Goal: Task Accomplishment & Management: Manage account settings

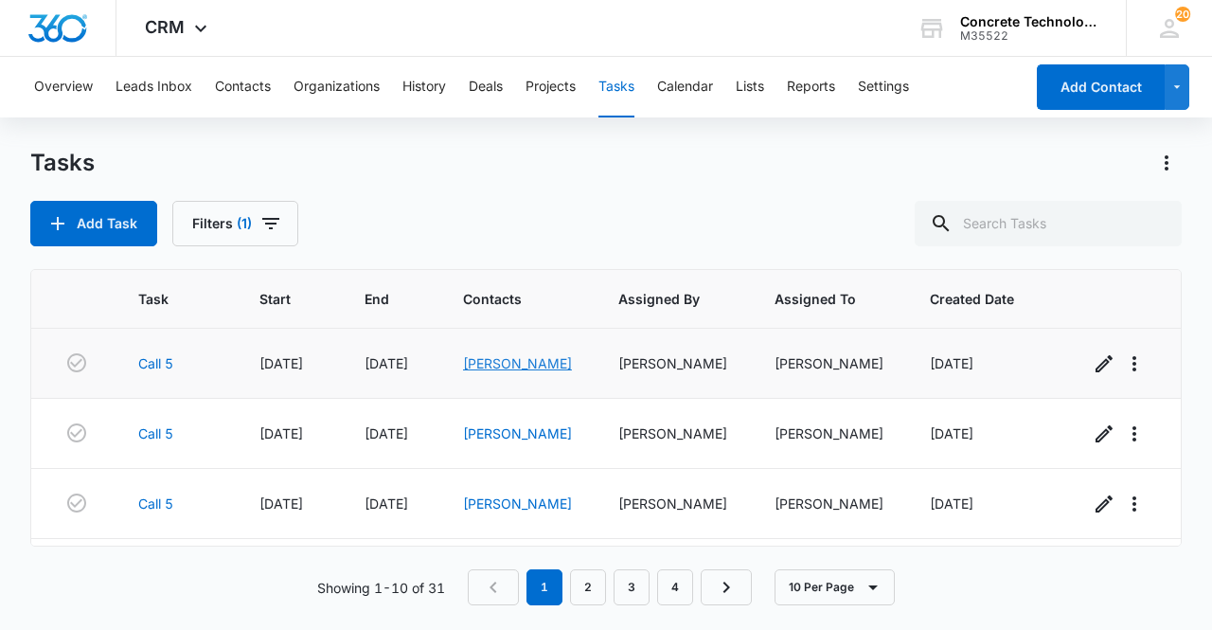
click at [489, 367] on link "[PERSON_NAME]" at bounding box center [517, 363] width 109 height 16
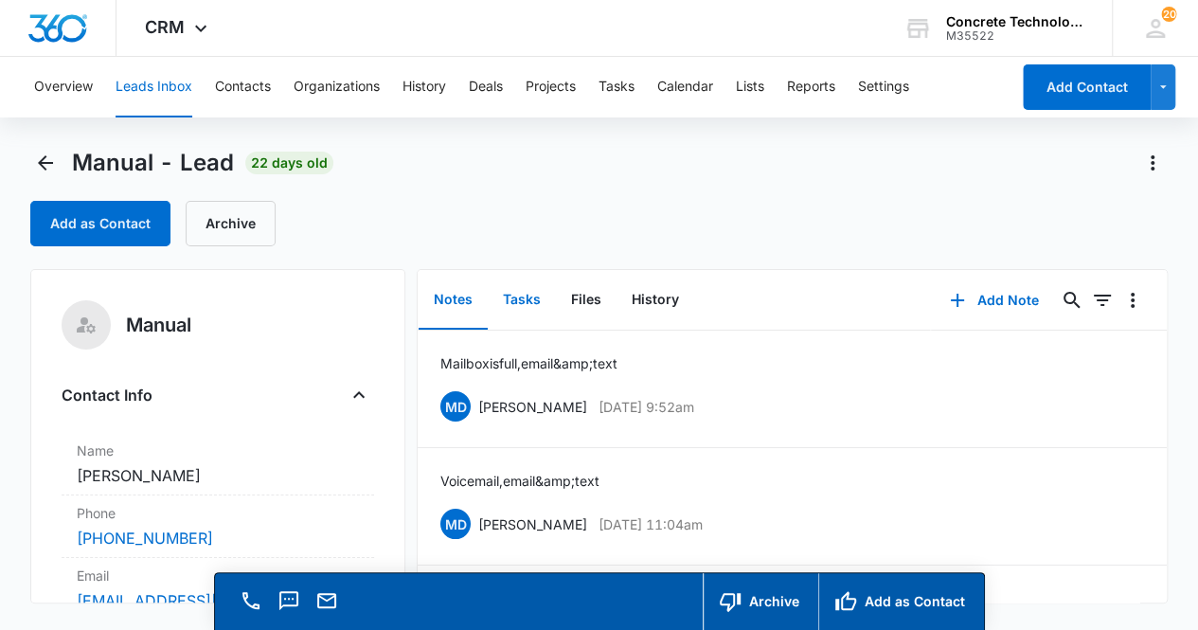
click at [508, 297] on button "Tasks" at bounding box center [522, 300] width 68 height 59
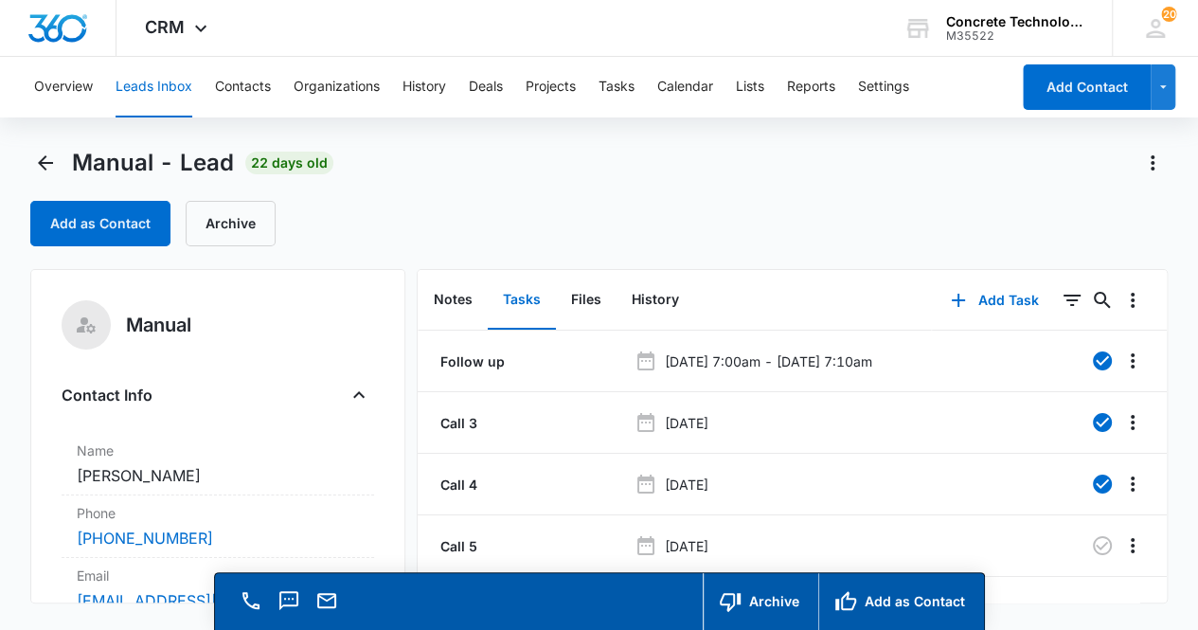
scroll to position [29, 0]
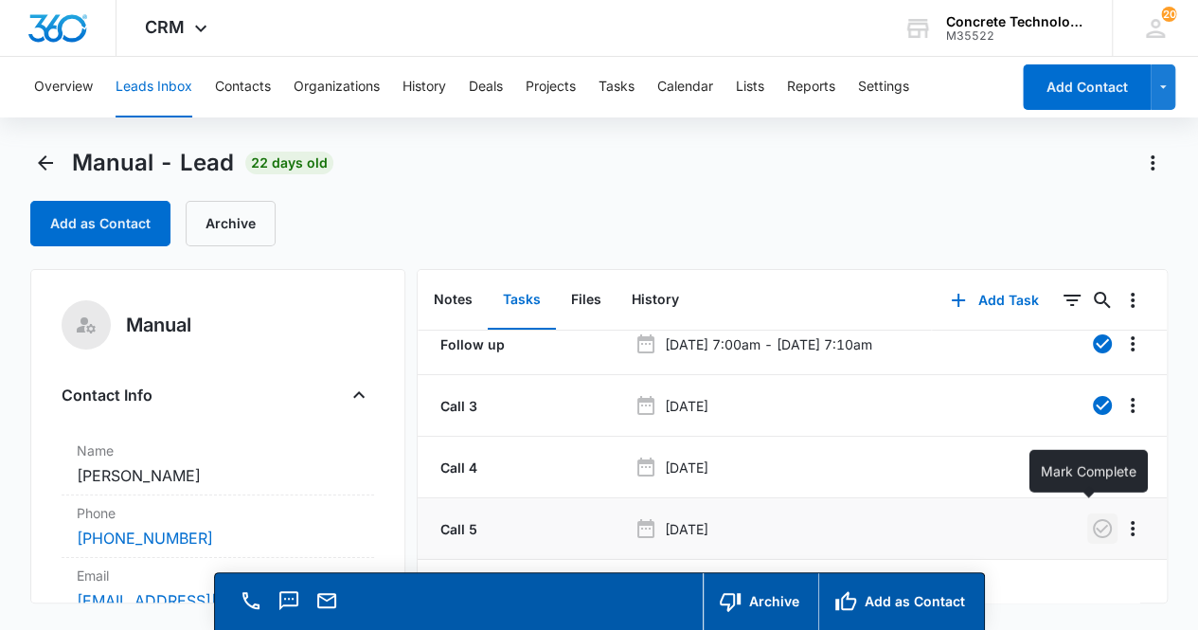
click at [1091, 520] on icon "button" at bounding box center [1102, 528] width 23 height 23
click at [458, 301] on button "Notes" at bounding box center [453, 300] width 69 height 59
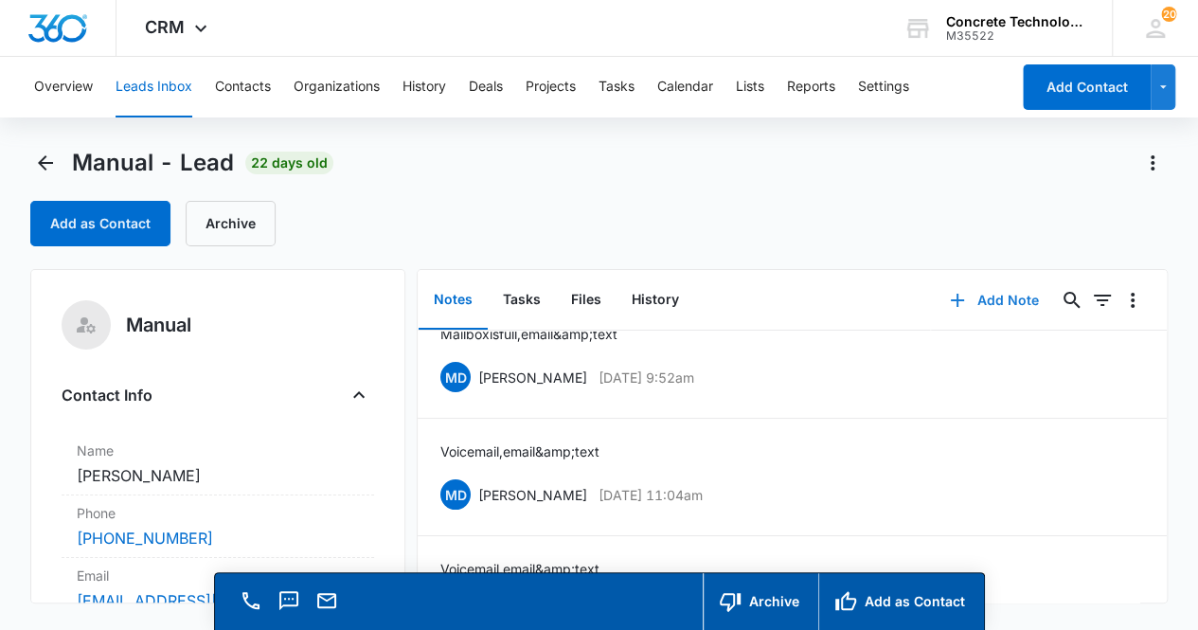
click at [991, 296] on button "Add Note" at bounding box center [994, 300] width 126 height 45
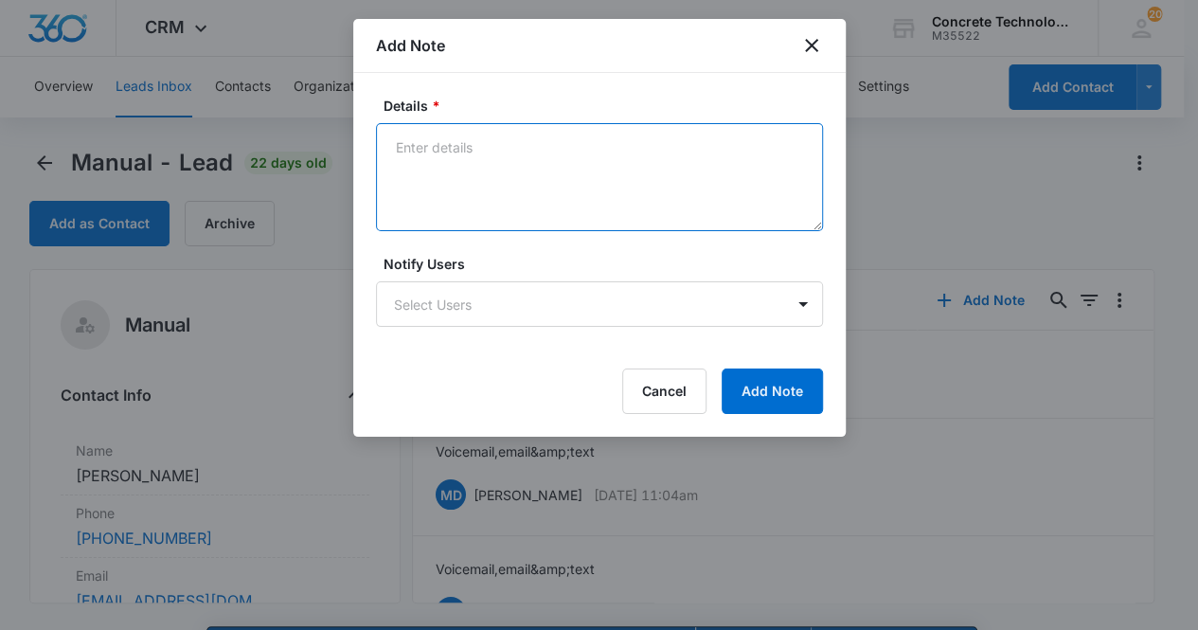
click at [501, 165] on textarea "Details *" at bounding box center [599, 177] width 447 height 108
type textarea "Mailbox is full, email & text"
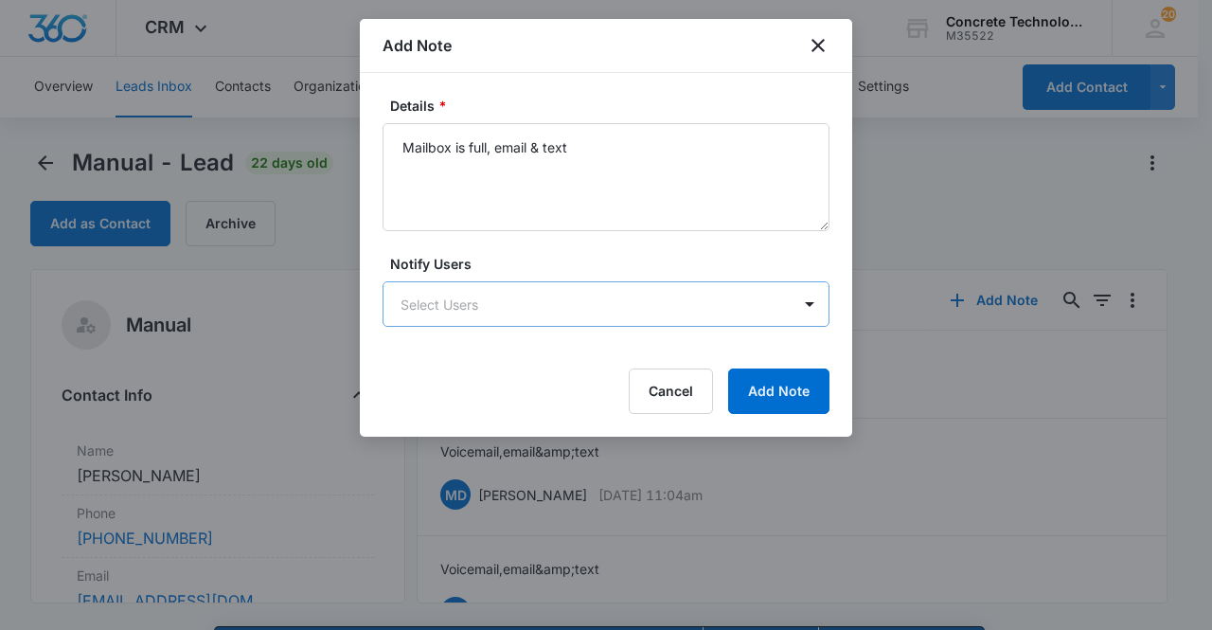
click at [521, 298] on body "CRM Apps Reputation Websites Forms CRM Email Social Content Ads Intelligence Fi…" at bounding box center [606, 342] width 1212 height 684
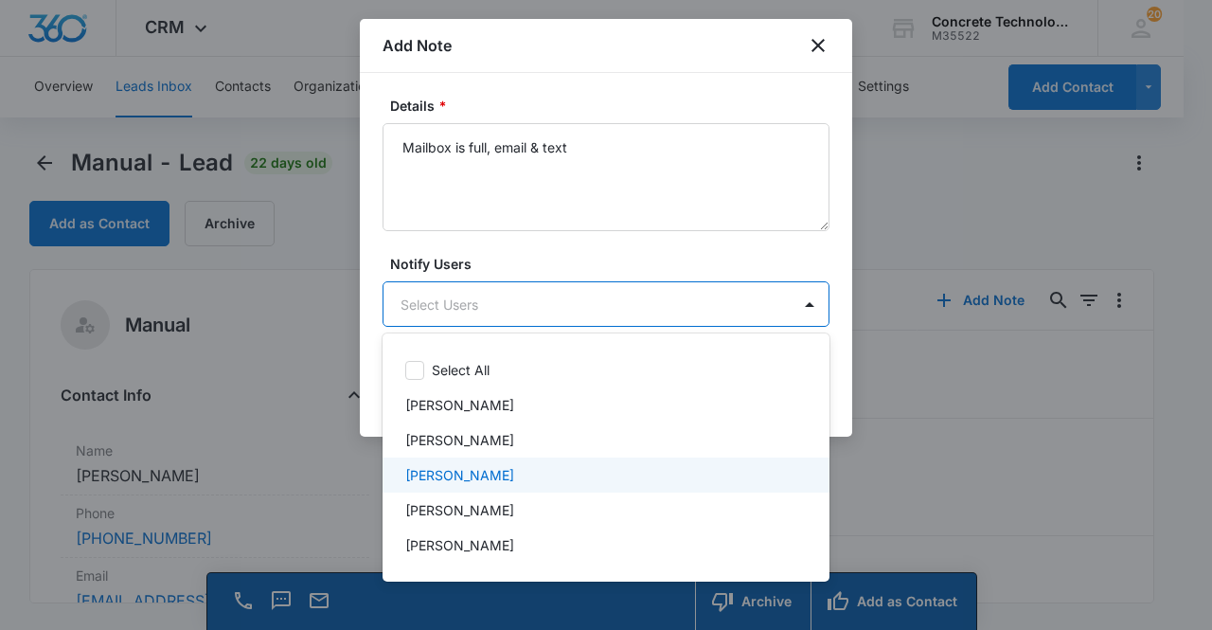
click at [534, 480] on div "[PERSON_NAME]" at bounding box center [604, 475] width 398 height 20
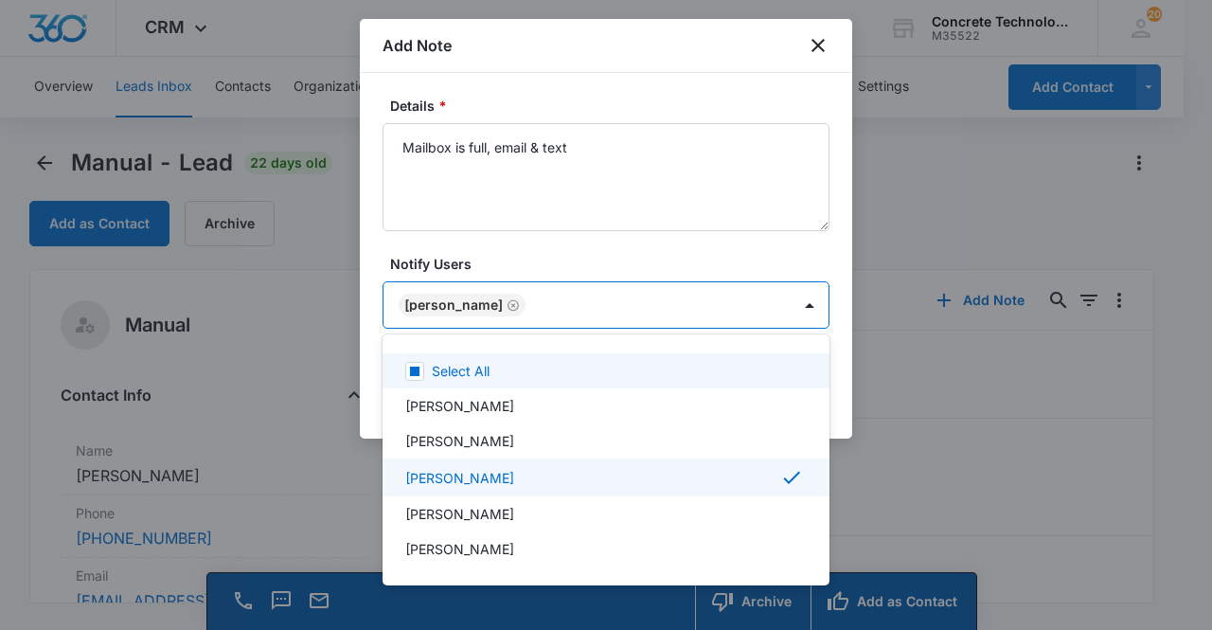
click at [628, 303] on div at bounding box center [606, 315] width 1212 height 630
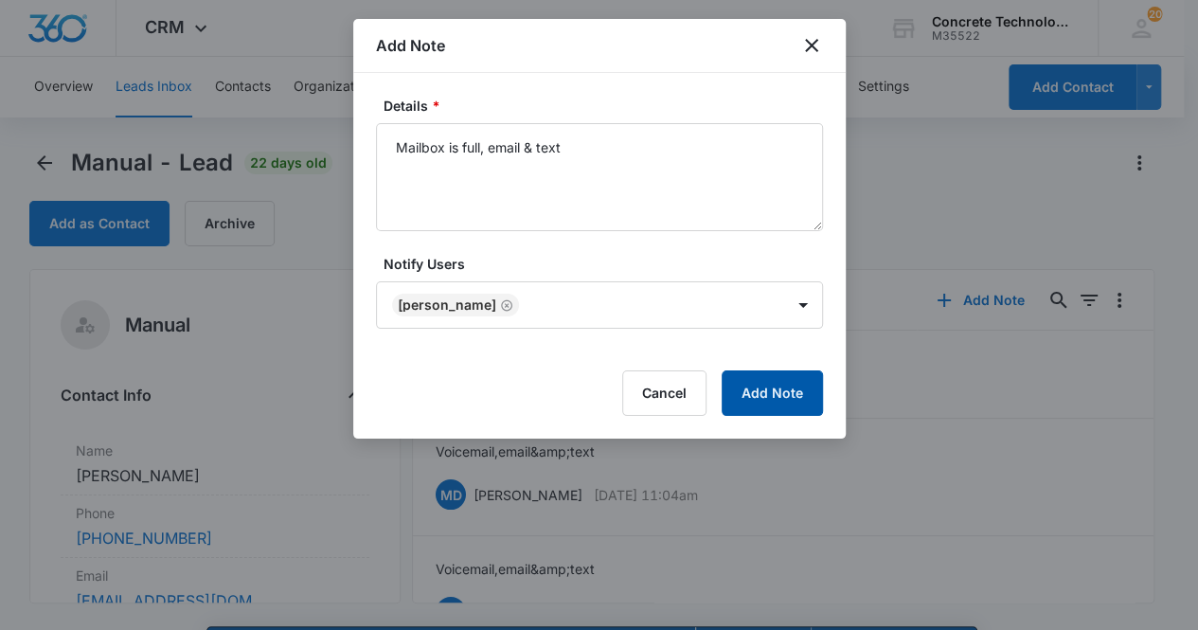
click at [773, 396] on button "Add Note" at bounding box center [772, 392] width 101 height 45
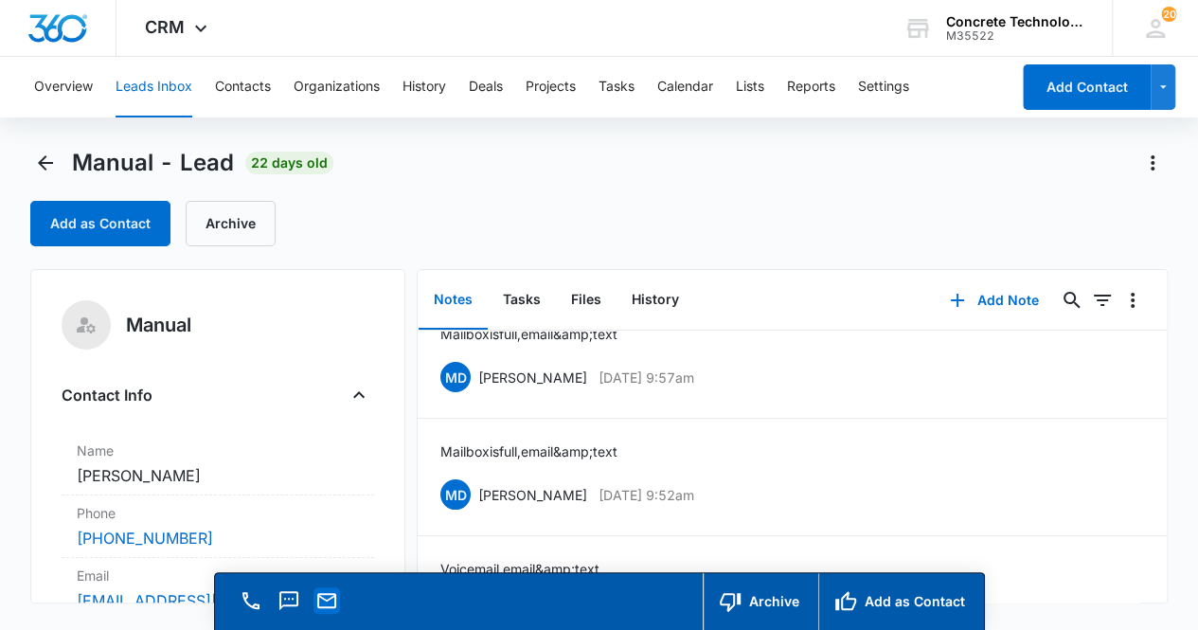
click at [327, 601] on icon "Email" at bounding box center [326, 600] width 23 height 23
click at [1043, 515] on li "Mailbox is full, email &amp; text MD Mike Delduca Sep 2, 2025 at 9:52am Delete …" at bounding box center [792, 477] width 749 height 117
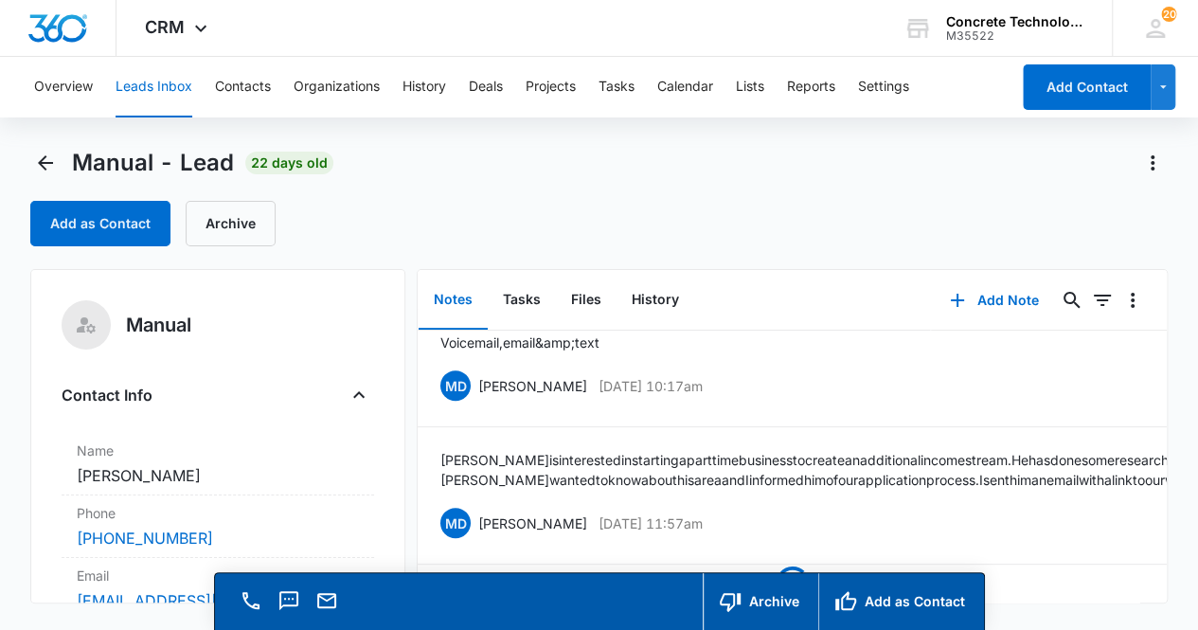
scroll to position [386, 0]
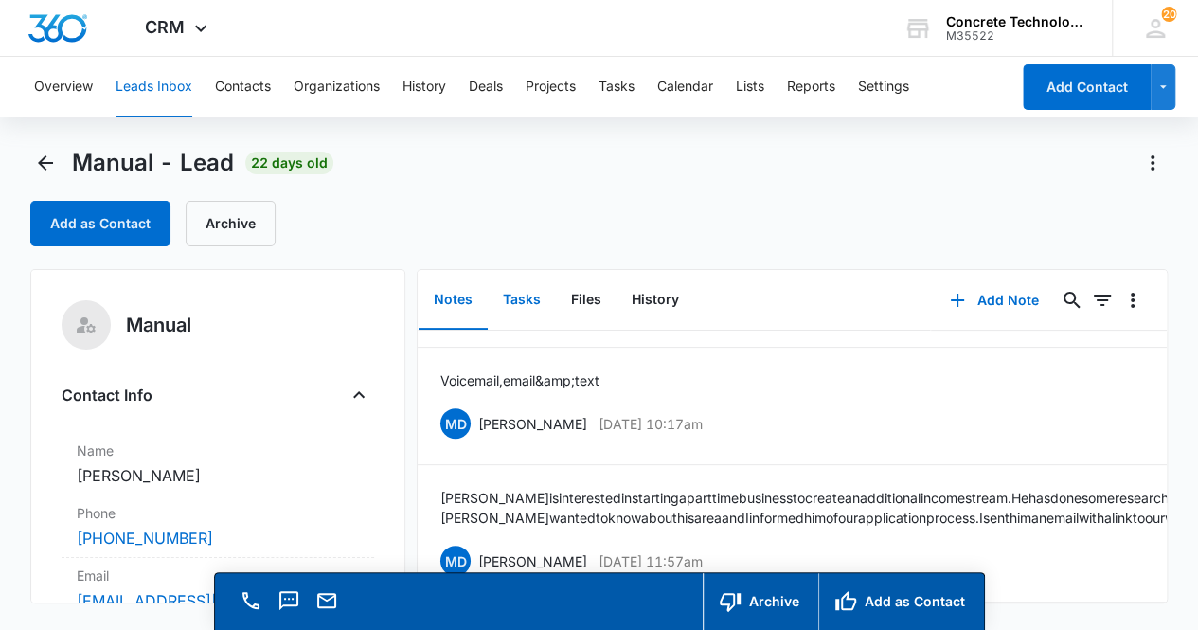
click at [529, 302] on button "Tasks" at bounding box center [522, 300] width 68 height 59
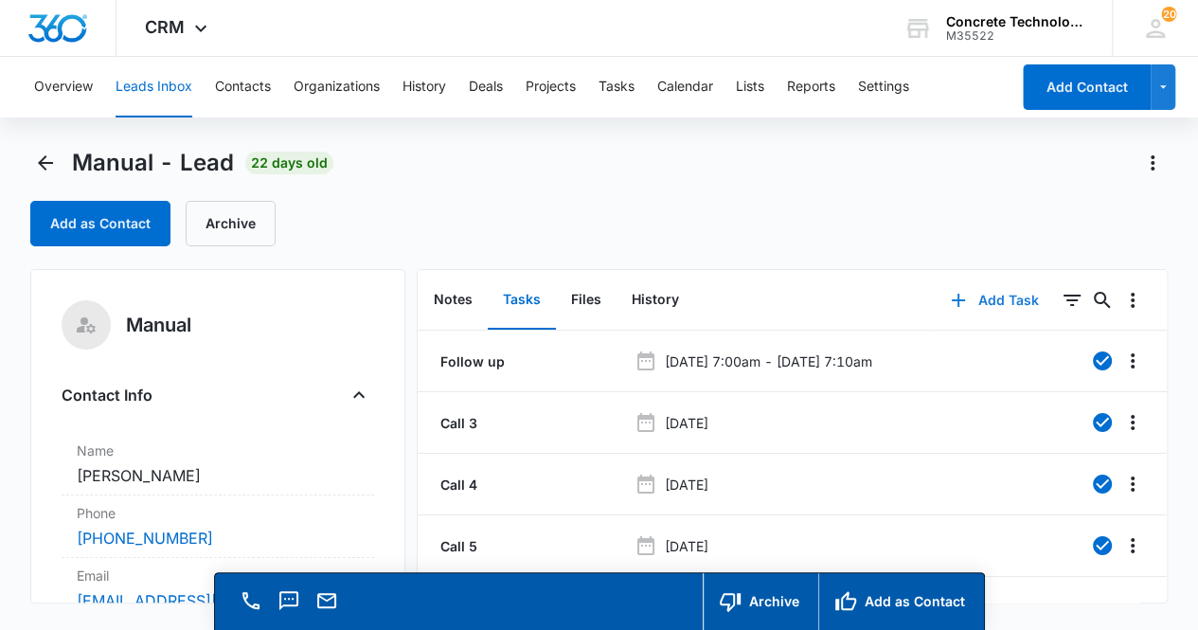
click at [1000, 297] on button "Add Task" at bounding box center [994, 300] width 125 height 45
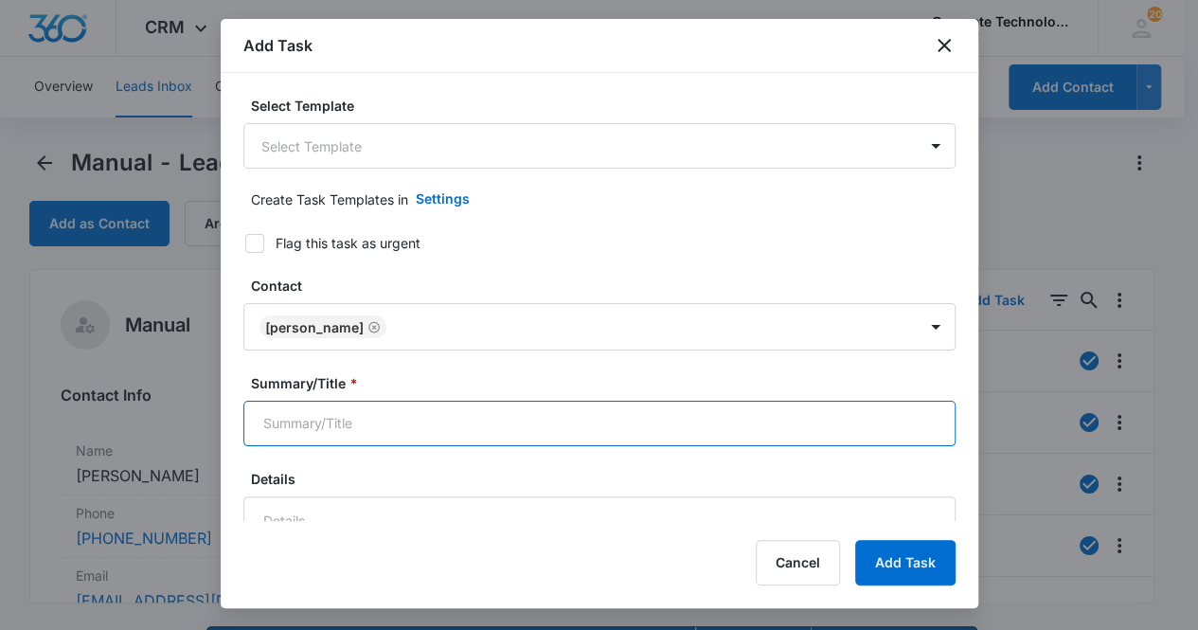
click at [509, 421] on input "Summary/Title *" at bounding box center [599, 423] width 712 height 45
type input "F"
type input "Follow up call"
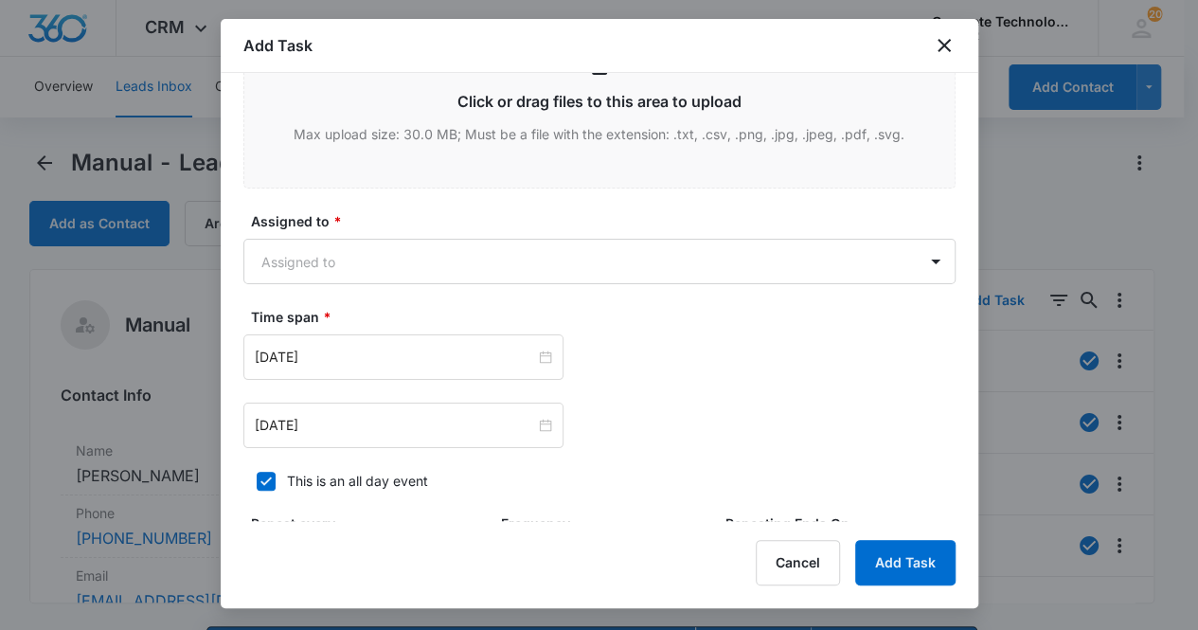
scroll to position [820, 0]
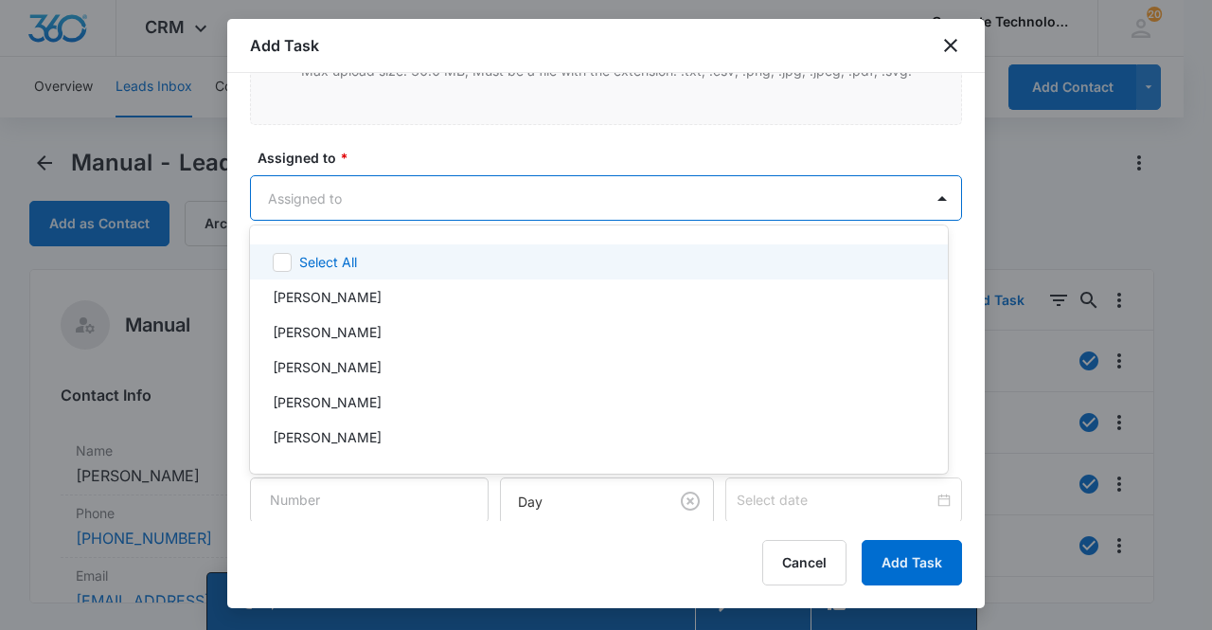
click at [553, 194] on body "CRM Apps Reputation Websites Forms CRM Email Social Content Ads Intelligence Fi…" at bounding box center [606, 315] width 1212 height 630
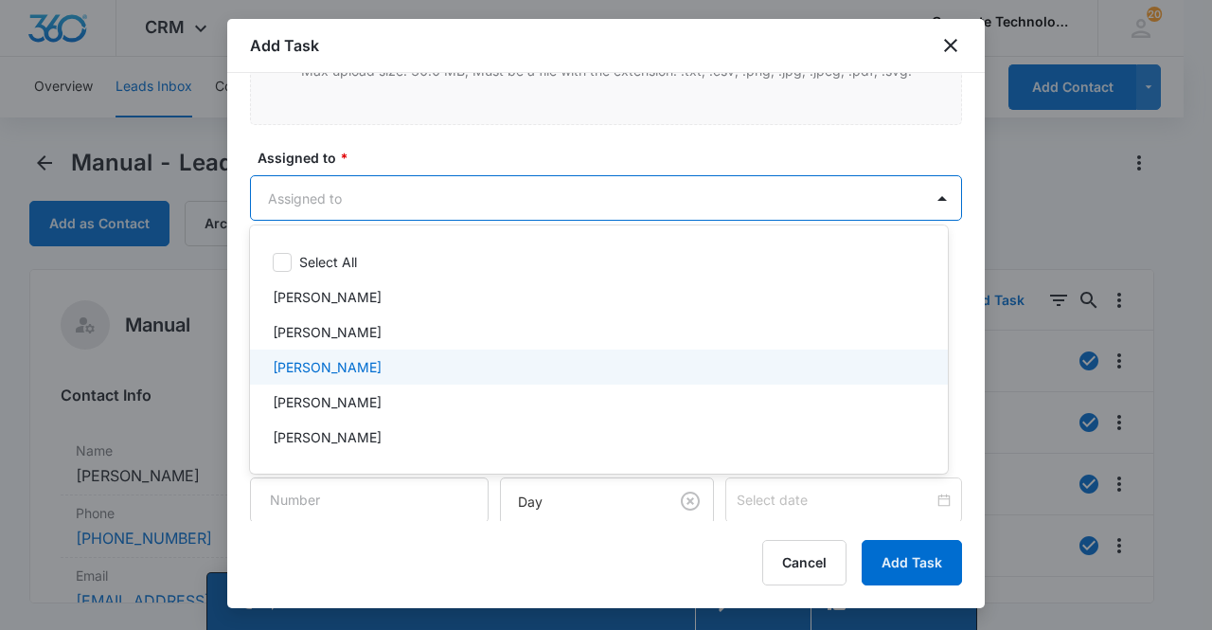
click at [461, 365] on div "[PERSON_NAME]" at bounding box center [597, 367] width 649 height 20
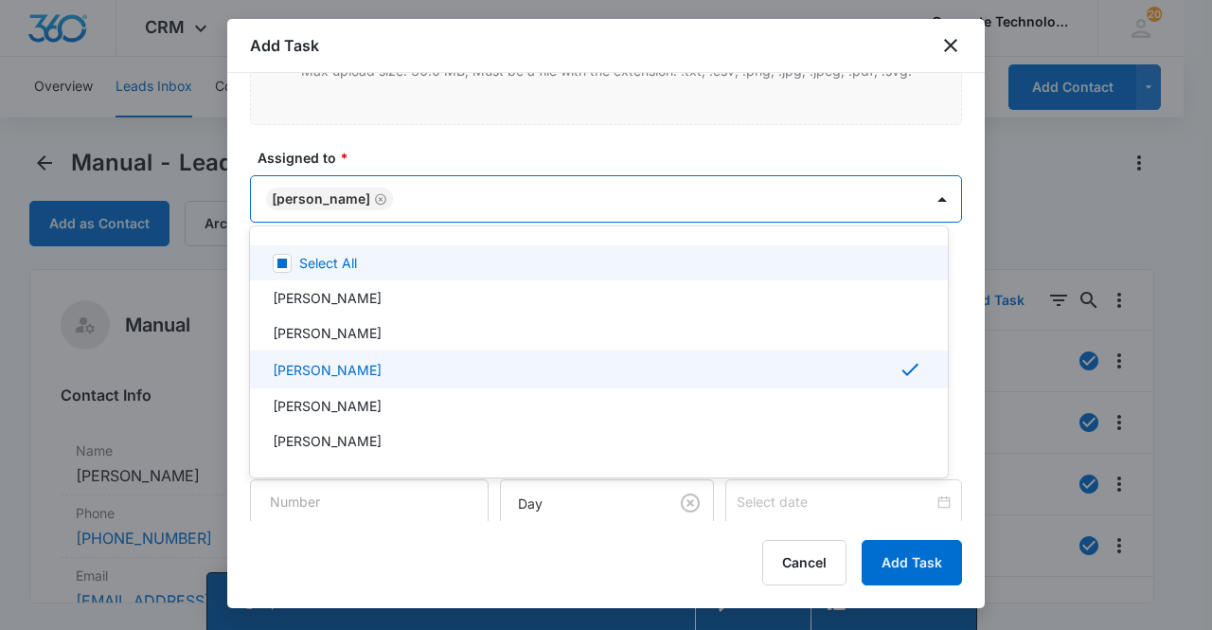
click at [336, 200] on div at bounding box center [606, 315] width 1212 height 630
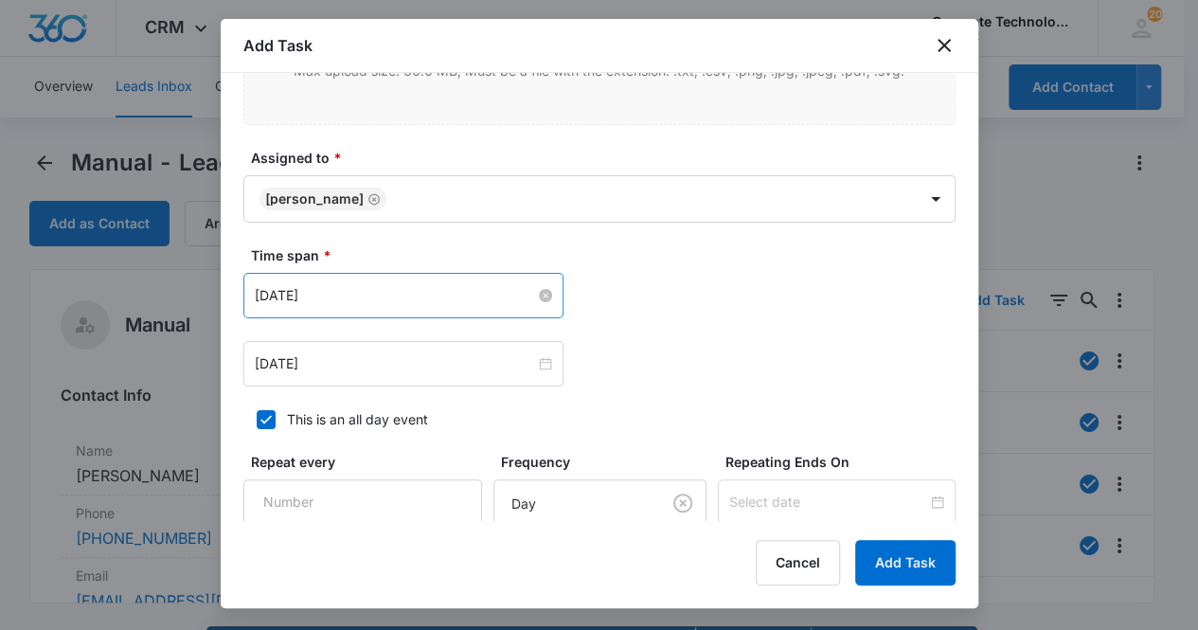
click at [420, 289] on input "[DATE]" at bounding box center [395, 295] width 280 height 21
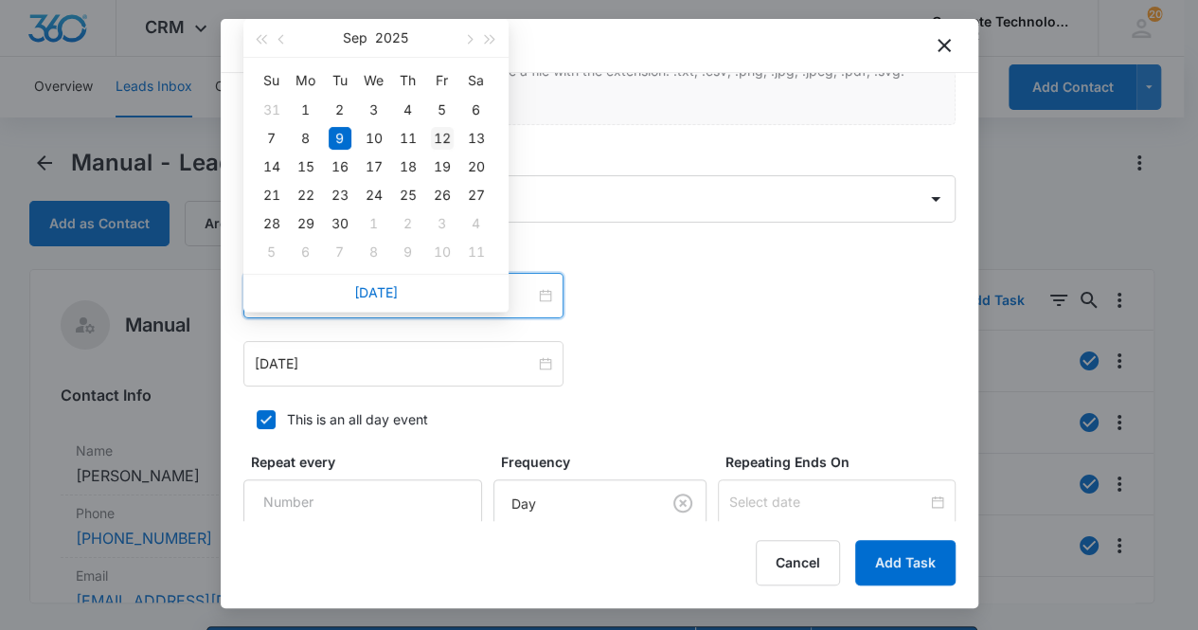
type input "[DATE]"
click at [441, 139] on div "12" at bounding box center [442, 138] width 23 height 23
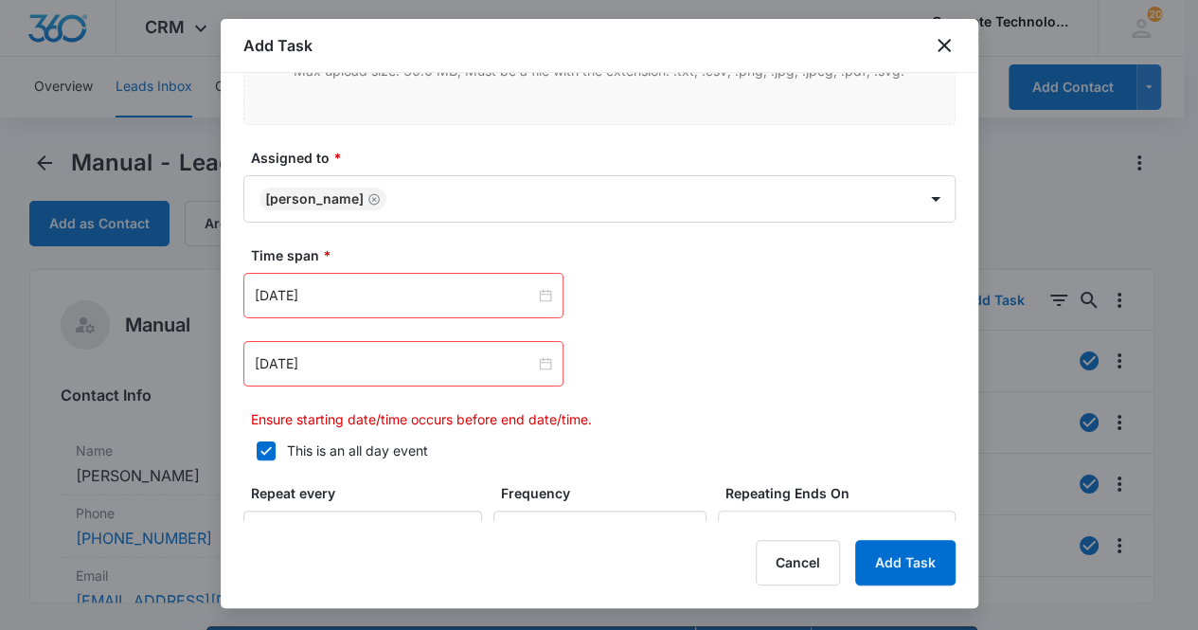
click at [421, 348] on div "[DATE]" at bounding box center [403, 363] width 320 height 45
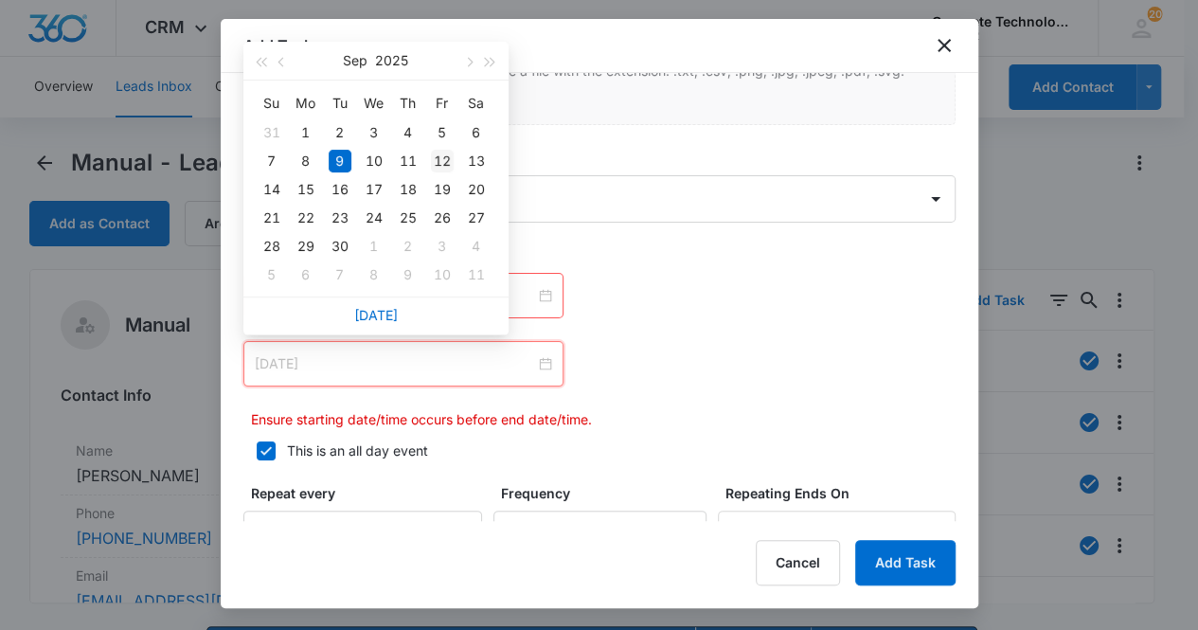
type input "[DATE]"
click at [447, 160] on div "12" at bounding box center [442, 161] width 23 height 23
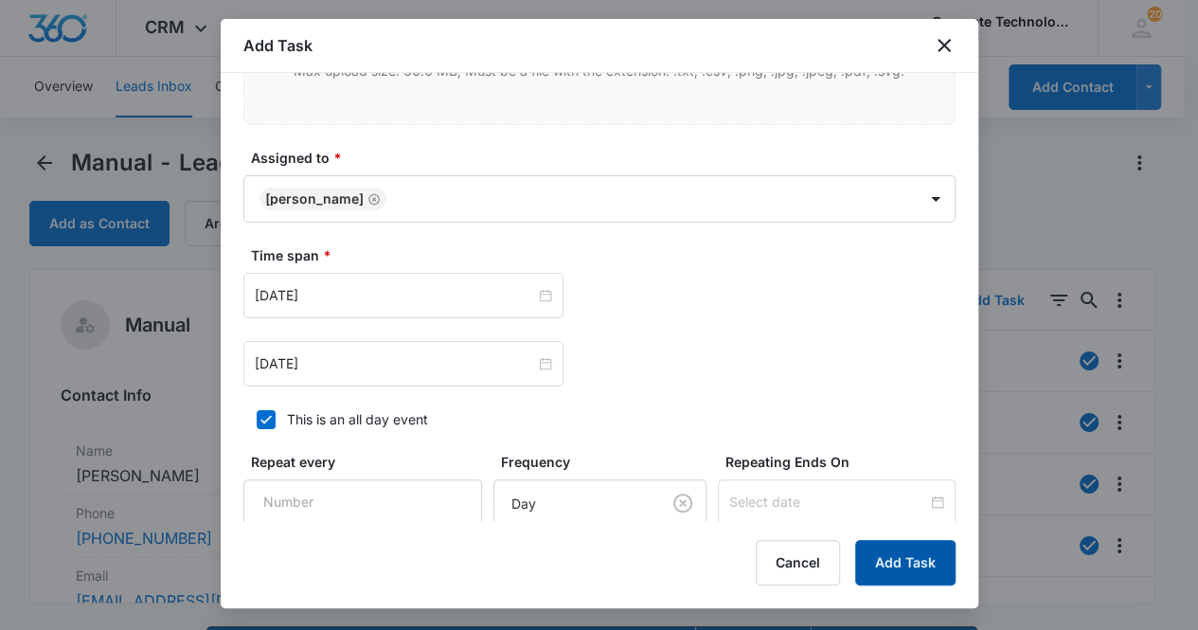
click at [901, 560] on button "Add Task" at bounding box center [905, 562] width 100 height 45
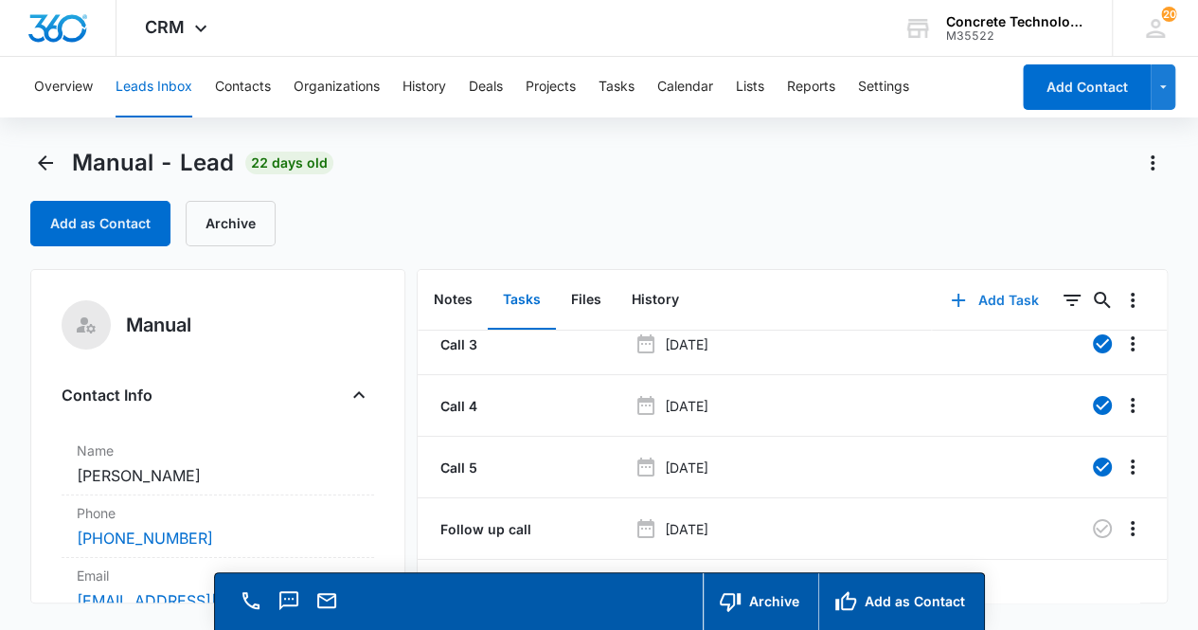
scroll to position [91, 0]
click at [463, 300] on button "Notes" at bounding box center [453, 300] width 69 height 59
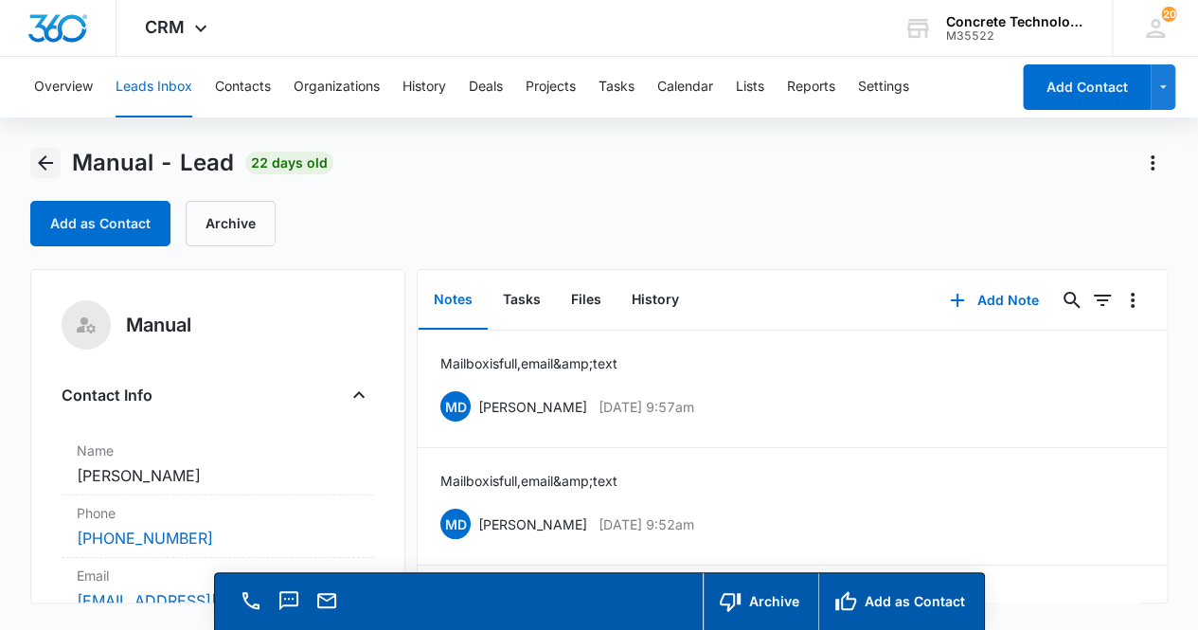
click at [42, 158] on icon "Back" at bounding box center [45, 162] width 15 height 15
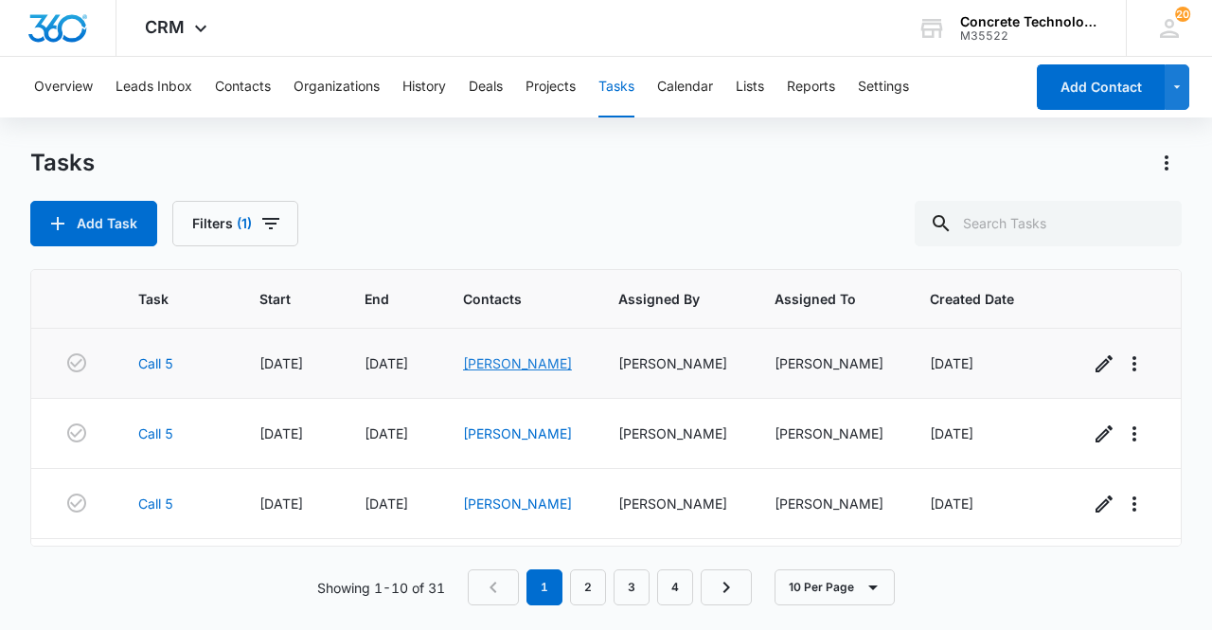
click at [493, 367] on link "Mona" at bounding box center [517, 363] width 109 height 16
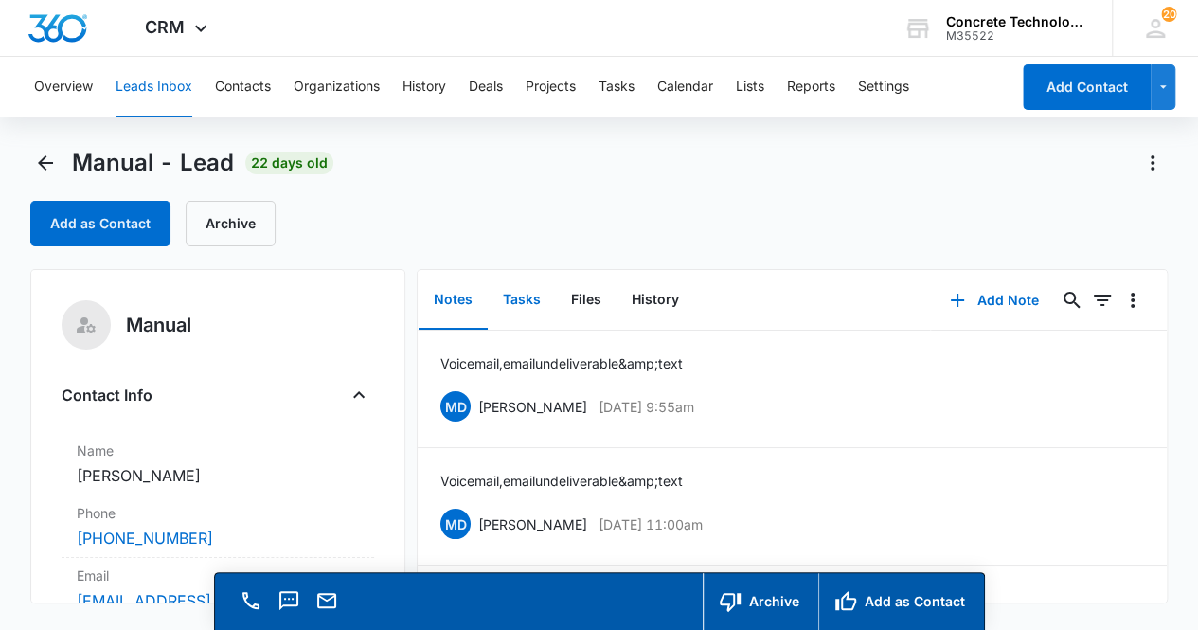
click at [521, 300] on button "Tasks" at bounding box center [522, 300] width 68 height 59
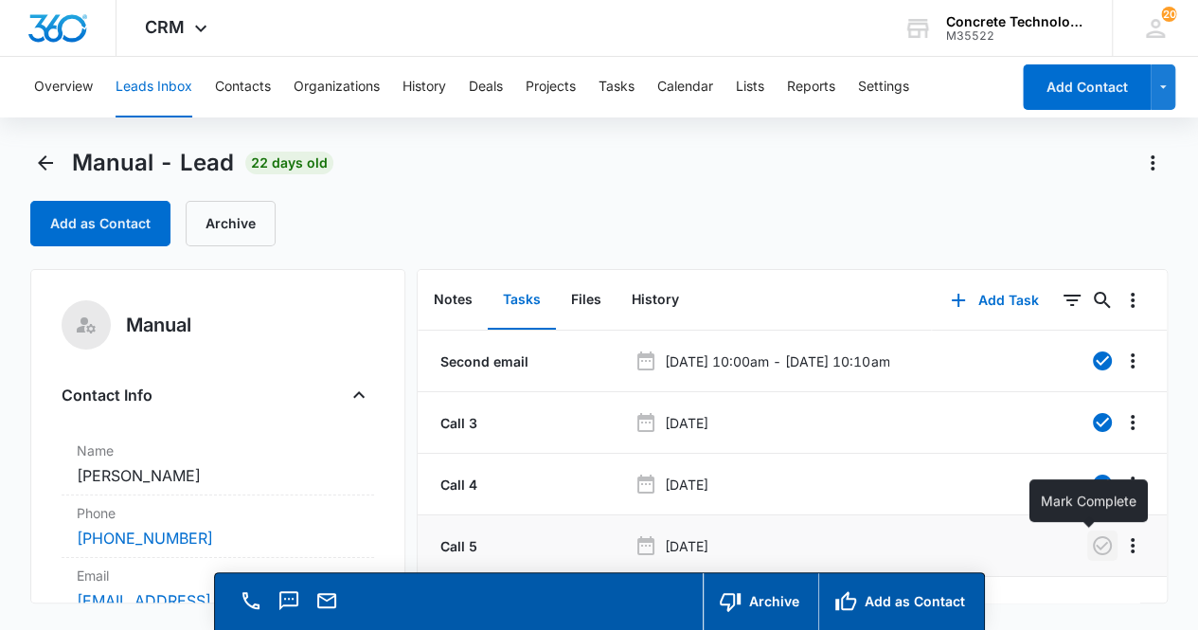
click at [1091, 548] on icon "button" at bounding box center [1102, 545] width 23 height 23
click at [457, 297] on button "Notes" at bounding box center [453, 300] width 69 height 59
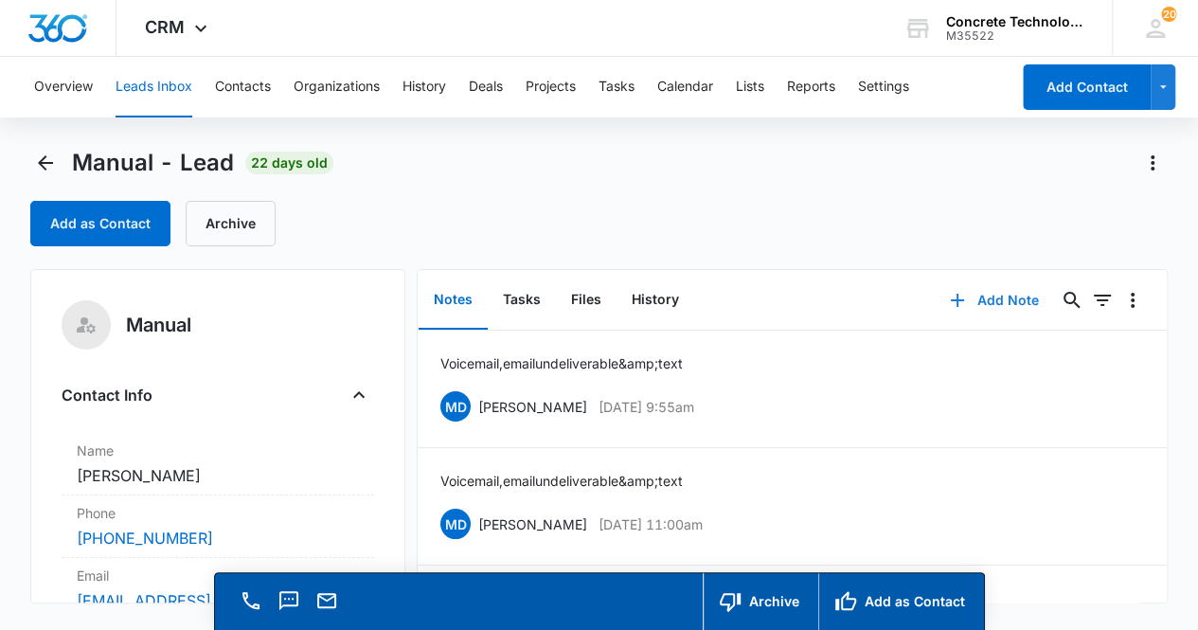
click at [995, 298] on button "Add Note" at bounding box center [994, 300] width 126 height 45
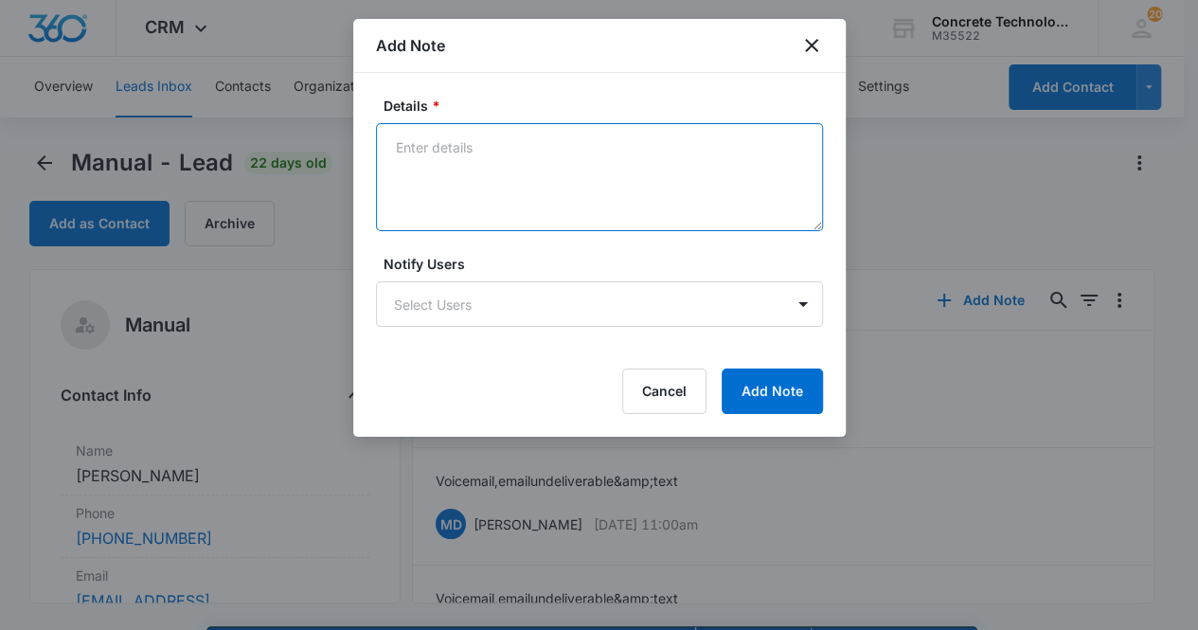
click at [517, 153] on textarea "Details *" at bounding box center [599, 177] width 447 height 108
type textarea "Voicemail, email undeliverable & text"
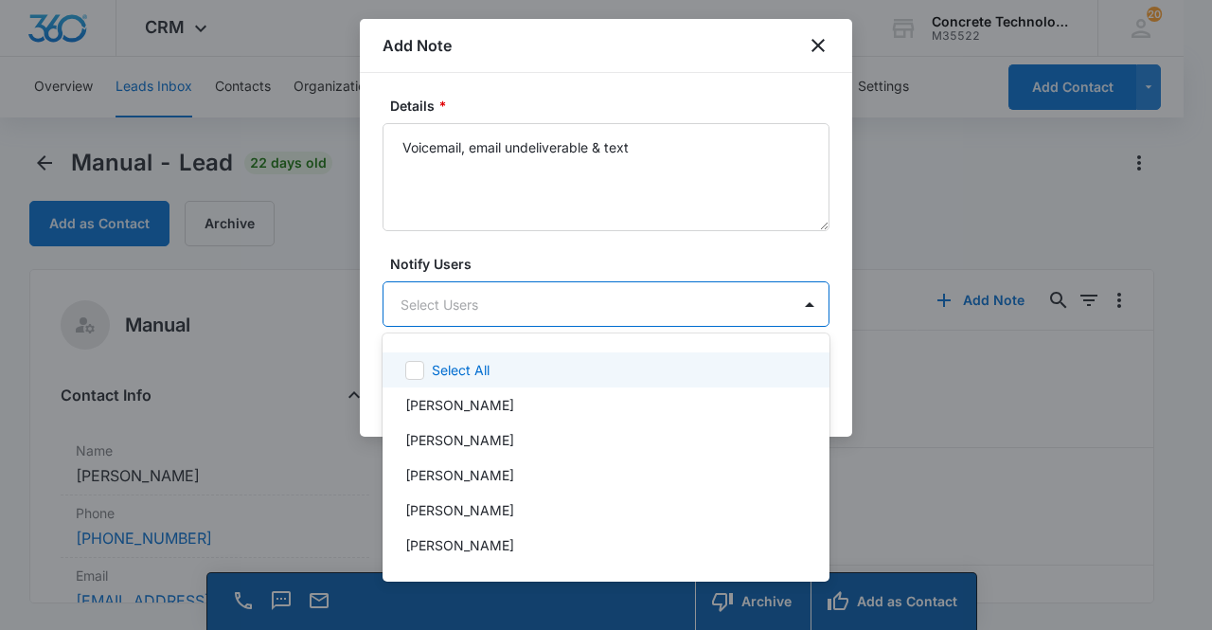
click at [506, 307] on body "CRM Apps Reputation Websites Forms CRM Email Social Content Ads Intelligence Fi…" at bounding box center [606, 315] width 1212 height 630
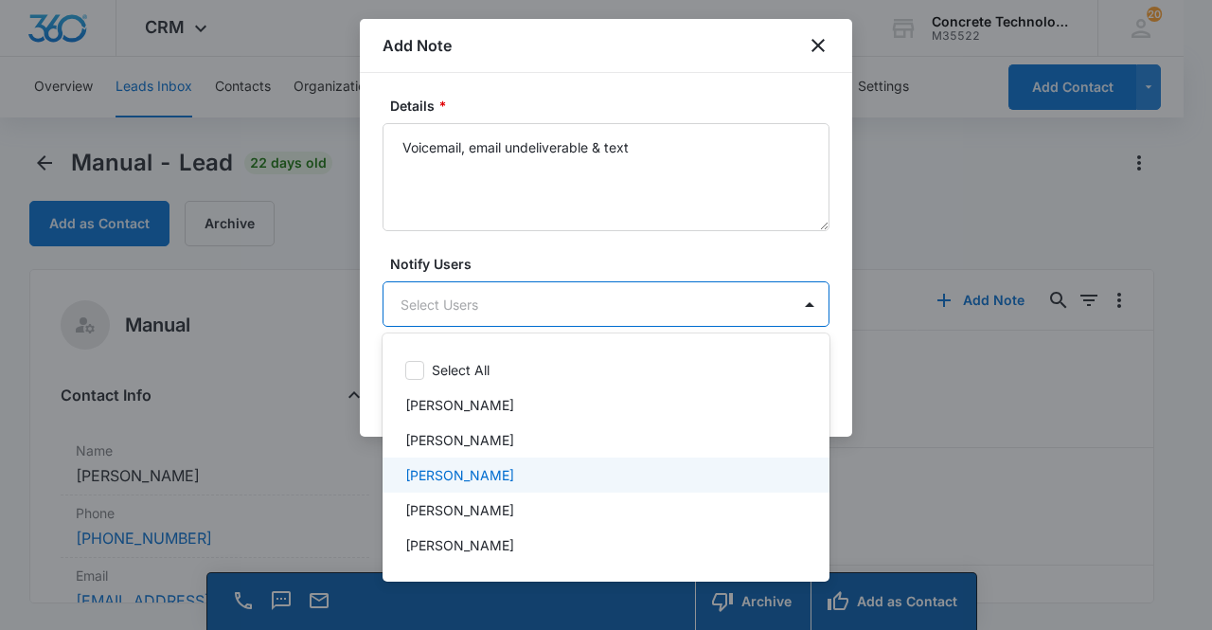
click at [500, 469] on div "[PERSON_NAME]" at bounding box center [604, 475] width 398 height 20
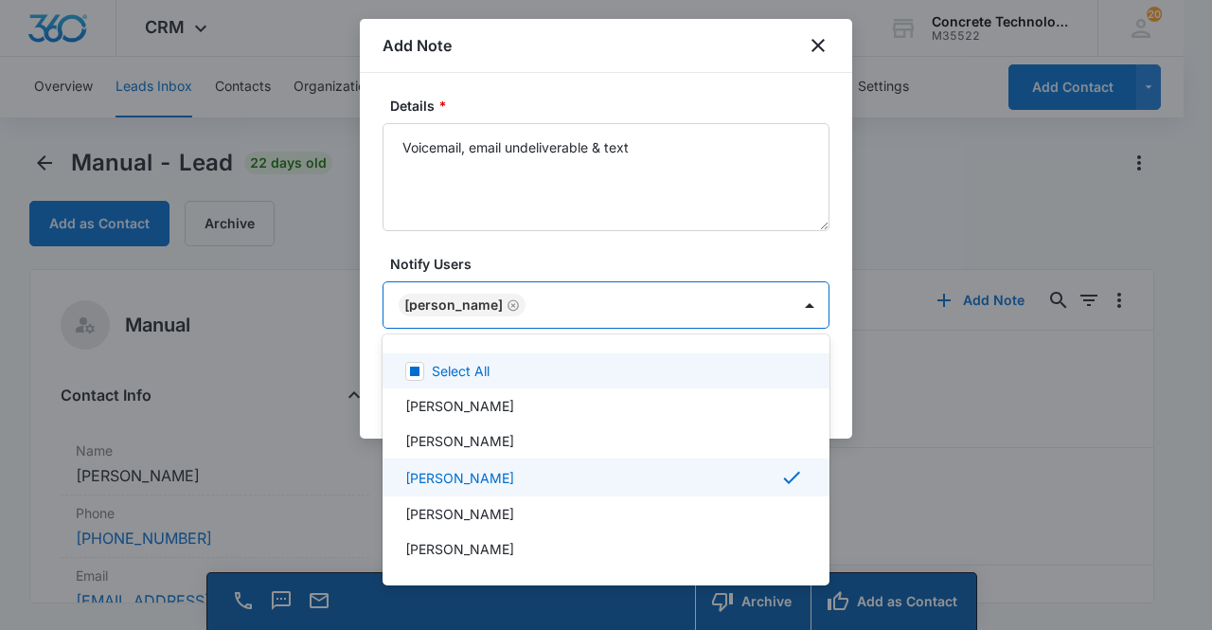
click at [565, 295] on div at bounding box center [606, 315] width 1212 height 630
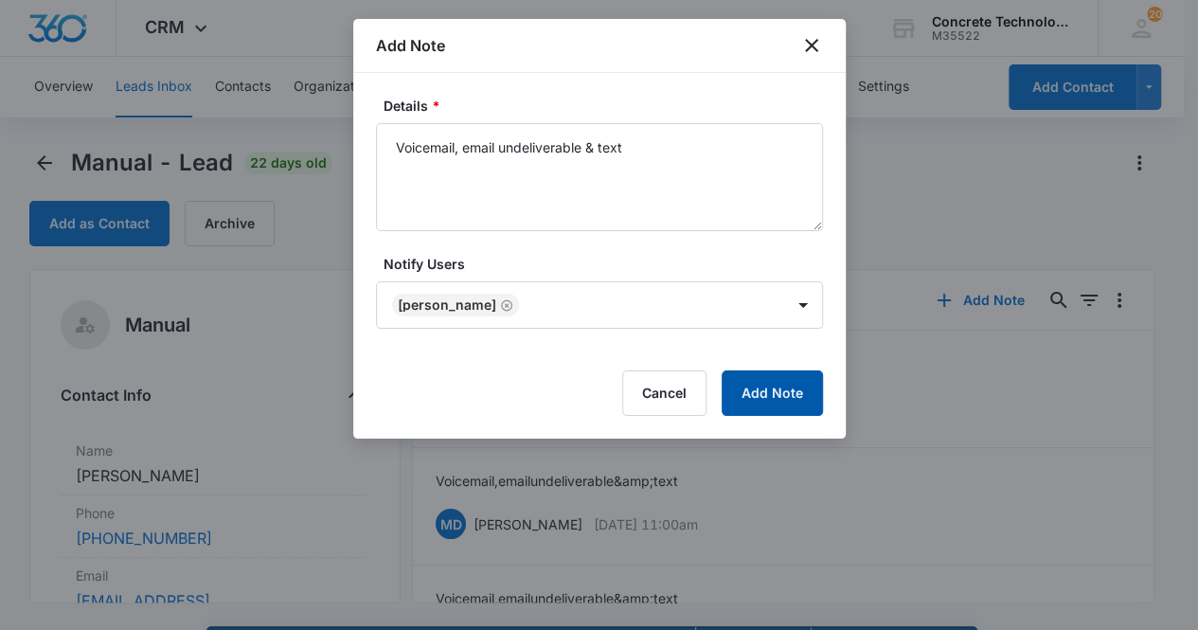
click at [788, 399] on button "Add Note" at bounding box center [772, 392] width 101 height 45
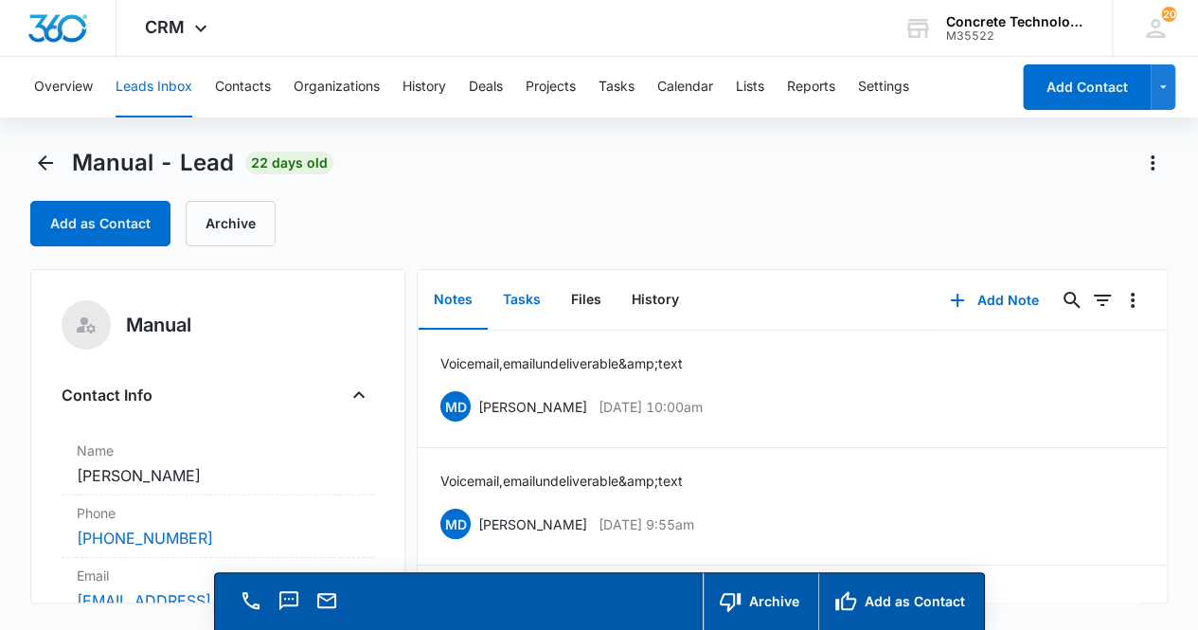
click at [521, 304] on button "Tasks" at bounding box center [522, 300] width 68 height 59
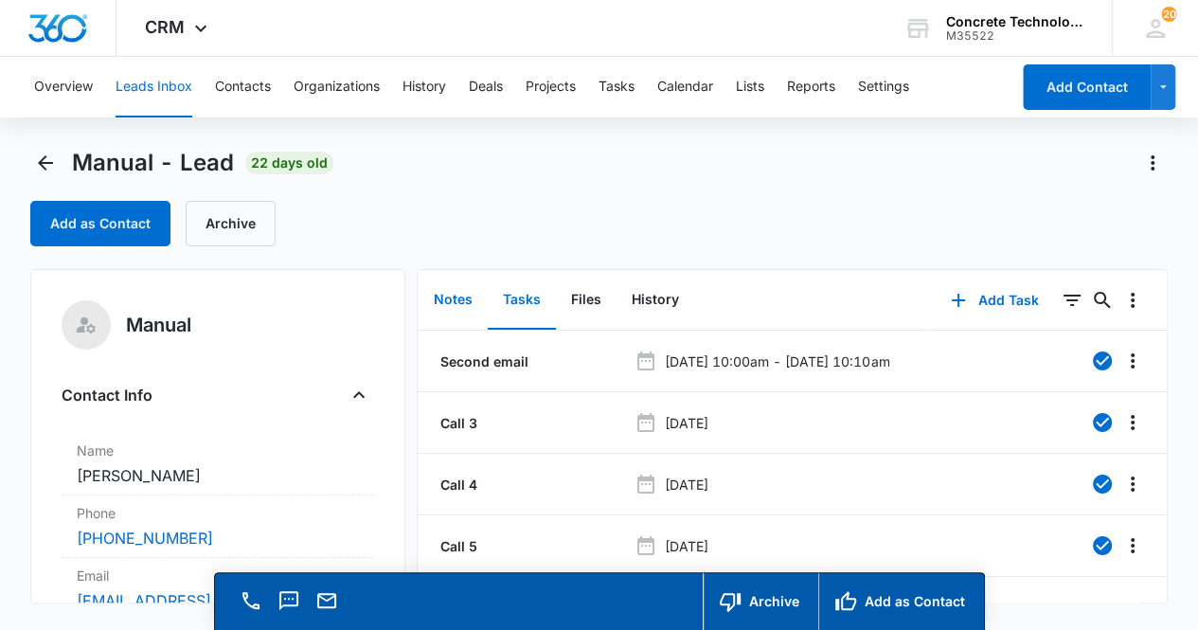
click at [456, 304] on button "Notes" at bounding box center [453, 300] width 69 height 59
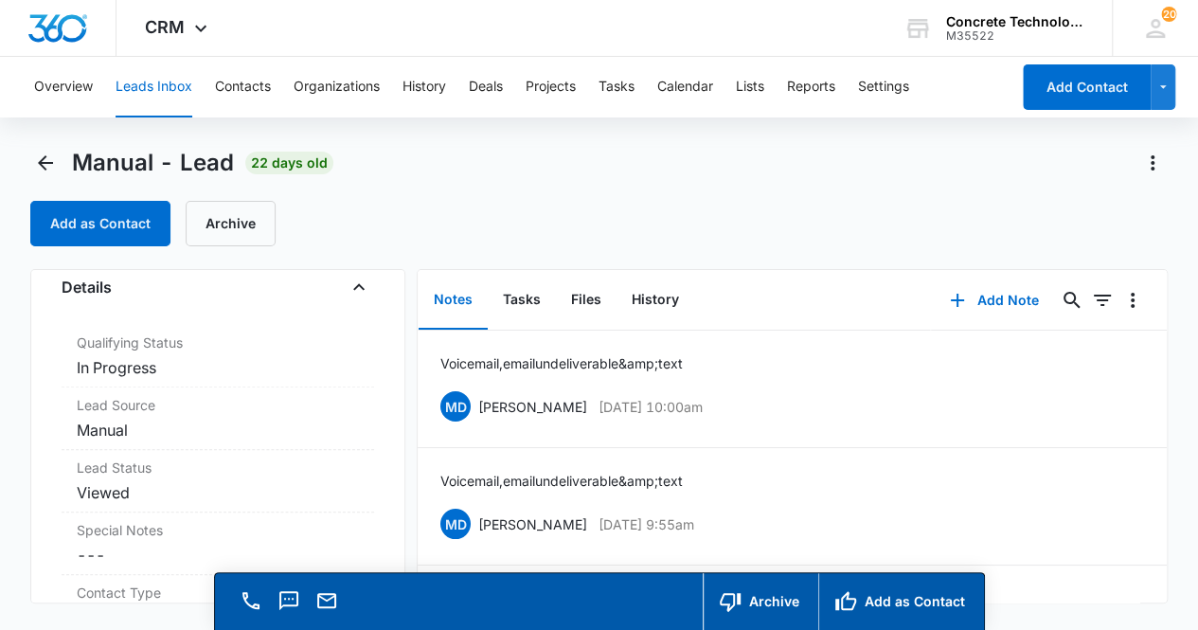
scroll to position [530, 0]
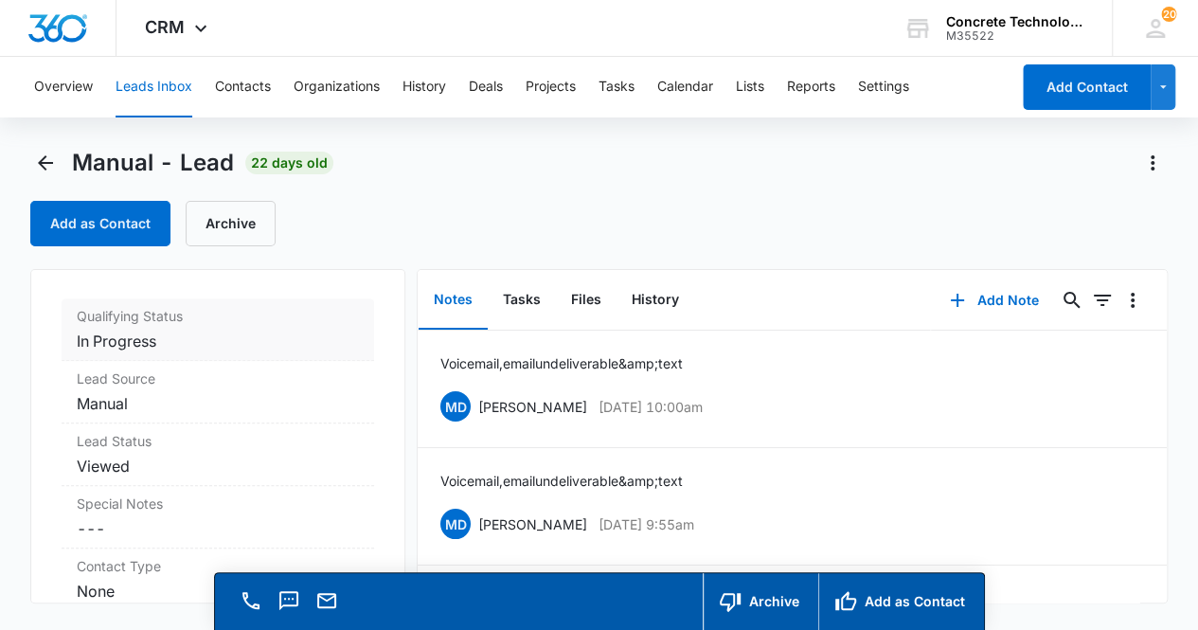
click at [208, 332] on dd "Cancel Save Changes In Progress" at bounding box center [218, 341] width 283 height 23
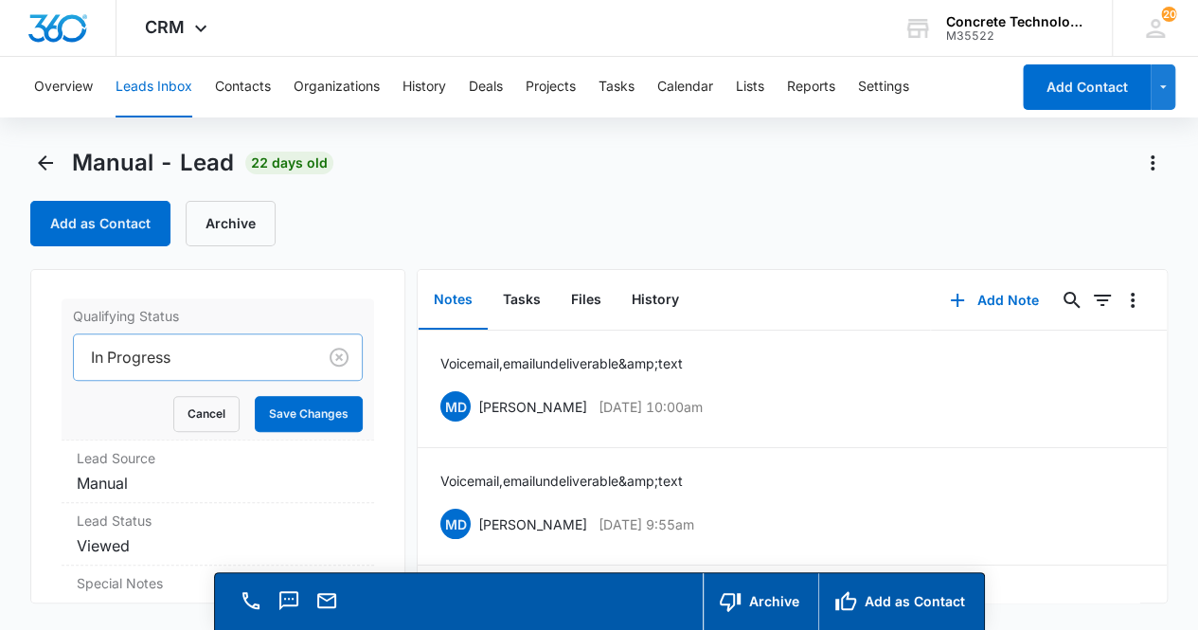
click at [217, 352] on div at bounding box center [192, 357] width 202 height 27
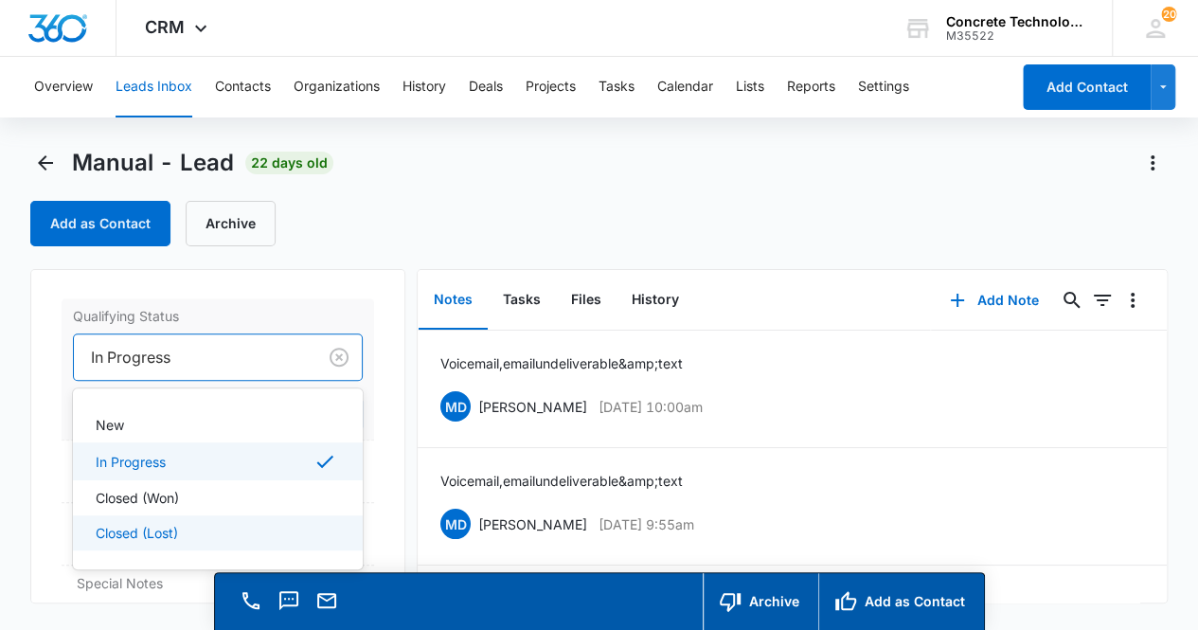
click at [214, 527] on div "Closed (Lost)" at bounding box center [217, 533] width 242 height 20
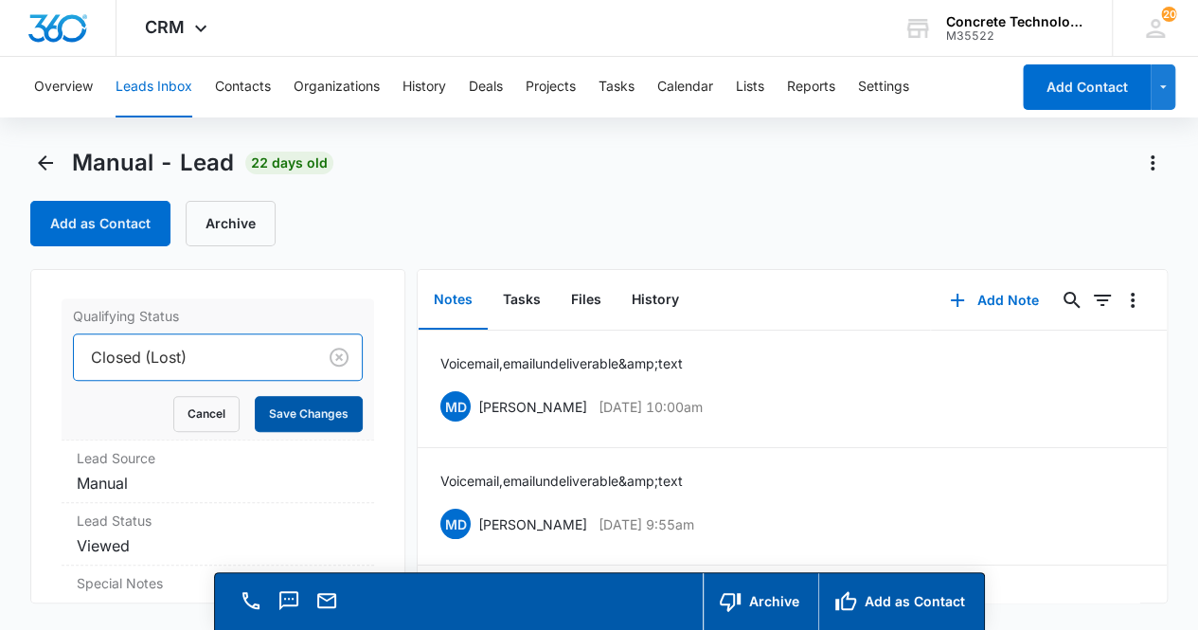
click at [308, 416] on button "Save Changes" at bounding box center [309, 414] width 108 height 36
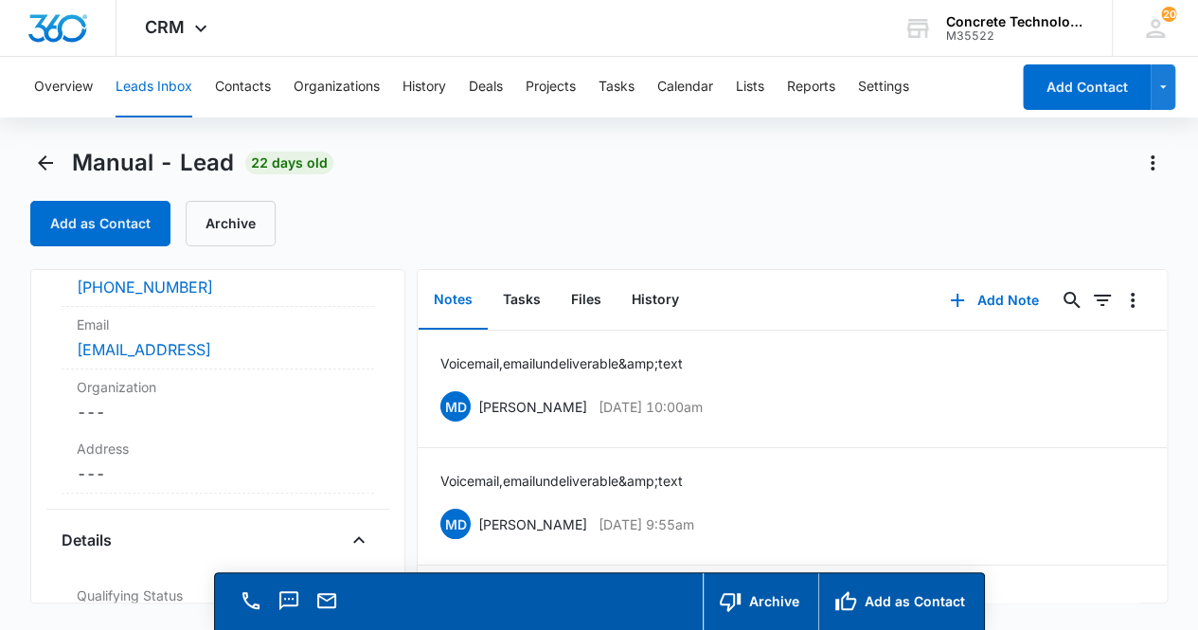
scroll to position [0, 0]
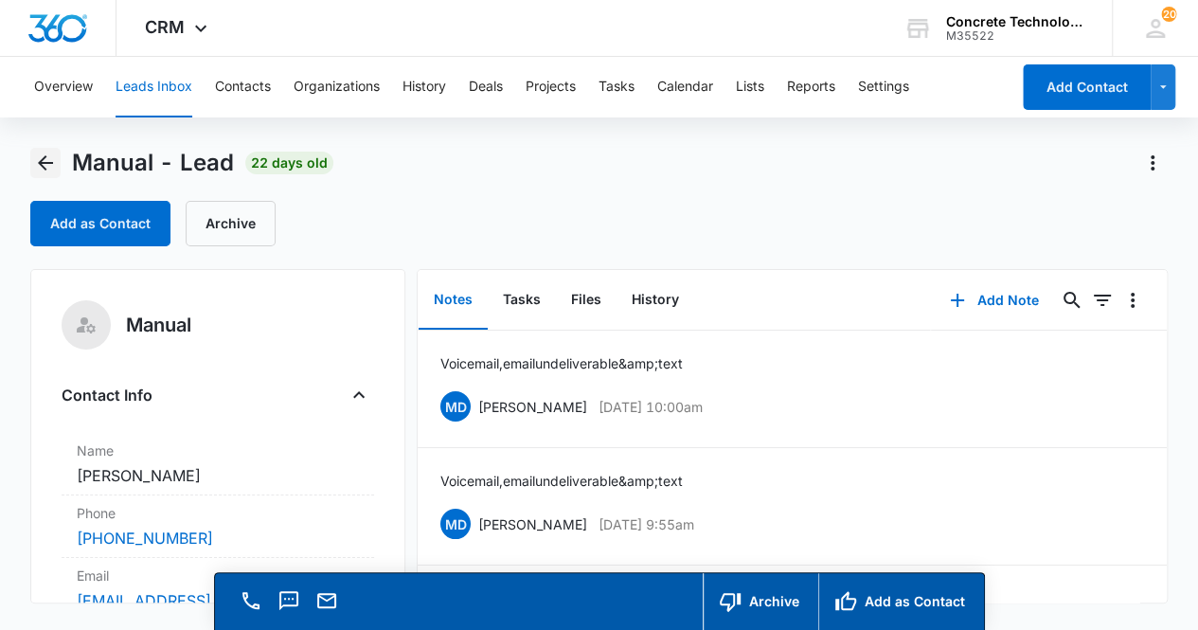
click at [46, 158] on icon "Back" at bounding box center [45, 163] width 23 height 23
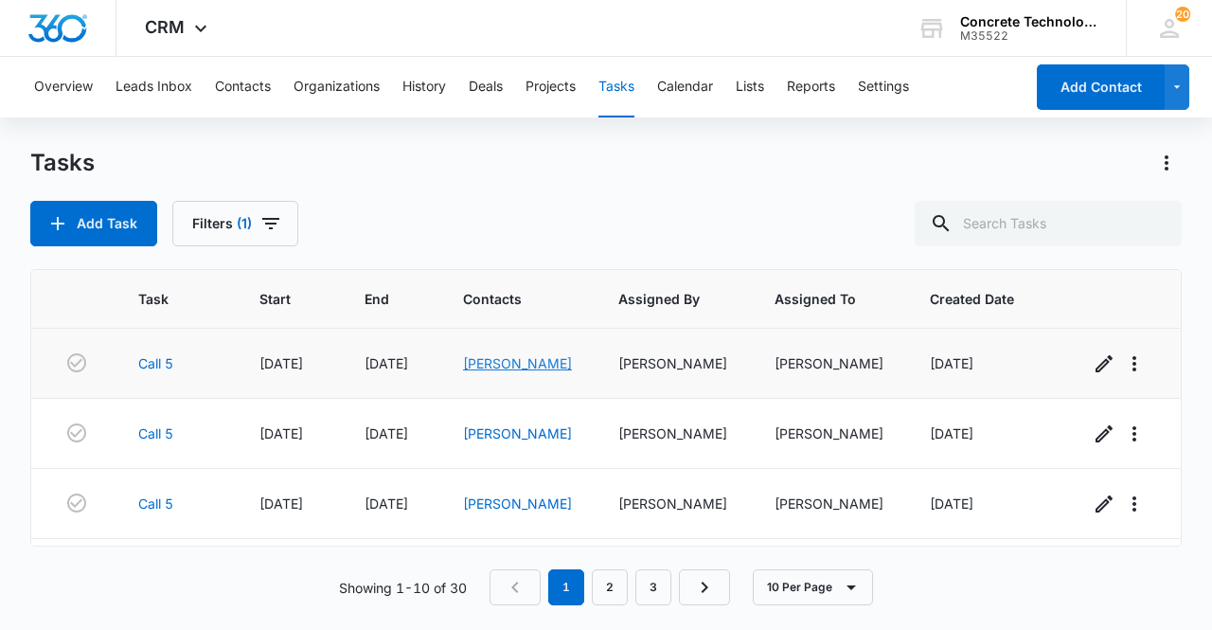
click at [499, 359] on link "Jamie Steely" at bounding box center [517, 363] width 109 height 16
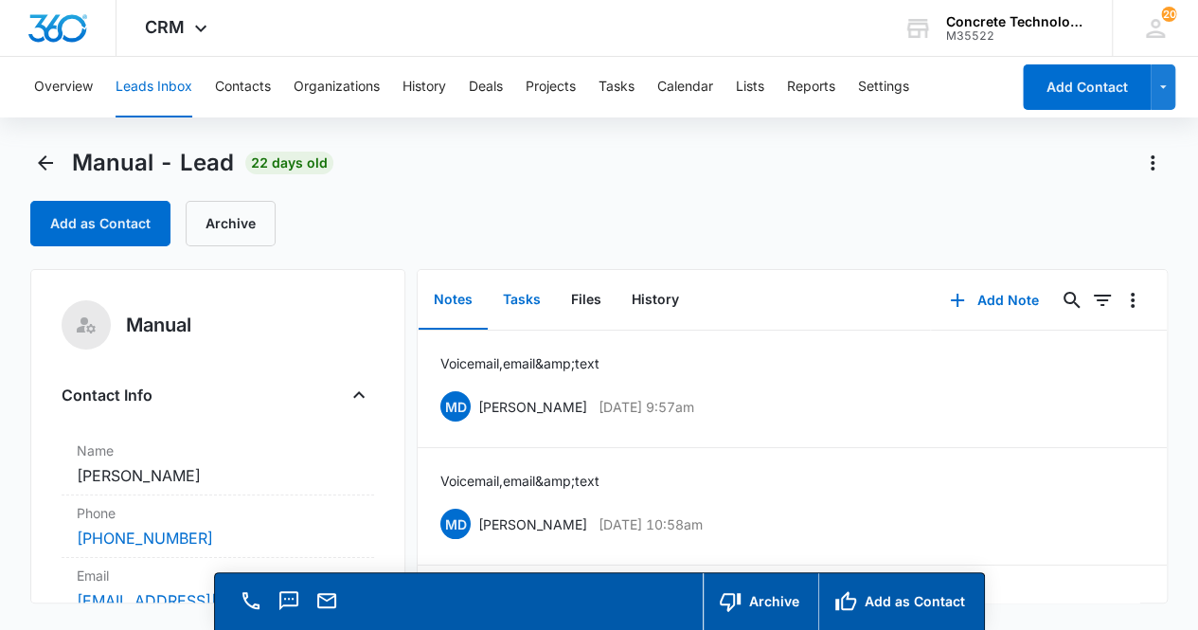
click at [521, 300] on button "Tasks" at bounding box center [522, 300] width 68 height 59
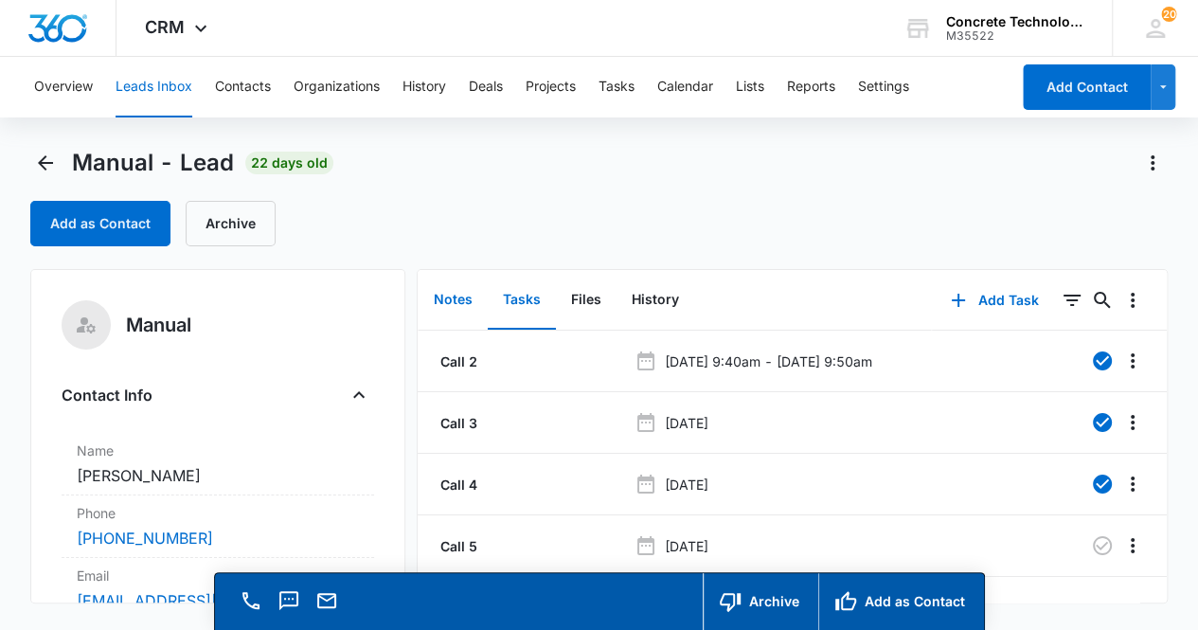
click at [458, 295] on button "Notes" at bounding box center [453, 300] width 69 height 59
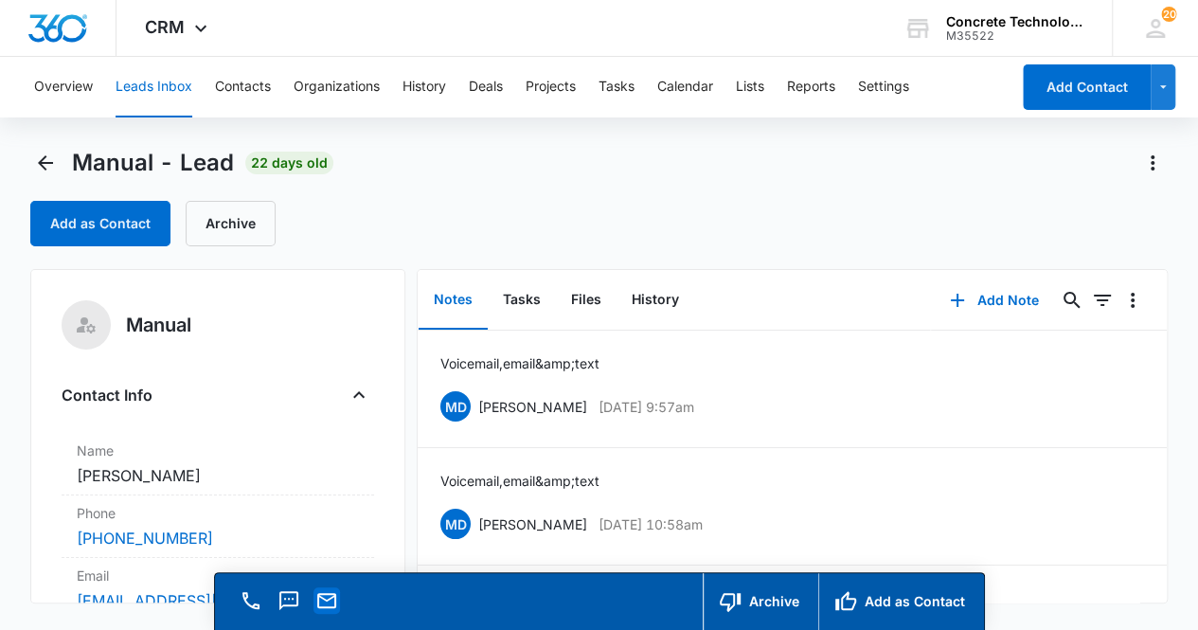
click at [326, 613] on button "Email" at bounding box center [327, 600] width 27 height 27
click at [991, 296] on button "Add Note" at bounding box center [994, 300] width 126 height 45
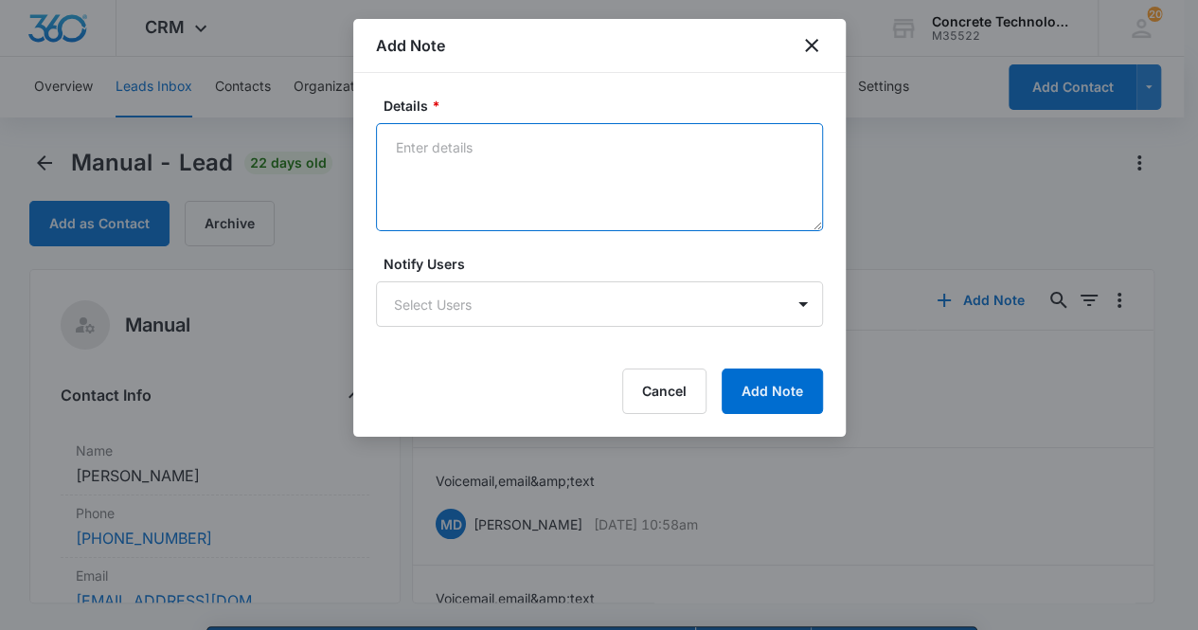
click at [402, 148] on textarea "Details *" at bounding box center [599, 177] width 447 height 108
type textarea "Voicemail, email & text"
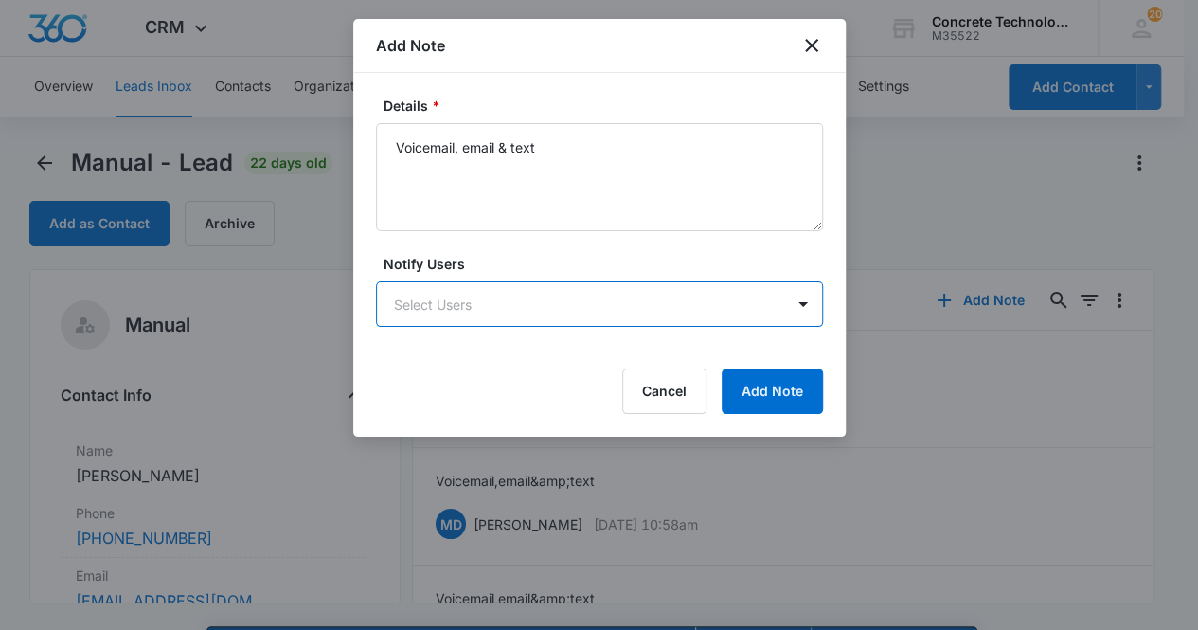
click at [436, 302] on body "CRM Apps Reputation Websites Forms CRM Email Social Content Ads Intelligence Fi…" at bounding box center [599, 342] width 1198 height 684
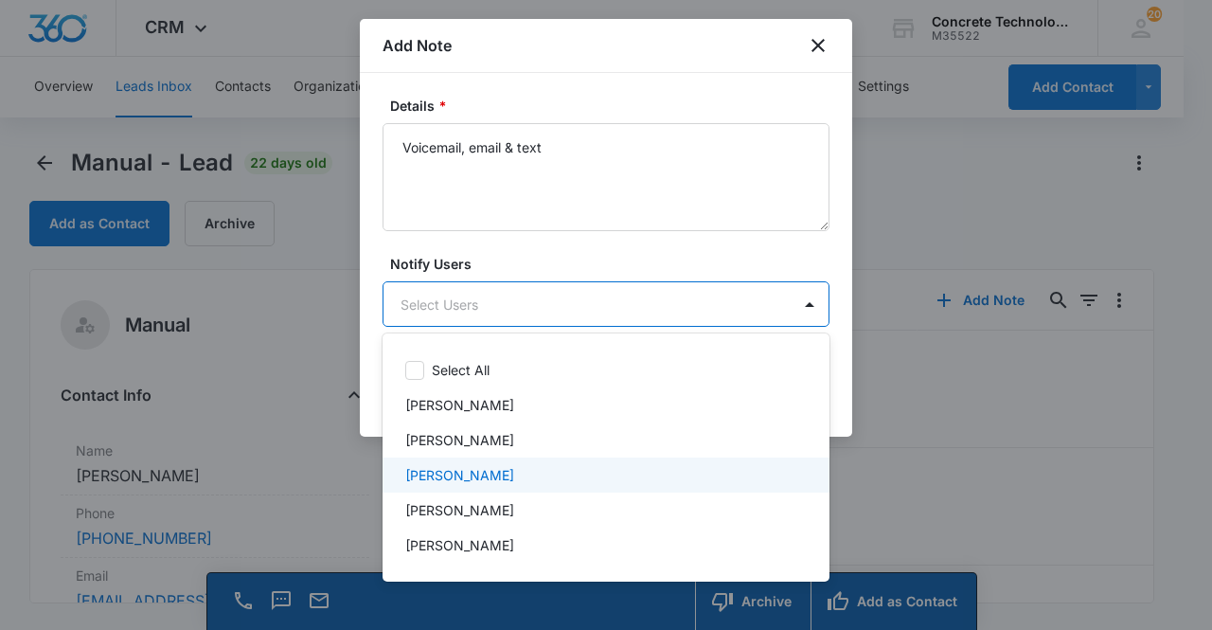
click at [474, 480] on p "[PERSON_NAME]" at bounding box center [459, 475] width 109 height 20
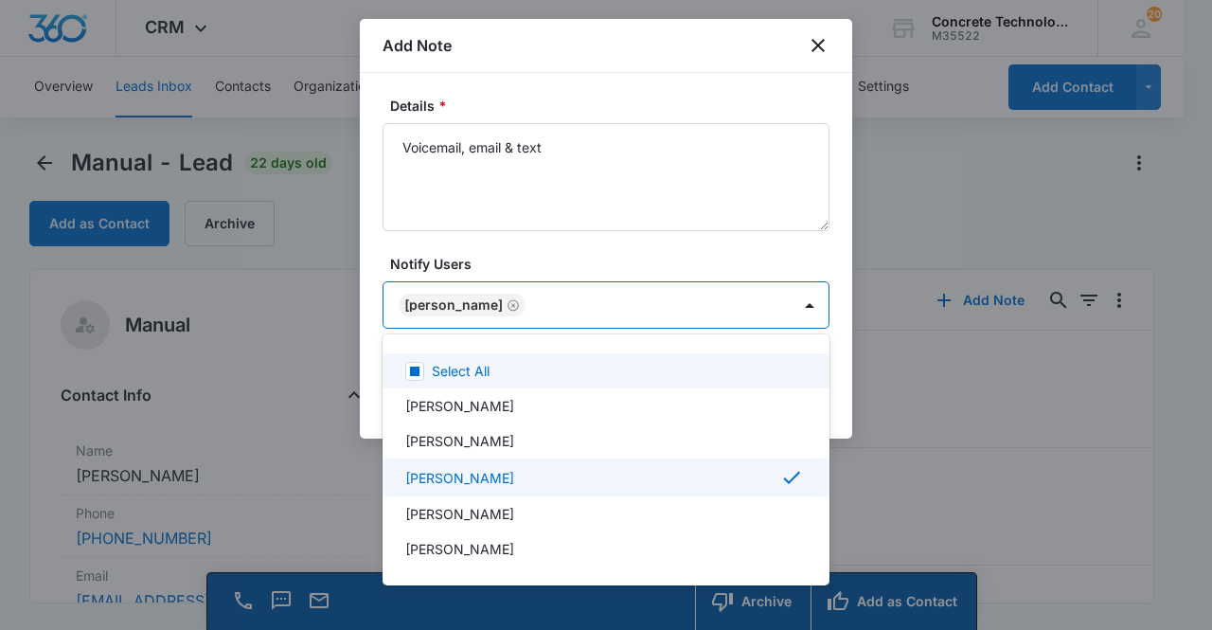
click at [468, 314] on div at bounding box center [606, 315] width 1212 height 630
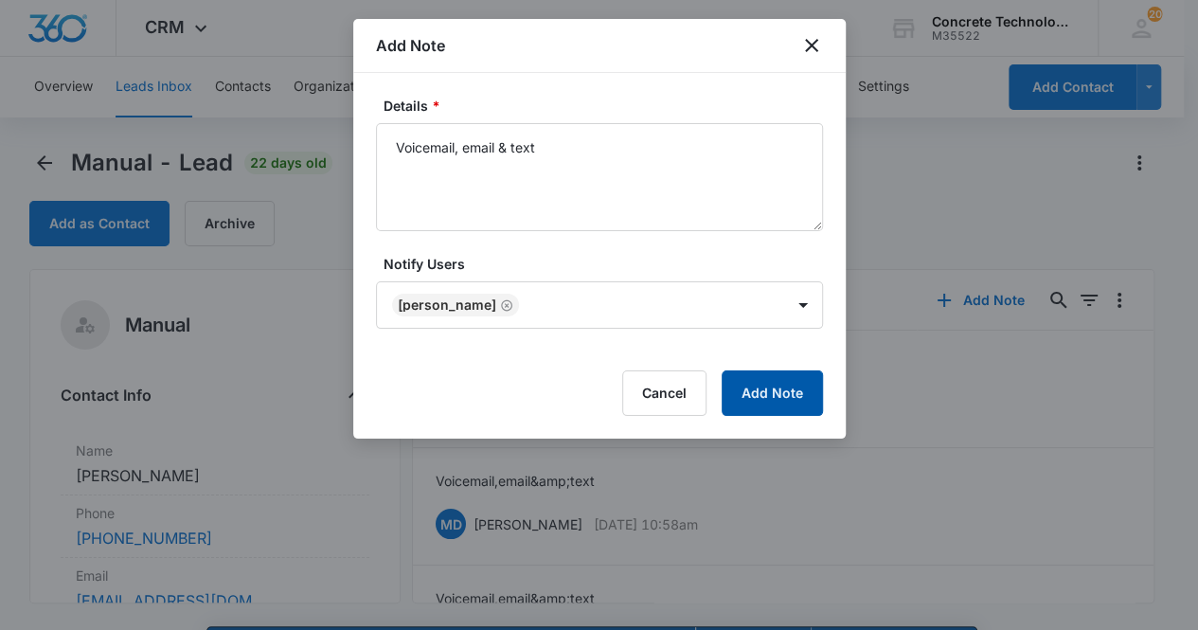
click at [751, 395] on button "Add Note" at bounding box center [772, 392] width 101 height 45
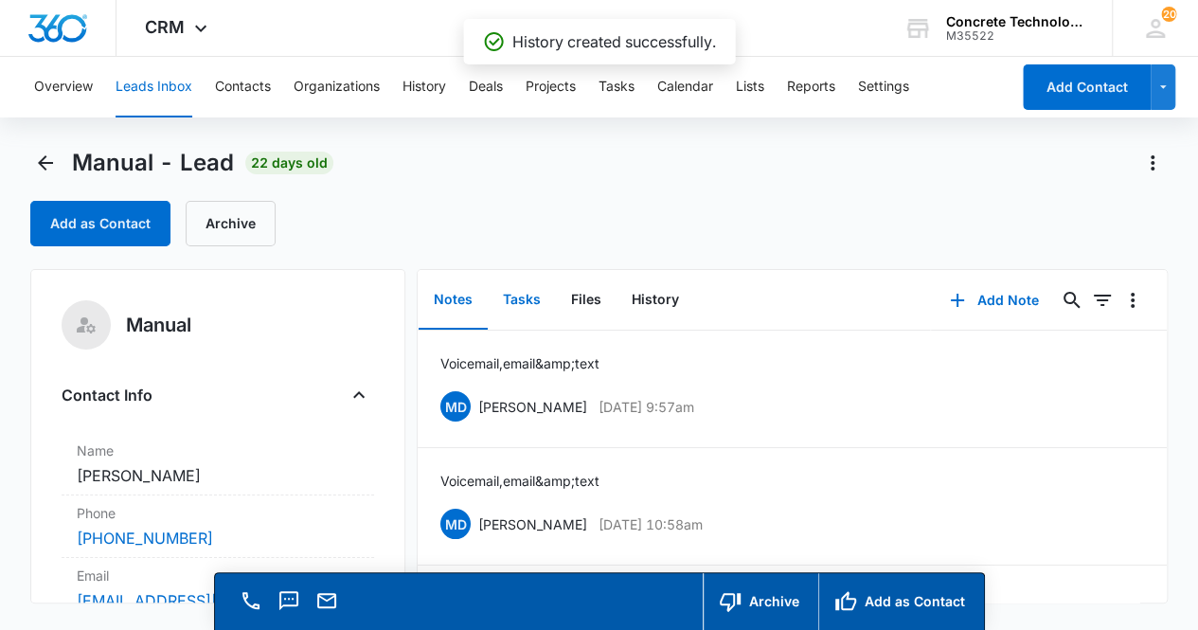
click at [523, 311] on button "Tasks" at bounding box center [522, 300] width 68 height 59
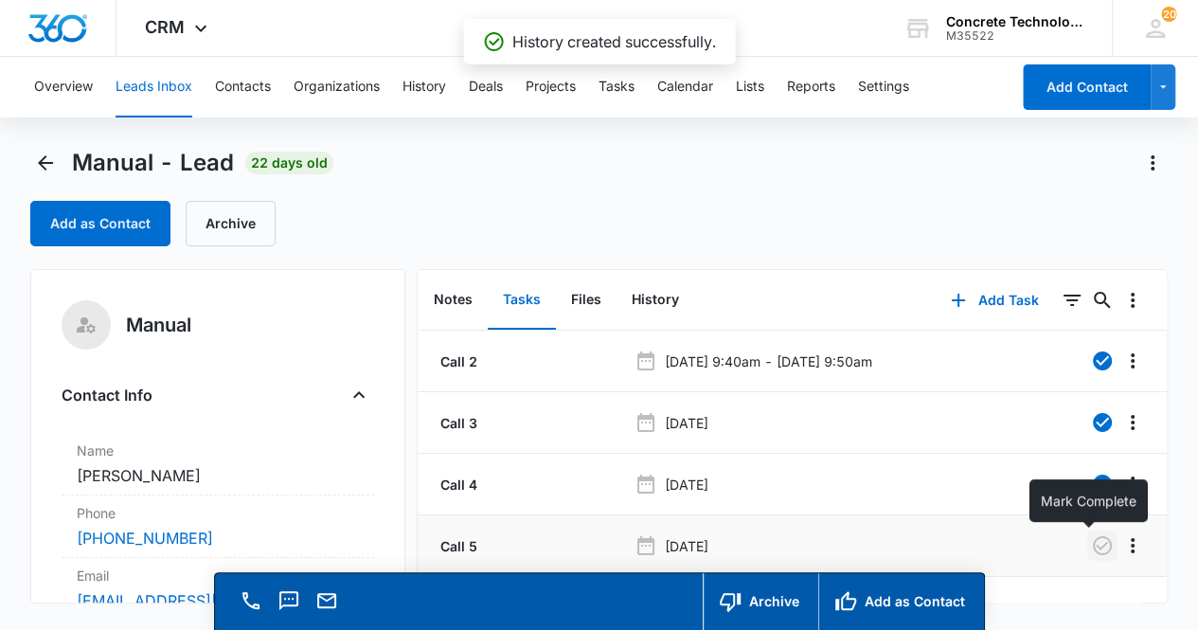
click at [1094, 553] on icon "button" at bounding box center [1102, 545] width 23 height 23
click at [460, 303] on button "Notes" at bounding box center [453, 300] width 69 height 59
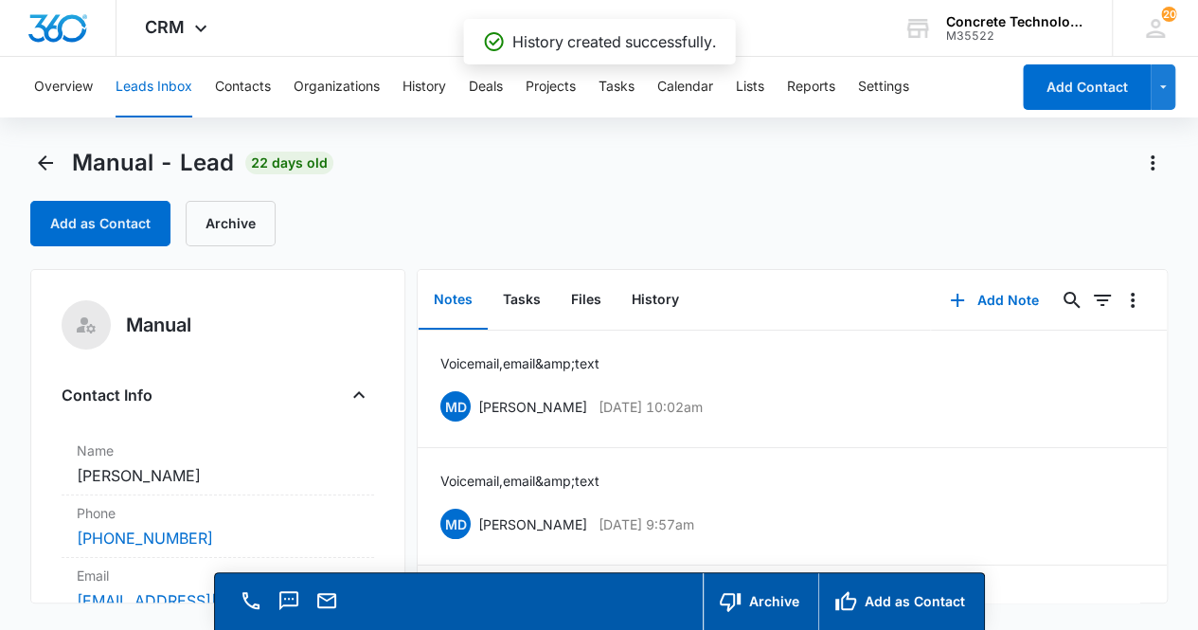
scroll to position [478, 0]
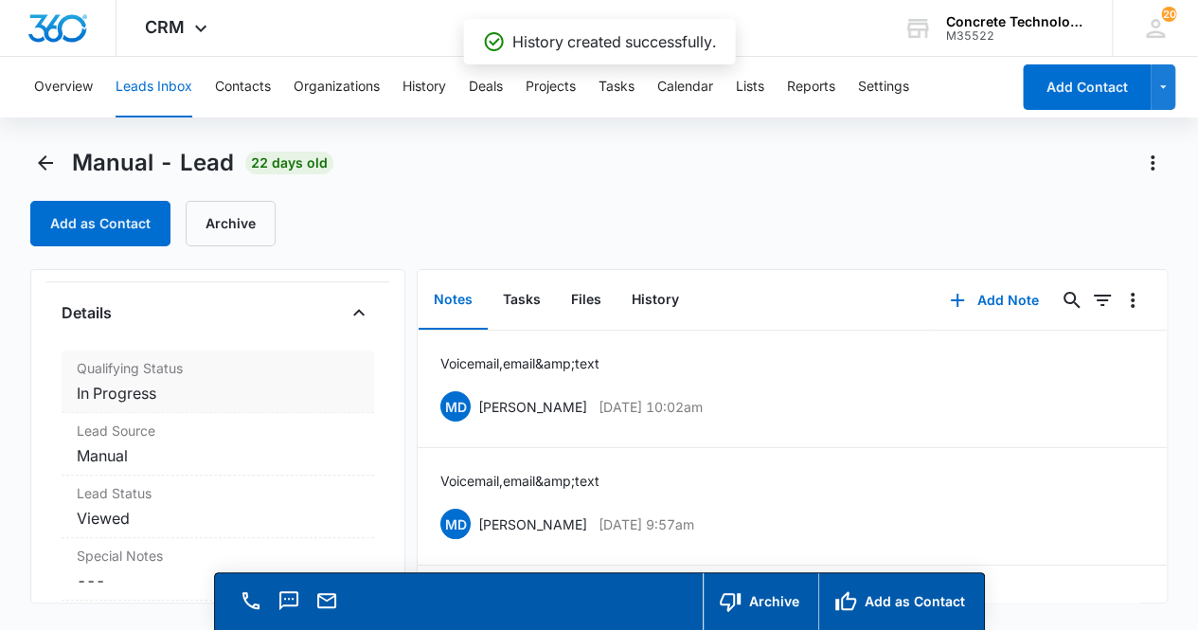
click at [237, 395] on dd "Cancel Save Changes In Progress" at bounding box center [218, 393] width 283 height 23
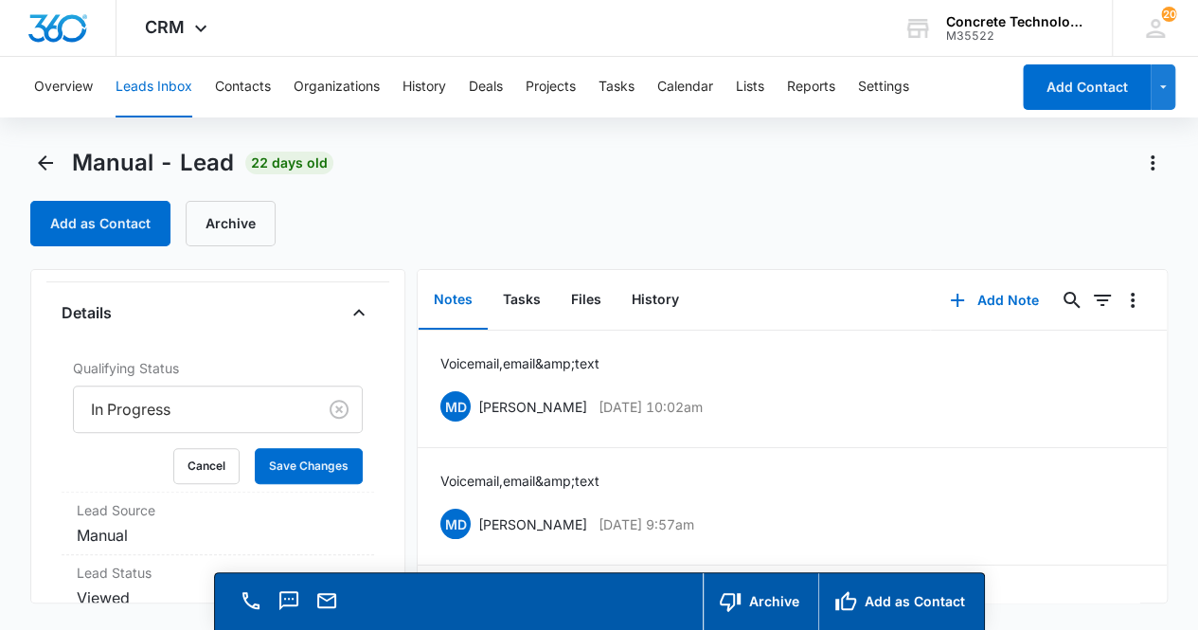
click at [232, 416] on div at bounding box center [192, 409] width 202 height 27
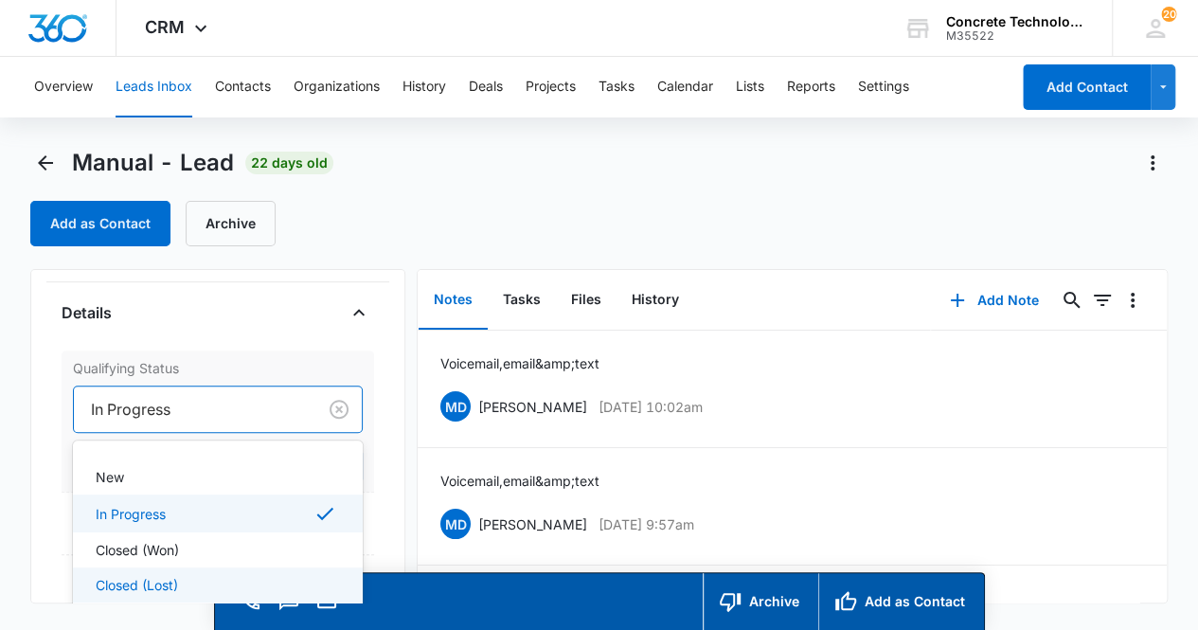
click at [188, 584] on div "Closed (Lost)" at bounding box center [217, 585] width 242 height 20
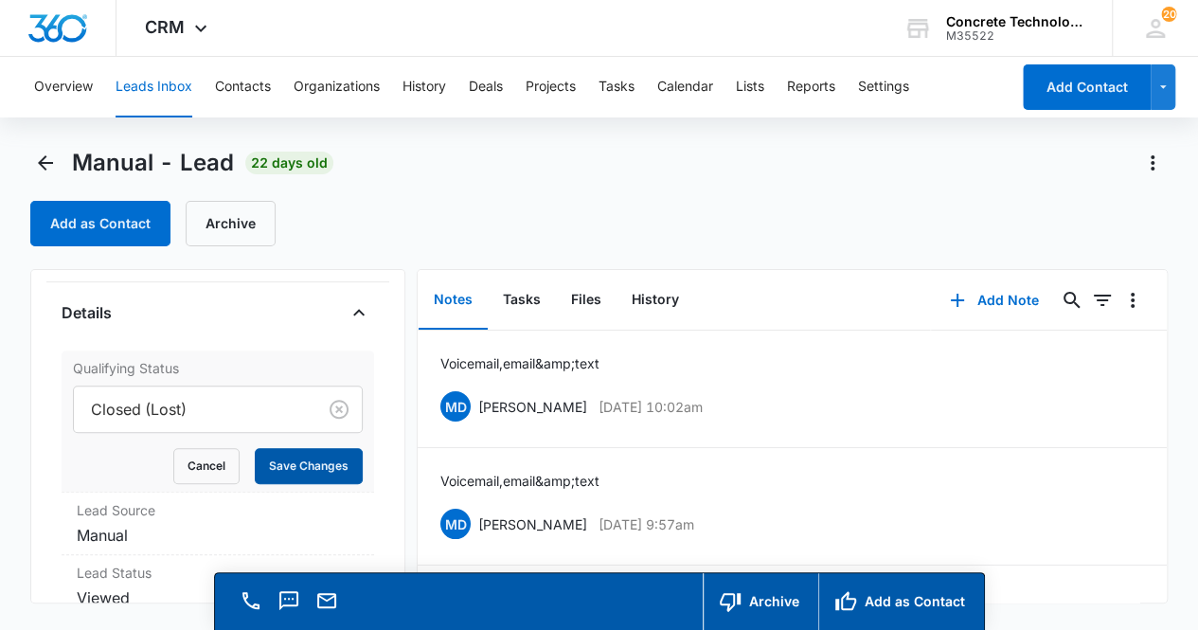
click at [296, 457] on button "Save Changes" at bounding box center [309, 466] width 108 height 36
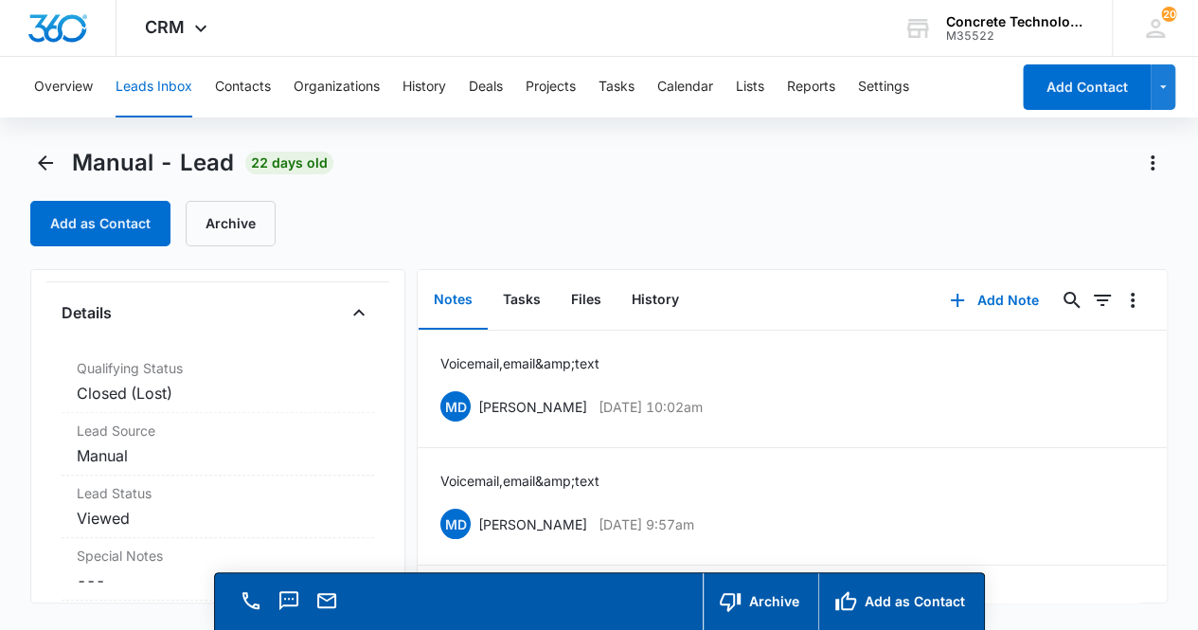
scroll to position [0, 0]
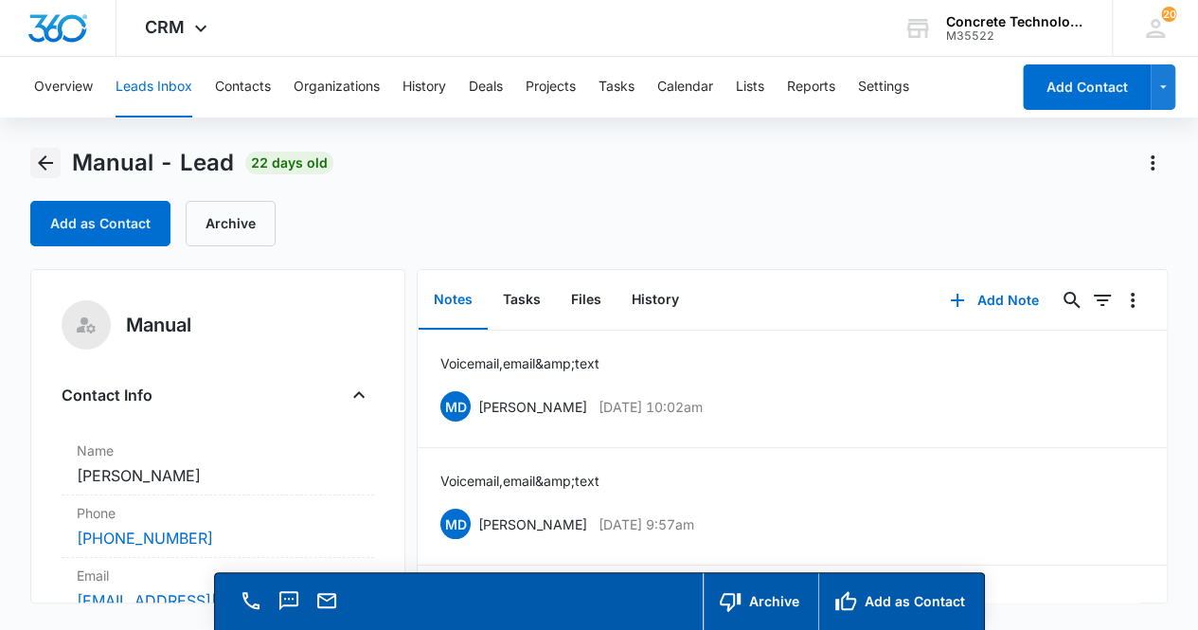
click at [45, 168] on icon "Back" at bounding box center [45, 163] width 23 height 23
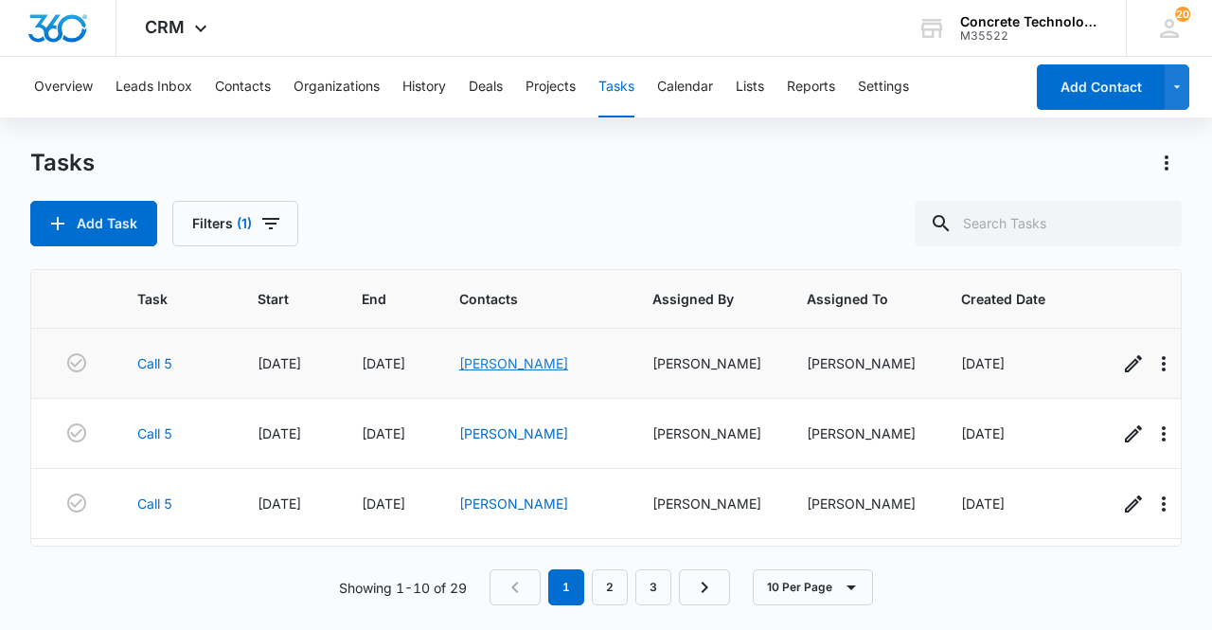
click at [492, 357] on link "Dermot Blake" at bounding box center [513, 363] width 109 height 16
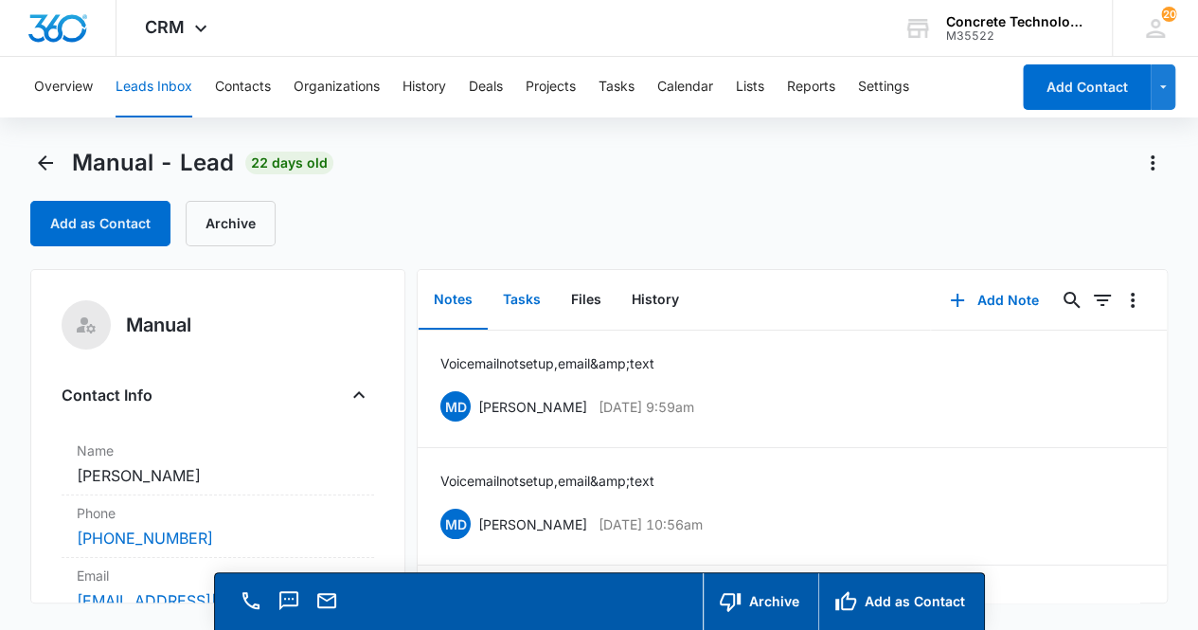
click at [527, 296] on button "Tasks" at bounding box center [522, 300] width 68 height 59
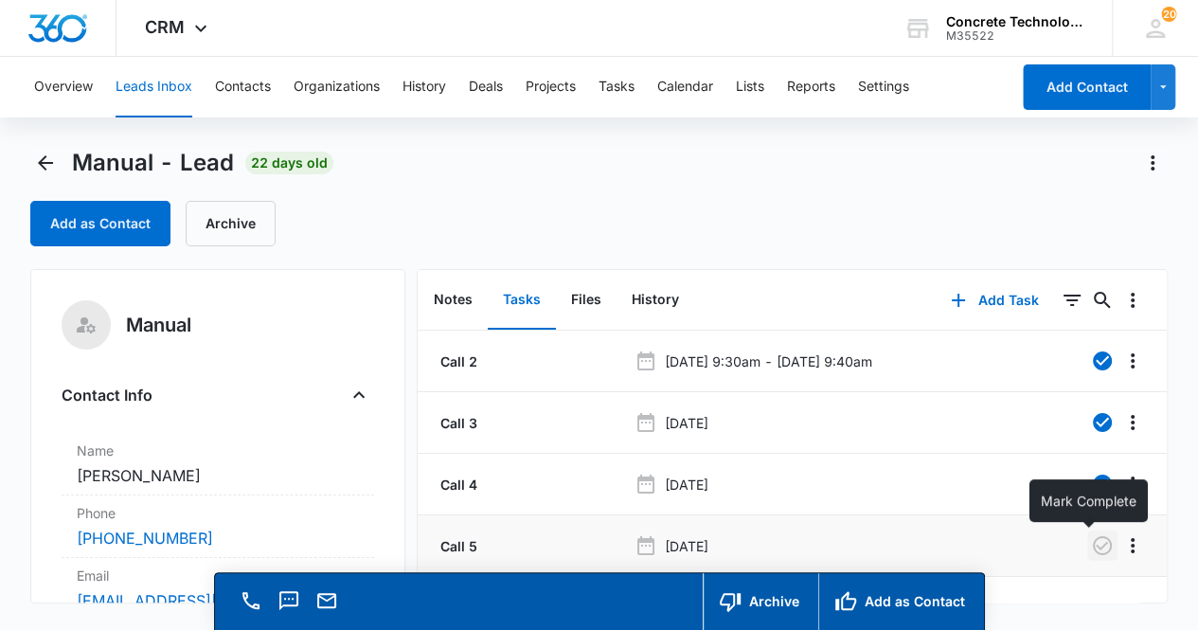
click at [1093, 545] on icon "button" at bounding box center [1102, 545] width 19 height 19
click at [457, 298] on button "Notes" at bounding box center [453, 300] width 69 height 59
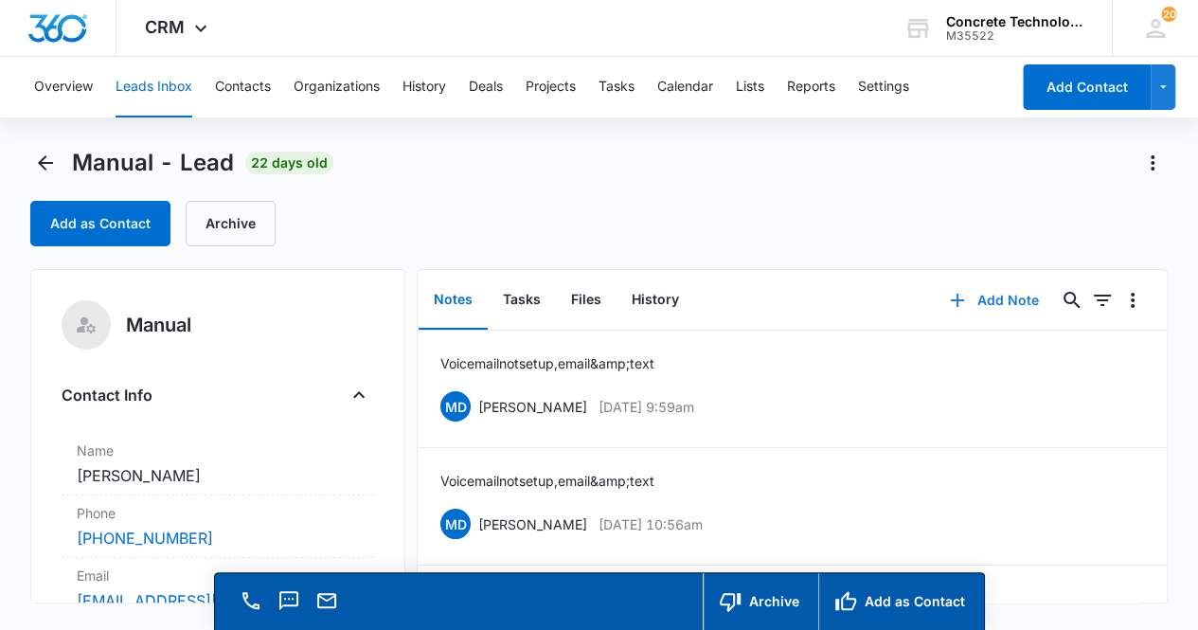
click at [989, 300] on button "Add Note" at bounding box center [994, 300] width 126 height 45
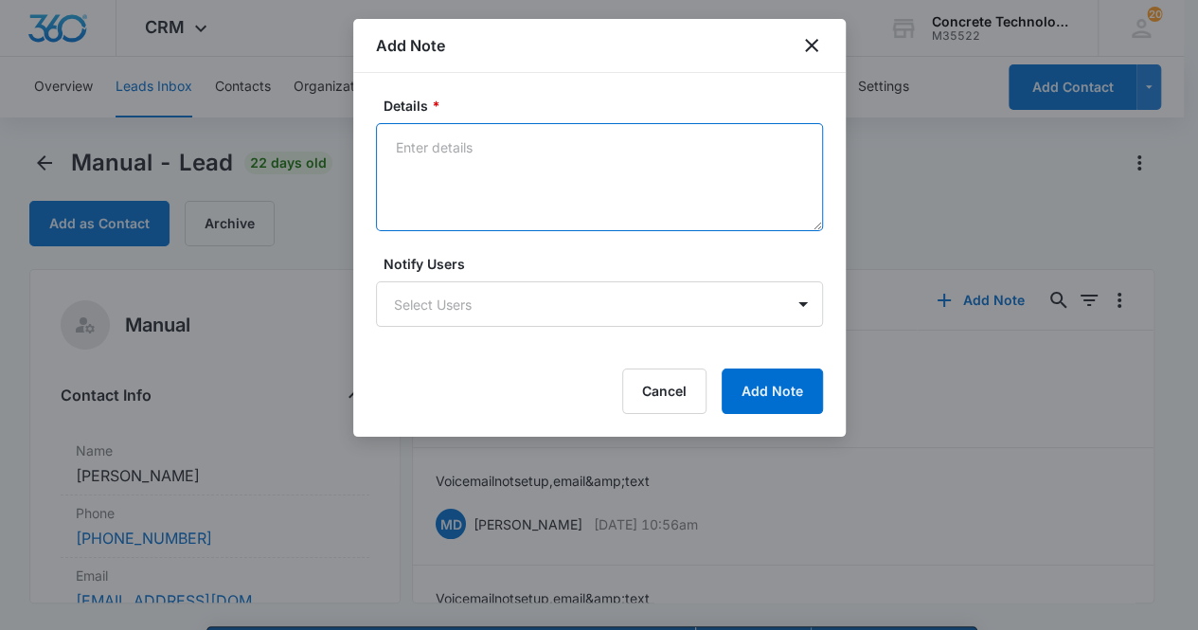
click at [443, 154] on textarea "Details *" at bounding box center [599, 177] width 447 height 108
type textarea "Voicemail not set up, email & text"
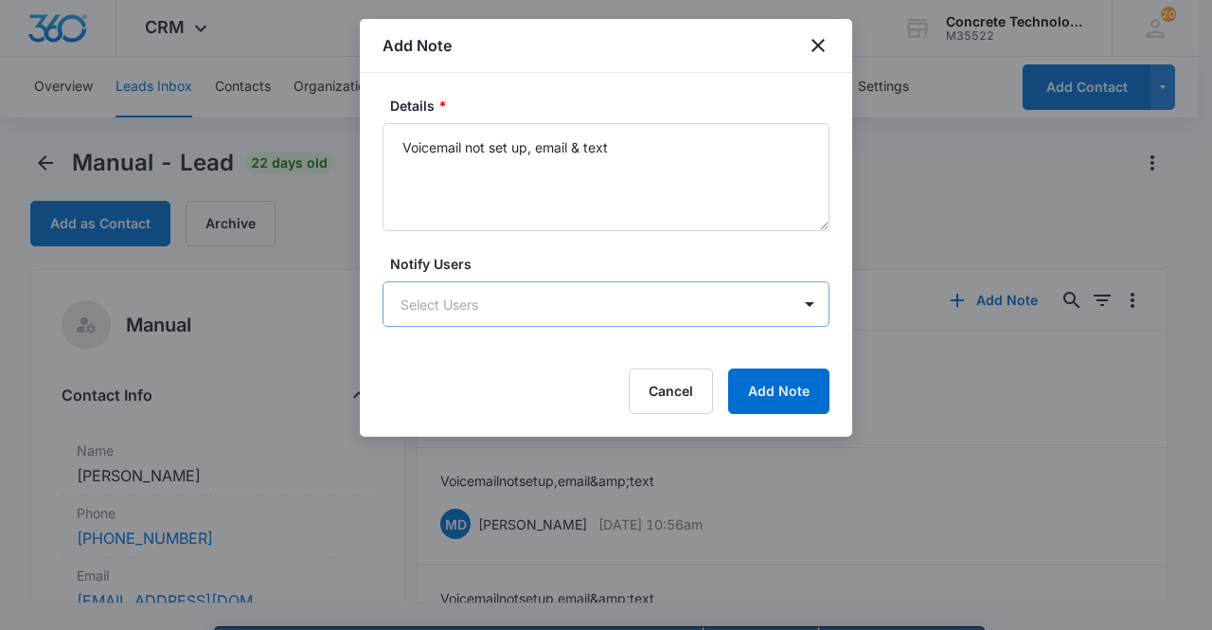
click at [580, 314] on body "CRM Apps Reputation Websites Forms CRM Email Social Content Ads Intelligence Fi…" at bounding box center [606, 342] width 1212 height 684
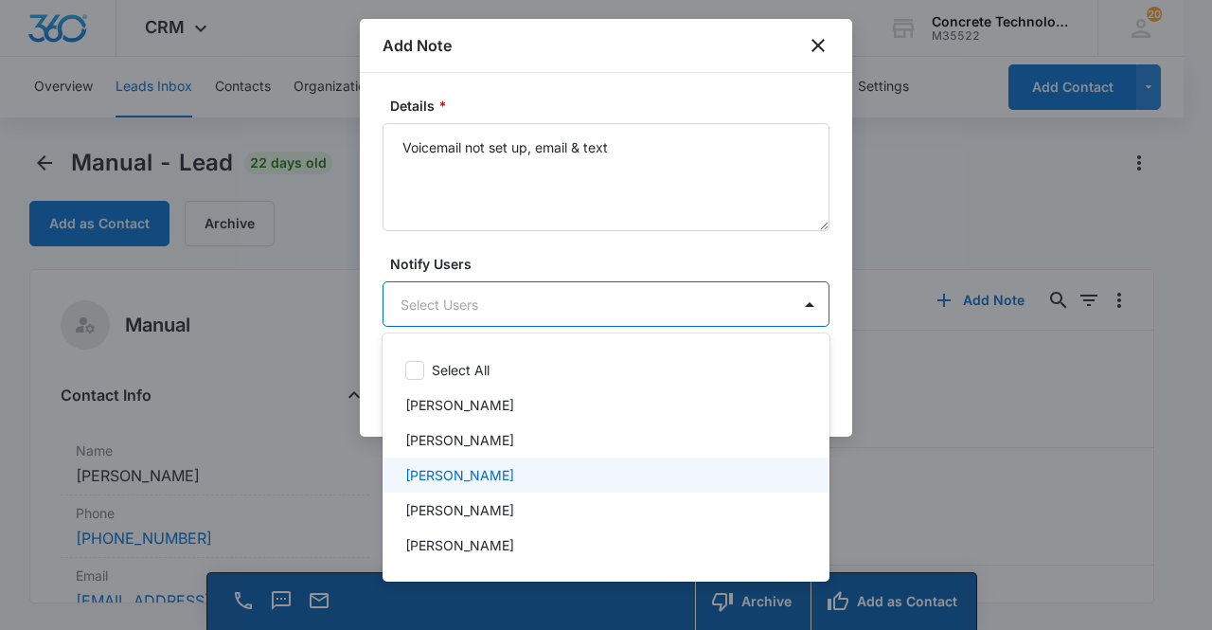
click at [540, 472] on div "[PERSON_NAME]" at bounding box center [604, 475] width 398 height 20
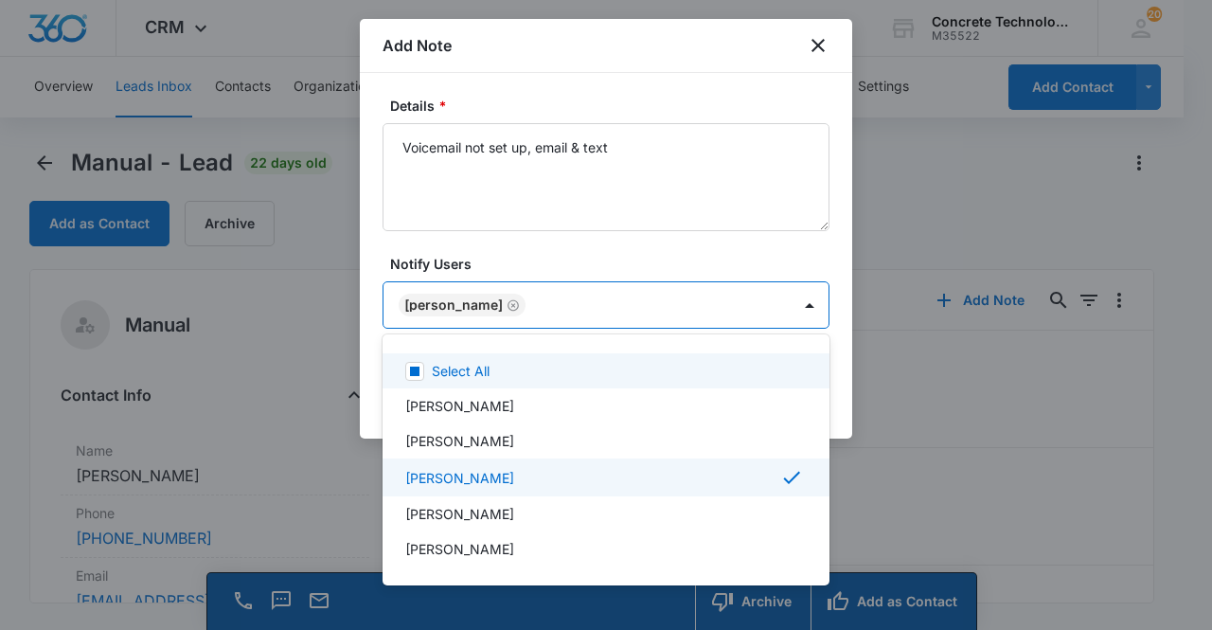
click at [468, 302] on div at bounding box center [606, 315] width 1212 height 630
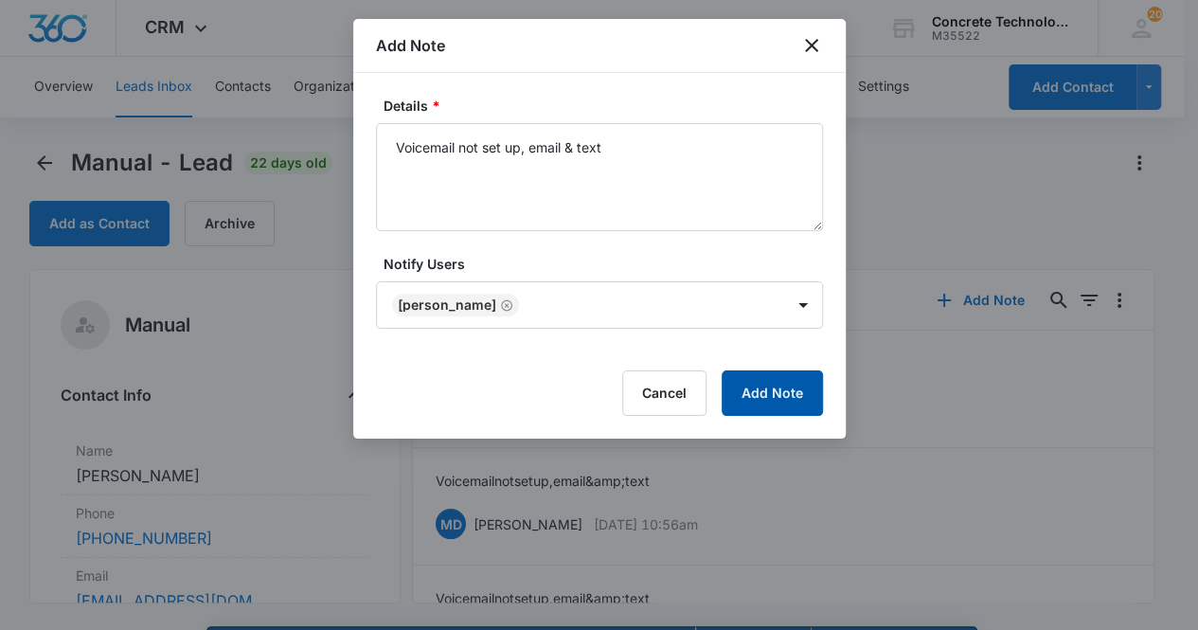
click at [745, 389] on button "Add Note" at bounding box center [772, 392] width 101 height 45
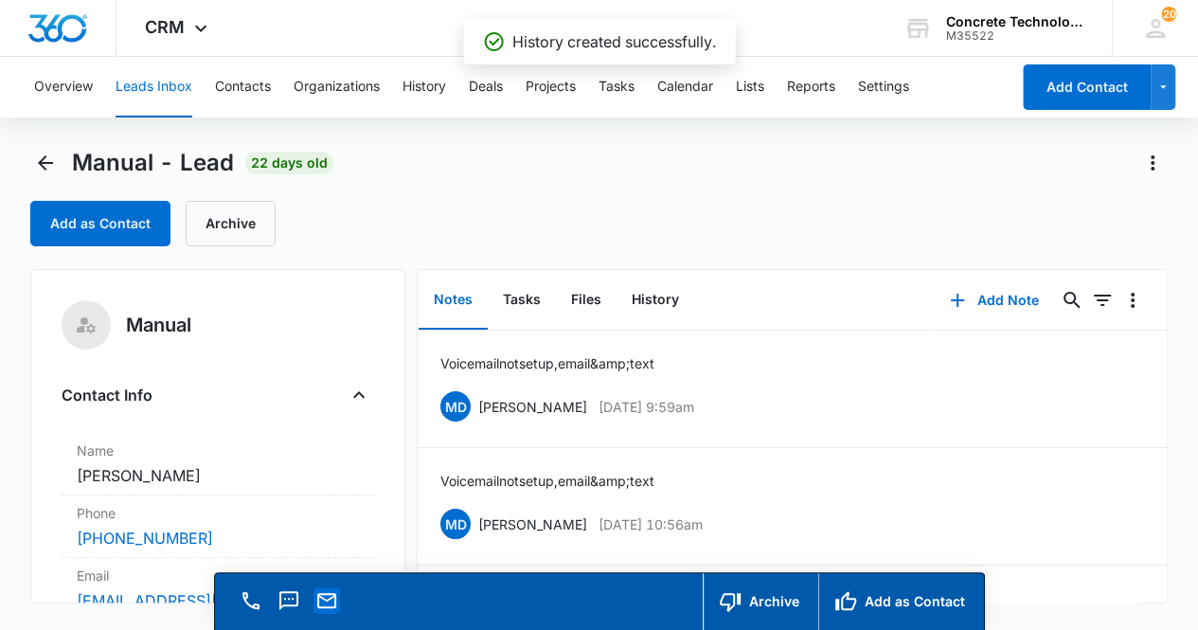
click at [331, 607] on icon "Email" at bounding box center [326, 600] width 23 height 23
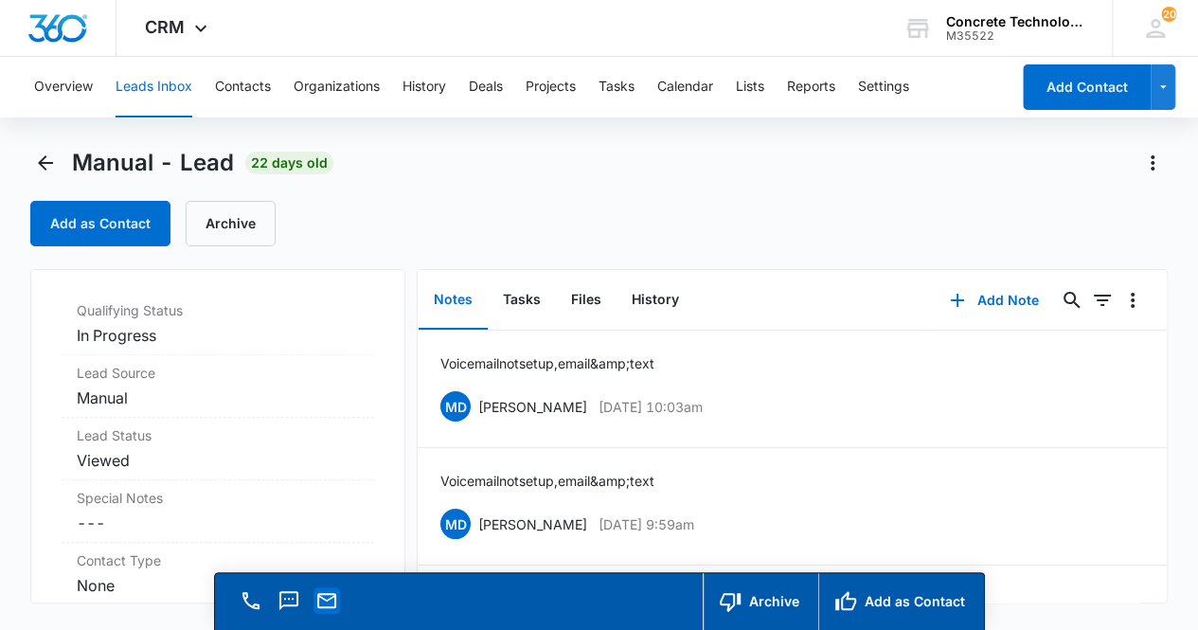
scroll to position [544, 0]
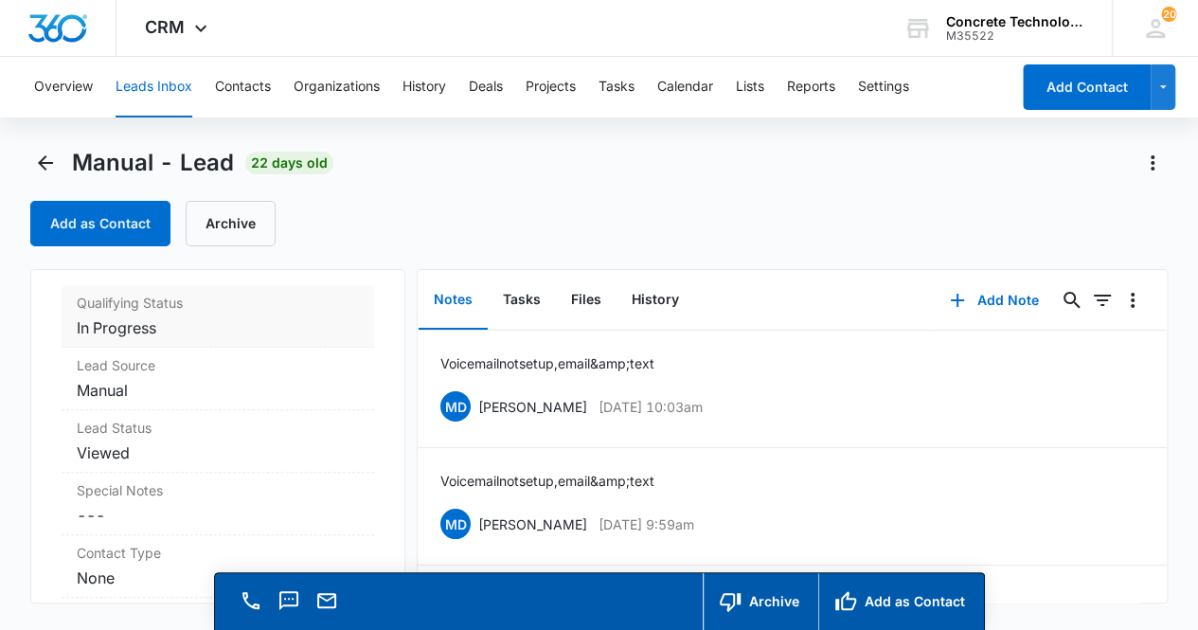
click at [261, 335] on dd "Cancel Save Changes In Progress" at bounding box center [218, 327] width 283 height 23
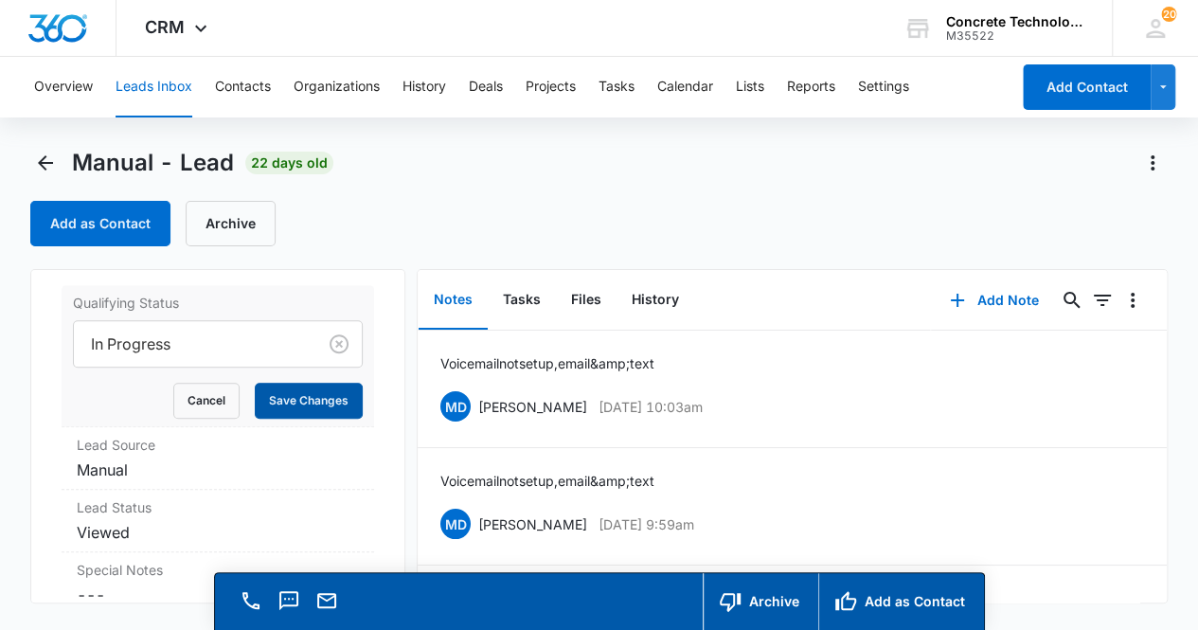
click at [308, 397] on button "Save Changes" at bounding box center [309, 401] width 108 height 36
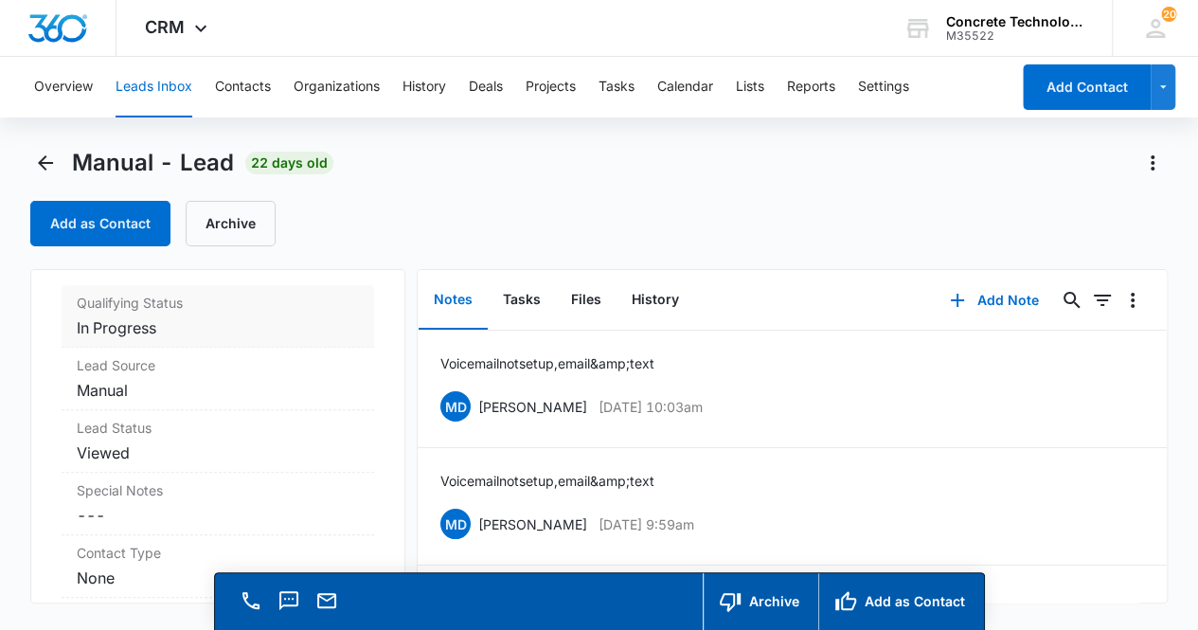
click at [227, 329] on dd "Cancel Save Changes In Progress" at bounding box center [218, 327] width 283 height 23
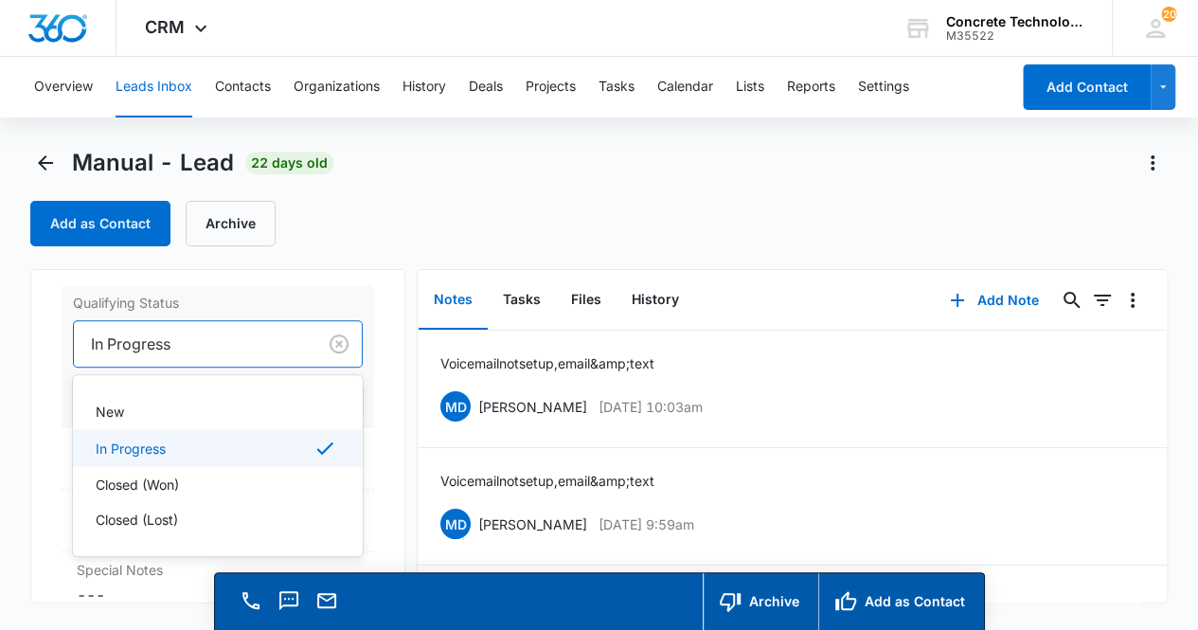
click at [184, 346] on div at bounding box center [192, 344] width 202 height 27
click at [199, 510] on div "Closed (Lost)" at bounding box center [217, 520] width 242 height 20
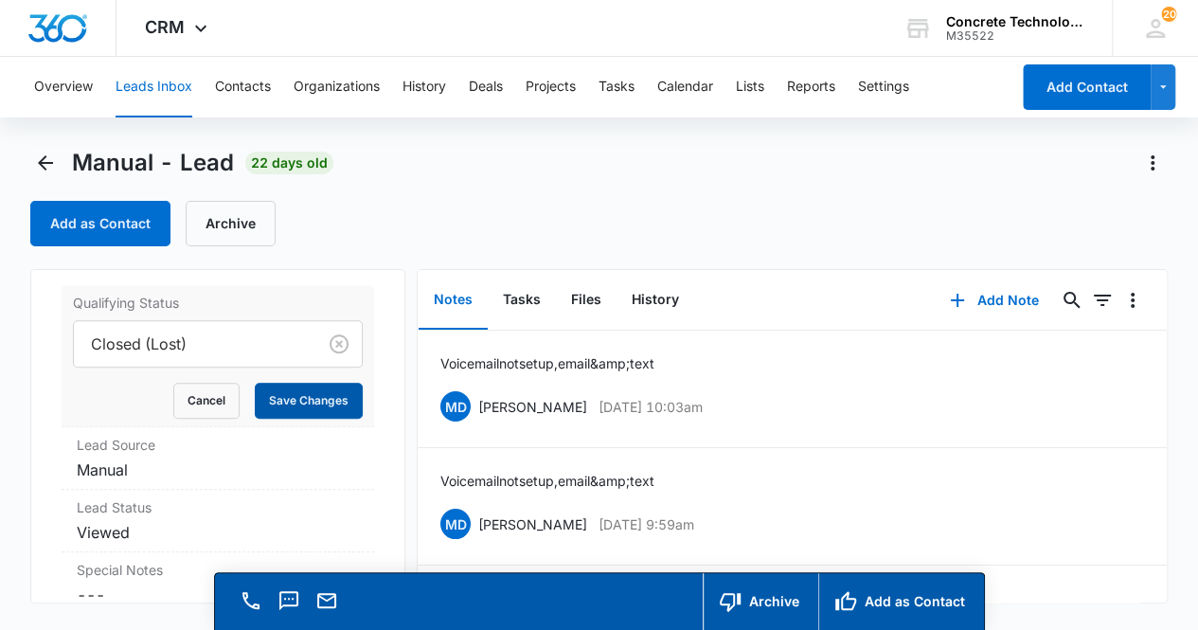
click at [320, 397] on button "Save Changes" at bounding box center [309, 401] width 108 height 36
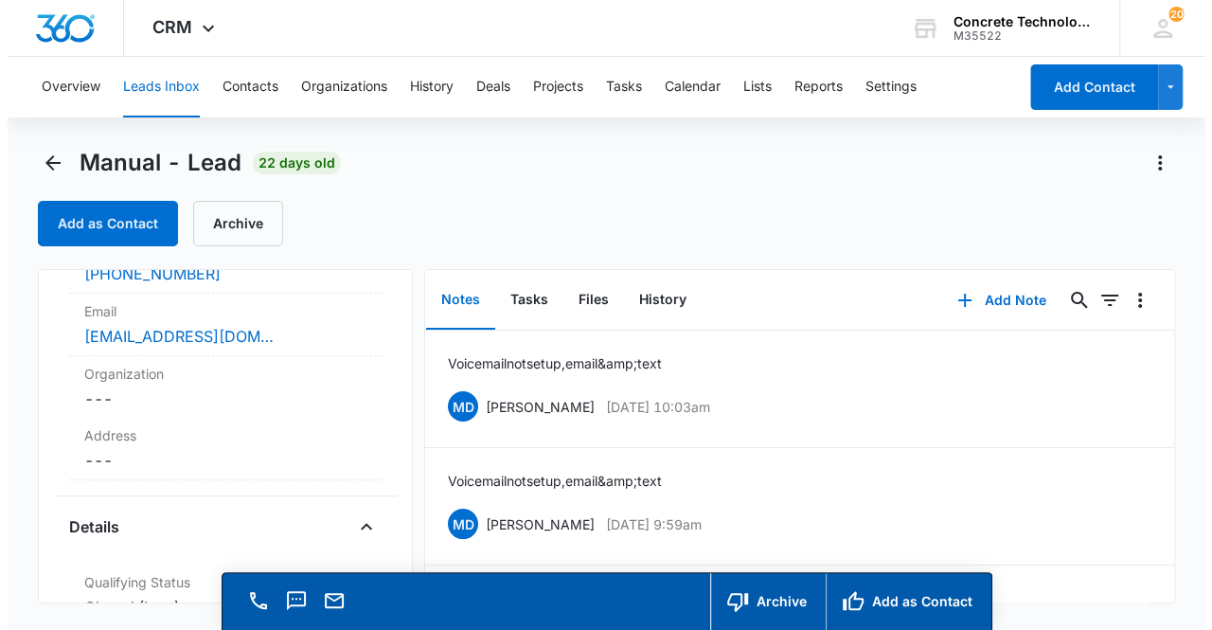
scroll to position [0, 0]
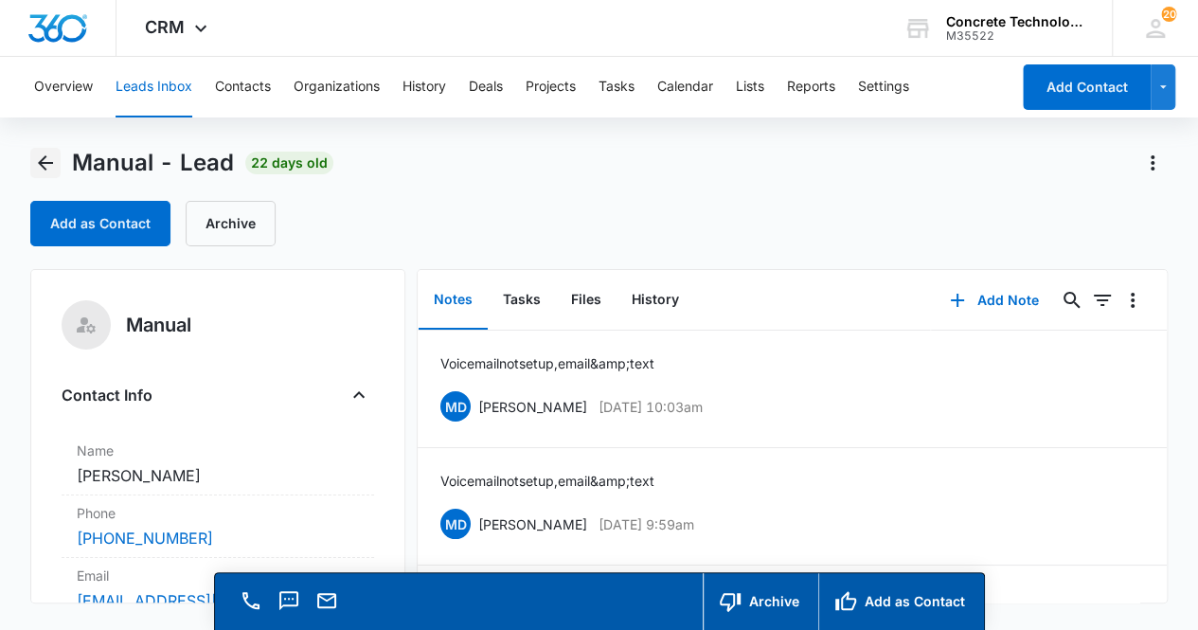
click at [41, 162] on icon "Back" at bounding box center [45, 162] width 15 height 15
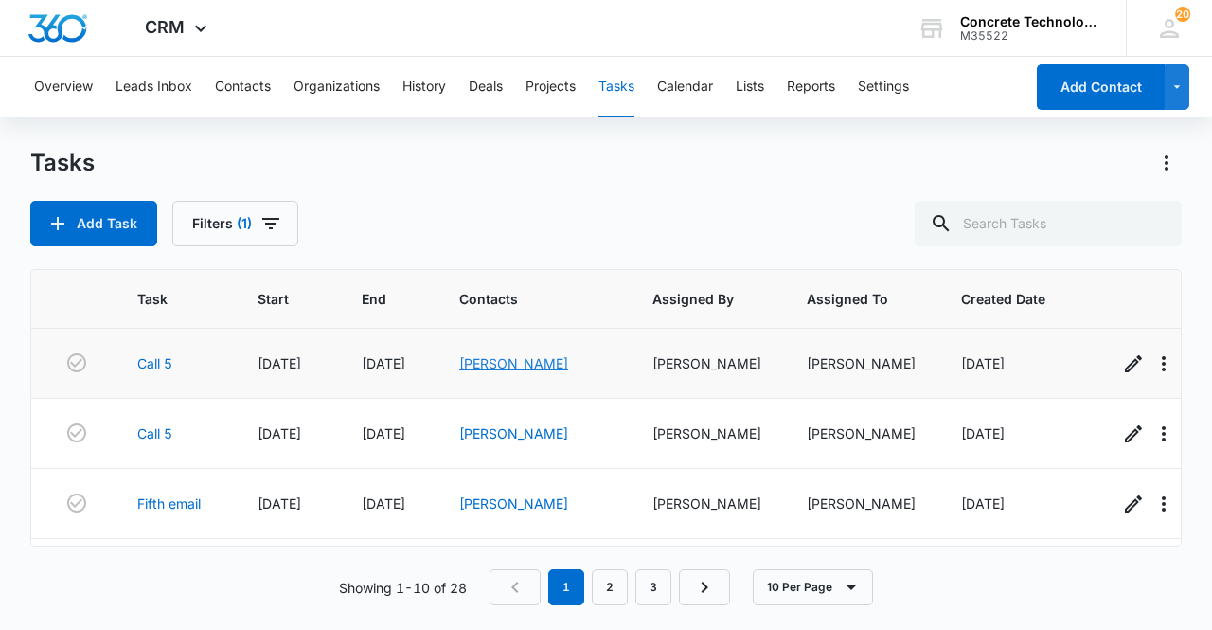
click at [511, 367] on link "Danny Ince" at bounding box center [513, 363] width 109 height 16
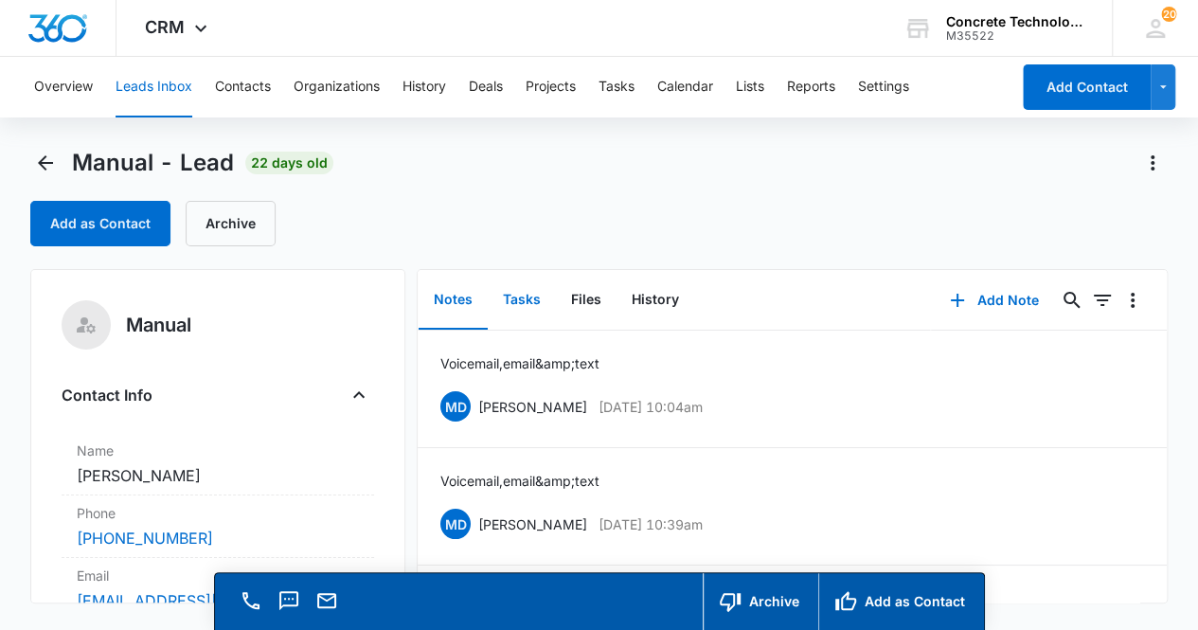
click at [520, 295] on button "Tasks" at bounding box center [522, 300] width 68 height 59
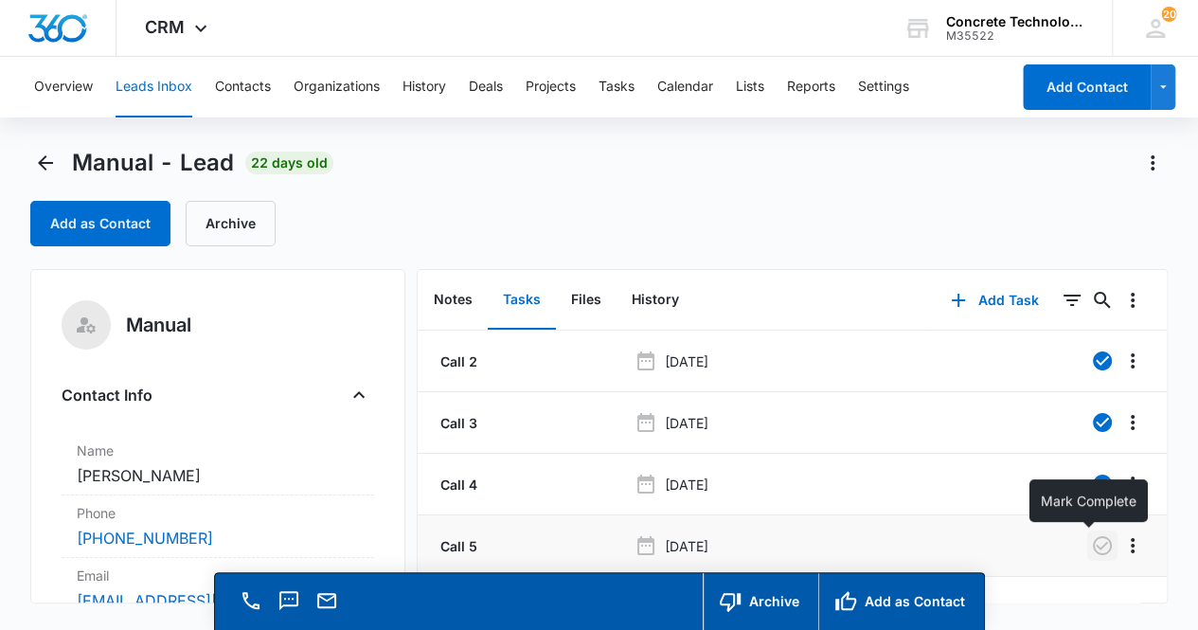
click at [1093, 545] on icon "button" at bounding box center [1102, 545] width 19 height 19
click at [460, 297] on button "Notes" at bounding box center [453, 300] width 69 height 59
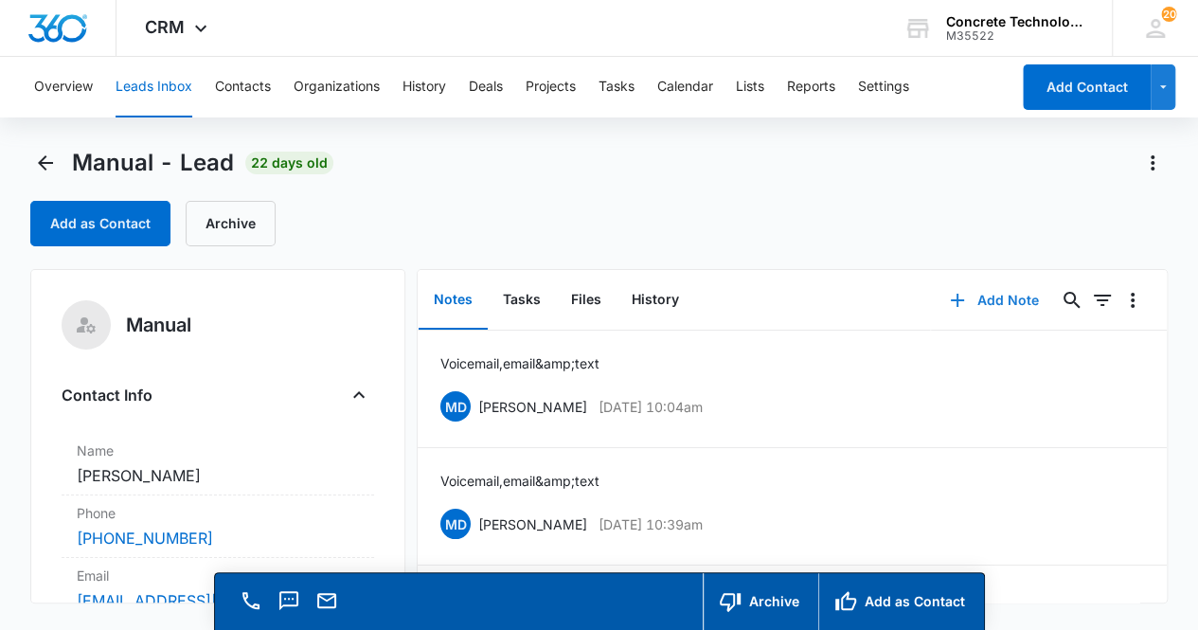
click at [990, 296] on button "Add Note" at bounding box center [994, 300] width 126 height 45
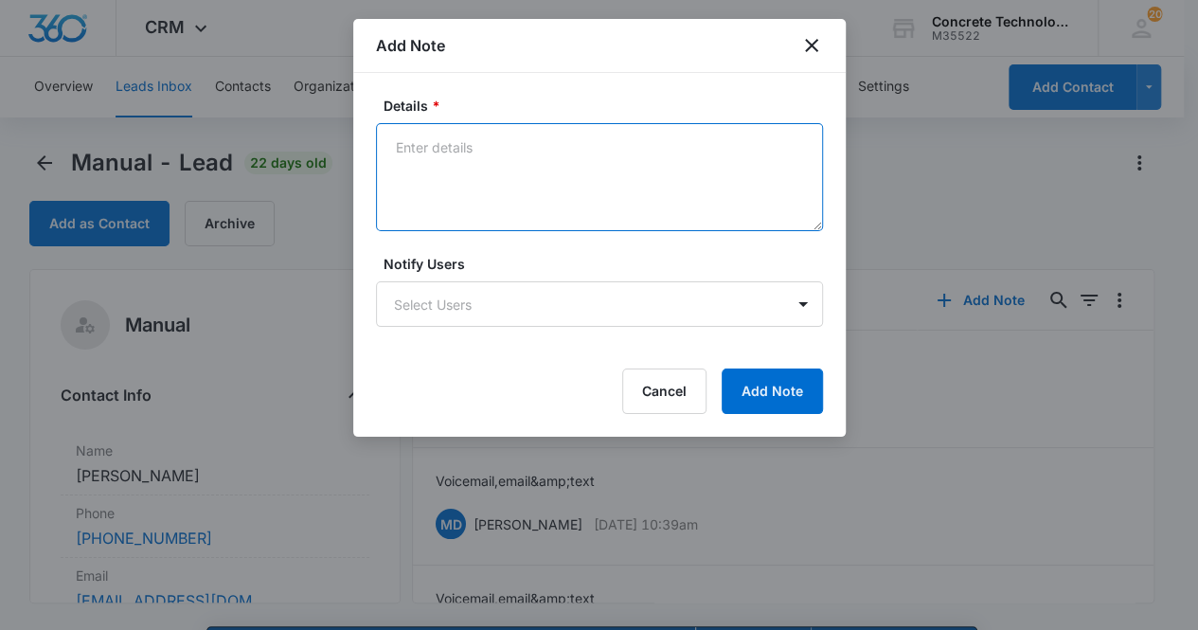
click at [422, 152] on textarea "Details *" at bounding box center [599, 177] width 447 height 108
type textarea "Voicemail, email & text"
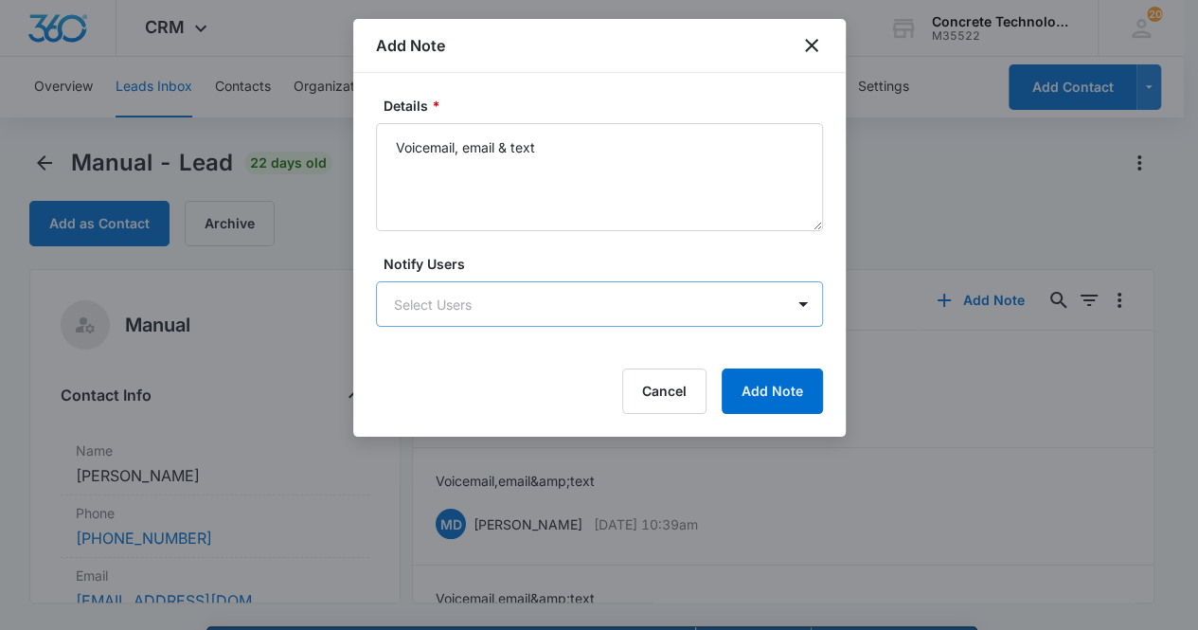
click at [491, 291] on body "CRM Apps Reputation Websites Forms CRM Email Social Content Ads Intelligence Fi…" at bounding box center [599, 342] width 1198 height 684
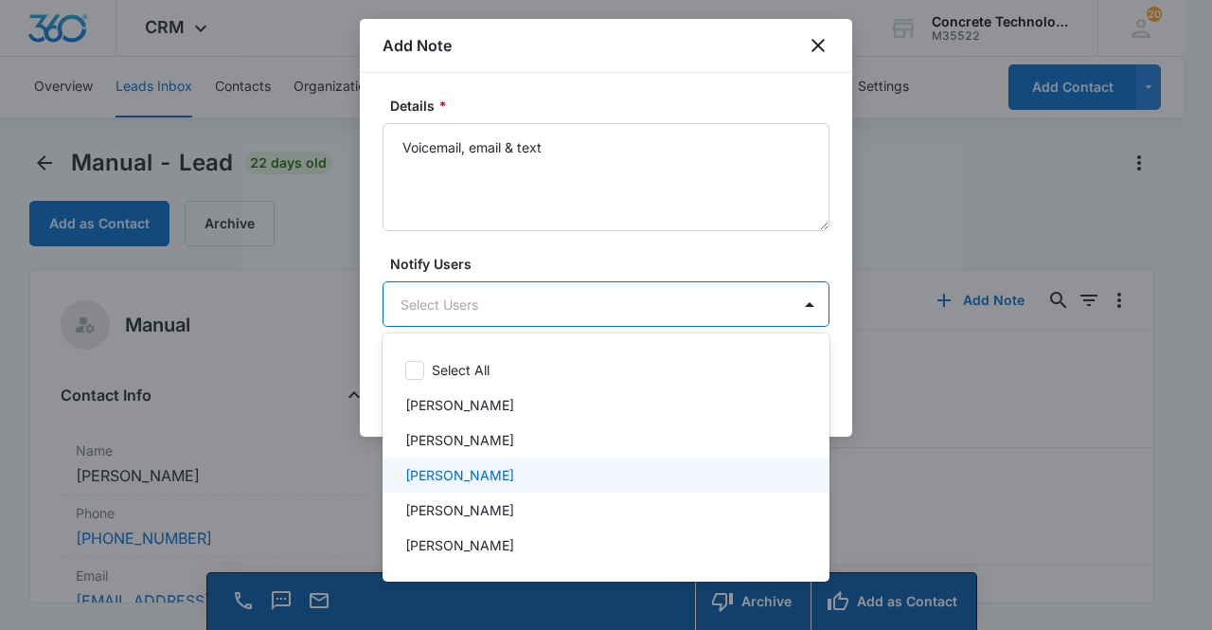
click at [475, 469] on p "[PERSON_NAME]" at bounding box center [459, 475] width 109 height 20
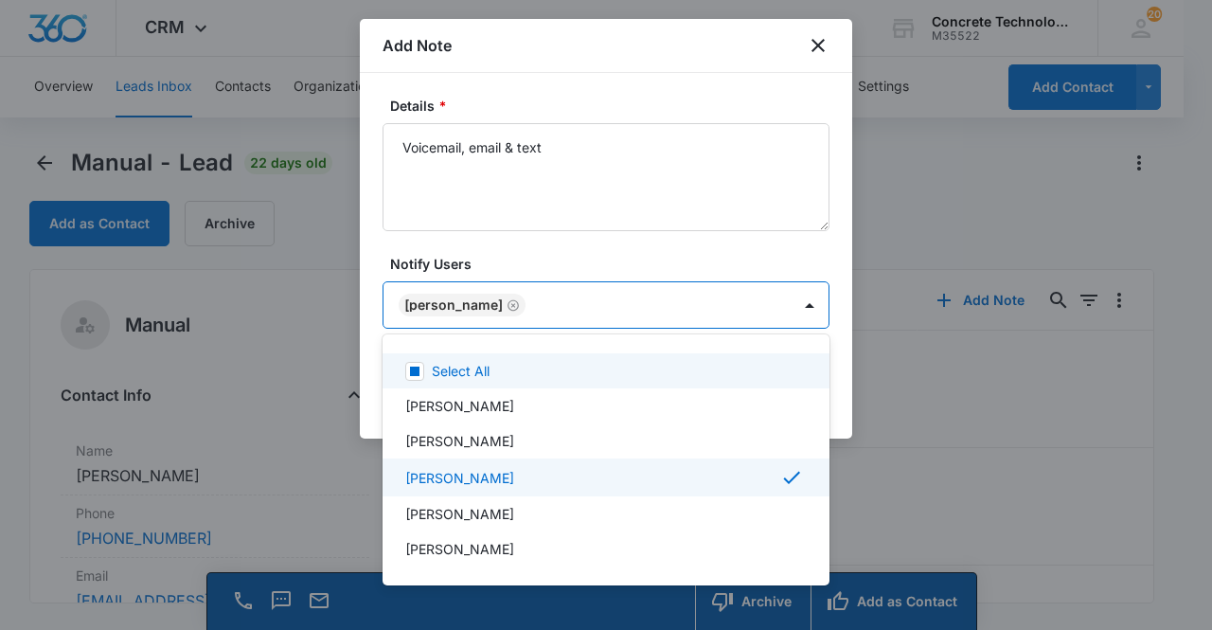
click at [458, 306] on div at bounding box center [606, 315] width 1212 height 630
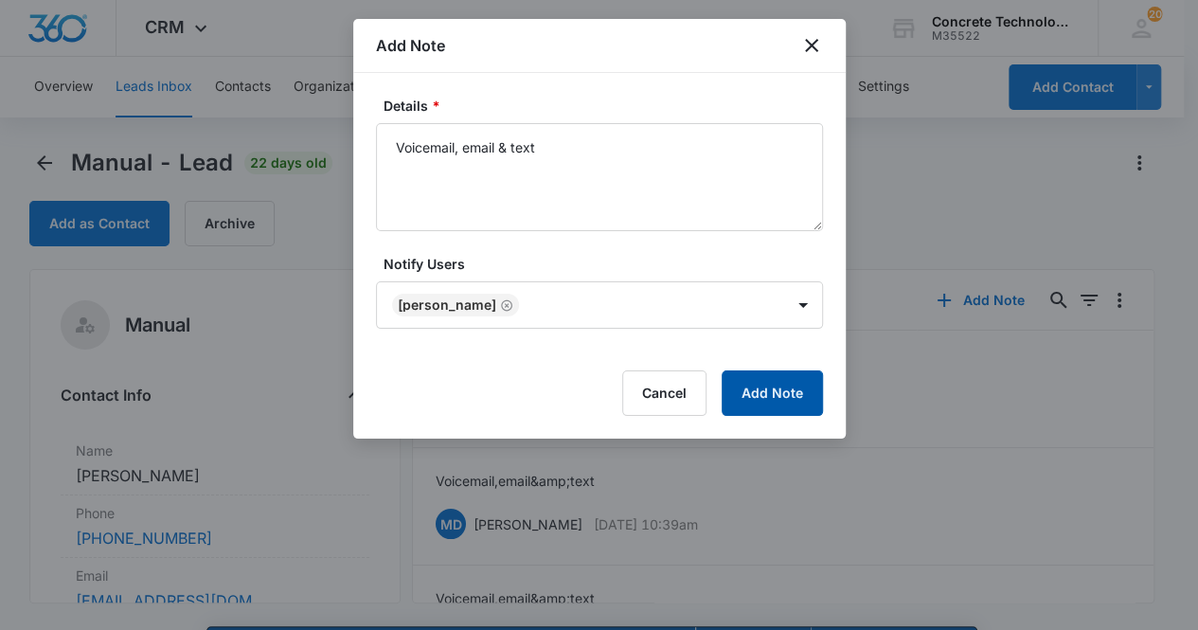
click at [789, 395] on button "Add Note" at bounding box center [772, 392] width 101 height 45
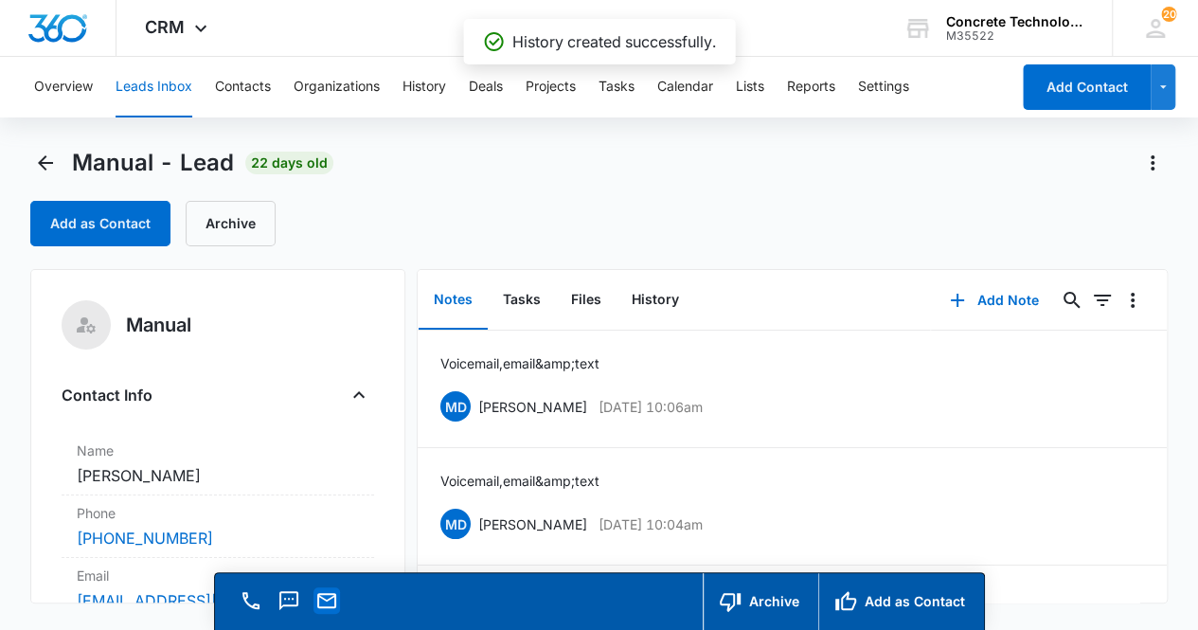
click at [322, 601] on icon "Email" at bounding box center [326, 600] width 23 height 23
click at [517, 297] on button "Tasks" at bounding box center [522, 300] width 68 height 59
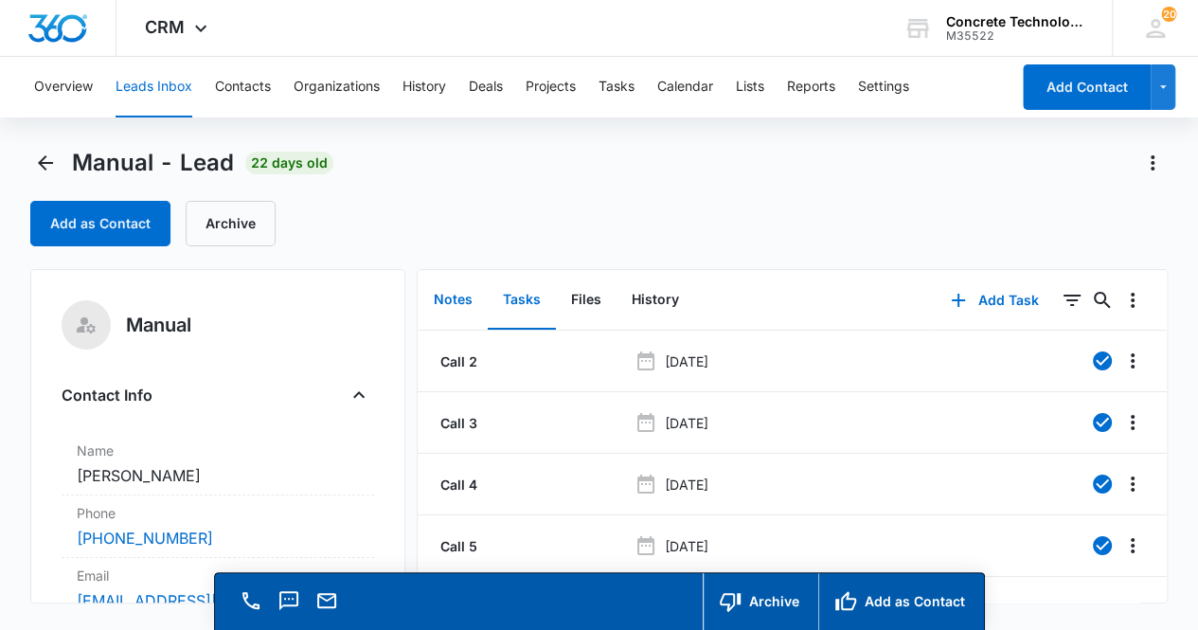
click at [455, 296] on button "Notes" at bounding box center [453, 300] width 69 height 59
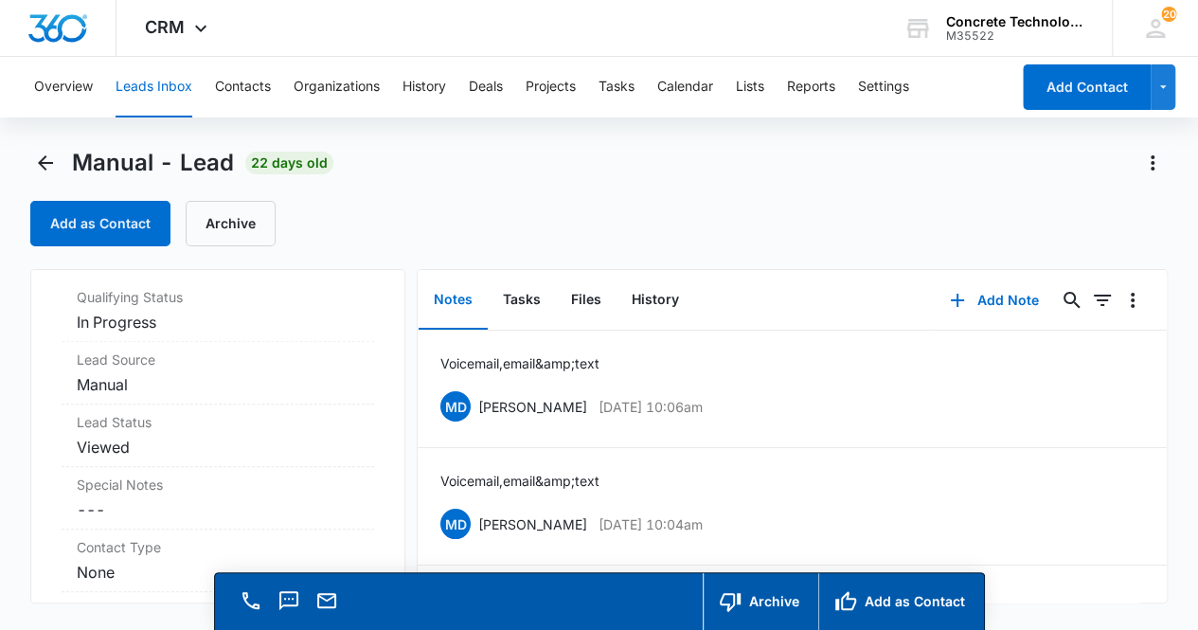
scroll to position [556, 0]
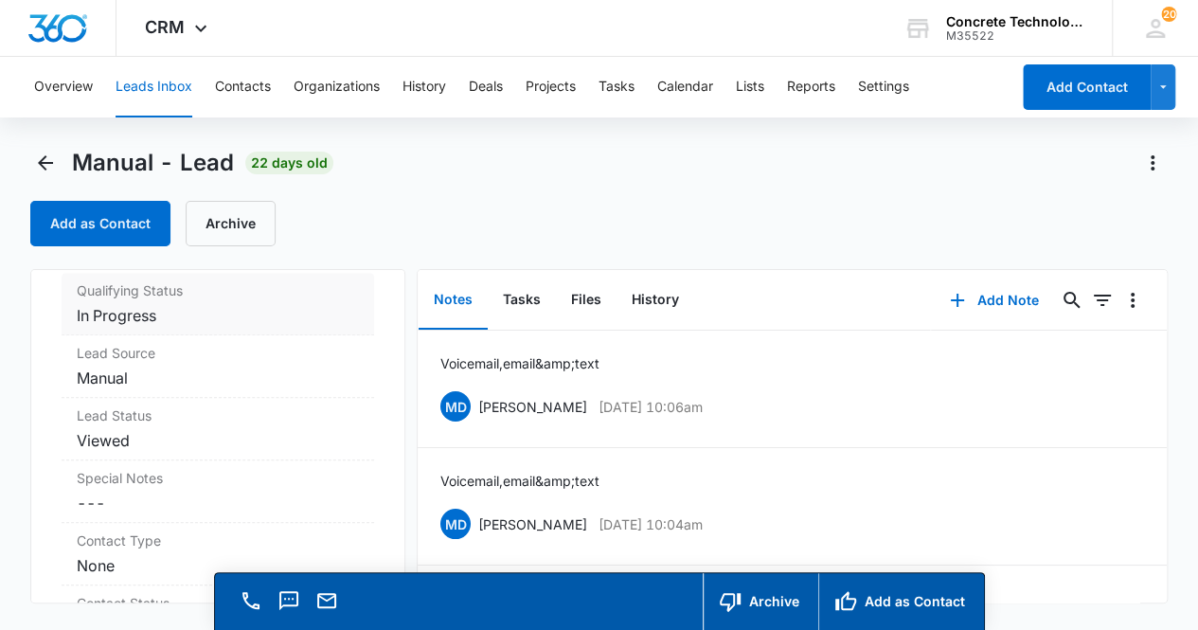
click at [209, 307] on dd "Cancel Save Changes In Progress" at bounding box center [218, 315] width 283 height 23
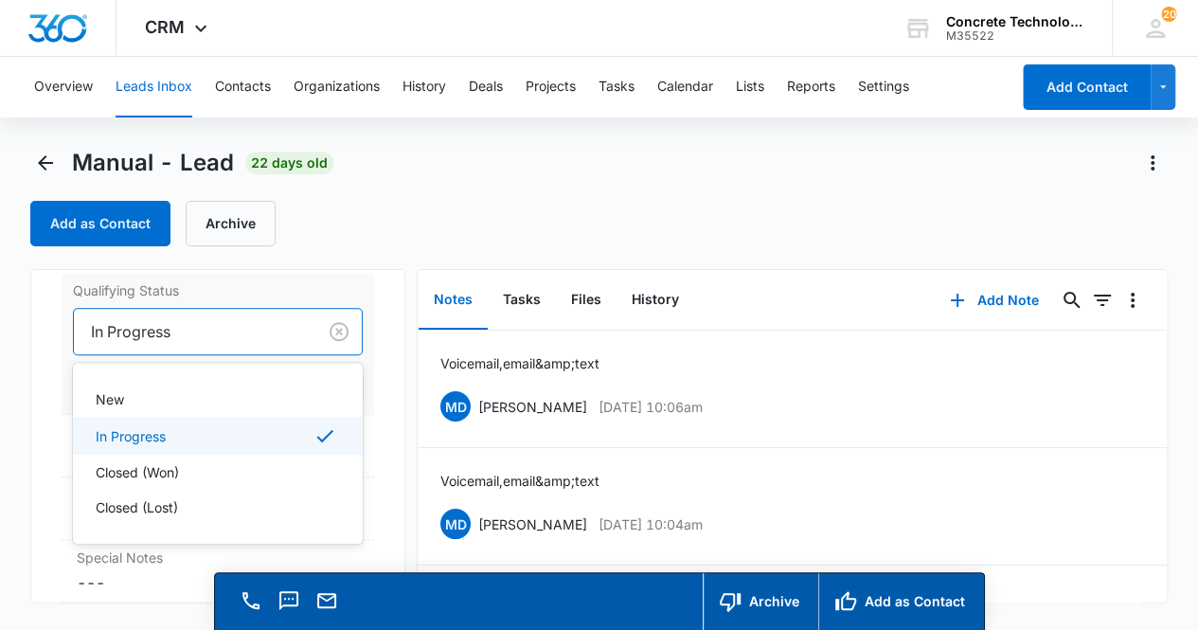
click at [202, 332] on div at bounding box center [192, 331] width 202 height 27
click at [213, 503] on div "Closed (Lost)" at bounding box center [217, 507] width 242 height 20
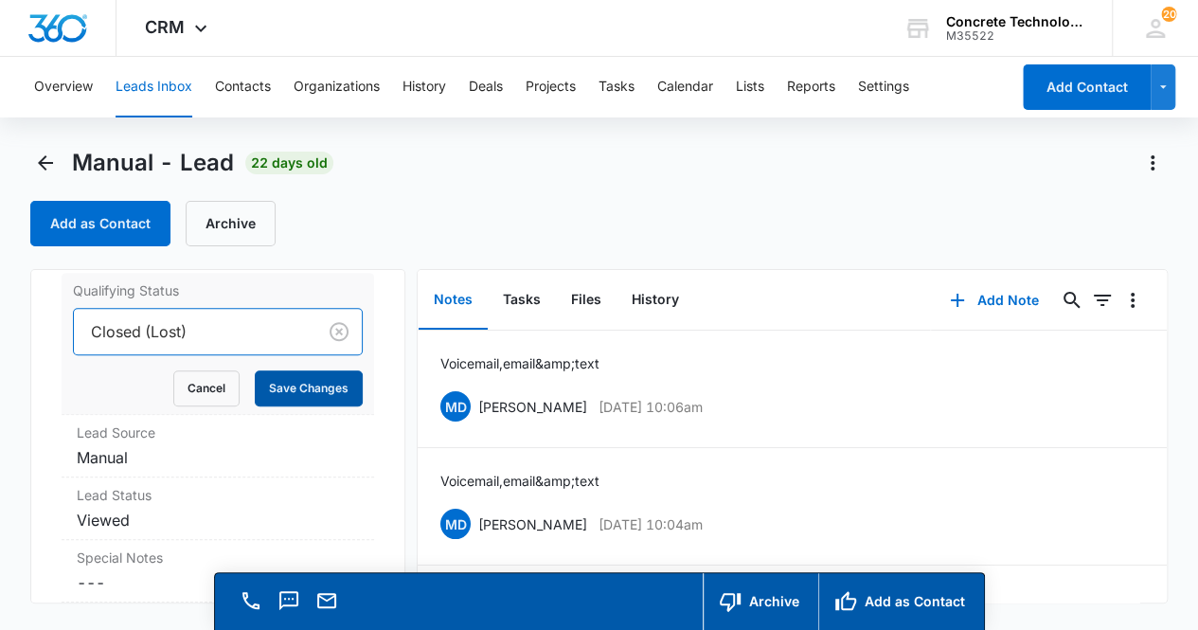
click at [292, 382] on button "Save Changes" at bounding box center [309, 388] width 108 height 36
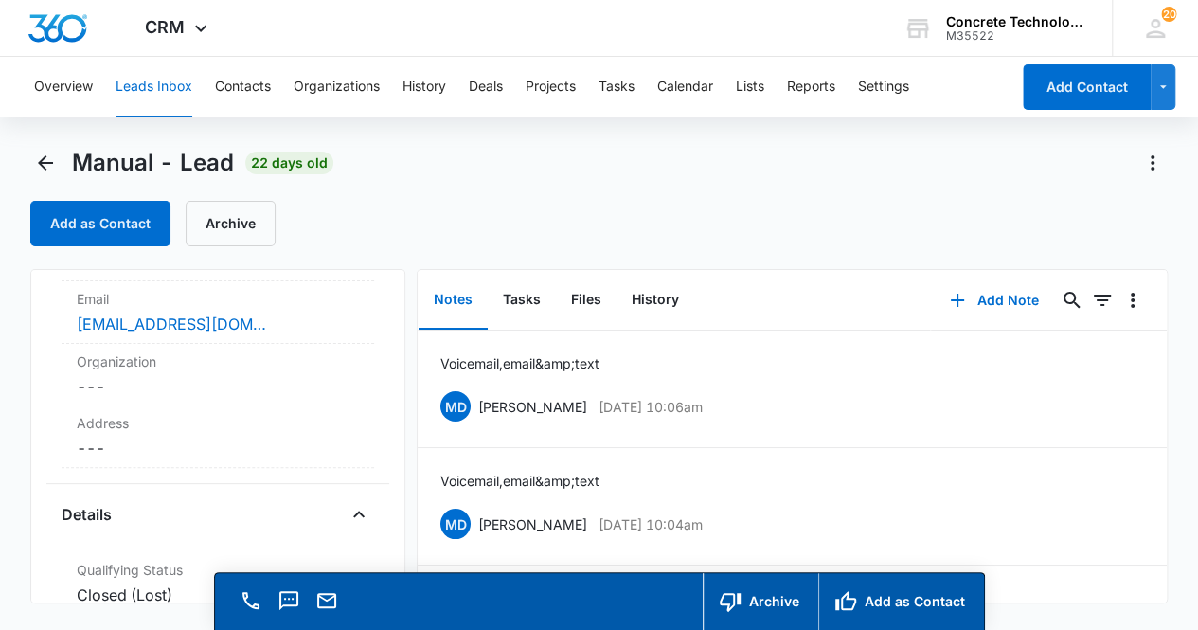
scroll to position [0, 0]
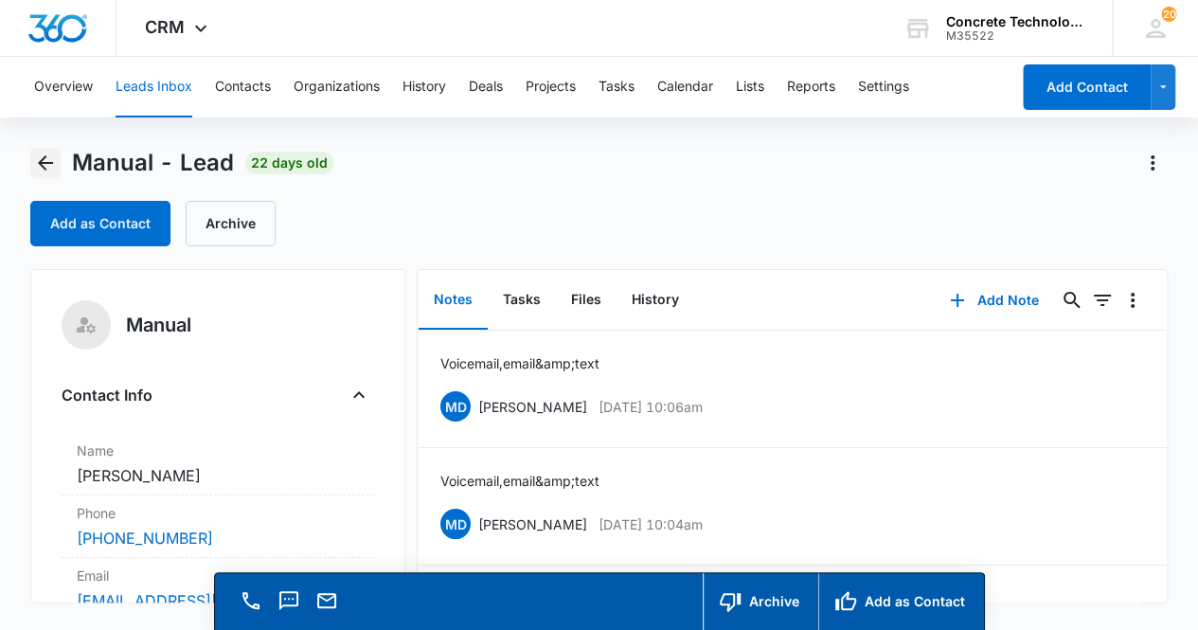
click at [46, 160] on icon "Back" at bounding box center [45, 163] width 23 height 23
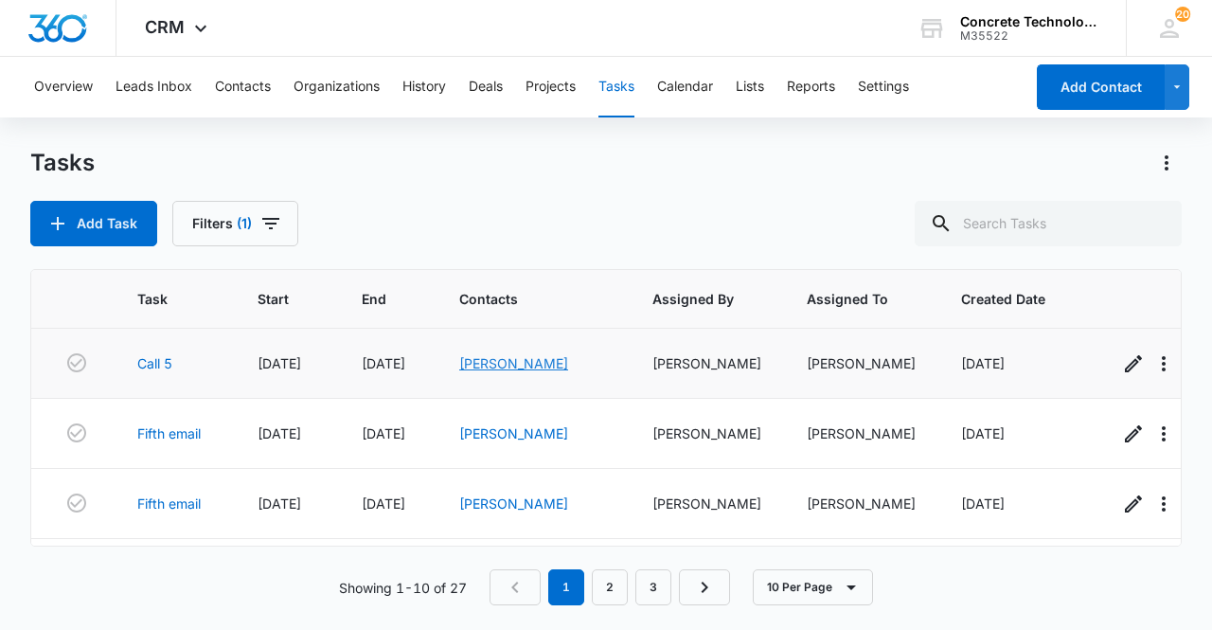
click at [519, 365] on link "Randy McCallie" at bounding box center [513, 363] width 109 height 16
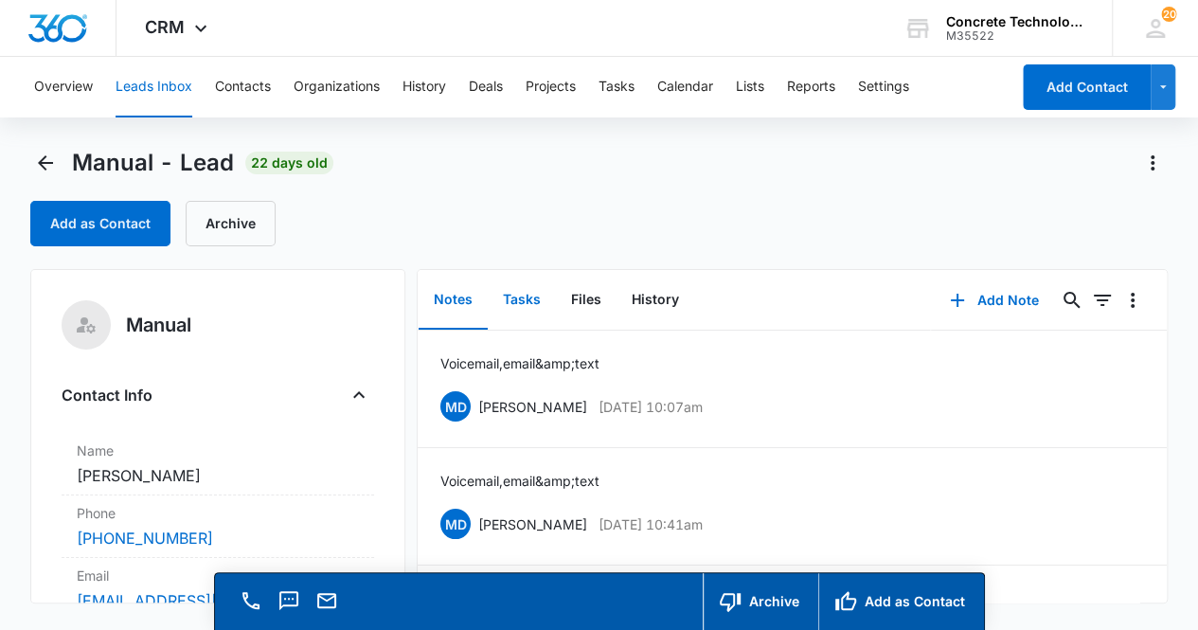
click at [525, 296] on button "Tasks" at bounding box center [522, 300] width 68 height 59
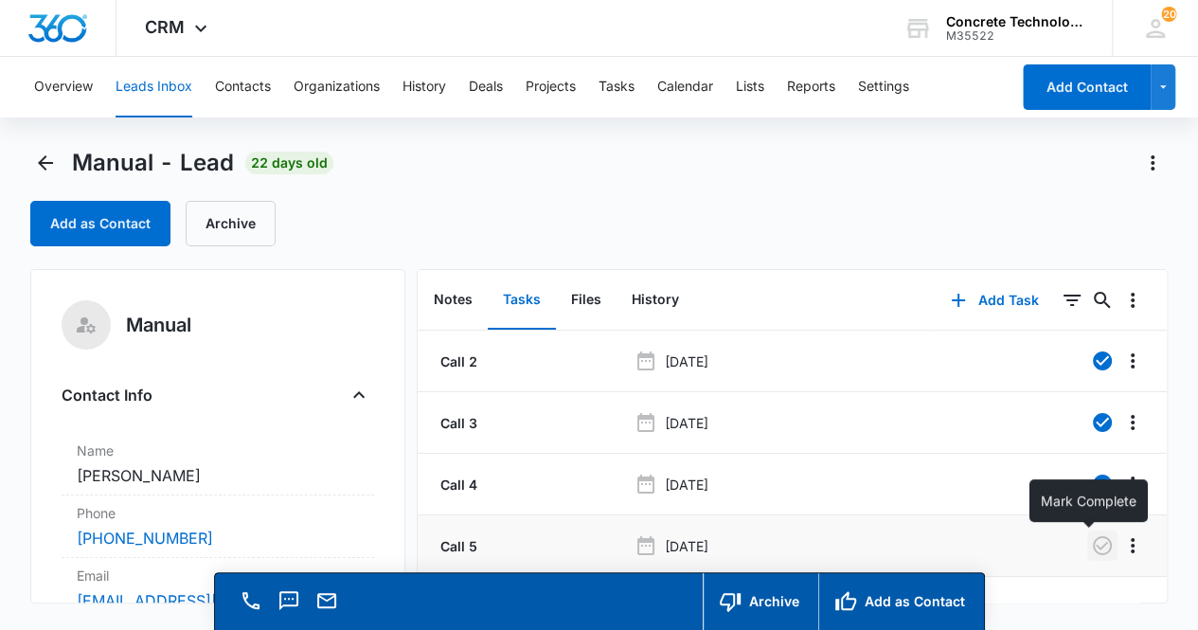
click at [1094, 551] on icon "button" at bounding box center [1102, 545] width 19 height 19
click at [456, 304] on button "Notes" at bounding box center [453, 300] width 69 height 59
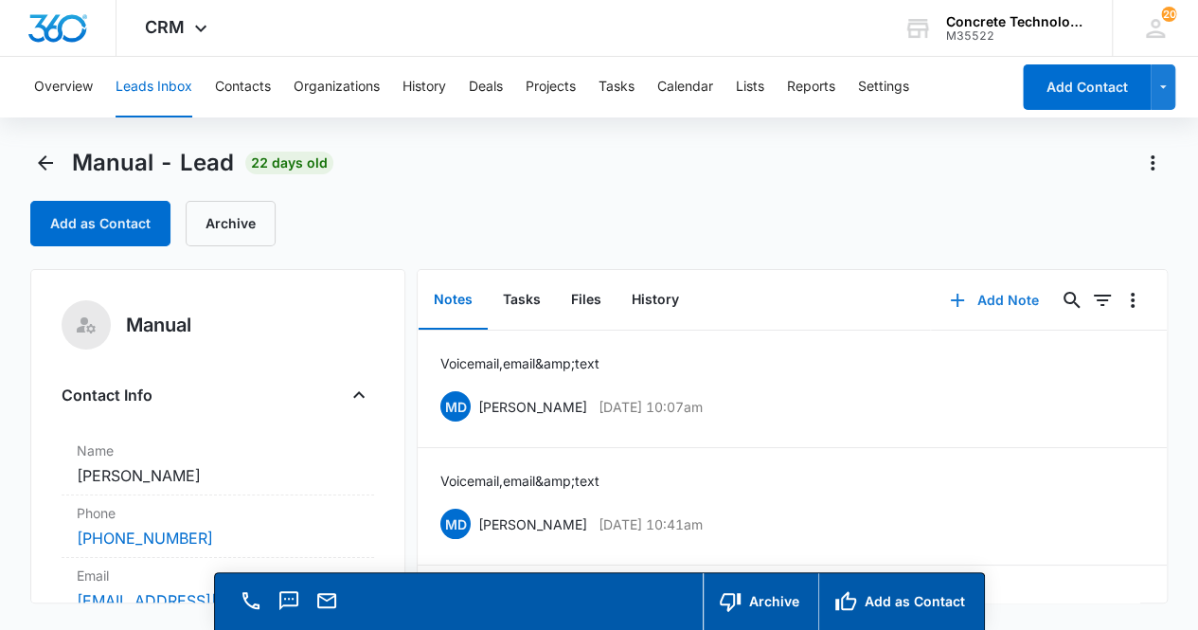
click at [985, 302] on button "Add Note" at bounding box center [994, 300] width 126 height 45
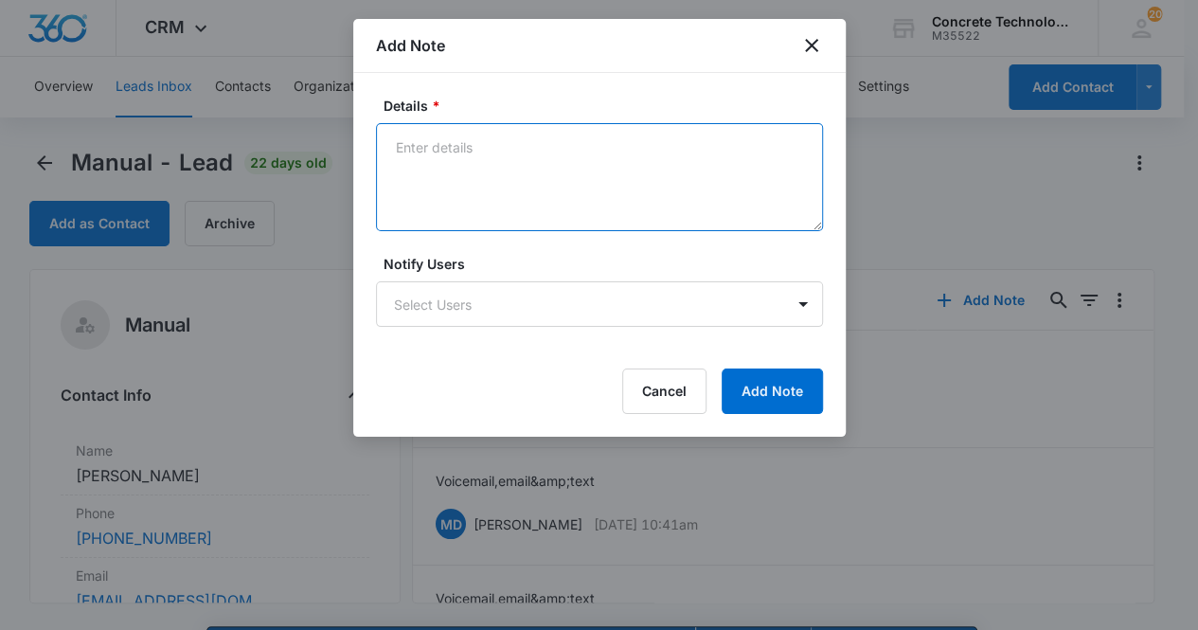
click at [476, 154] on textarea "Details *" at bounding box center [599, 177] width 447 height 108
type textarea "Voicemail, email & text"
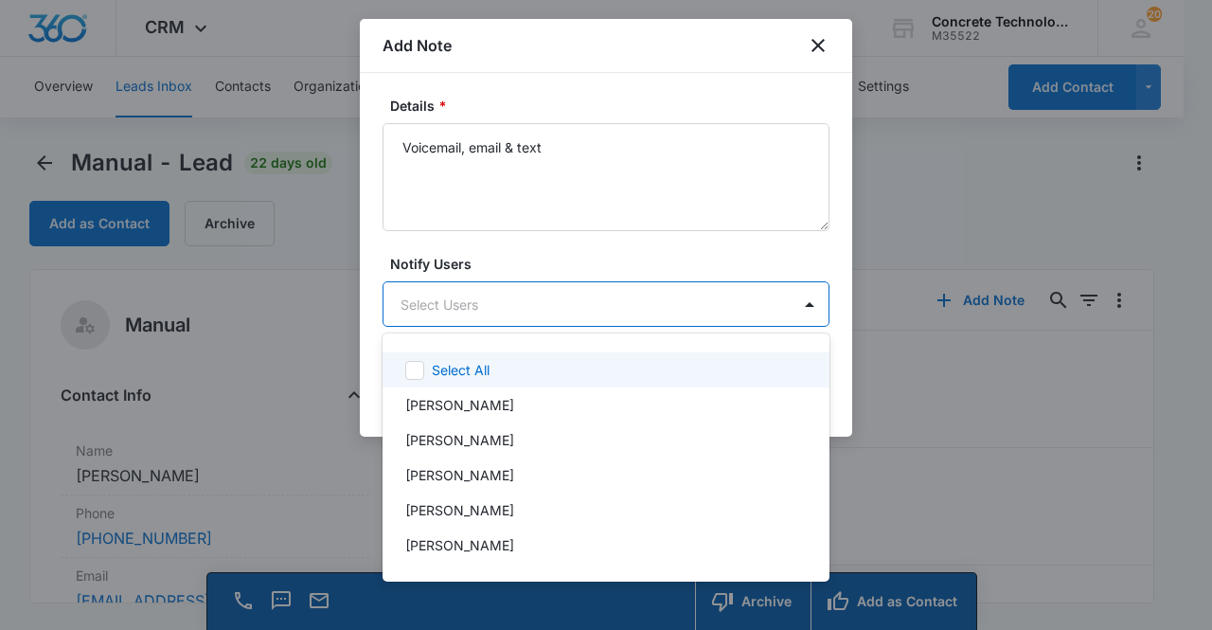
click at [452, 311] on body "CRM Apps Reputation Websites Forms CRM Email Social Content Ads Intelligence Fi…" at bounding box center [606, 315] width 1212 height 630
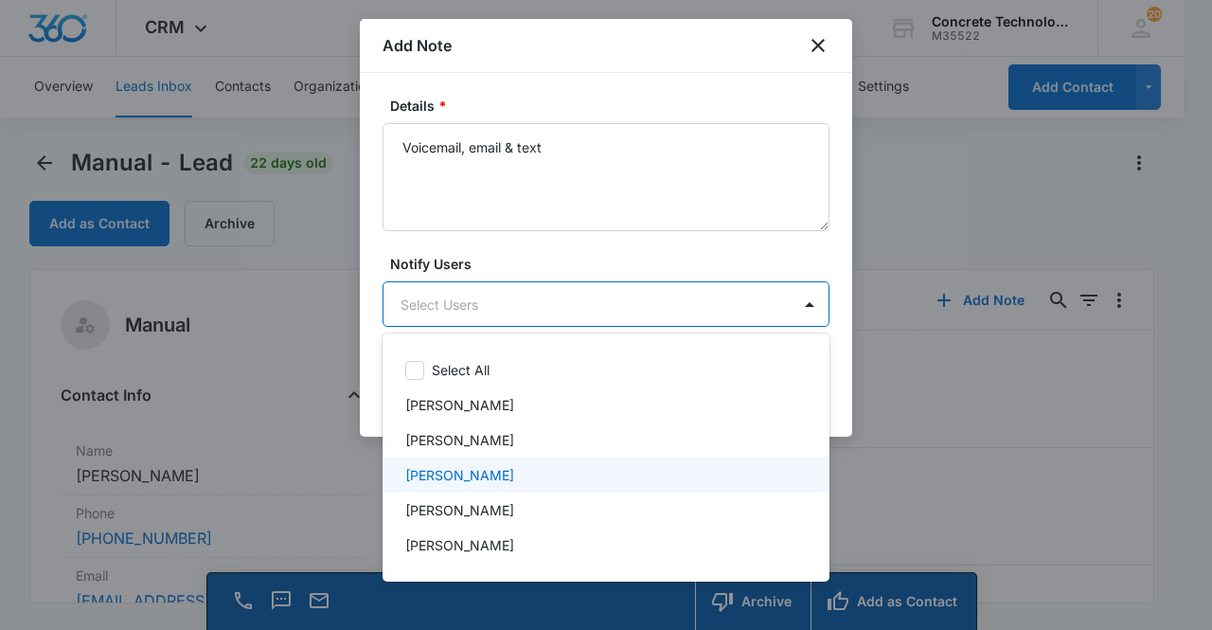
click at [466, 476] on p "[PERSON_NAME]" at bounding box center [459, 475] width 109 height 20
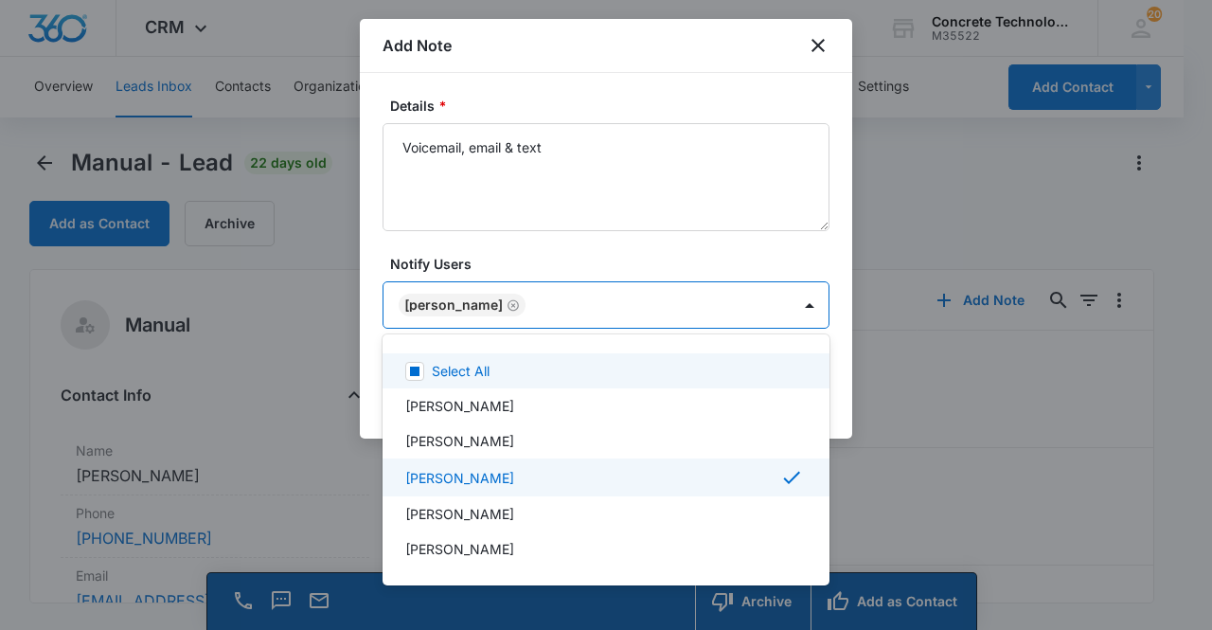
click at [562, 297] on div at bounding box center [606, 315] width 1212 height 630
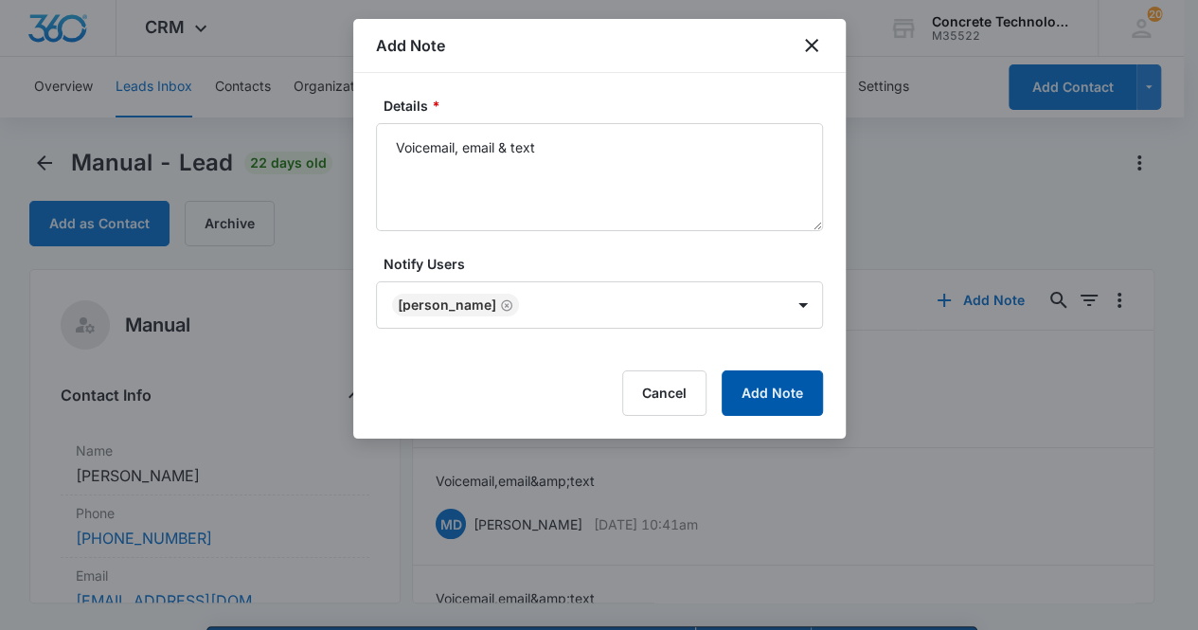
click at [749, 393] on button "Add Note" at bounding box center [772, 392] width 101 height 45
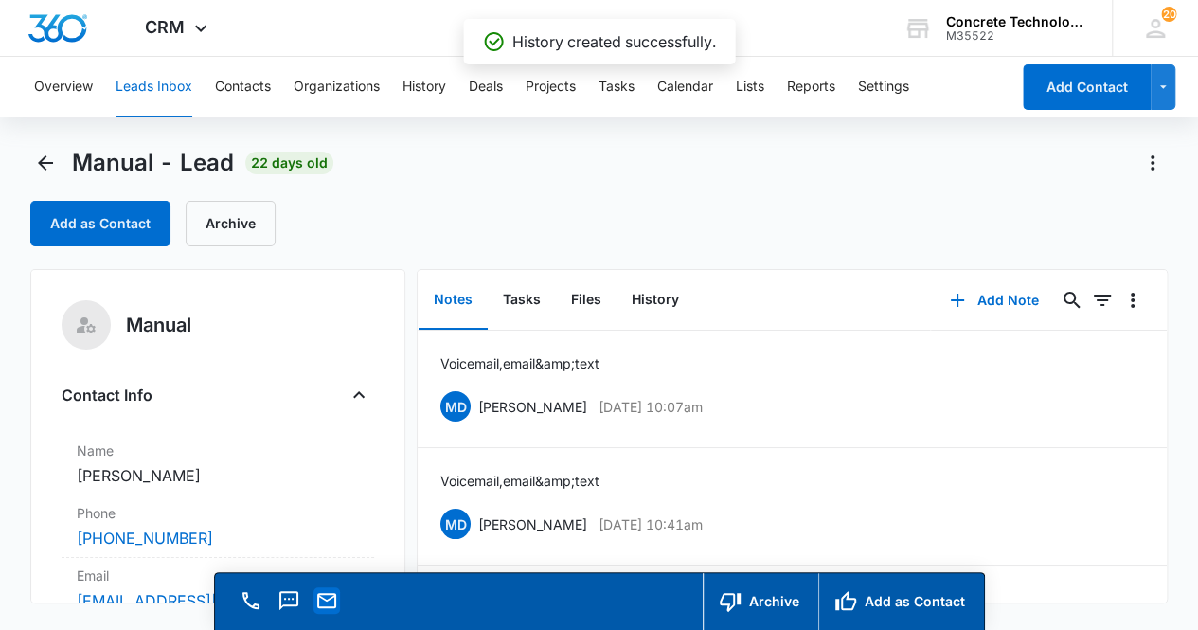
click at [323, 600] on icon "Email" at bounding box center [326, 600] width 23 height 23
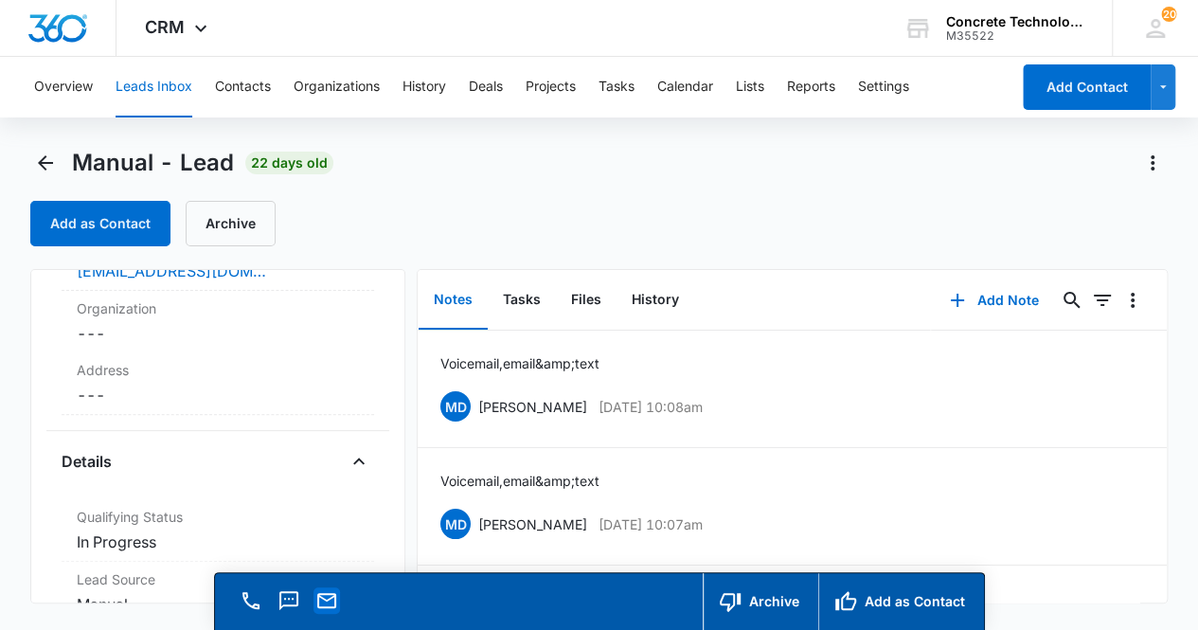
scroll to position [426, 0]
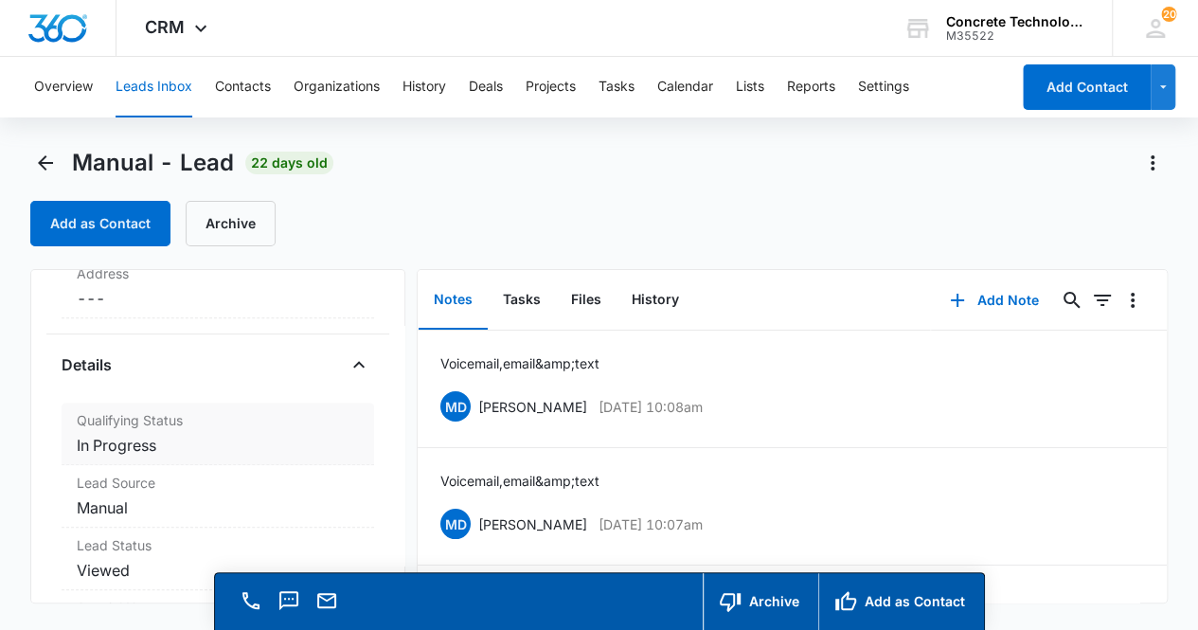
click at [271, 444] on dd "Cancel Save Changes In Progress" at bounding box center [218, 445] width 283 height 23
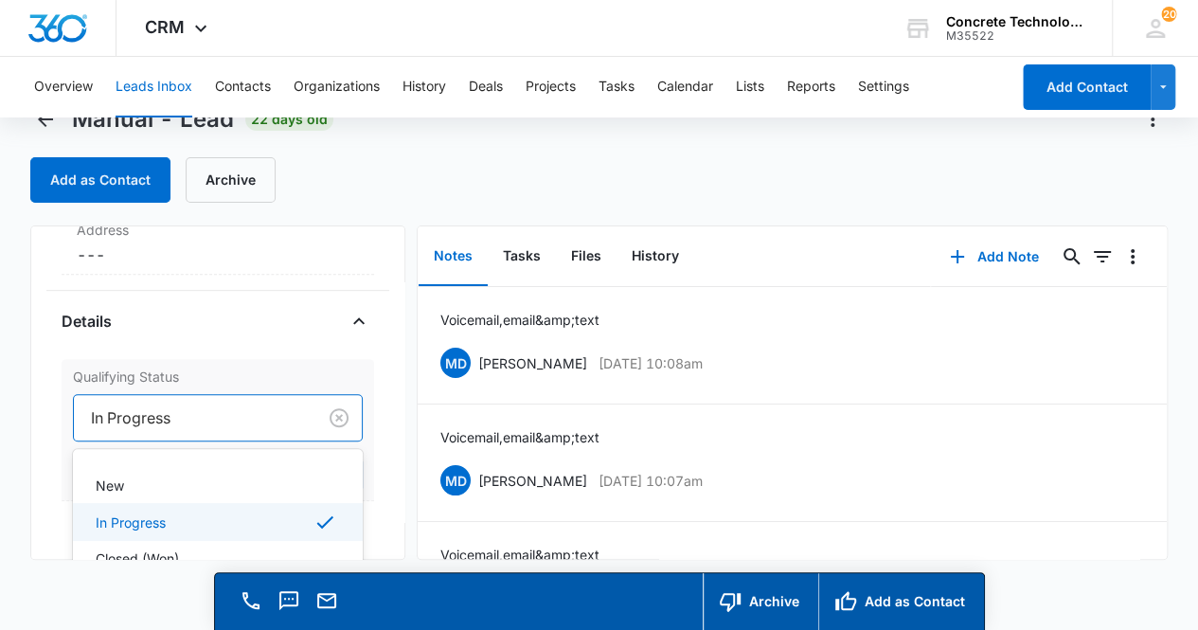
click at [261, 441] on div "4 results available. Use Up and Down to choose options, press Enter to select t…" at bounding box center [218, 417] width 291 height 47
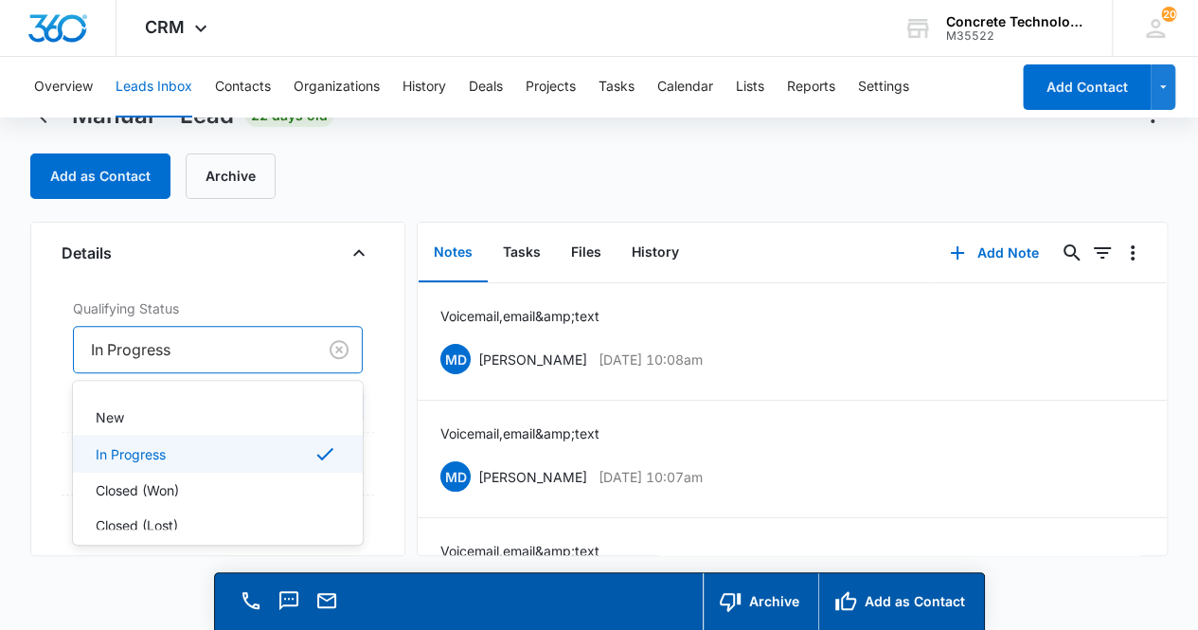
scroll to position [502, 0]
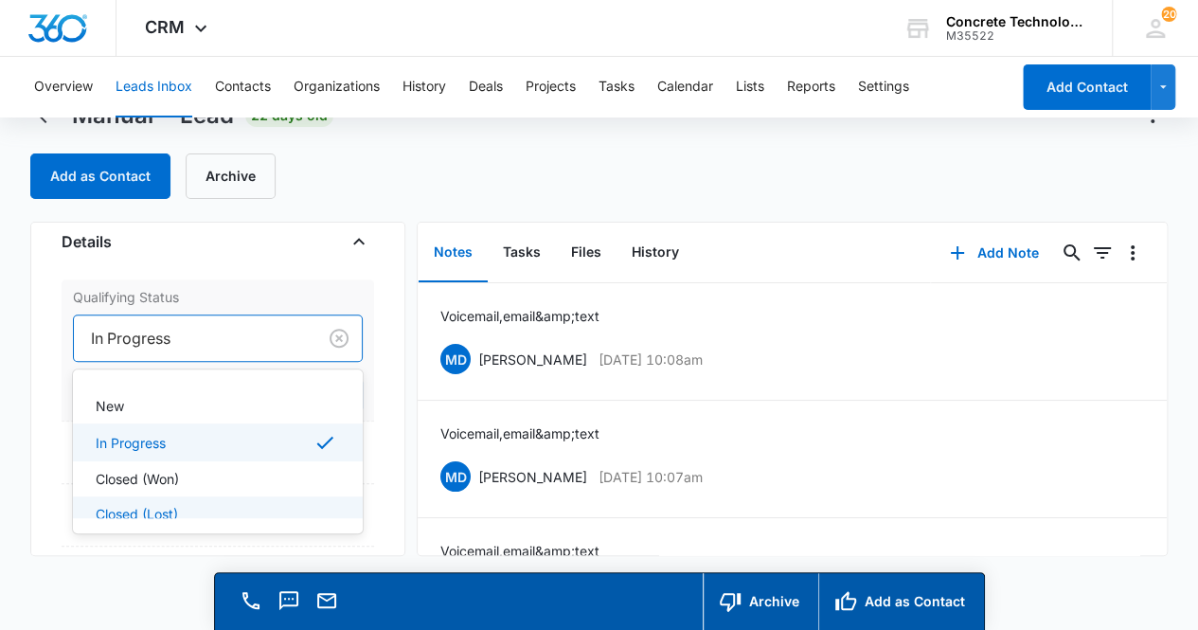
click at [248, 505] on div "Closed (Lost)" at bounding box center [217, 514] width 242 height 20
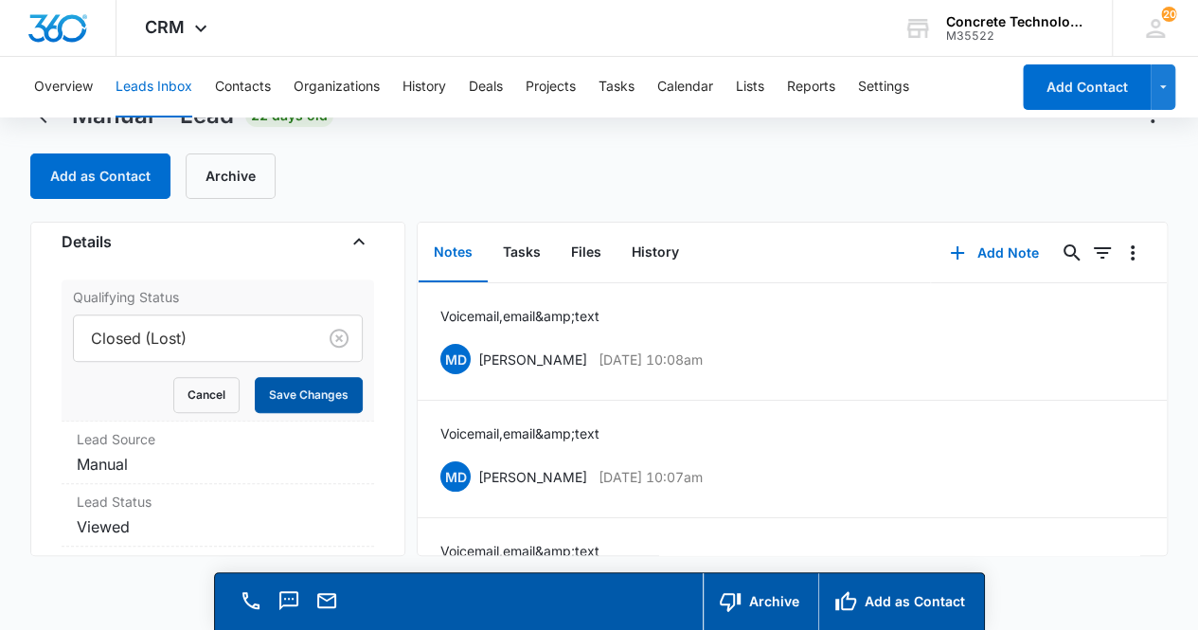
click at [291, 393] on button "Save Changes" at bounding box center [309, 395] width 108 height 36
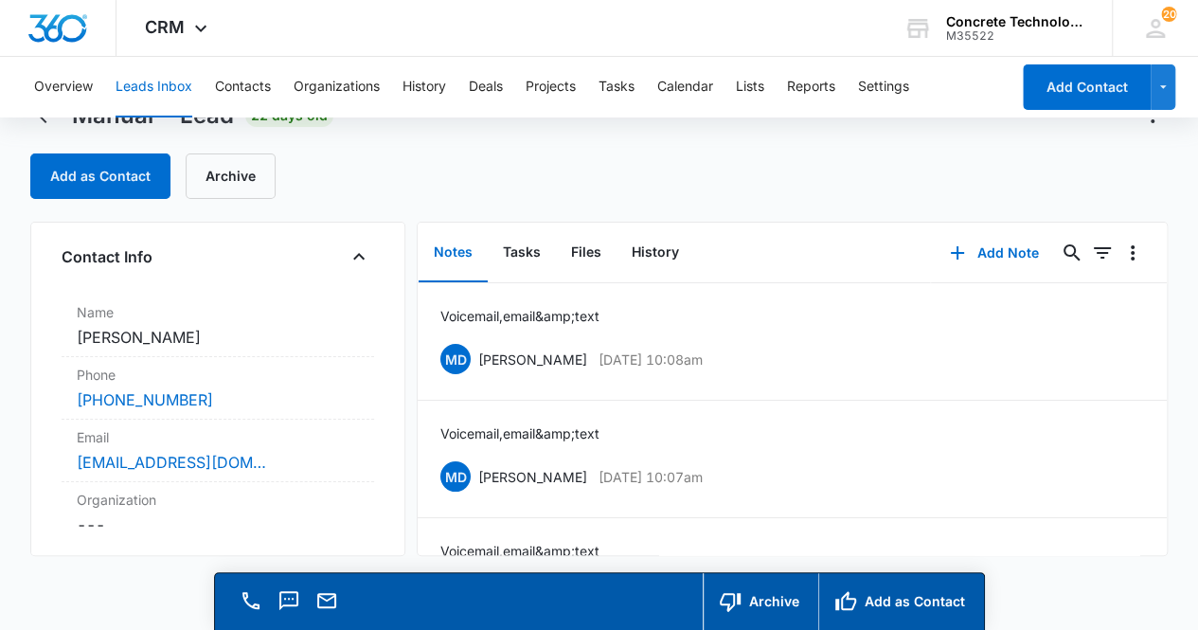
scroll to position [72, 0]
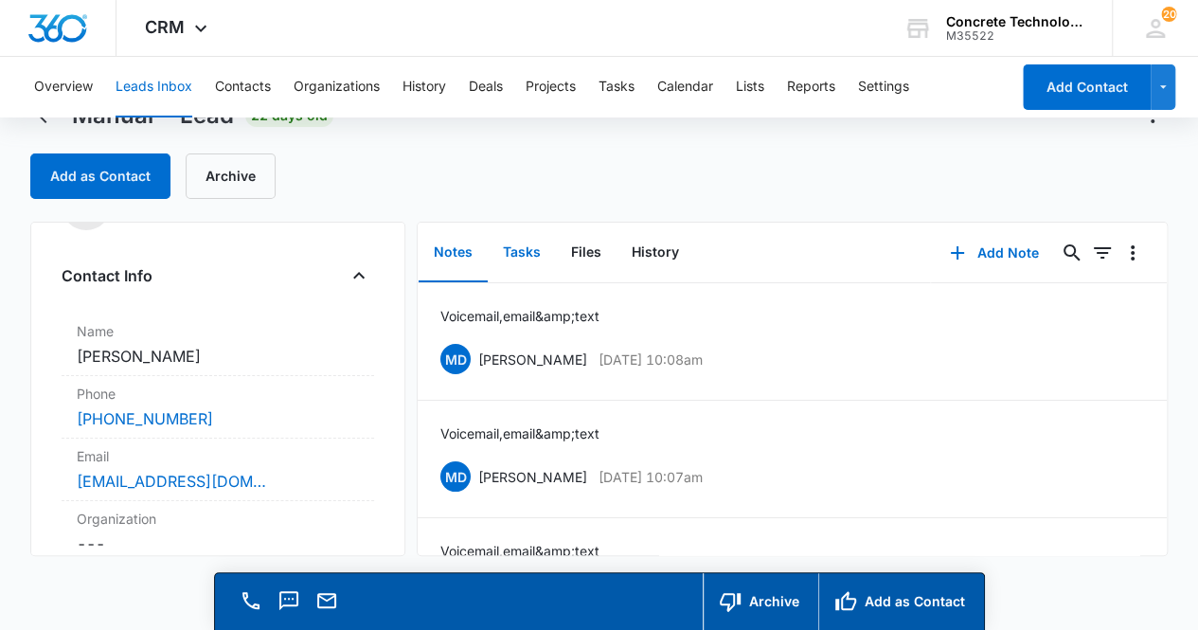
click at [510, 253] on button "Tasks" at bounding box center [522, 253] width 68 height 59
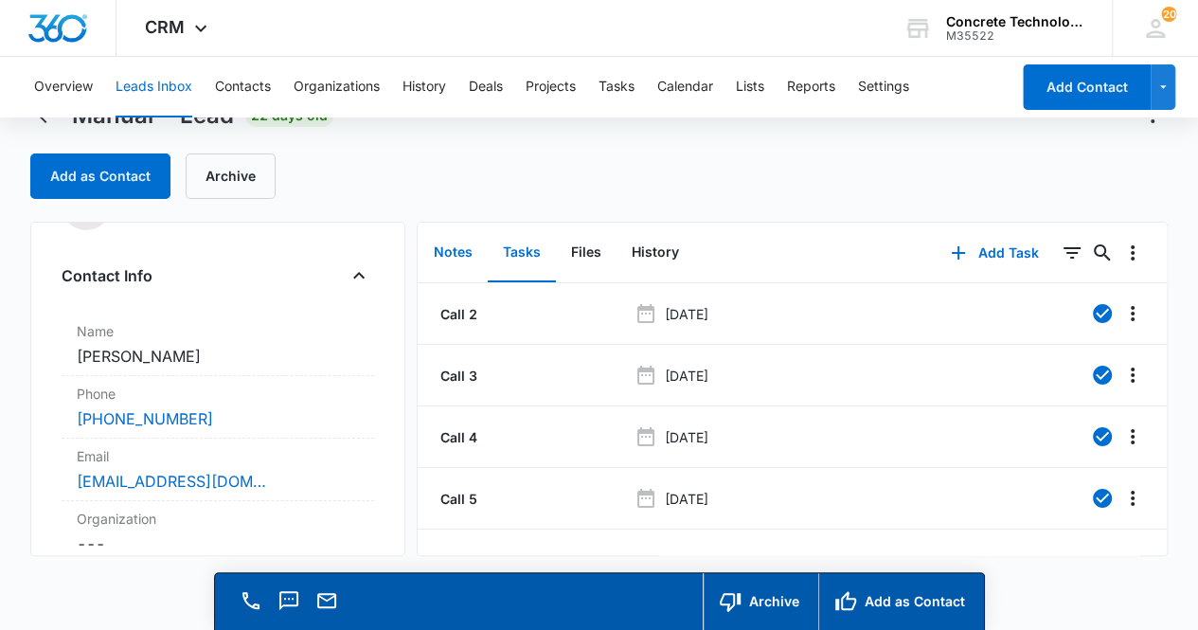
click at [458, 248] on button "Notes" at bounding box center [453, 253] width 69 height 59
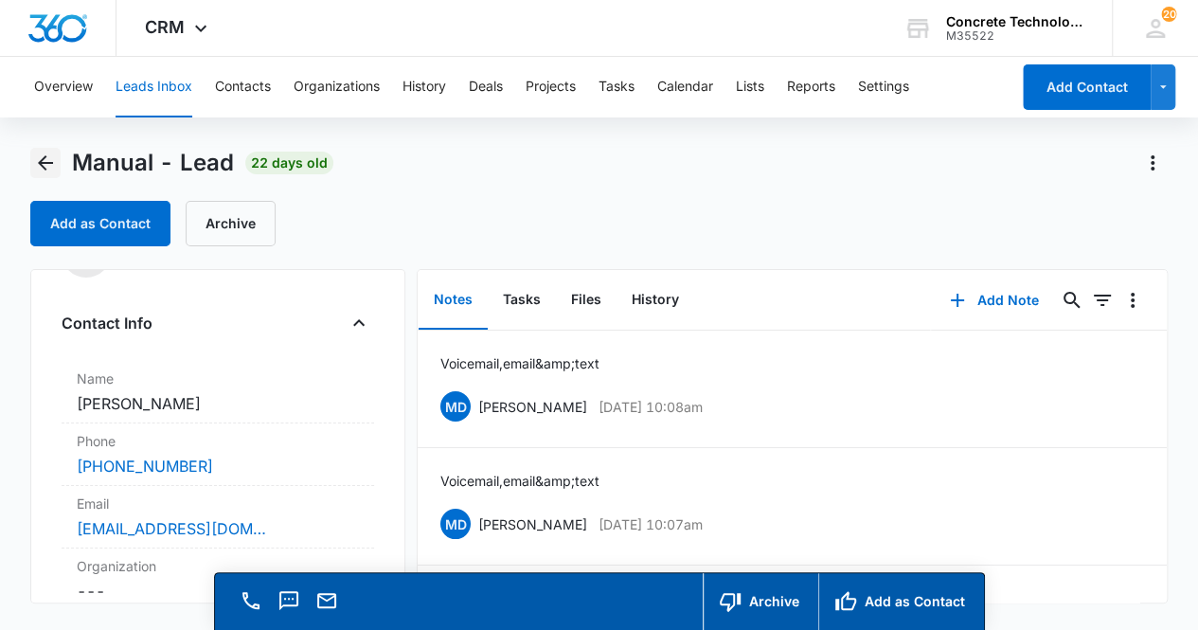
click at [44, 162] on icon "Back" at bounding box center [45, 162] width 15 height 15
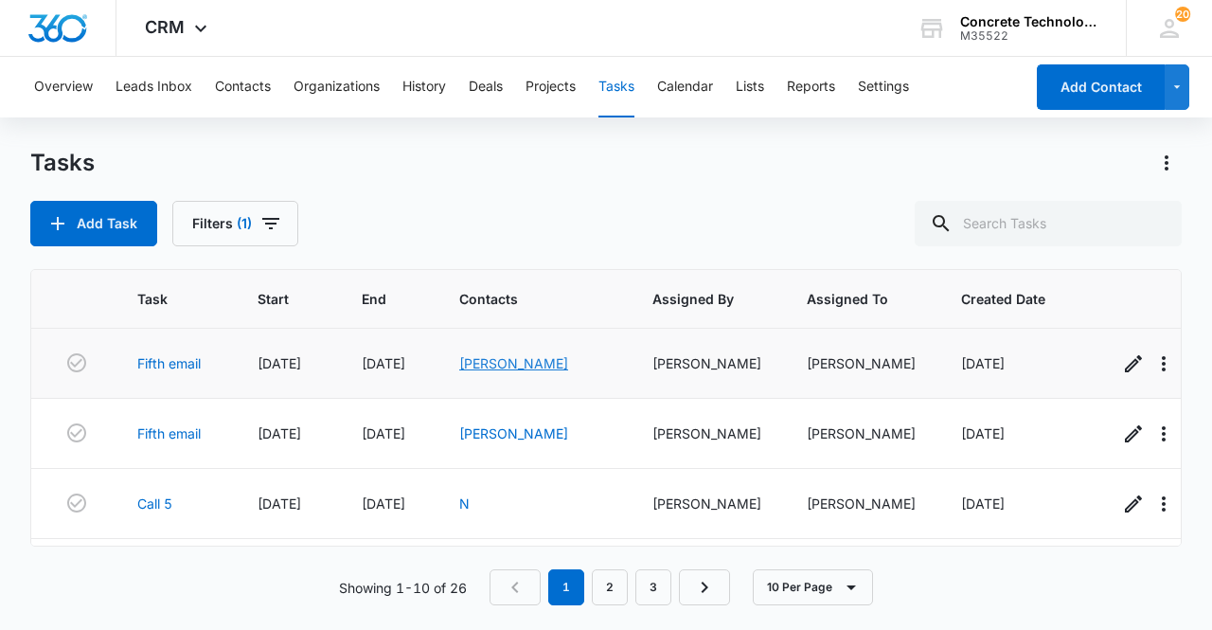
click at [511, 364] on link "Joey Edwards" at bounding box center [513, 363] width 109 height 16
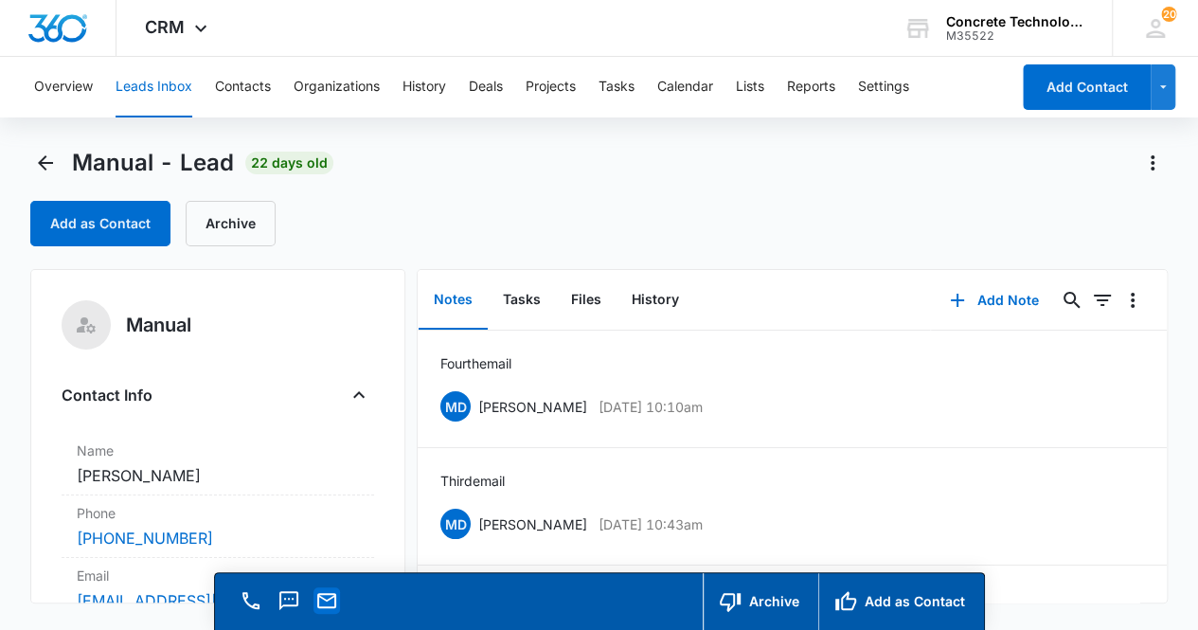
click at [322, 599] on icon "Email" at bounding box center [326, 600] width 23 height 23
click at [1010, 293] on button "Add Note" at bounding box center [994, 300] width 126 height 45
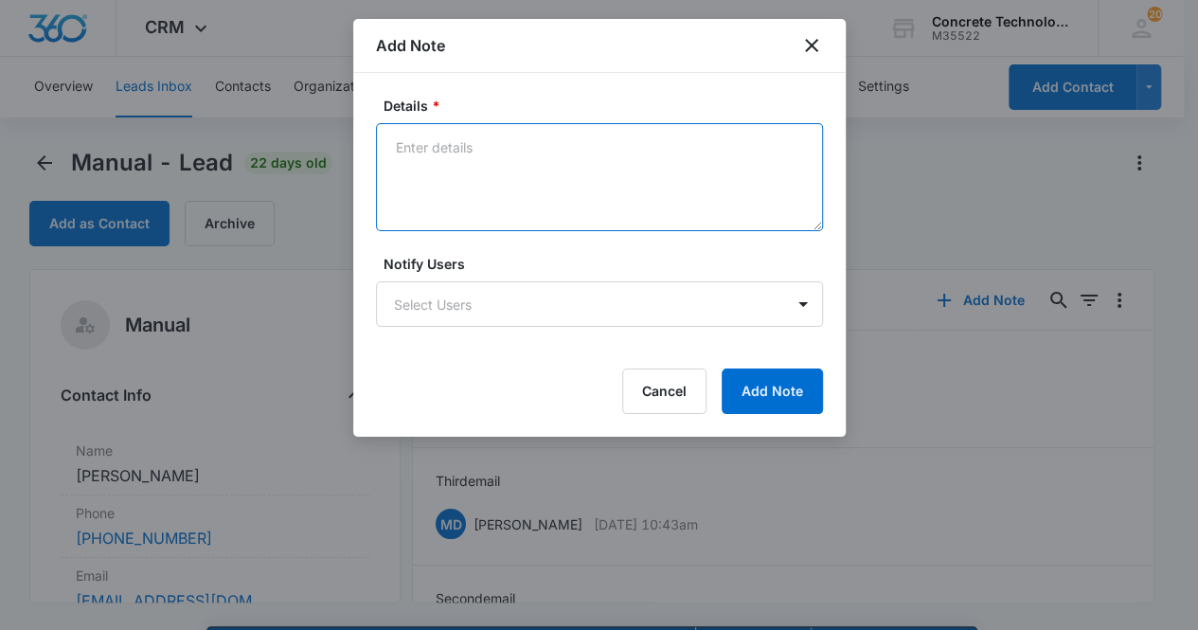
click at [457, 164] on textarea "Details *" at bounding box center [599, 177] width 447 height 108
type textarea "Fifth email"
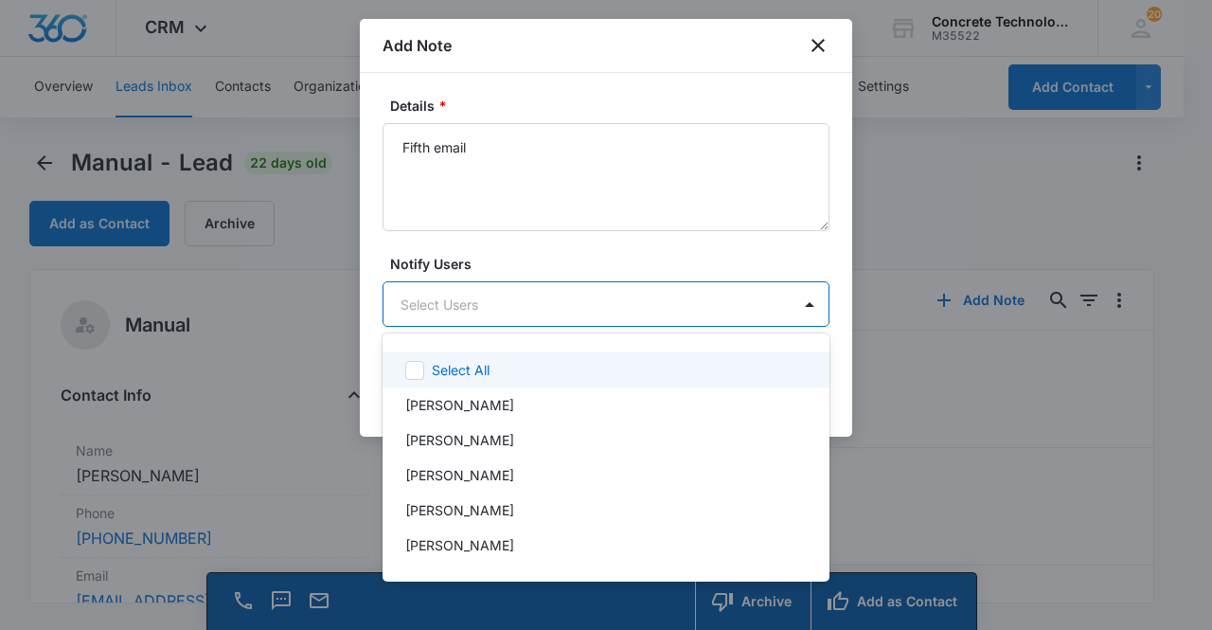
click at [538, 314] on body "CRM Apps Reputation Websites Forms CRM Email Social Content Ads Intelligence Fi…" at bounding box center [606, 315] width 1212 height 630
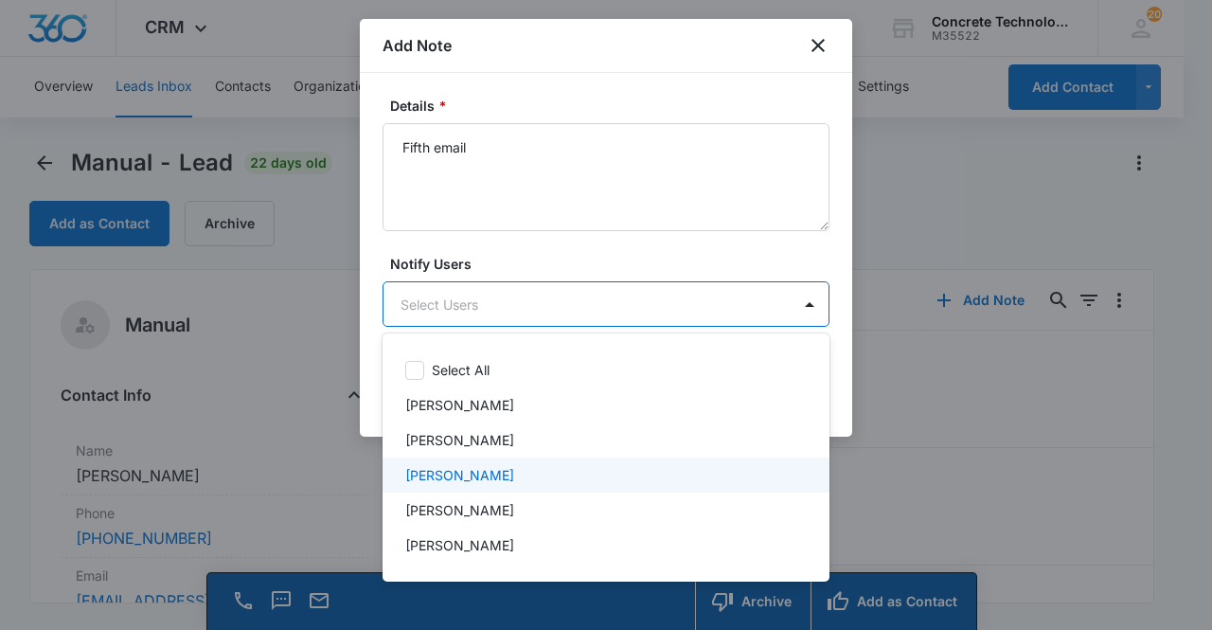
click at [537, 463] on div "[PERSON_NAME]" at bounding box center [606, 474] width 447 height 35
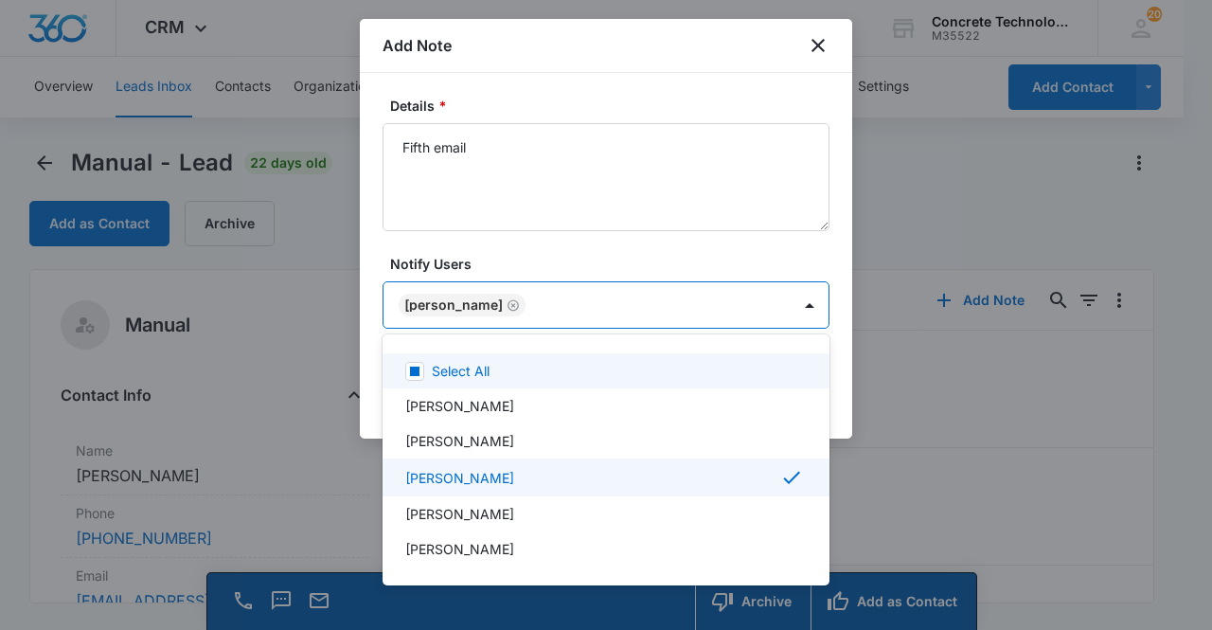
click at [430, 299] on div at bounding box center [606, 315] width 1212 height 630
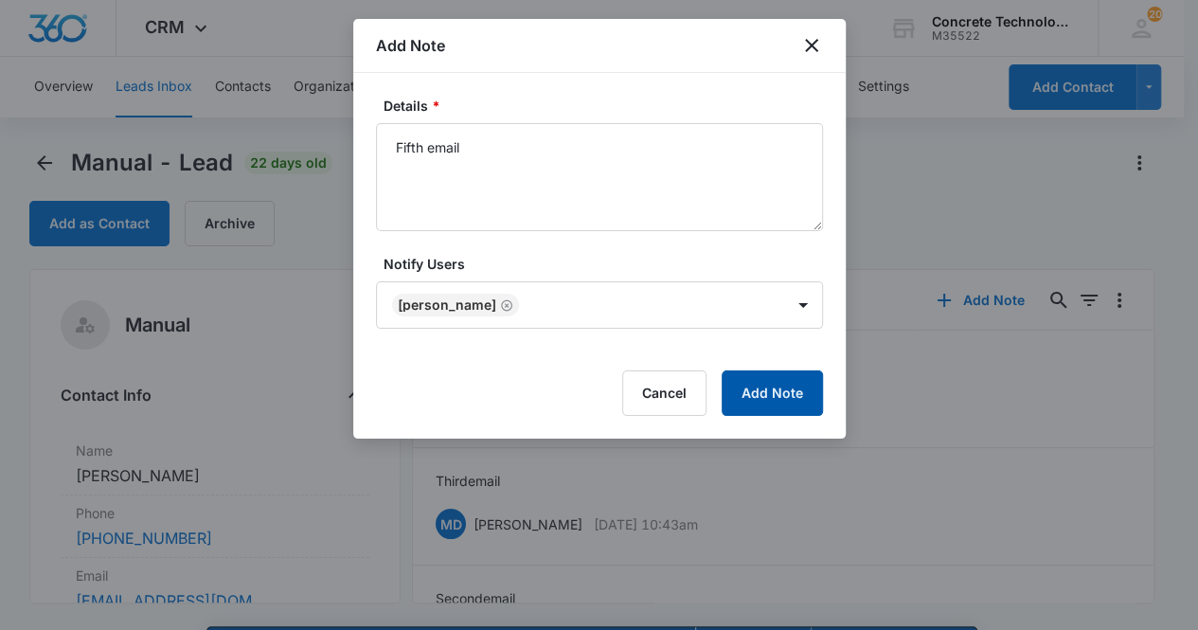
click at [792, 399] on button "Add Note" at bounding box center [772, 392] width 101 height 45
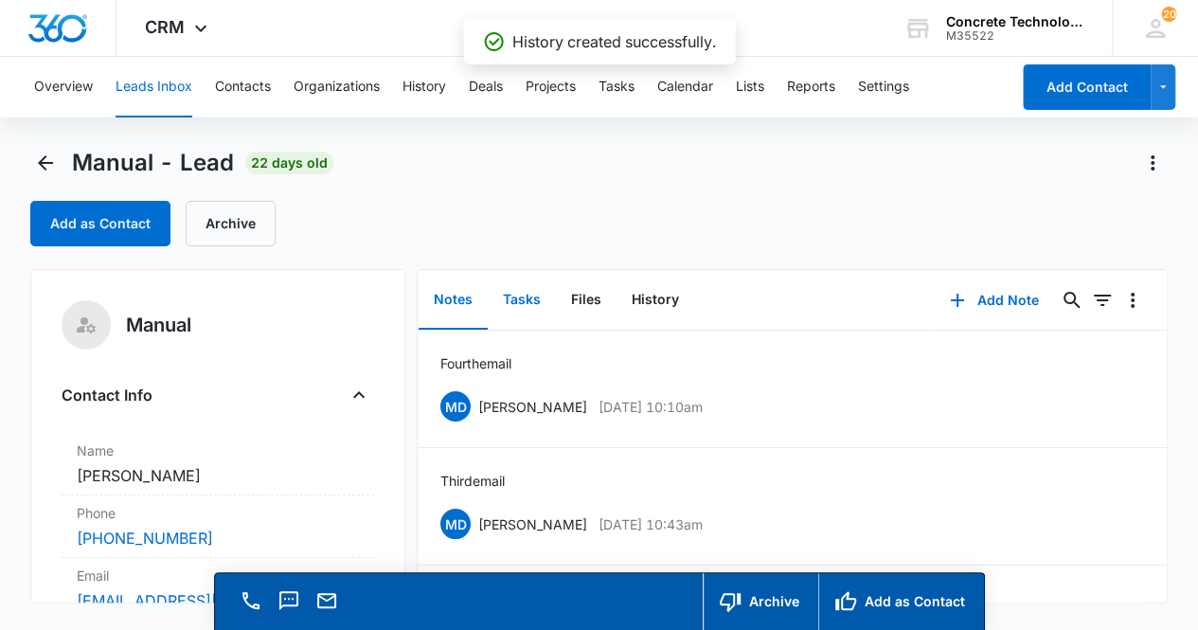
click at [524, 291] on button "Tasks" at bounding box center [522, 300] width 68 height 59
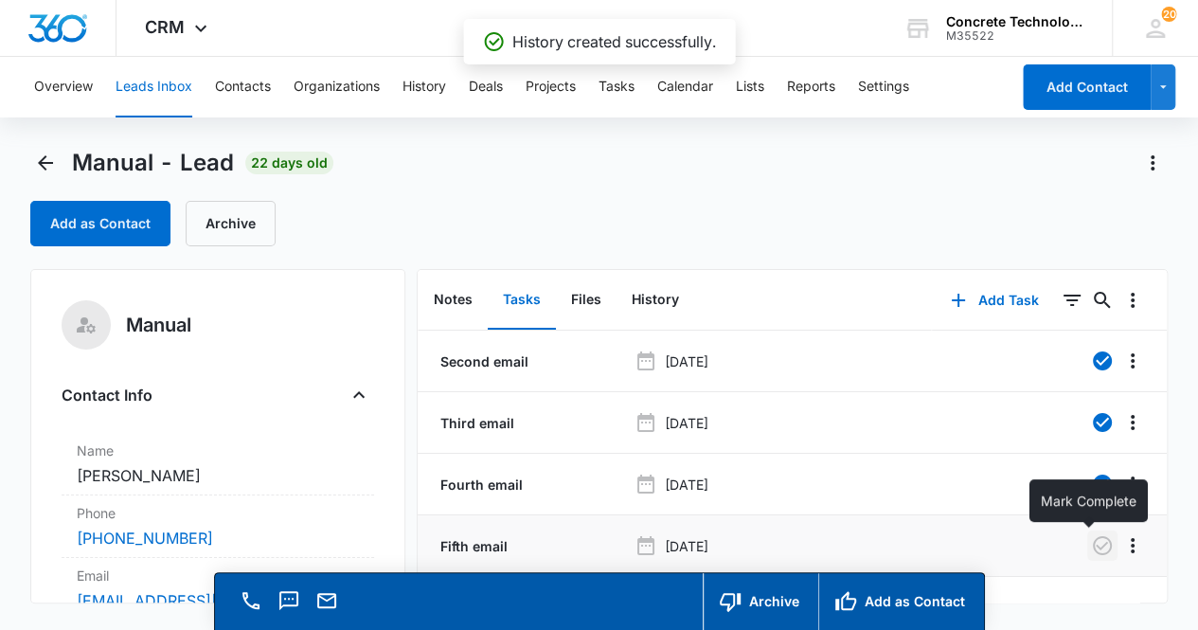
click at [1093, 545] on icon "button" at bounding box center [1102, 545] width 19 height 19
click at [453, 303] on button "Notes" at bounding box center [453, 300] width 69 height 59
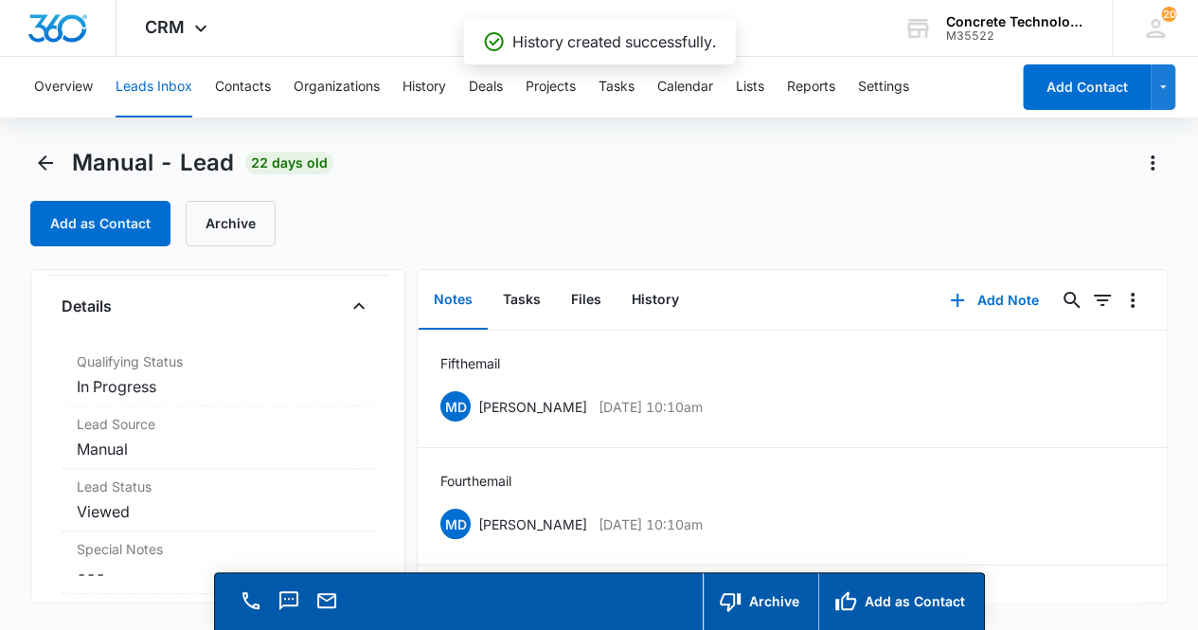
scroll to position [465, 0]
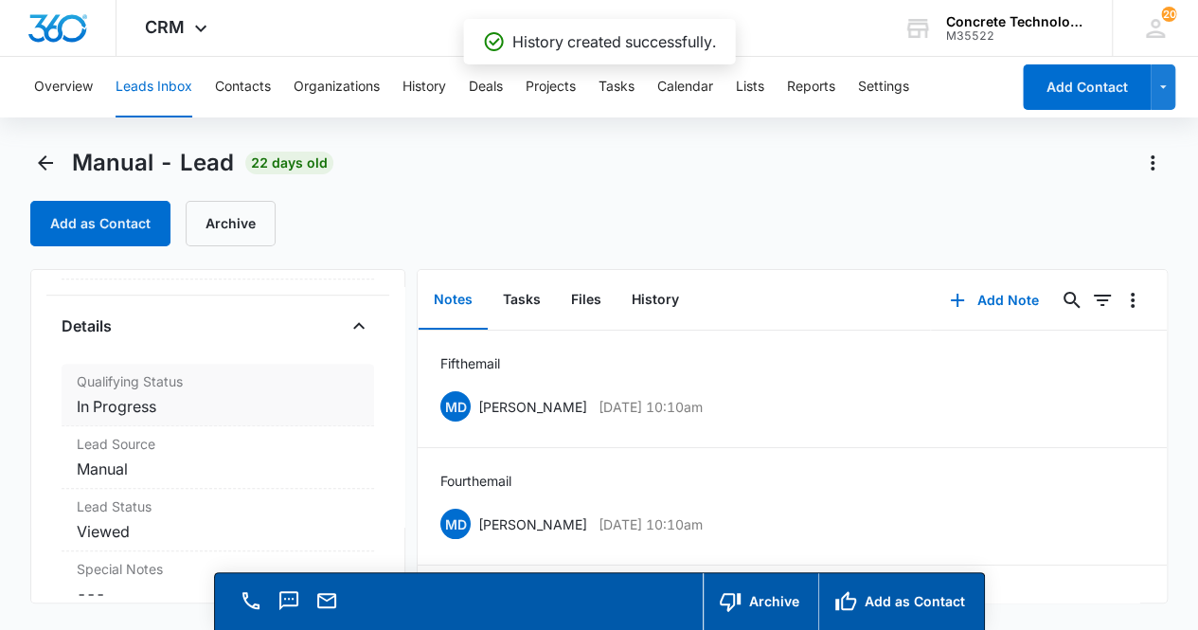
click at [220, 404] on dd "Cancel Save Changes In Progress" at bounding box center [218, 406] width 283 height 23
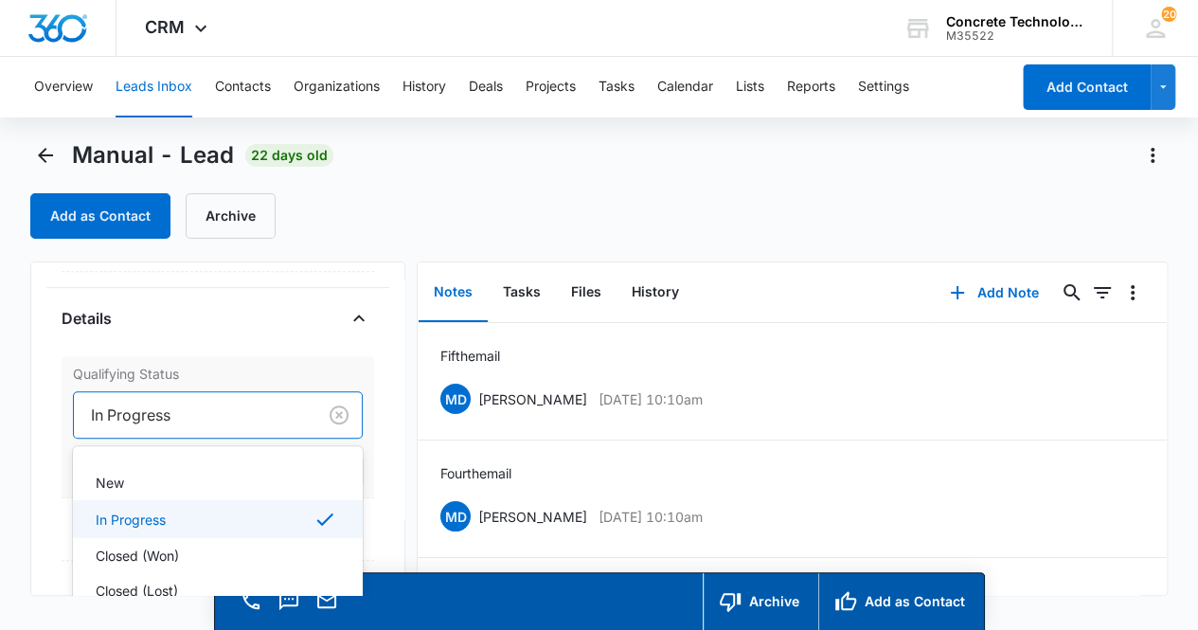
drag, startPoint x: 222, startPoint y: 423, endPoint x: 230, endPoint y: 419, distance: 9.8
click at [224, 421] on div at bounding box center [192, 415] width 202 height 27
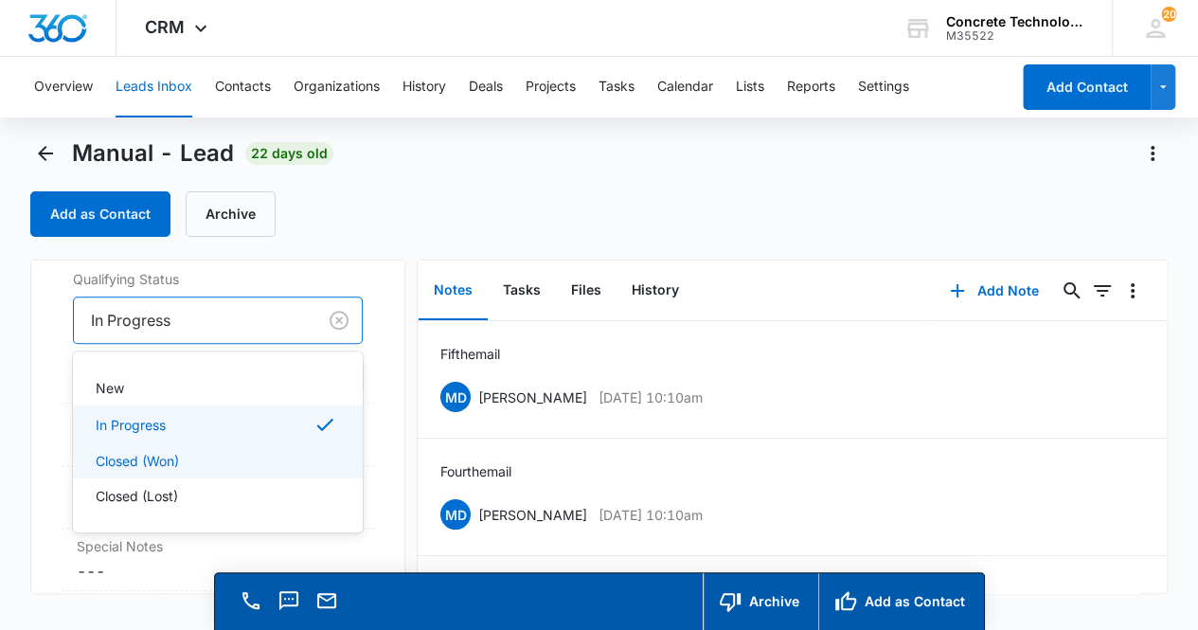
scroll to position [571, 0]
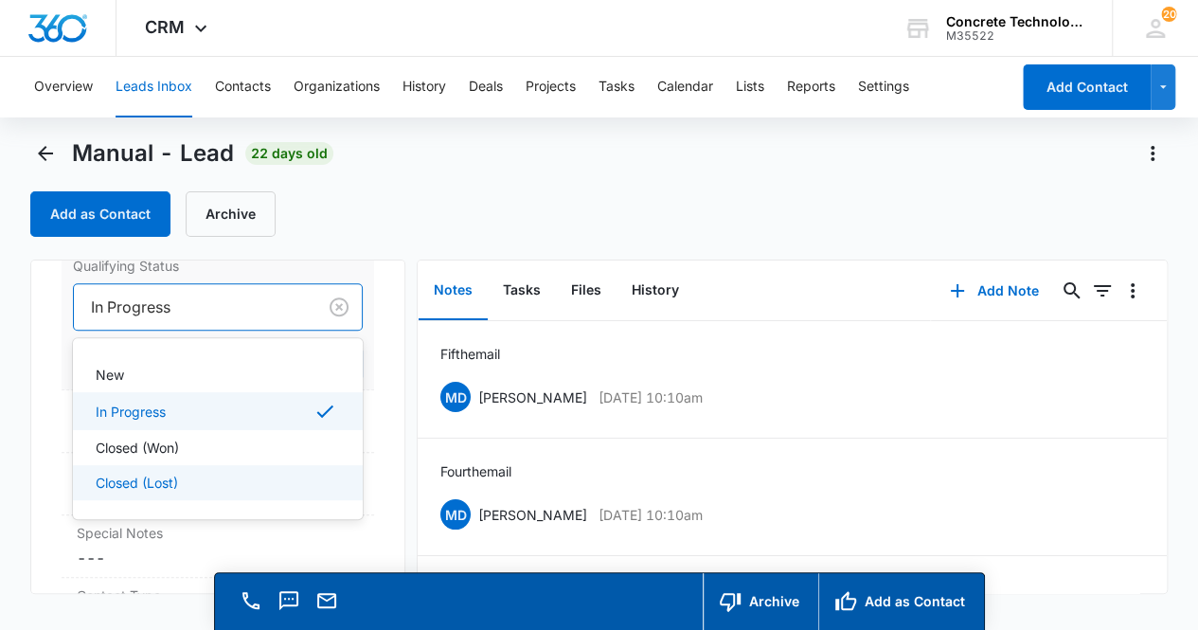
click at [213, 469] on div "Closed (Lost)" at bounding box center [218, 482] width 291 height 35
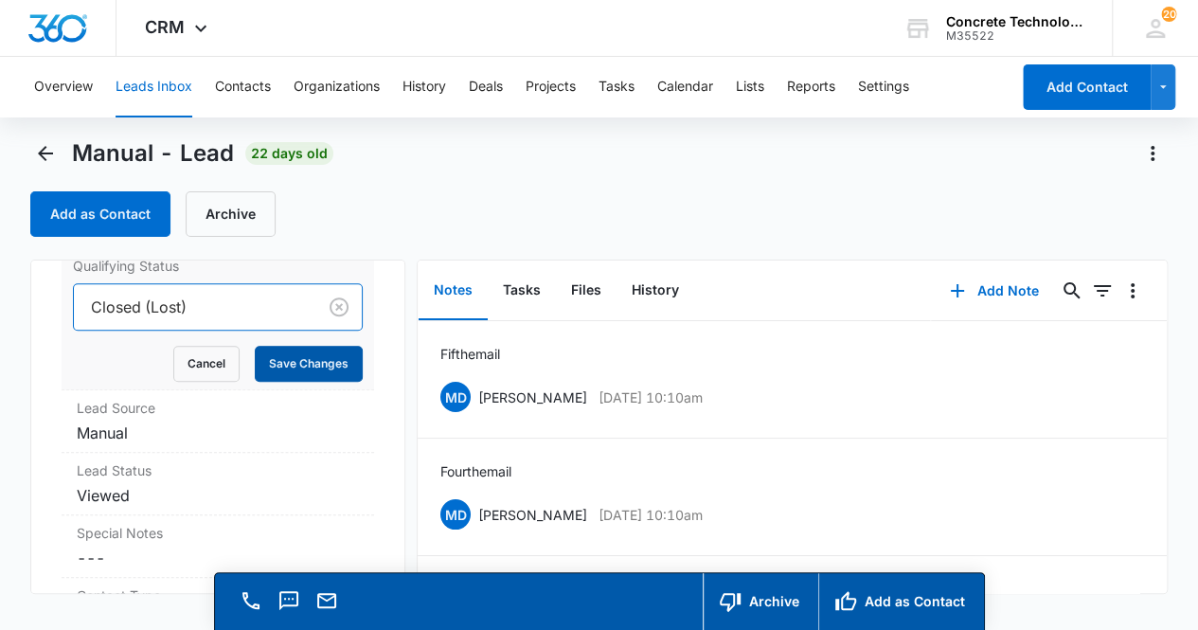
click at [291, 359] on button "Save Changes" at bounding box center [309, 364] width 108 height 36
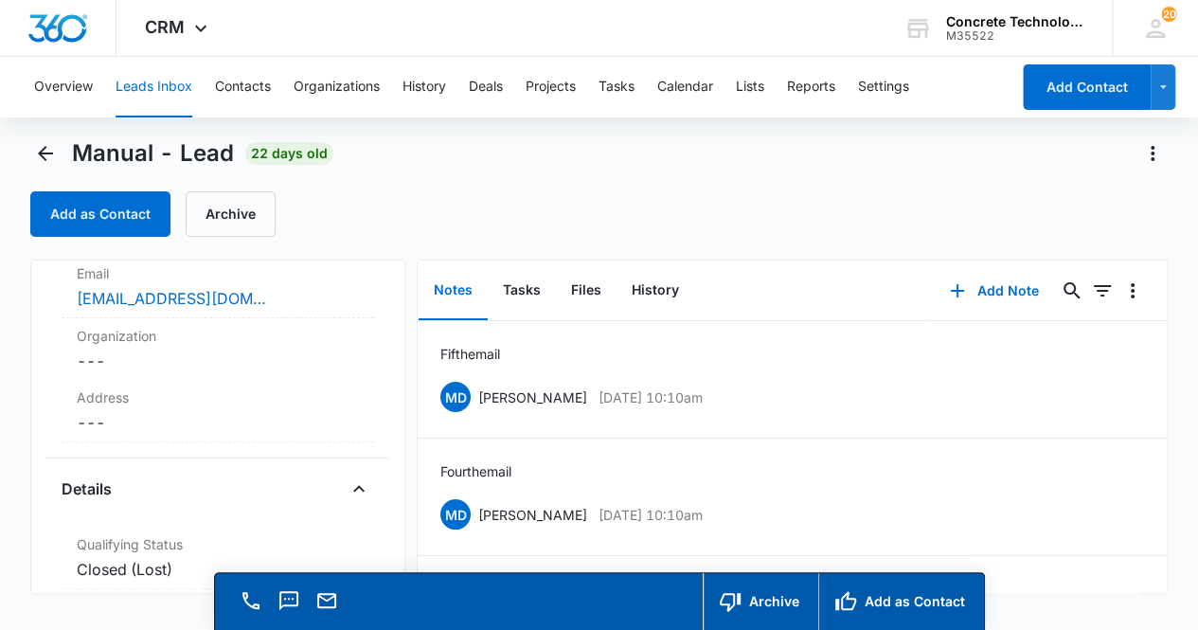
scroll to position [0, 0]
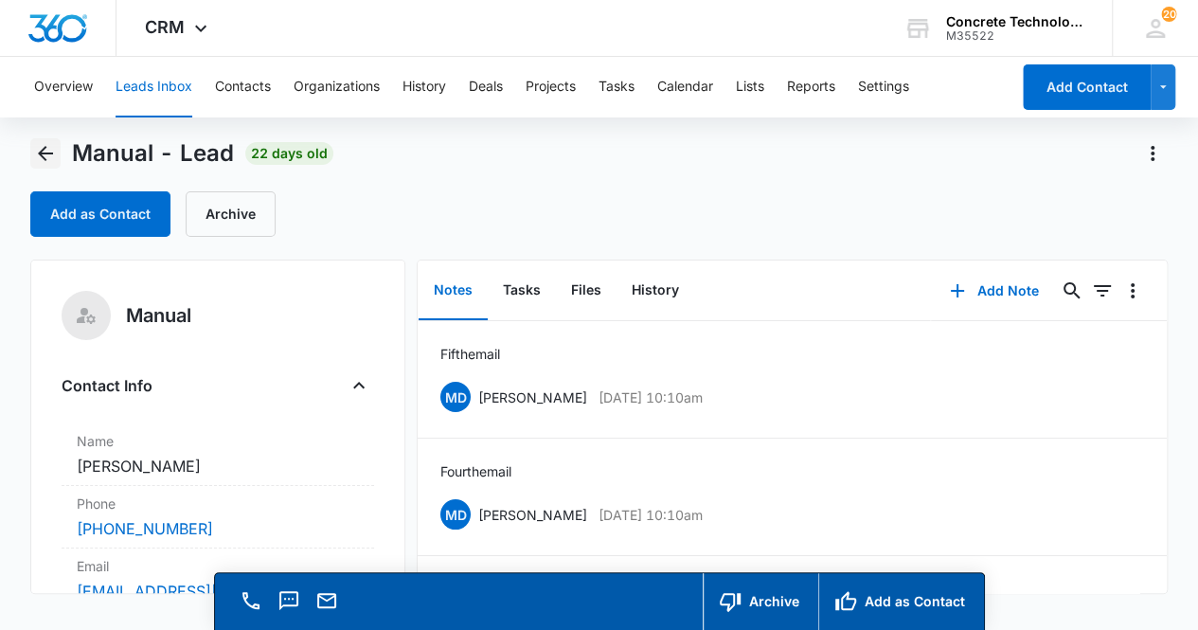
click at [52, 154] on icon "Back" at bounding box center [45, 153] width 23 height 23
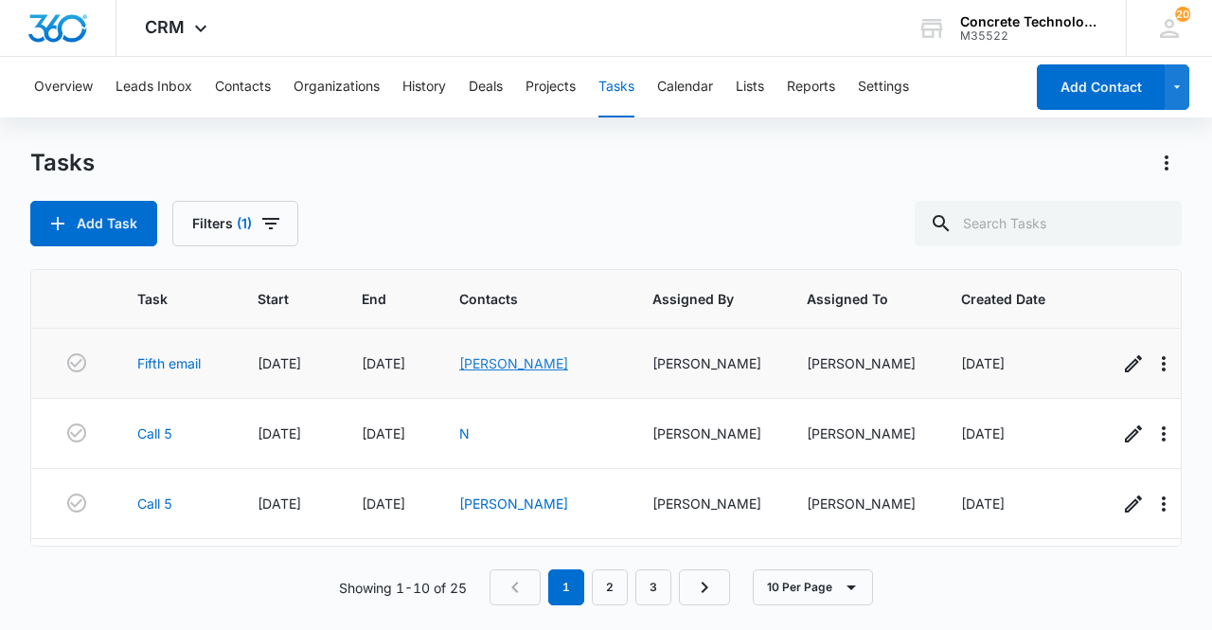
click at [488, 363] on link "[PERSON_NAME]" at bounding box center [513, 363] width 109 height 16
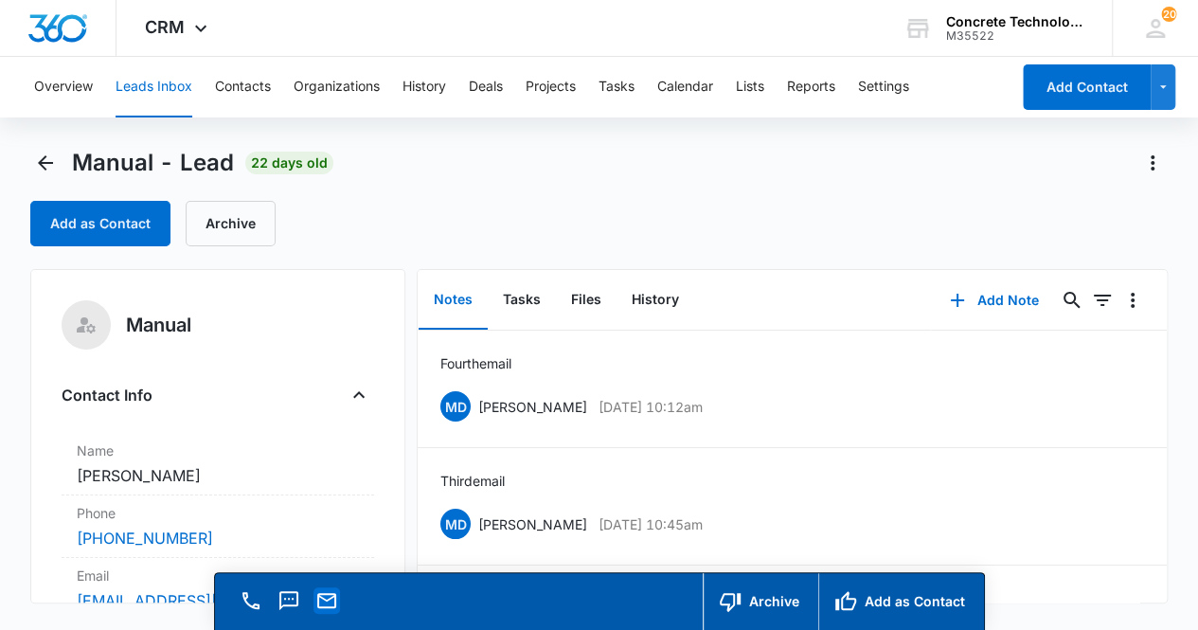
click at [321, 606] on icon "Email" at bounding box center [326, 600] width 19 height 15
click at [1006, 306] on button "Add Note" at bounding box center [994, 300] width 126 height 45
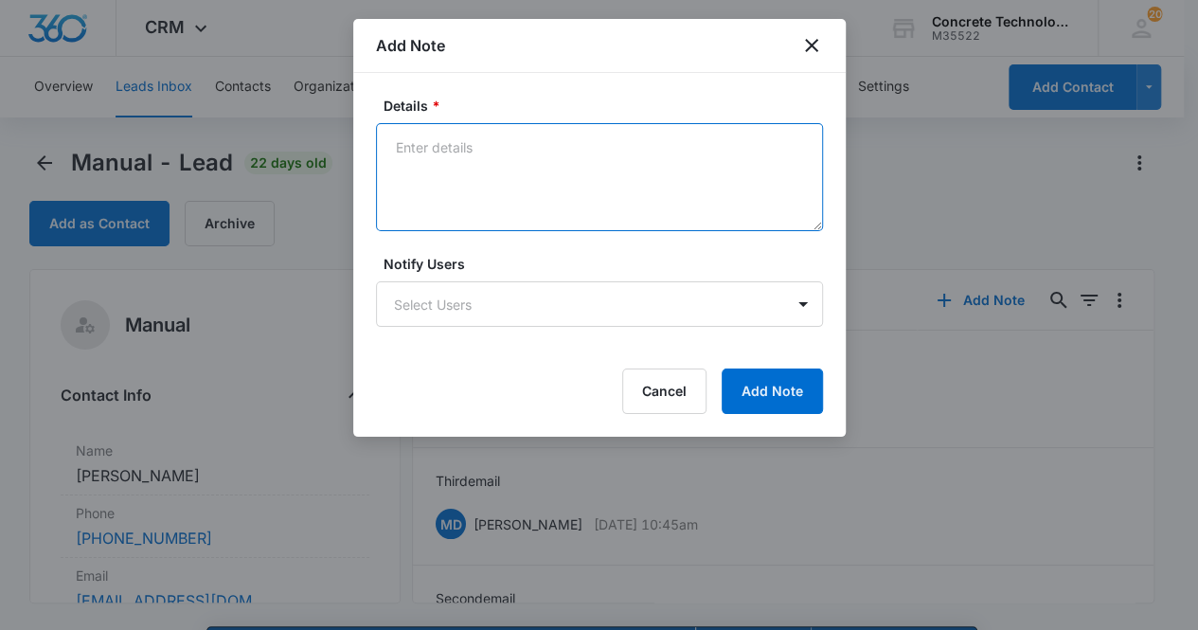
click at [419, 175] on textarea "Details *" at bounding box center [599, 177] width 447 height 108
type textarea "Fifth email"
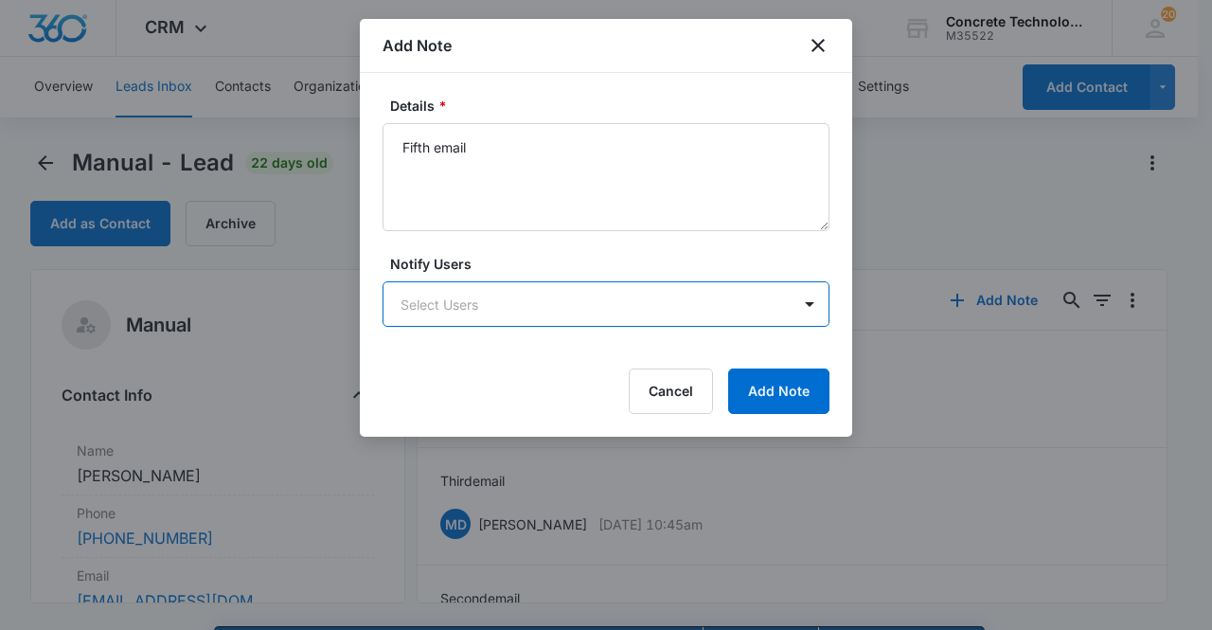
click at [534, 300] on body "CRM Apps Reputation Websites Forms CRM Email Social Content Ads Intelligence Fi…" at bounding box center [606, 342] width 1212 height 684
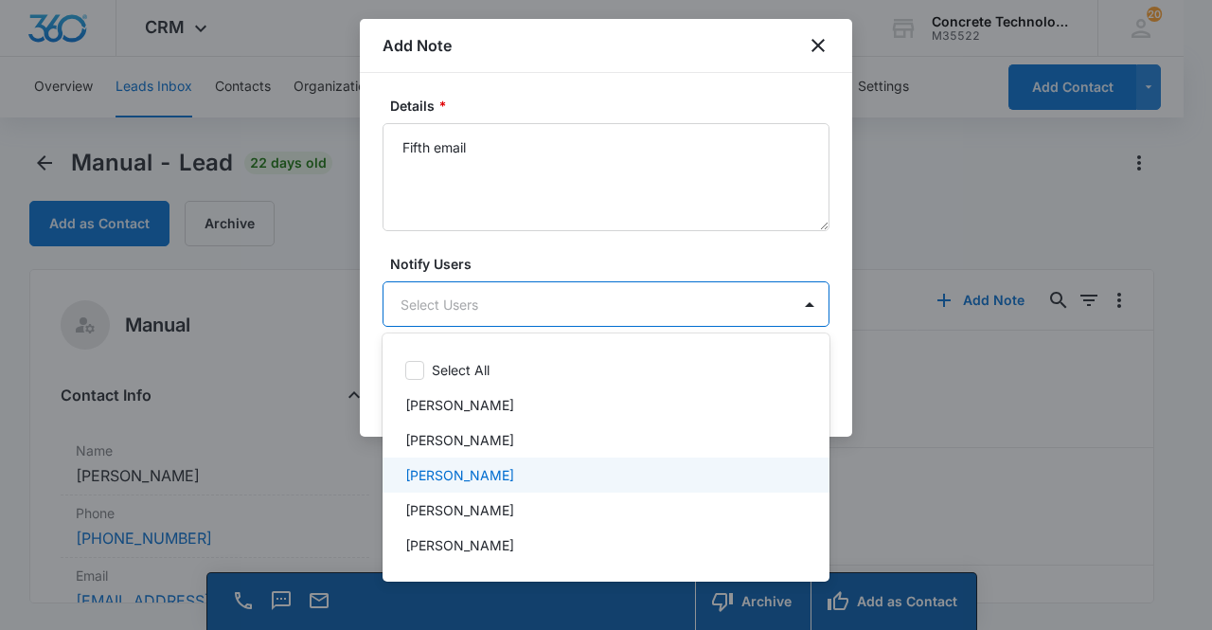
click at [509, 474] on div "[PERSON_NAME]" at bounding box center [604, 475] width 398 height 20
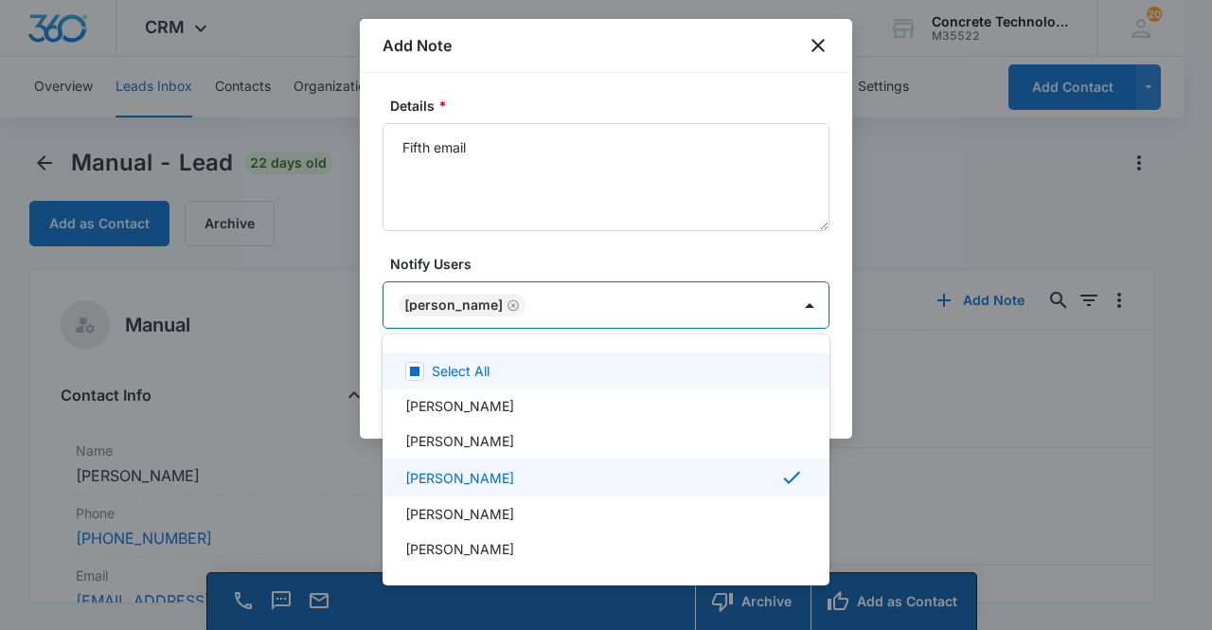
click at [464, 303] on div at bounding box center [606, 315] width 1212 height 630
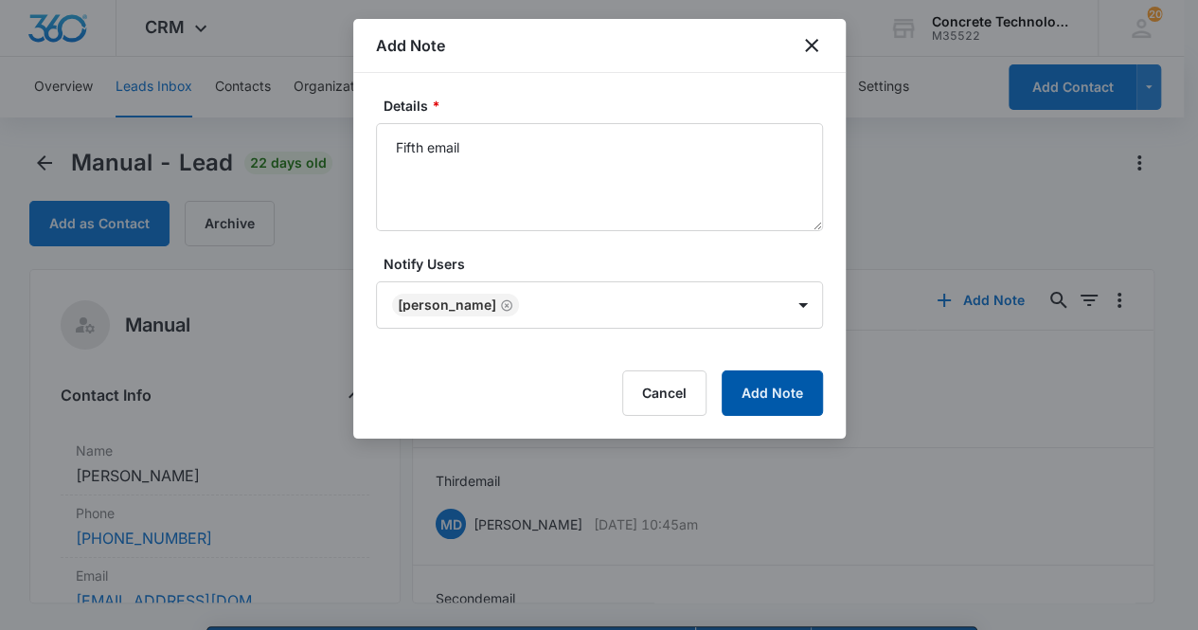
click at [749, 393] on button "Add Note" at bounding box center [772, 392] width 101 height 45
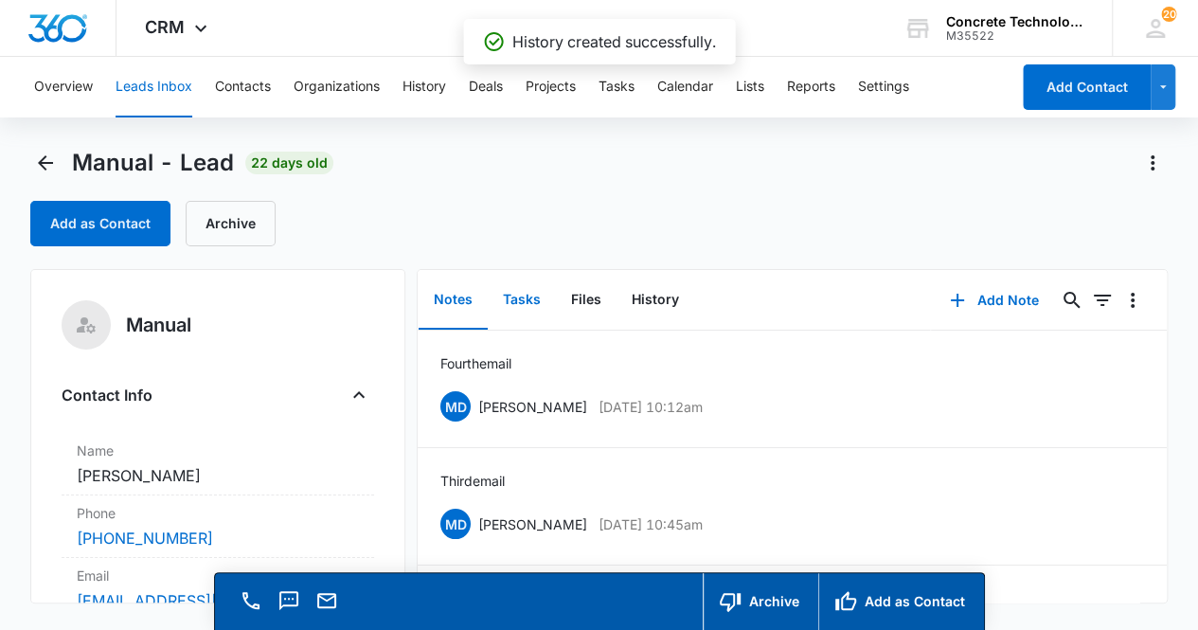
click at [512, 300] on button "Tasks" at bounding box center [522, 300] width 68 height 59
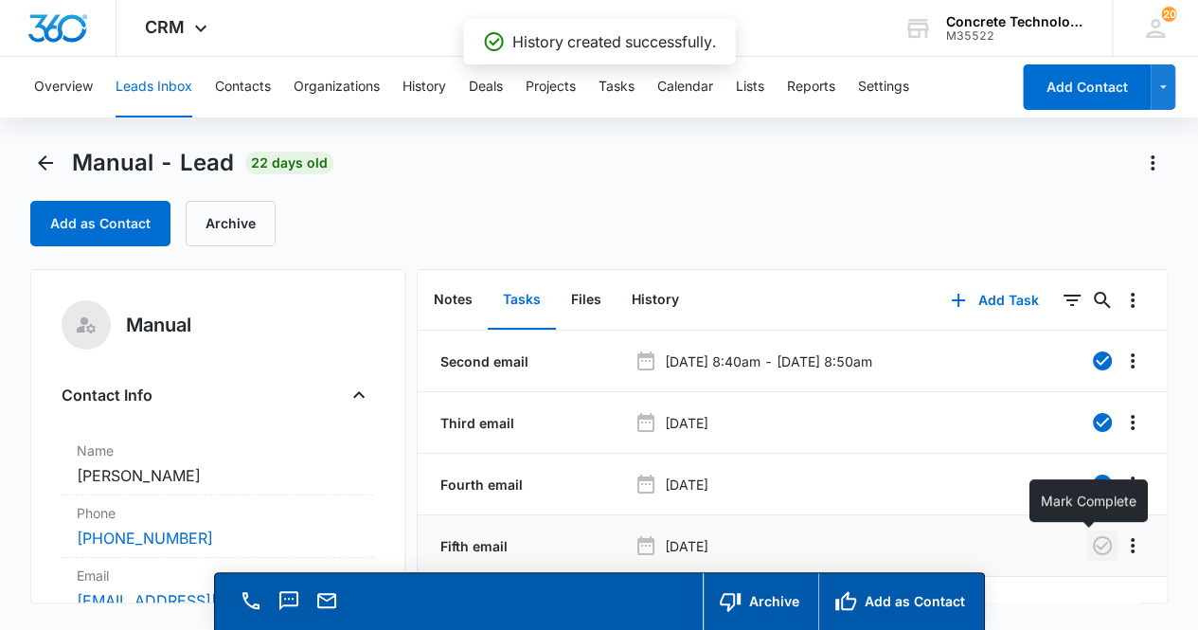
click at [1091, 548] on icon "button" at bounding box center [1102, 545] width 23 height 23
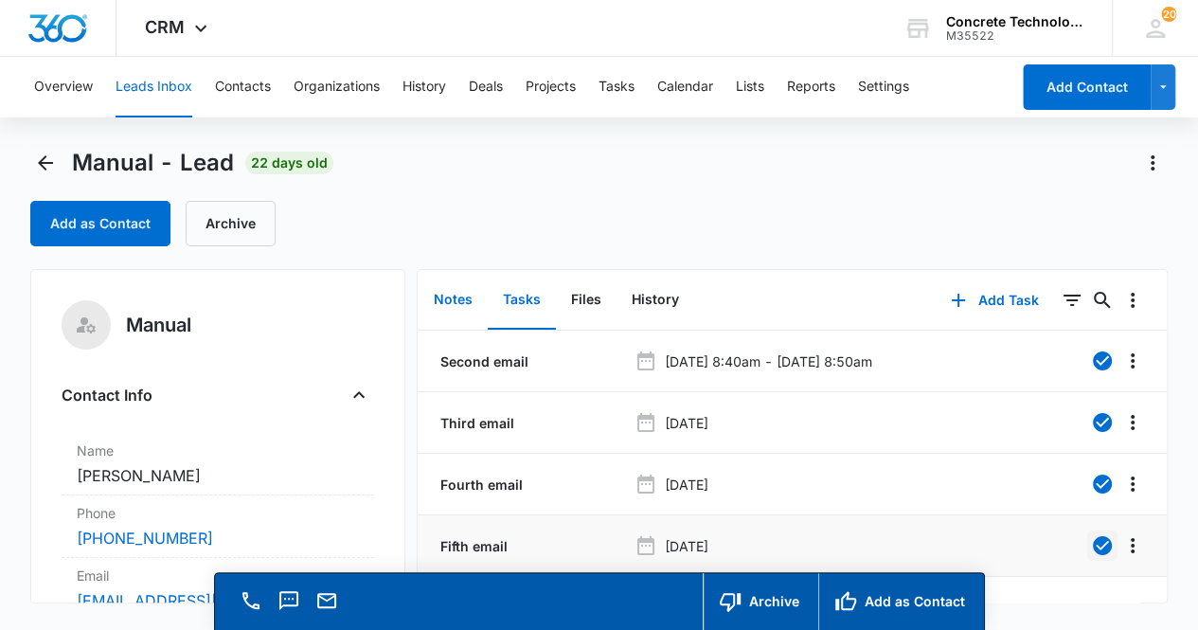
click at [462, 300] on button "Notes" at bounding box center [453, 300] width 69 height 59
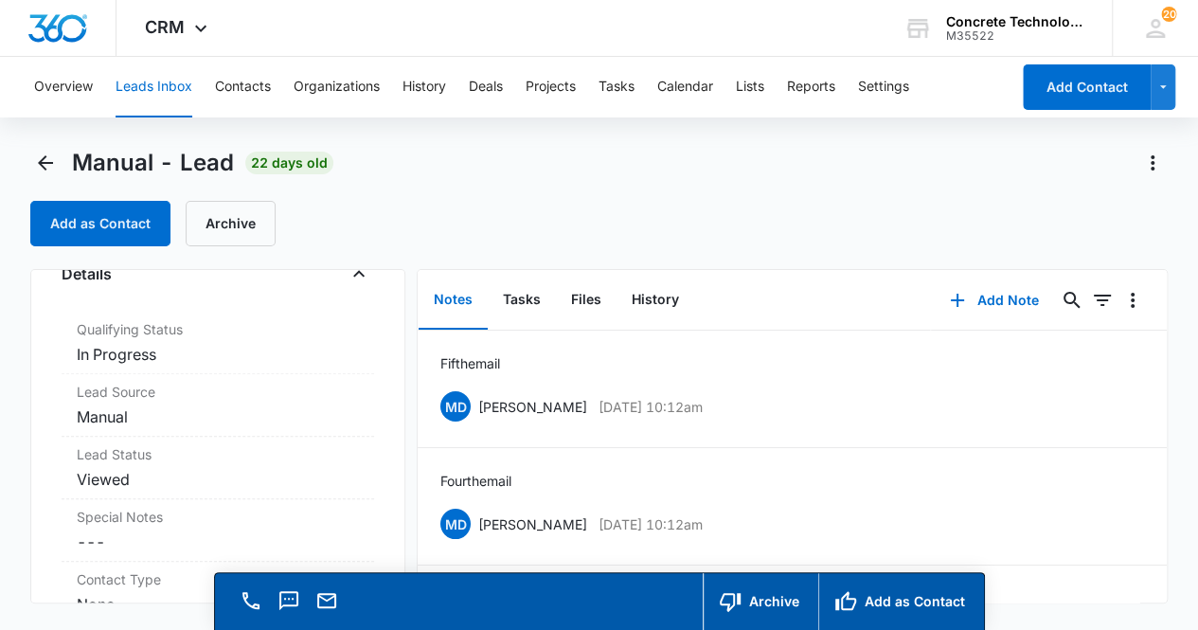
scroll to position [498, 0]
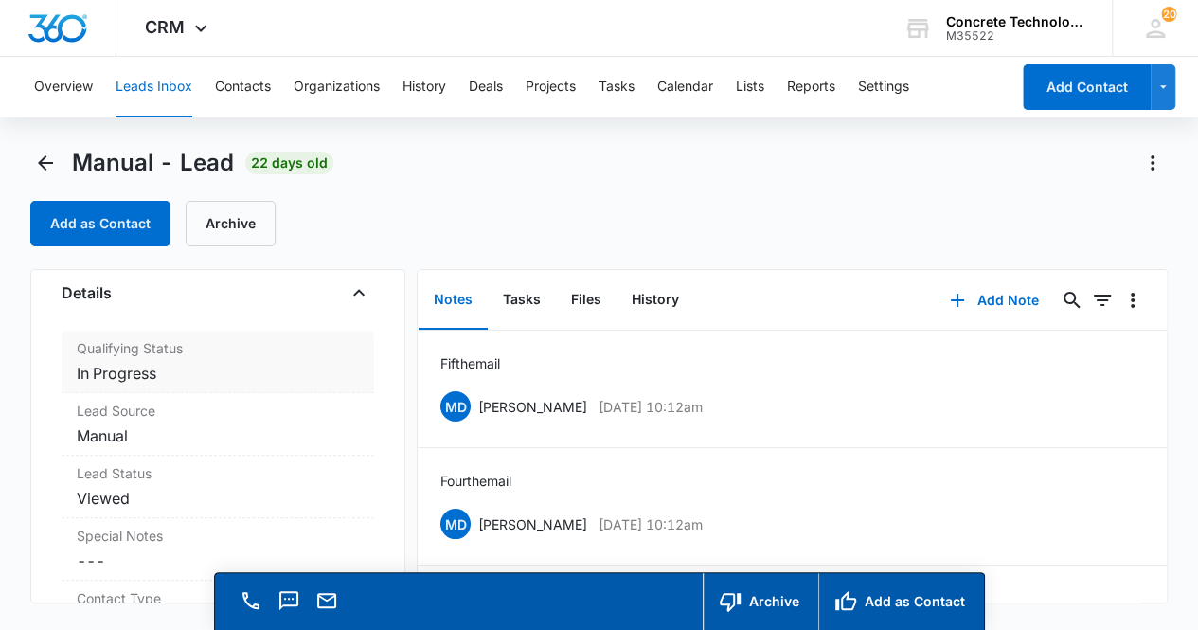
click at [227, 369] on dd "Cancel Save Changes In Progress" at bounding box center [218, 373] width 283 height 23
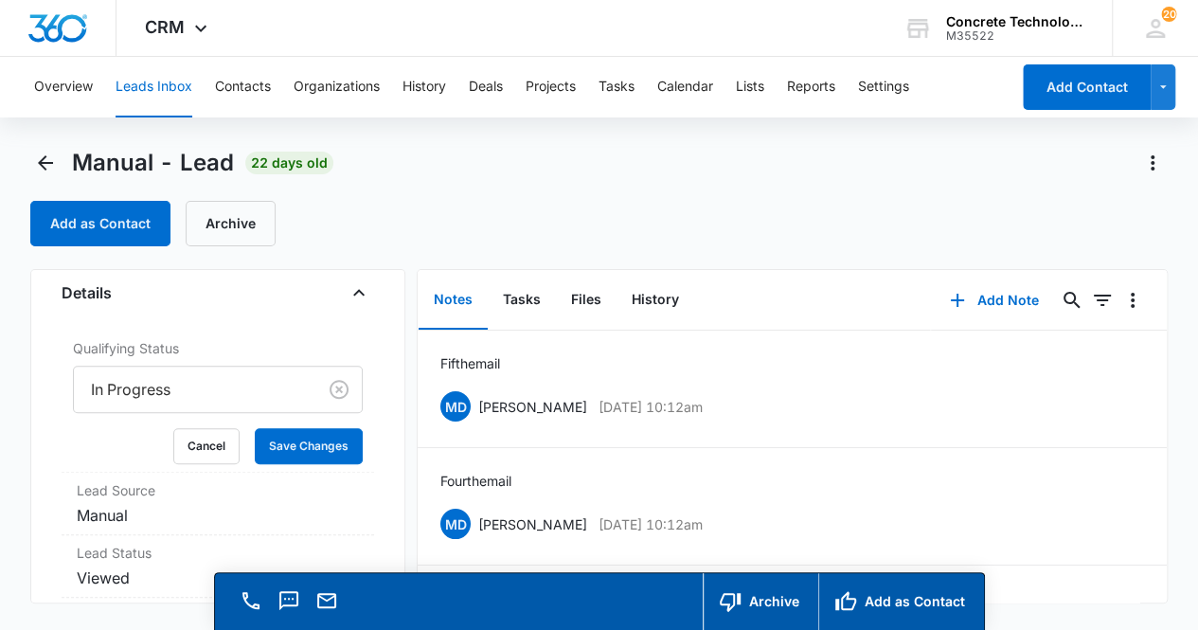
click at [209, 382] on div at bounding box center [192, 389] width 202 height 27
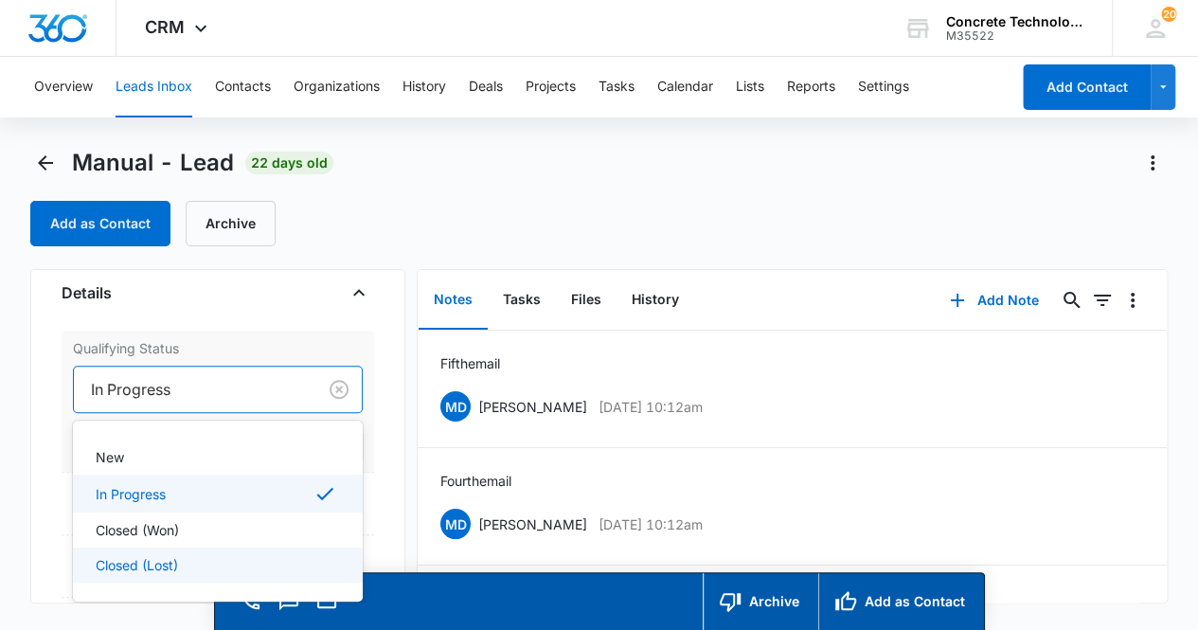
click at [161, 556] on p "Closed (Lost)" at bounding box center [137, 565] width 82 height 20
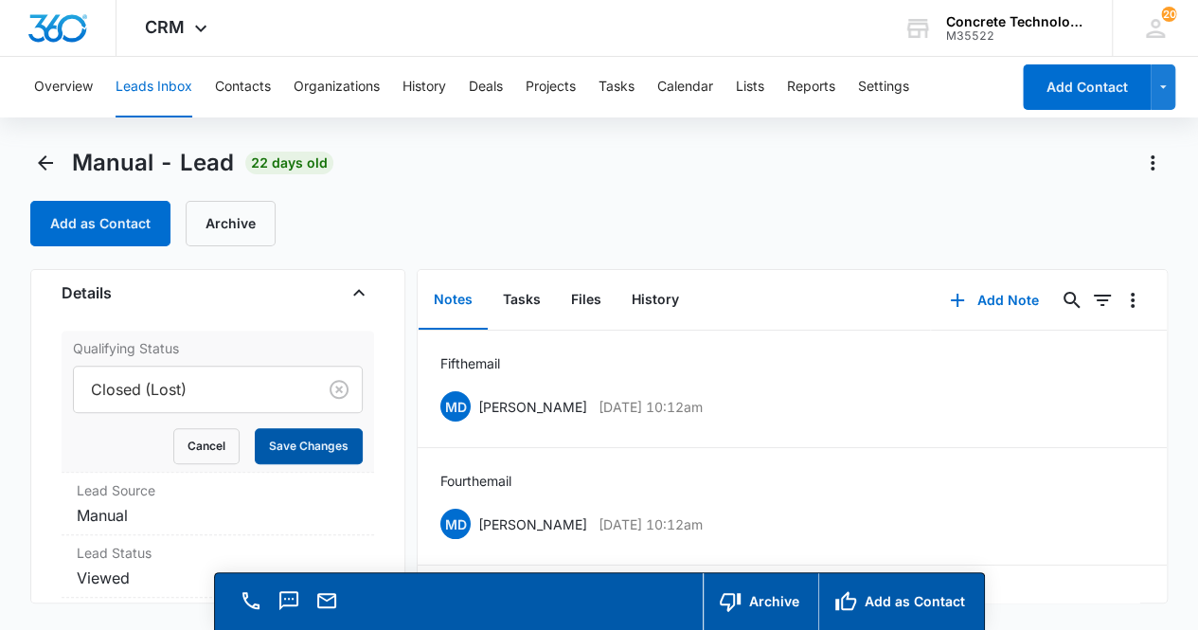
click at [301, 448] on button "Save Changes" at bounding box center [309, 446] width 108 height 36
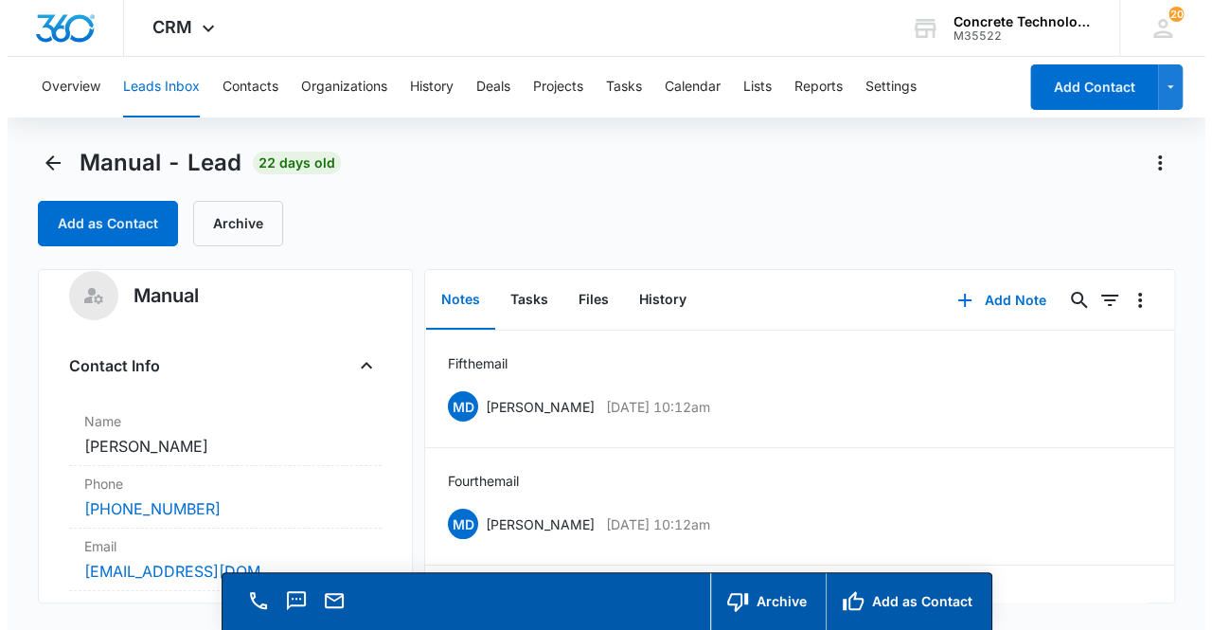
scroll to position [0, 0]
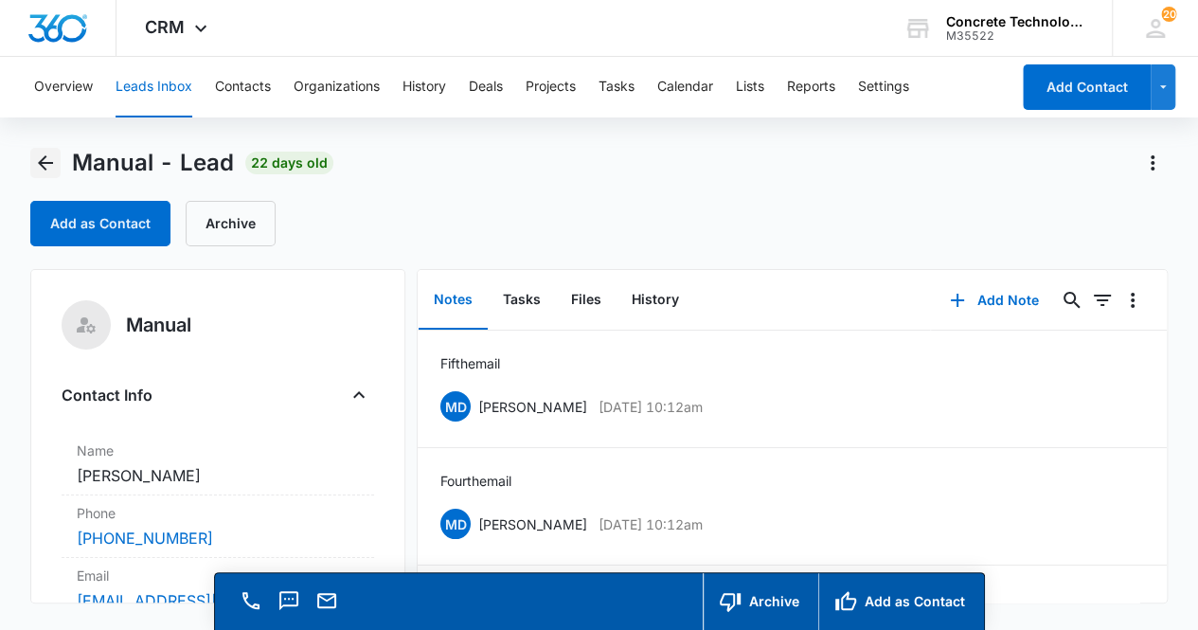
click at [42, 161] on icon "Back" at bounding box center [45, 162] width 15 height 15
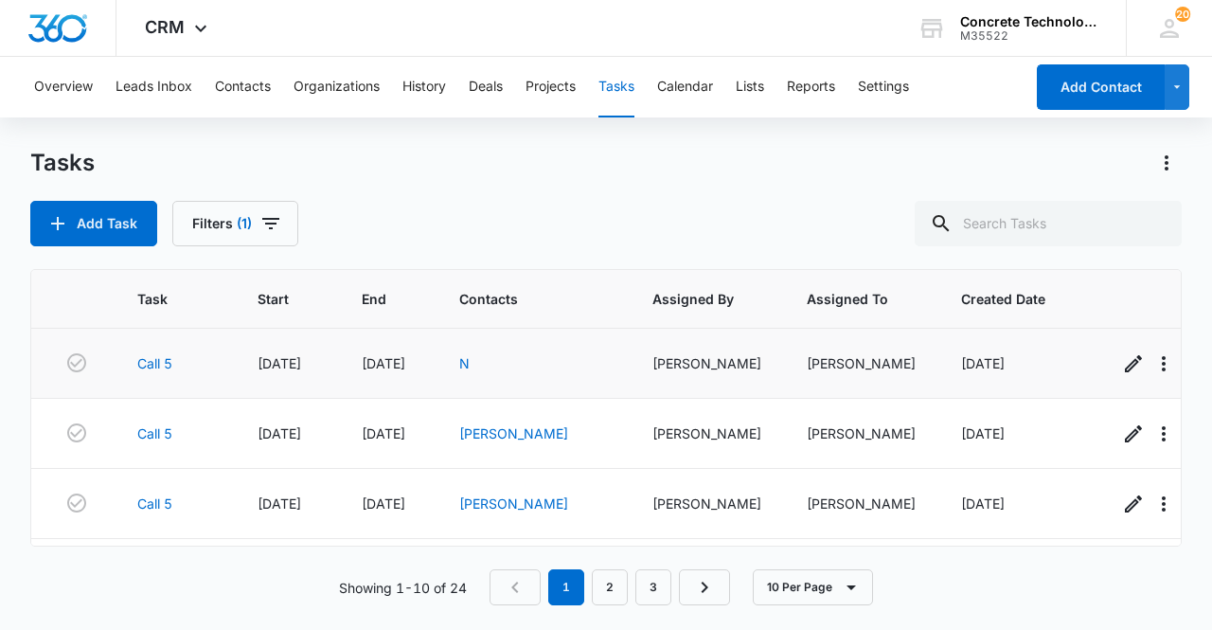
click at [487, 360] on div "N" at bounding box center [533, 363] width 148 height 20
click at [470, 362] on link "N" at bounding box center [464, 363] width 10 height 16
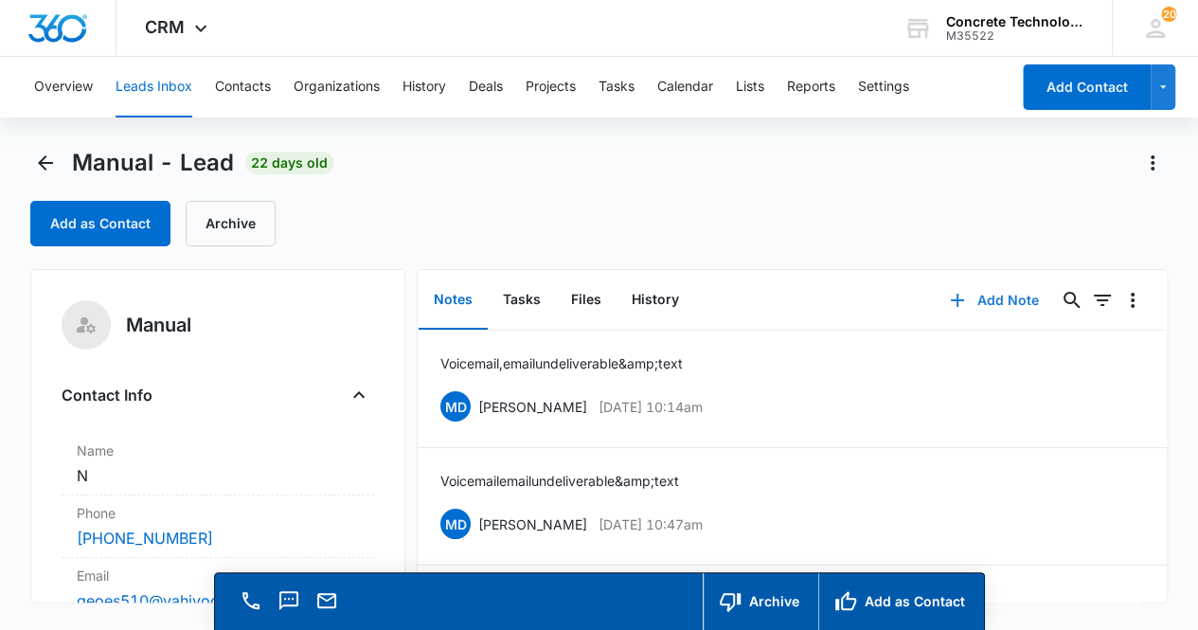
click at [981, 305] on button "Add Note" at bounding box center [994, 300] width 126 height 45
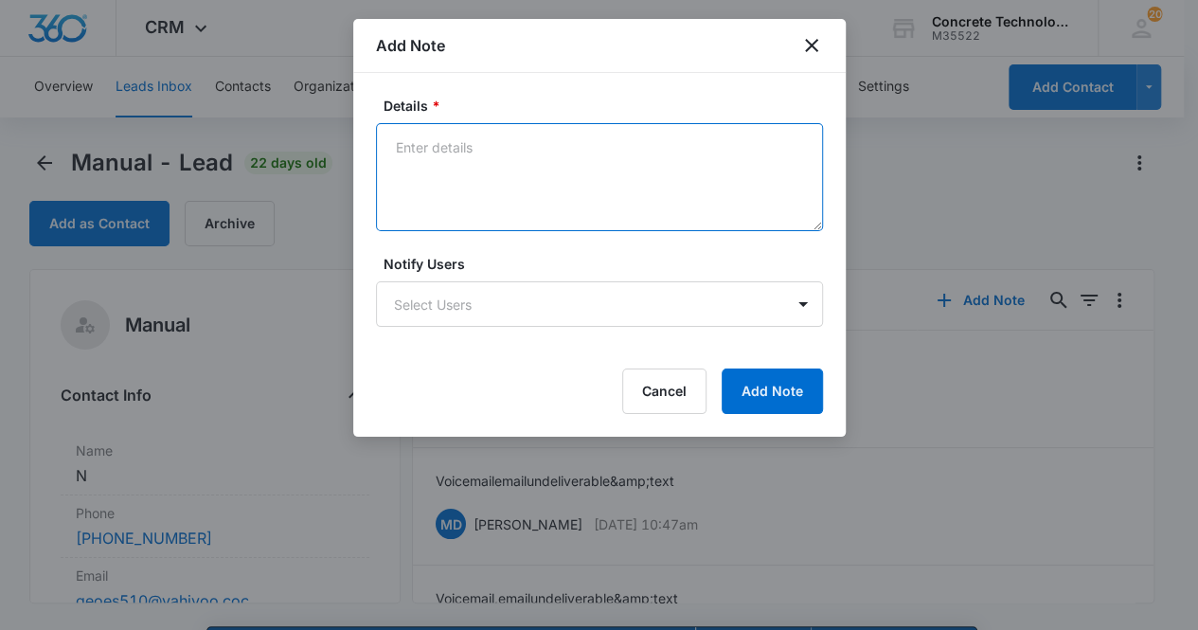
click at [423, 141] on textarea "Details *" at bounding box center [599, 177] width 447 height 108
type textarea "Voicemail, email undeliverable & text"
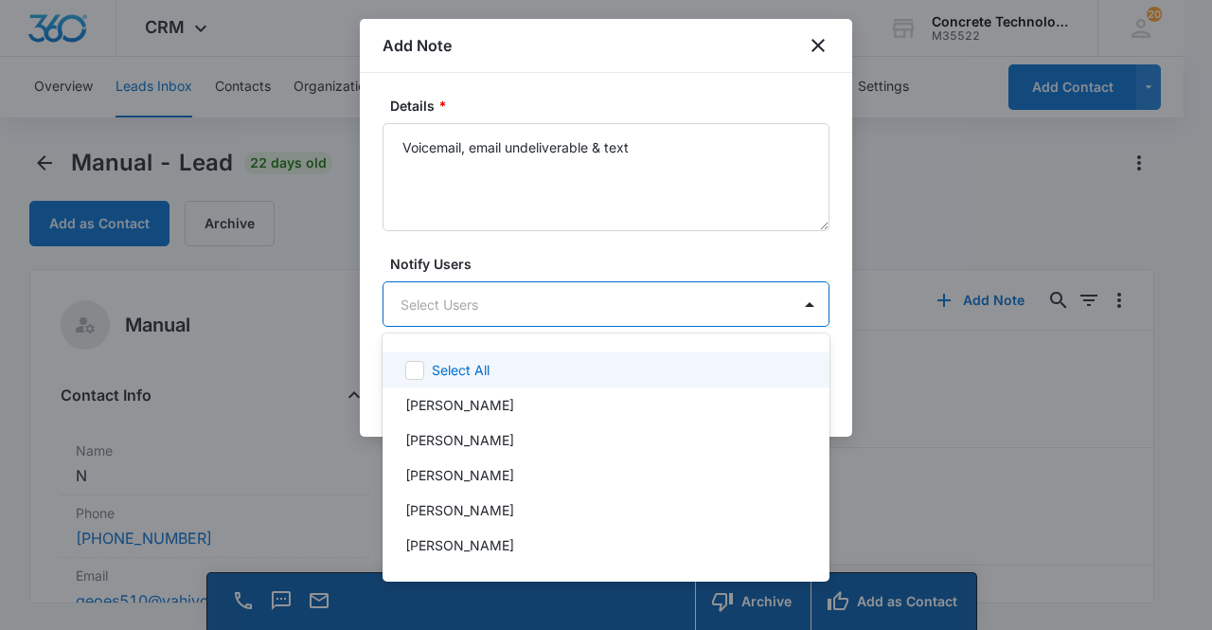
click at [449, 293] on body "CRM Apps Reputation Websites Forms CRM Email Social Content Ads Intelligence Fi…" at bounding box center [606, 315] width 1212 height 630
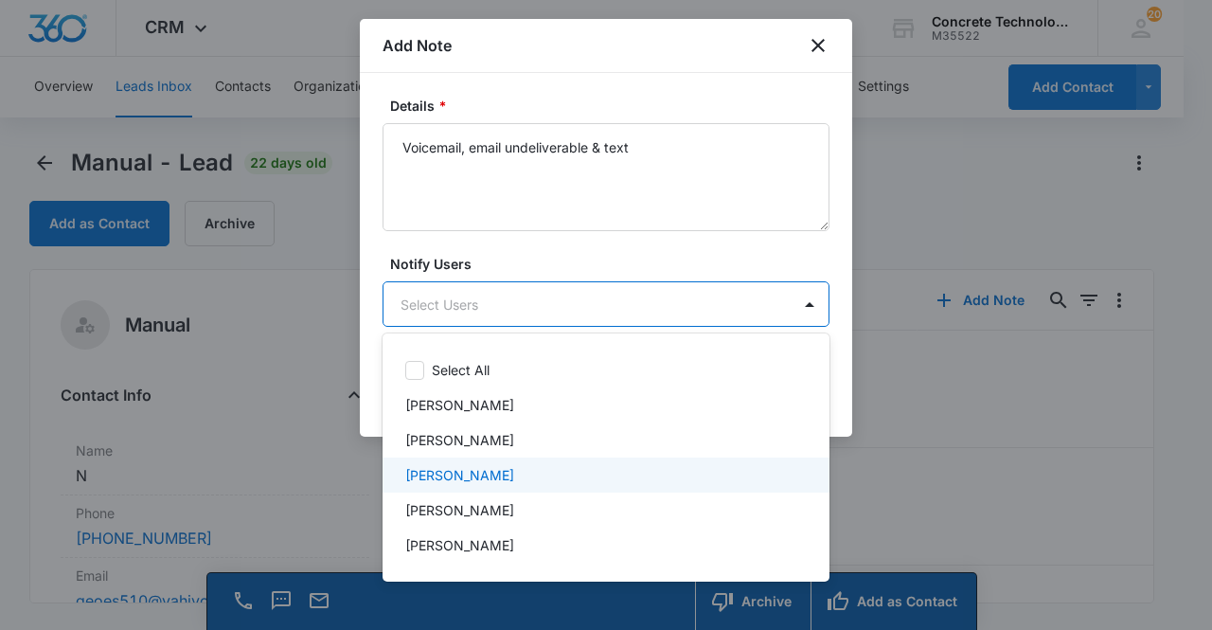
click at [466, 478] on p "[PERSON_NAME]" at bounding box center [459, 475] width 109 height 20
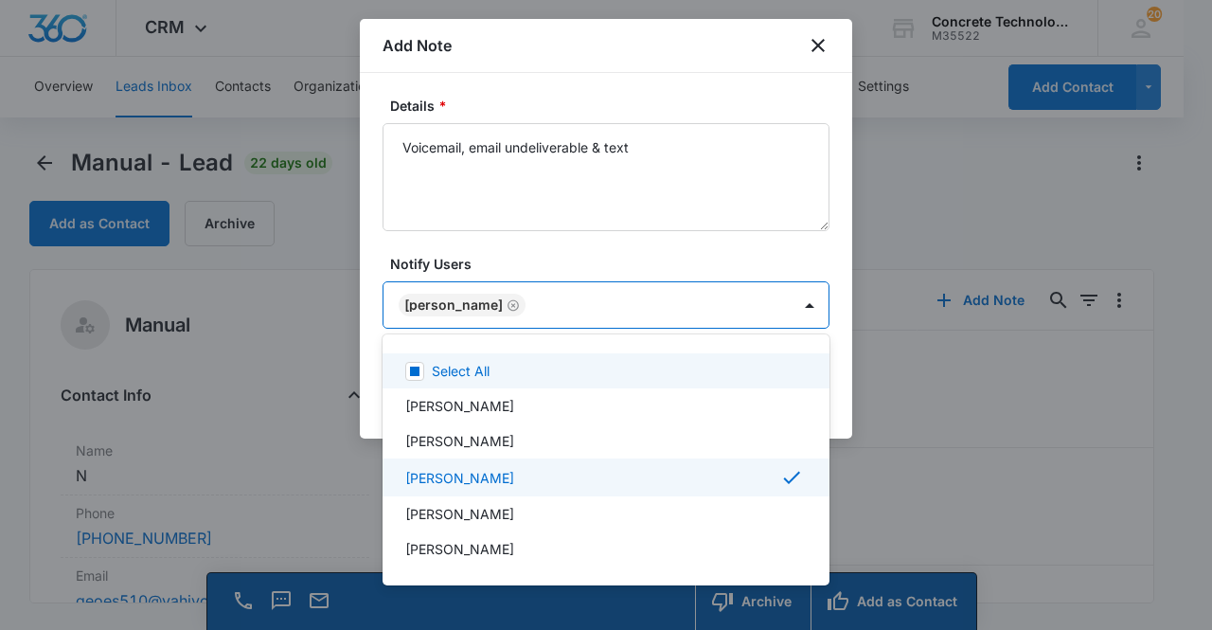
click at [439, 289] on div at bounding box center [606, 315] width 1212 height 630
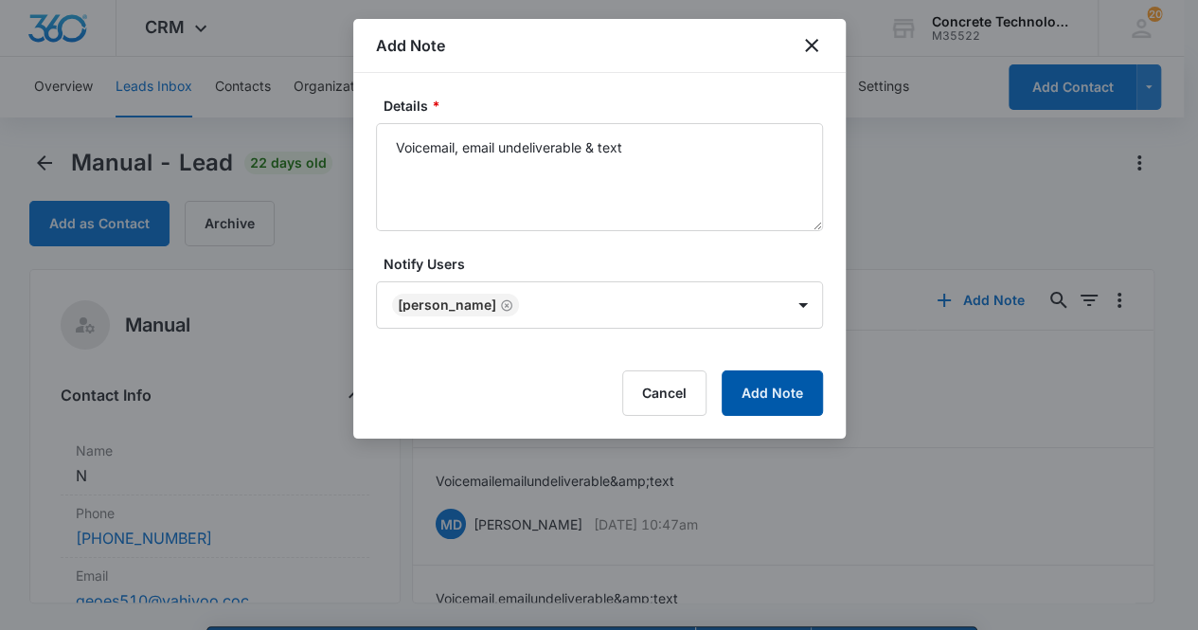
click at [773, 392] on button "Add Note" at bounding box center [772, 392] width 101 height 45
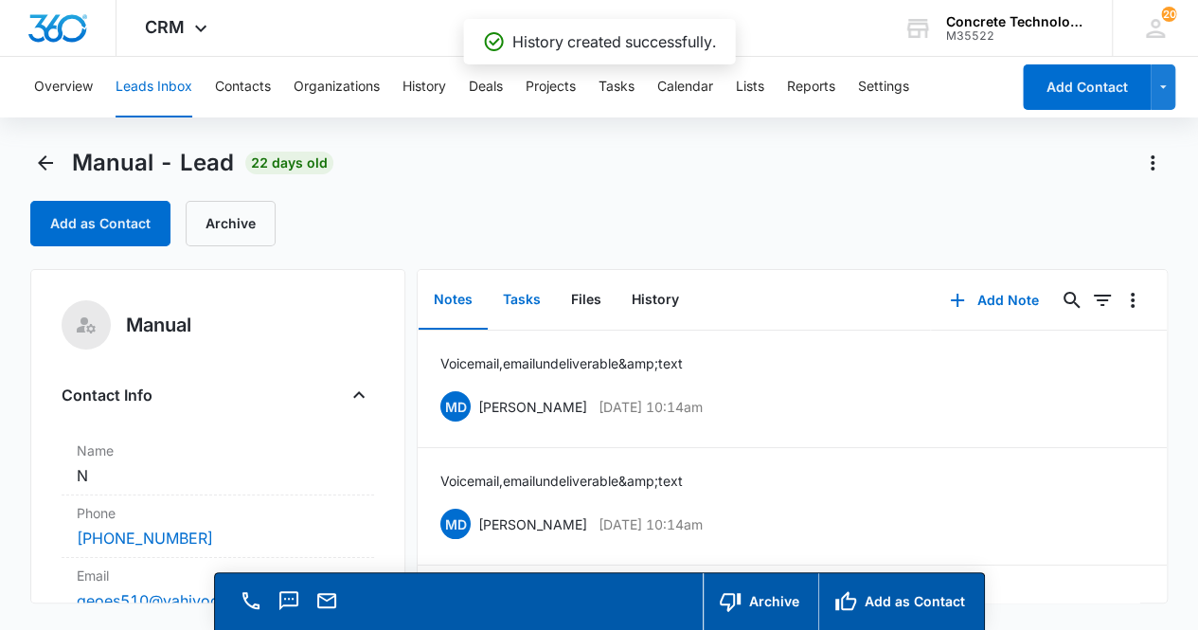
click at [513, 300] on button "Tasks" at bounding box center [522, 300] width 68 height 59
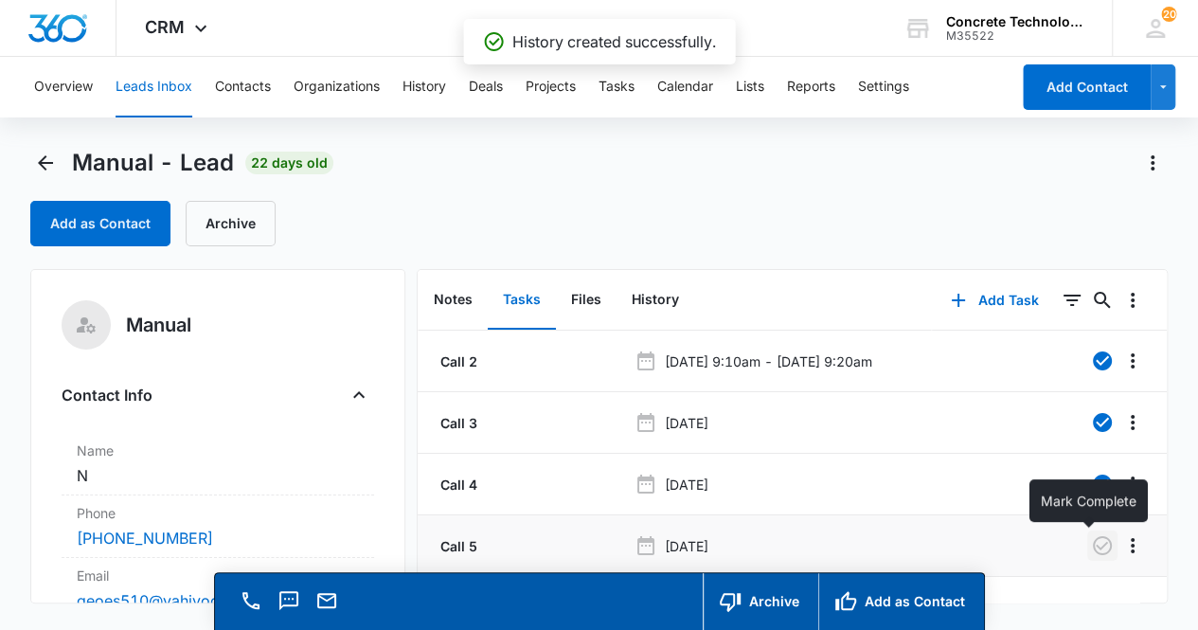
click at [1092, 547] on icon "button" at bounding box center [1102, 545] width 23 height 23
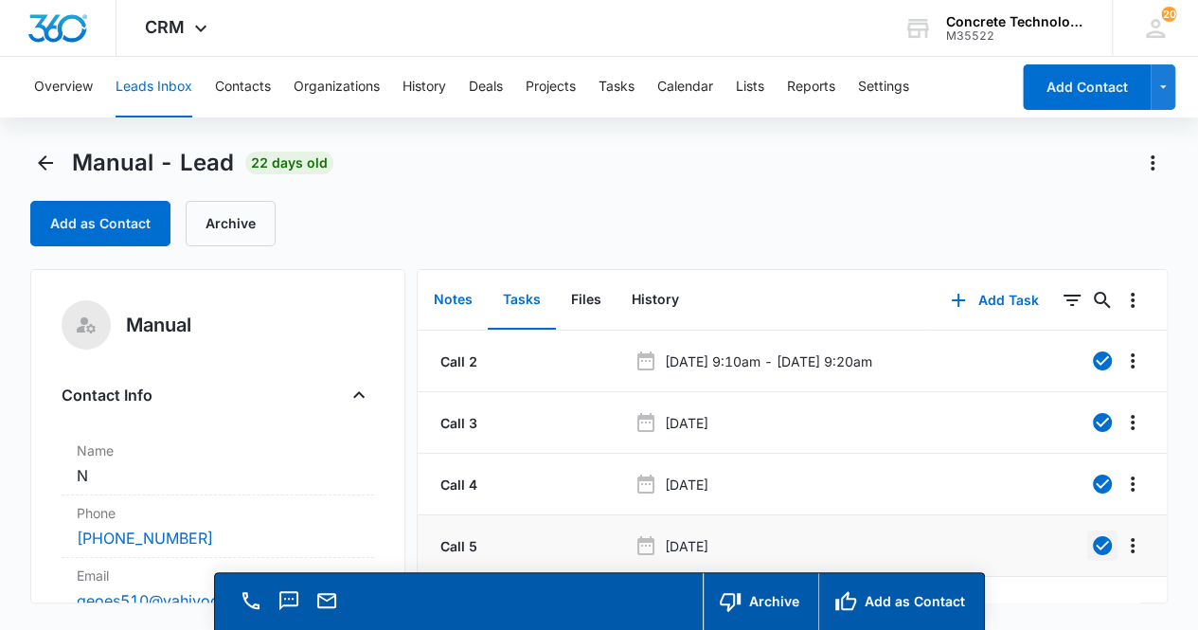
click at [456, 302] on button "Notes" at bounding box center [453, 300] width 69 height 59
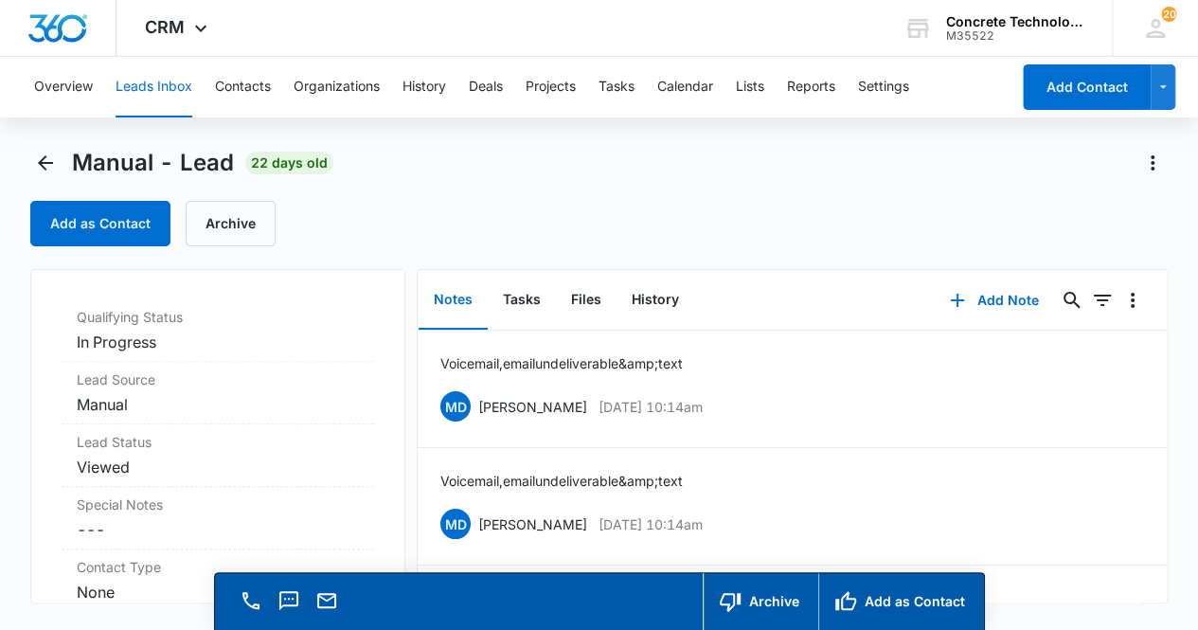
scroll to position [536, 0]
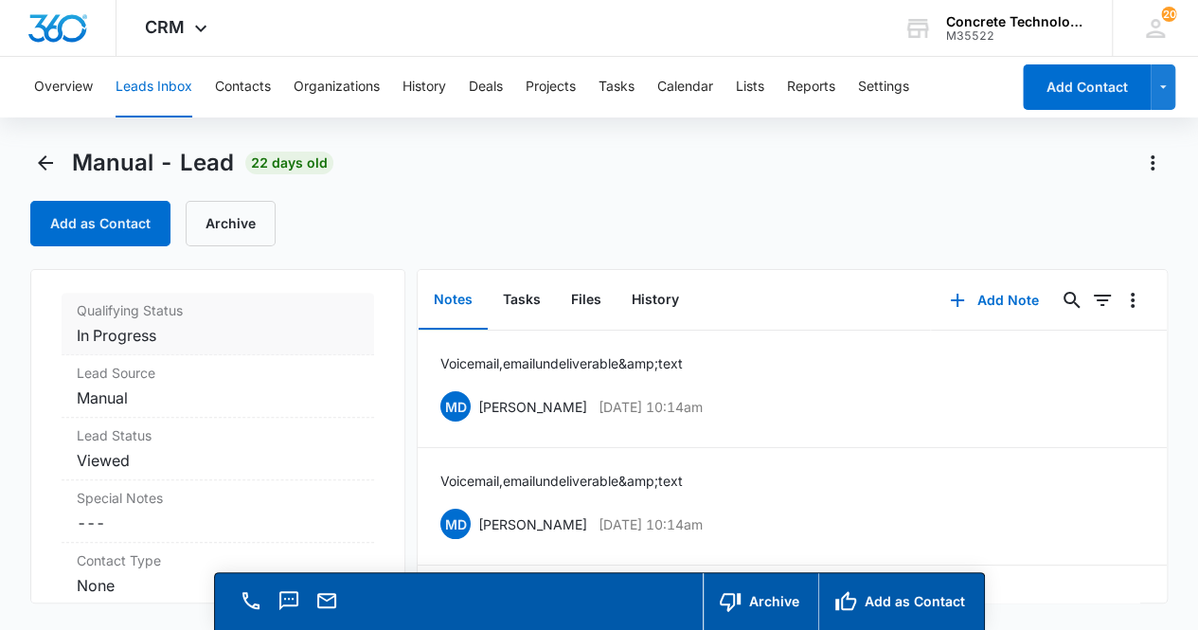
click at [216, 341] on dd "Cancel Save Changes In Progress" at bounding box center [218, 335] width 283 height 23
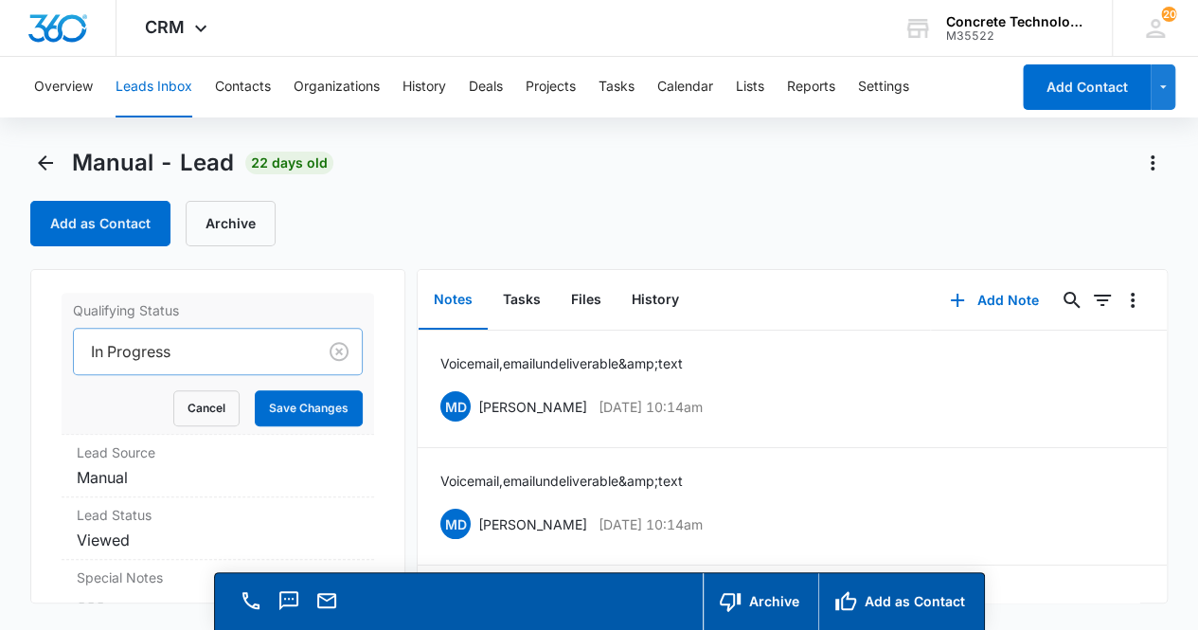
click at [228, 339] on div at bounding box center [192, 351] width 202 height 27
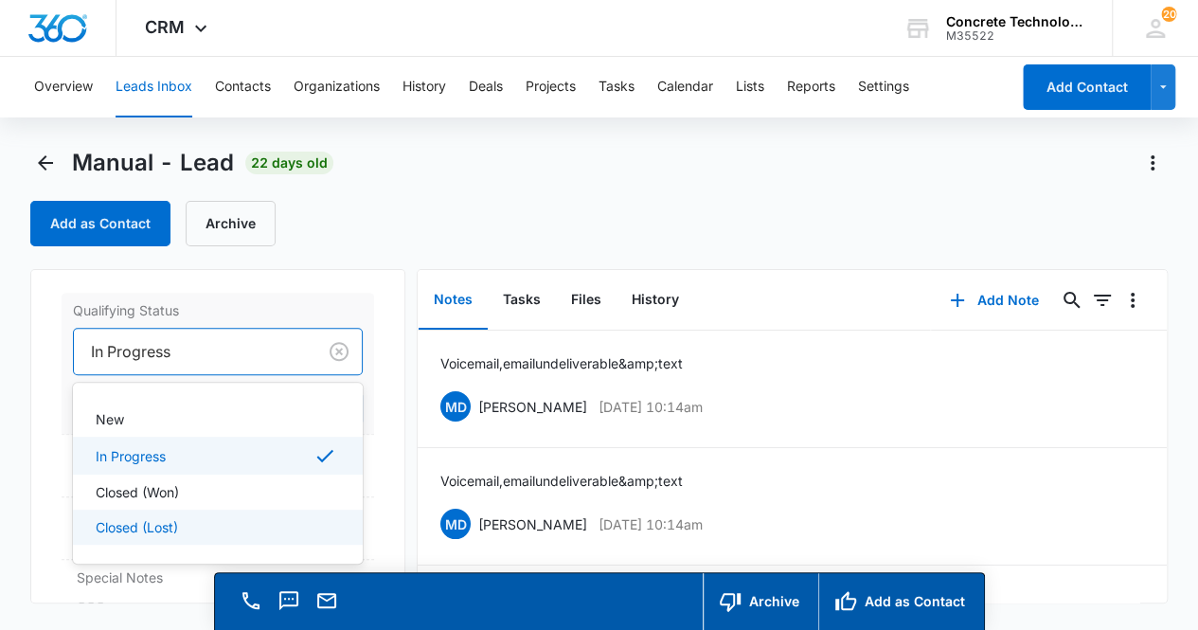
click at [198, 535] on div "Closed (Lost)" at bounding box center [218, 527] width 291 height 35
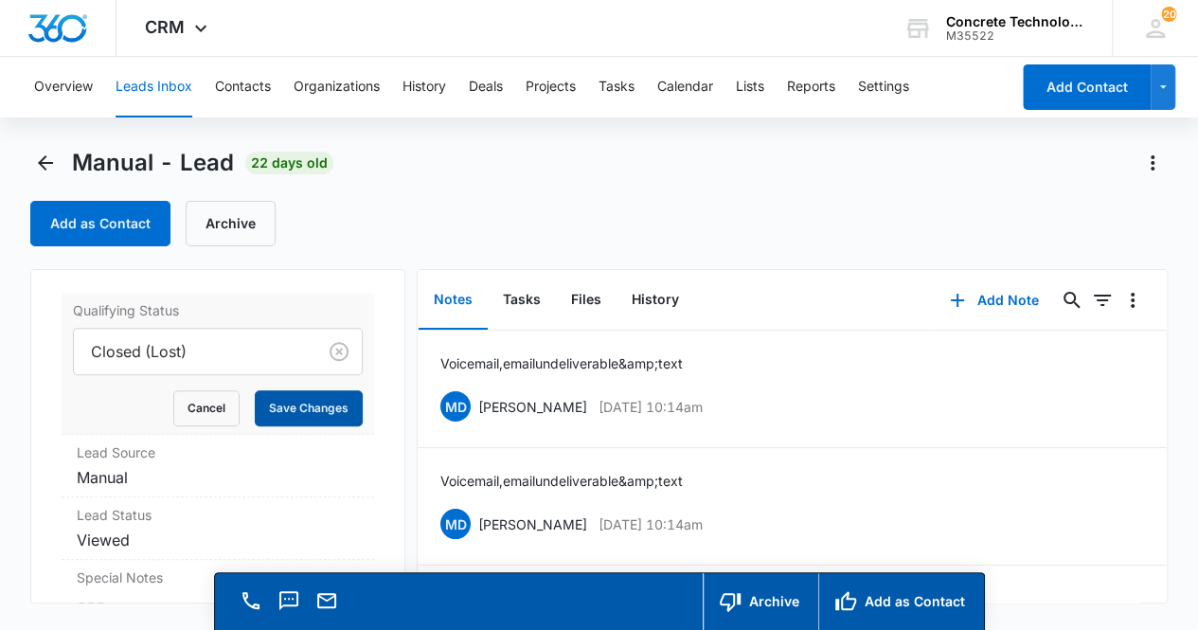
click at [299, 407] on button "Save Changes" at bounding box center [309, 408] width 108 height 36
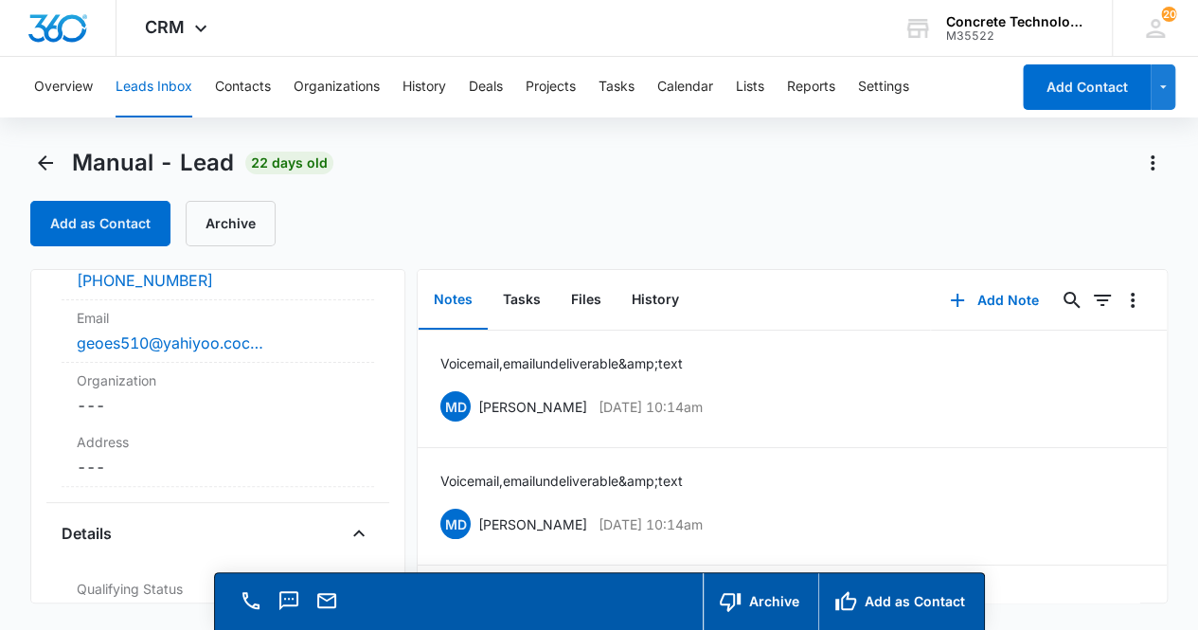
scroll to position [0, 0]
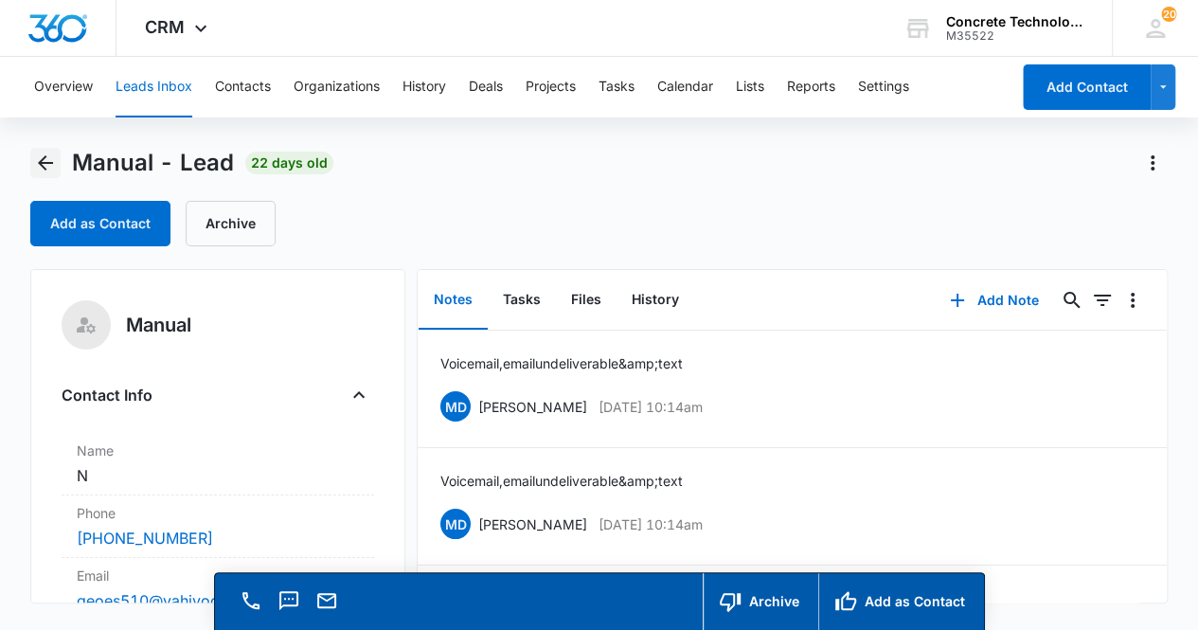
click at [49, 164] on icon "Back" at bounding box center [45, 163] width 23 height 23
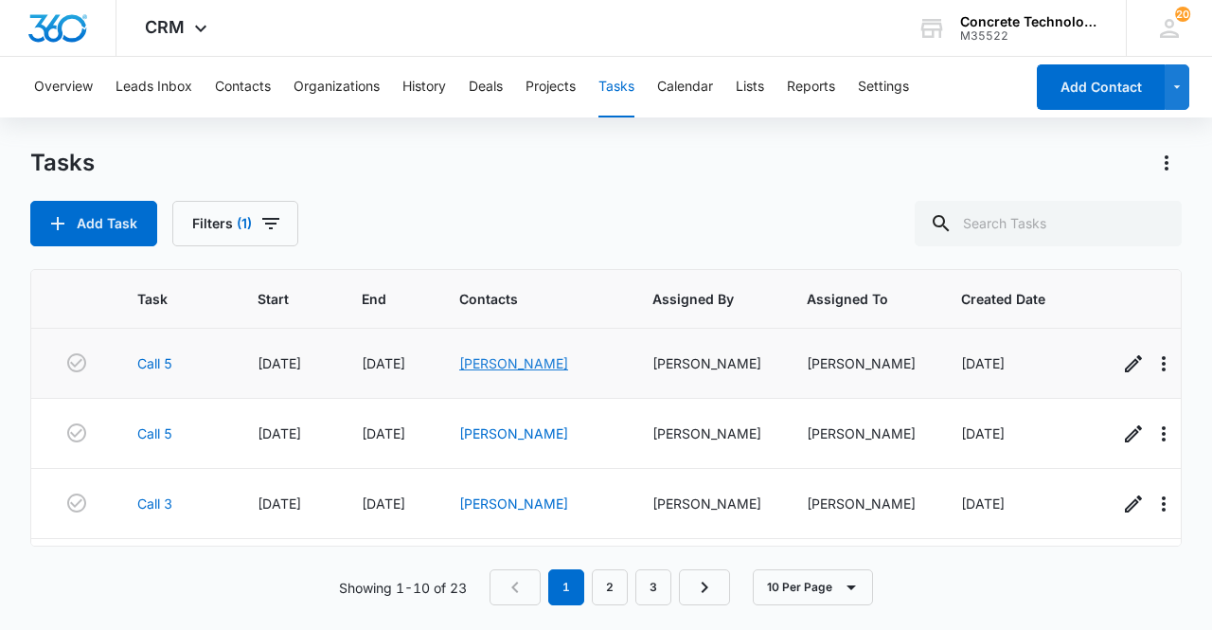
click at [496, 358] on link "[PERSON_NAME]" at bounding box center [513, 363] width 109 height 16
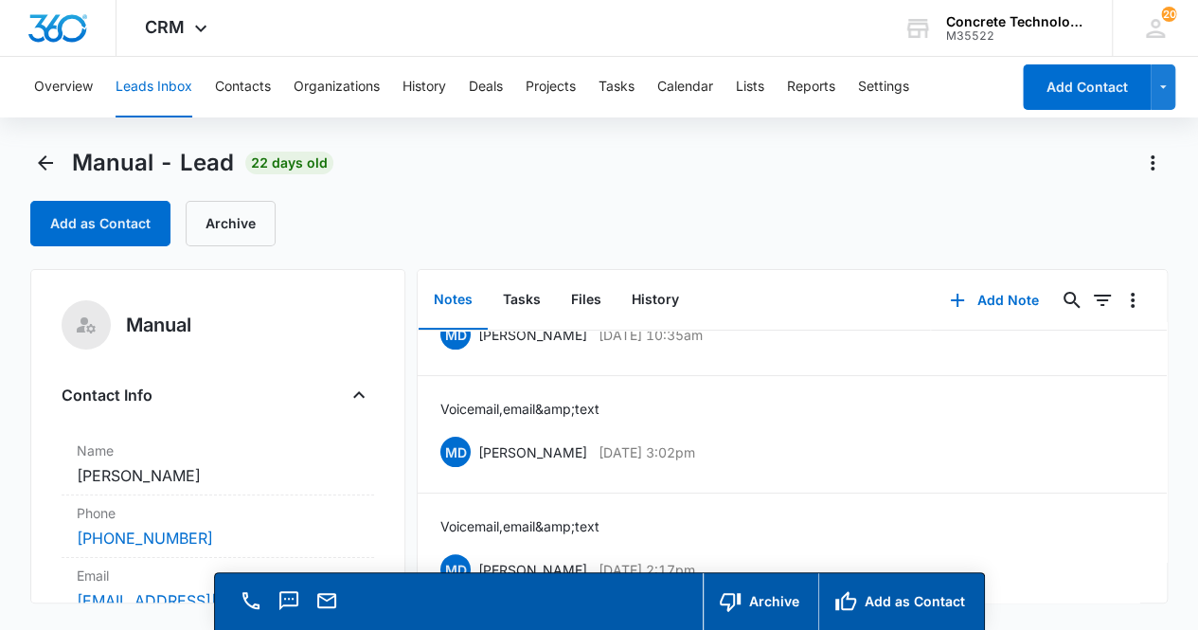
scroll to position [210, 0]
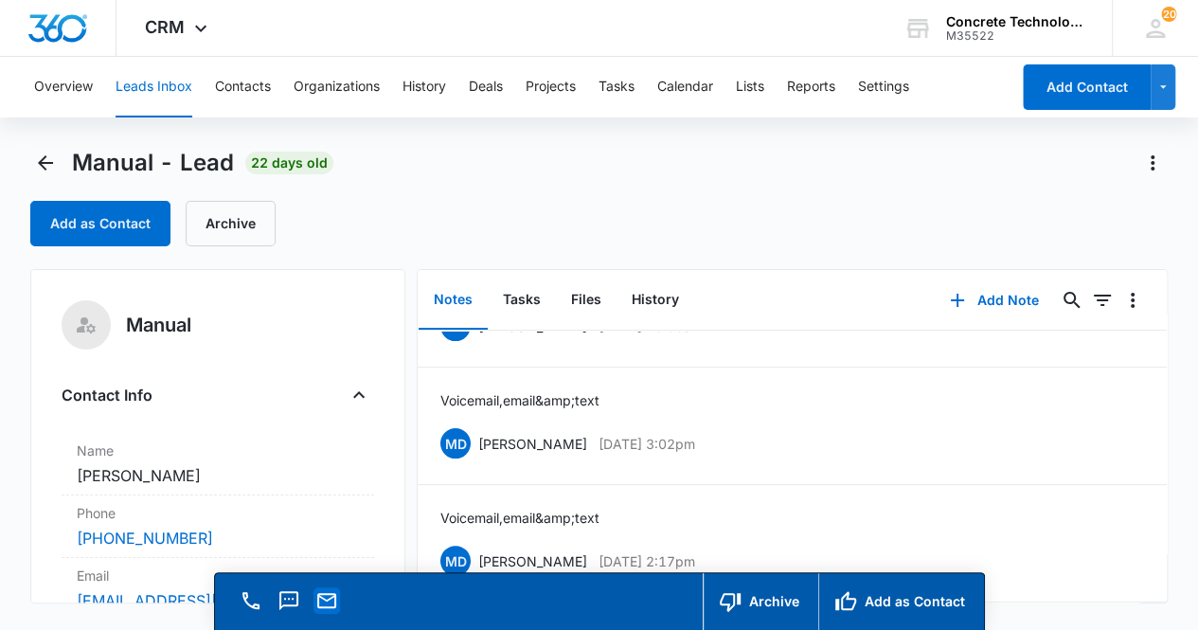
click at [319, 597] on icon "Email" at bounding box center [326, 600] width 19 height 15
click at [1000, 300] on button "Add Note" at bounding box center [994, 300] width 126 height 45
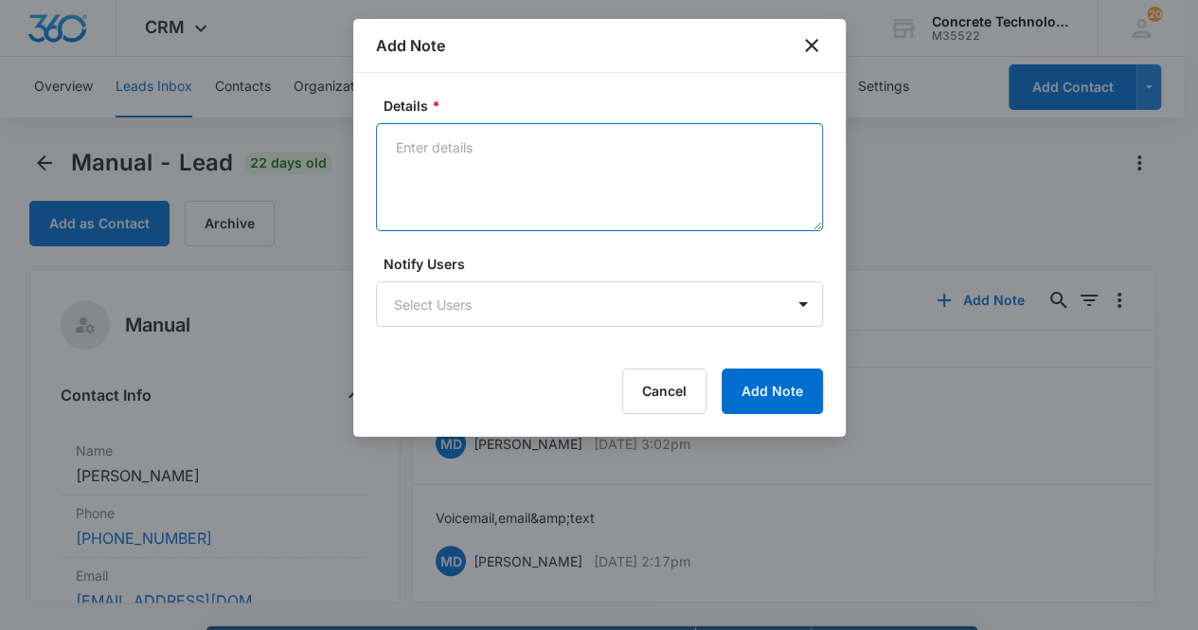
click at [432, 166] on textarea "Details *" at bounding box center [599, 177] width 447 height 108
drag, startPoint x: 482, startPoint y: 149, endPoint x: 535, endPoint y: 162, distance: 54.7
click at [483, 149] on textarea "Mailbox is full, email & text" at bounding box center [599, 177] width 447 height 108
type textarea "Mailbox is full, email & text"
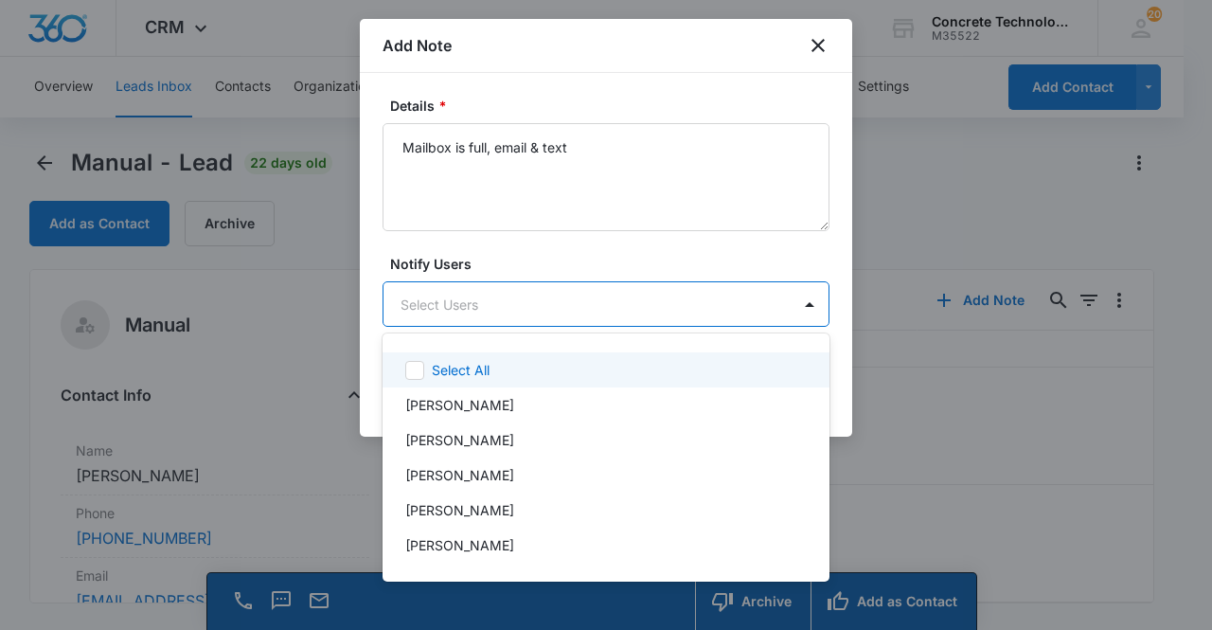
click at [484, 299] on body "CRM Apps Reputation Websites Forms CRM Email Social Content Ads Intelligence Fi…" at bounding box center [606, 315] width 1212 height 630
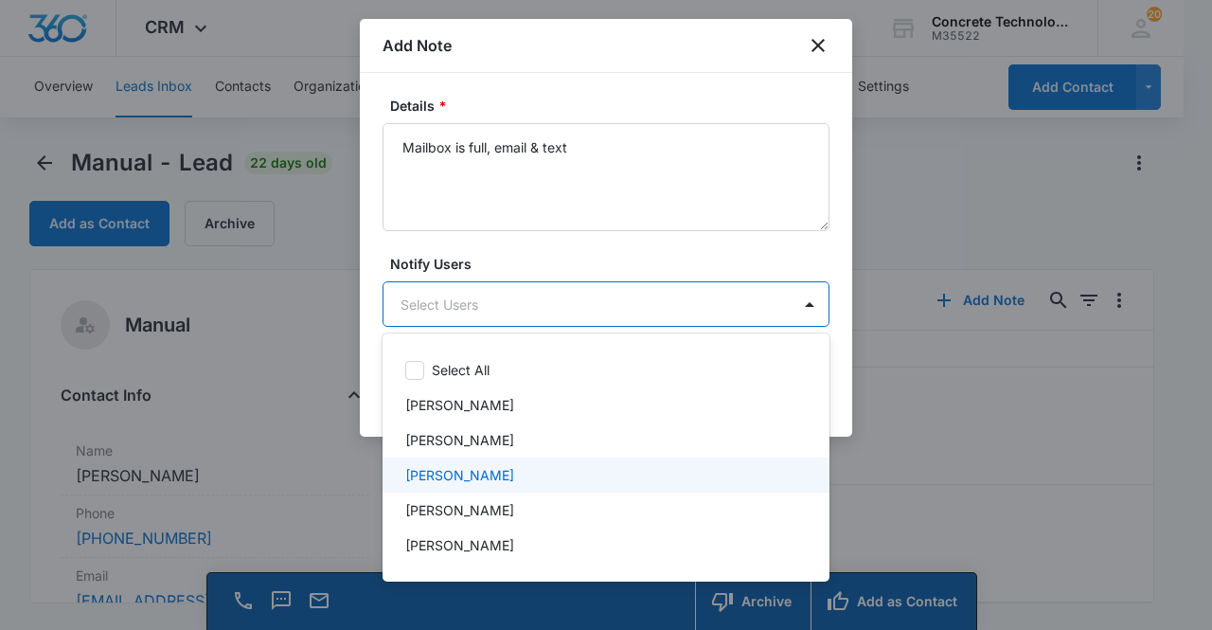
click at [504, 477] on div "[PERSON_NAME]" at bounding box center [604, 475] width 398 height 20
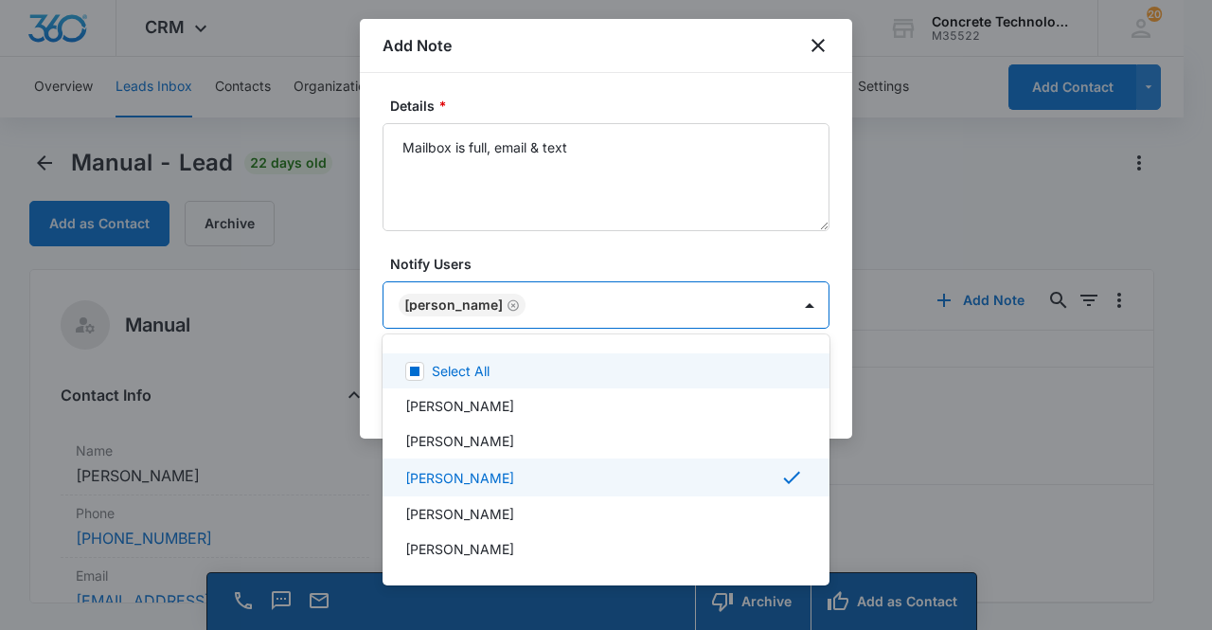
click at [436, 294] on div at bounding box center [606, 315] width 1212 height 630
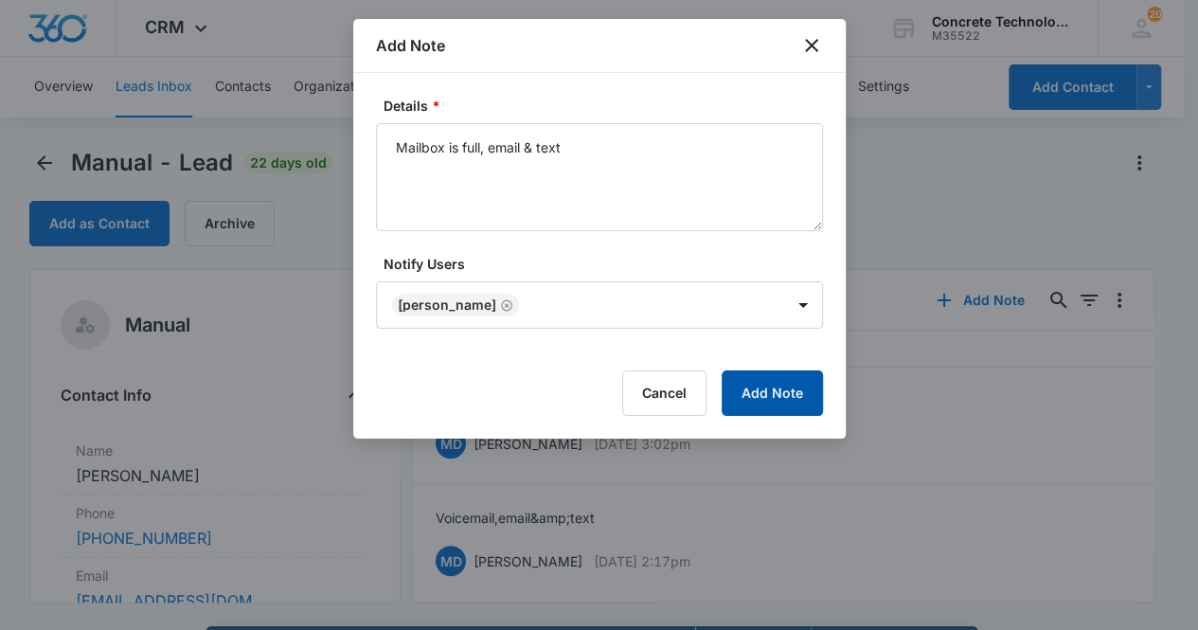
click at [777, 394] on button "Add Note" at bounding box center [772, 392] width 101 height 45
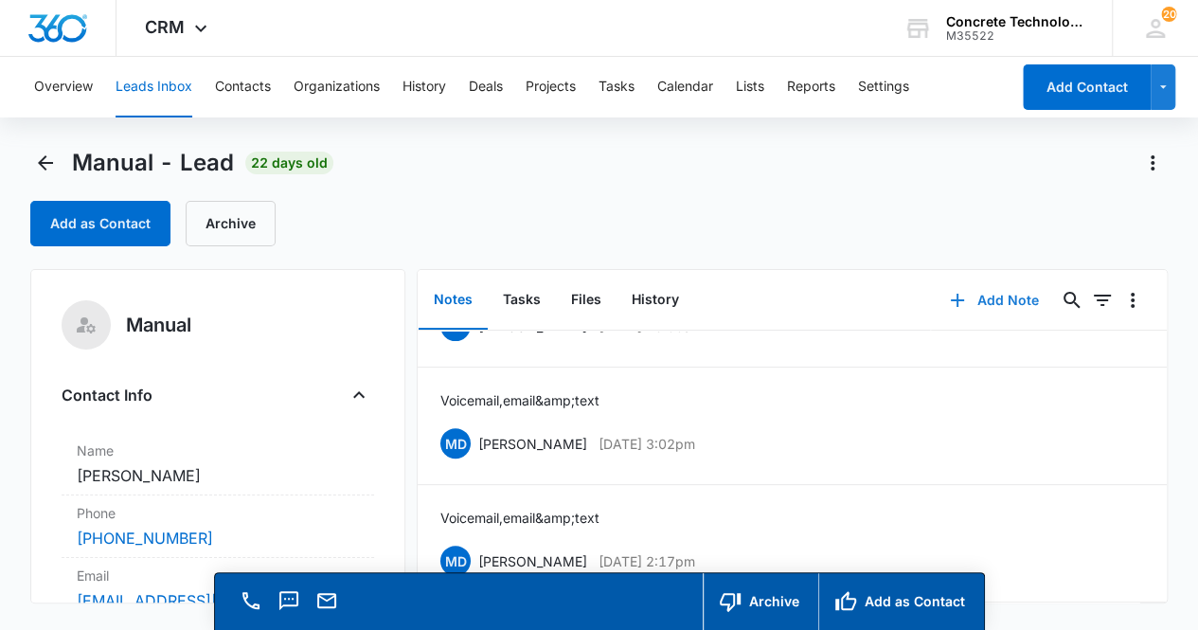
scroll to position [48, 0]
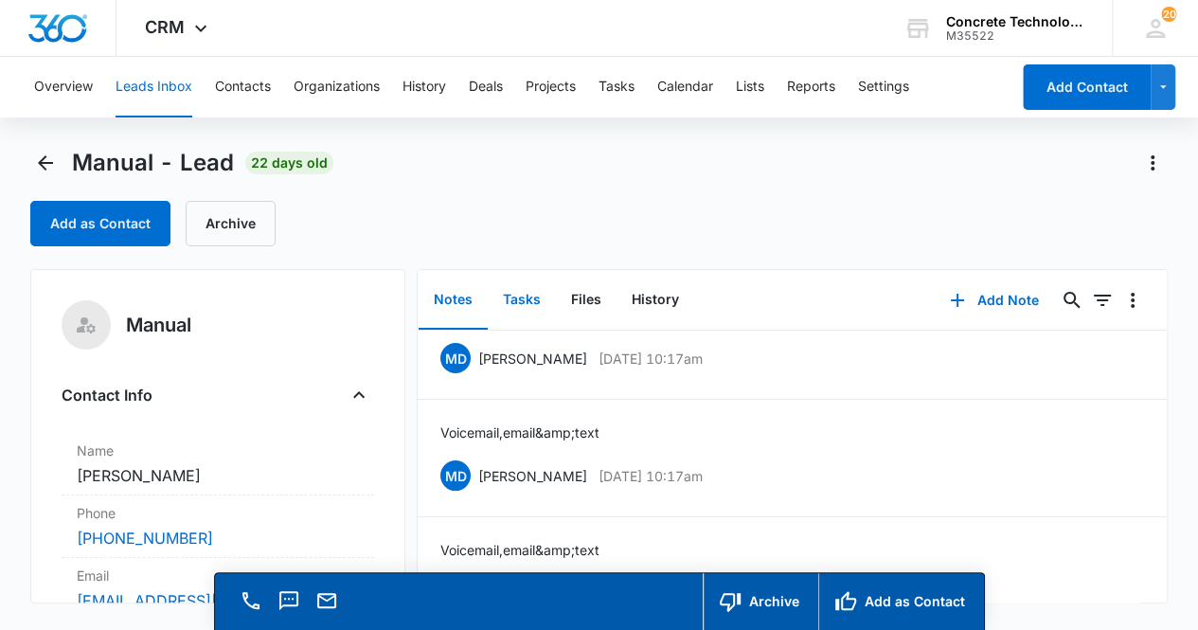
click at [530, 305] on button "Tasks" at bounding box center [522, 300] width 68 height 59
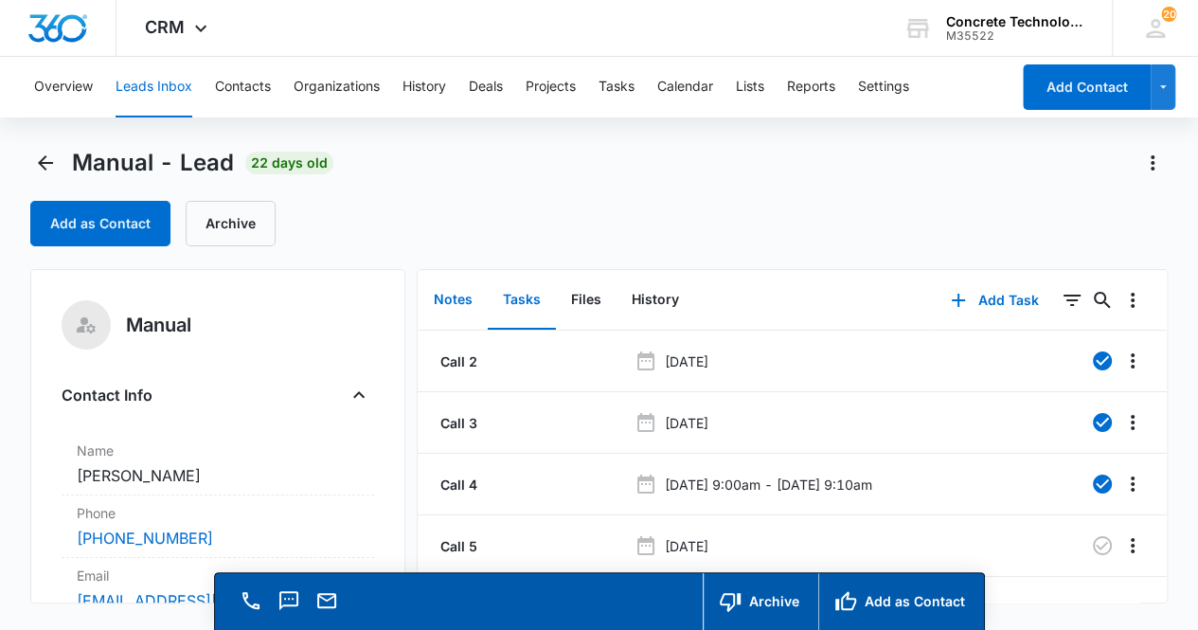
click at [453, 308] on button "Notes" at bounding box center [453, 300] width 69 height 59
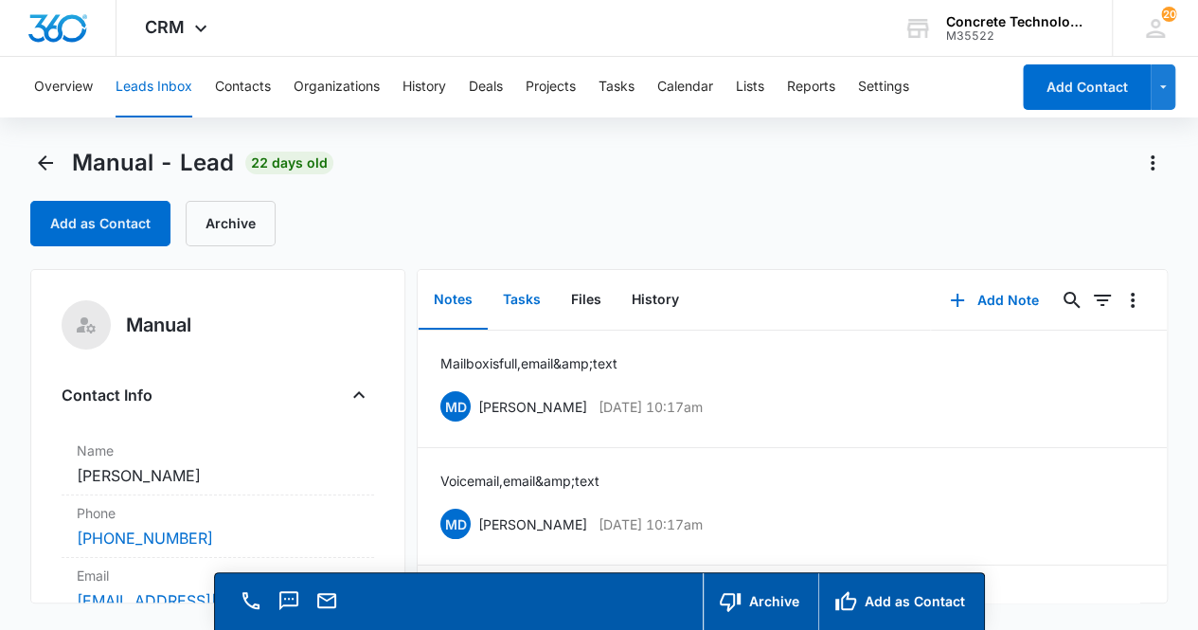
click at [520, 304] on button "Tasks" at bounding box center [522, 300] width 68 height 59
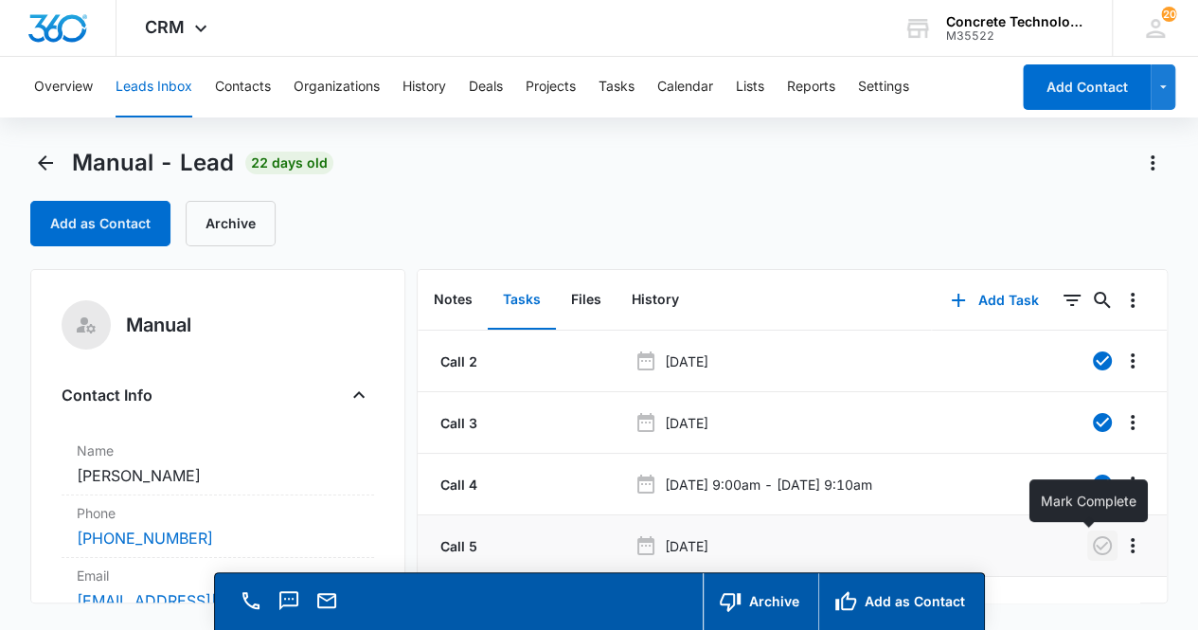
click at [1091, 548] on icon "button" at bounding box center [1102, 545] width 23 height 23
click at [994, 295] on button "Add Task" at bounding box center [994, 300] width 125 height 45
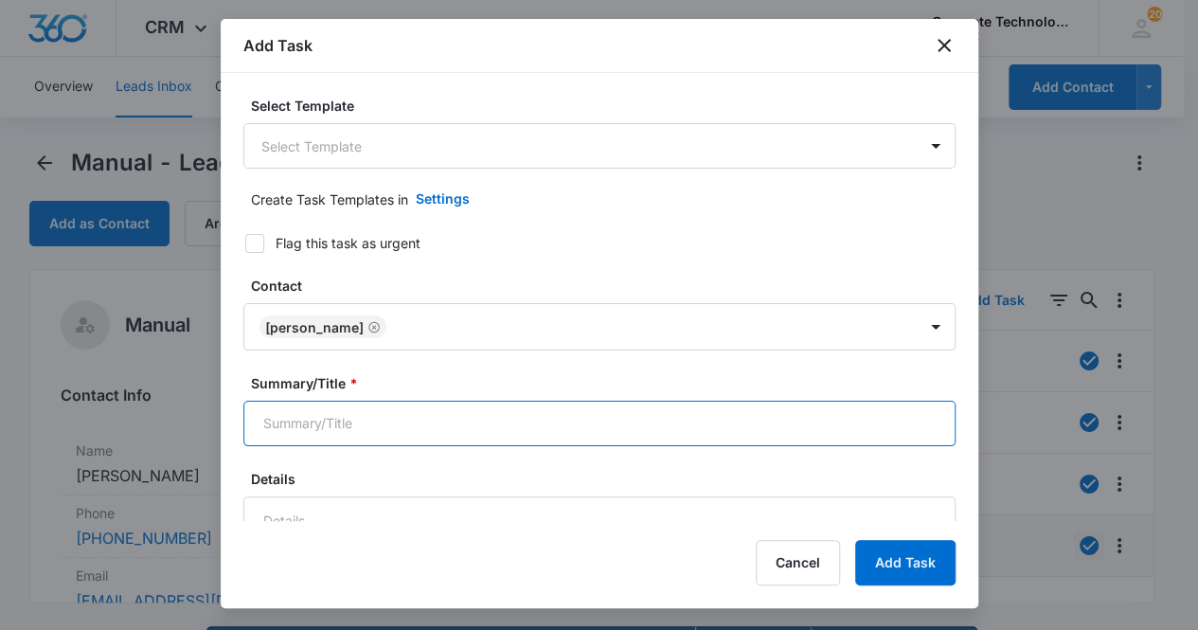
click at [427, 408] on input "Summary/Title *" at bounding box center [599, 423] width 712 height 45
type input "Follow up call"
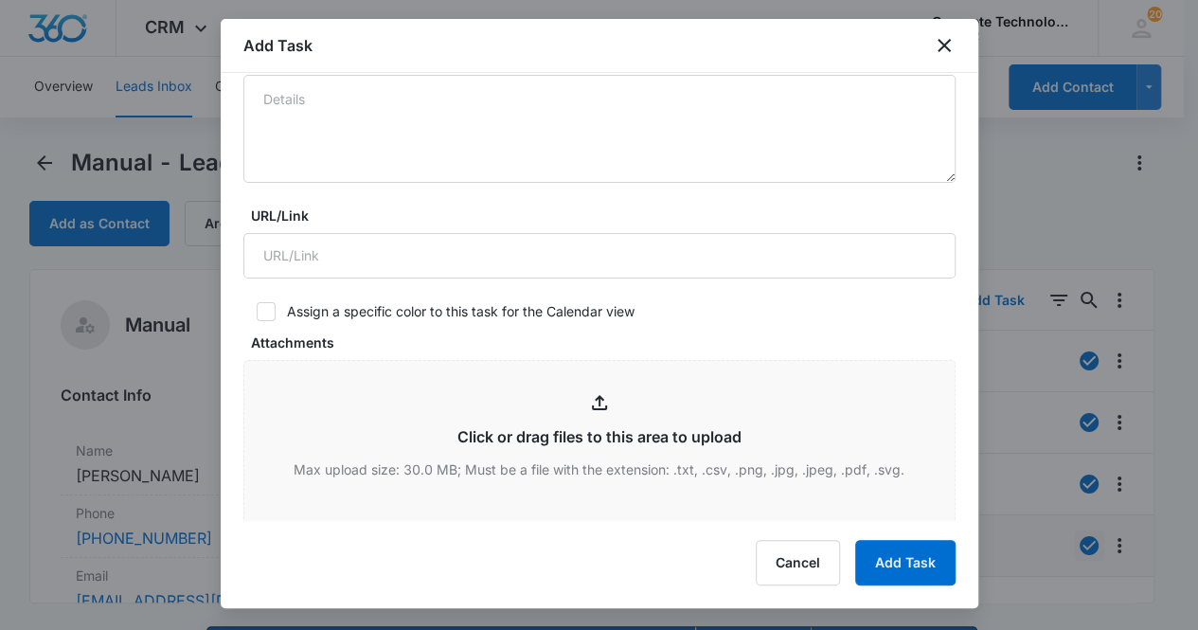
scroll to position [719, 0]
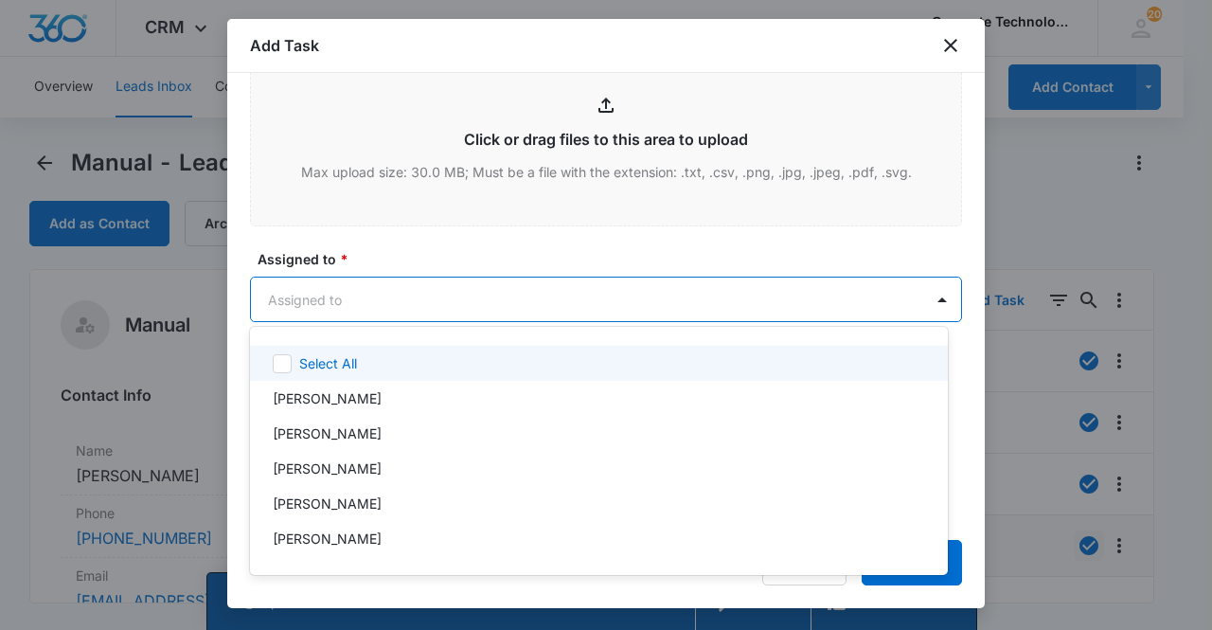
click at [363, 292] on body "CRM Apps Reputation Websites Forms CRM Email Social Content Ads Intelligence Fi…" at bounding box center [606, 315] width 1212 height 630
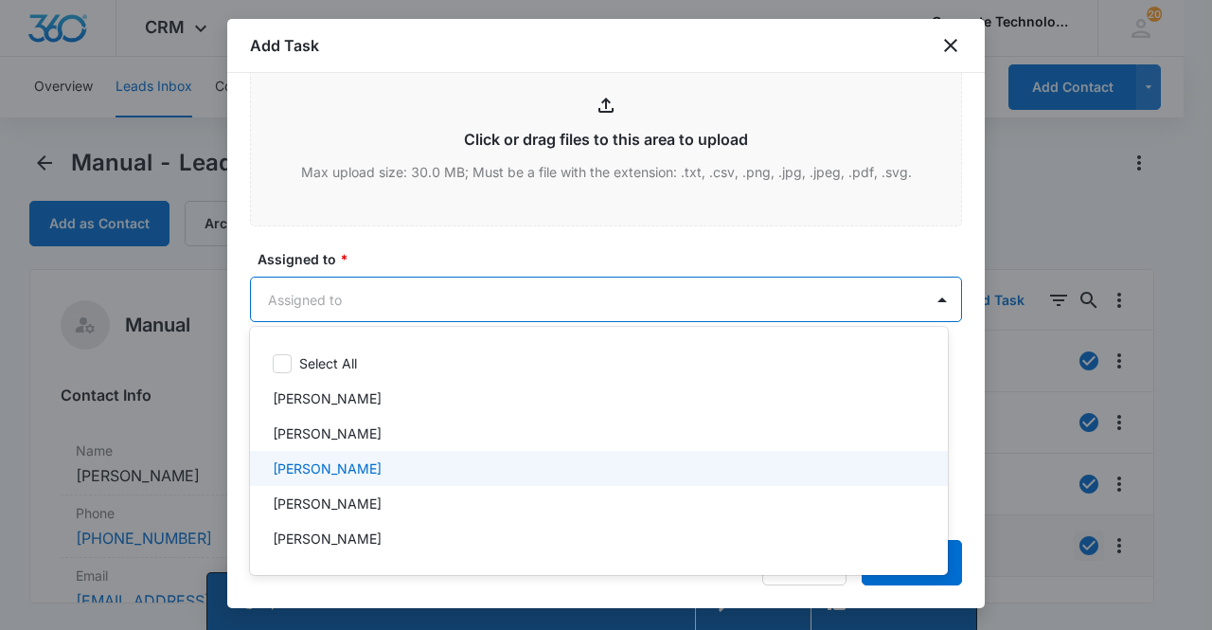
click at [354, 468] on p "[PERSON_NAME]" at bounding box center [327, 468] width 109 height 20
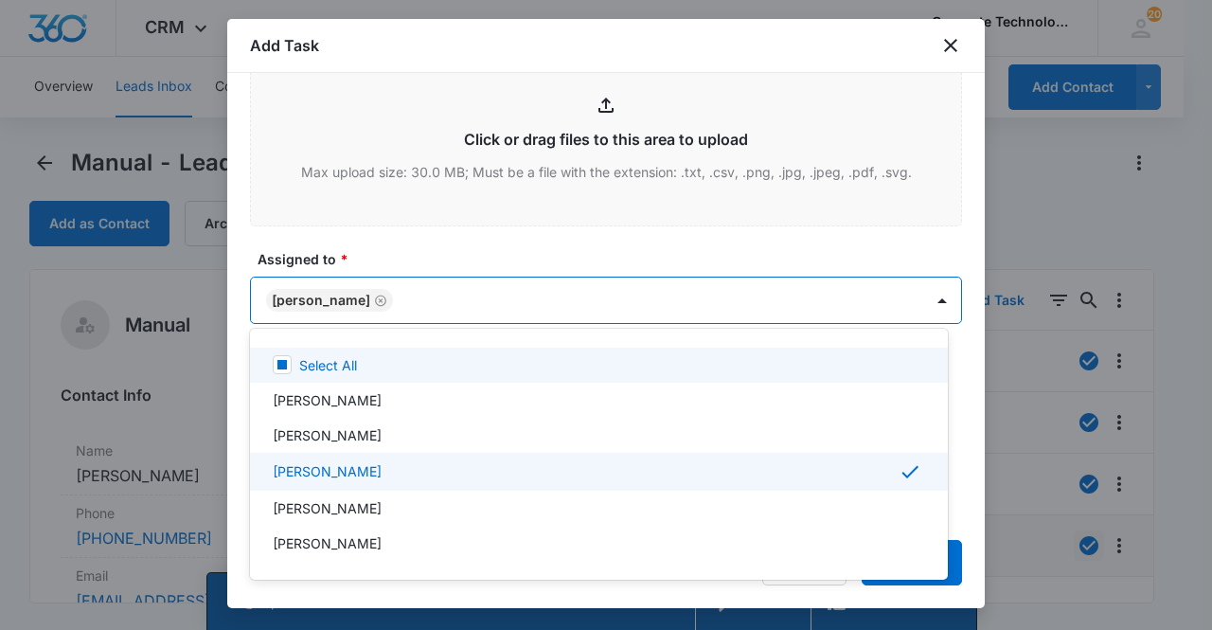
click at [322, 288] on div at bounding box center [606, 315] width 1212 height 630
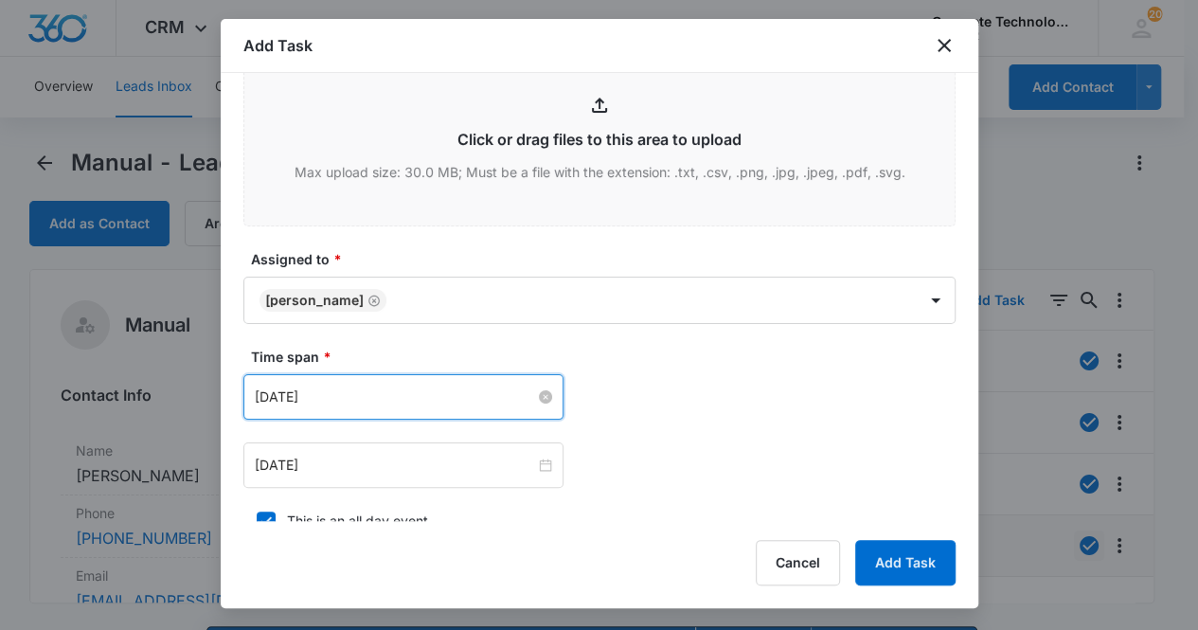
click at [375, 403] on input "[DATE]" at bounding box center [395, 396] width 280 height 21
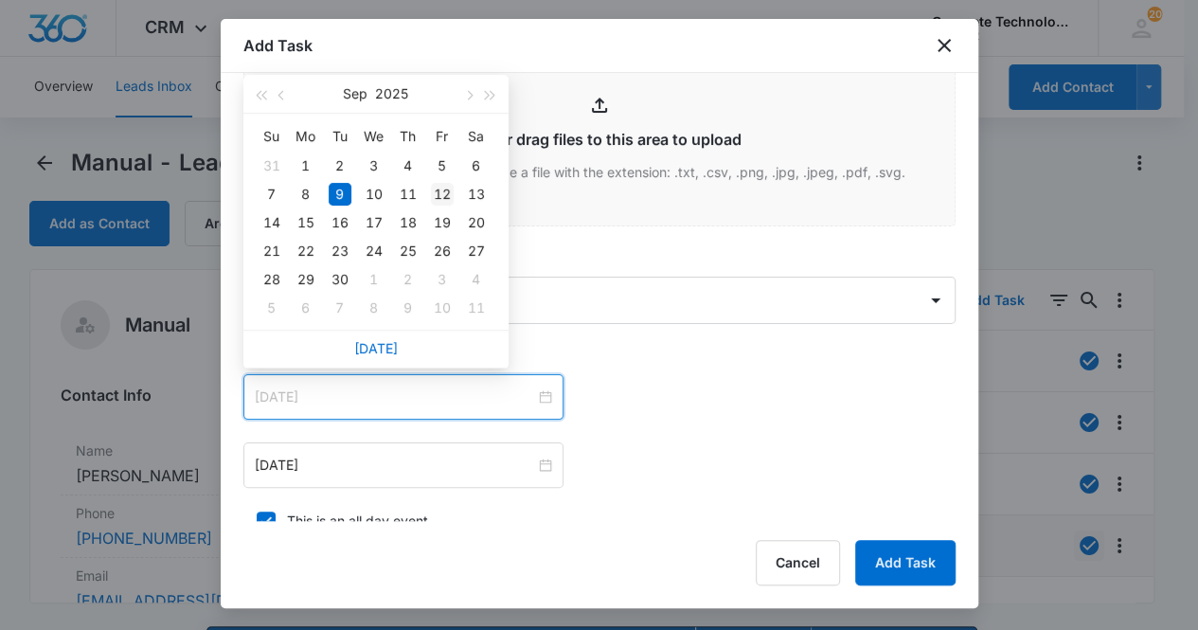
type input "[DATE]"
click at [441, 194] on div "12" at bounding box center [442, 194] width 23 height 23
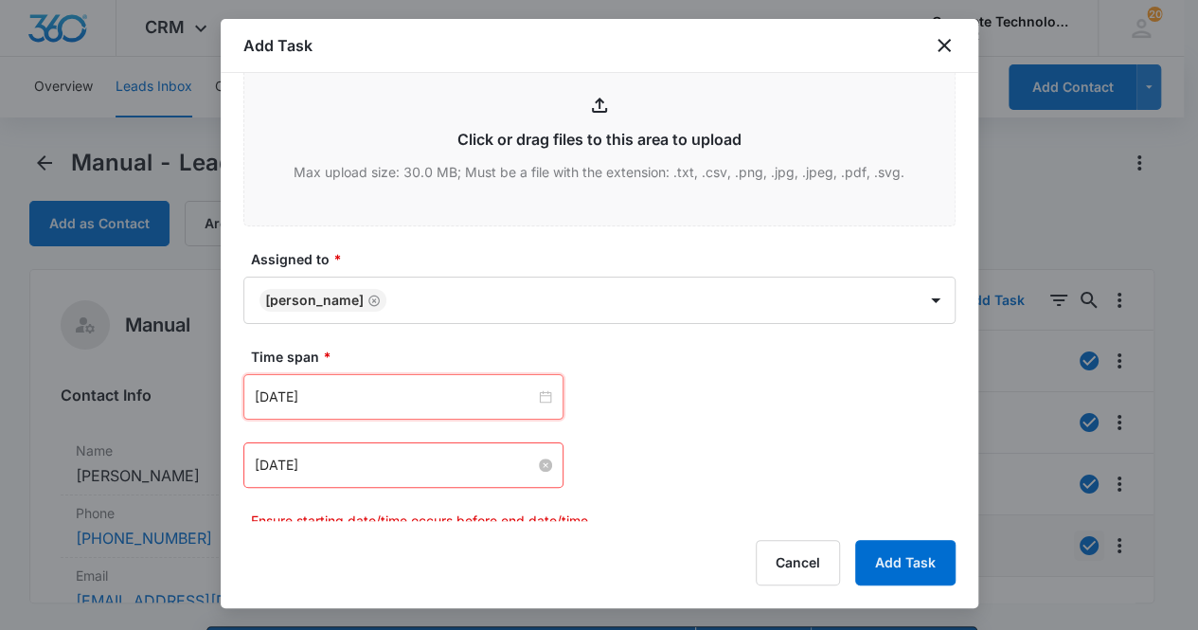
click at [378, 459] on input "[DATE]" at bounding box center [395, 465] width 280 height 21
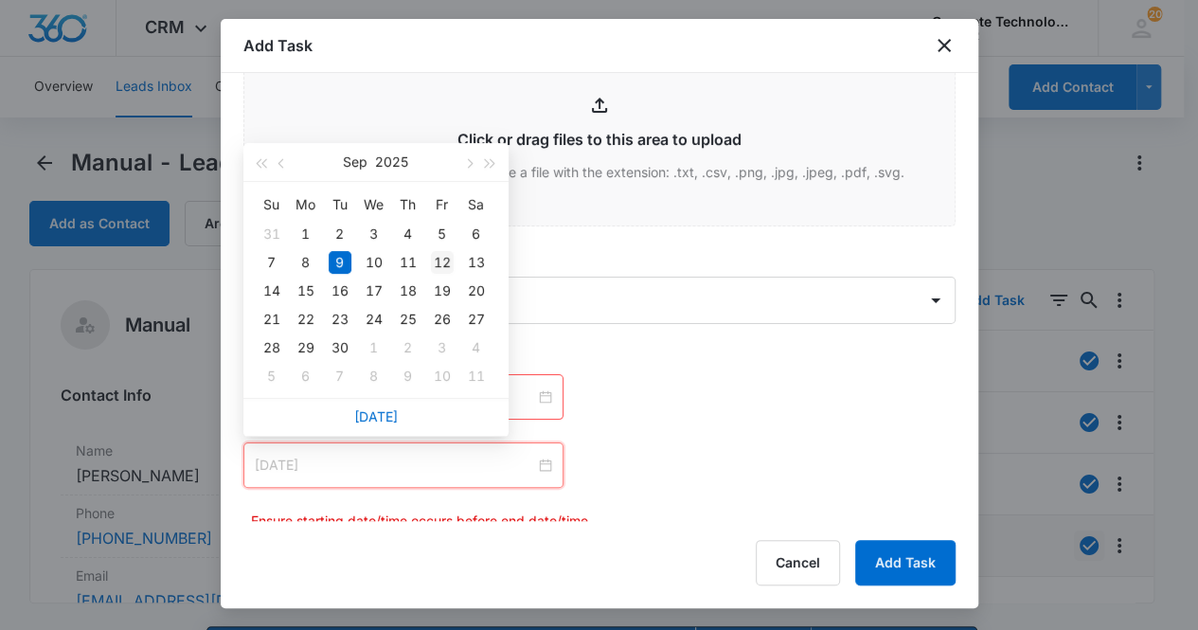
type input "[DATE]"
click at [442, 264] on div "12" at bounding box center [442, 262] width 23 height 23
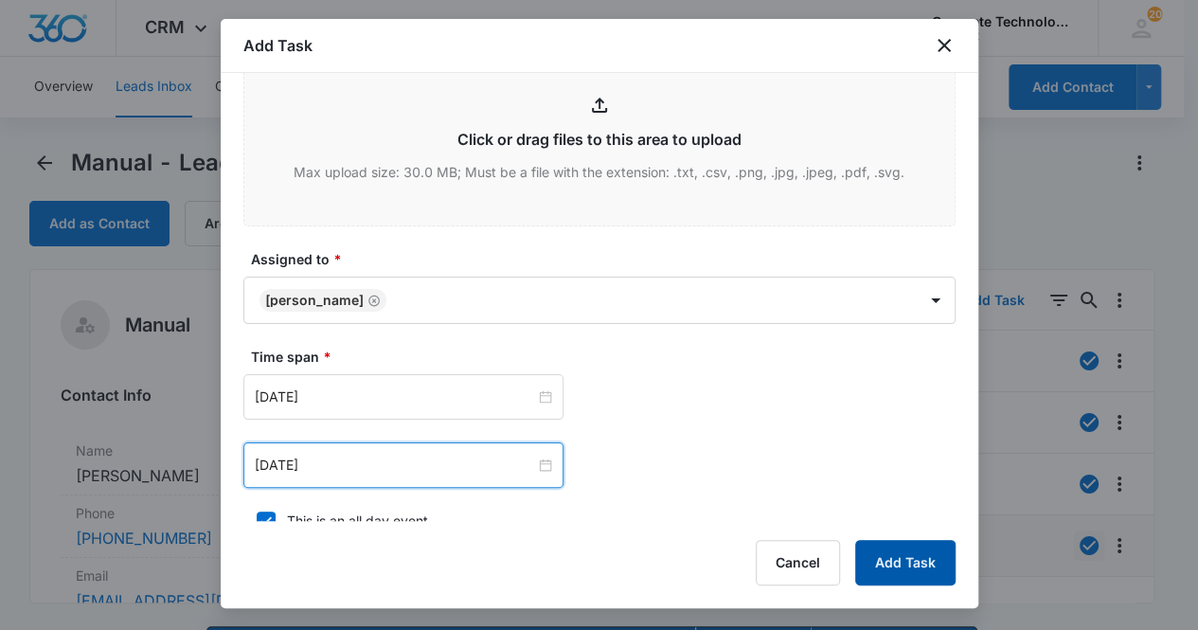
click at [883, 552] on button "Add Task" at bounding box center [905, 562] width 100 height 45
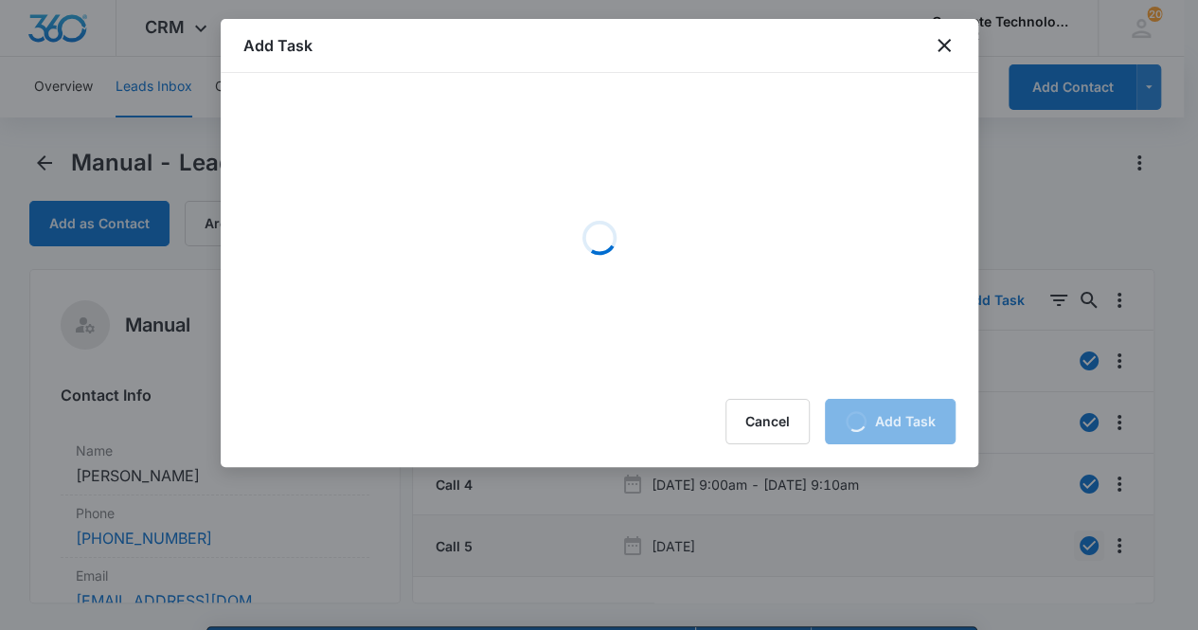
scroll to position [0, 0]
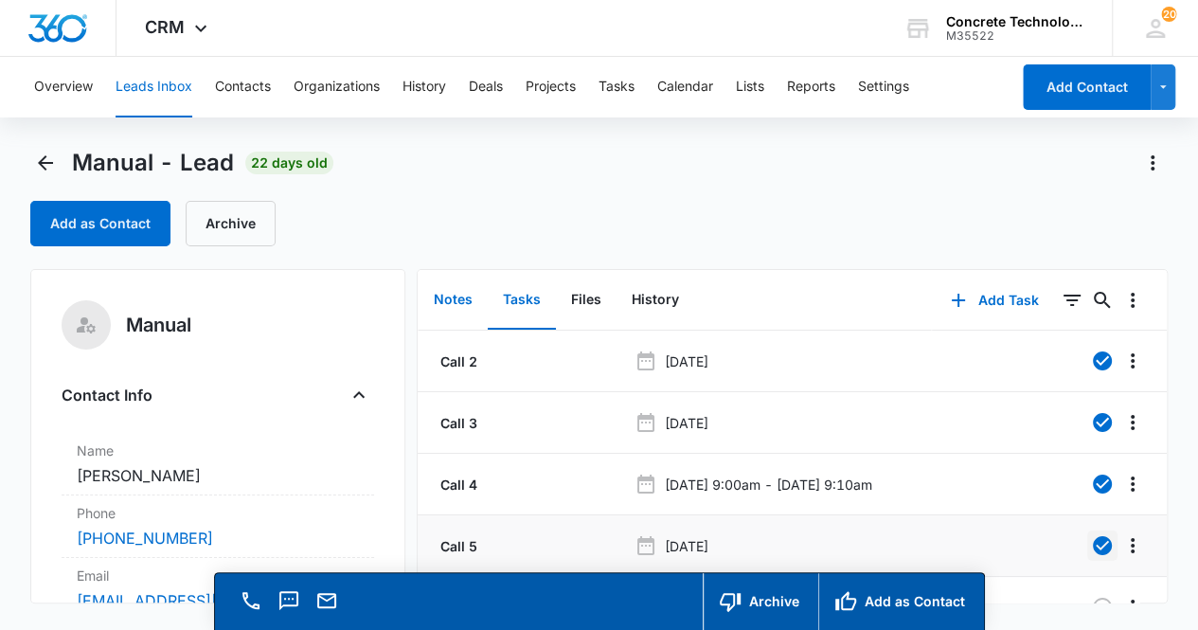
click at [442, 300] on button "Notes" at bounding box center [453, 300] width 69 height 59
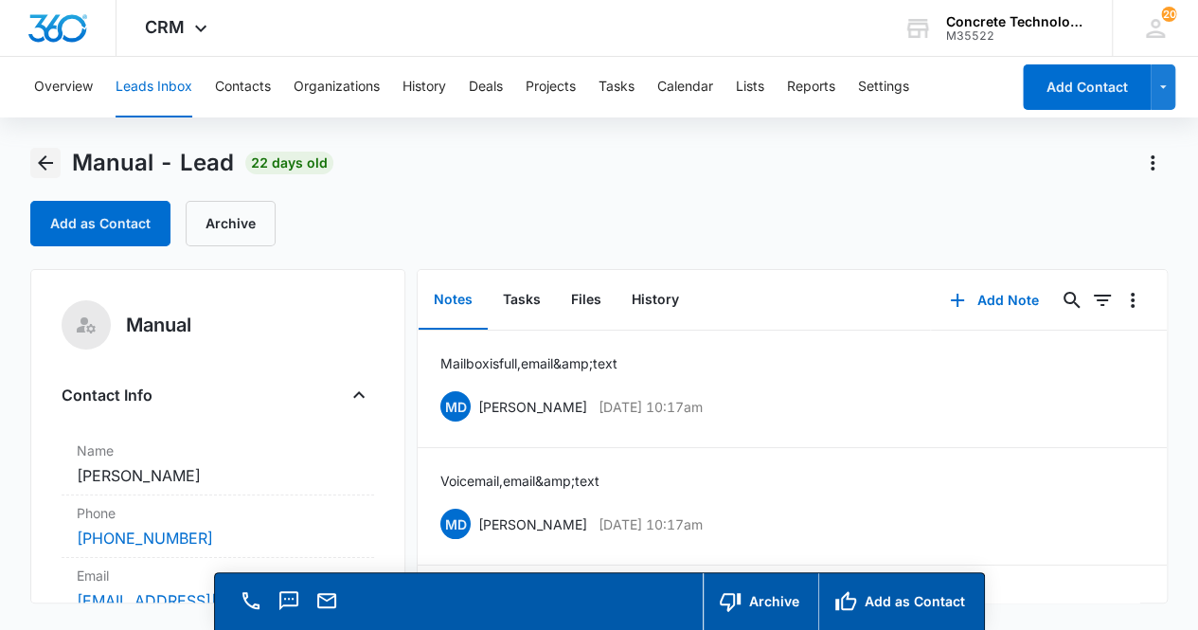
click at [47, 166] on icon "Back" at bounding box center [45, 163] width 23 height 23
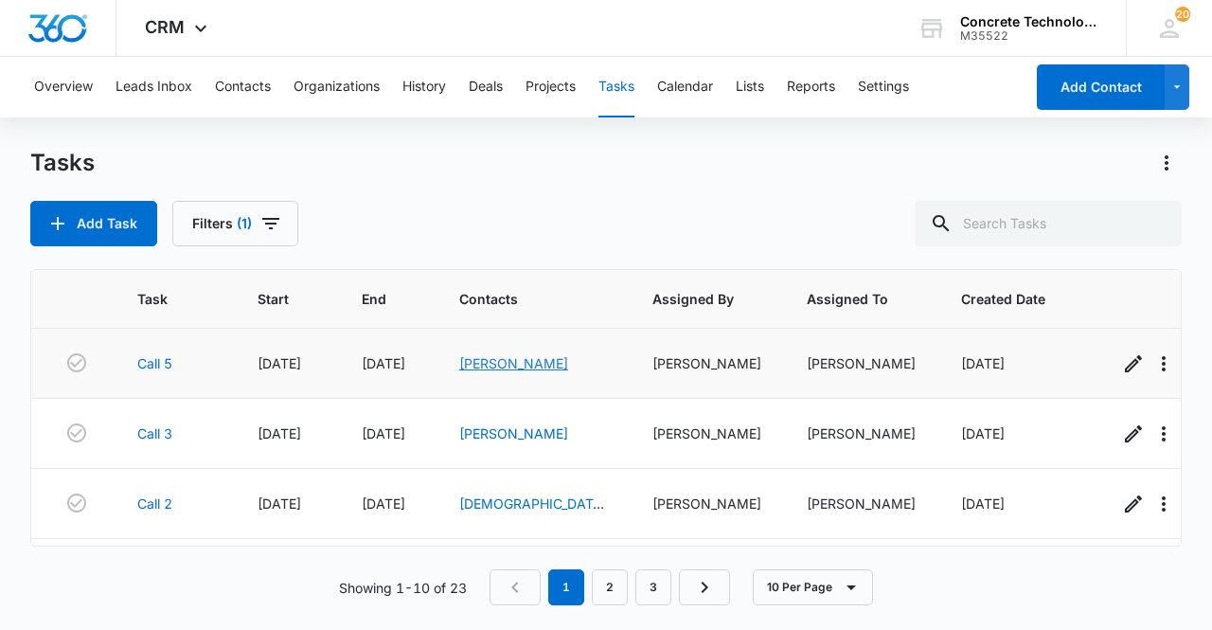
click at [511, 366] on link "[PERSON_NAME]" at bounding box center [513, 363] width 109 height 16
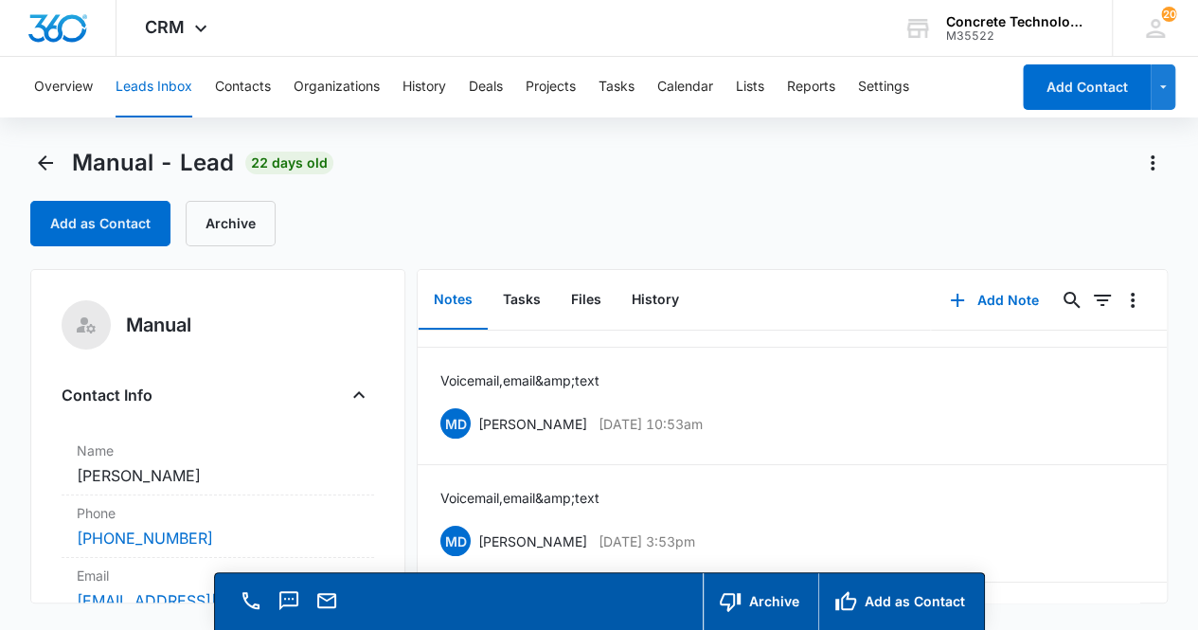
scroll to position [210, 0]
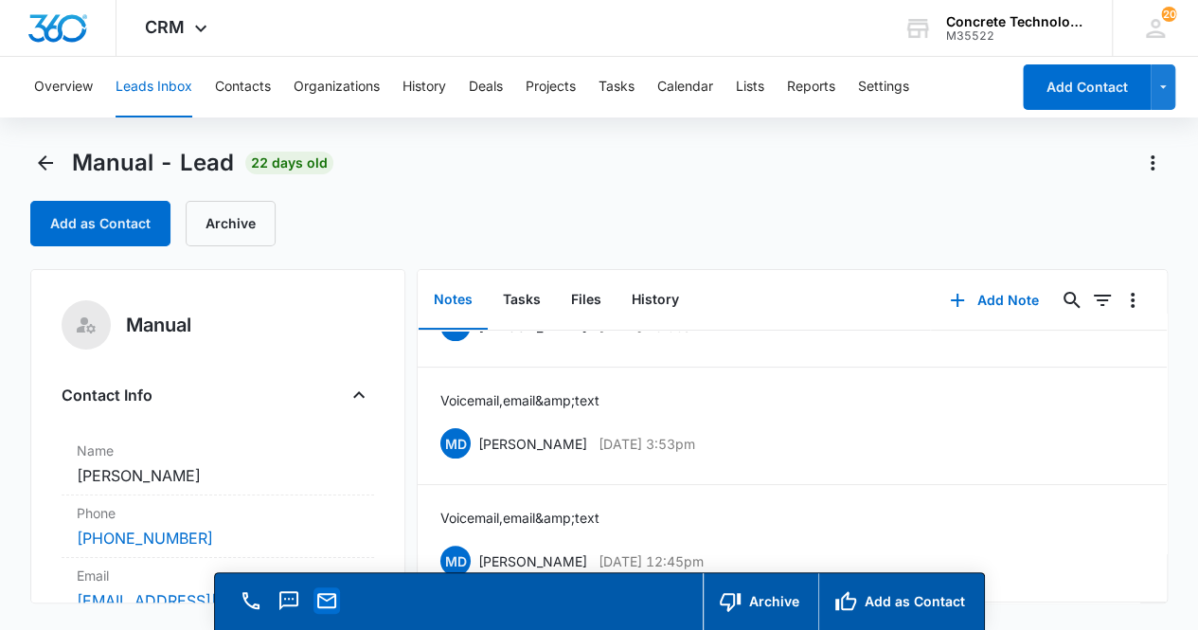
click at [331, 603] on icon "Email" at bounding box center [326, 600] width 23 height 23
click at [985, 304] on button "Add Note" at bounding box center [994, 300] width 126 height 45
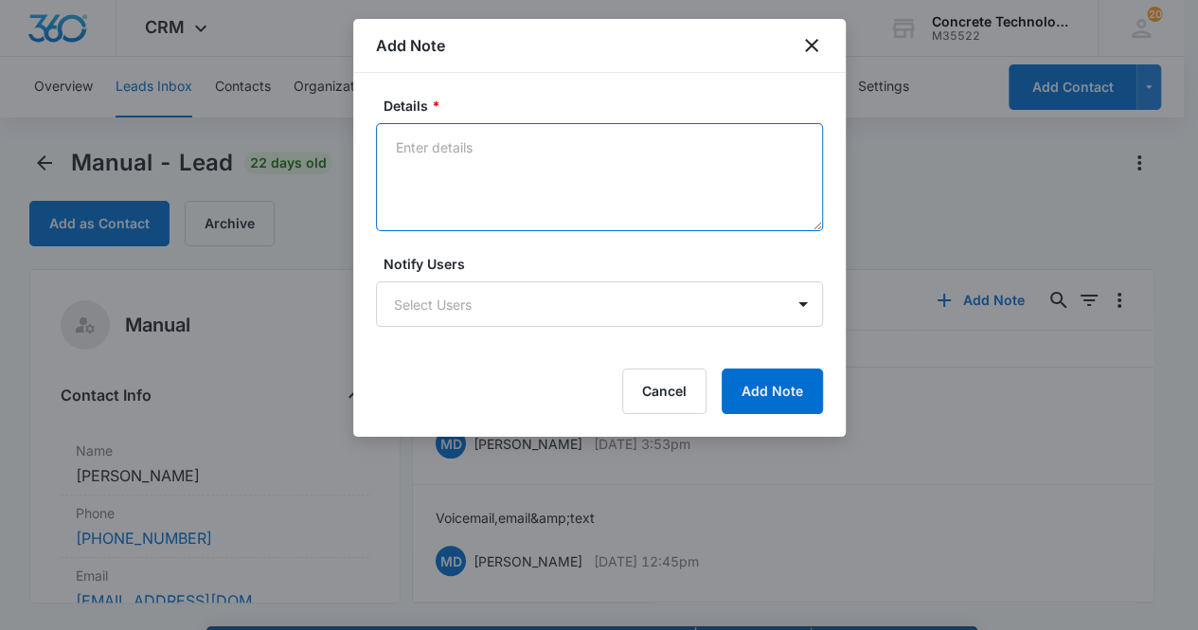
click at [447, 177] on textarea "Details *" at bounding box center [599, 177] width 447 height 108
type textarea "Voicemail, email & text"
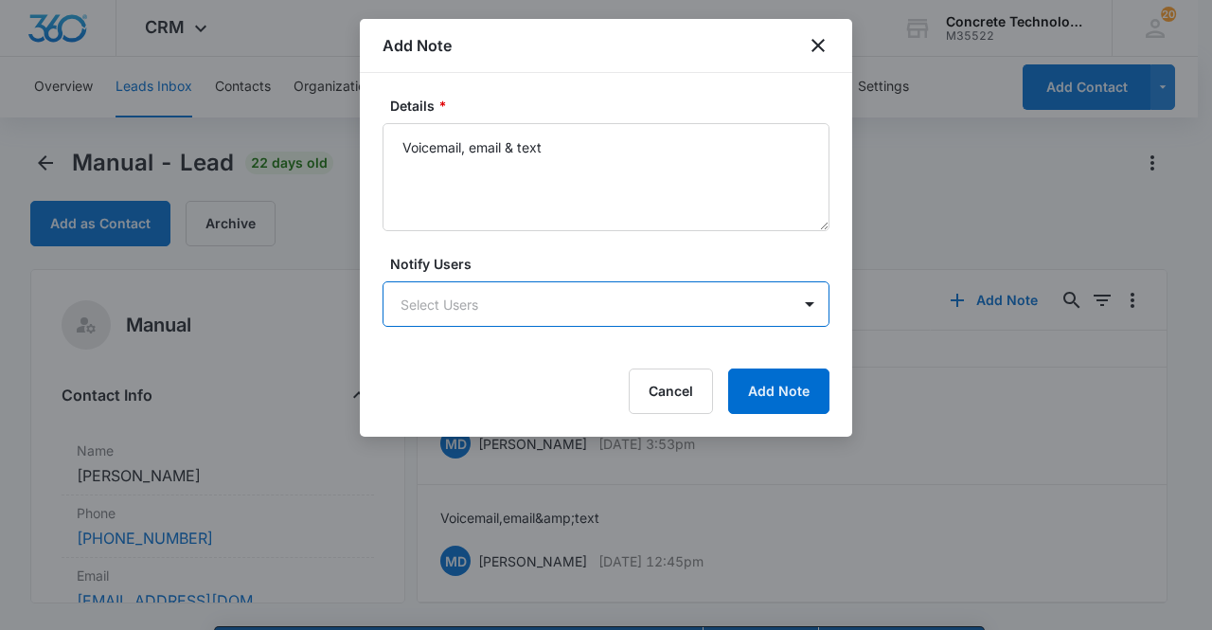
click at [464, 301] on body "CRM Apps Reputation Websites Forms CRM Email Social Content Ads Intelligence Fi…" at bounding box center [606, 342] width 1212 height 684
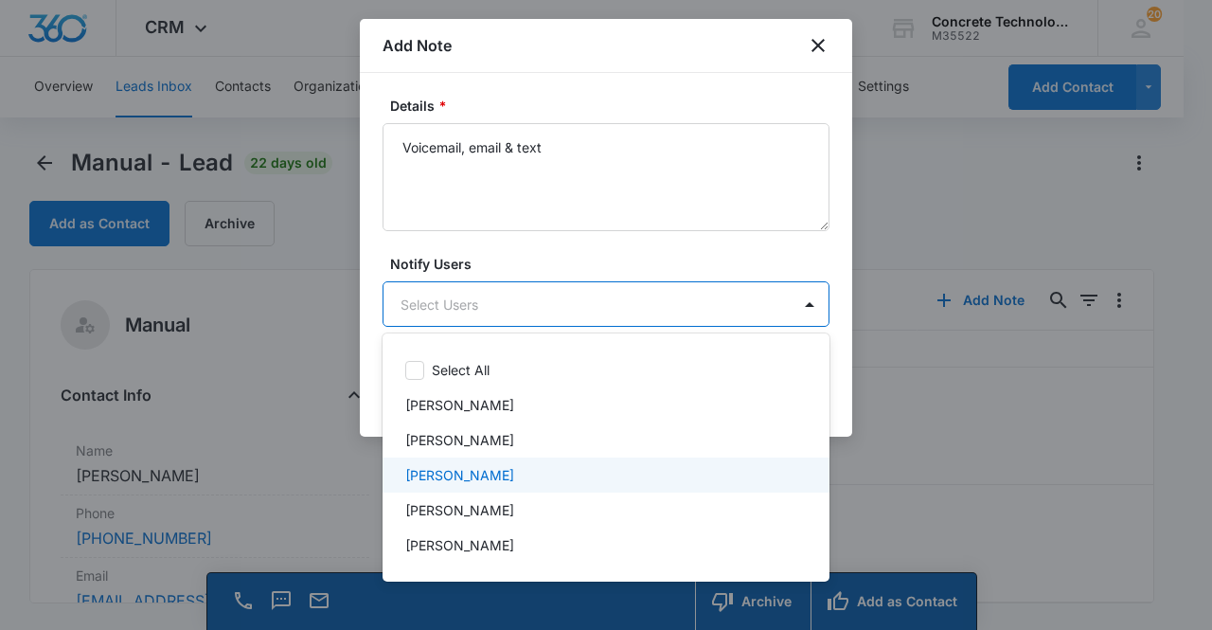
click at [472, 471] on p "[PERSON_NAME]" at bounding box center [459, 475] width 109 height 20
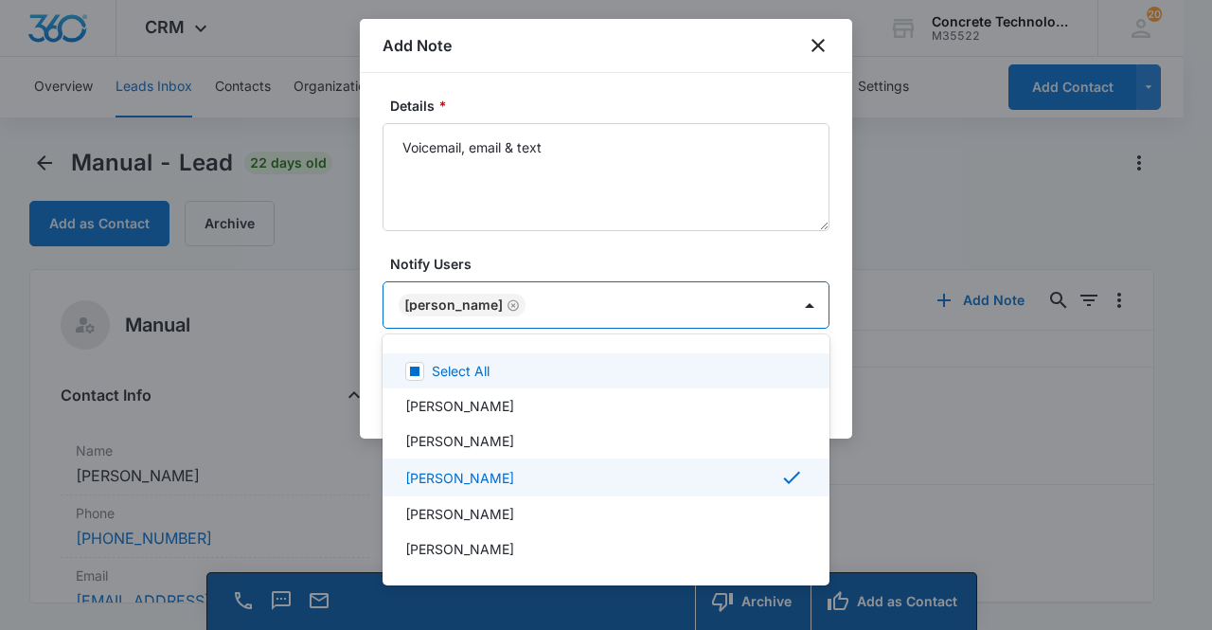
click at [451, 303] on div at bounding box center [606, 315] width 1212 height 630
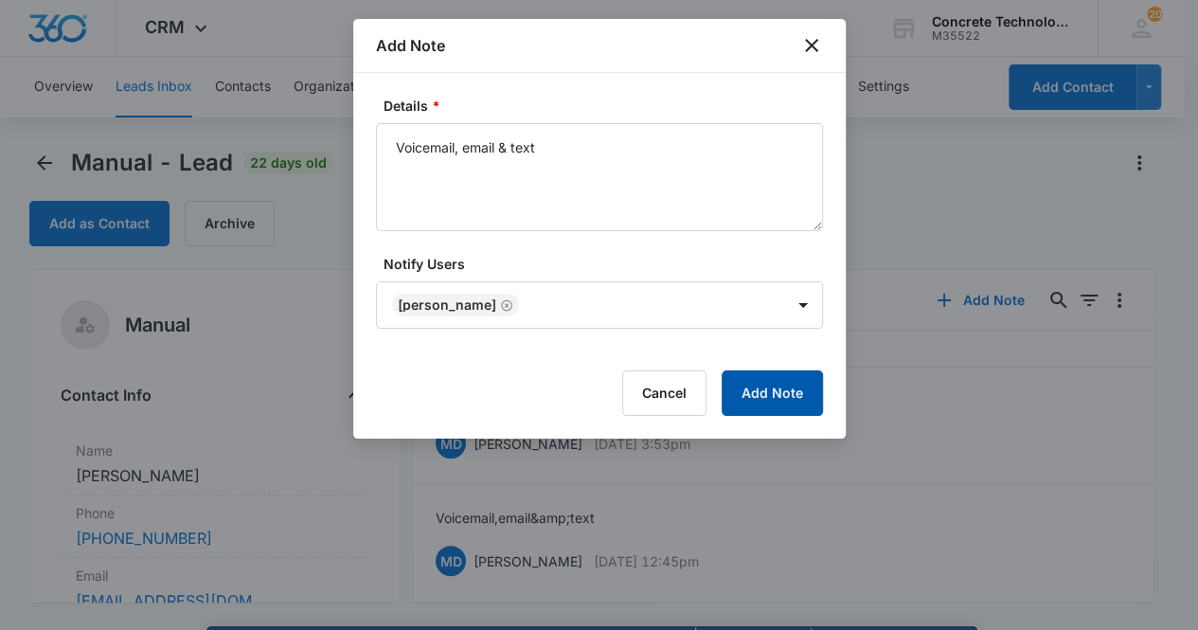
click at [767, 396] on button "Add Note" at bounding box center [772, 392] width 101 height 45
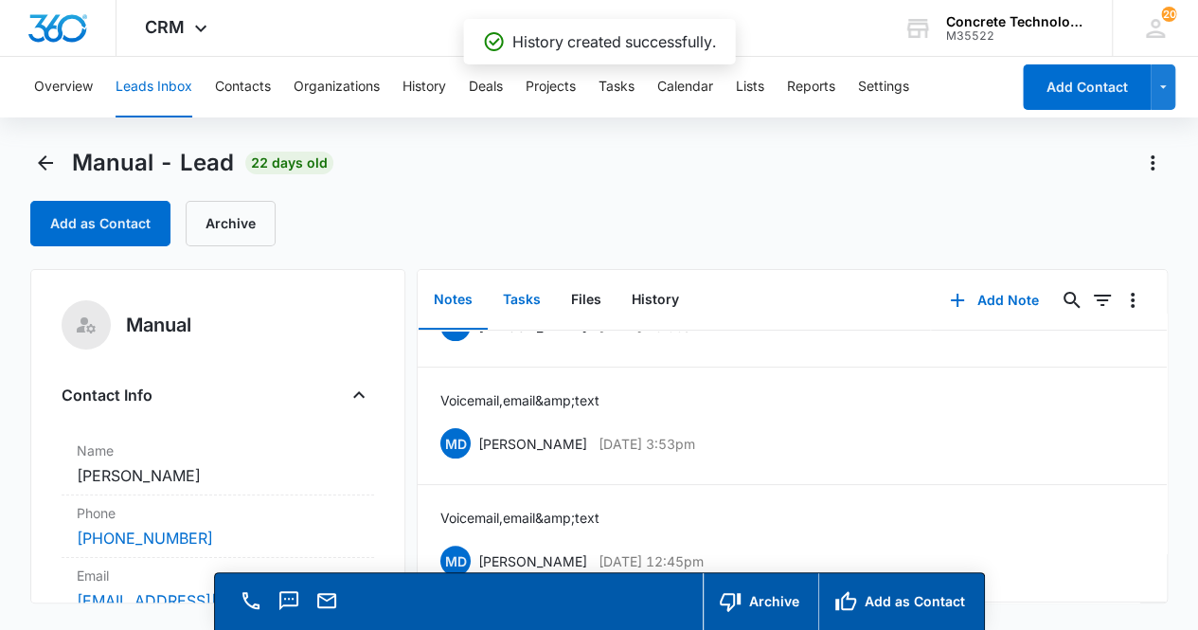
click at [523, 307] on button "Tasks" at bounding box center [522, 300] width 68 height 59
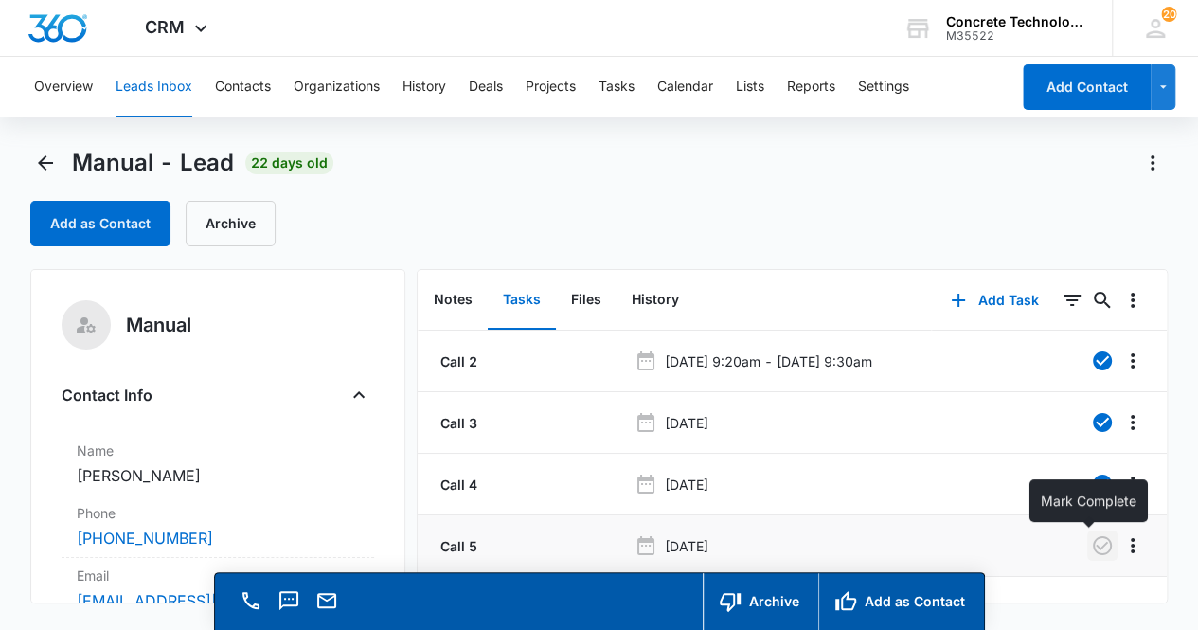
click at [1091, 548] on icon "button" at bounding box center [1102, 545] width 23 height 23
click at [465, 300] on button "Notes" at bounding box center [453, 300] width 69 height 59
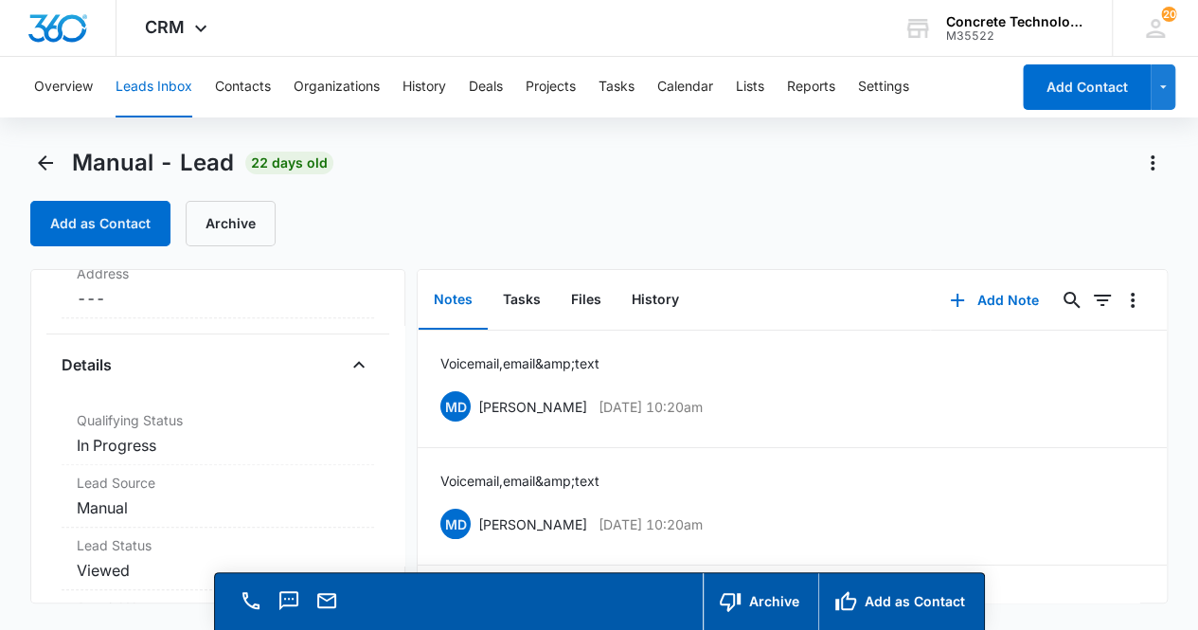
scroll to position [472, 0]
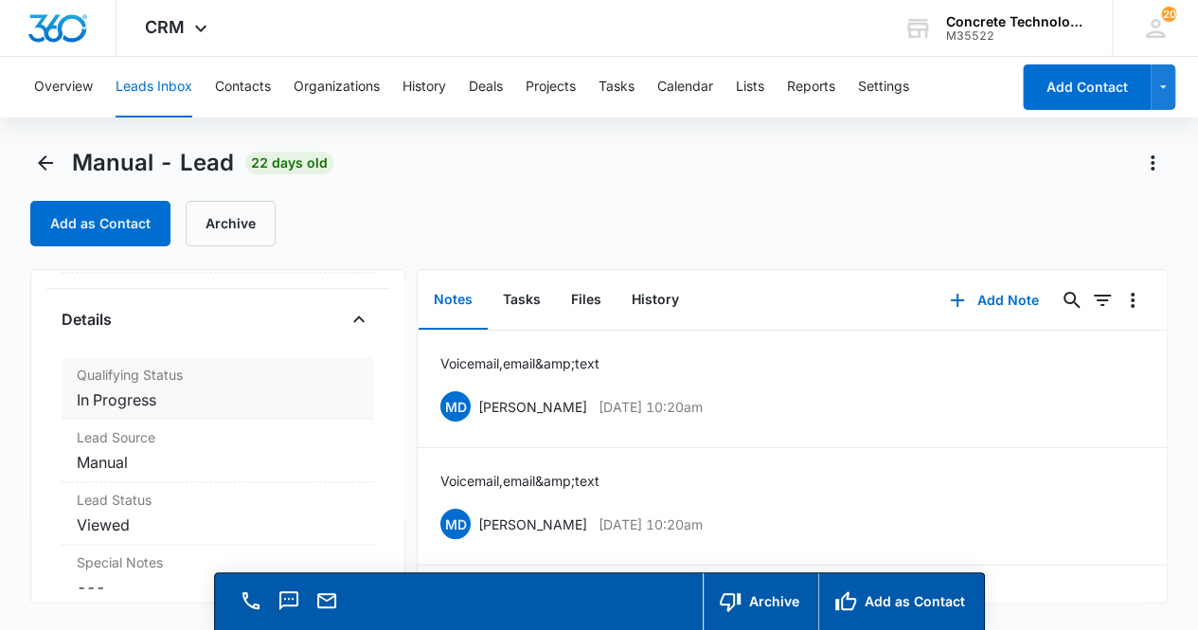
click at [211, 390] on dd "Cancel Save Changes In Progress" at bounding box center [218, 399] width 283 height 23
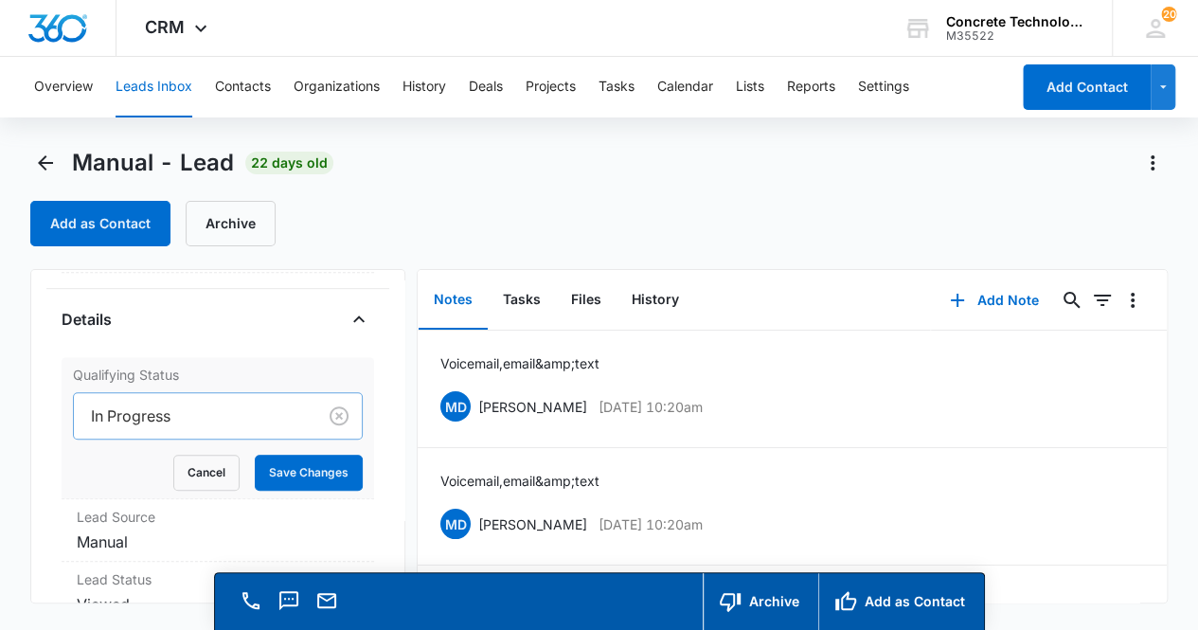
click at [220, 421] on div at bounding box center [192, 416] width 202 height 27
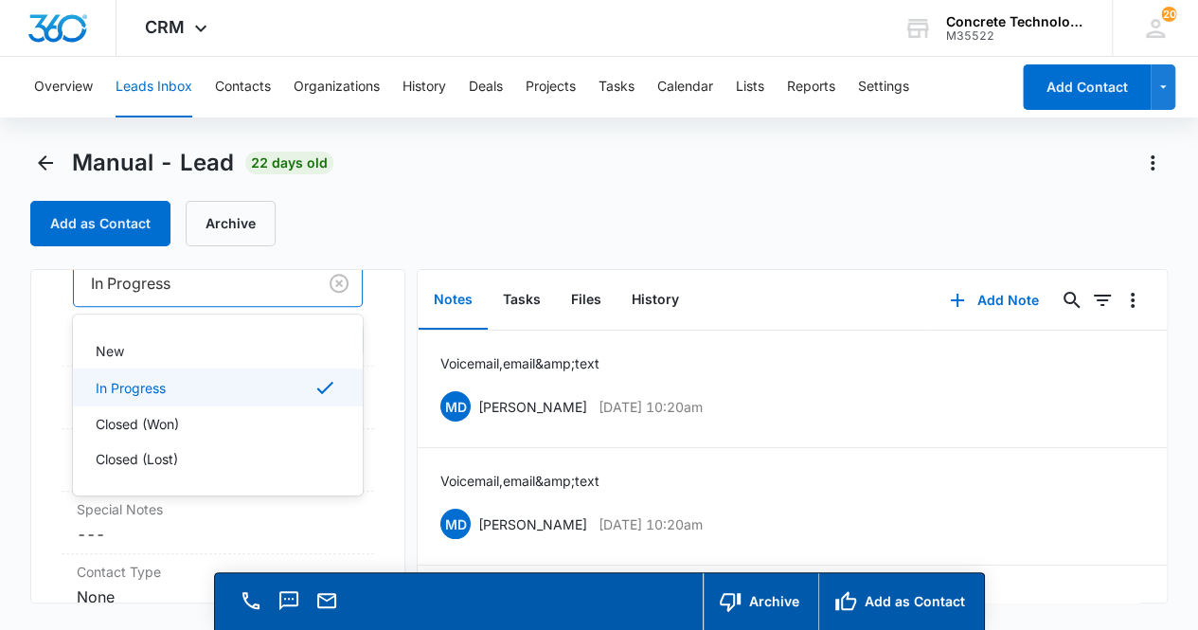
scroll to position [611, 0]
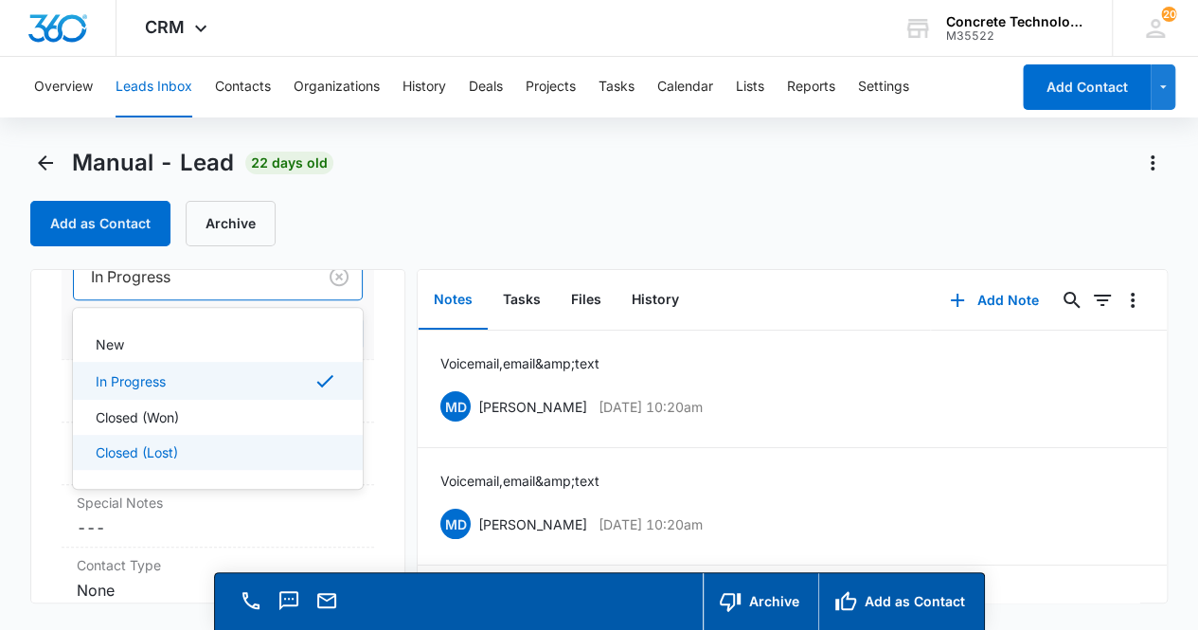
click at [206, 444] on div "Closed (Lost)" at bounding box center [217, 452] width 242 height 20
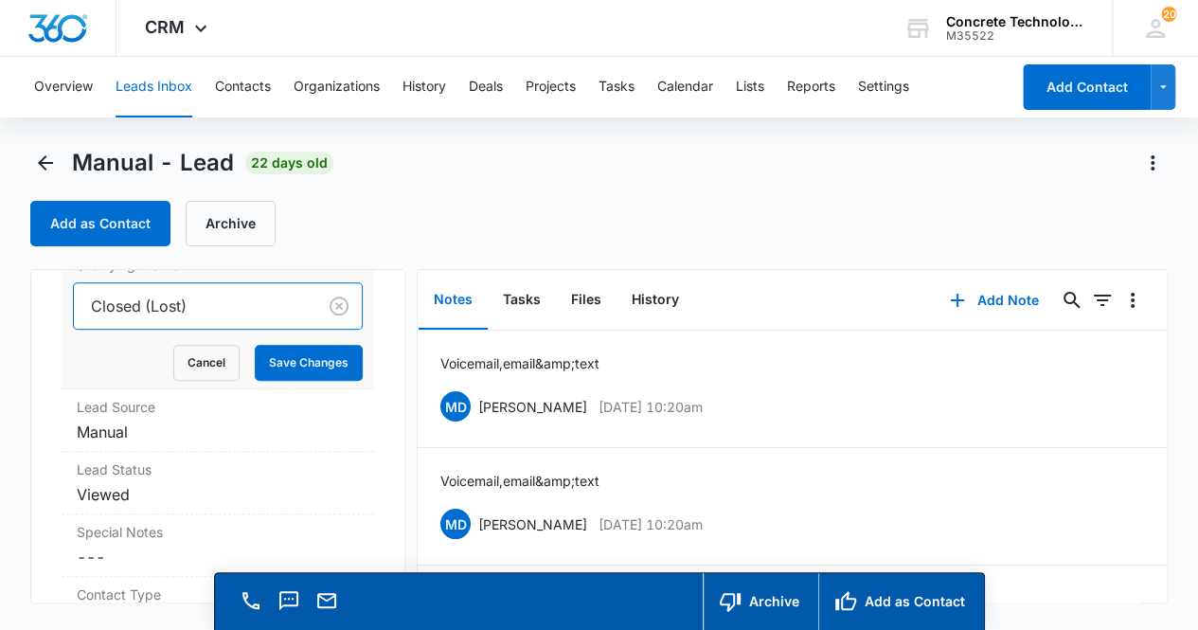
scroll to position [573, 0]
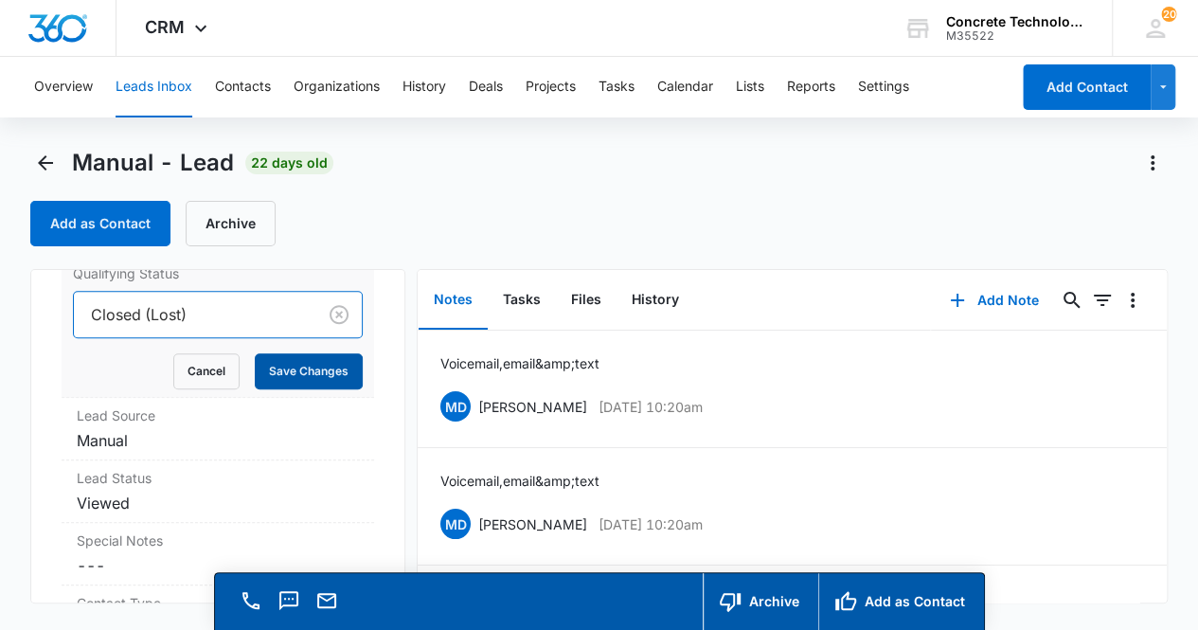
click at [314, 371] on button "Save Changes" at bounding box center [309, 371] width 108 height 36
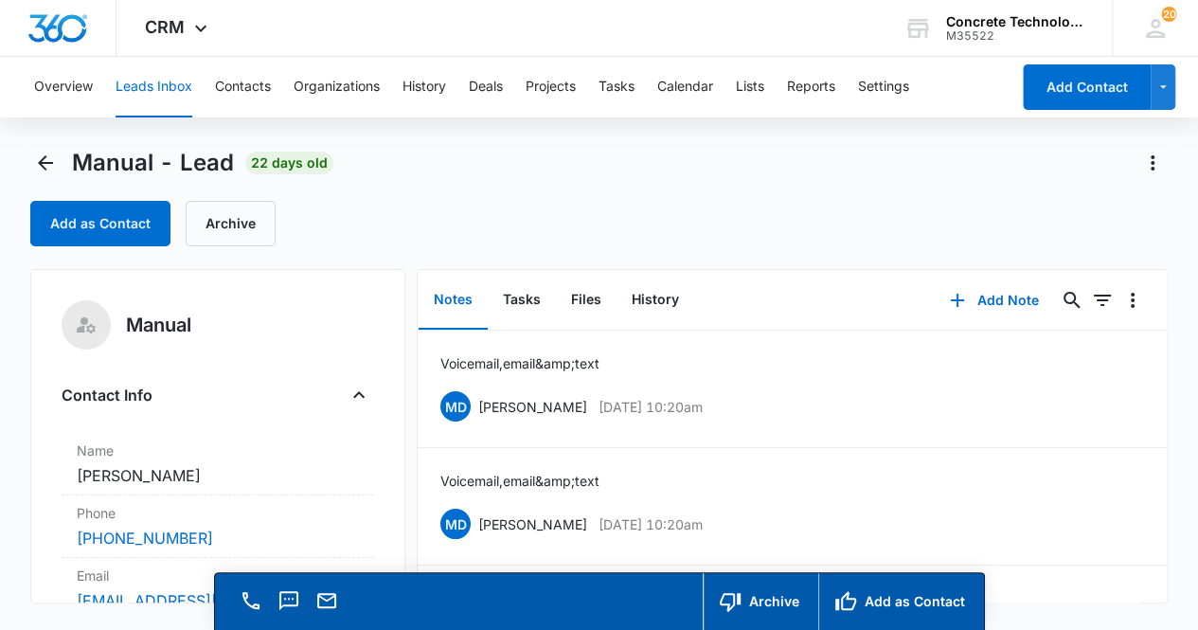
scroll to position [0, 0]
click at [44, 162] on icon "Back" at bounding box center [45, 162] width 15 height 15
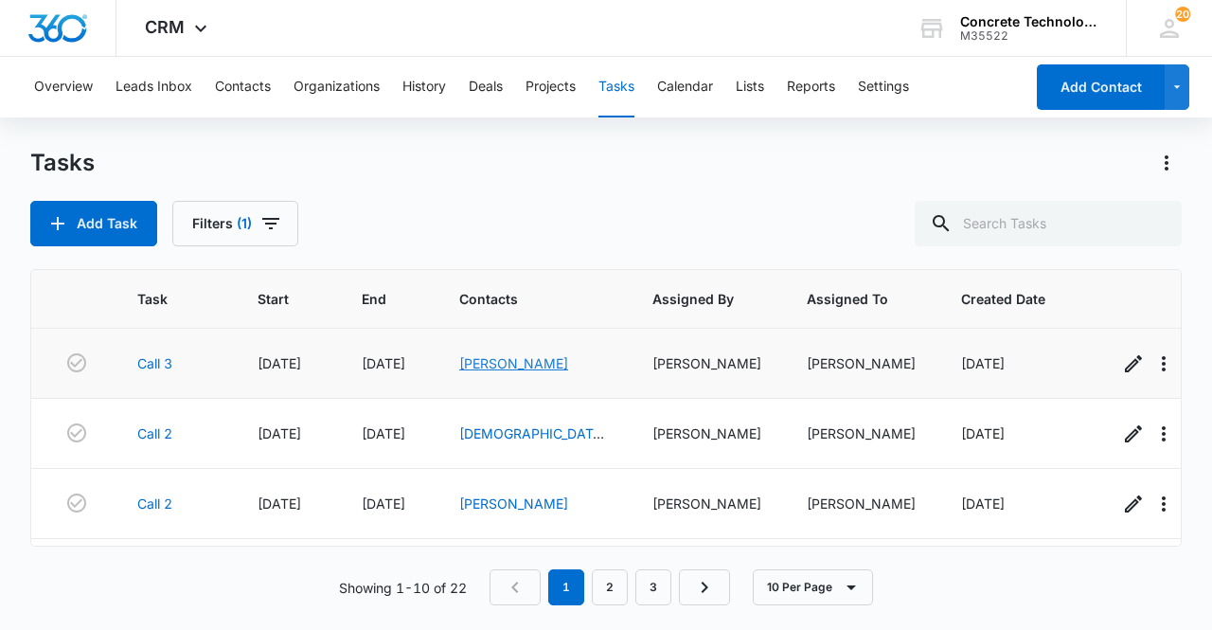
click at [490, 364] on link "[PERSON_NAME]" at bounding box center [513, 363] width 109 height 16
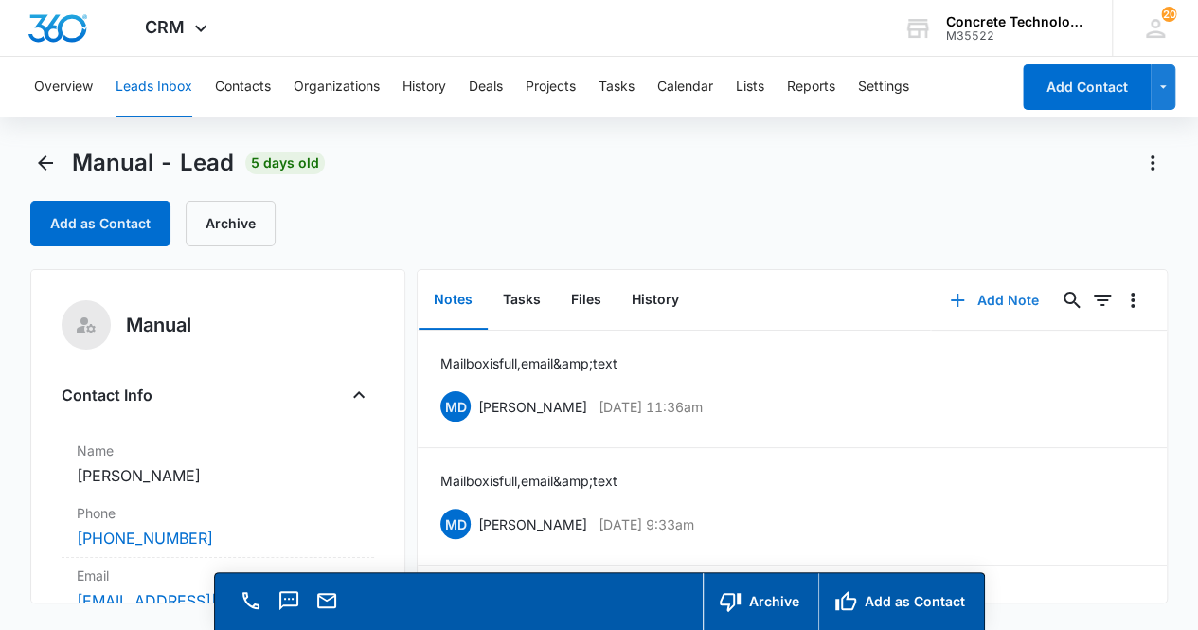
click at [996, 306] on button "Add Note" at bounding box center [994, 300] width 126 height 45
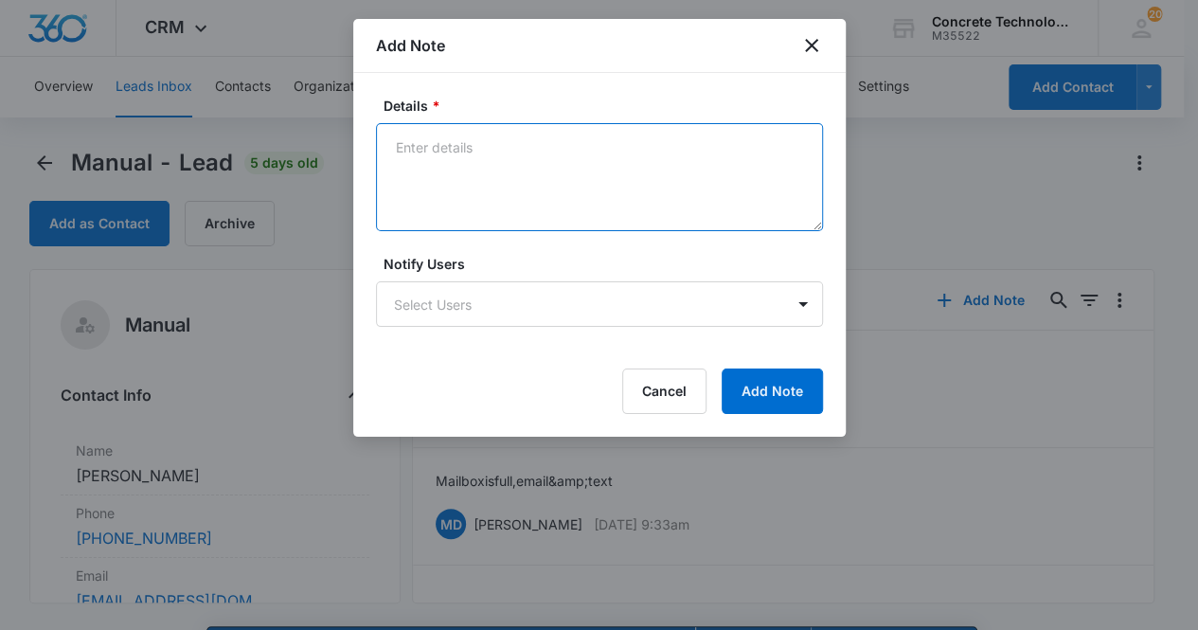
click at [440, 137] on textarea "Details *" at bounding box center [599, 177] width 447 height 108
type textarea "Mailbox is full, email & text"
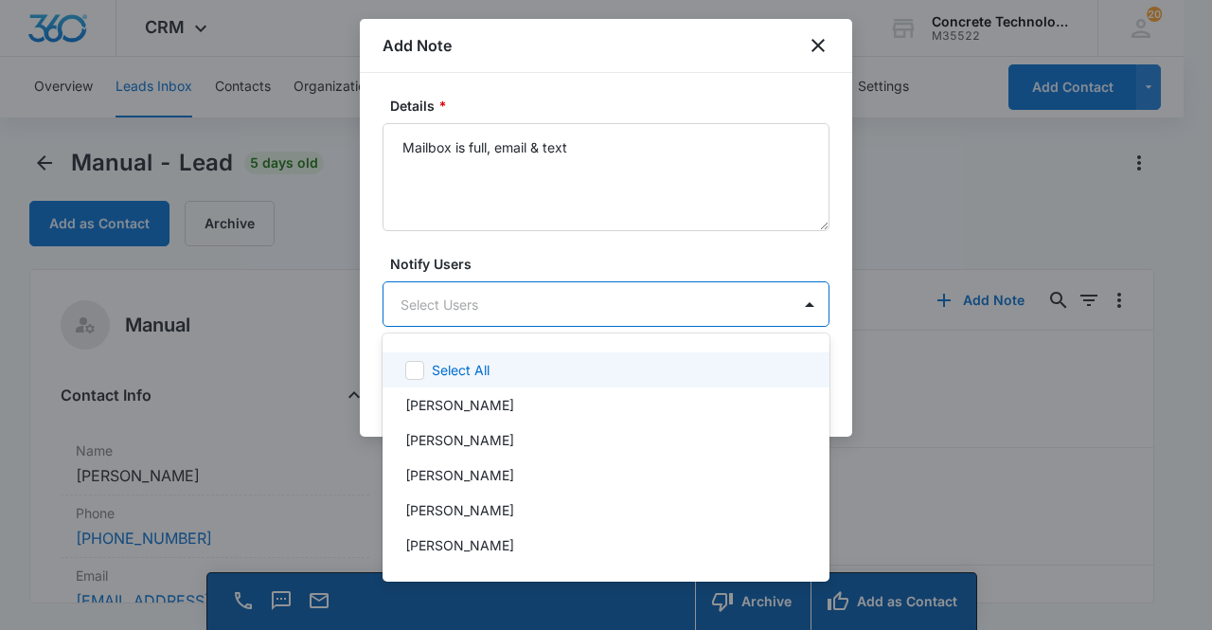
click at [513, 313] on body "CRM Apps Reputation Websites Forms CRM Email Social Content Ads Intelligence Fi…" at bounding box center [606, 315] width 1212 height 630
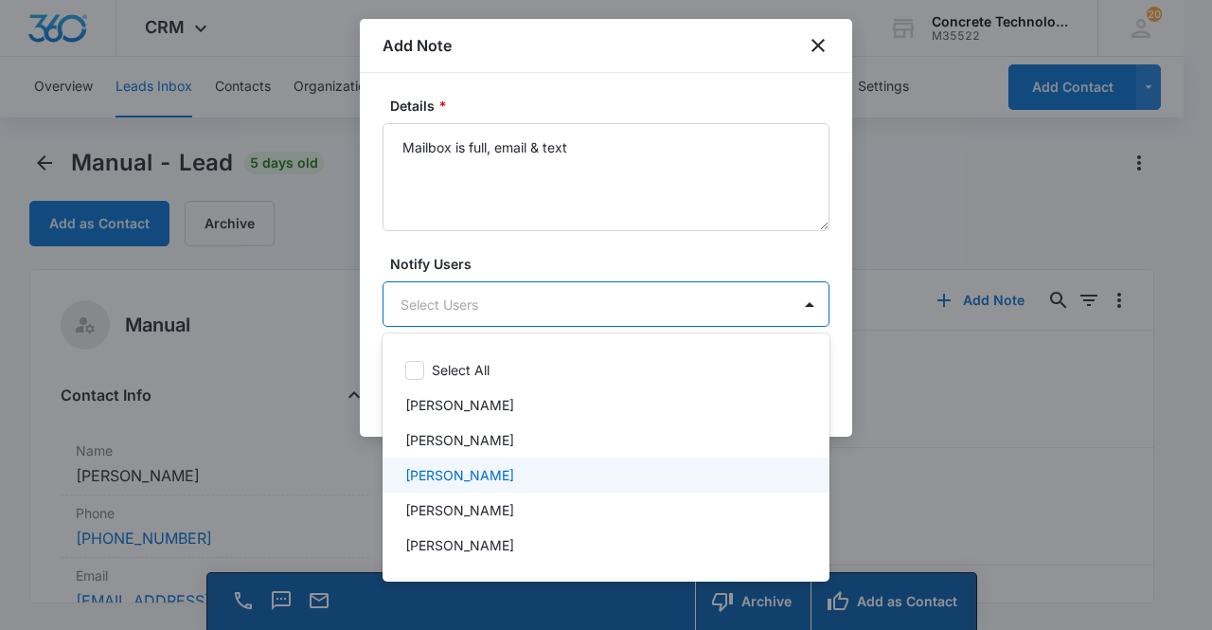
click at [503, 476] on div "[PERSON_NAME]" at bounding box center [604, 475] width 398 height 20
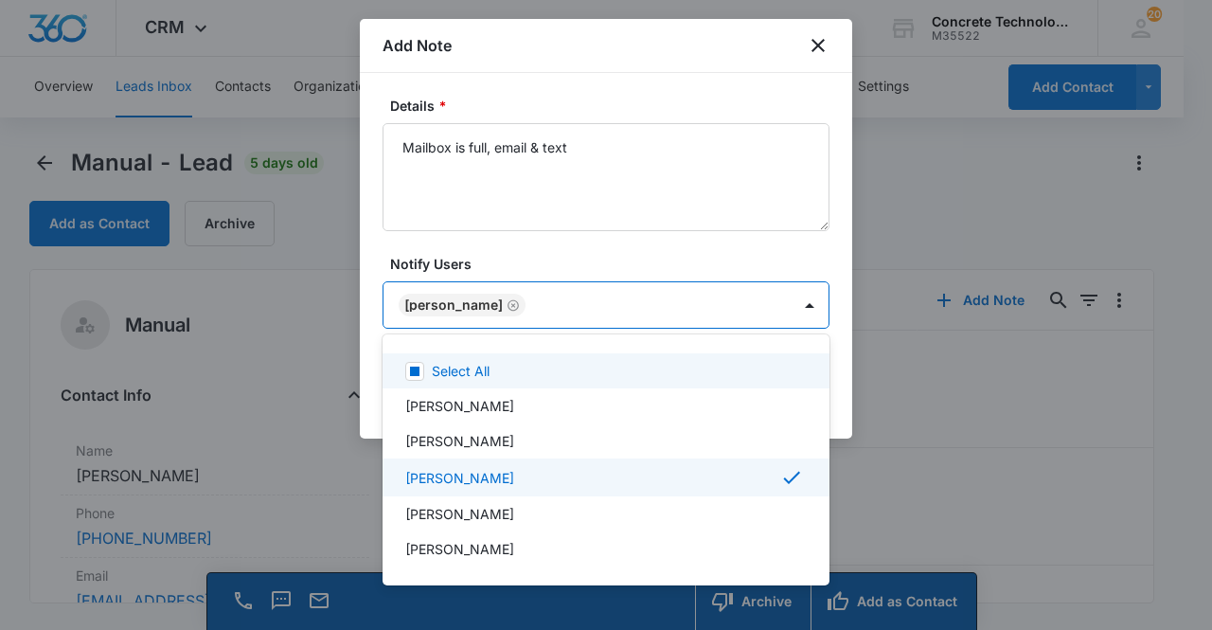
click at [459, 312] on div at bounding box center [606, 315] width 1212 height 630
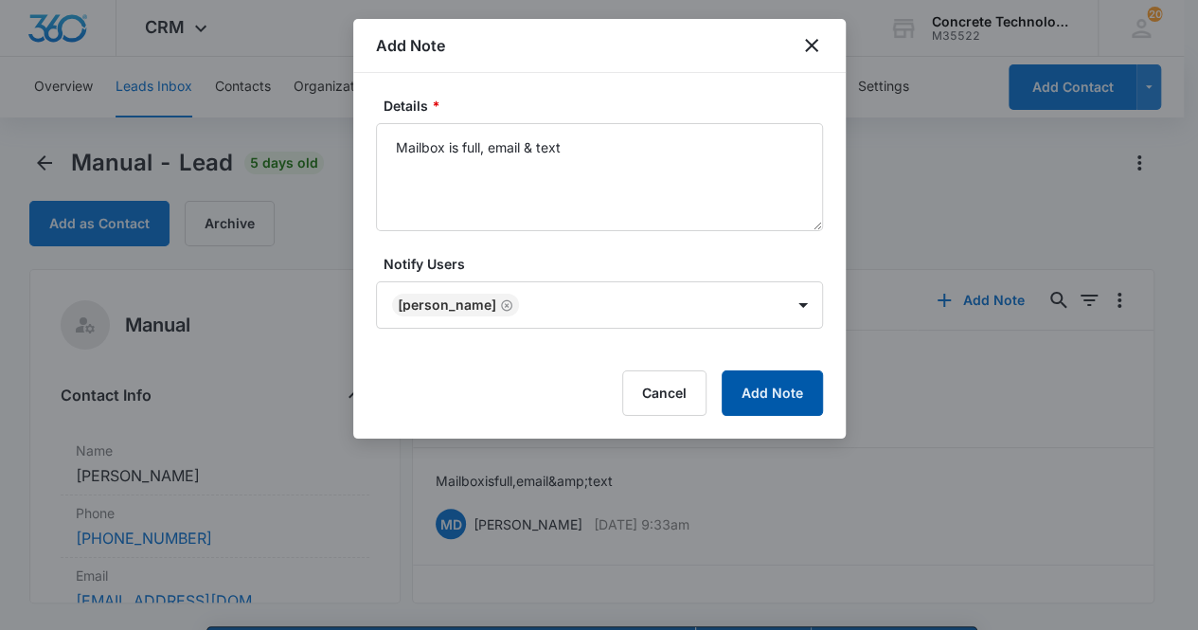
click at [761, 399] on button "Add Note" at bounding box center [772, 392] width 101 height 45
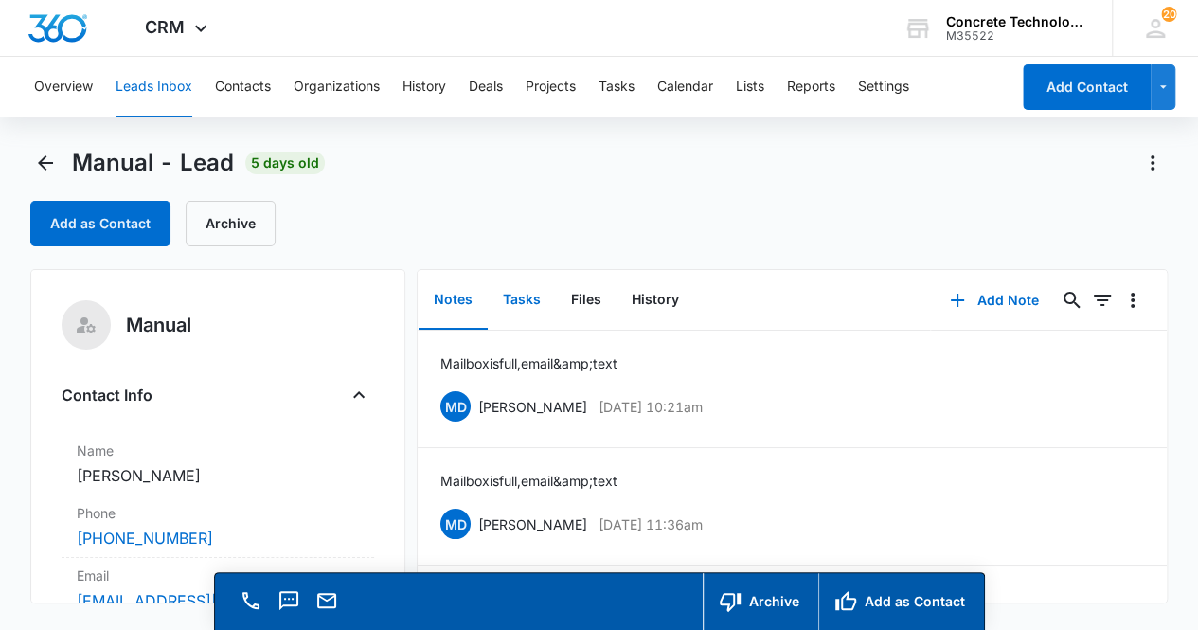
click at [530, 306] on button "Tasks" at bounding box center [522, 300] width 68 height 59
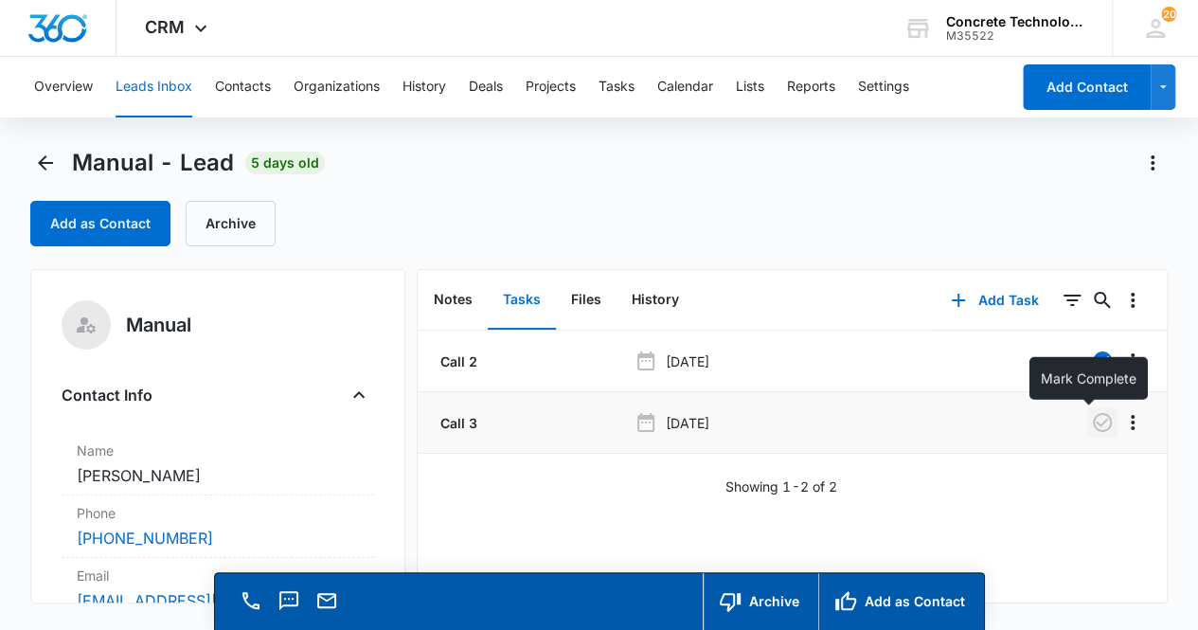
click at [1091, 425] on icon "button" at bounding box center [1102, 422] width 23 height 23
click at [979, 310] on button "Add Task" at bounding box center [994, 300] width 125 height 45
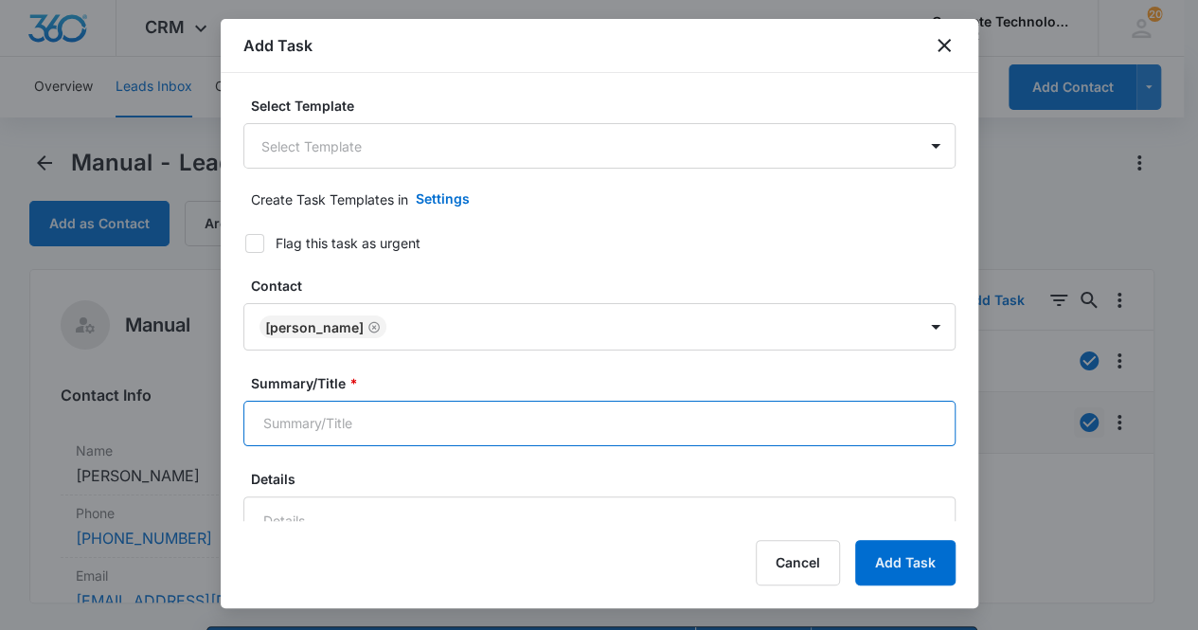
click at [398, 435] on input "Summary/Title *" at bounding box center [599, 423] width 712 height 45
type input "Call 4"
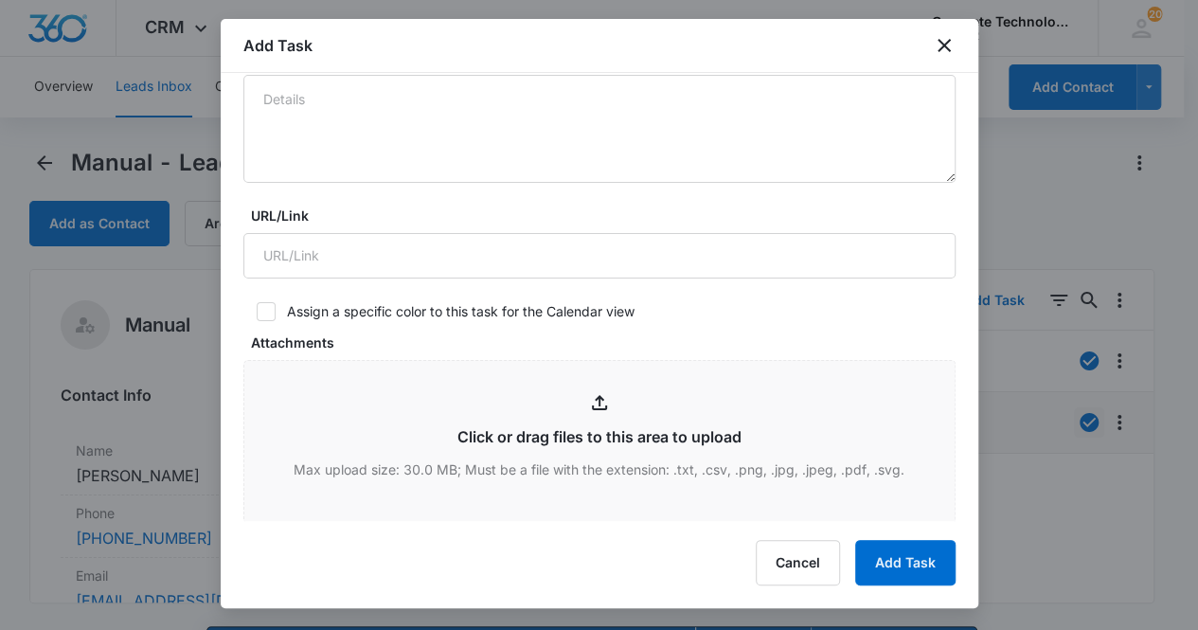
scroll to position [719, 0]
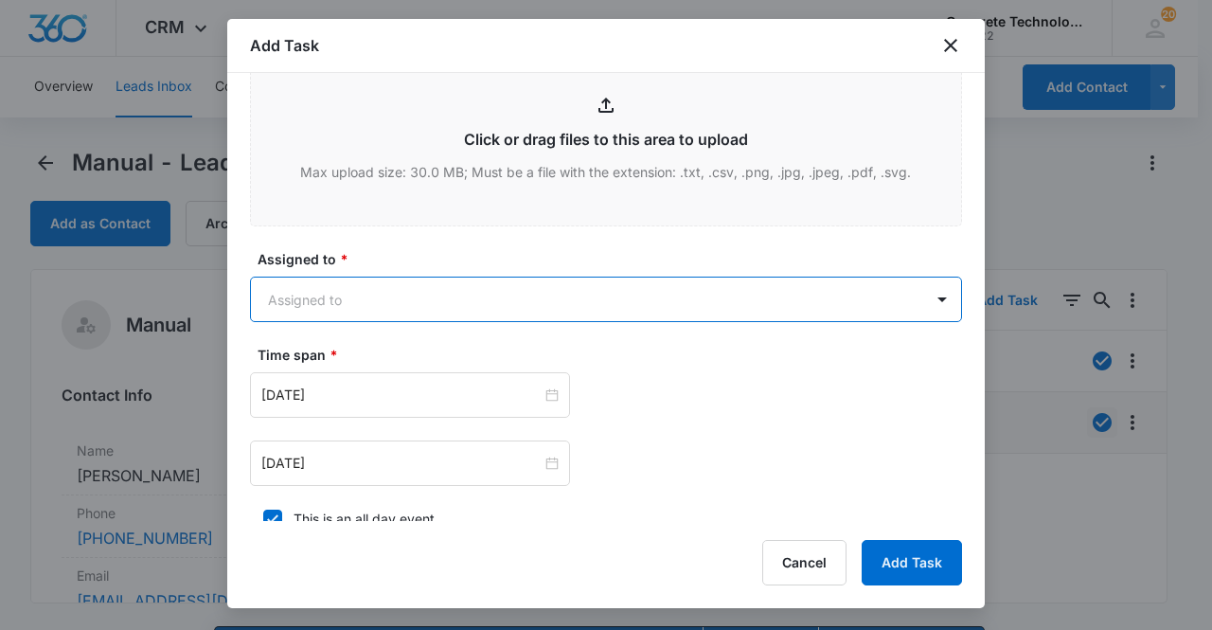
click at [286, 298] on body "CRM Apps Reputation Websites Forms CRM Email Social Content Ads Intelligence Fi…" at bounding box center [606, 342] width 1212 height 684
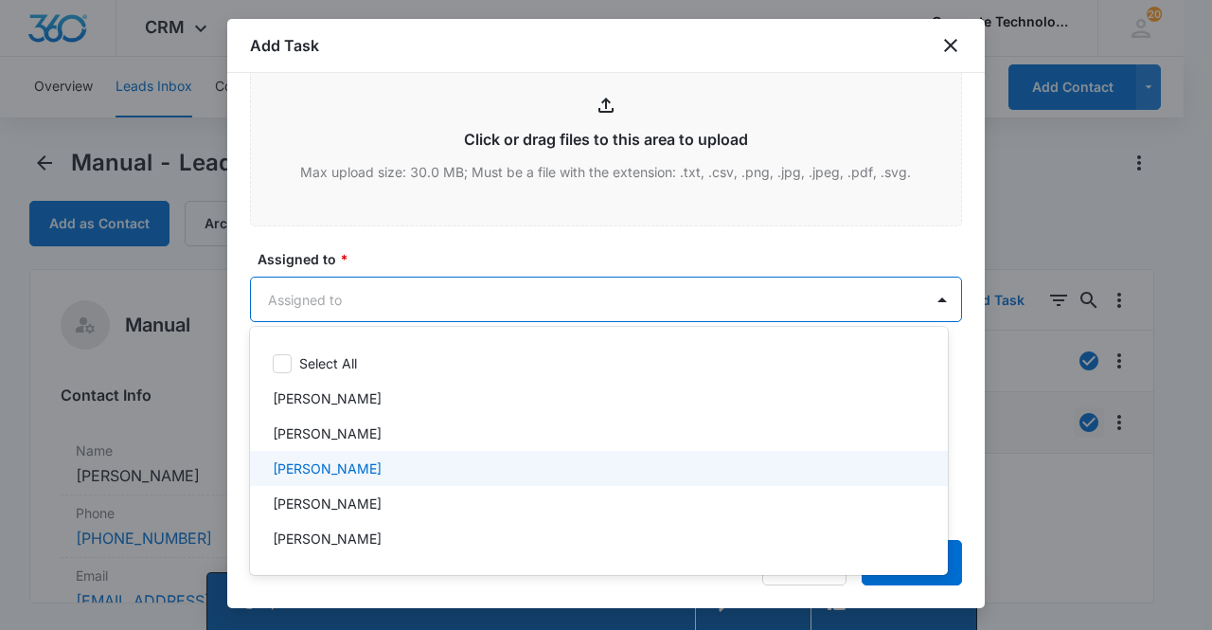
click at [324, 470] on p "[PERSON_NAME]" at bounding box center [327, 468] width 109 height 20
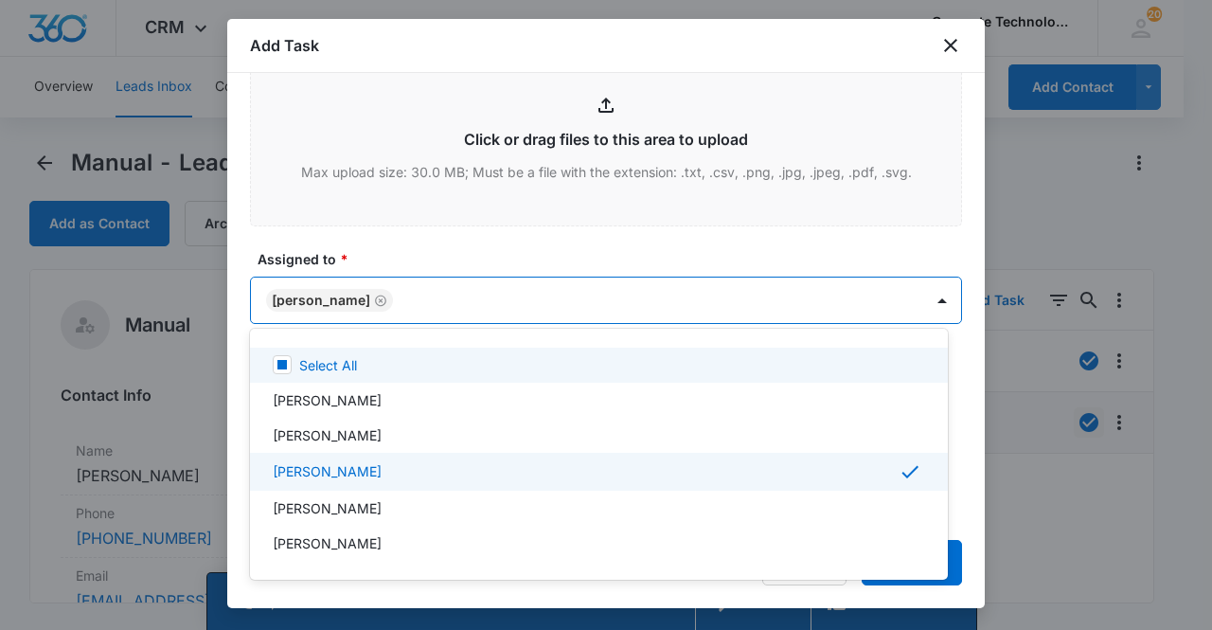
click at [323, 312] on div at bounding box center [606, 315] width 1212 height 630
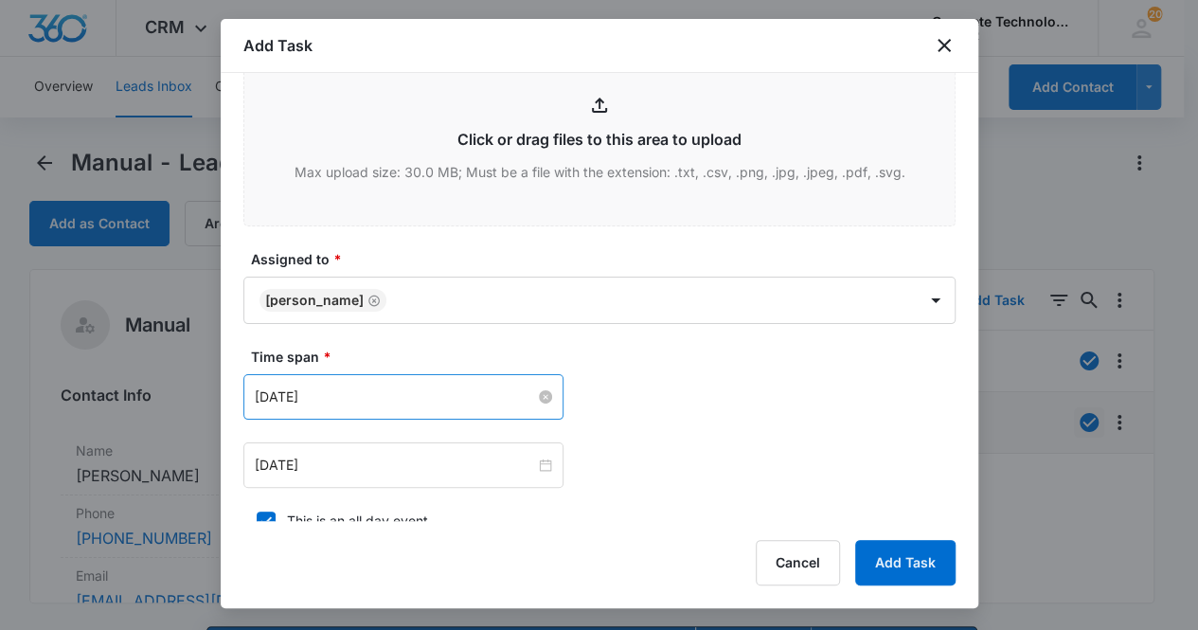
click at [367, 396] on input "[DATE]" at bounding box center [395, 396] width 280 height 21
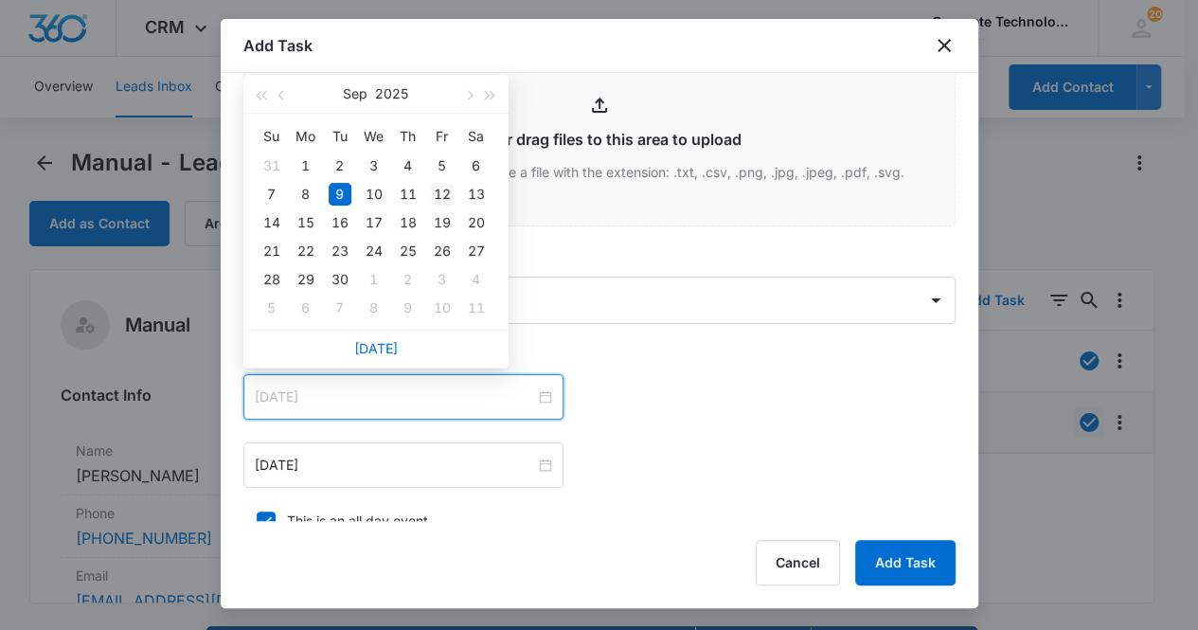
type input "[DATE]"
click at [445, 194] on div "12" at bounding box center [442, 194] width 23 height 23
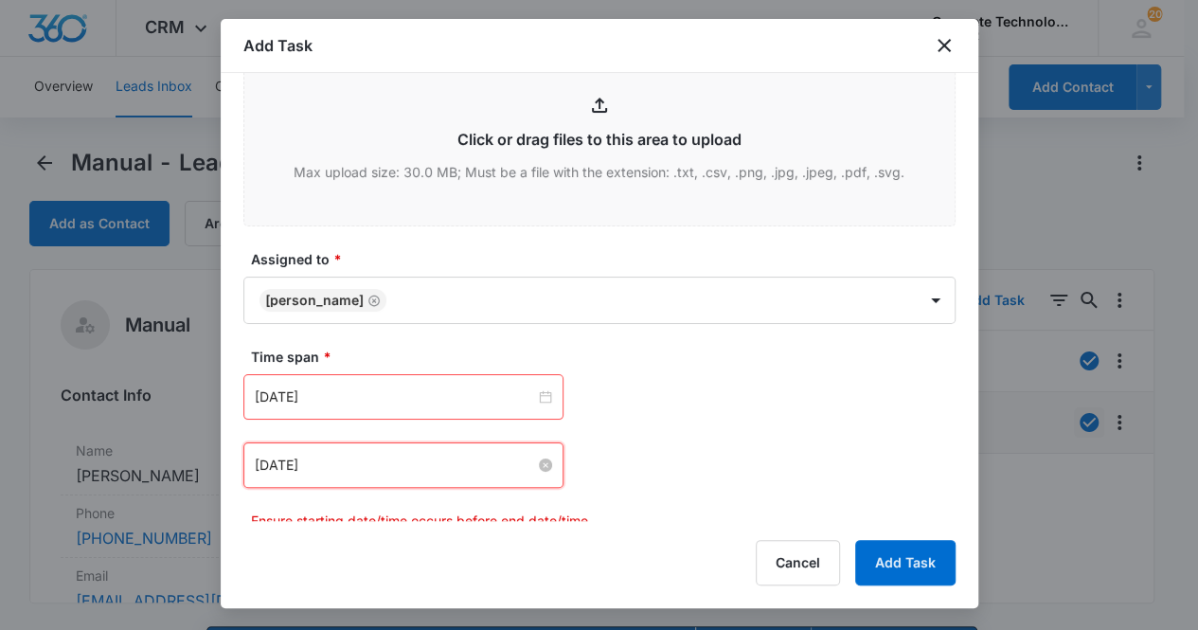
click at [392, 458] on input "[DATE]" at bounding box center [395, 465] width 280 height 21
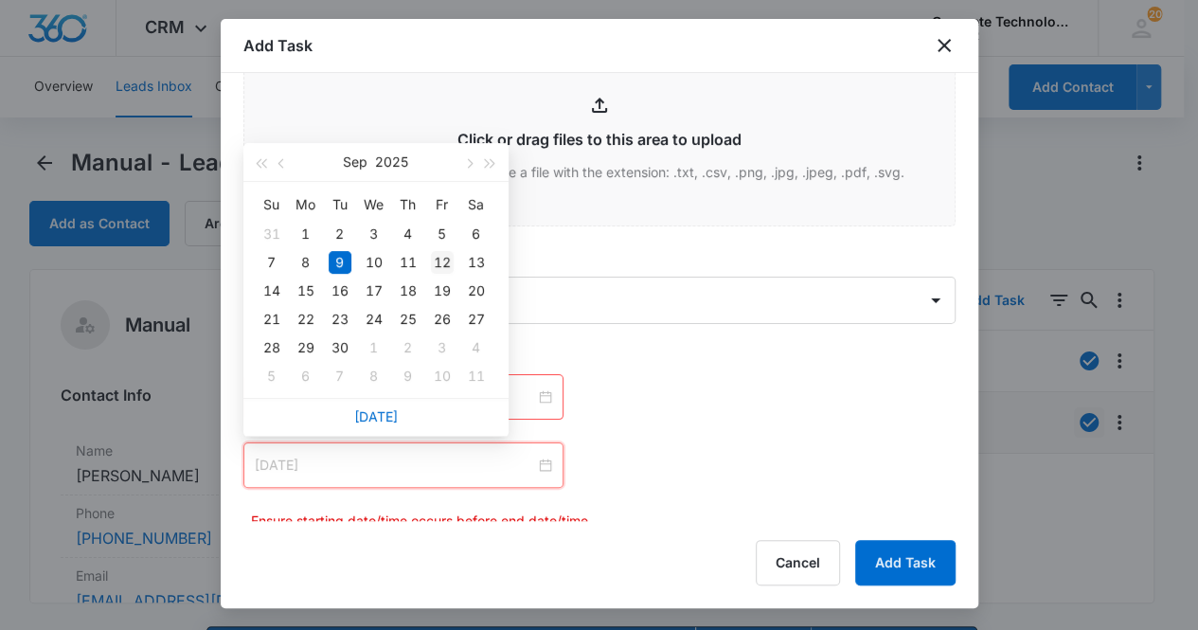
type input "[DATE]"
click at [442, 261] on div "12" at bounding box center [442, 262] width 23 height 23
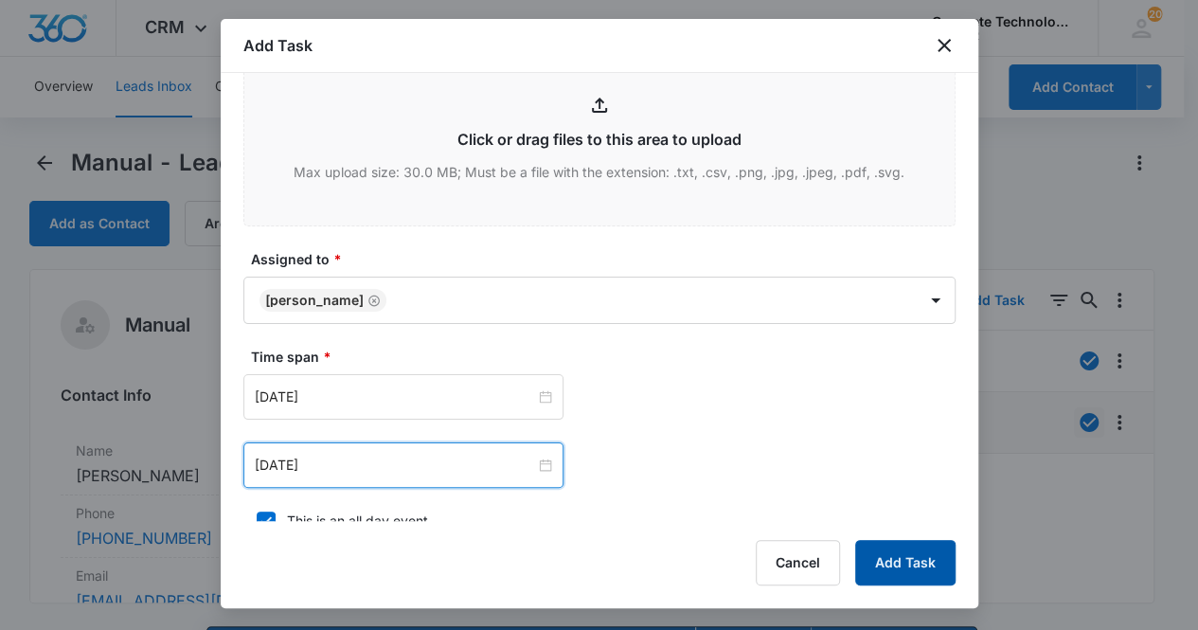
click at [900, 564] on button "Add Task" at bounding box center [905, 562] width 100 height 45
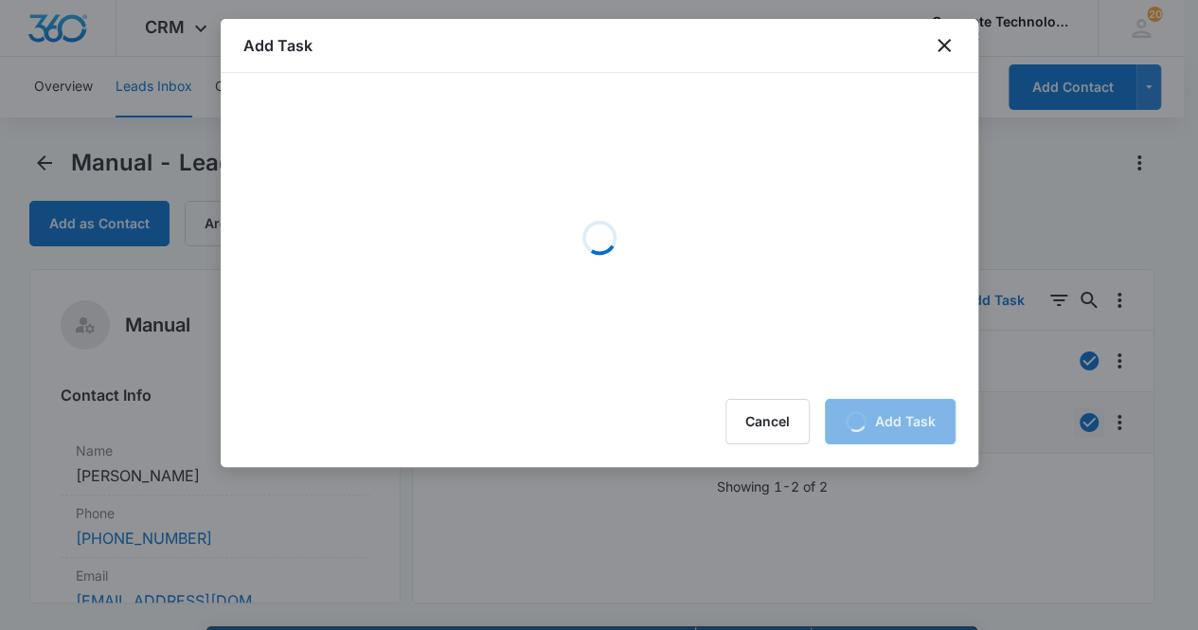
scroll to position [0, 0]
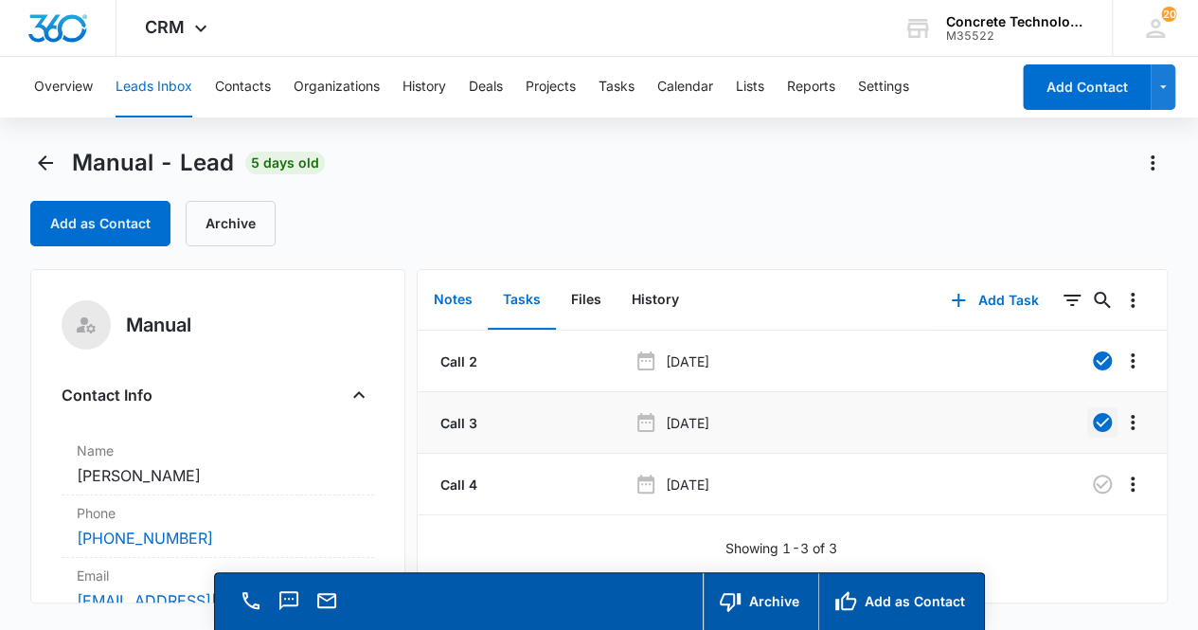
click at [457, 302] on button "Notes" at bounding box center [453, 300] width 69 height 59
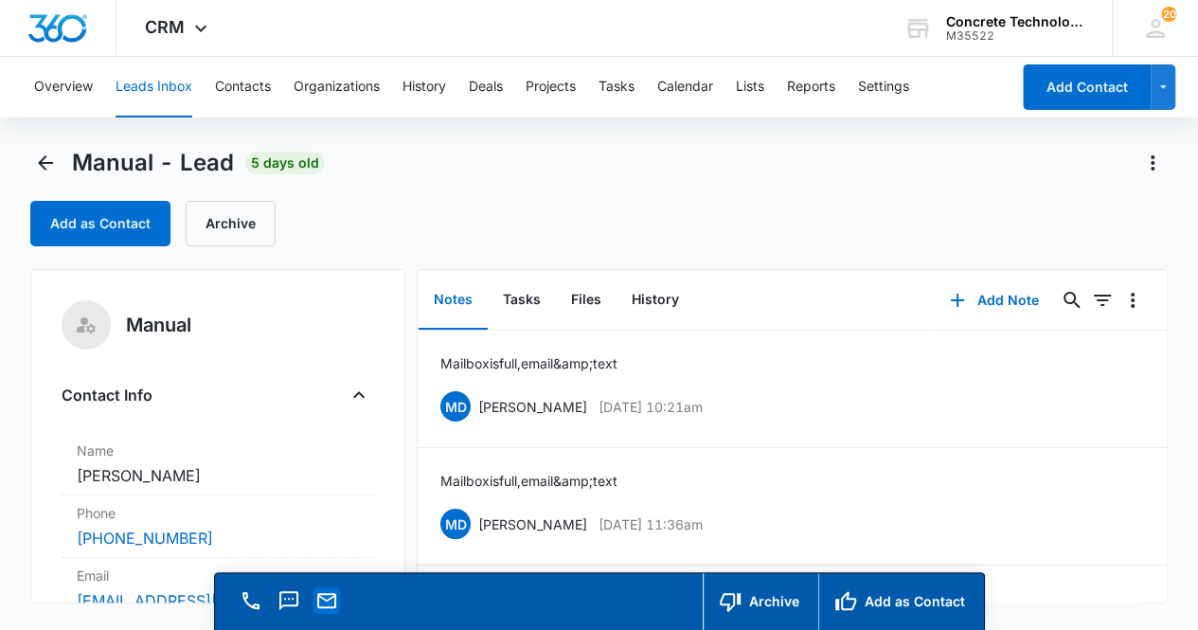
click at [319, 600] on icon "Email" at bounding box center [326, 600] width 23 height 23
click at [1001, 501] on div "Mailbox is full, email &amp; text MD Mike Delduca Sep 8, 2025 at 11:36am Delete…" at bounding box center [792, 506] width 704 height 71
click at [525, 300] on button "Tasks" at bounding box center [522, 300] width 68 height 59
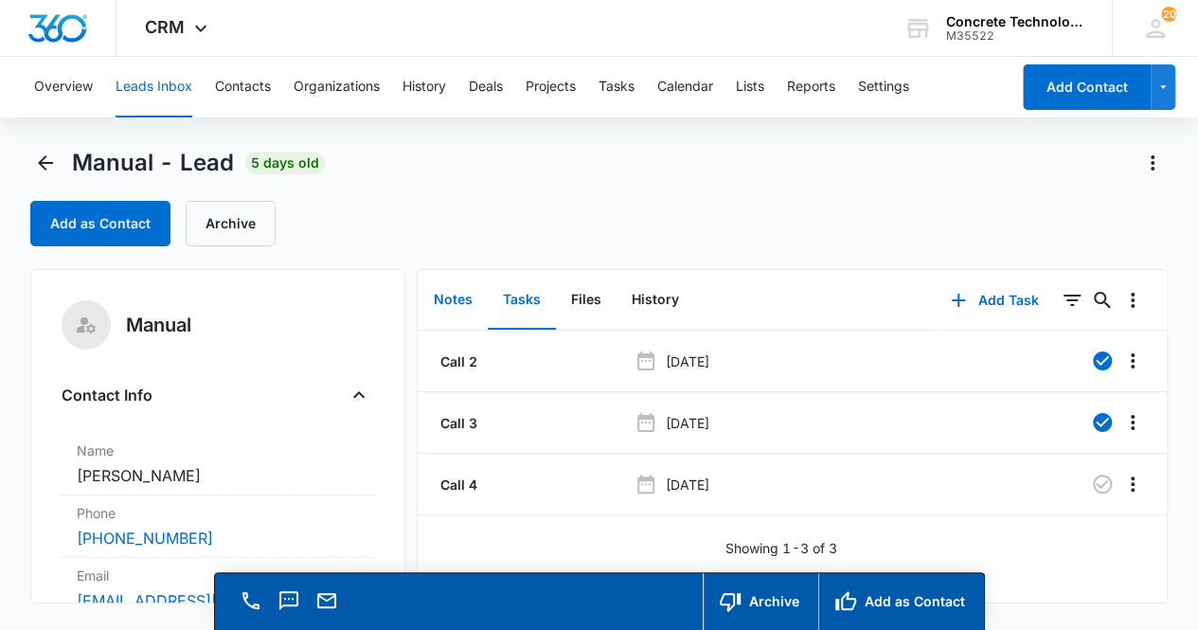
click at [460, 302] on button "Notes" at bounding box center [453, 300] width 69 height 59
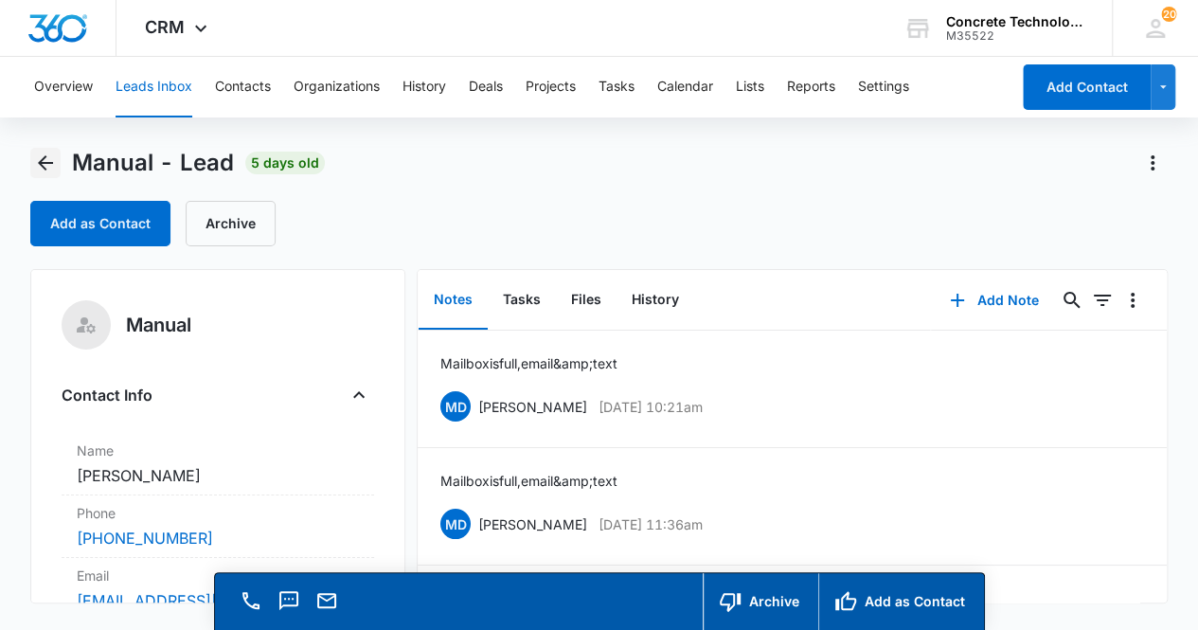
click at [44, 168] on icon "Back" at bounding box center [45, 162] width 15 height 15
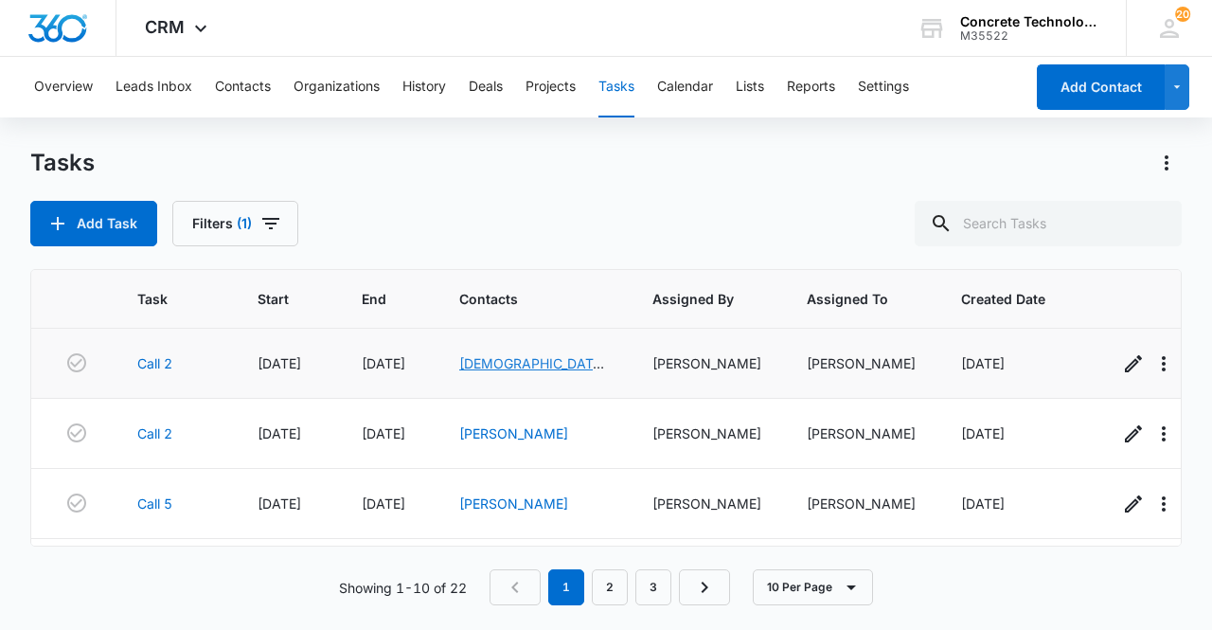
click at [523, 363] on link "[DEMOGRAPHIC_DATA][PERSON_NAME]" at bounding box center [533, 373] width 148 height 36
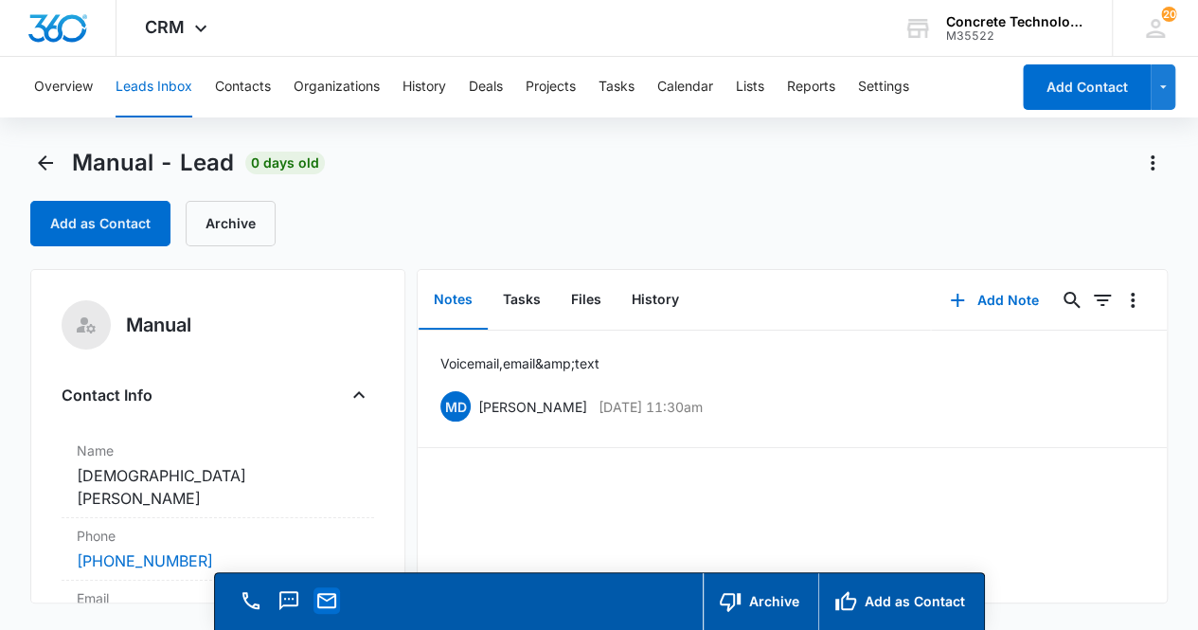
click at [333, 596] on icon "Email" at bounding box center [326, 600] width 19 height 15
click at [1019, 516] on div "Voicemail, email &amp; text MD Mike Delduca Sep 8, 2025 at 11:30am Delete Edit" at bounding box center [792, 467] width 749 height 272
click at [977, 295] on button "Add Note" at bounding box center [994, 300] width 126 height 45
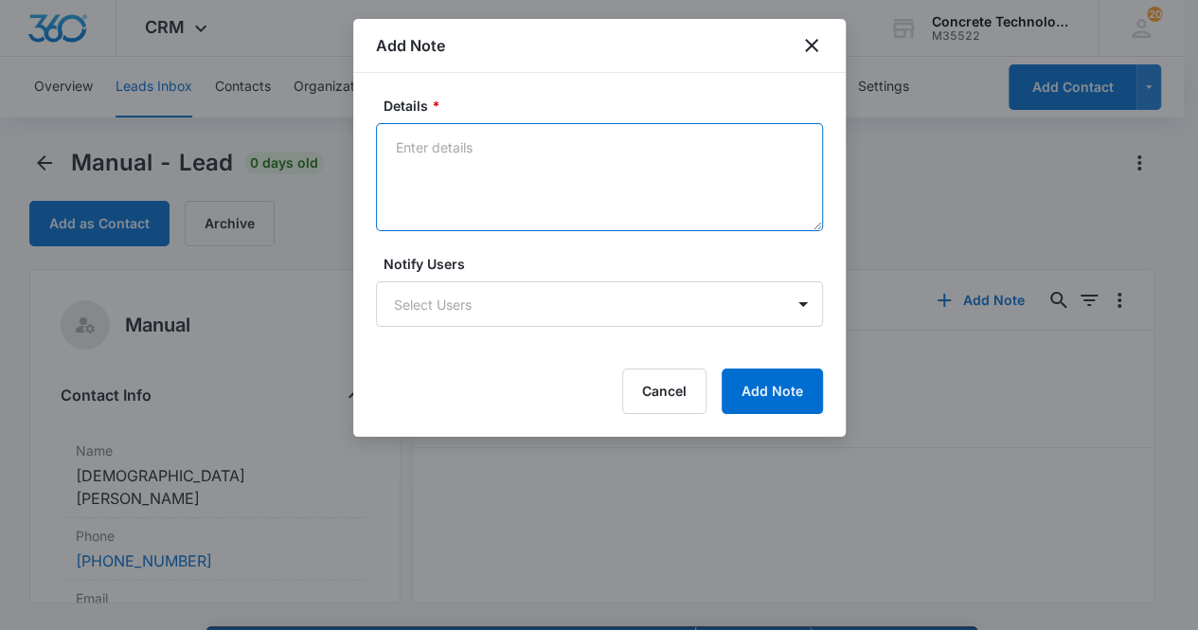
click at [480, 175] on textarea "Details *" at bounding box center [599, 177] width 447 height 108
type textarea "Voicemail, email & text"
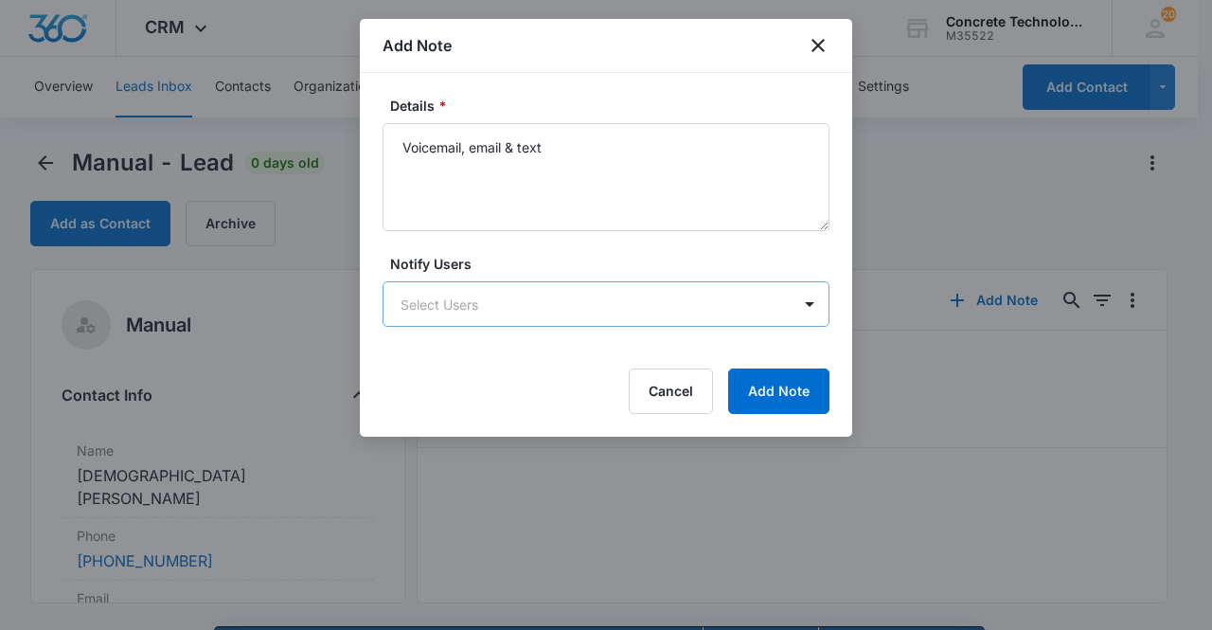
click at [666, 306] on body "CRM Apps Reputation Websites Forms CRM Email Social Content Ads Intelligence Fi…" at bounding box center [606, 342] width 1212 height 684
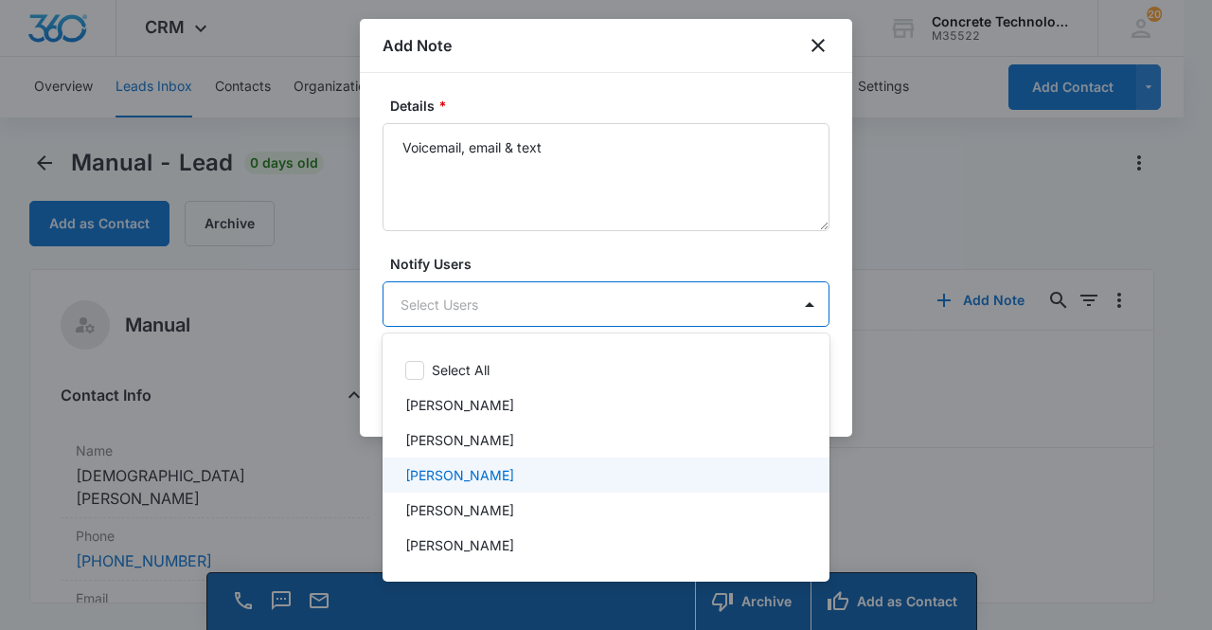
click at [593, 464] on div "[PERSON_NAME]" at bounding box center [606, 474] width 447 height 35
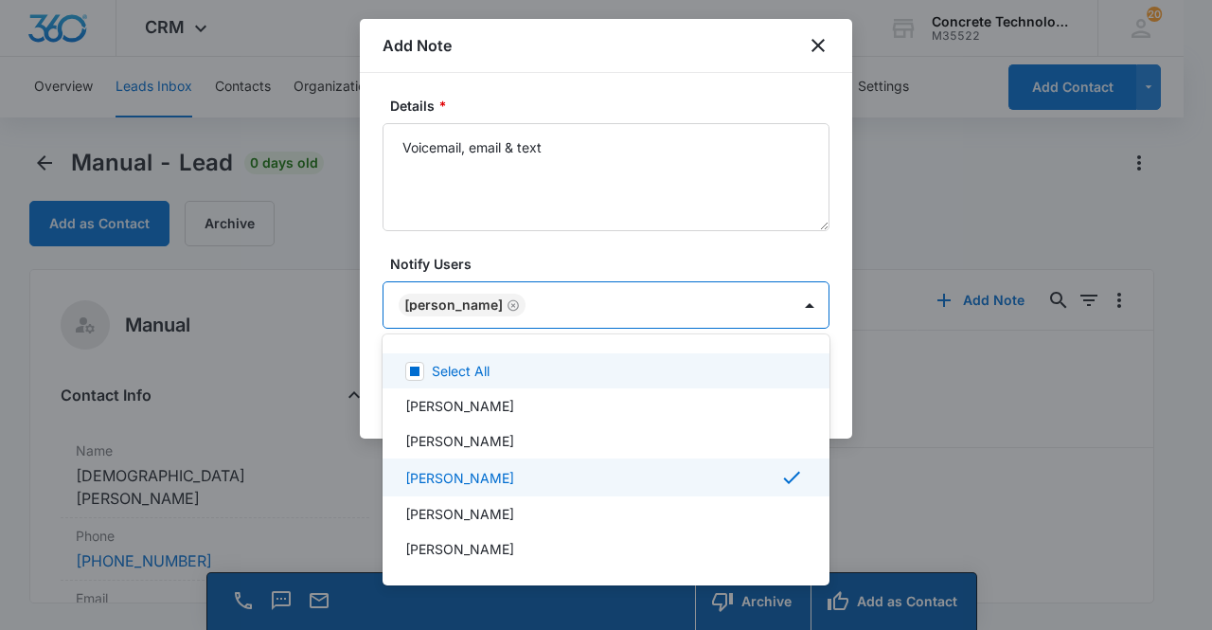
click at [442, 302] on div at bounding box center [606, 315] width 1212 height 630
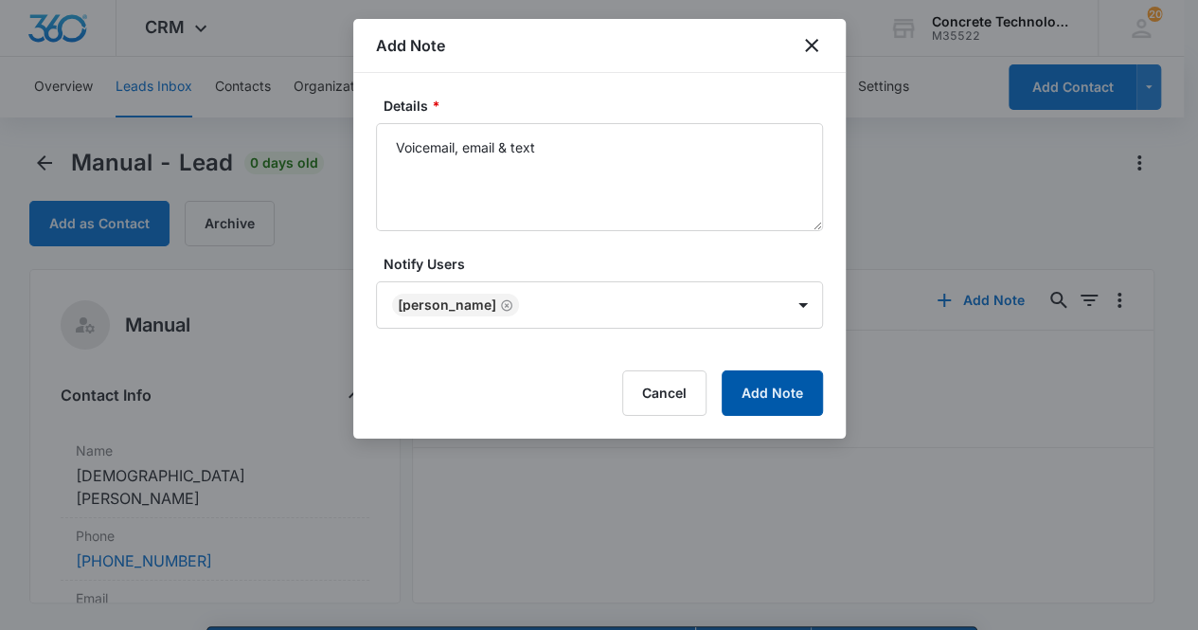
click at [780, 389] on button "Add Note" at bounding box center [772, 392] width 101 height 45
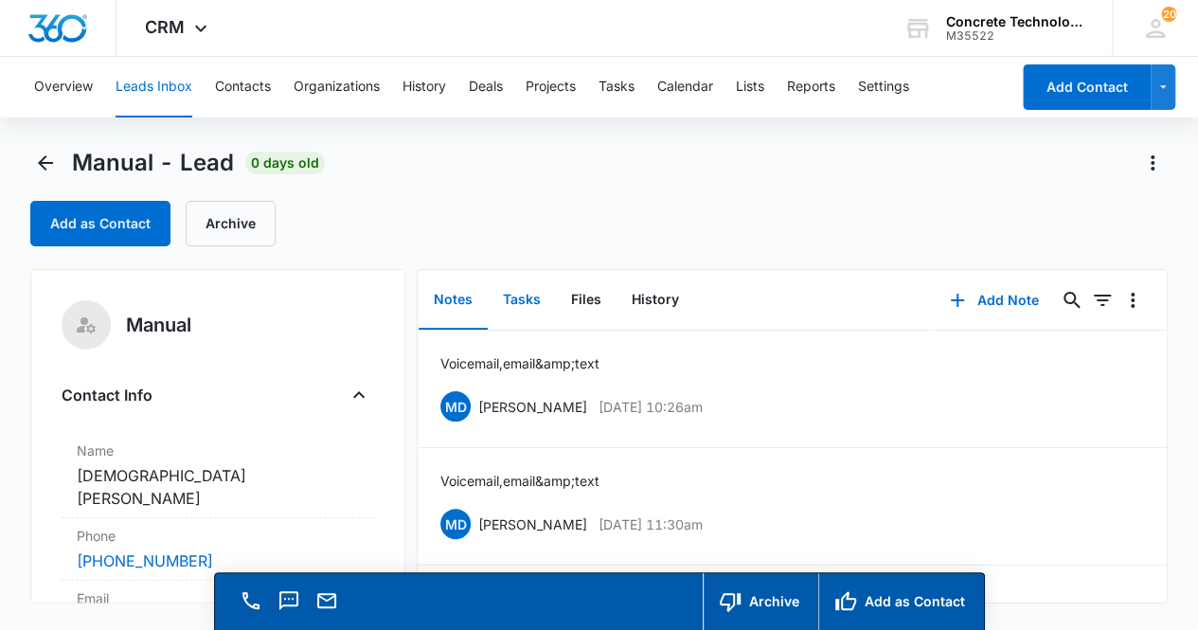
click at [527, 305] on button "Tasks" at bounding box center [522, 300] width 68 height 59
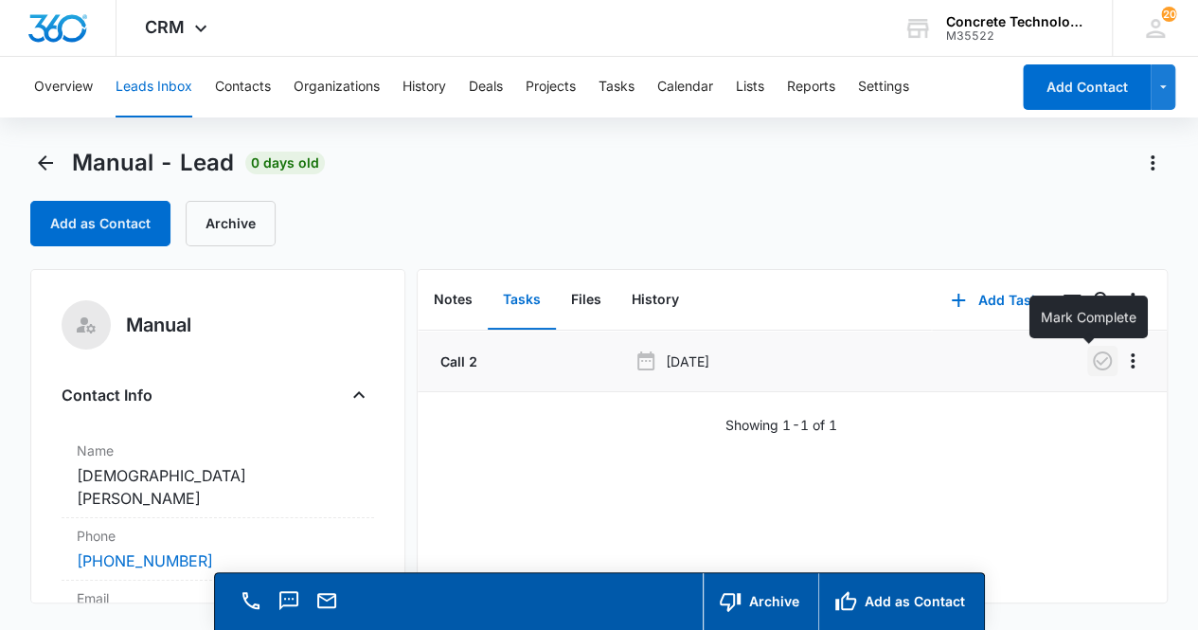
click at [1091, 364] on icon "button" at bounding box center [1102, 361] width 23 height 23
click at [985, 304] on button "Add Task" at bounding box center [994, 300] width 125 height 45
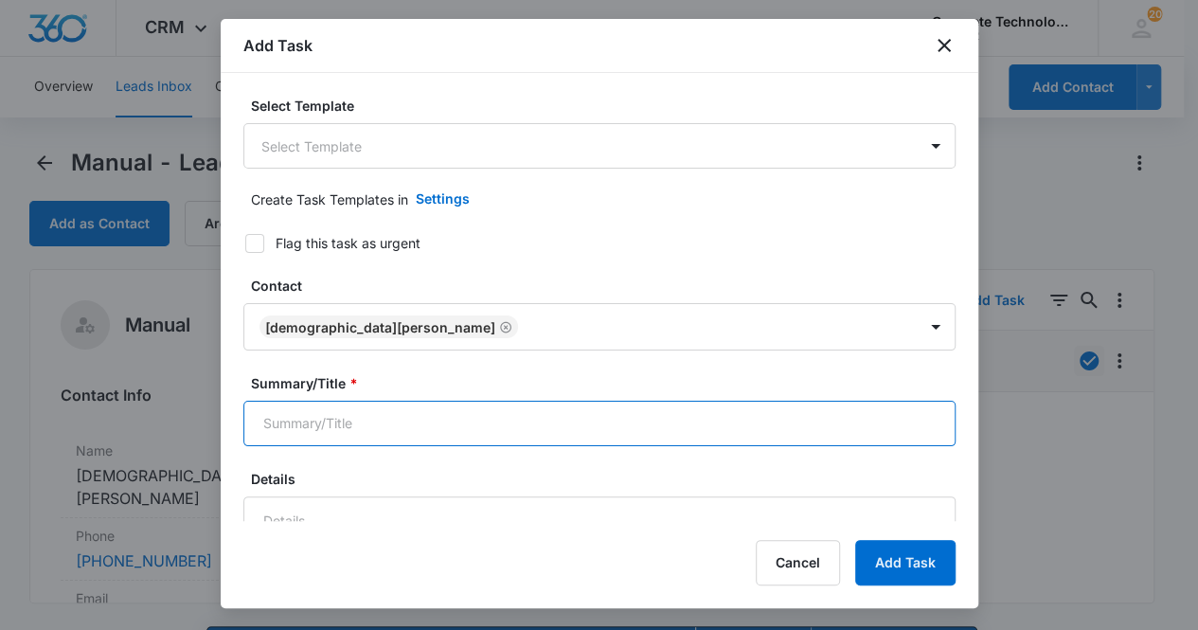
click at [411, 420] on input "Summary/Title *" at bounding box center [599, 423] width 712 height 45
type input "Call 3"
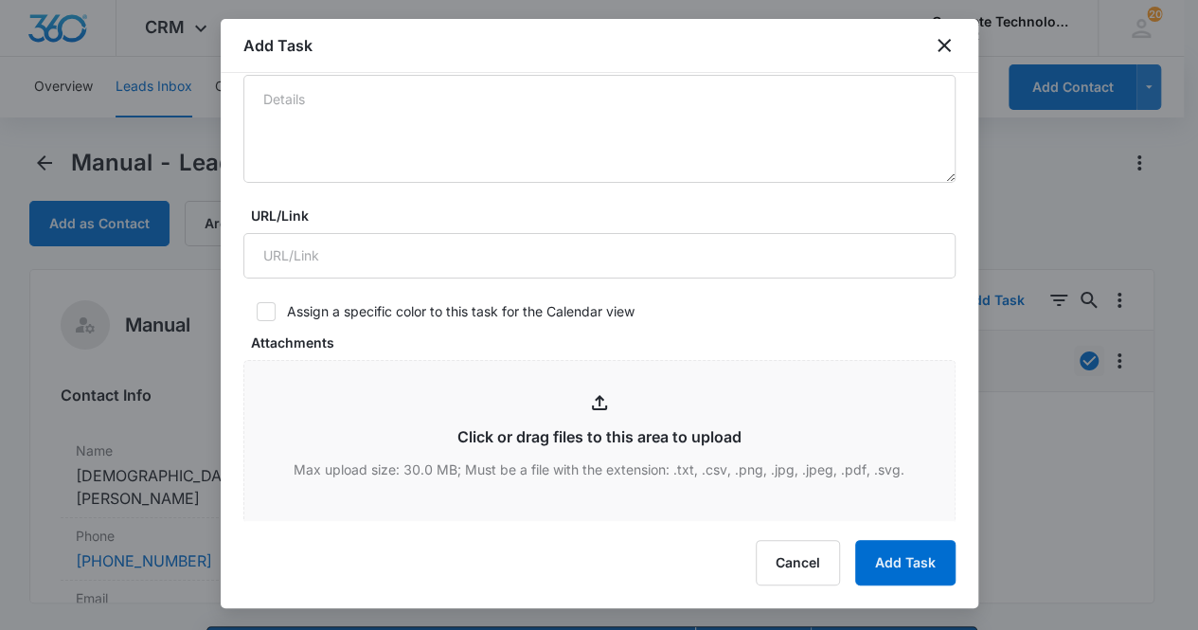
scroll to position [719, 0]
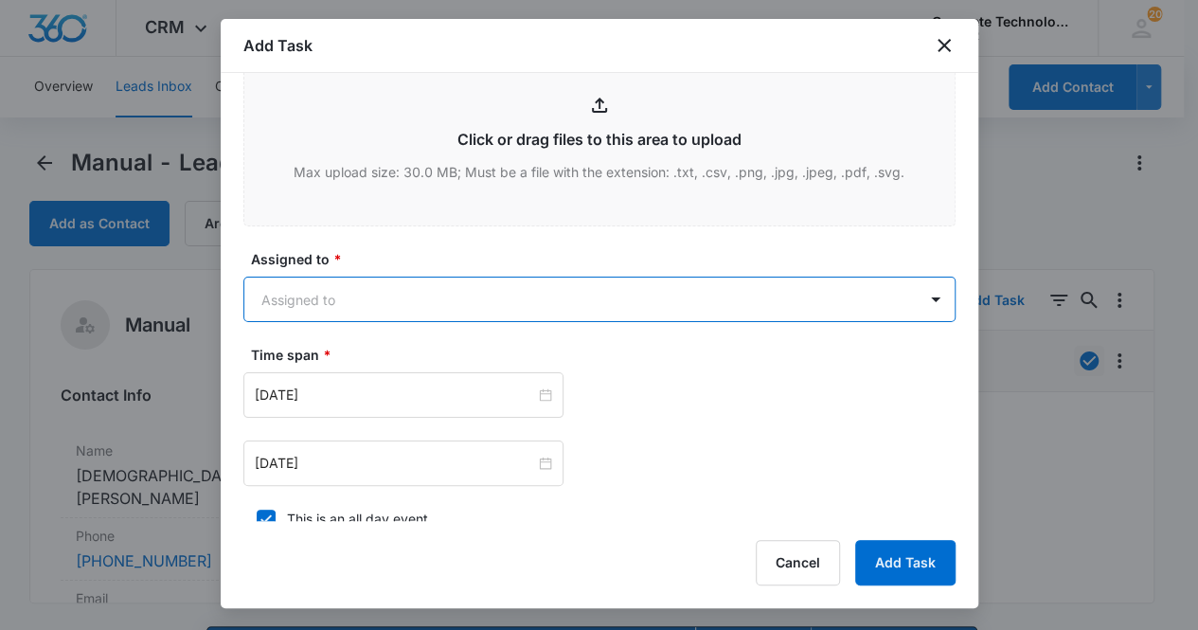
click at [321, 283] on body "CRM Apps Reputation Websites Forms CRM Email Social Content Ads Intelligence Fi…" at bounding box center [599, 342] width 1198 height 684
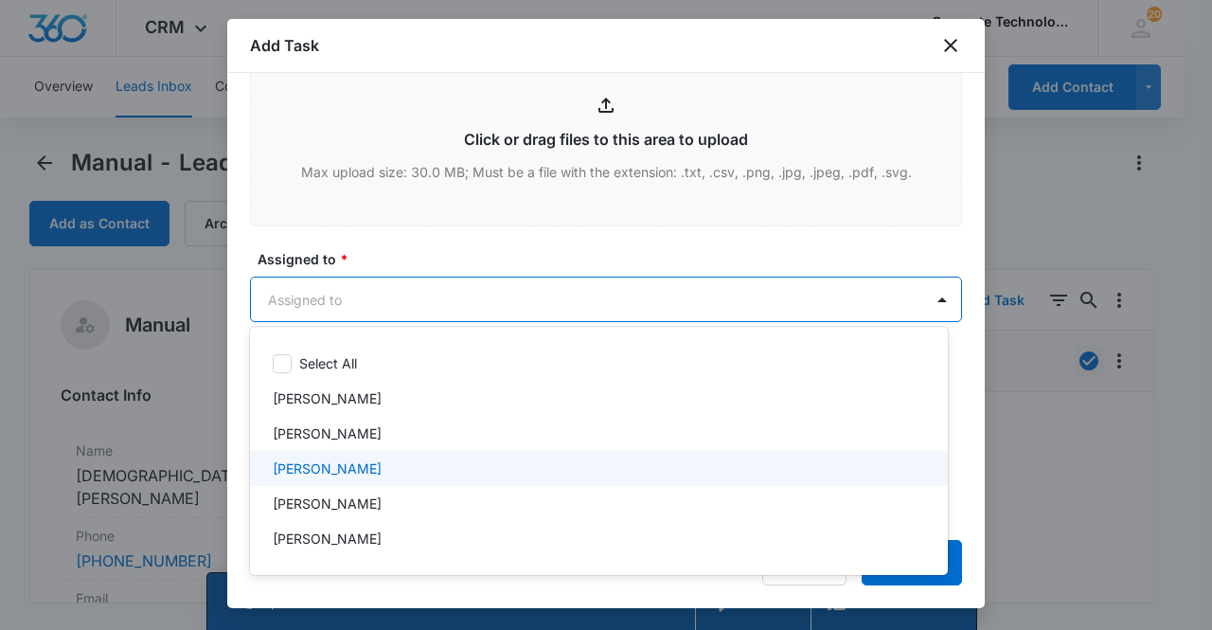
click at [361, 475] on div "[PERSON_NAME]" at bounding box center [597, 468] width 649 height 20
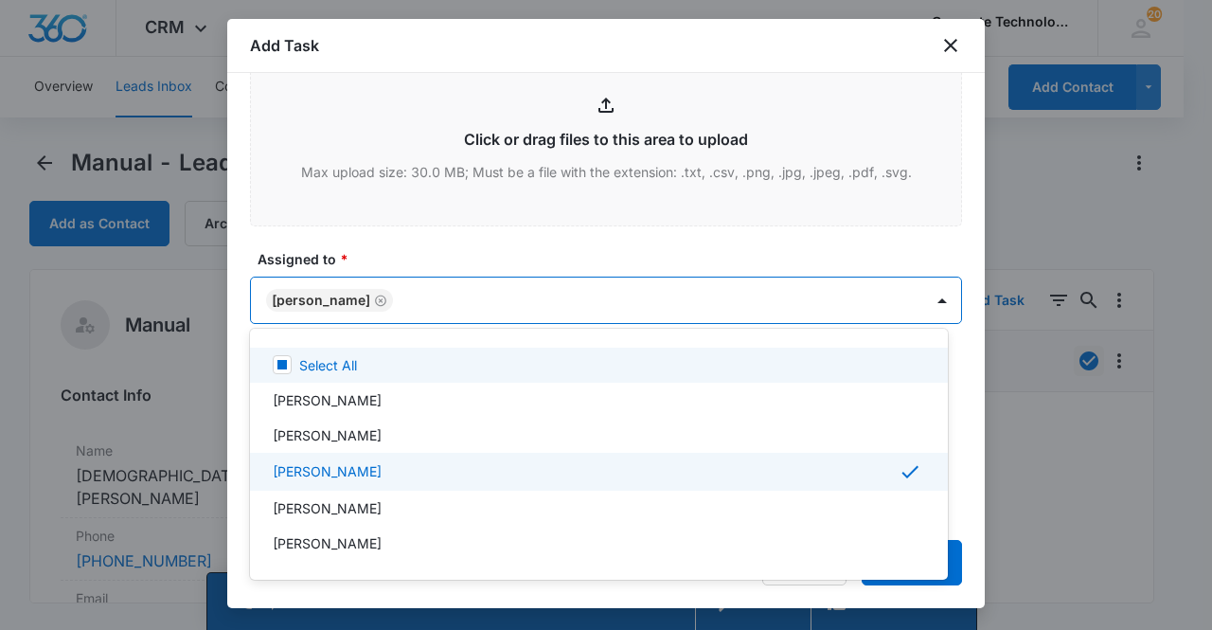
click at [307, 296] on div at bounding box center [606, 315] width 1212 height 630
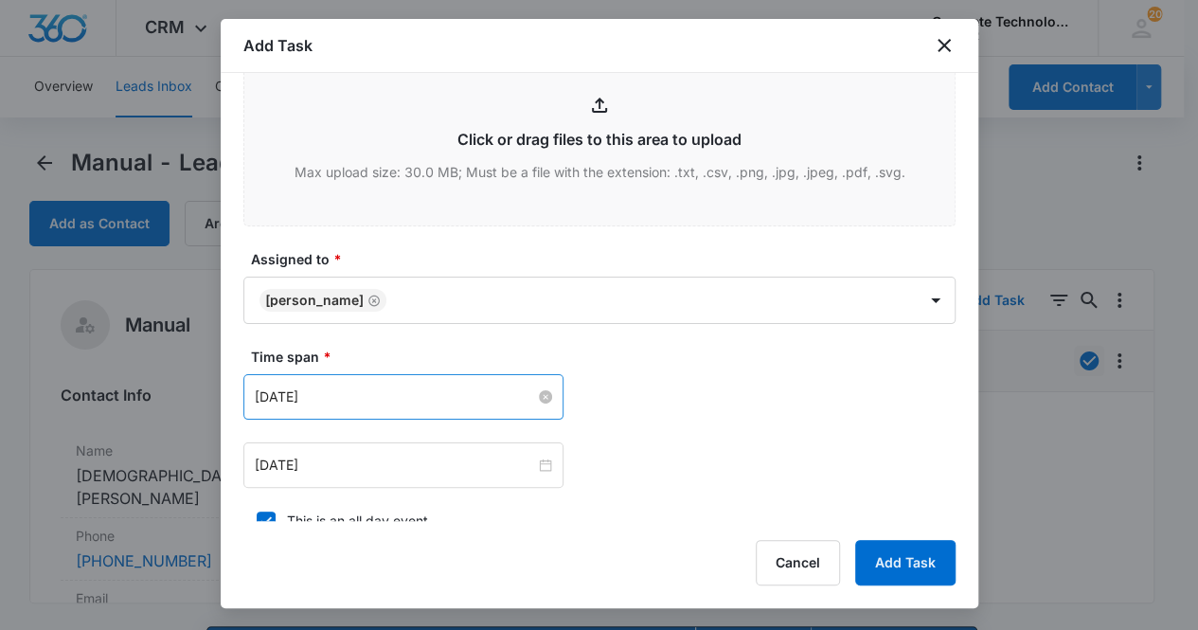
click at [397, 403] on div "[DATE]" at bounding box center [403, 396] width 320 height 45
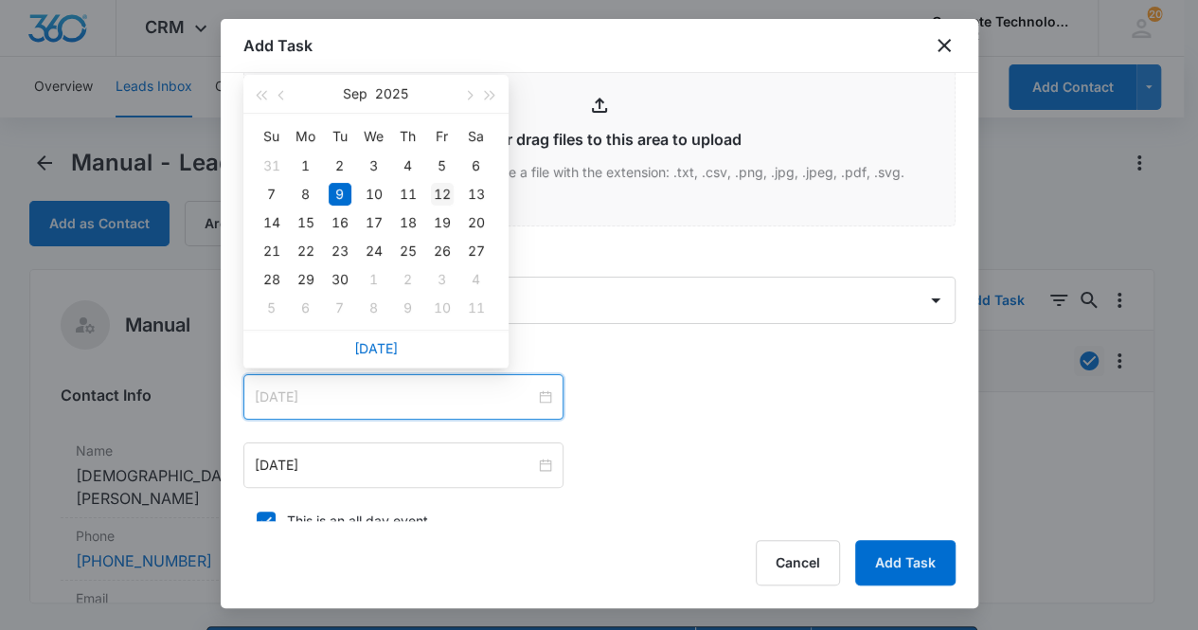
type input "[DATE]"
click at [447, 191] on div "12" at bounding box center [442, 194] width 23 height 23
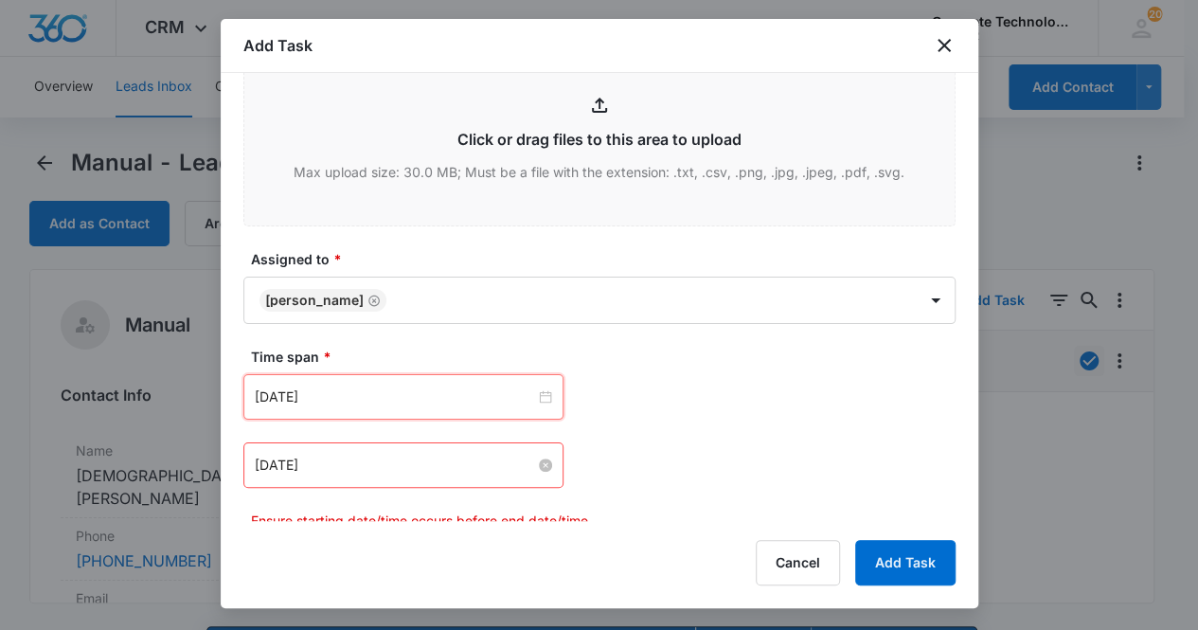
click at [388, 455] on input "[DATE]" at bounding box center [395, 465] width 280 height 21
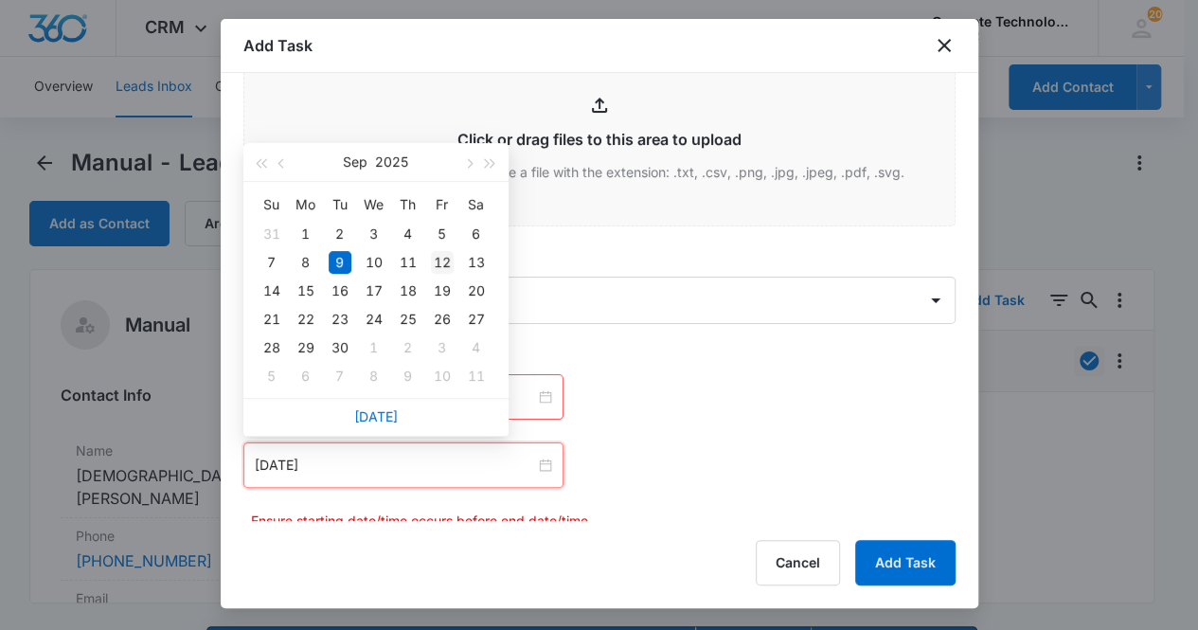
type input "[DATE]"
click at [446, 261] on div "12" at bounding box center [442, 262] width 23 height 23
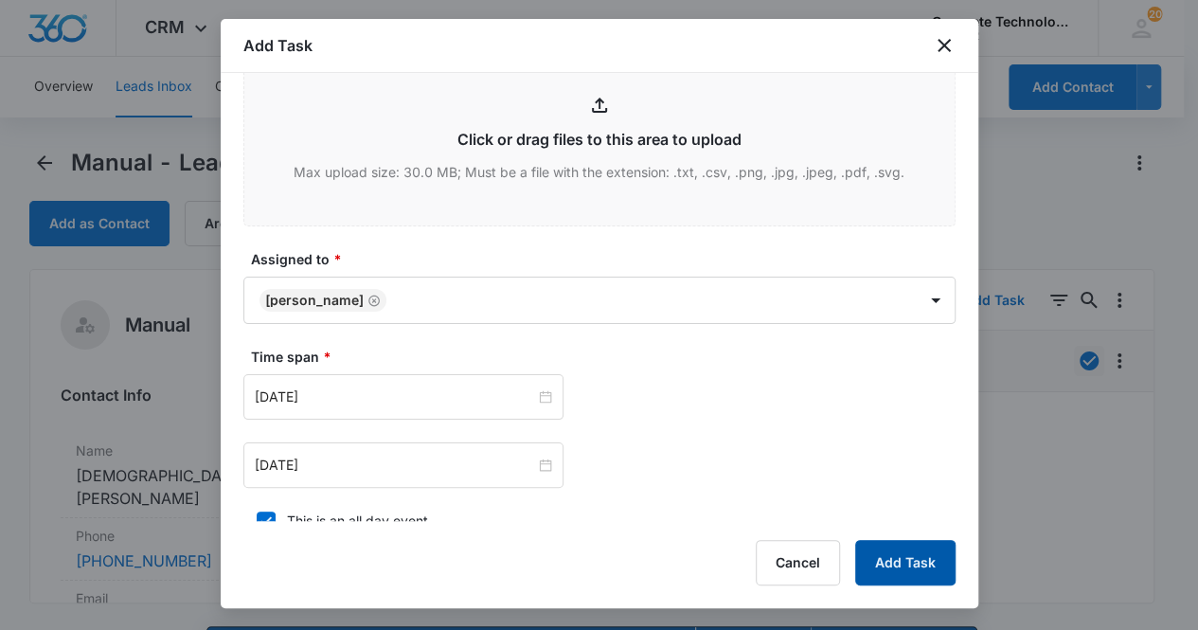
click at [900, 562] on button "Add Task" at bounding box center [905, 562] width 100 height 45
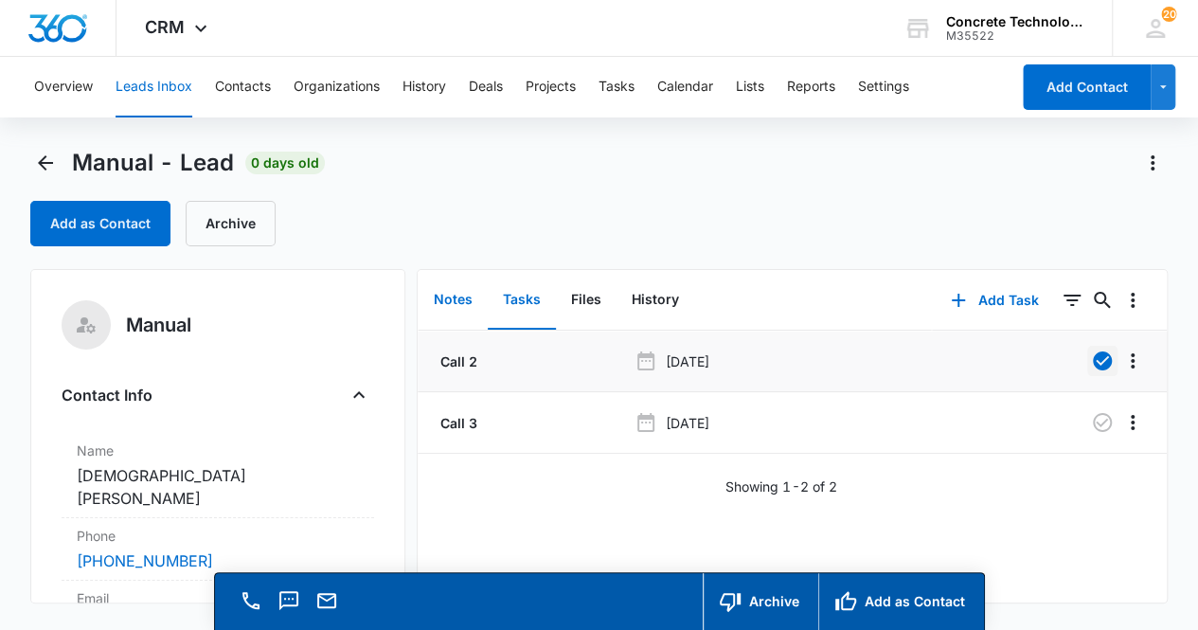
click at [441, 304] on button "Notes" at bounding box center [453, 300] width 69 height 59
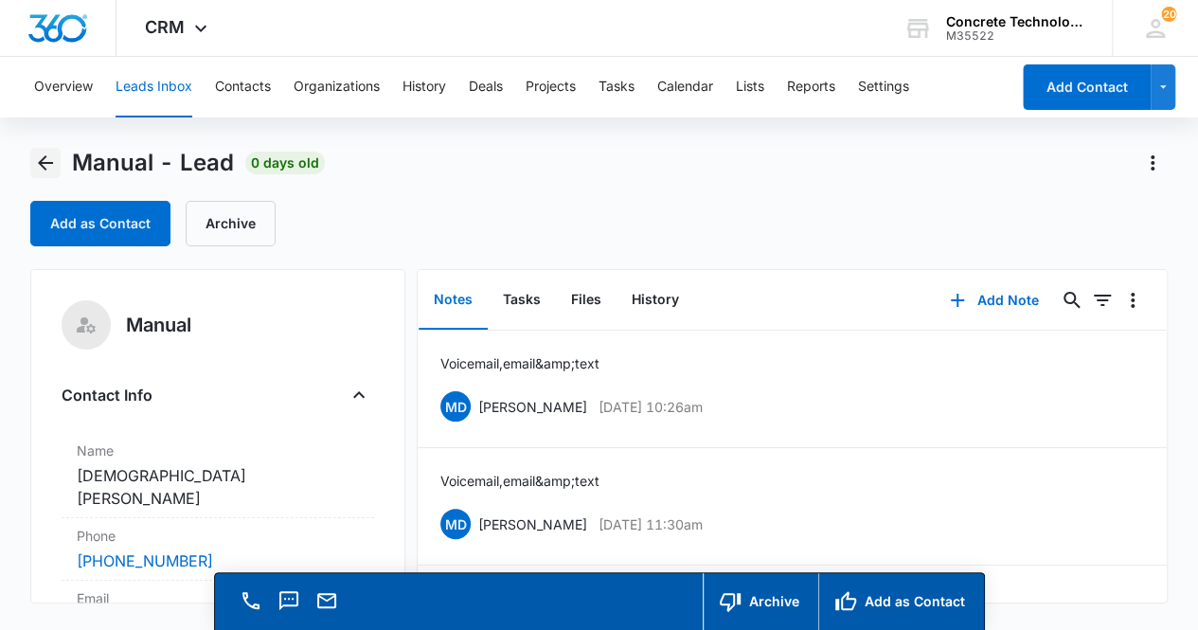
click at [45, 165] on icon "Back" at bounding box center [45, 163] width 23 height 23
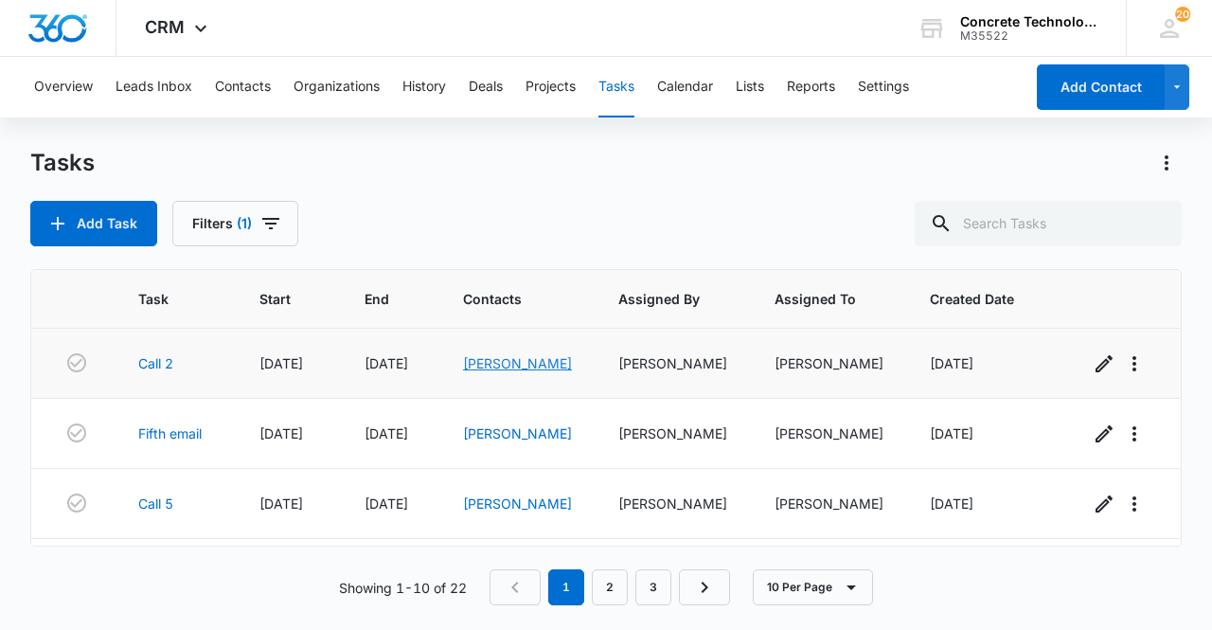
click at [514, 367] on link "[PERSON_NAME]" at bounding box center [517, 363] width 109 height 16
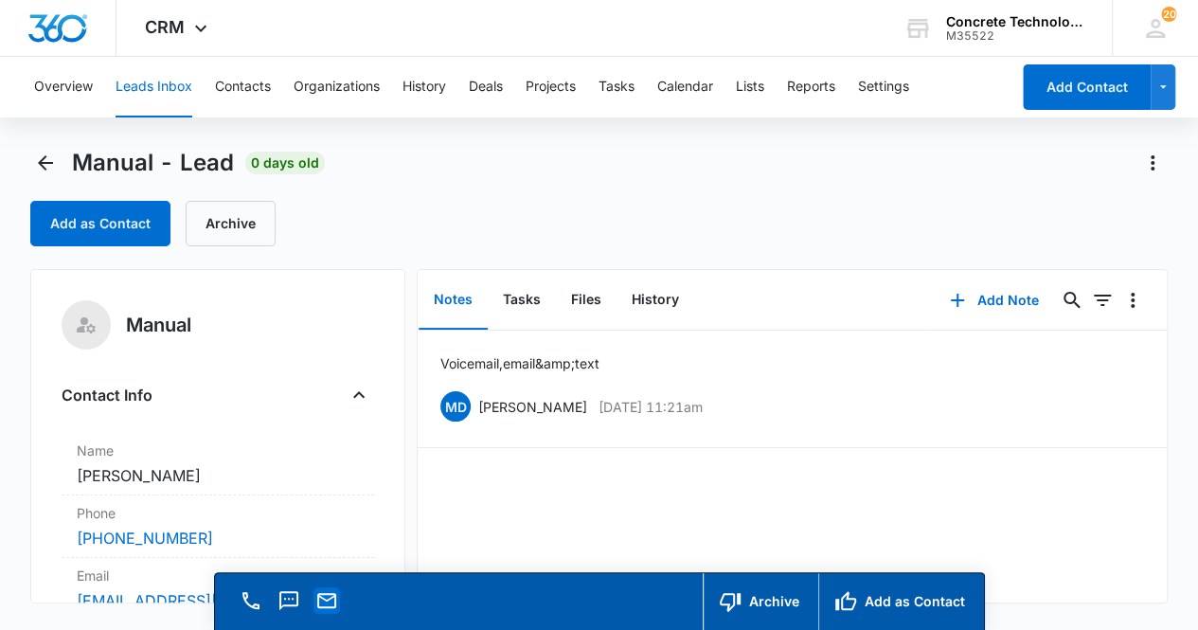
click at [326, 603] on icon "Email" at bounding box center [326, 600] width 23 height 23
click at [995, 299] on button "Add Note" at bounding box center [994, 300] width 126 height 45
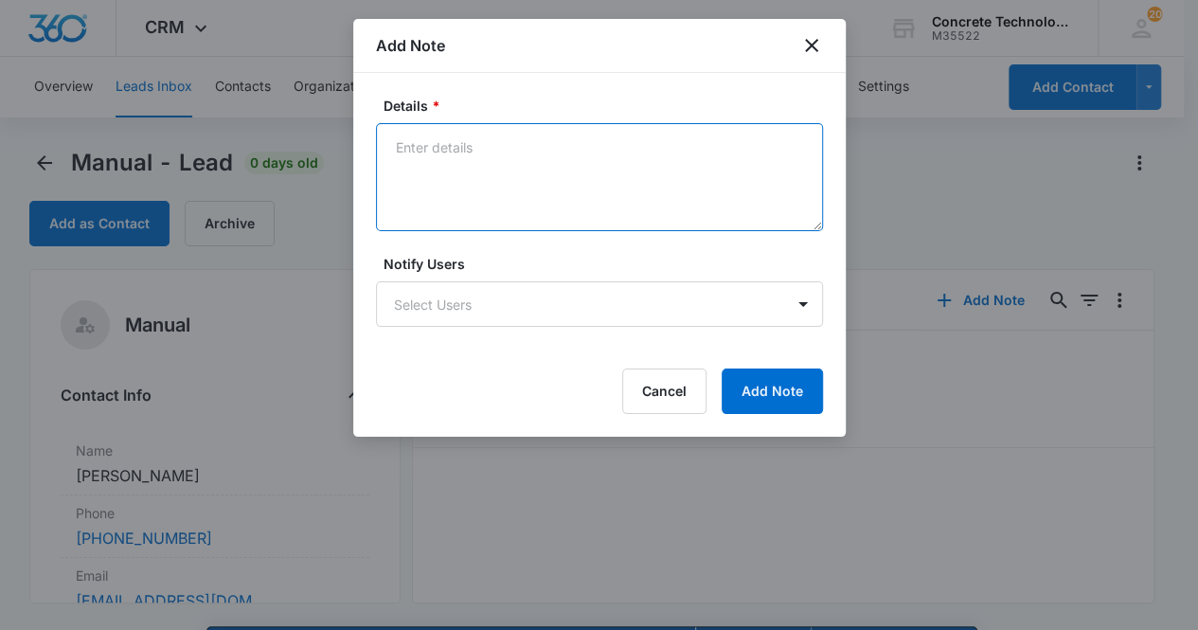
click at [474, 154] on textarea "Details *" at bounding box center [599, 177] width 447 height 108
type textarea "Voicemail, email & text"
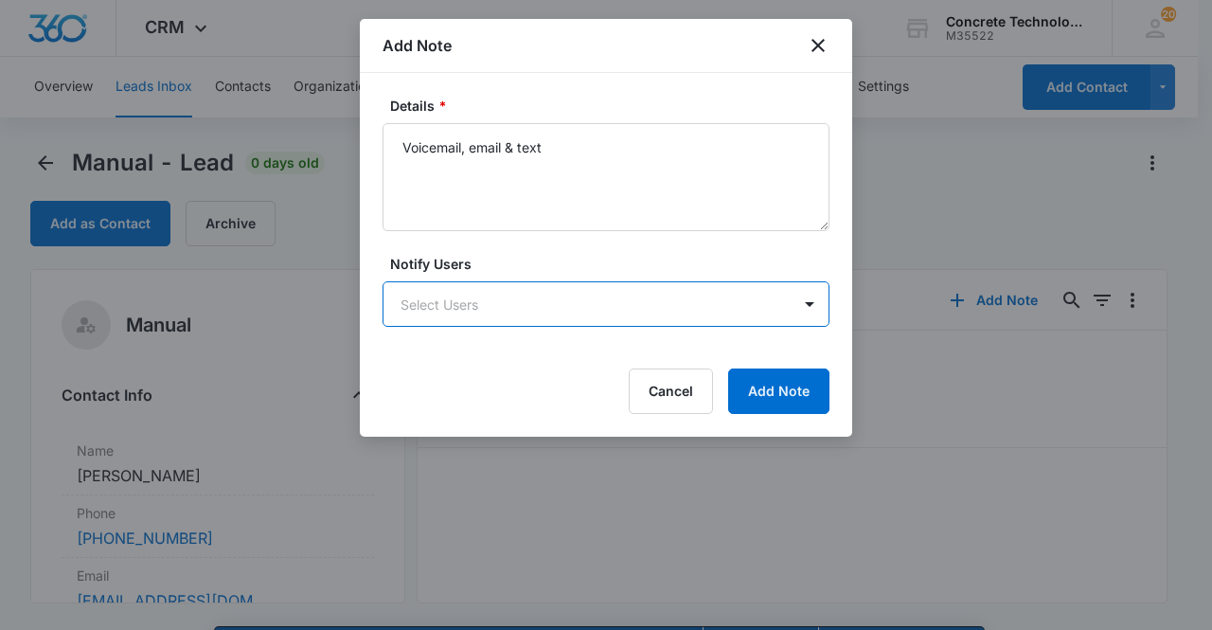
click at [508, 304] on body "CRM Apps Reputation Websites Forms CRM Email Social Content Ads Intelligence Fi…" at bounding box center [606, 342] width 1212 height 684
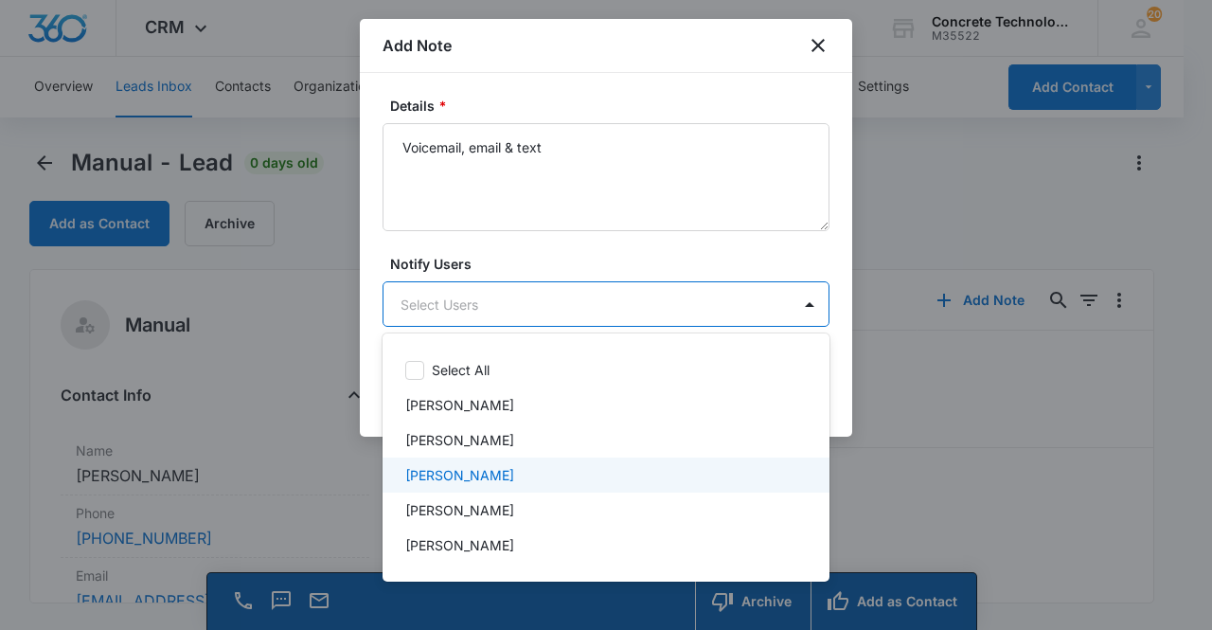
click at [530, 469] on div "[PERSON_NAME]" at bounding box center [604, 475] width 398 height 20
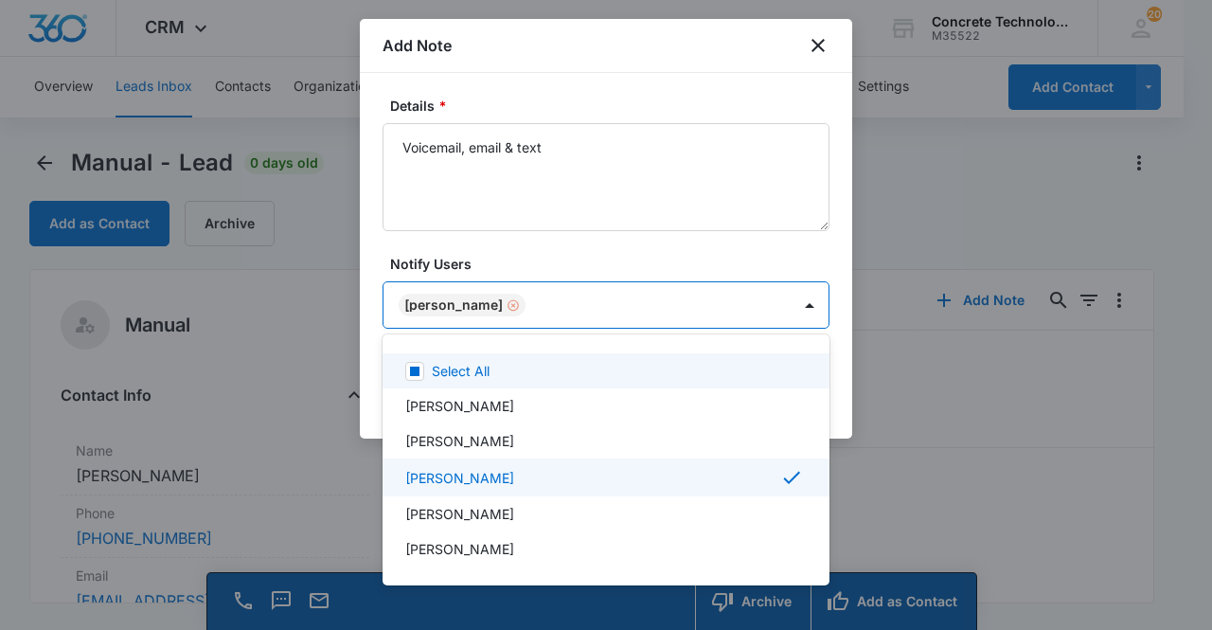
drag, startPoint x: 473, startPoint y: 306, endPoint x: 483, endPoint y: 298, distance: 12.9
click at [473, 304] on div at bounding box center [606, 315] width 1212 height 630
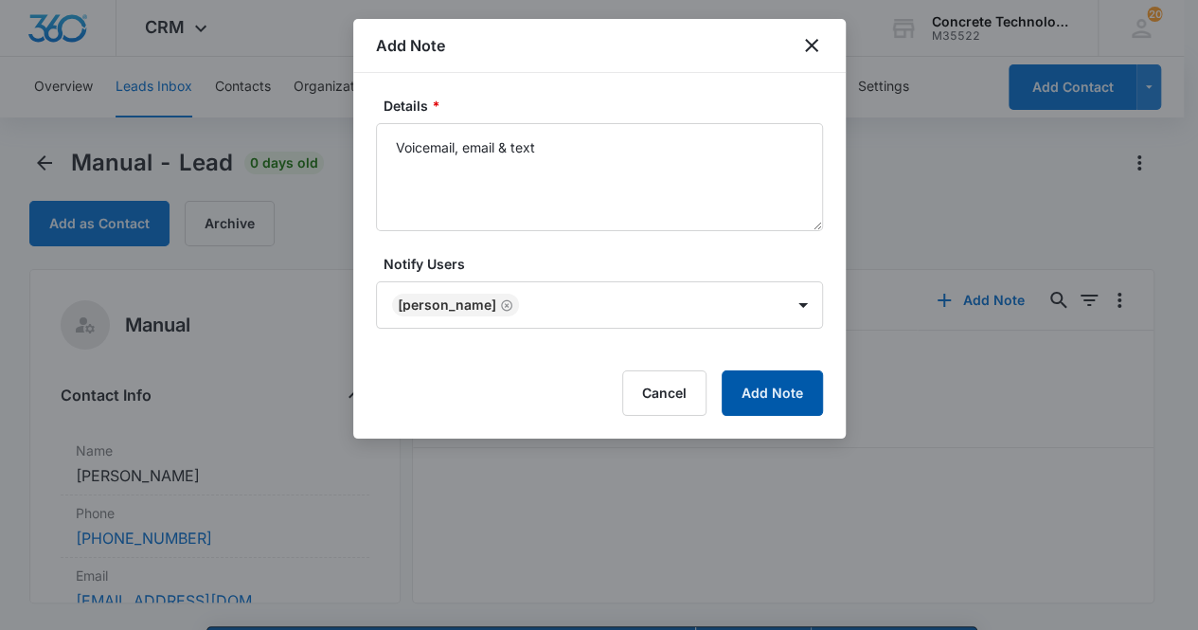
click at [782, 389] on button "Add Note" at bounding box center [772, 392] width 101 height 45
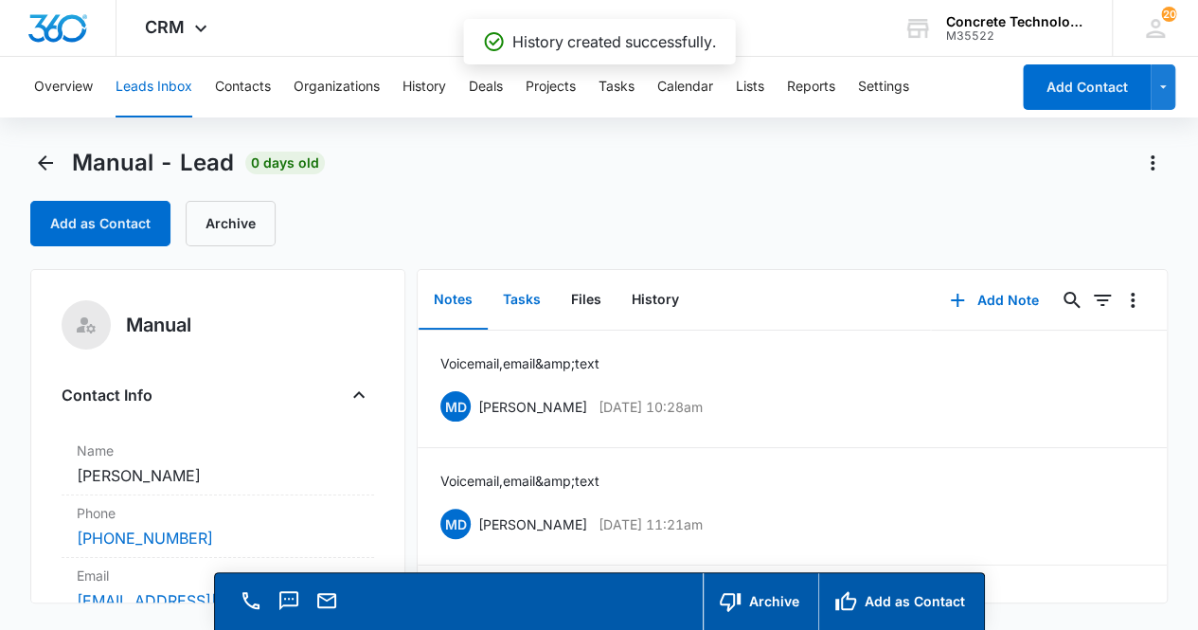
click at [540, 302] on button "Tasks" at bounding box center [522, 300] width 68 height 59
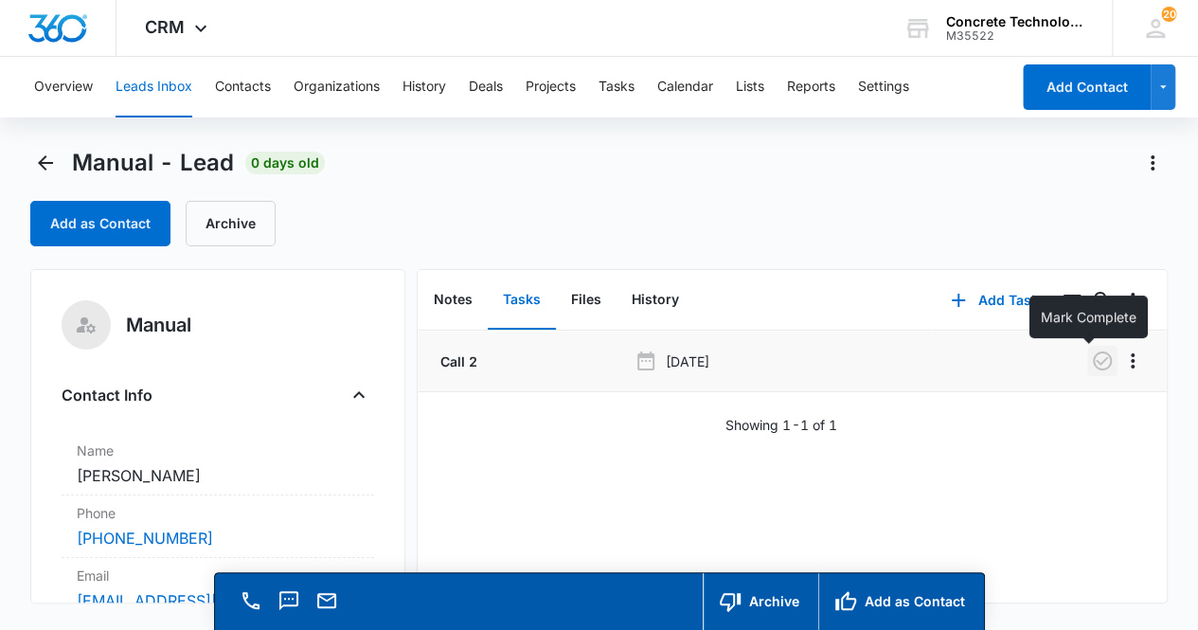
click at [1091, 357] on icon "button" at bounding box center [1102, 361] width 23 height 23
click at [992, 304] on button "Add Task" at bounding box center [994, 300] width 125 height 45
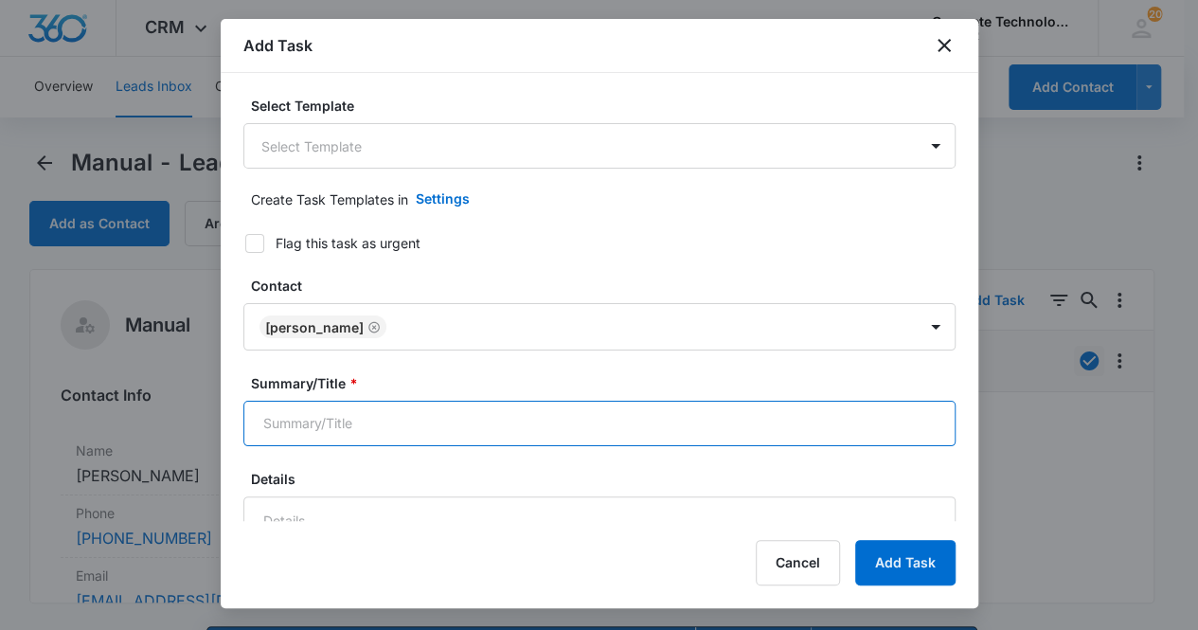
click at [442, 429] on input "Summary/Title *" at bounding box center [599, 423] width 712 height 45
type input "Call 3"
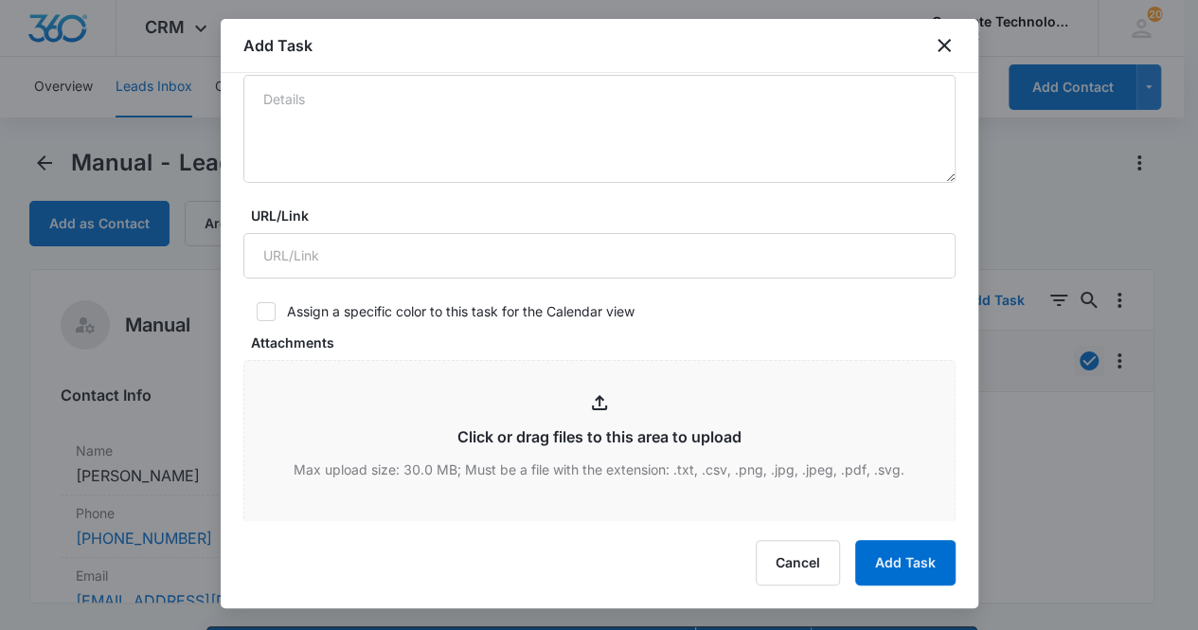
scroll to position [719, 0]
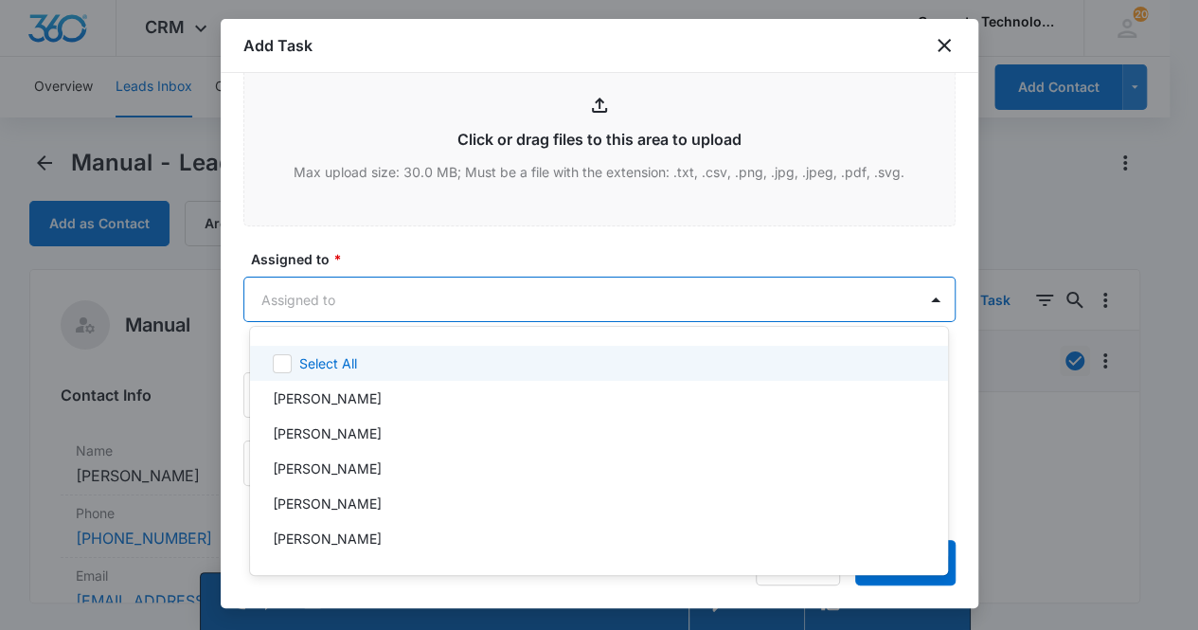
click at [344, 298] on body "CRM Apps Reputation Websites Forms CRM Email Social Content Ads Intelligence Fi…" at bounding box center [599, 315] width 1198 height 630
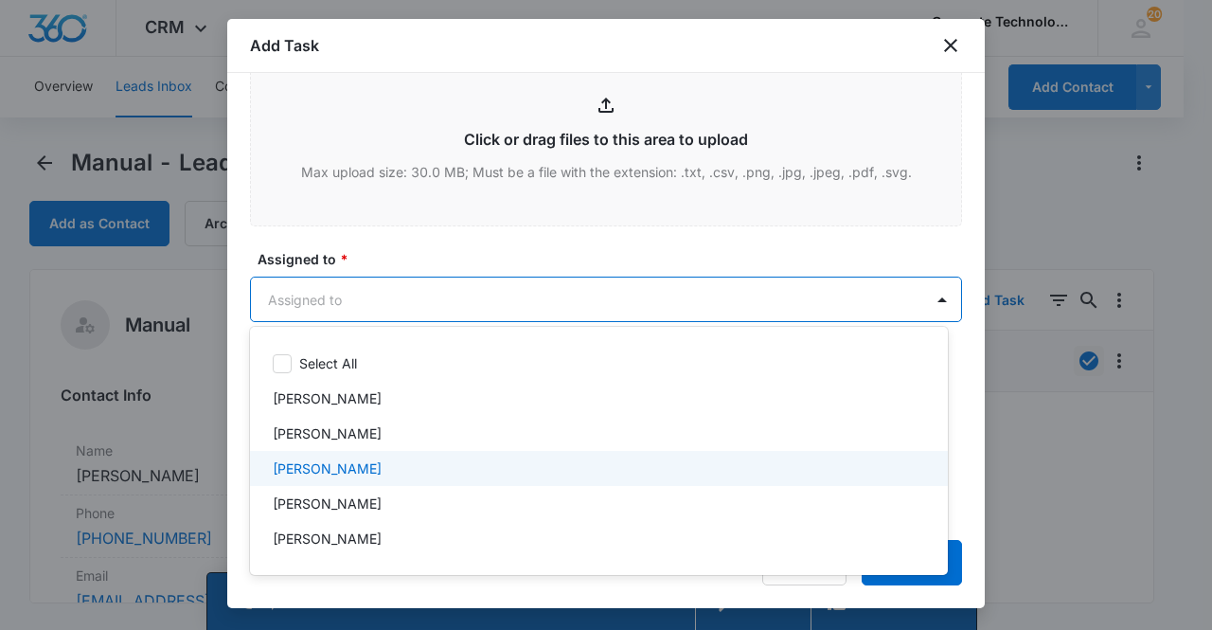
click at [350, 469] on p "[PERSON_NAME]" at bounding box center [327, 468] width 109 height 20
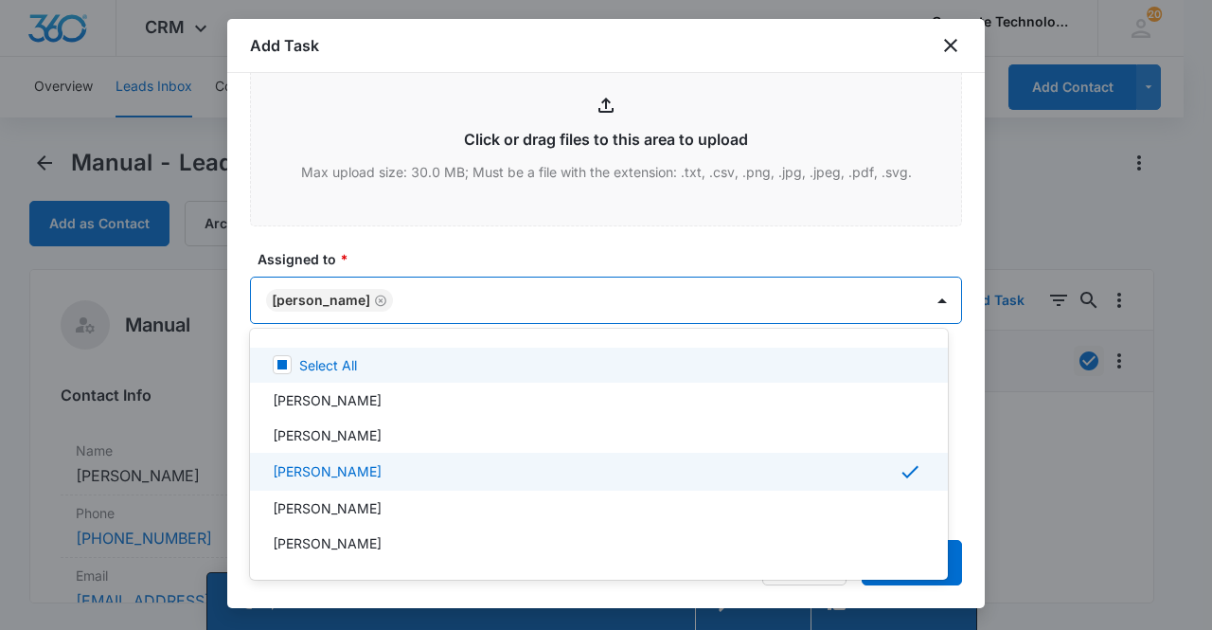
click at [313, 293] on div at bounding box center [606, 315] width 1212 height 630
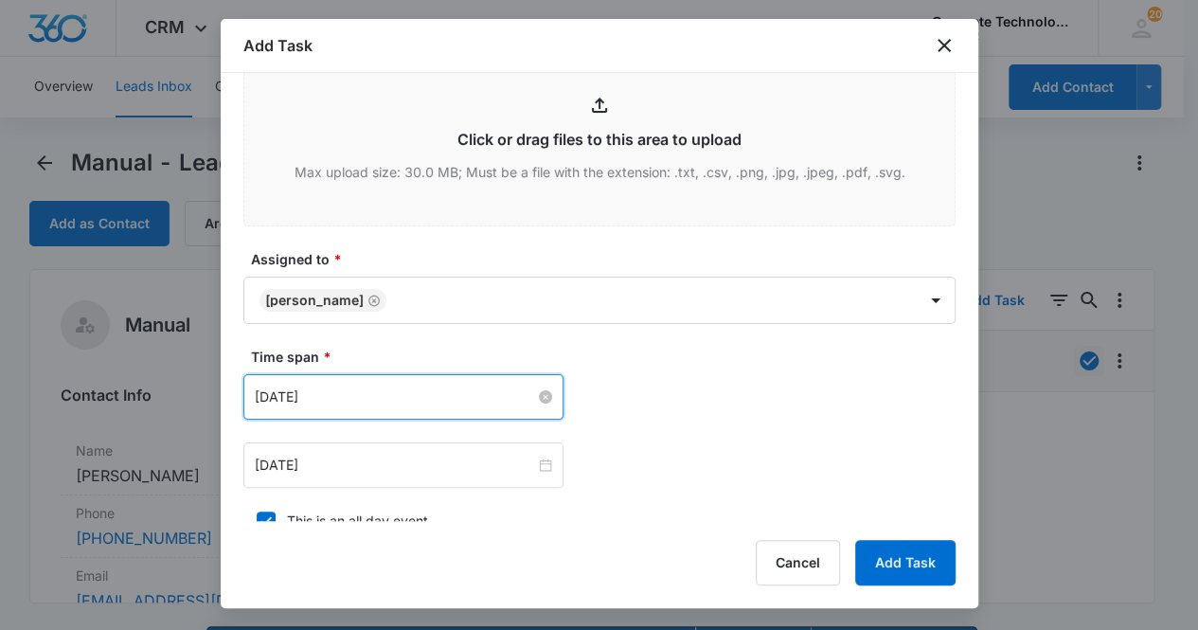
click at [375, 388] on input "[DATE]" at bounding box center [395, 396] width 280 height 21
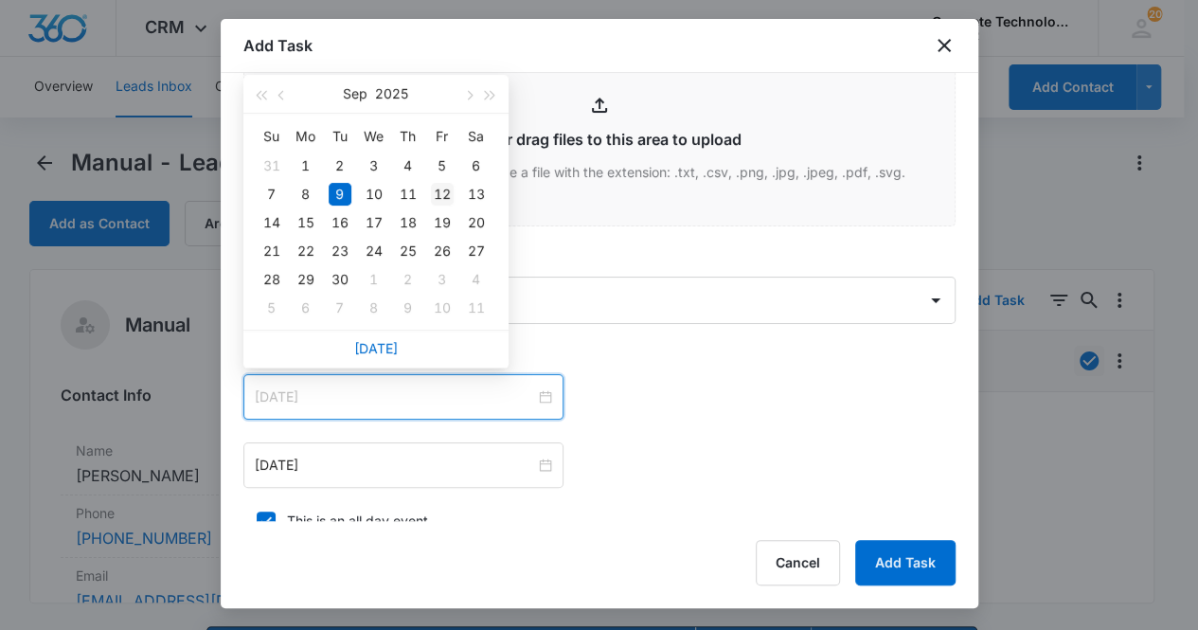
type input "[DATE]"
click at [442, 194] on div "12" at bounding box center [442, 194] width 23 height 23
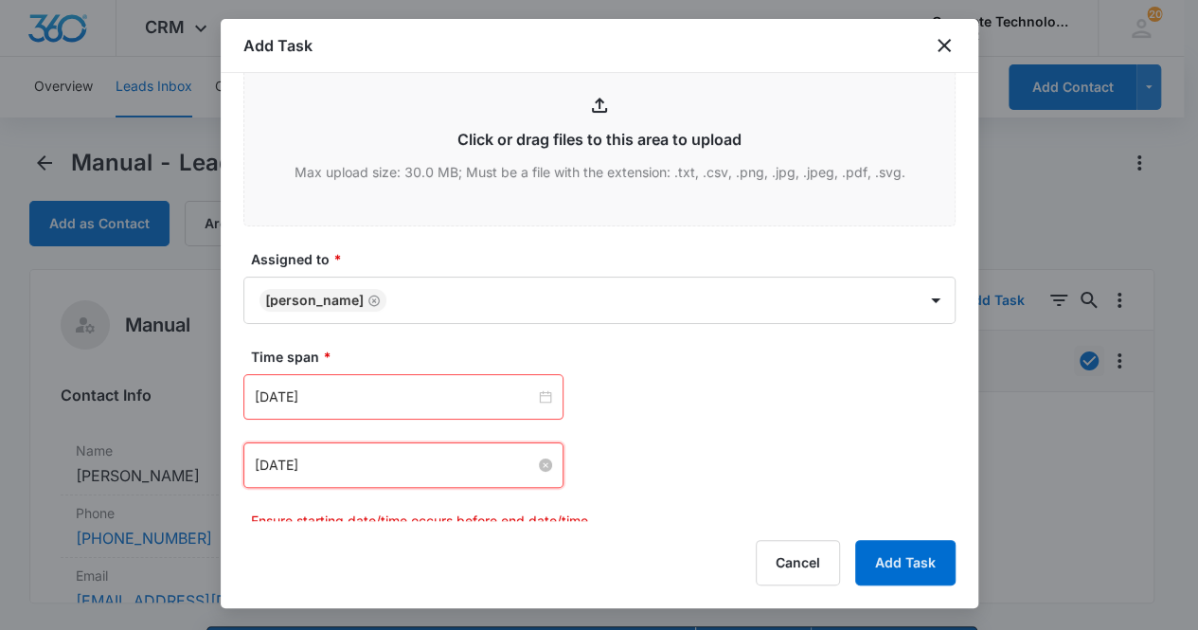
click at [389, 460] on input "[DATE]" at bounding box center [395, 465] width 280 height 21
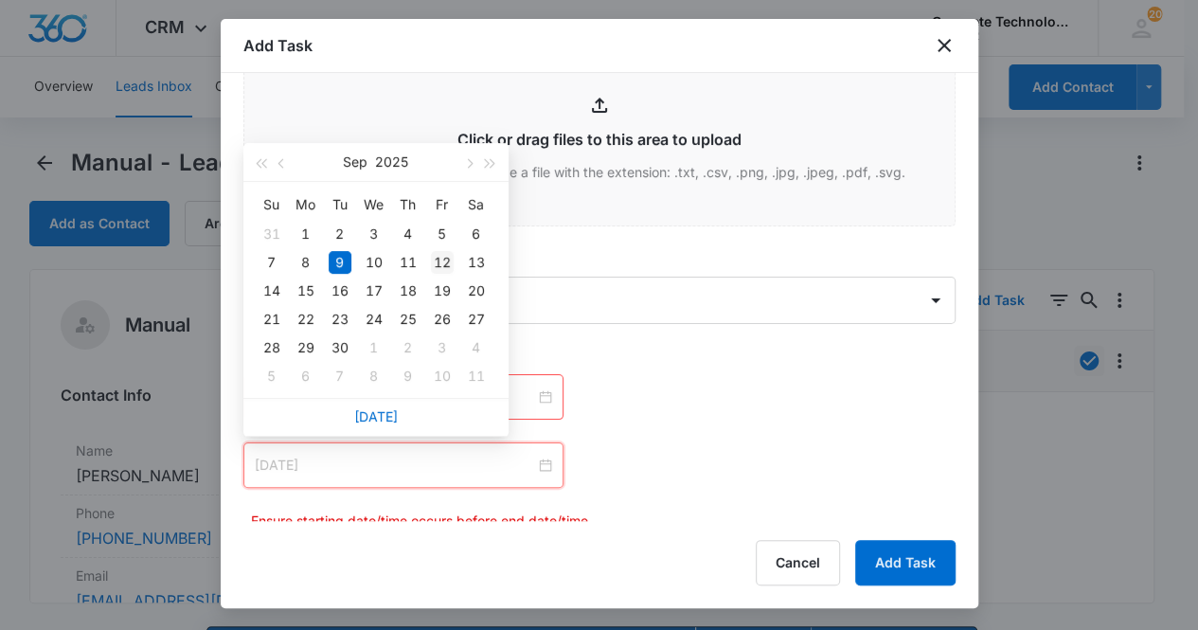
type input "[DATE]"
click at [443, 265] on div "12" at bounding box center [442, 262] width 23 height 23
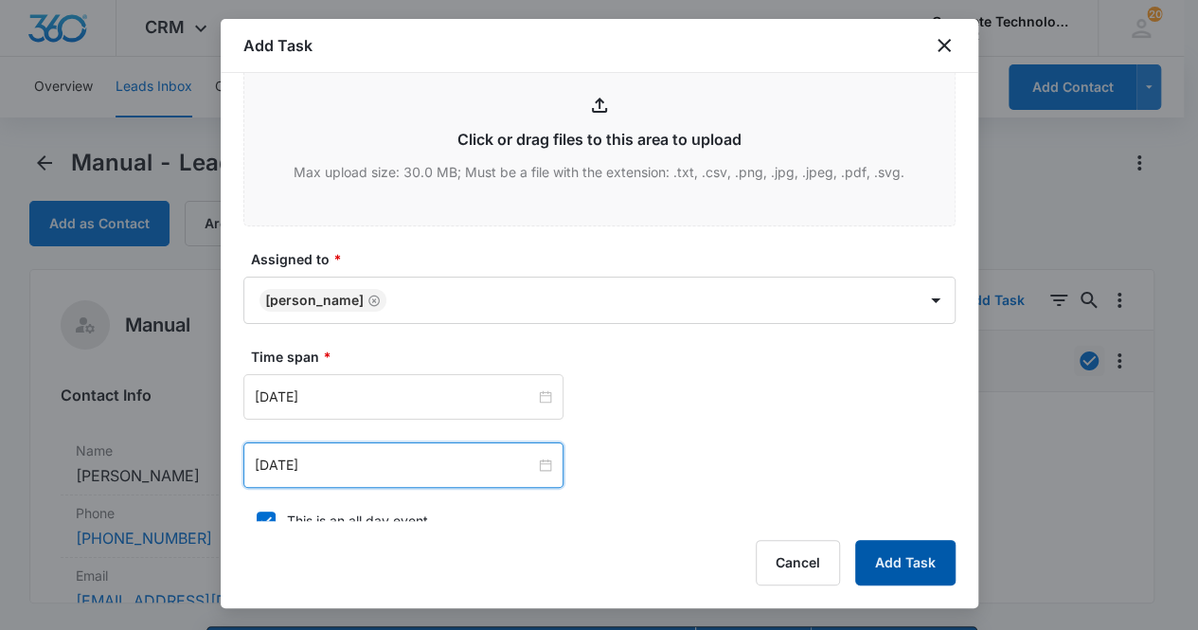
click at [898, 554] on button "Add Task" at bounding box center [905, 562] width 100 height 45
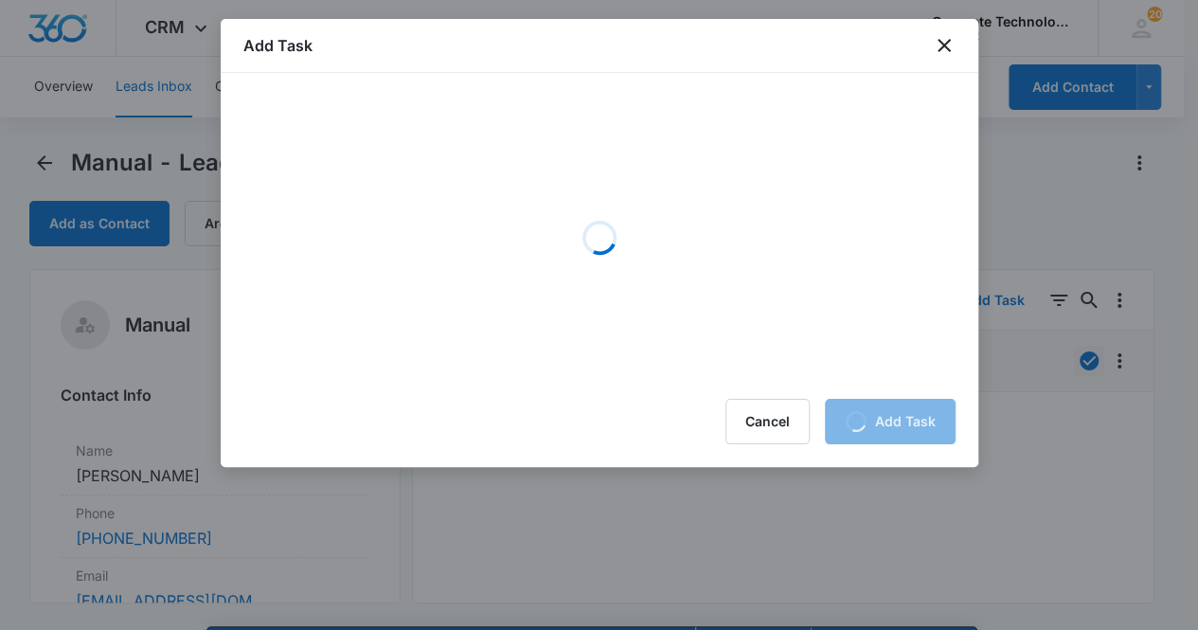
scroll to position [0, 0]
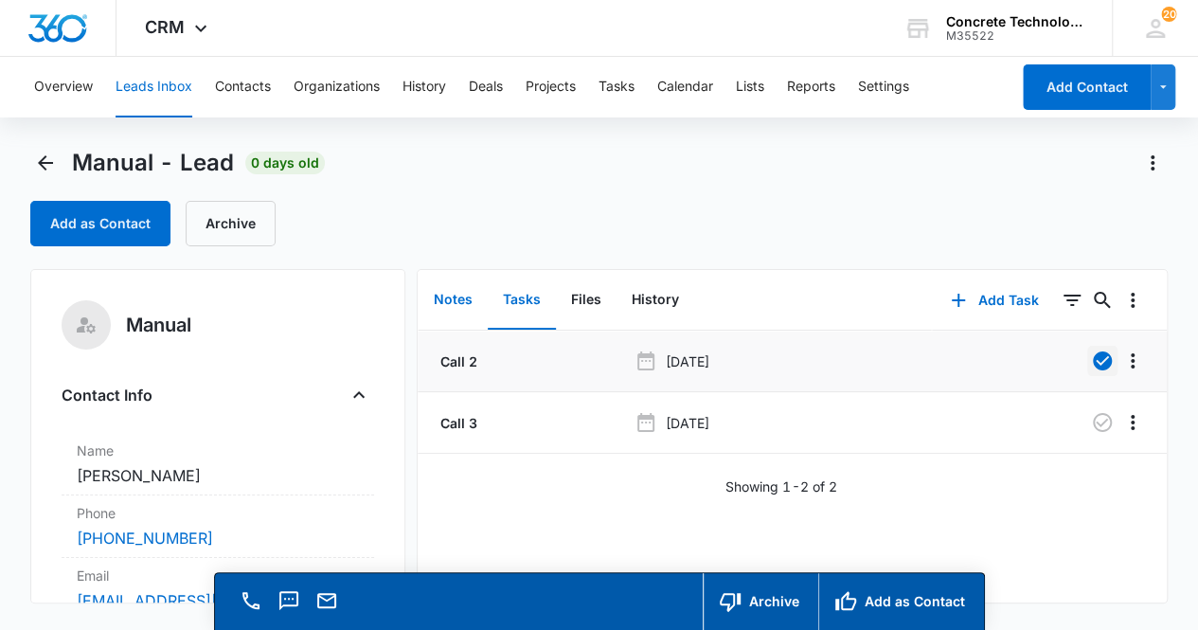
click at [457, 295] on button "Notes" at bounding box center [453, 300] width 69 height 59
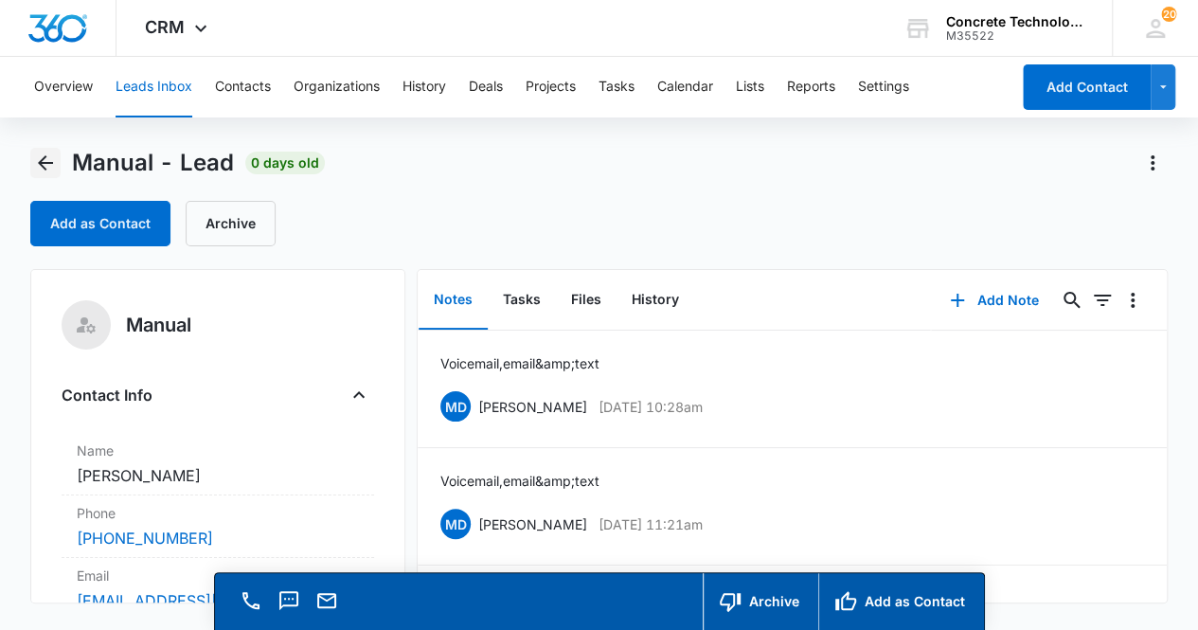
click at [35, 162] on icon "Back" at bounding box center [45, 163] width 23 height 23
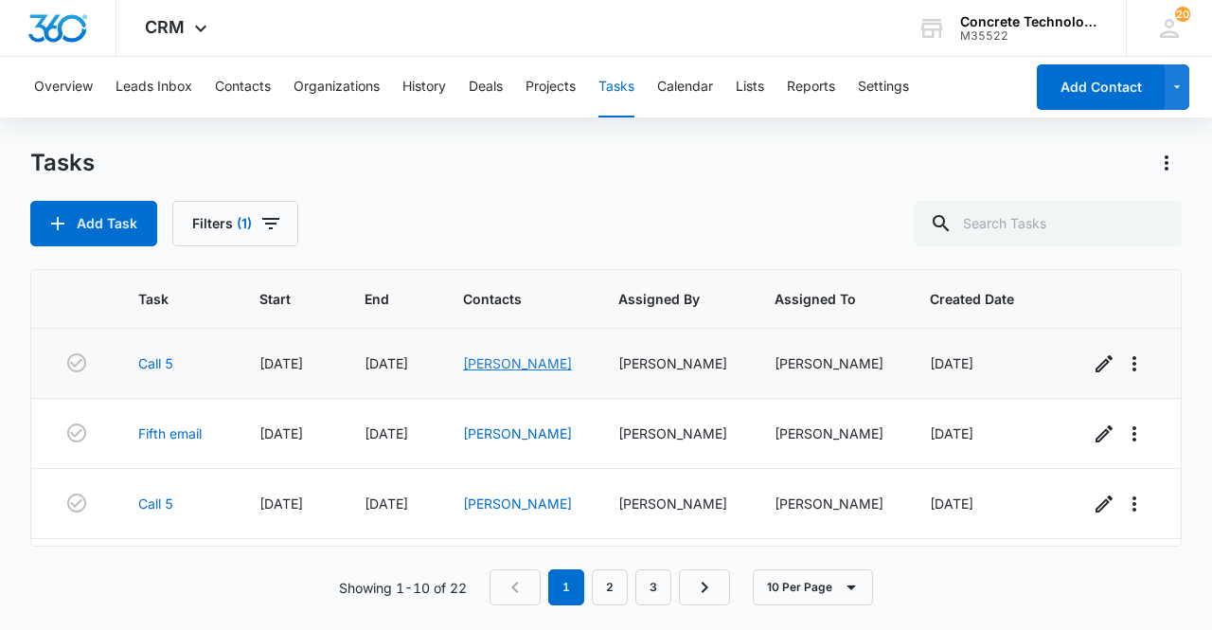
click at [493, 369] on link "[PERSON_NAME]" at bounding box center [517, 363] width 109 height 16
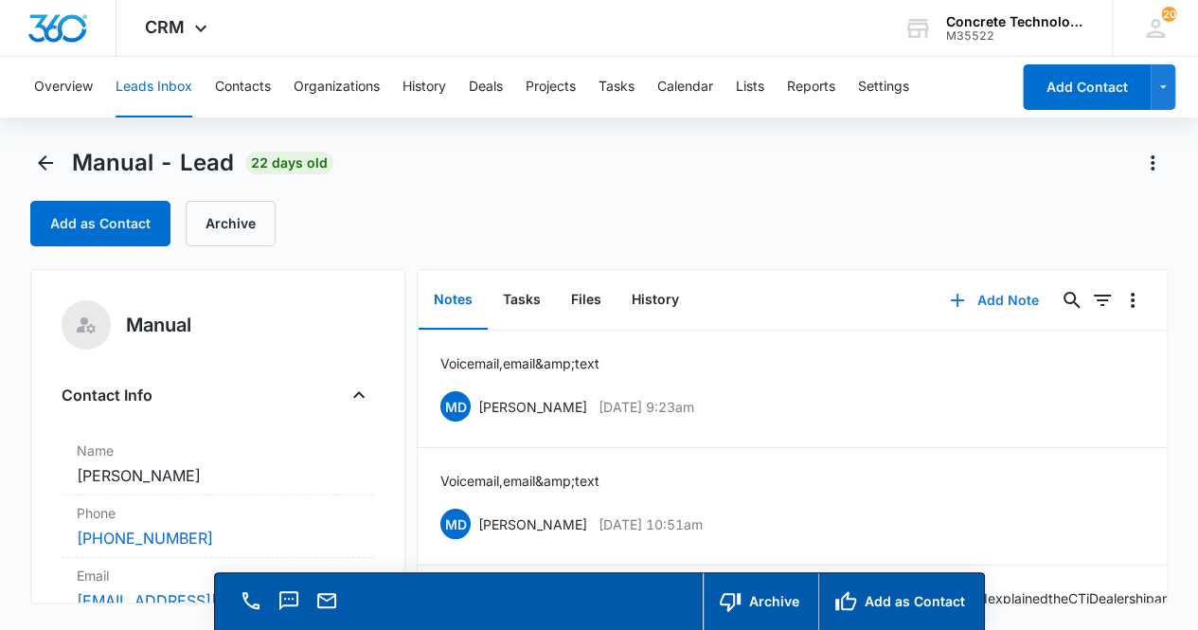
click at [993, 302] on button "Add Note" at bounding box center [994, 300] width 126 height 45
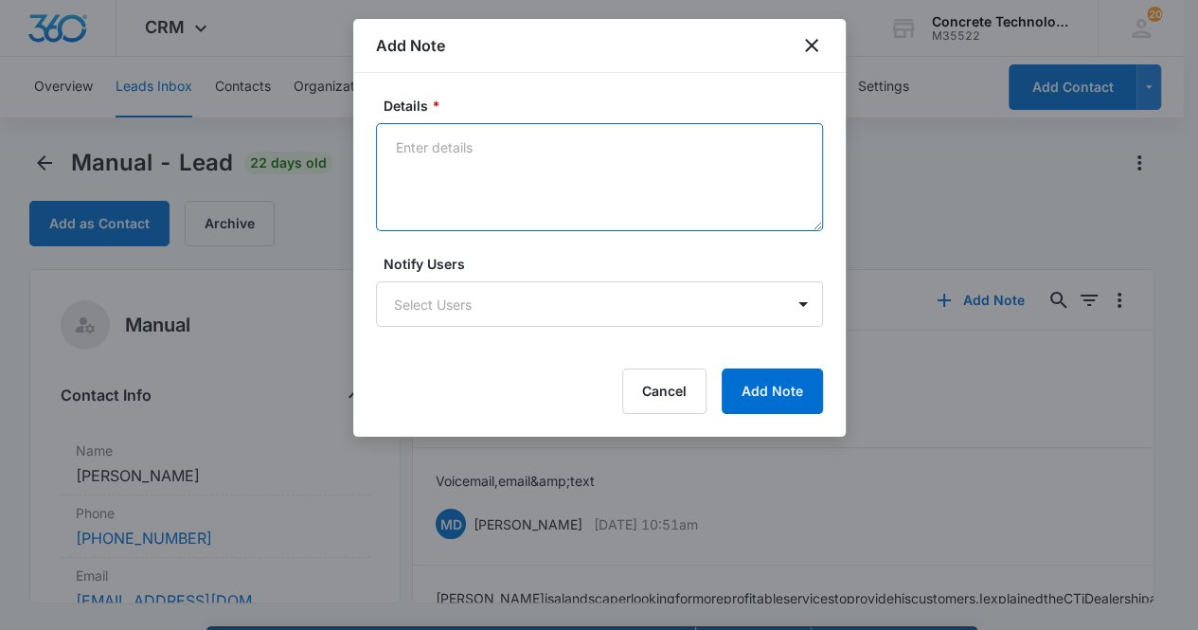
click at [562, 166] on textarea "Details *" at bounding box center [599, 177] width 447 height 108
type textarea "Voicemail, email & text"
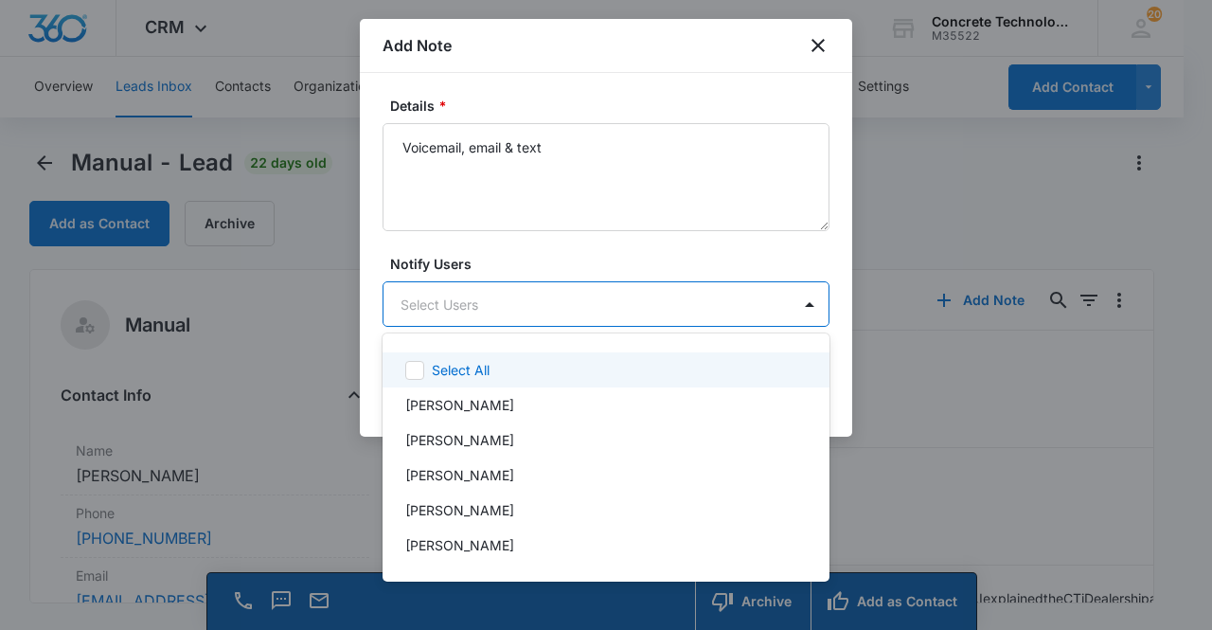
click at [515, 312] on body "CRM Apps Reputation Websites Forms CRM Email Social Content Ads Intelligence Fi…" at bounding box center [606, 315] width 1212 height 630
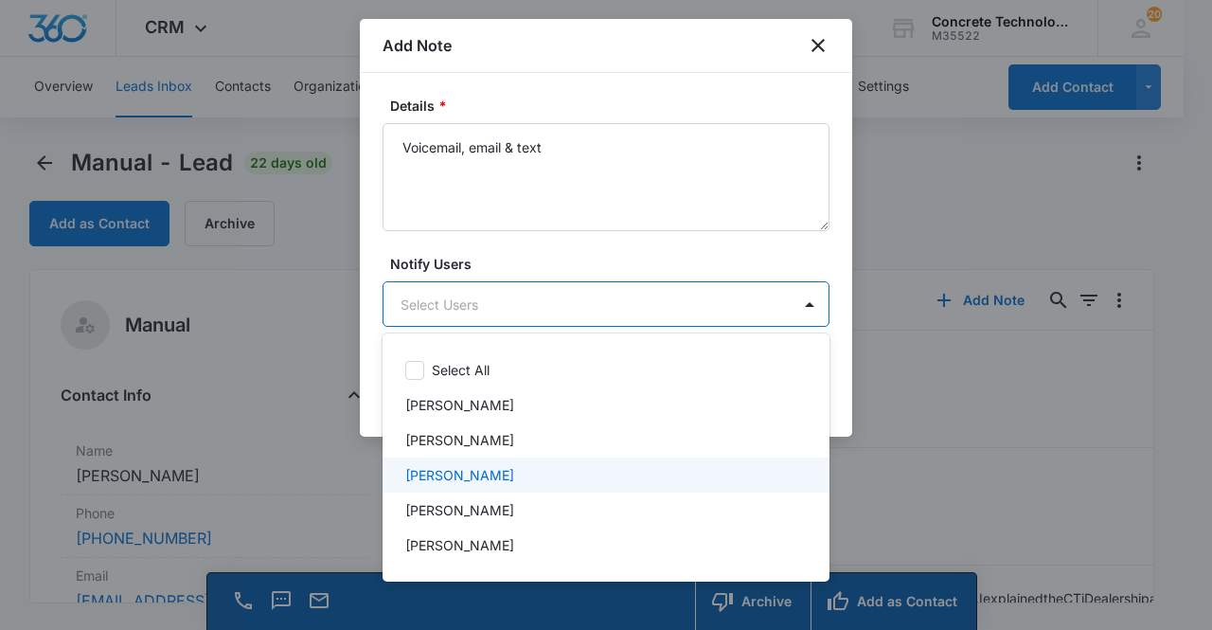
click at [508, 464] on div "[PERSON_NAME]" at bounding box center [606, 474] width 447 height 35
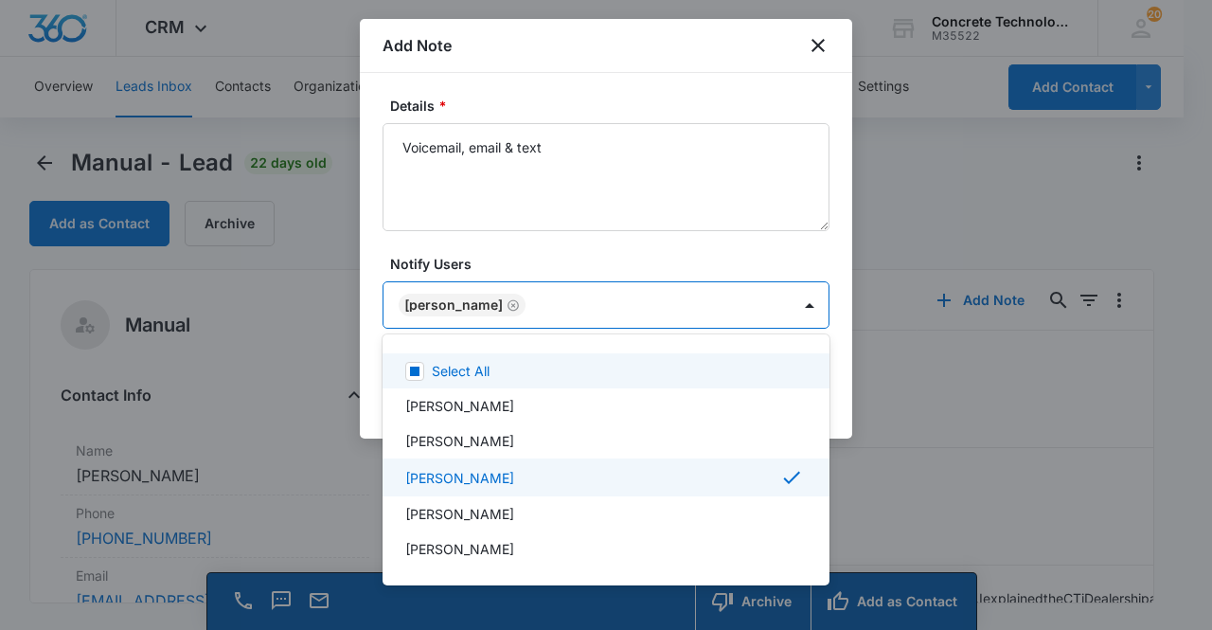
click at [470, 306] on div at bounding box center [606, 315] width 1212 height 630
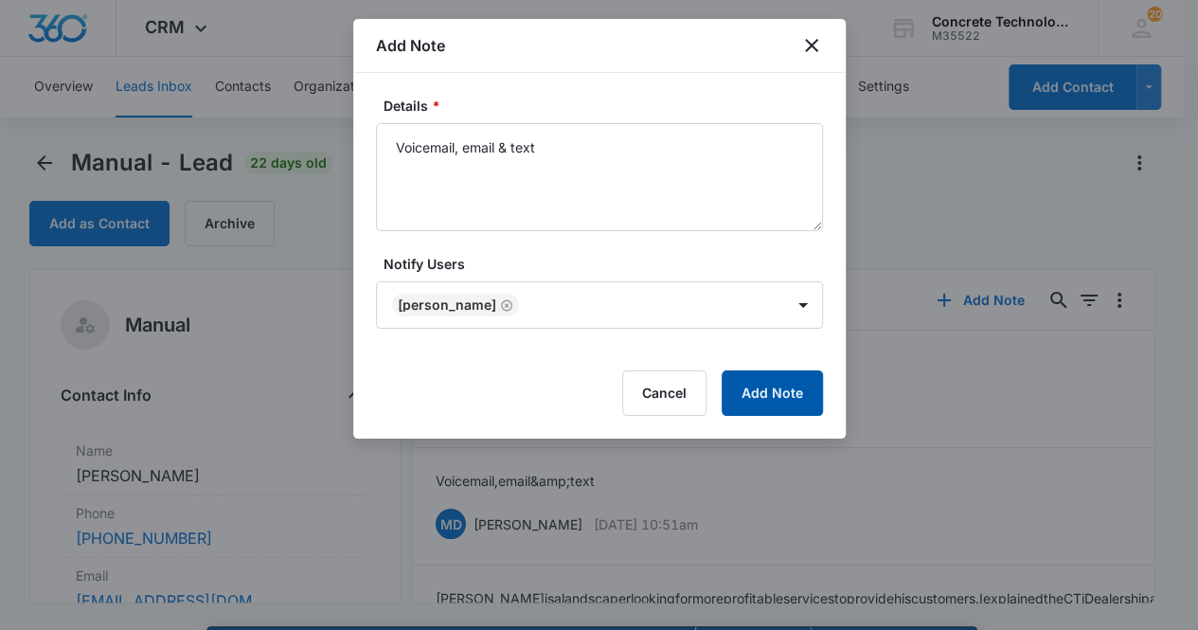
click at [777, 392] on button "Add Note" at bounding box center [772, 392] width 101 height 45
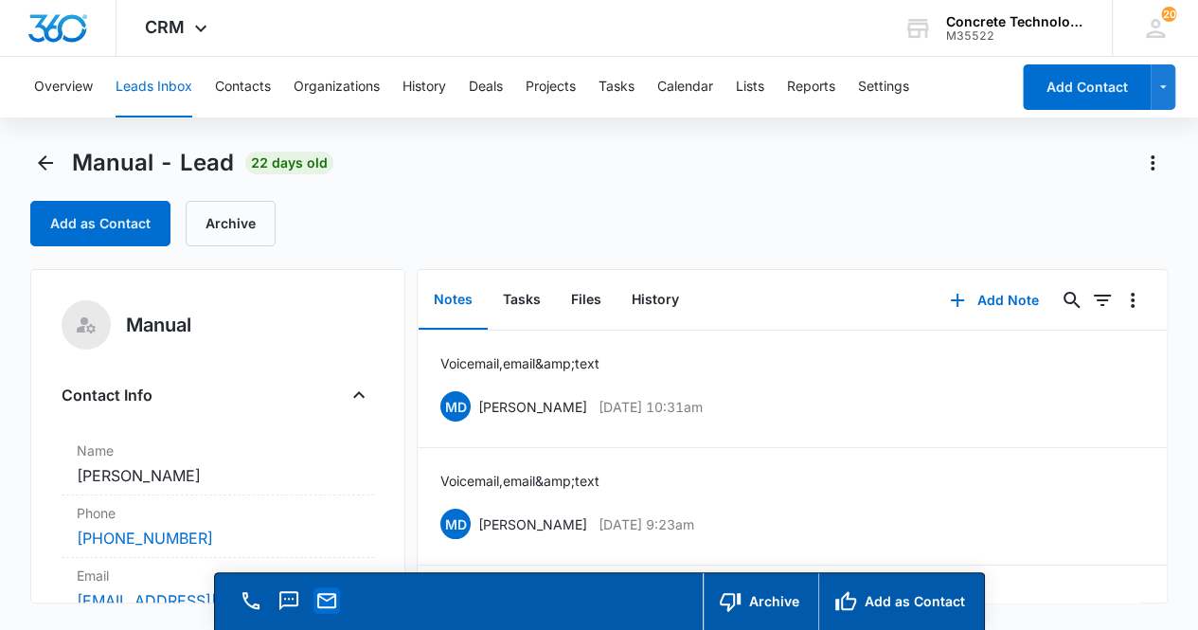
click at [328, 606] on icon "Email" at bounding box center [326, 600] width 19 height 15
click at [1022, 516] on div "MD Mike Delduca Sep 3, 2025 at 9:23am Delete Edit" at bounding box center [792, 524] width 704 height 36
click at [524, 302] on button "Tasks" at bounding box center [522, 300] width 68 height 59
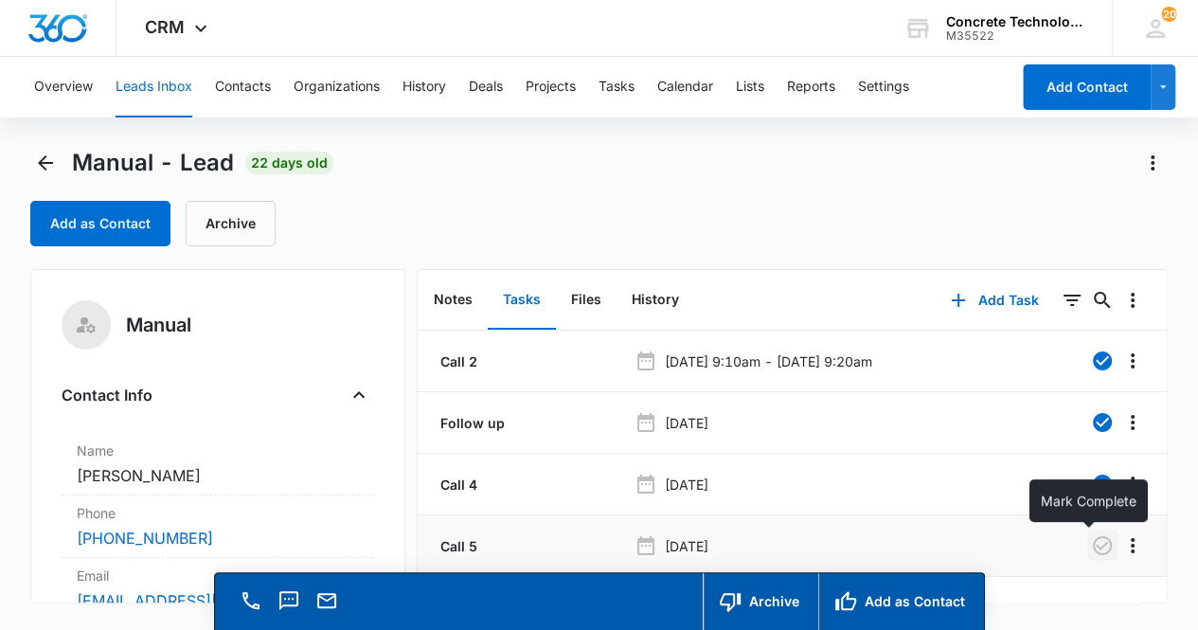
click at [1091, 548] on icon "button" at bounding box center [1102, 545] width 23 height 23
click at [455, 302] on button "Notes" at bounding box center [453, 300] width 69 height 59
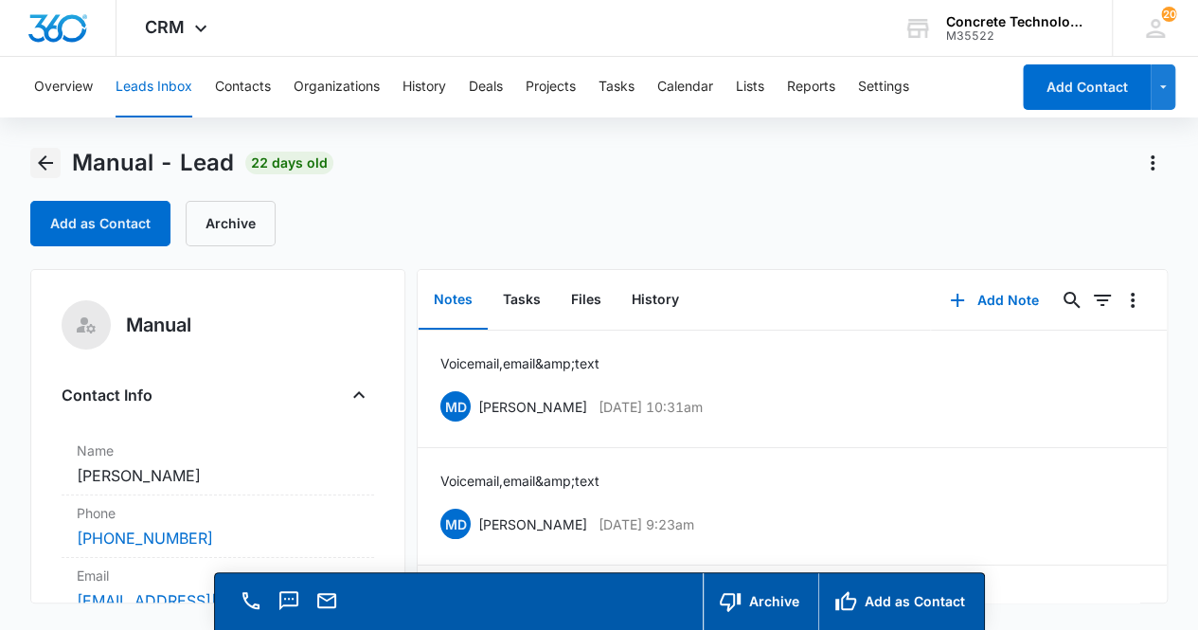
click at [43, 162] on icon "Back" at bounding box center [45, 162] width 15 height 15
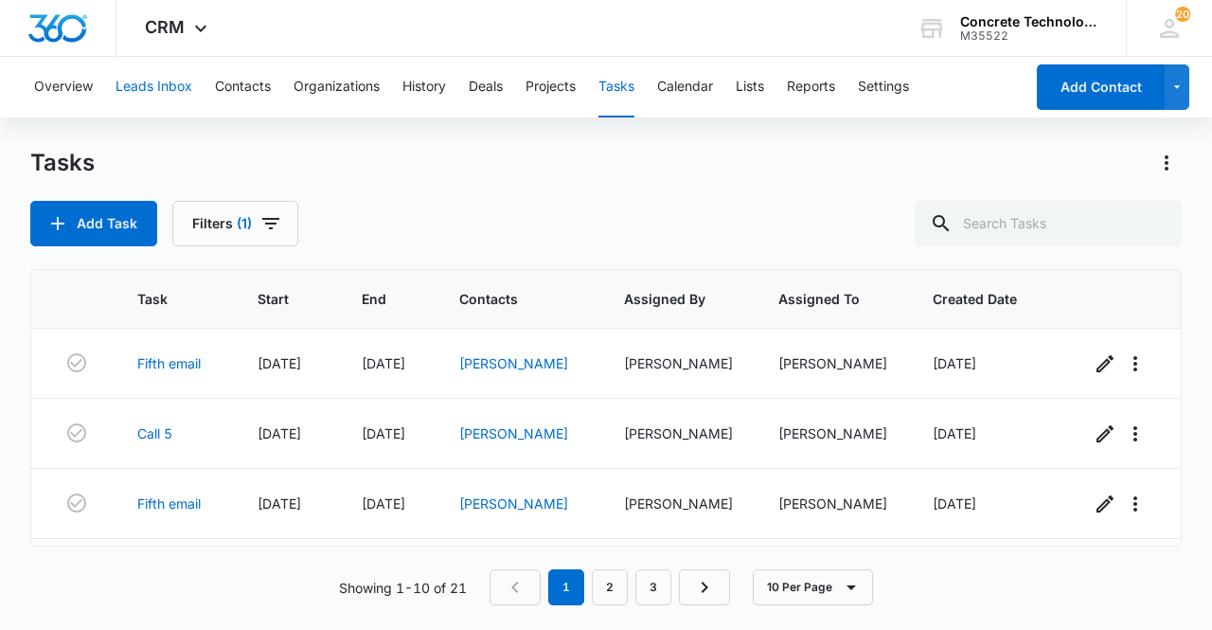
click at [148, 86] on button "Leads Inbox" at bounding box center [154, 87] width 77 height 61
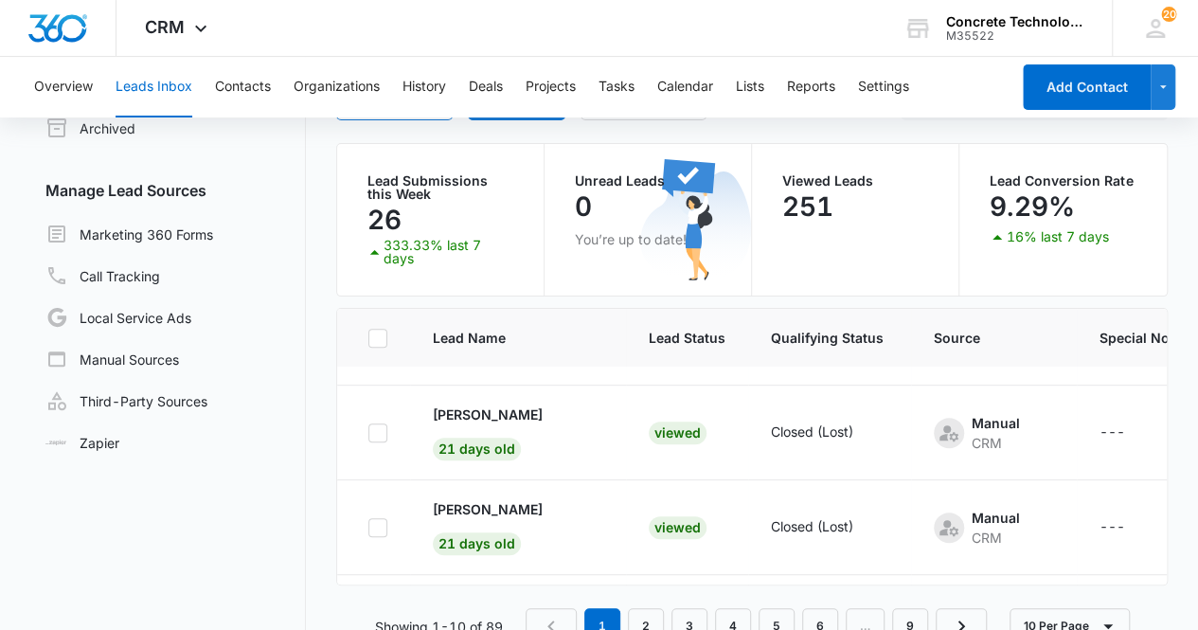
scroll to position [162, 0]
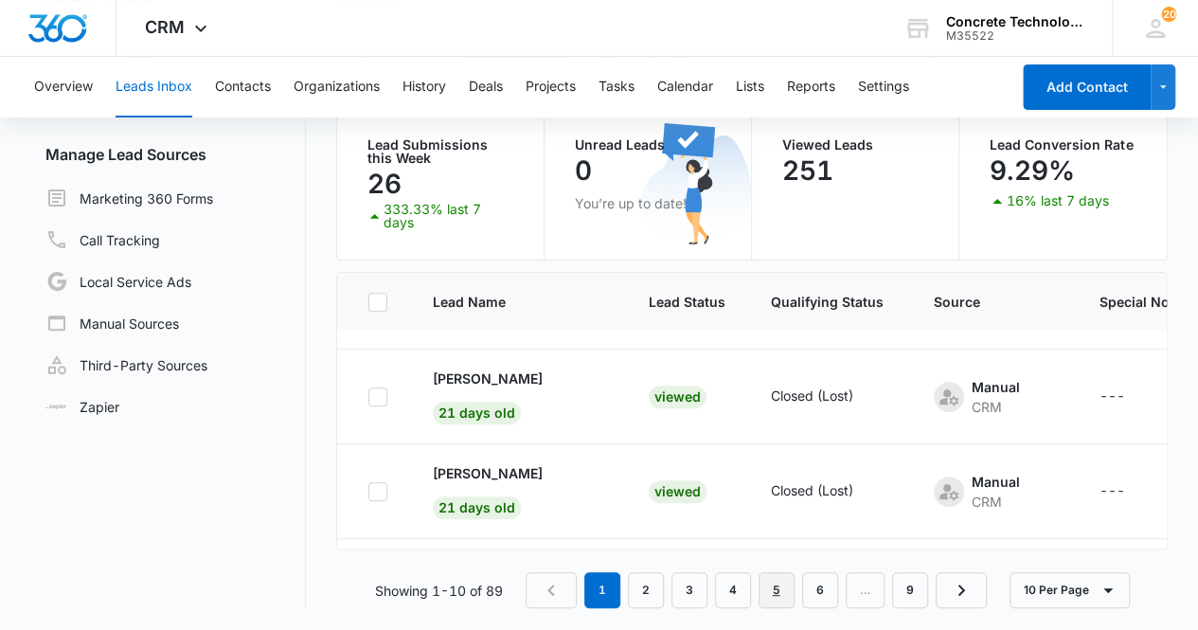
click at [779, 601] on link "5" at bounding box center [777, 590] width 36 height 36
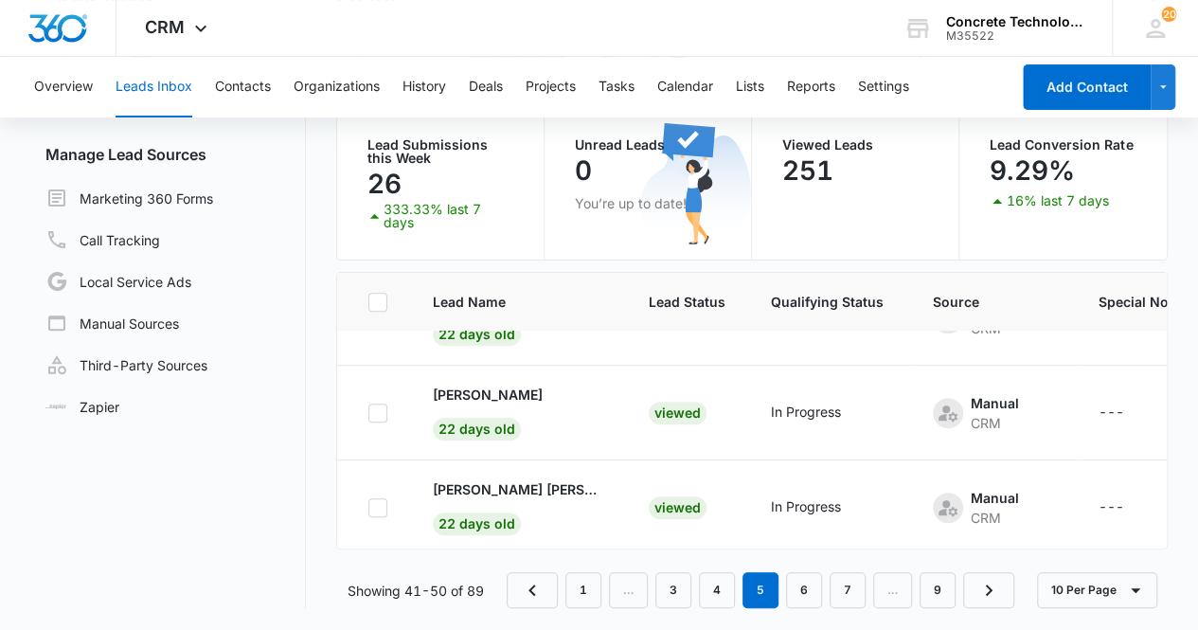
scroll to position [740, 0]
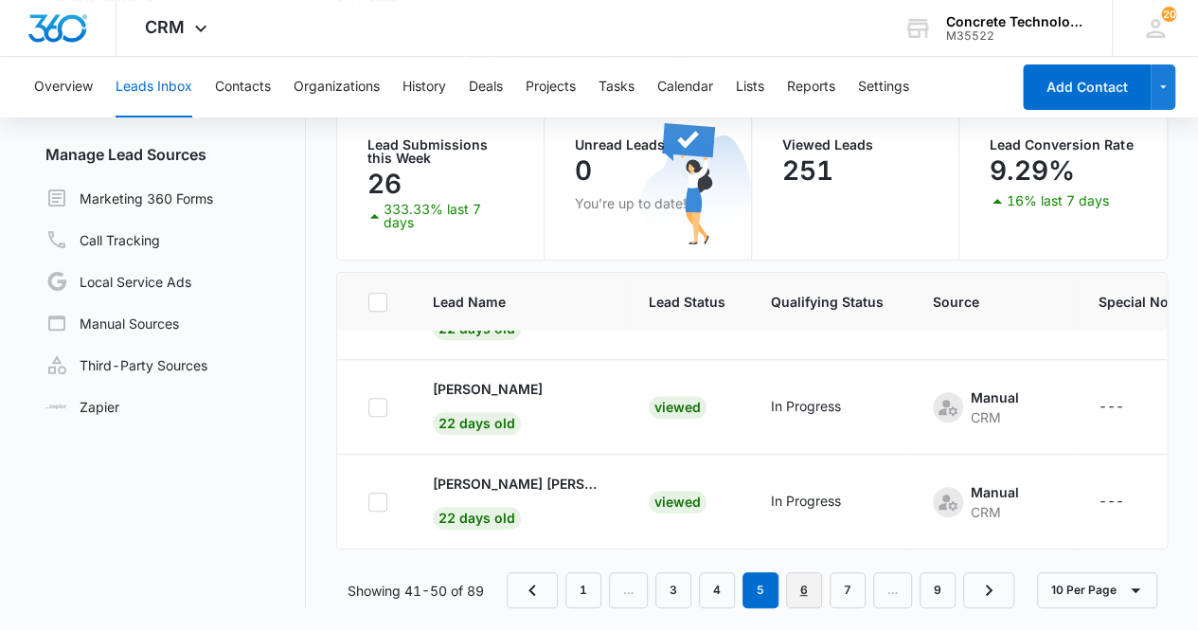
click at [804, 592] on link "6" at bounding box center [804, 590] width 36 height 36
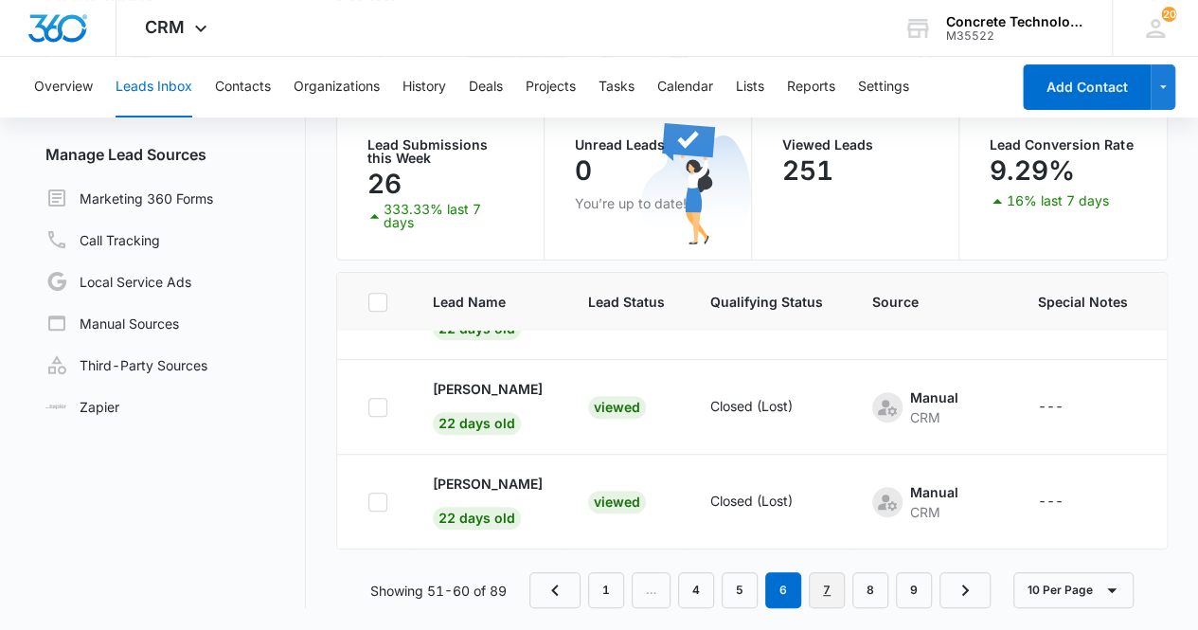
click at [826, 597] on link "7" at bounding box center [827, 590] width 36 height 36
click at [868, 602] on link "8" at bounding box center [870, 590] width 36 height 36
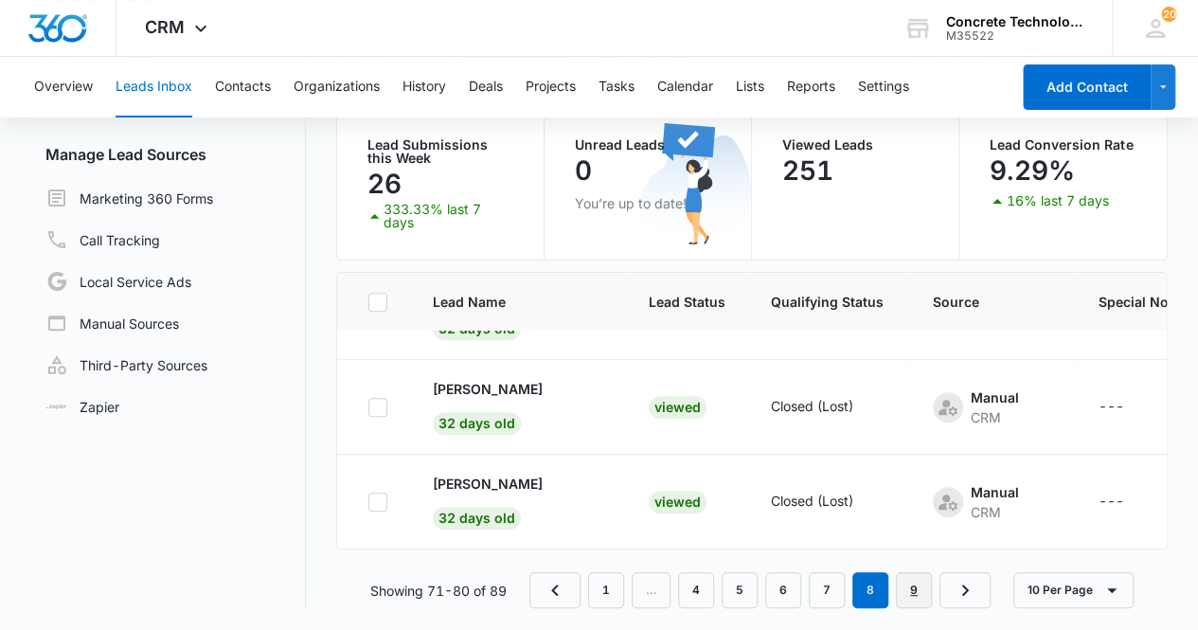
click at [918, 599] on link "9" at bounding box center [914, 590] width 36 height 36
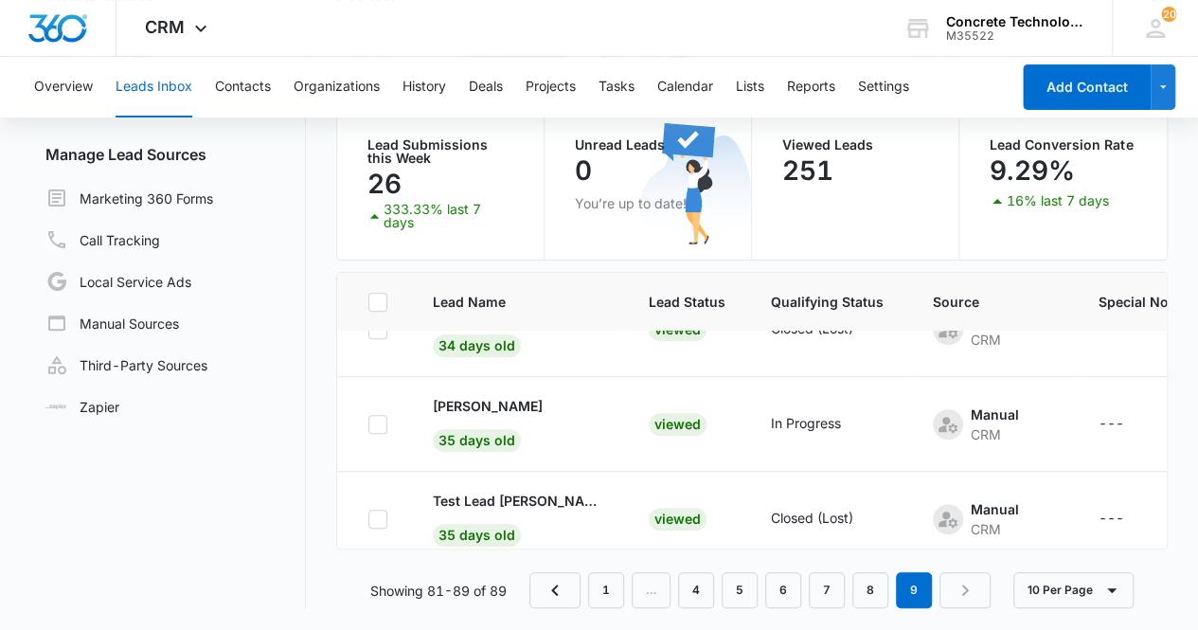
scroll to position [645, 0]
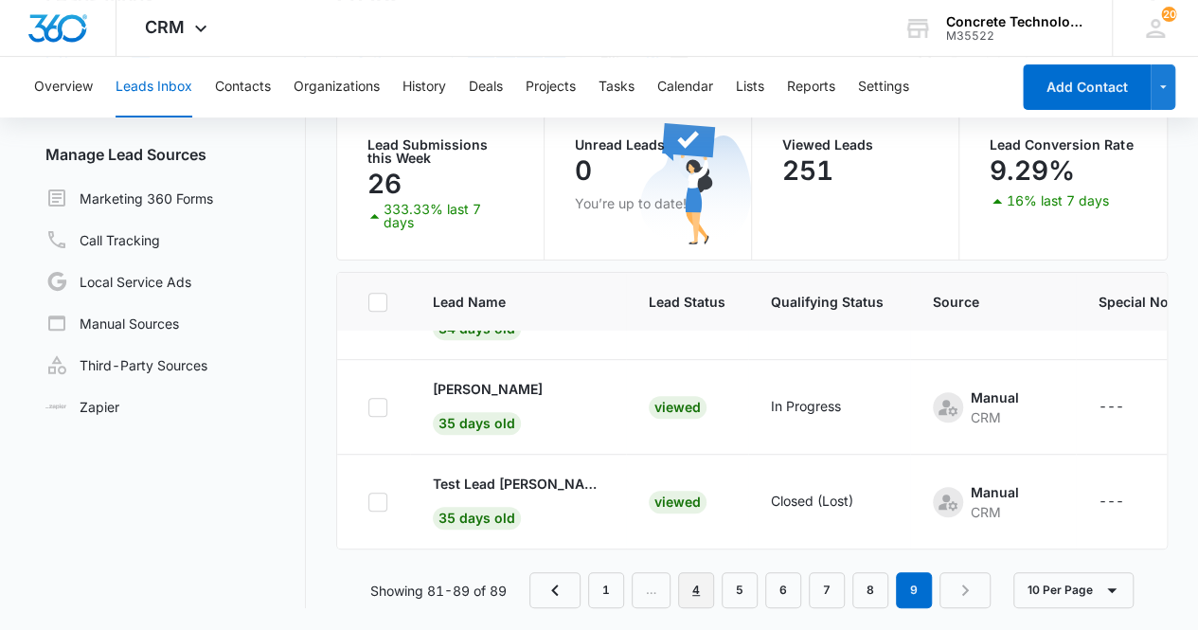
click at [703, 599] on link "4" at bounding box center [696, 590] width 36 height 36
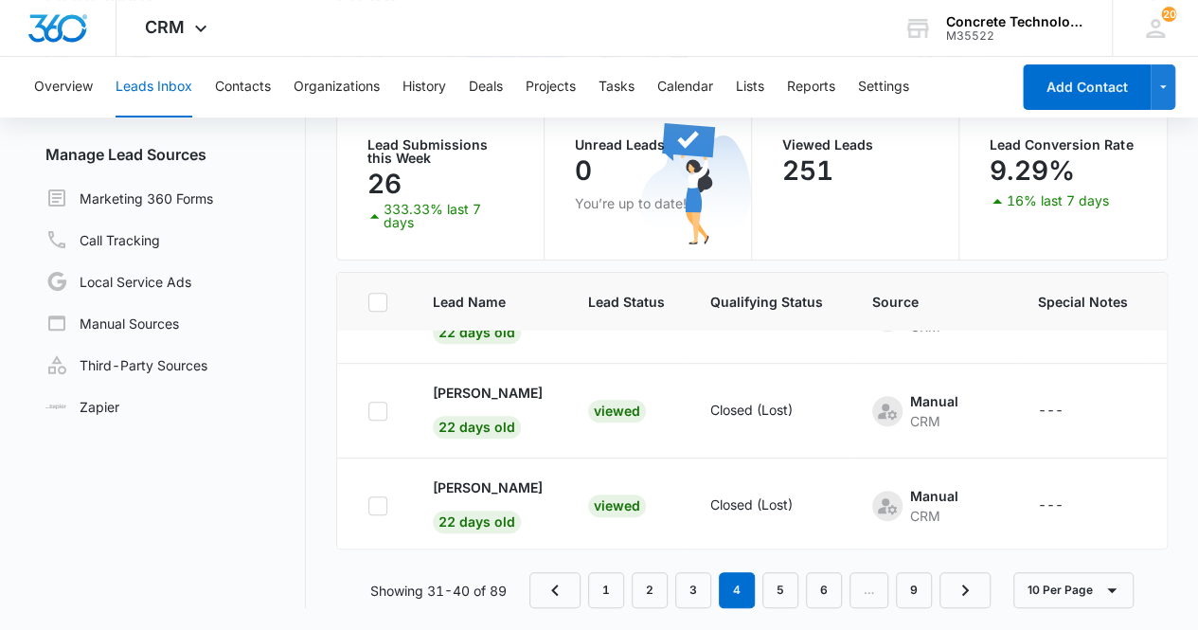
scroll to position [740, 0]
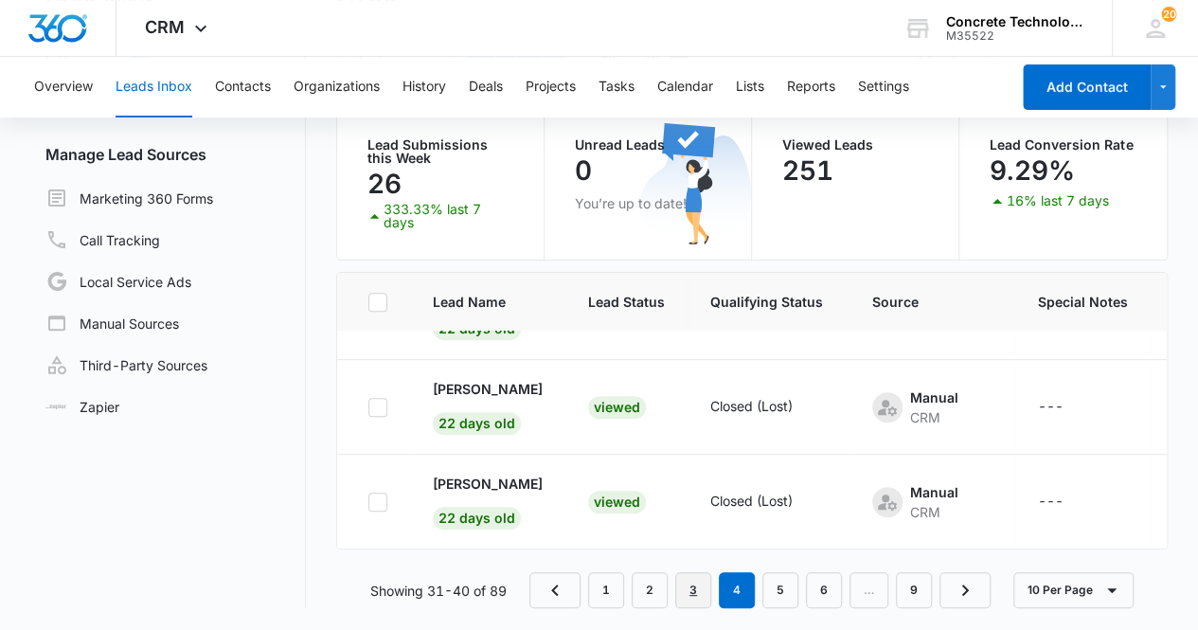
click at [690, 596] on link "3" at bounding box center [693, 590] width 36 height 36
click at [654, 602] on link "2" at bounding box center [650, 590] width 36 height 36
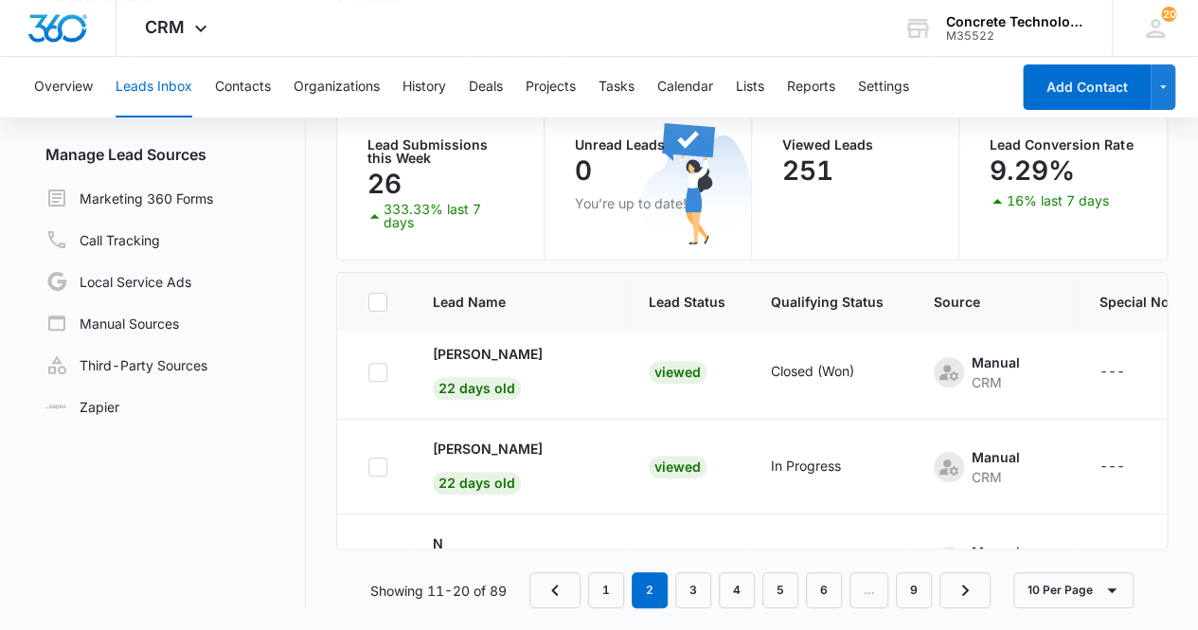
scroll to position [199, 0]
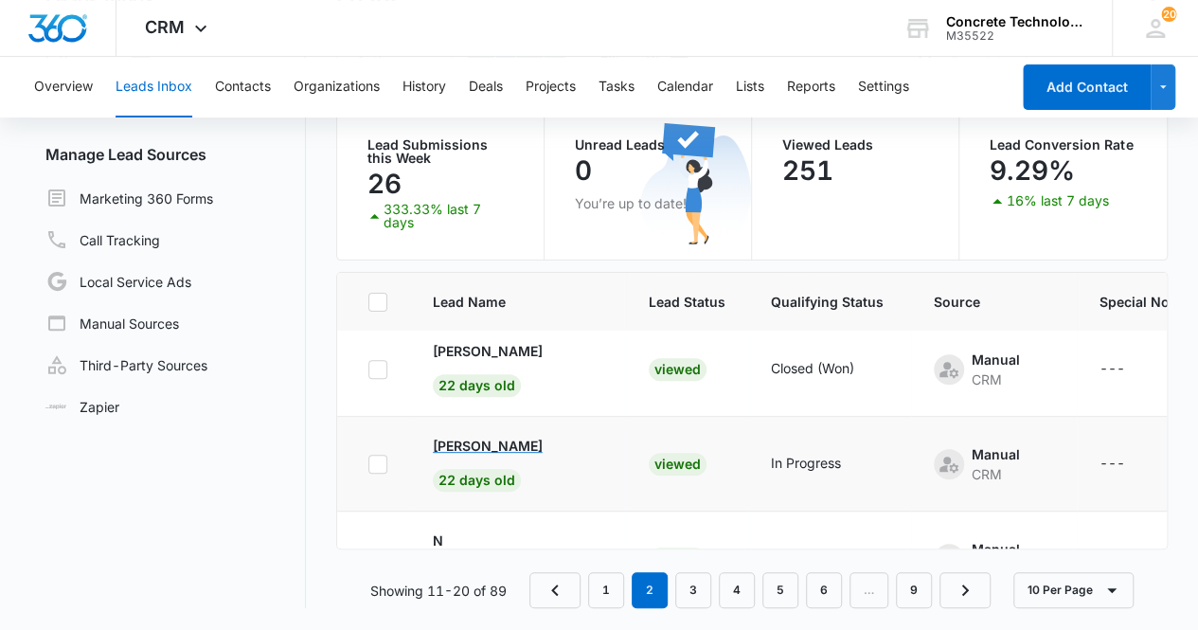
click at [502, 445] on p "[PERSON_NAME]" at bounding box center [488, 446] width 110 height 20
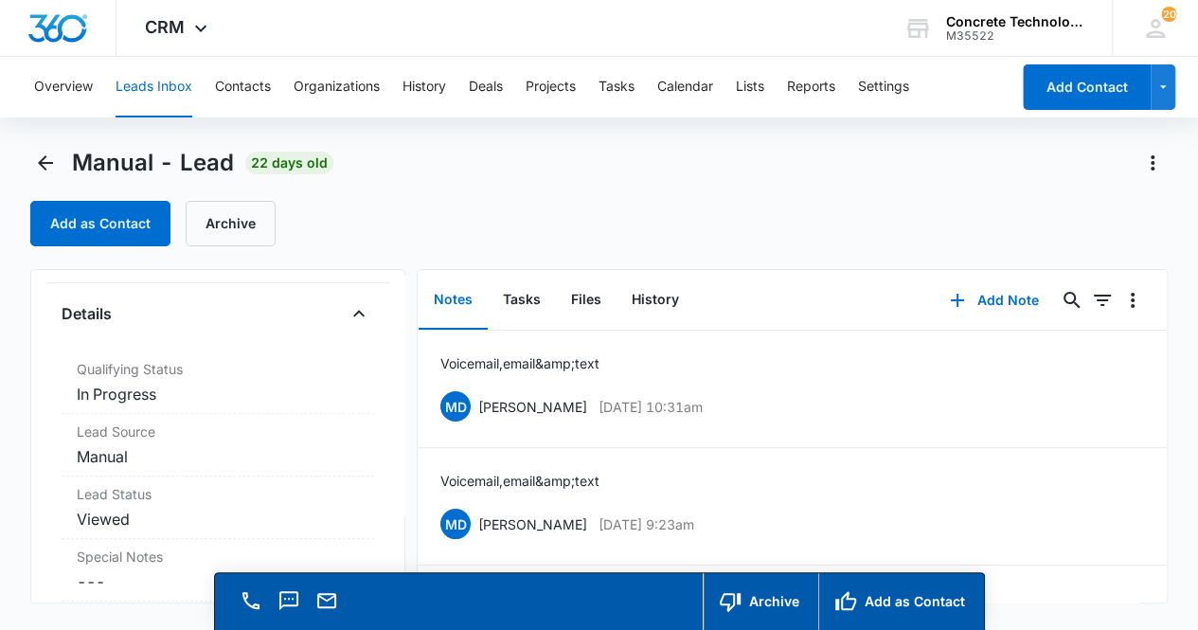
scroll to position [492, 0]
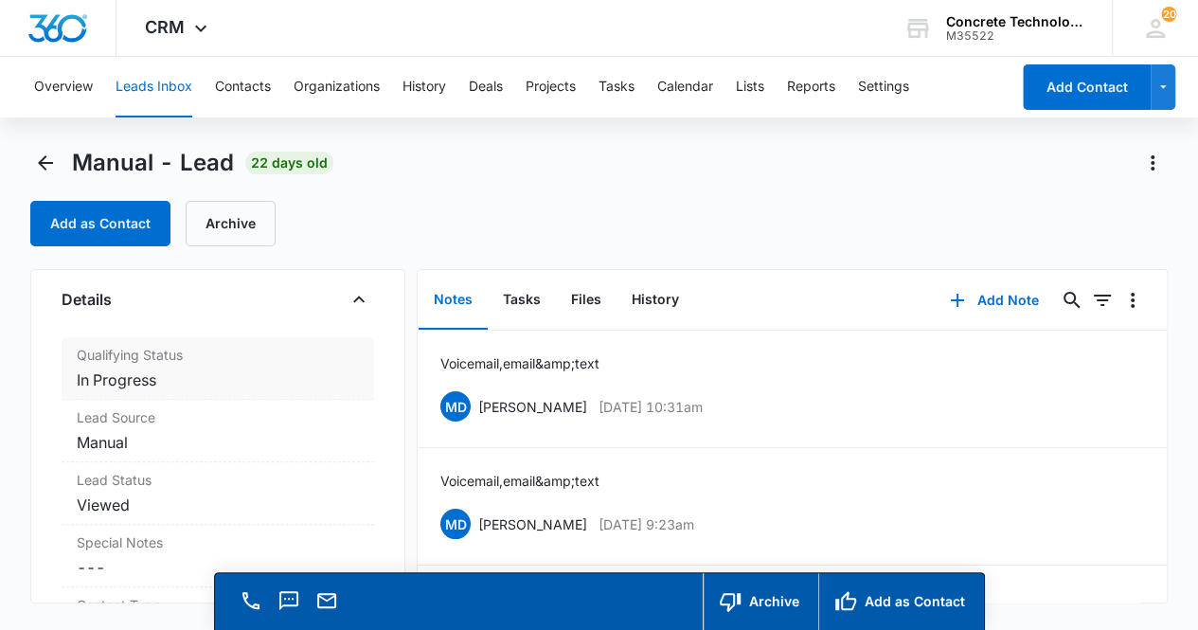
click at [216, 369] on dd "Cancel Save Changes In Progress" at bounding box center [218, 379] width 283 height 23
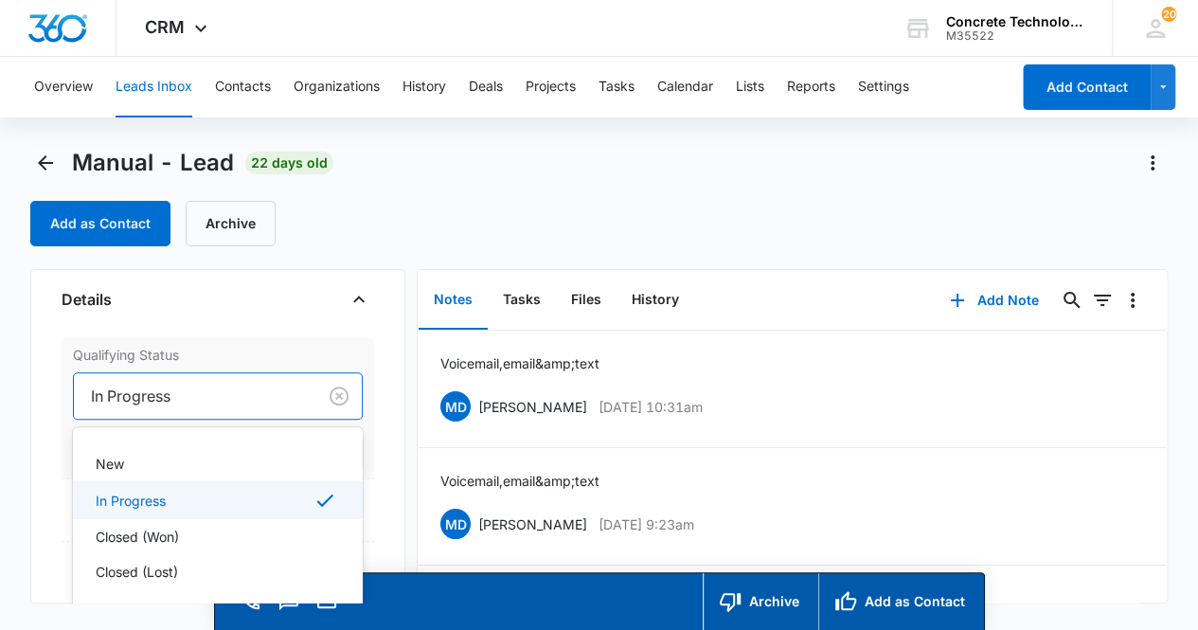
click at [244, 404] on div at bounding box center [192, 396] width 202 height 27
click at [204, 577] on div "Closed (Lost)" at bounding box center [217, 572] width 242 height 20
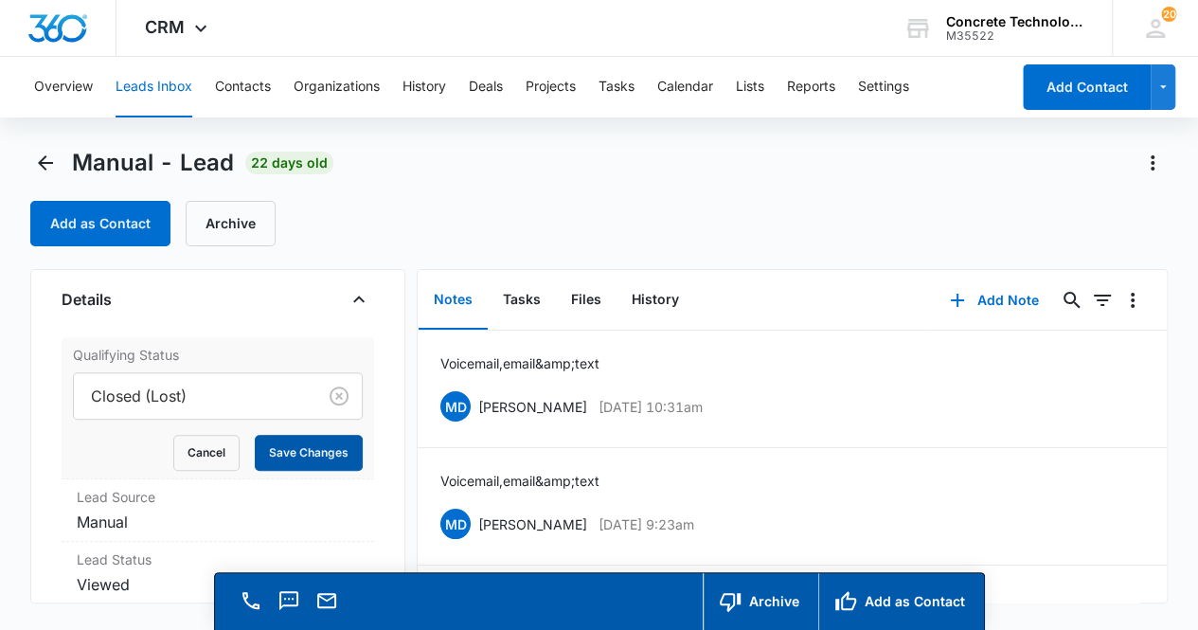
click at [309, 459] on button "Save Changes" at bounding box center [309, 453] width 108 height 36
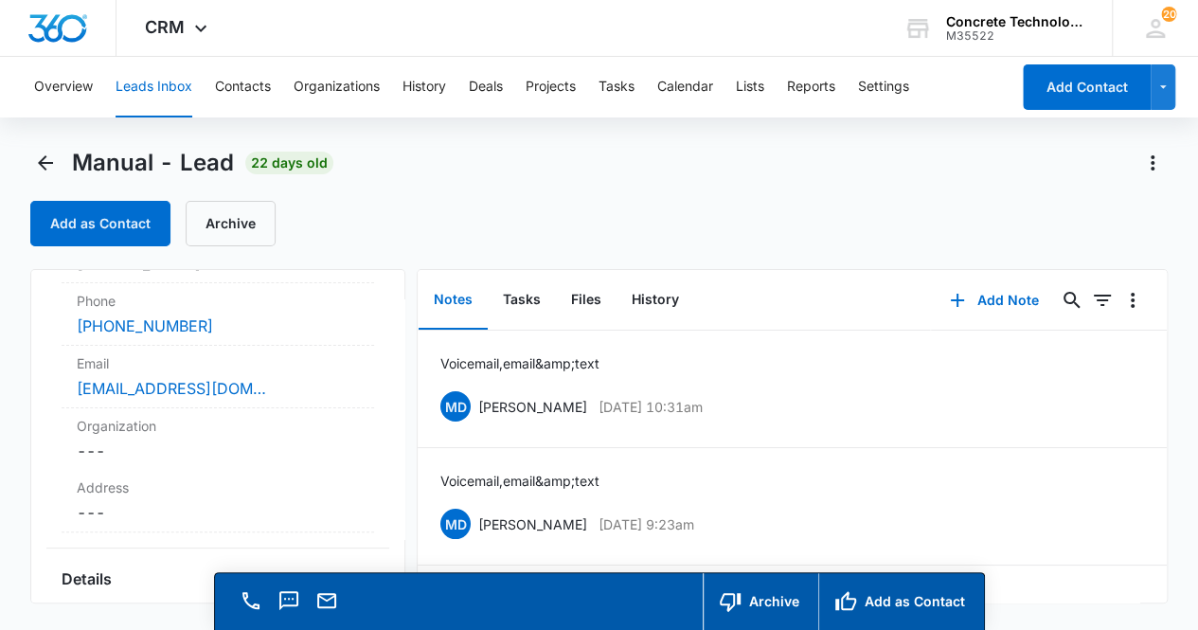
scroll to position [0, 0]
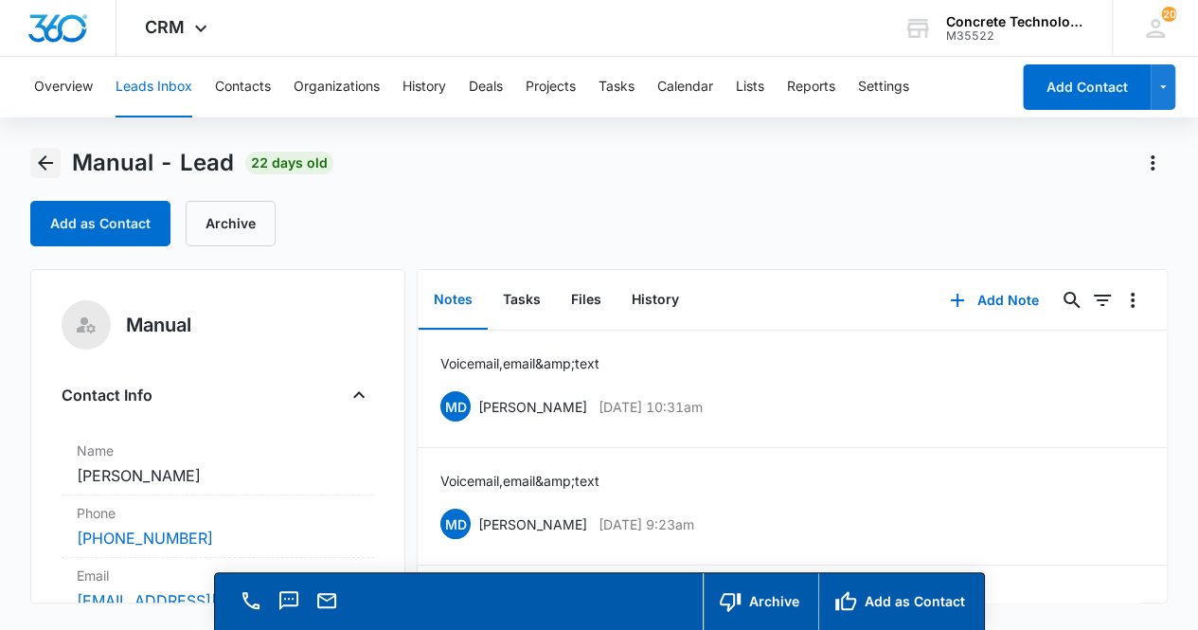
click at [44, 166] on icon "Back" at bounding box center [45, 163] width 23 height 23
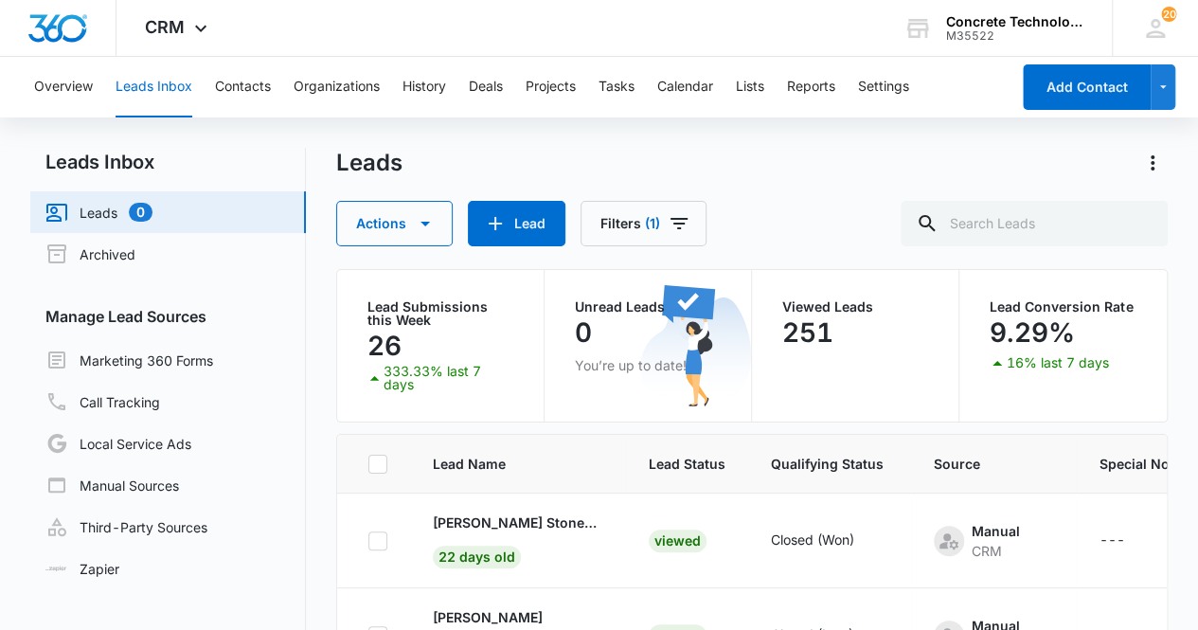
scroll to position [199, 0]
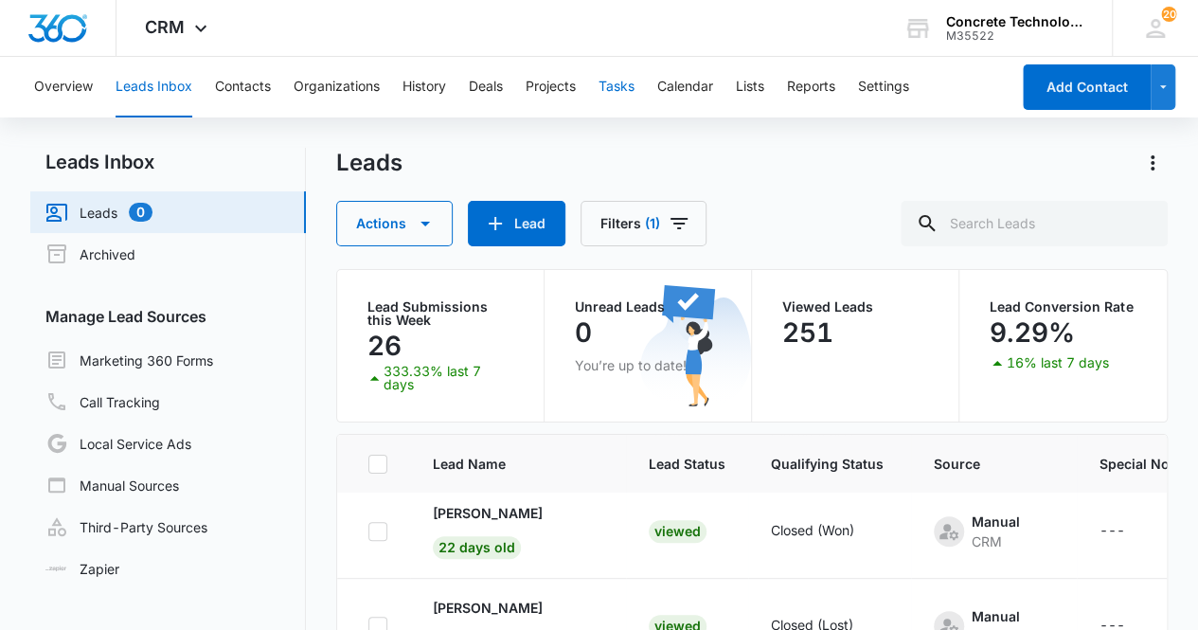
click at [623, 81] on button "Tasks" at bounding box center [617, 87] width 36 height 61
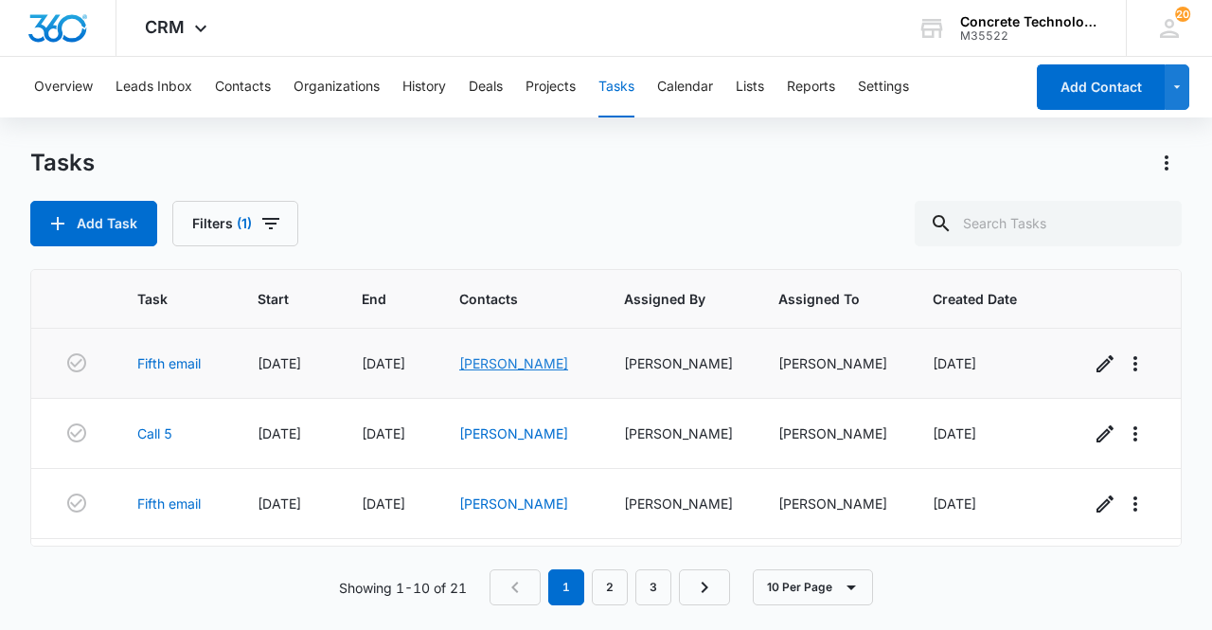
click at [504, 366] on link "[PERSON_NAME]" at bounding box center [513, 363] width 109 height 16
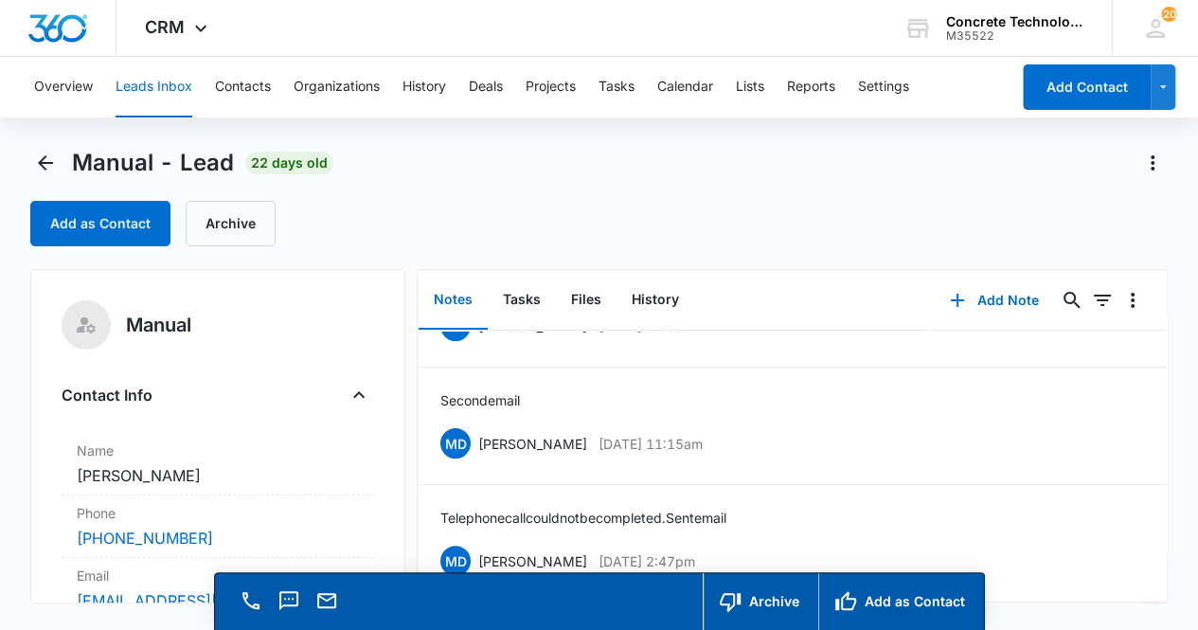
scroll to position [210, 0]
click at [525, 307] on button "Tasks" at bounding box center [522, 300] width 68 height 59
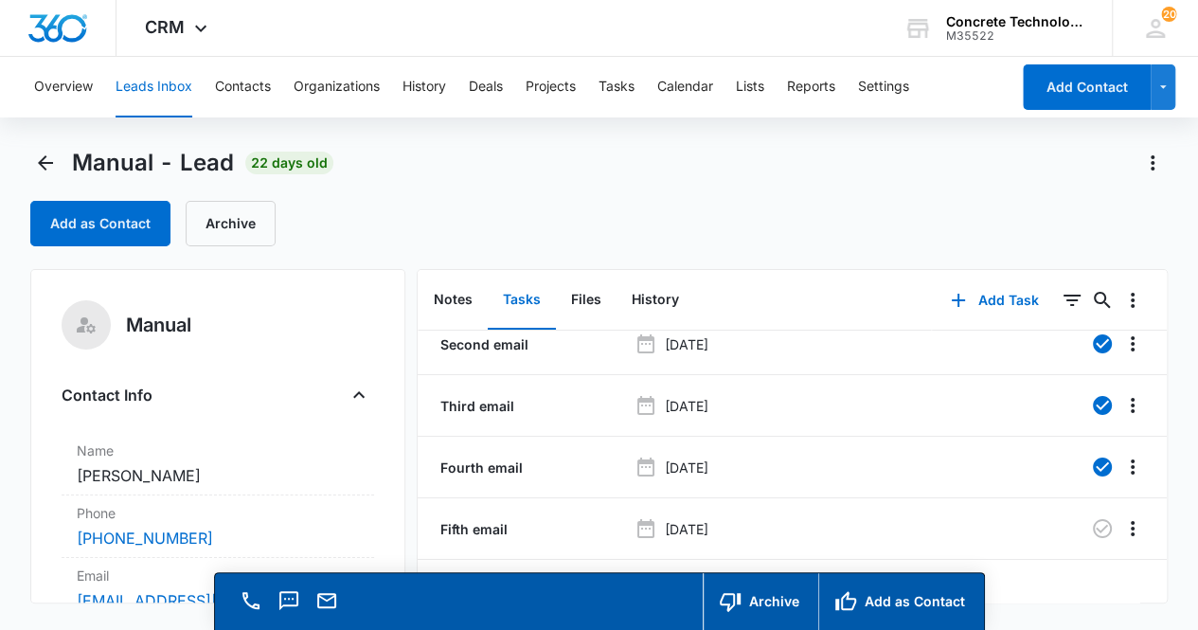
scroll to position [29, 0]
click at [1091, 517] on icon "button" at bounding box center [1102, 528] width 23 height 23
click at [451, 288] on button "Notes" at bounding box center [453, 300] width 69 height 59
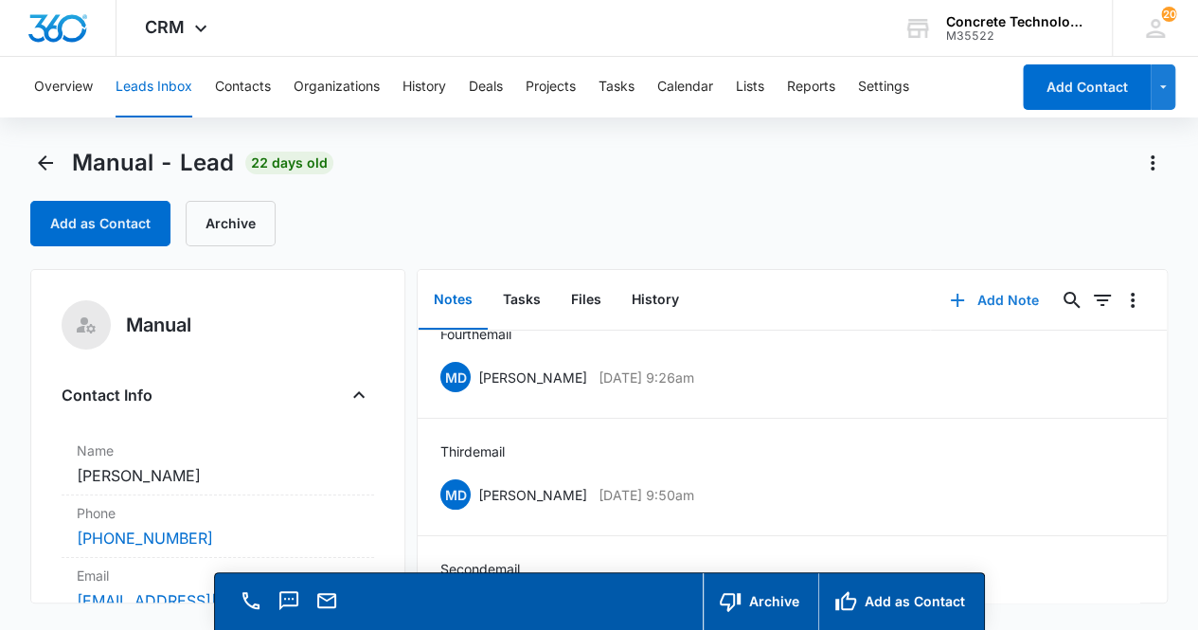
click at [979, 297] on button "Add Note" at bounding box center [994, 300] width 126 height 45
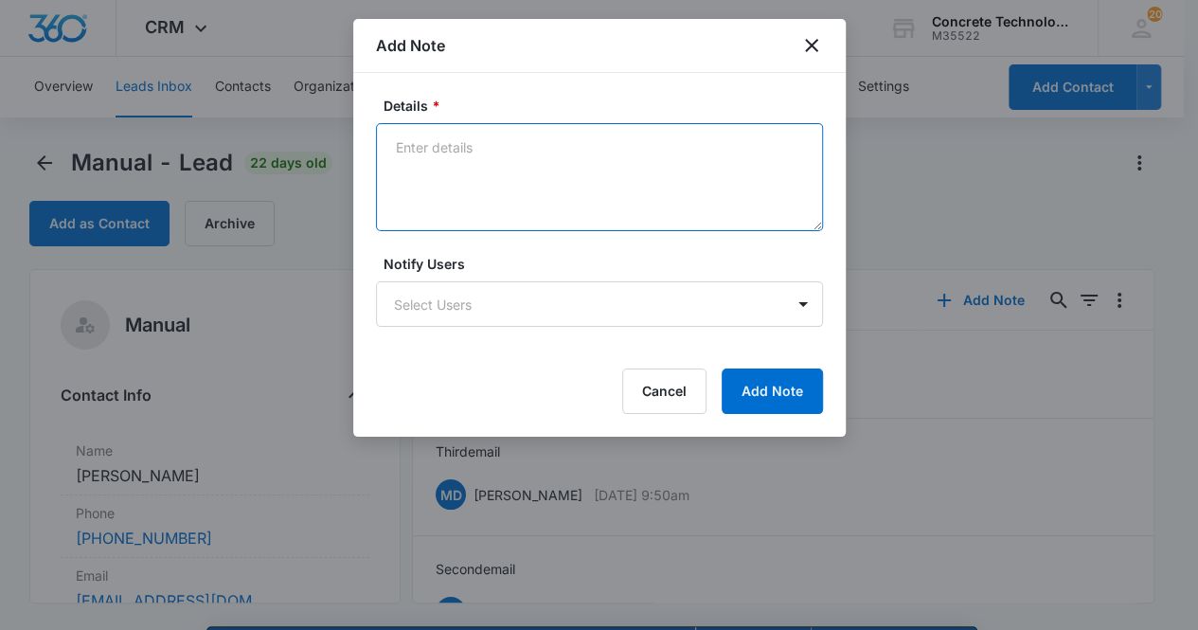
click at [508, 189] on textarea "Details *" at bounding box center [599, 177] width 447 height 108
type textarea "Fifth email"
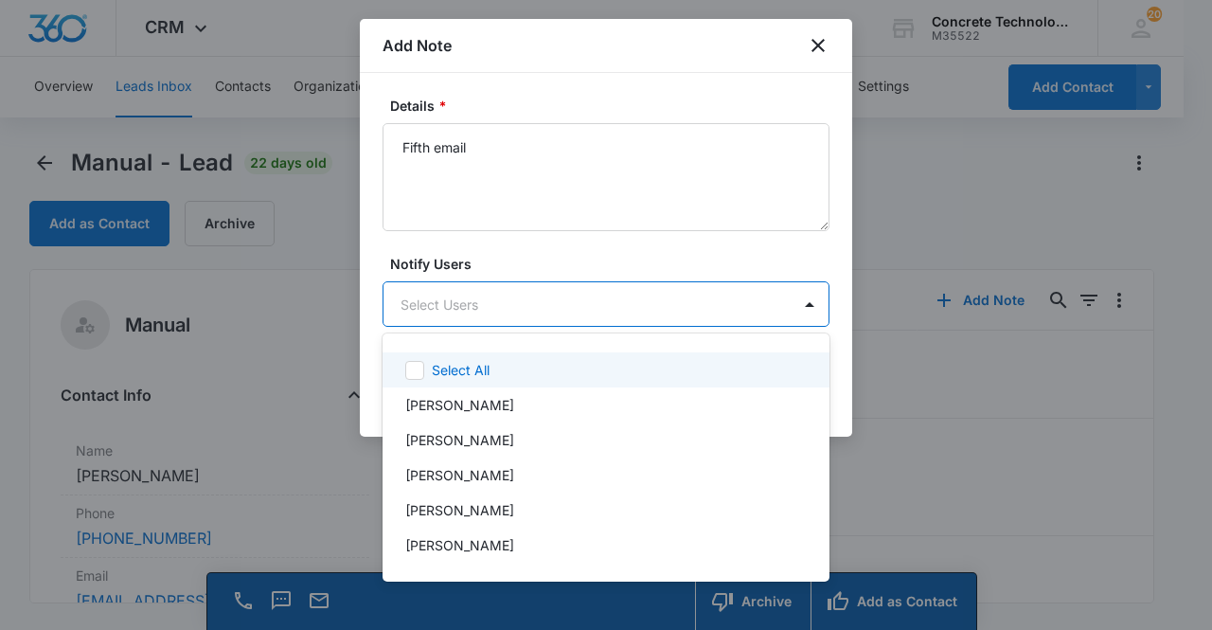
click at [484, 303] on body "CRM Apps Reputation Websites Forms CRM Email Social Content Ads Intelligence Fi…" at bounding box center [606, 315] width 1212 height 630
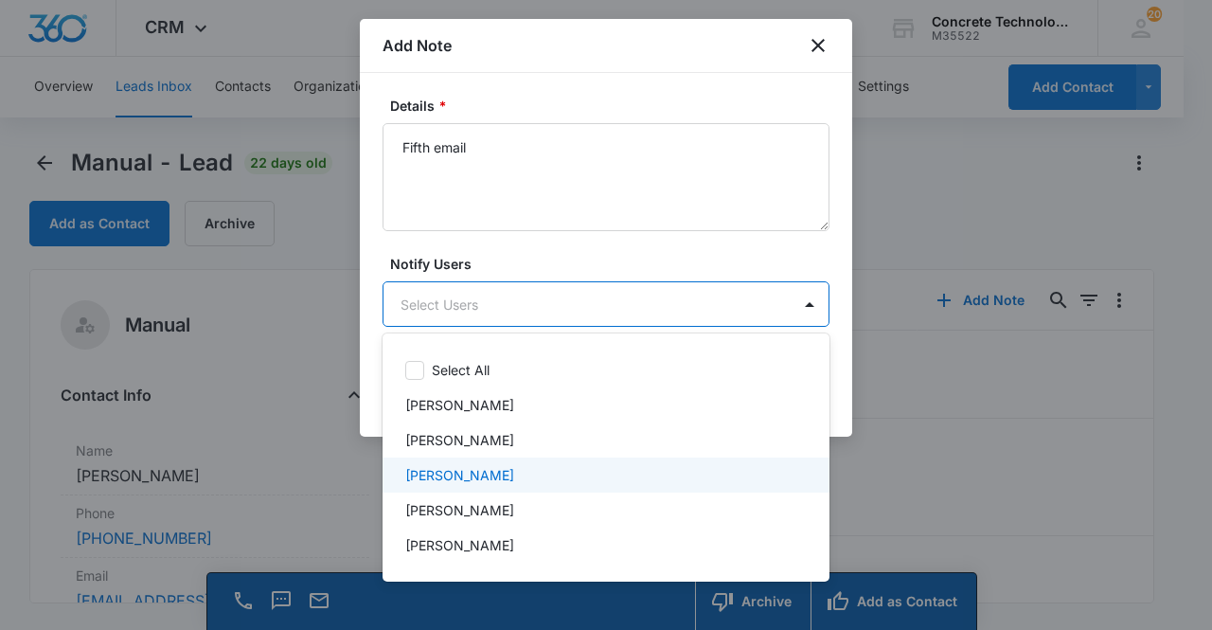
click at [468, 469] on p "[PERSON_NAME]" at bounding box center [459, 475] width 109 height 20
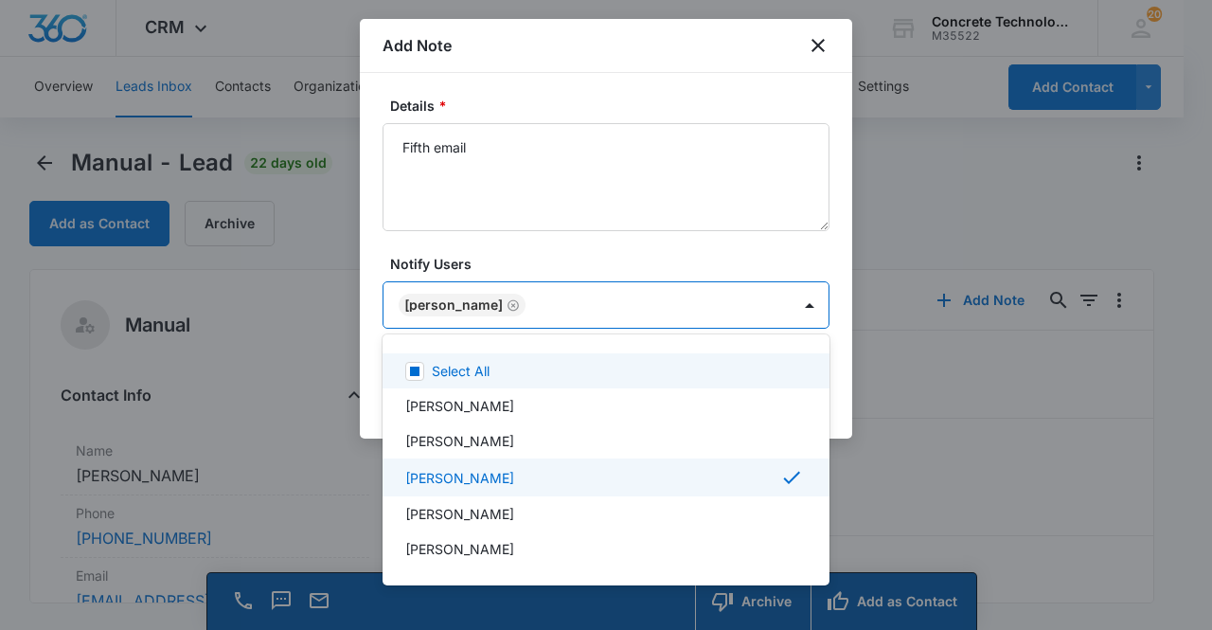
click at [451, 302] on div at bounding box center [606, 315] width 1212 height 630
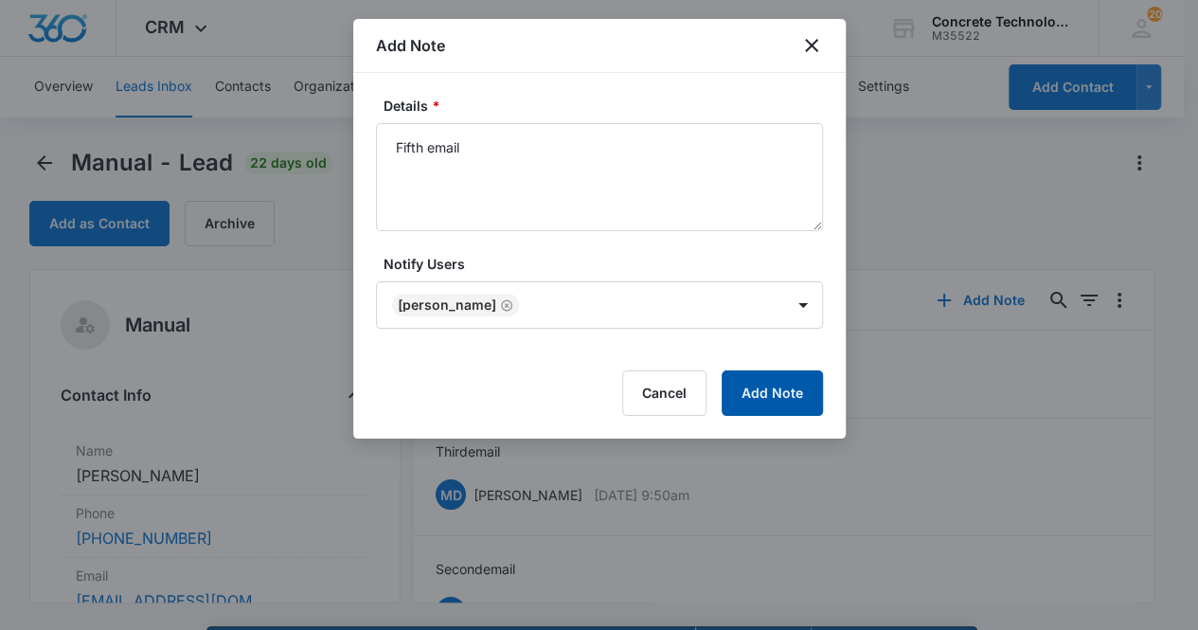
click at [771, 395] on button "Add Note" at bounding box center [772, 392] width 101 height 45
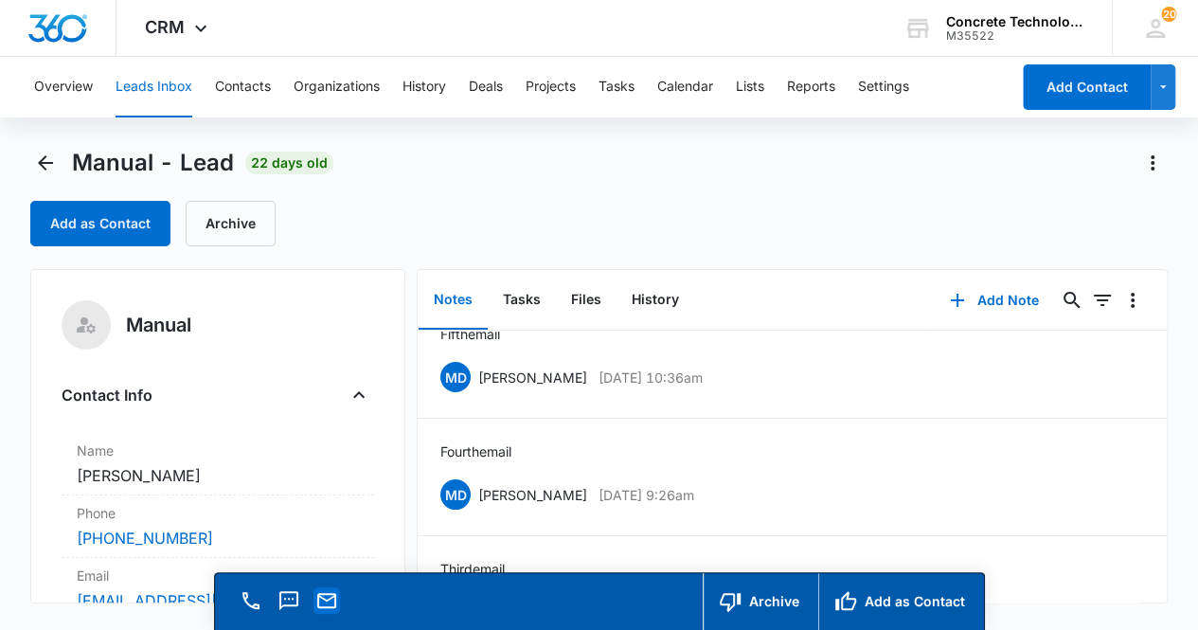
click at [332, 602] on icon "Email" at bounding box center [326, 600] width 23 height 23
click at [1010, 517] on li "Fourth email MD Mike Delduca Sep 3, 2025 at 9:26am Delete Edit" at bounding box center [792, 477] width 749 height 117
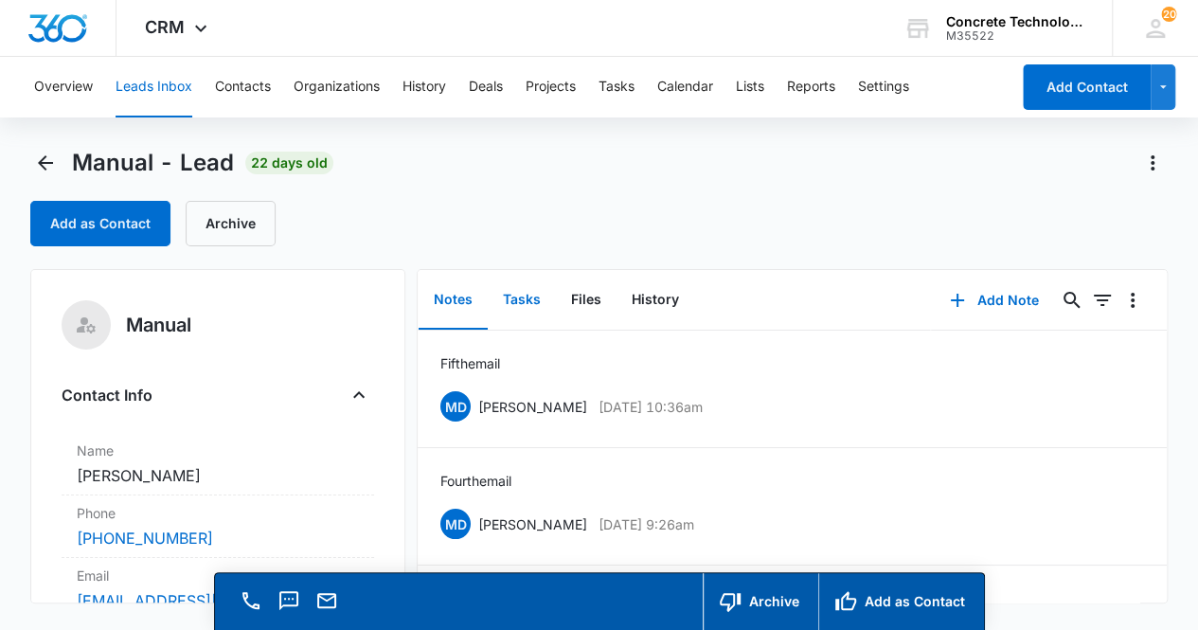
click at [517, 302] on button "Tasks" at bounding box center [522, 300] width 68 height 59
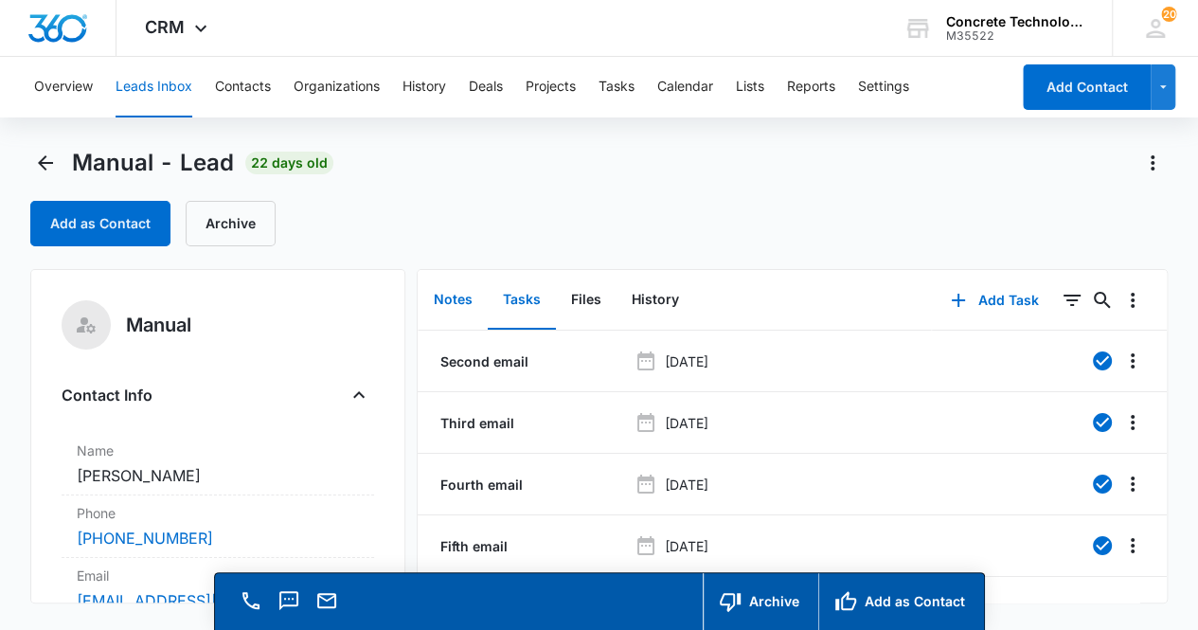
click at [441, 300] on button "Notes" at bounding box center [453, 300] width 69 height 59
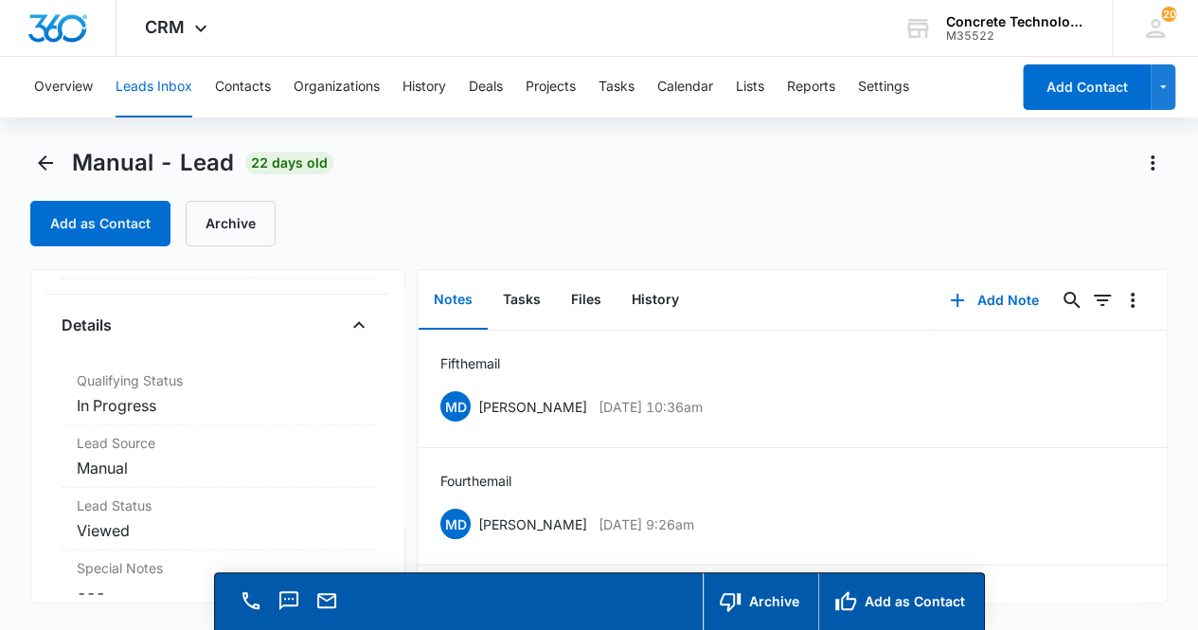
scroll to position [524, 0]
click at [232, 358] on div "Qualifying Status Cancel Save Changes In Progress" at bounding box center [219, 336] width 314 height 63
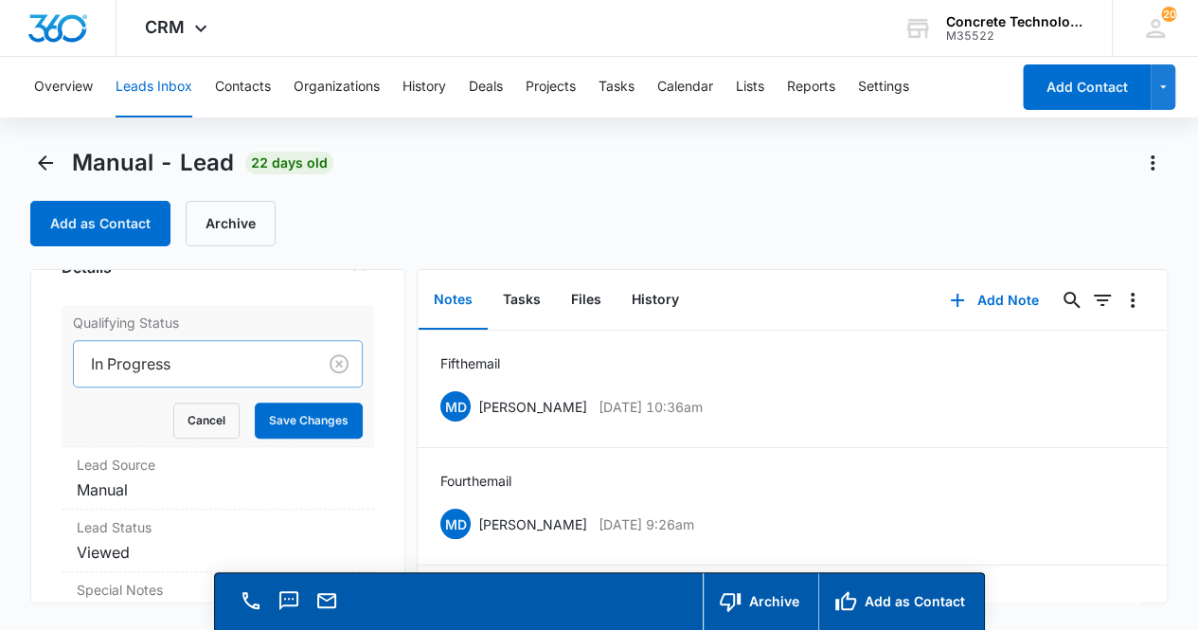
click at [195, 353] on div at bounding box center [192, 363] width 202 height 27
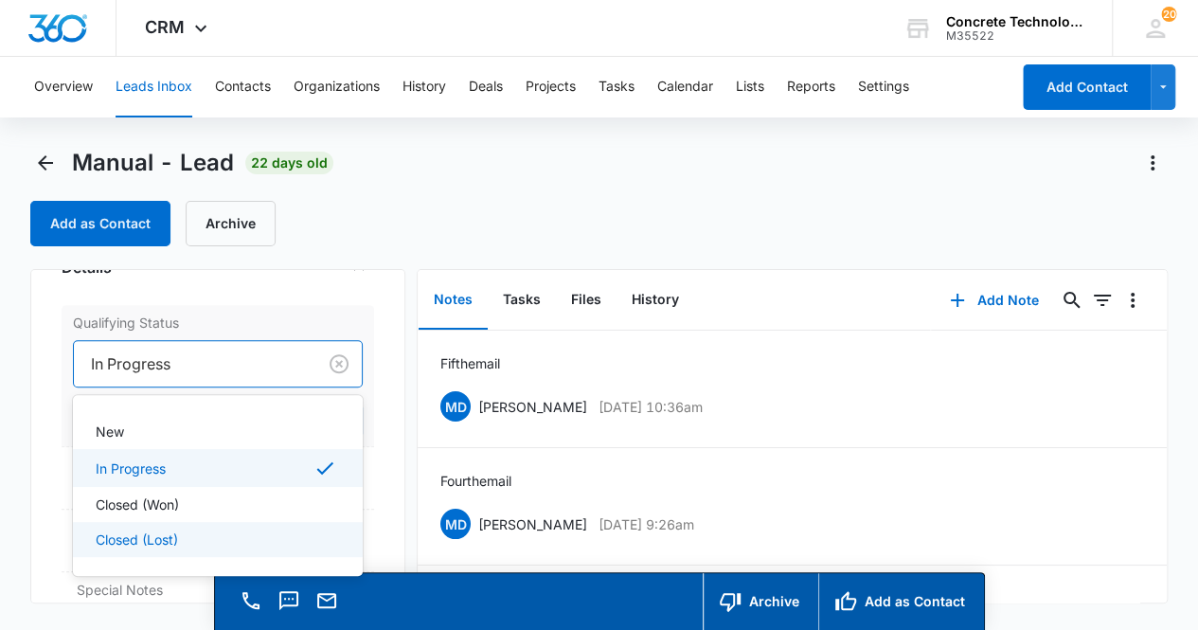
click at [171, 529] on p "Closed (Lost)" at bounding box center [137, 539] width 82 height 20
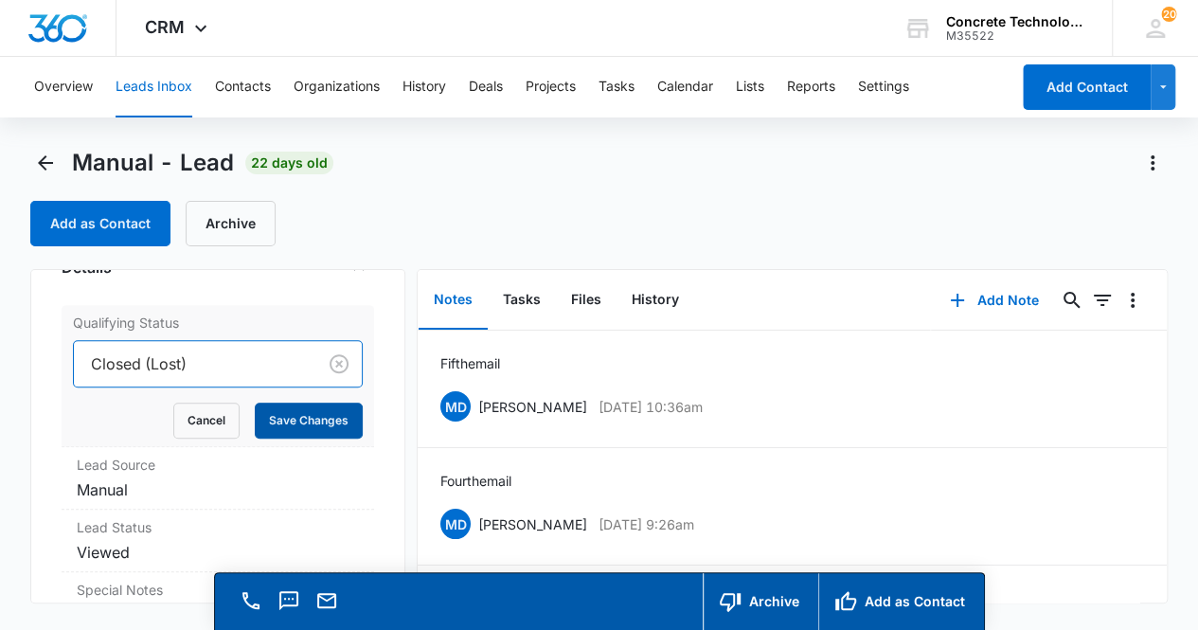
click at [303, 417] on button "Save Changes" at bounding box center [309, 421] width 108 height 36
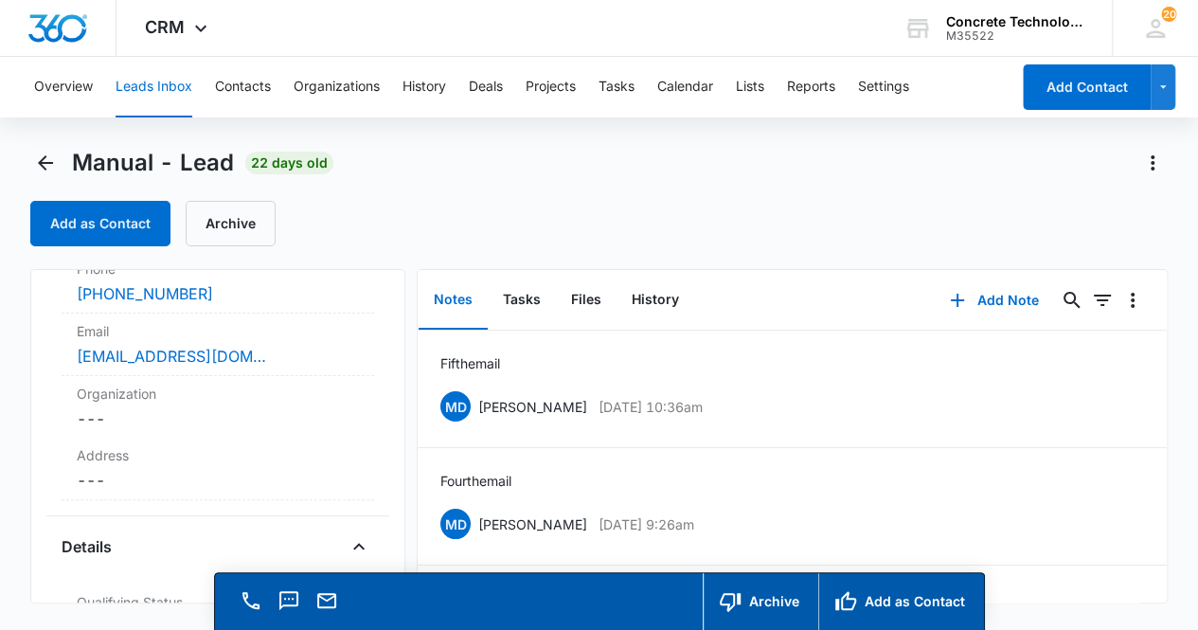
scroll to position [0, 0]
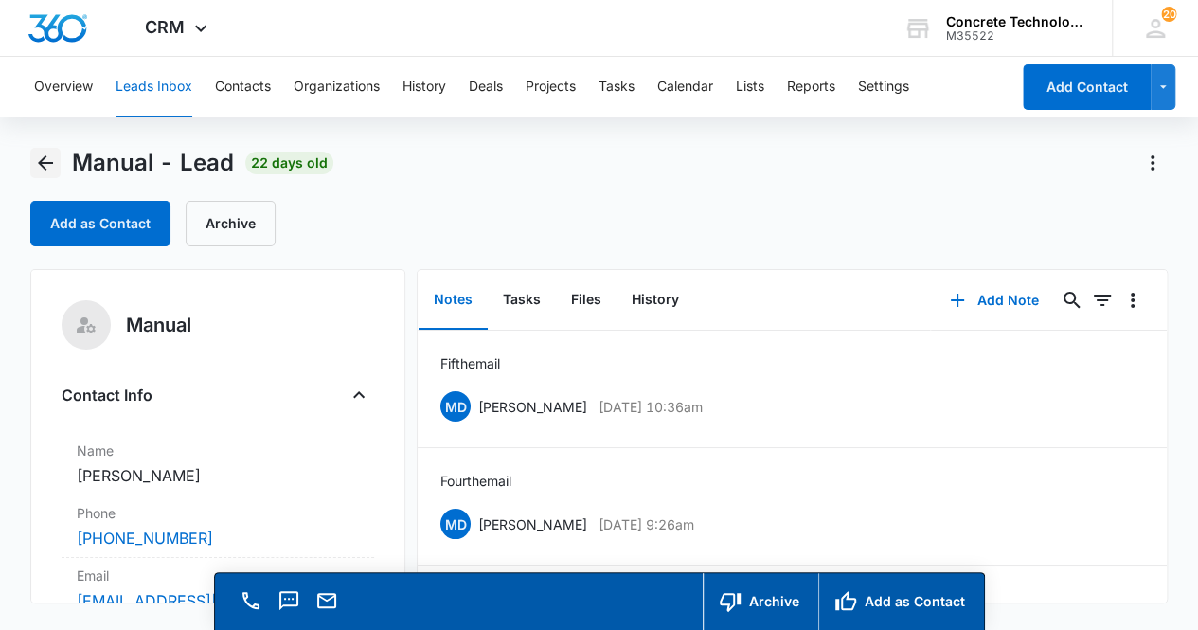
click at [51, 166] on icon "Back" at bounding box center [45, 163] width 23 height 23
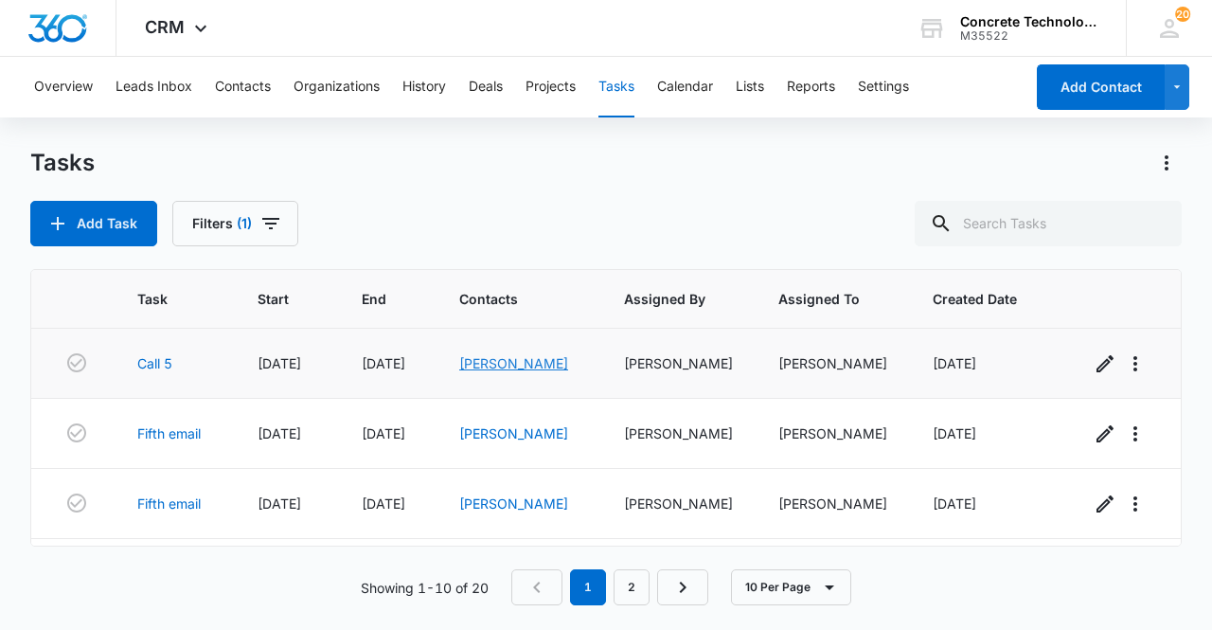
click at [500, 361] on link "[PERSON_NAME]" at bounding box center [513, 363] width 109 height 16
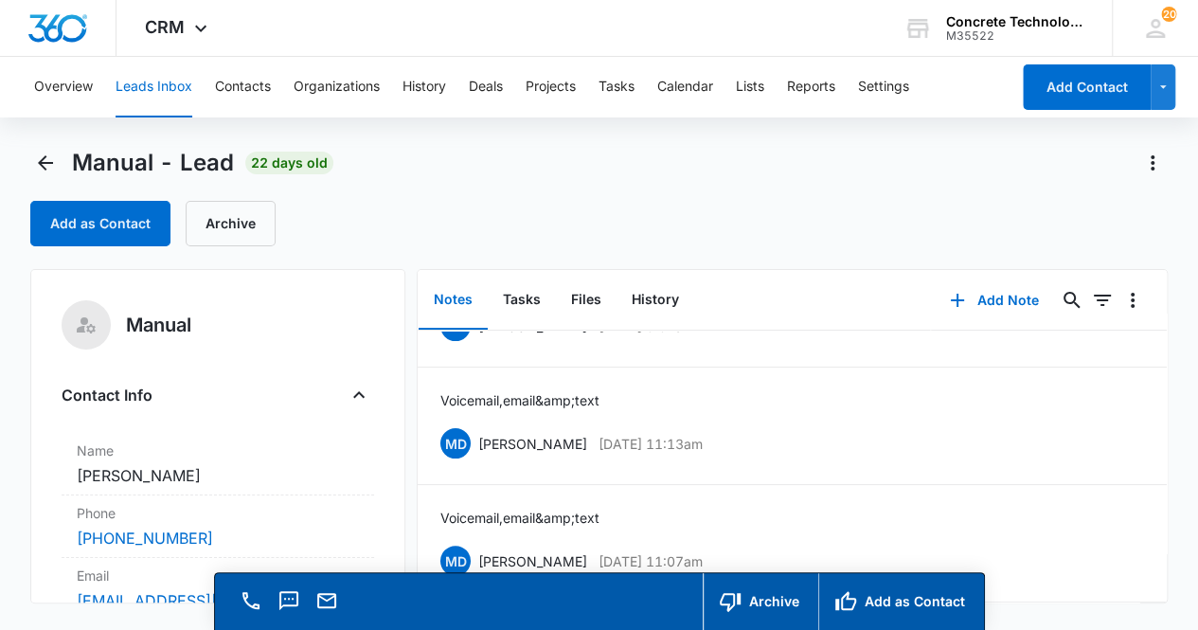
scroll to position [210, 0]
click at [318, 600] on icon "Email" at bounding box center [326, 600] width 19 height 15
click at [992, 297] on button "Add Note" at bounding box center [994, 300] width 126 height 45
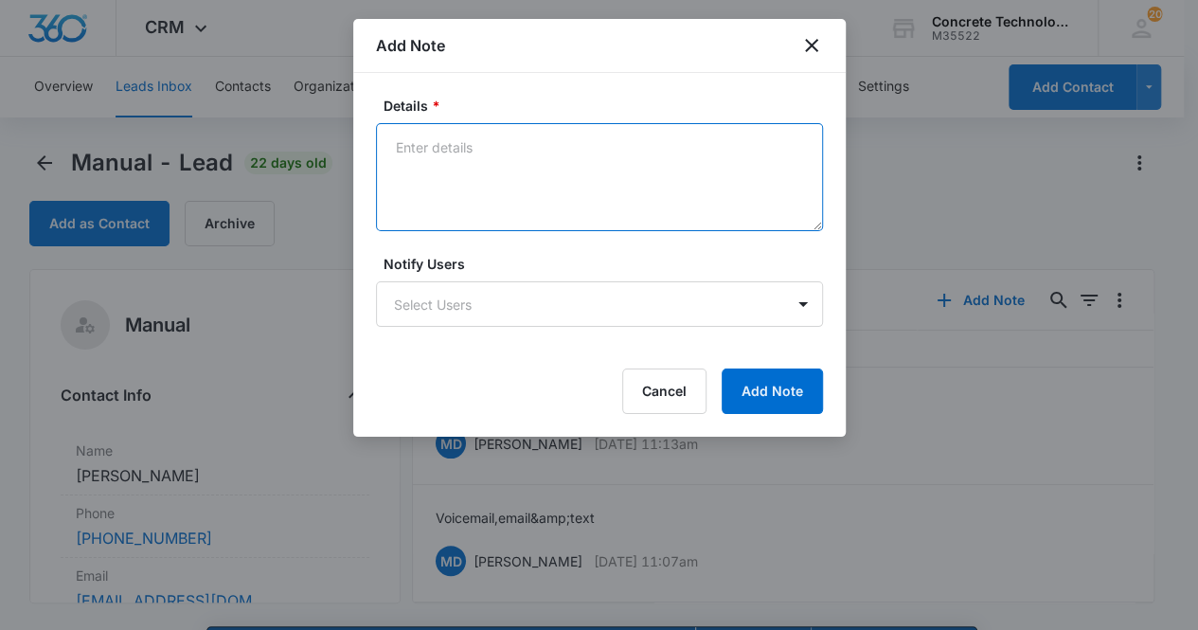
click at [431, 154] on textarea "Details *" at bounding box center [599, 177] width 447 height 108
type textarea "Voicemail, email & text"
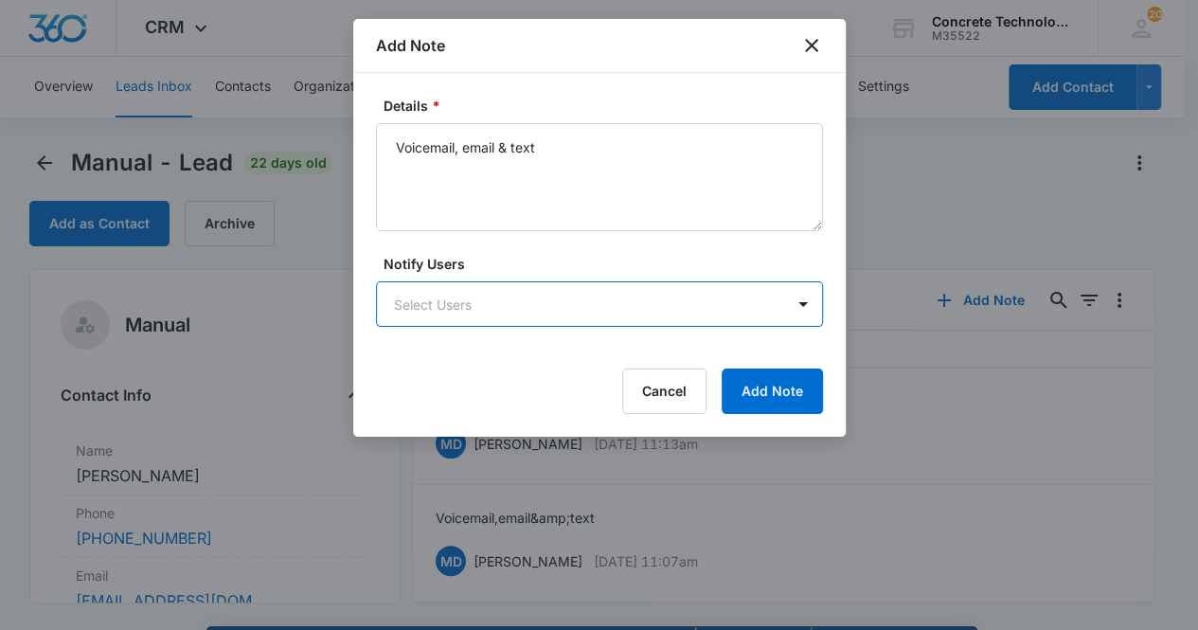
click at [496, 304] on body "CRM Apps Reputation Websites Forms CRM Email Social Content Ads Intelligence Fi…" at bounding box center [599, 342] width 1198 height 684
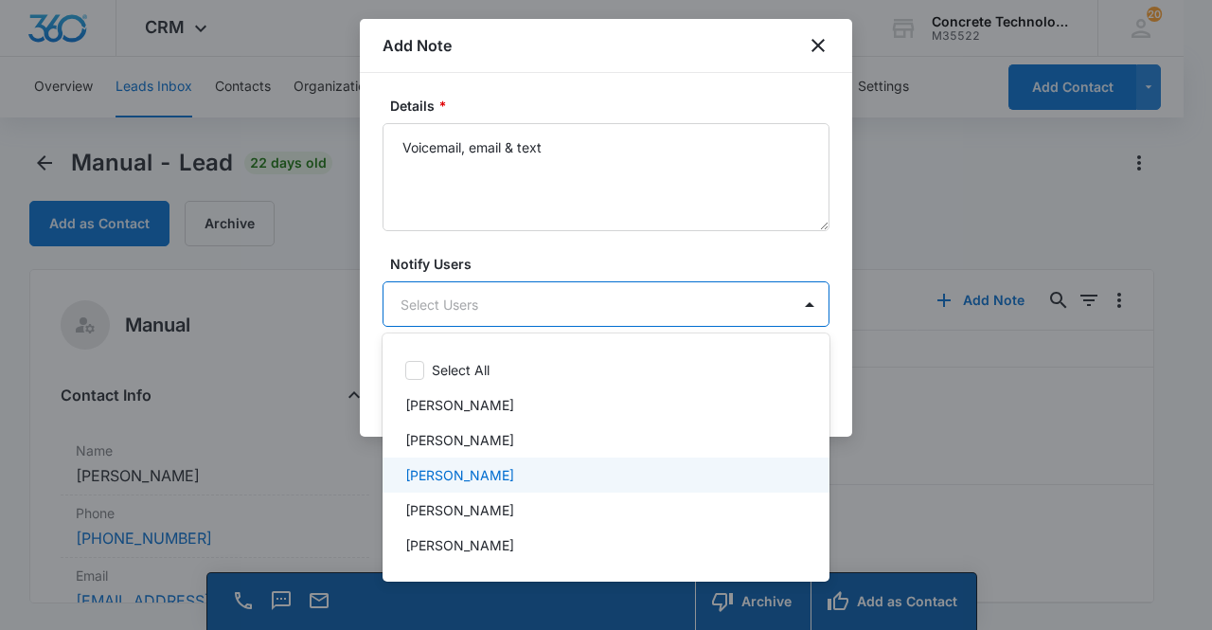
click at [500, 471] on div "[PERSON_NAME]" at bounding box center [604, 475] width 398 height 20
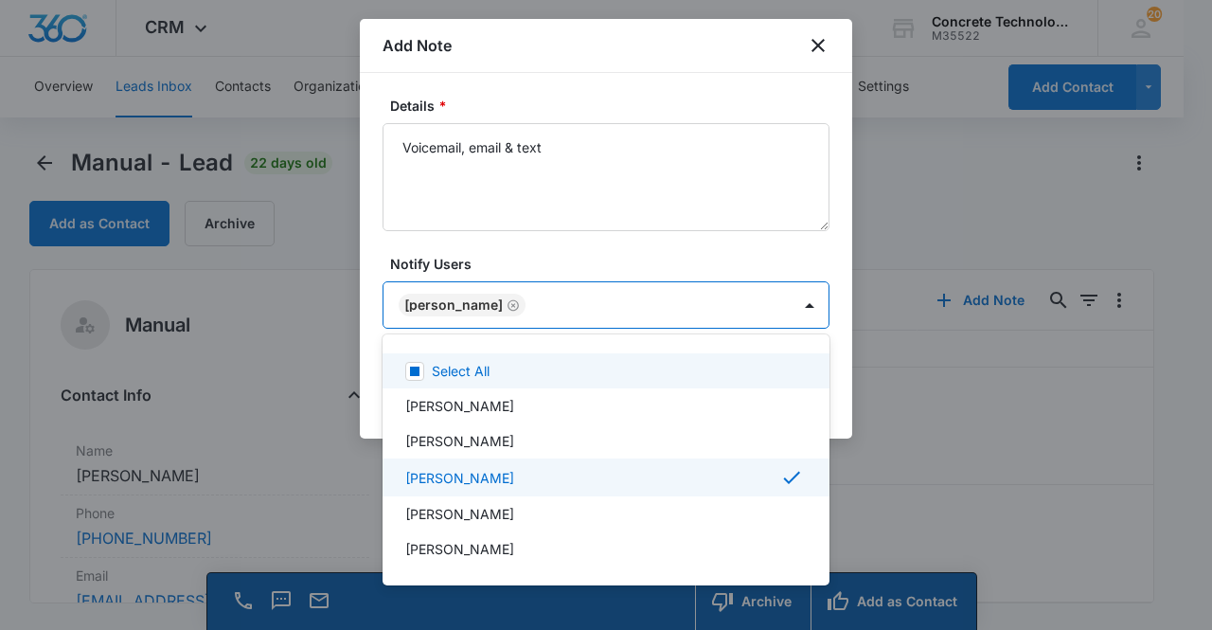
drag, startPoint x: 451, startPoint y: 310, endPoint x: 457, endPoint y: 300, distance: 11.0
click at [451, 308] on div at bounding box center [606, 315] width 1212 height 630
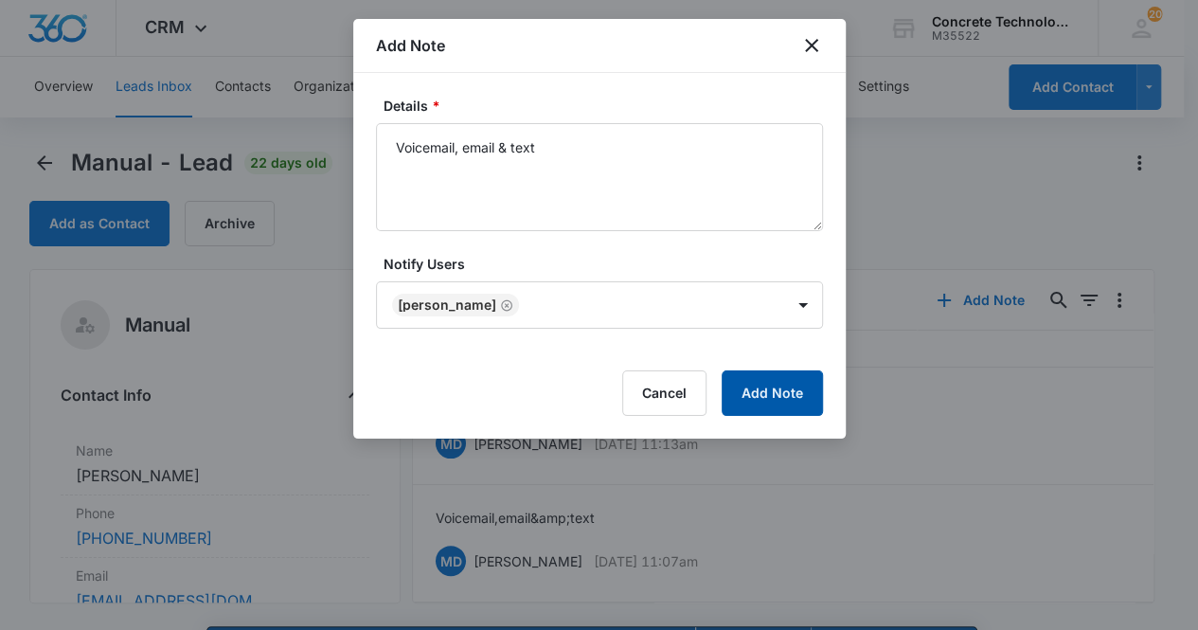
click at [777, 398] on button "Add Note" at bounding box center [772, 392] width 101 height 45
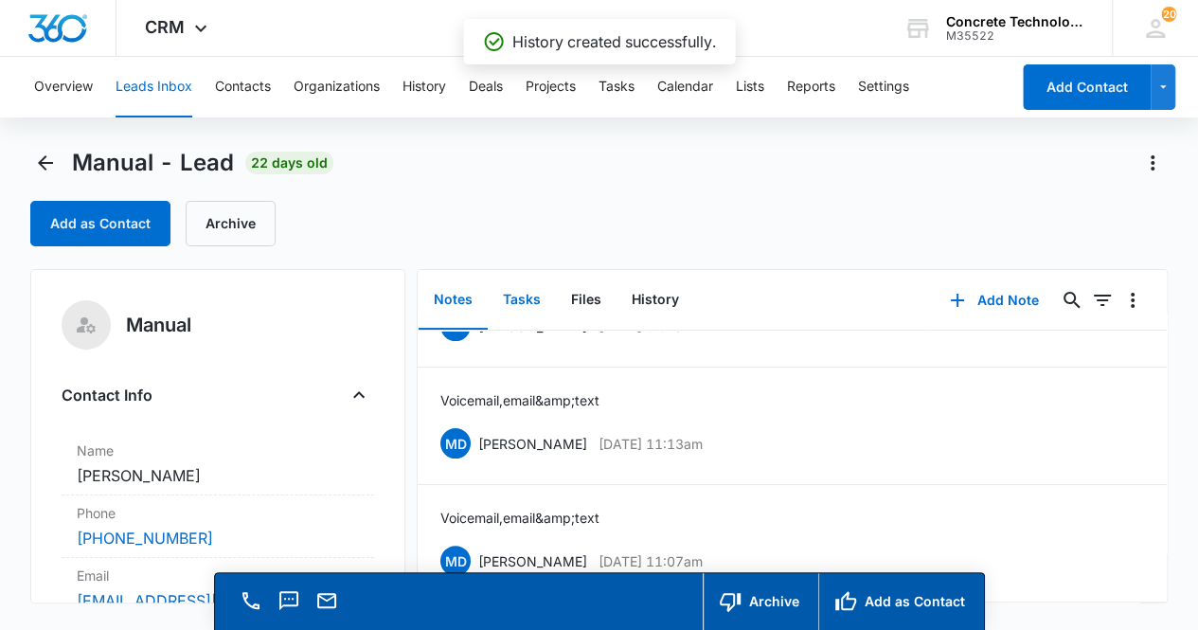
click at [538, 298] on button "Tasks" at bounding box center [522, 300] width 68 height 59
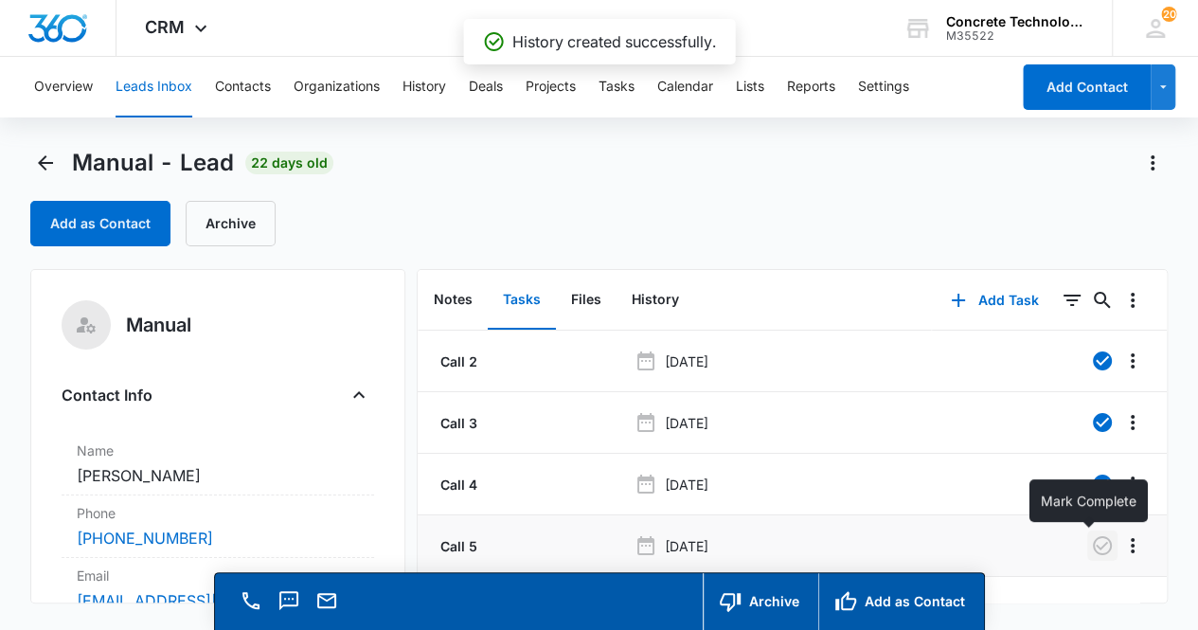
click at [1095, 554] on icon "button" at bounding box center [1102, 545] width 23 height 23
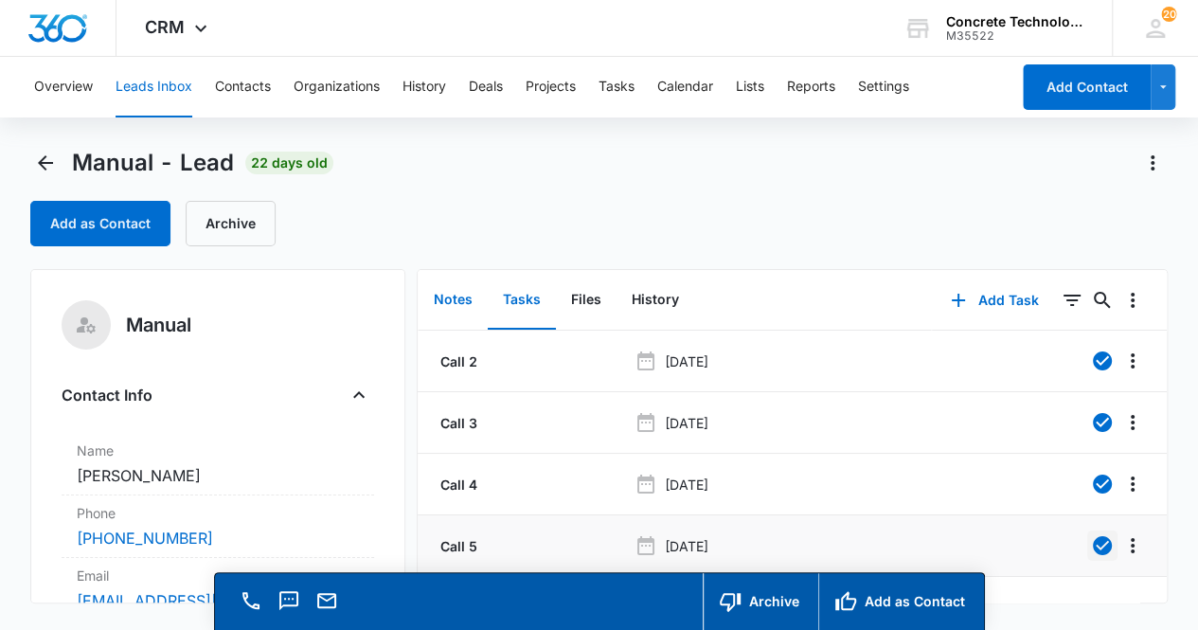
click at [455, 302] on button "Notes" at bounding box center [453, 300] width 69 height 59
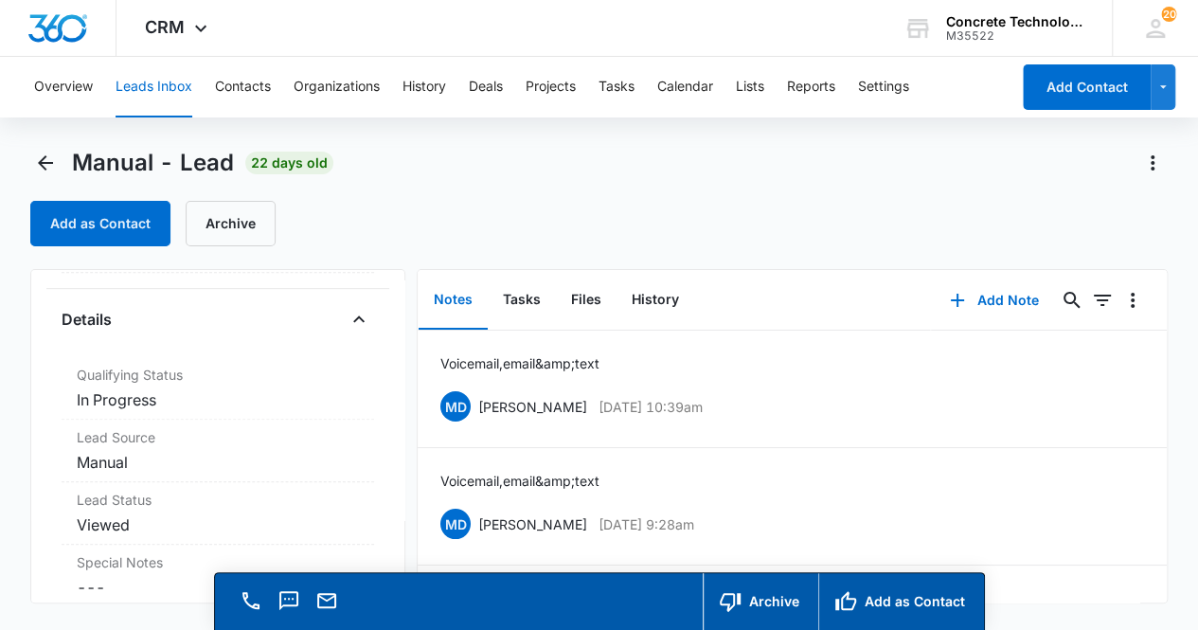
scroll to position [511, 0]
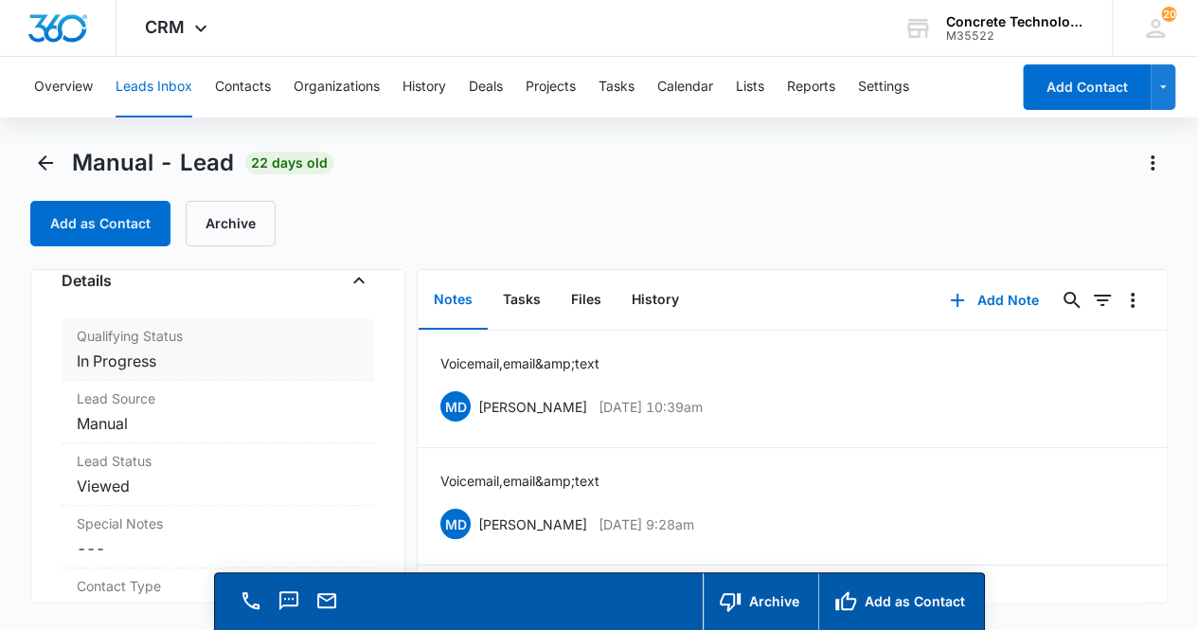
click at [185, 345] on div "Qualifying Status Cancel Save Changes In Progress" at bounding box center [219, 349] width 314 height 63
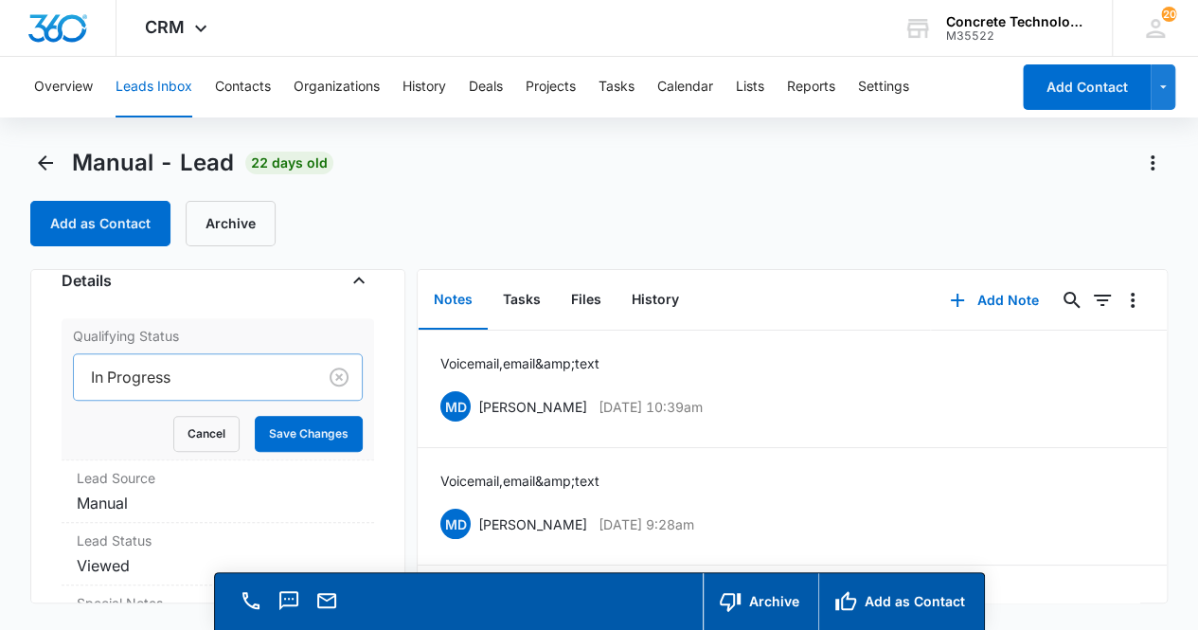
click at [229, 376] on div at bounding box center [192, 377] width 202 height 27
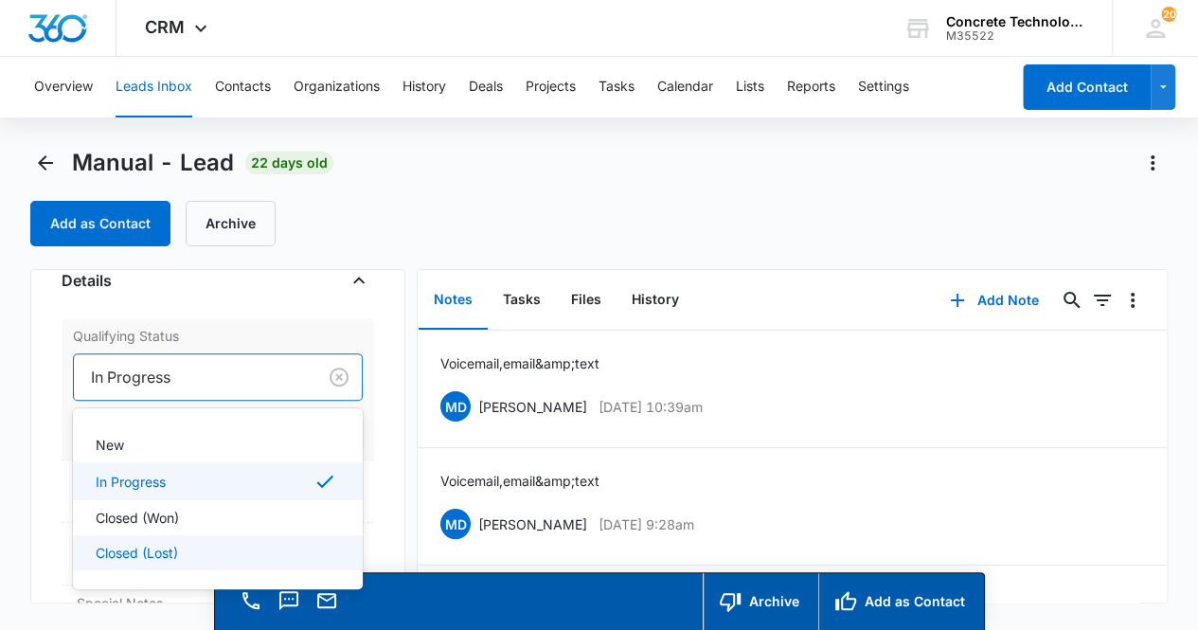
click at [208, 543] on div "Closed (Lost)" at bounding box center [217, 553] width 242 height 20
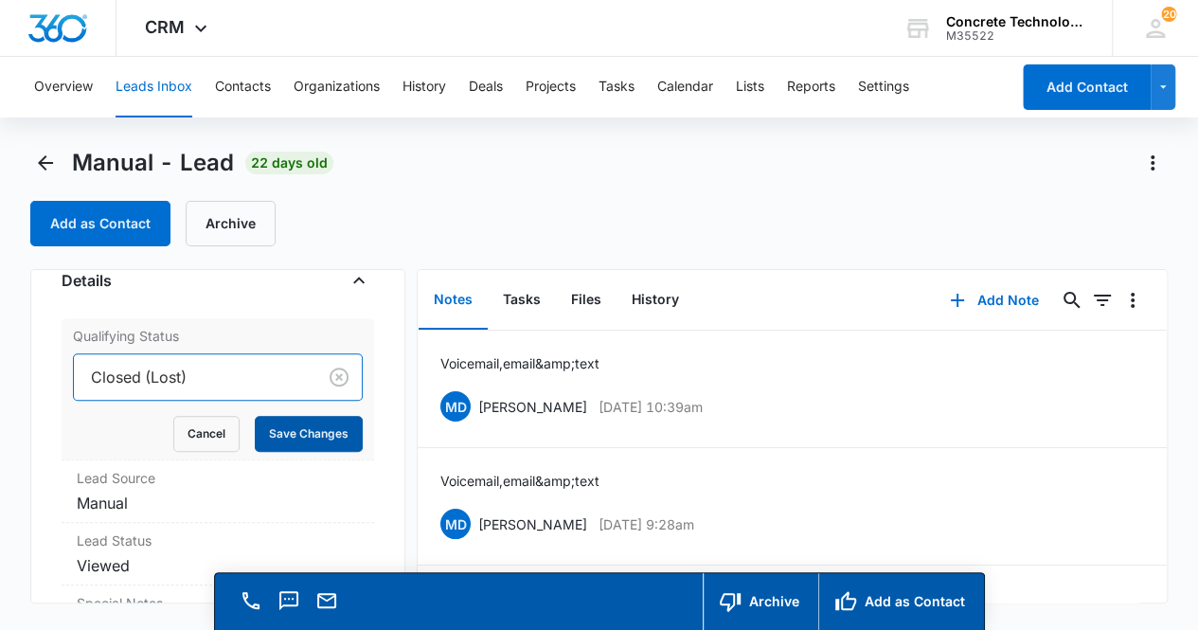
click at [313, 431] on button "Save Changes" at bounding box center [309, 434] width 108 height 36
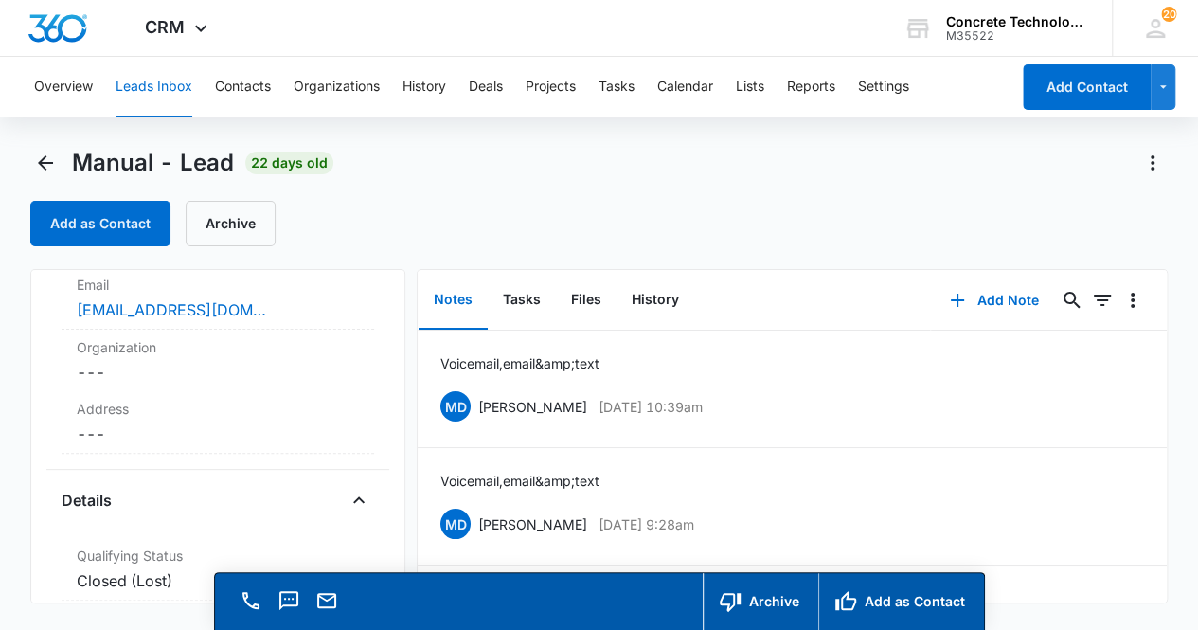
scroll to position [0, 0]
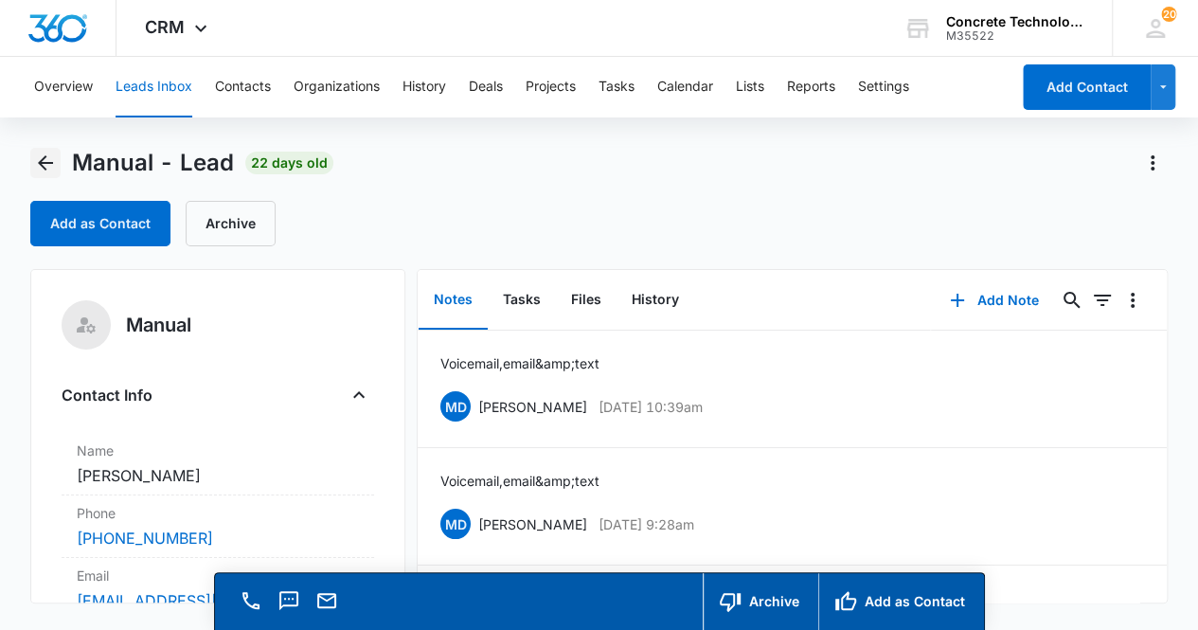
click at [45, 163] on icon "Back" at bounding box center [45, 162] width 15 height 15
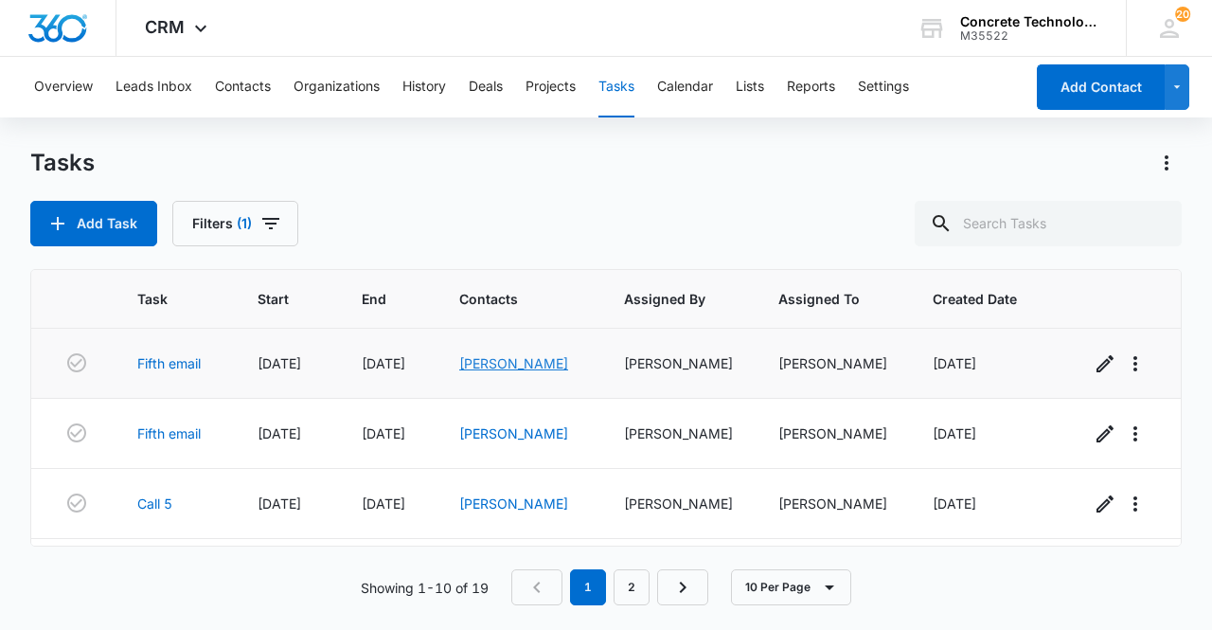
click at [493, 366] on link "[PERSON_NAME]" at bounding box center [513, 363] width 109 height 16
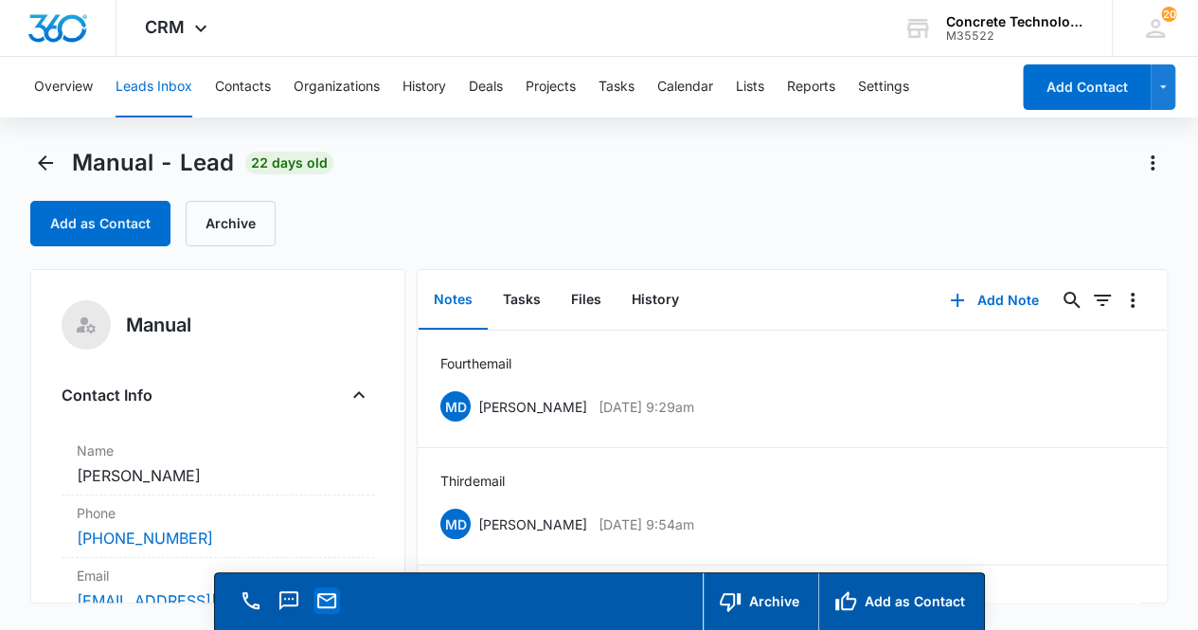
click at [327, 595] on icon "Email" at bounding box center [326, 600] width 23 height 23
click at [995, 303] on button "Add Note" at bounding box center [994, 300] width 126 height 45
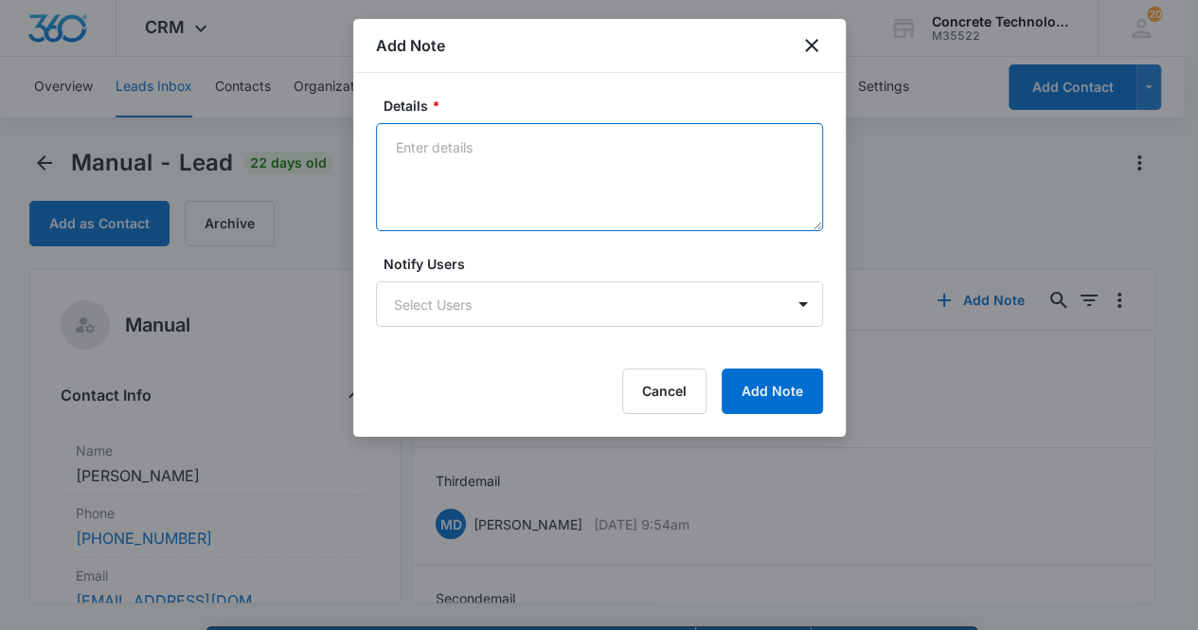
click at [470, 168] on textarea "Details *" at bounding box center [599, 177] width 447 height 108
type textarea "Fifth email"
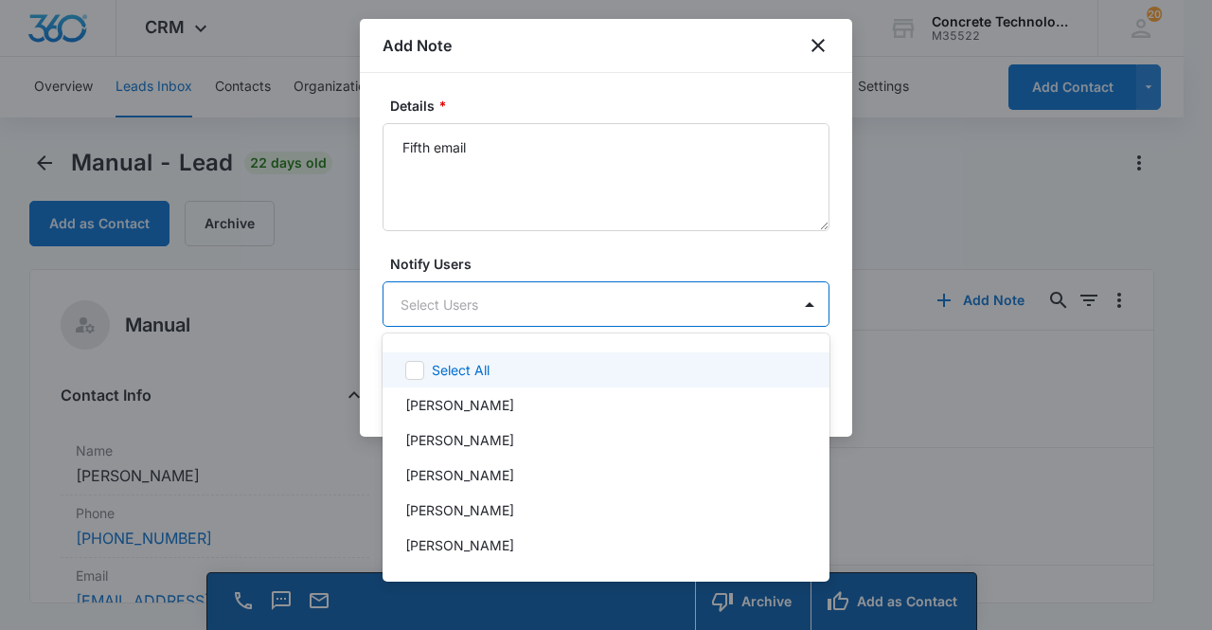
click at [549, 292] on body "CRM Apps Reputation Websites Forms CRM Email Social Content Ads Intelligence Fi…" at bounding box center [606, 315] width 1212 height 630
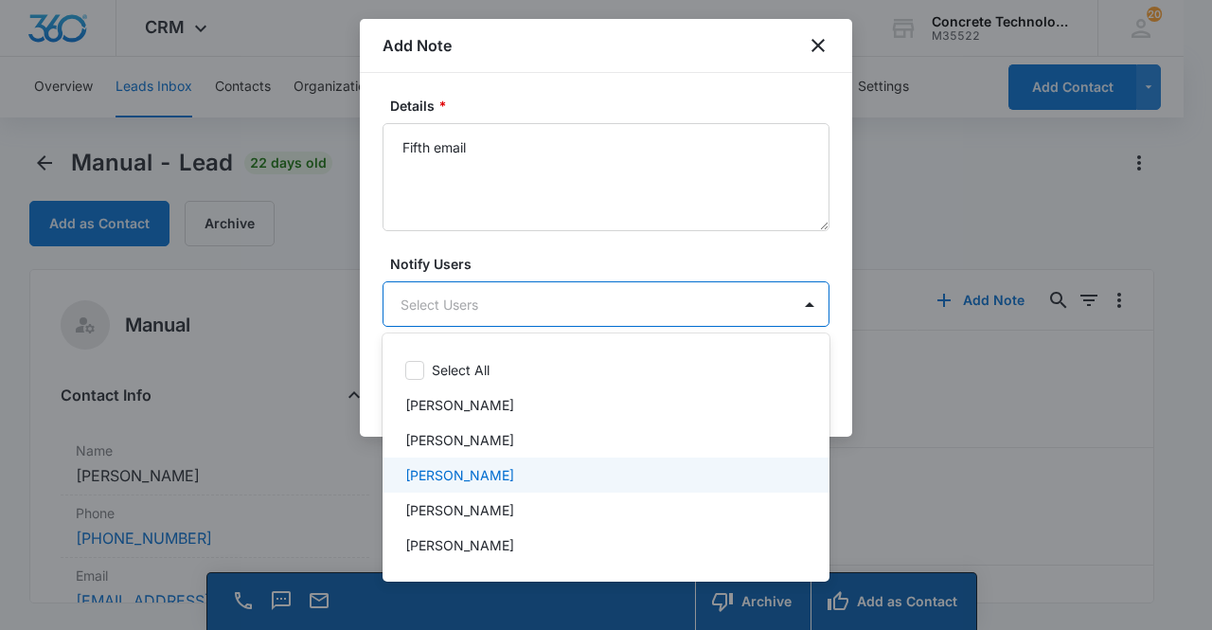
click at [541, 475] on div "[PERSON_NAME]" at bounding box center [604, 475] width 398 height 20
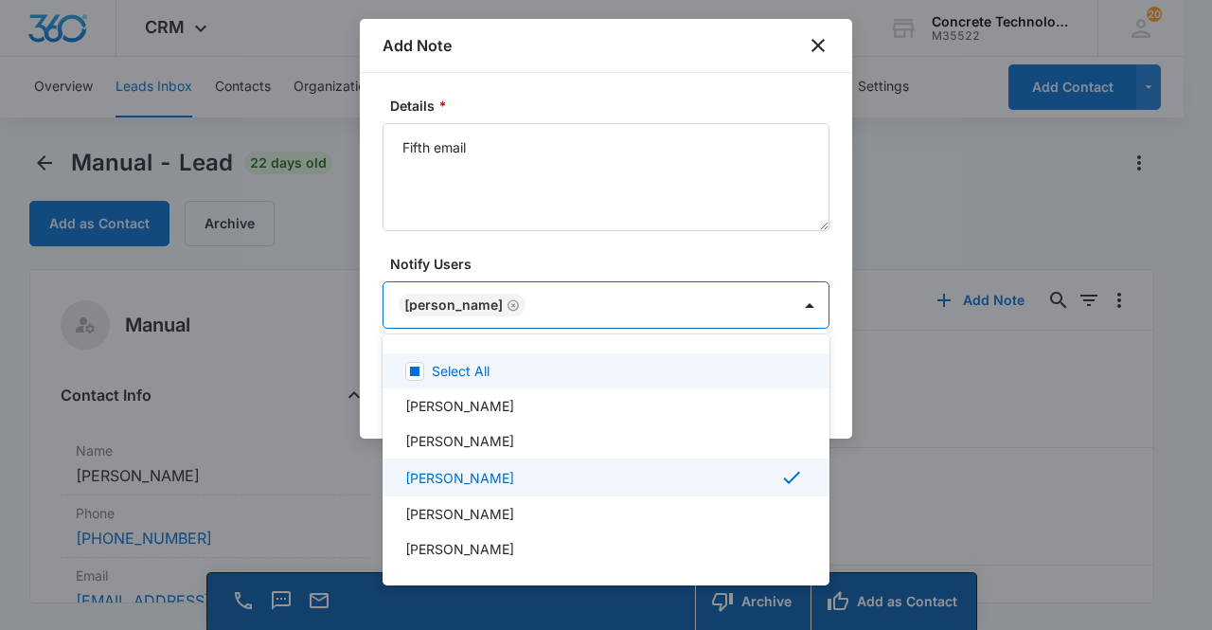
click at [525, 292] on div at bounding box center [606, 315] width 1212 height 630
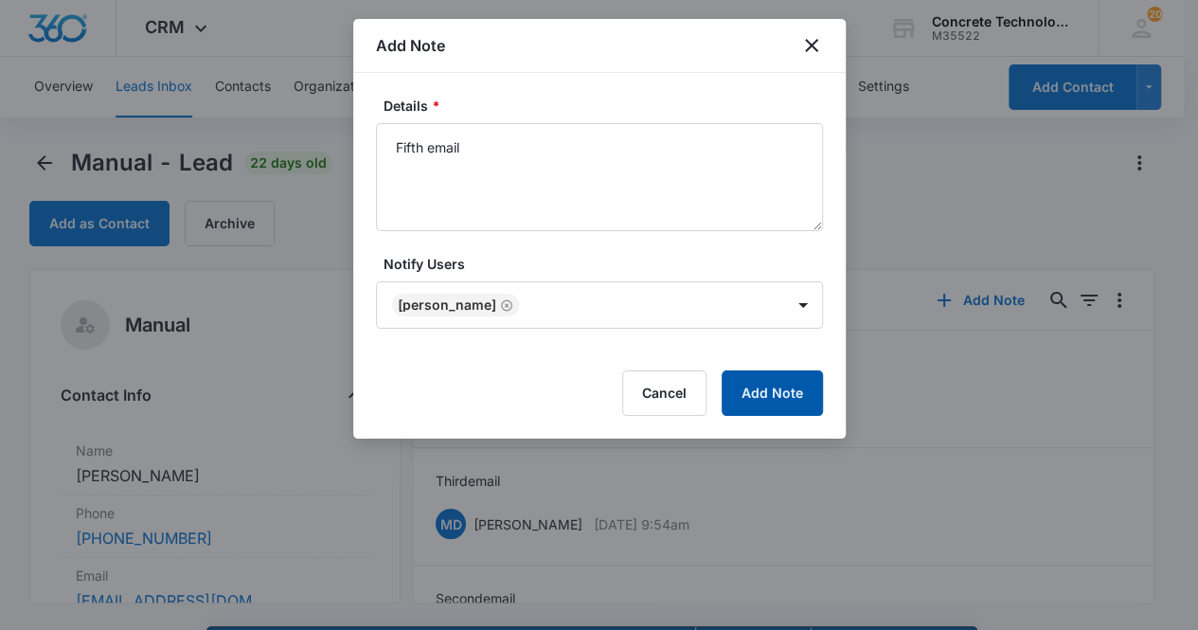
click at [761, 391] on button "Add Note" at bounding box center [772, 392] width 101 height 45
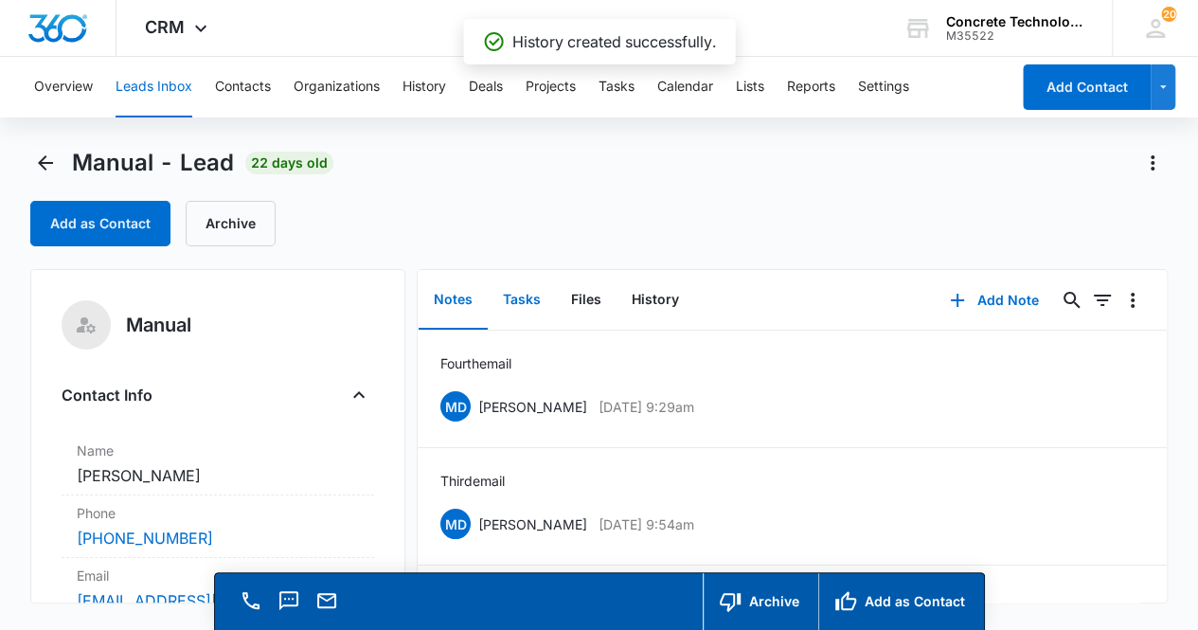
click at [513, 304] on button "Tasks" at bounding box center [522, 300] width 68 height 59
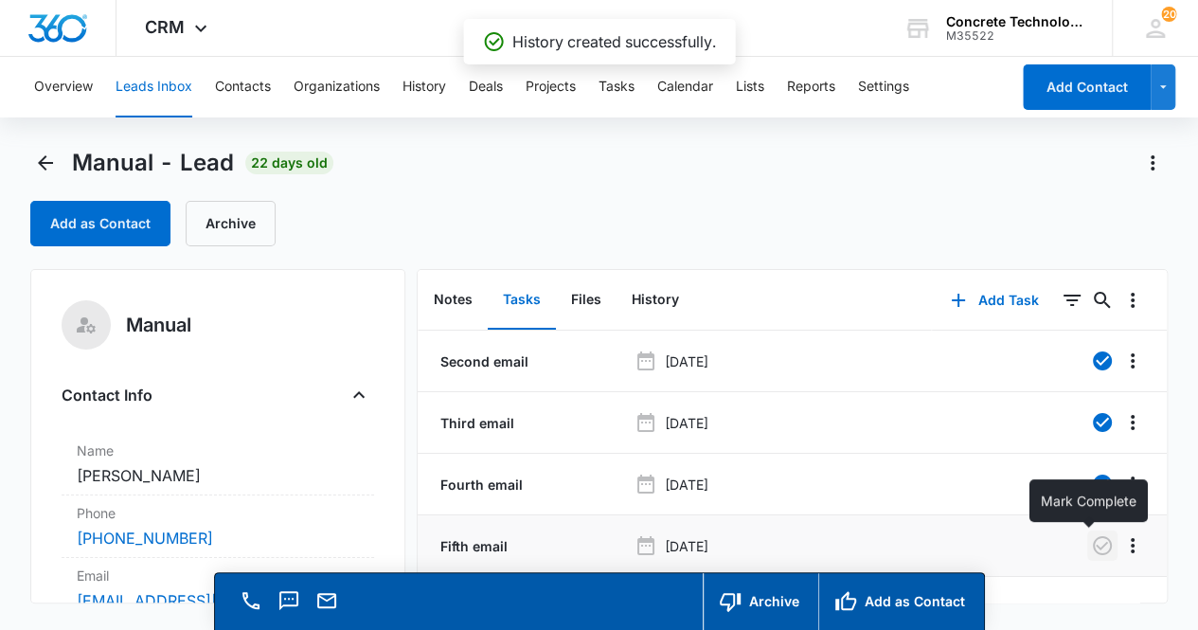
click at [1093, 544] on icon "button" at bounding box center [1102, 545] width 19 height 19
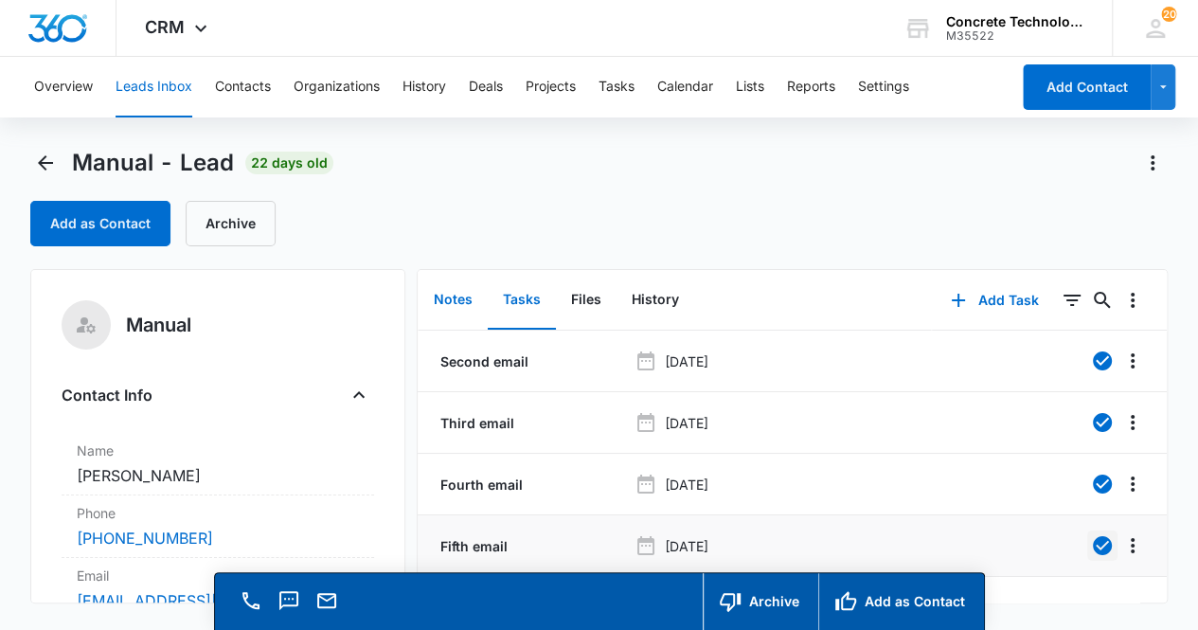
click at [461, 298] on button "Notes" at bounding box center [453, 300] width 69 height 59
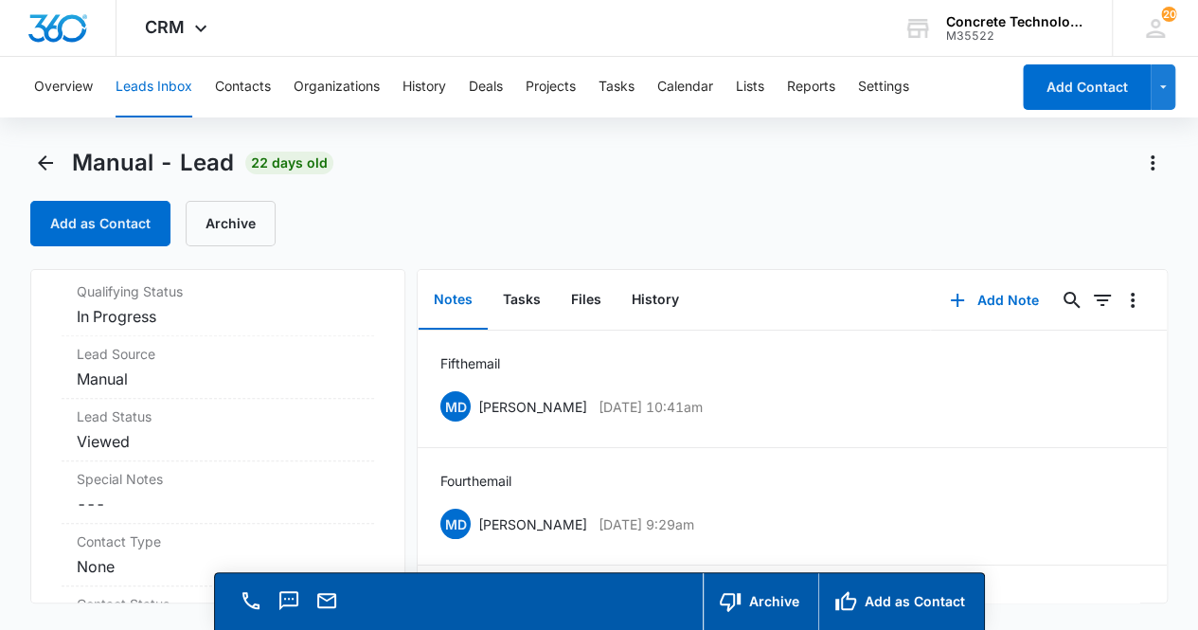
scroll to position [563, 0]
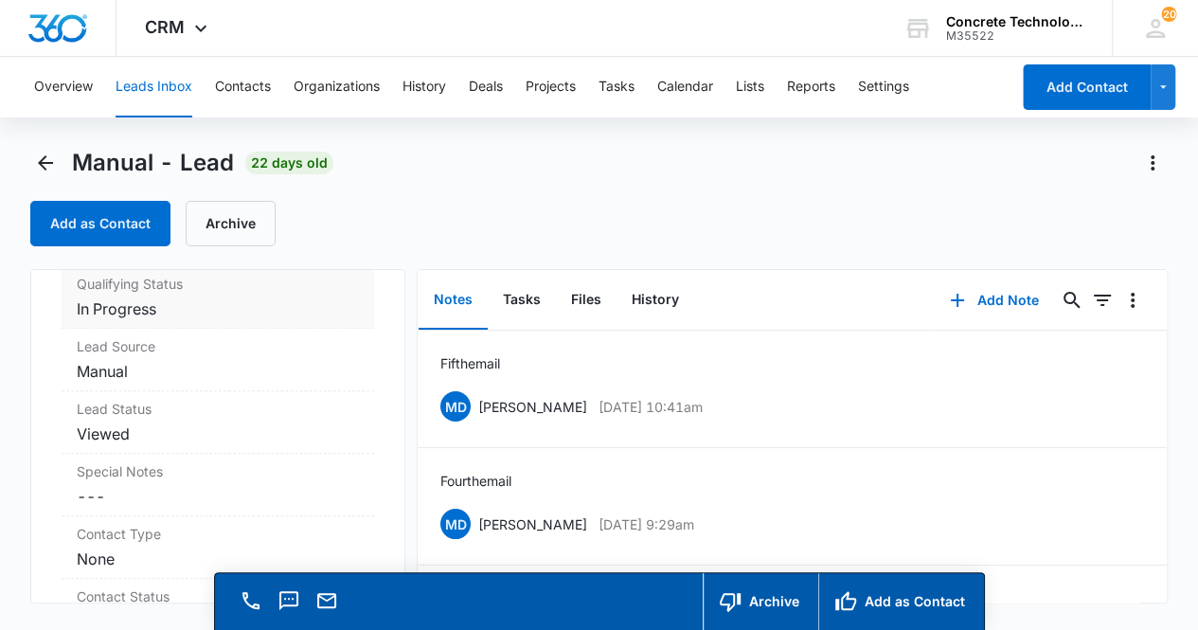
click at [243, 310] on dd "Cancel Save Changes In Progress" at bounding box center [218, 308] width 283 height 23
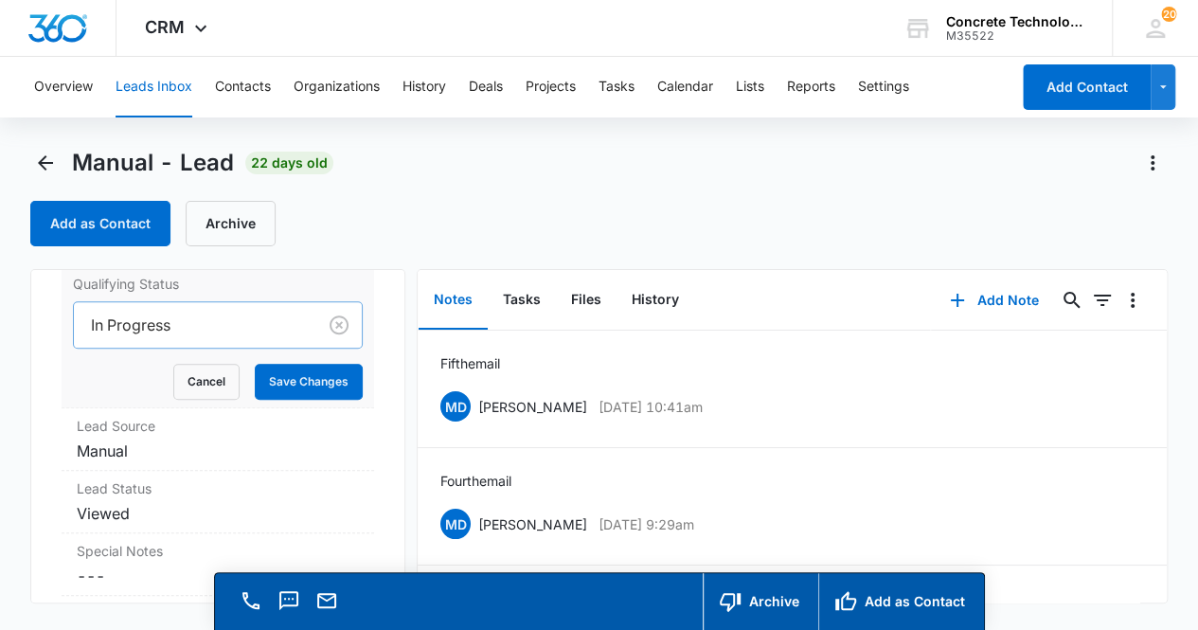
click at [203, 324] on div at bounding box center [192, 325] width 202 height 27
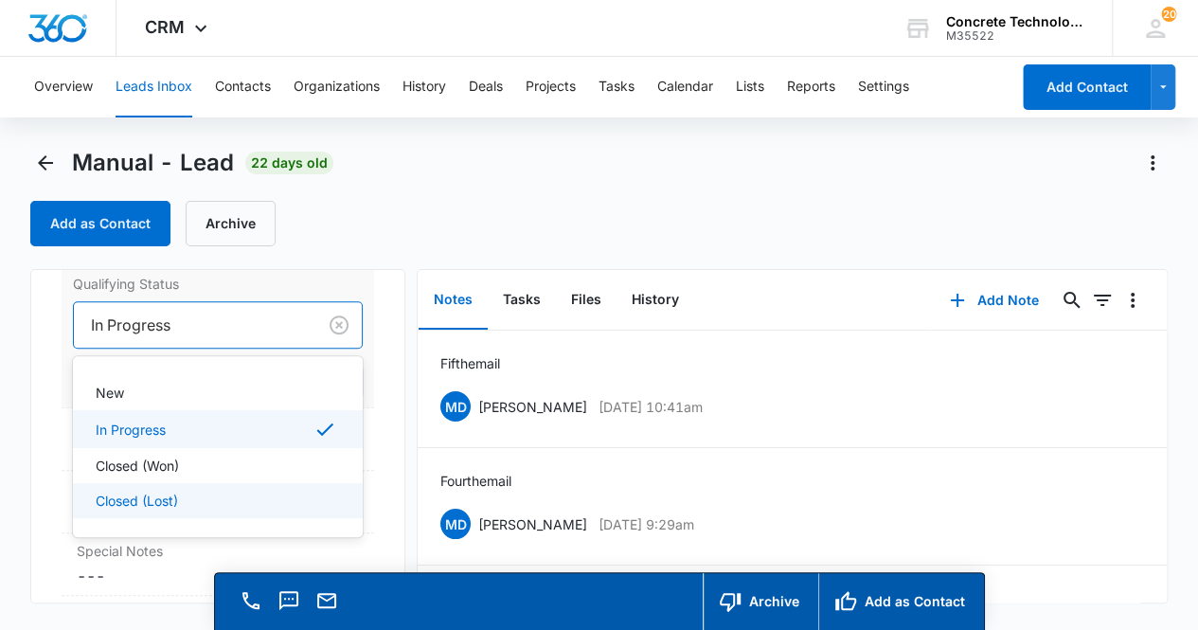
click at [182, 503] on div "Closed (Lost)" at bounding box center [217, 501] width 242 height 20
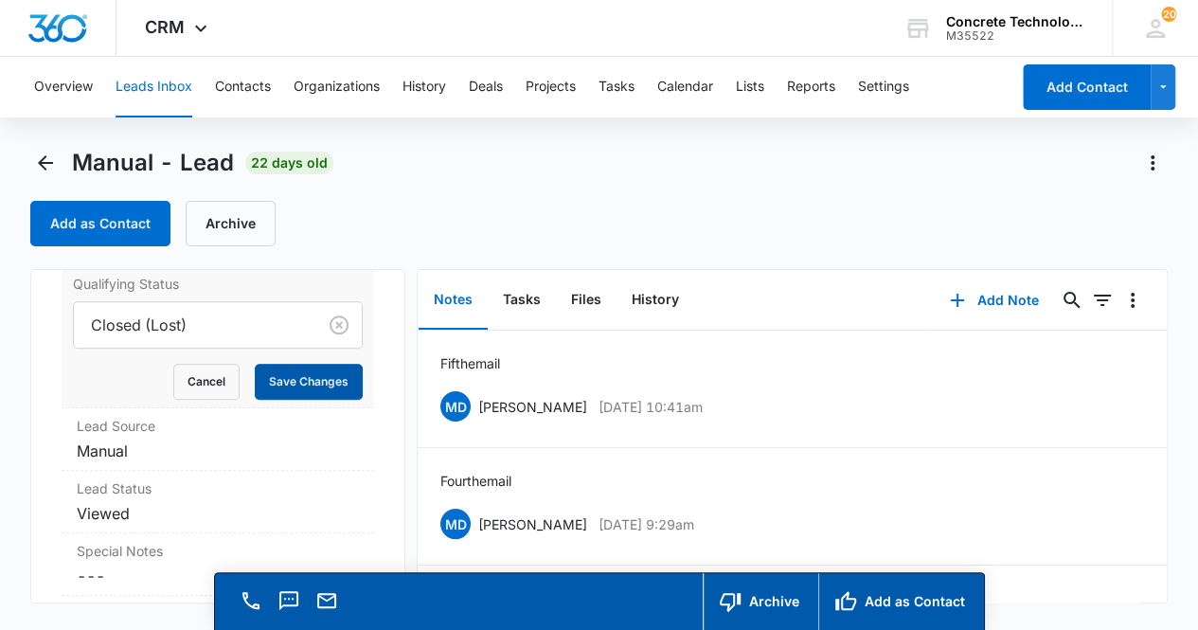
click at [318, 380] on button "Save Changes" at bounding box center [309, 382] width 108 height 36
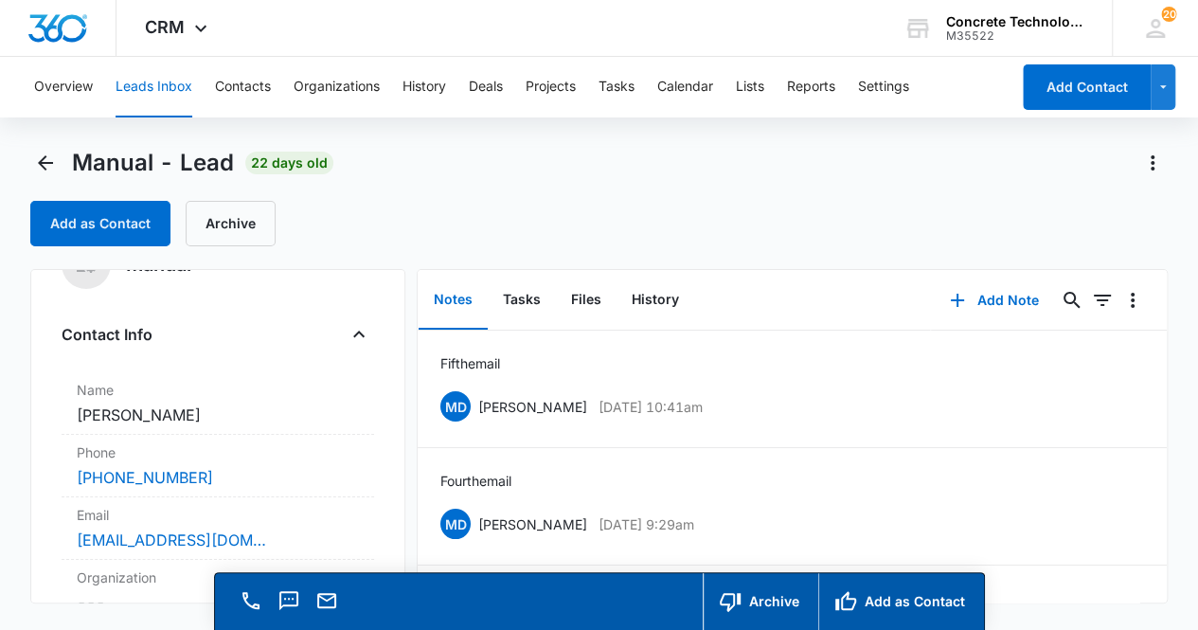
scroll to position [0, 0]
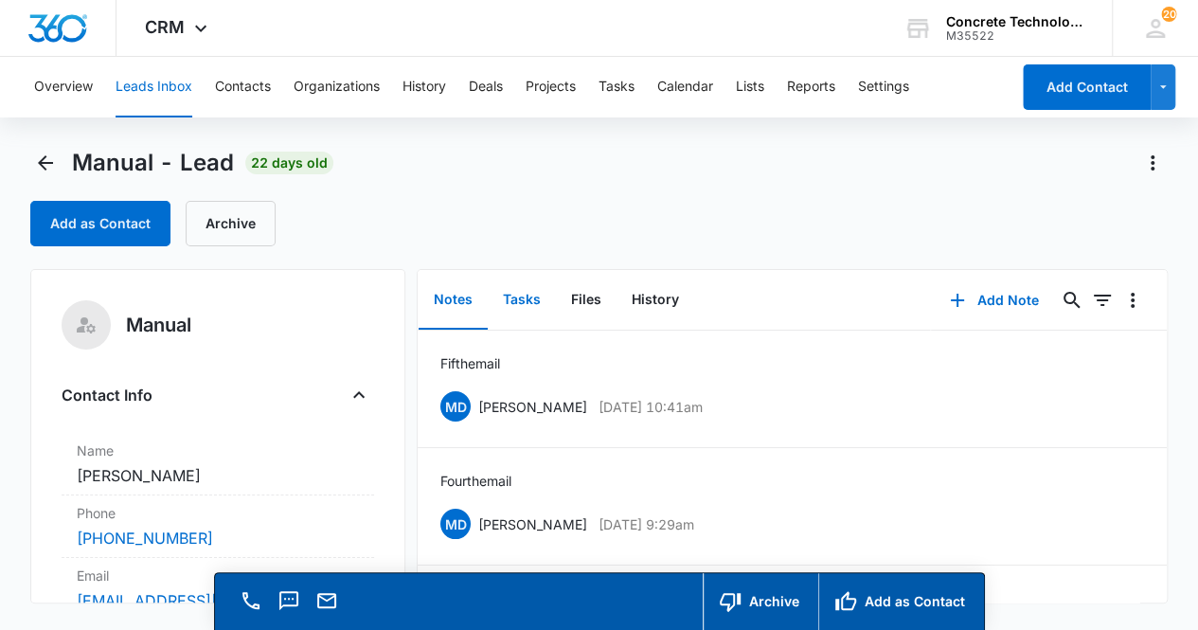
click at [506, 298] on button "Tasks" at bounding box center [522, 300] width 68 height 59
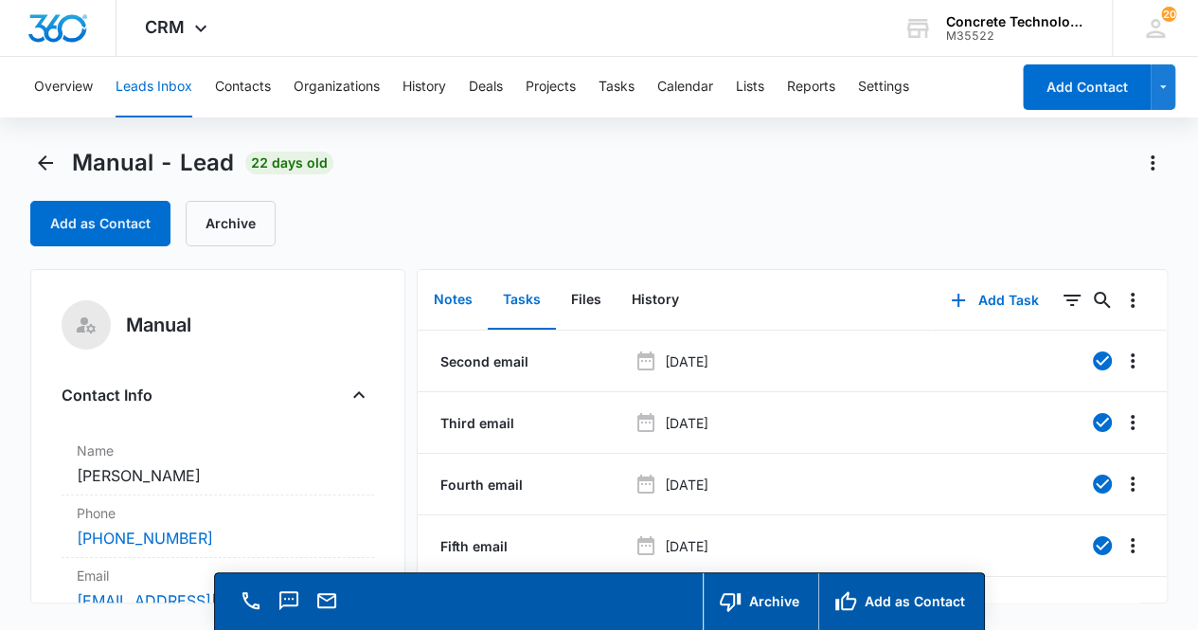
click at [445, 295] on button "Notes" at bounding box center [453, 300] width 69 height 59
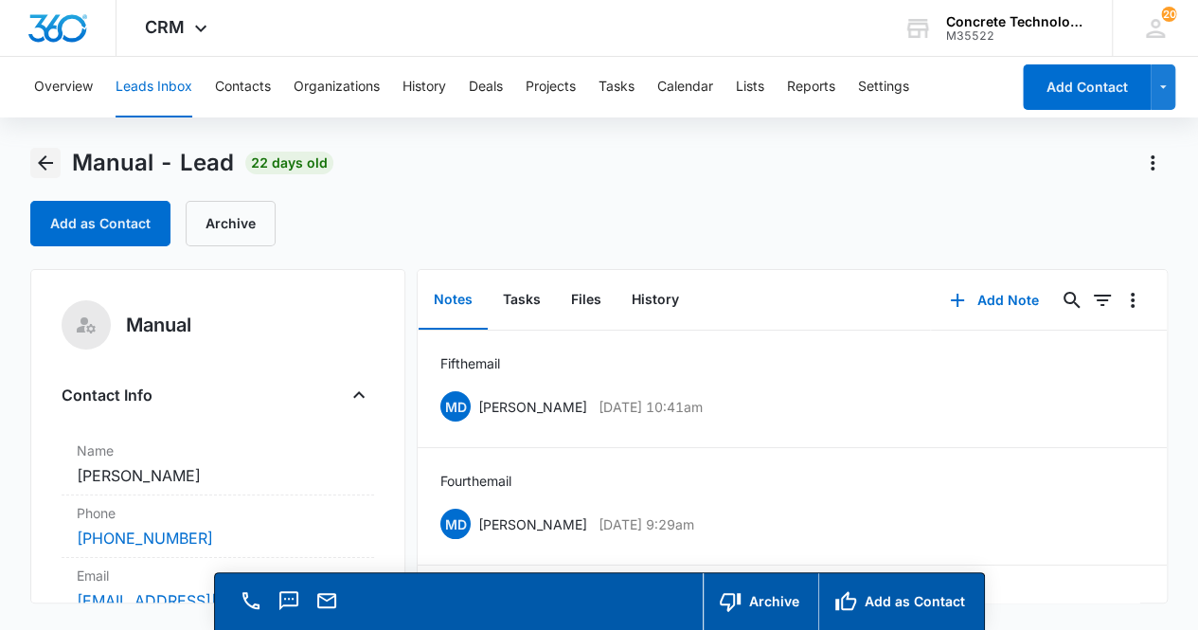
click at [46, 166] on icon "Back" at bounding box center [45, 163] width 23 height 23
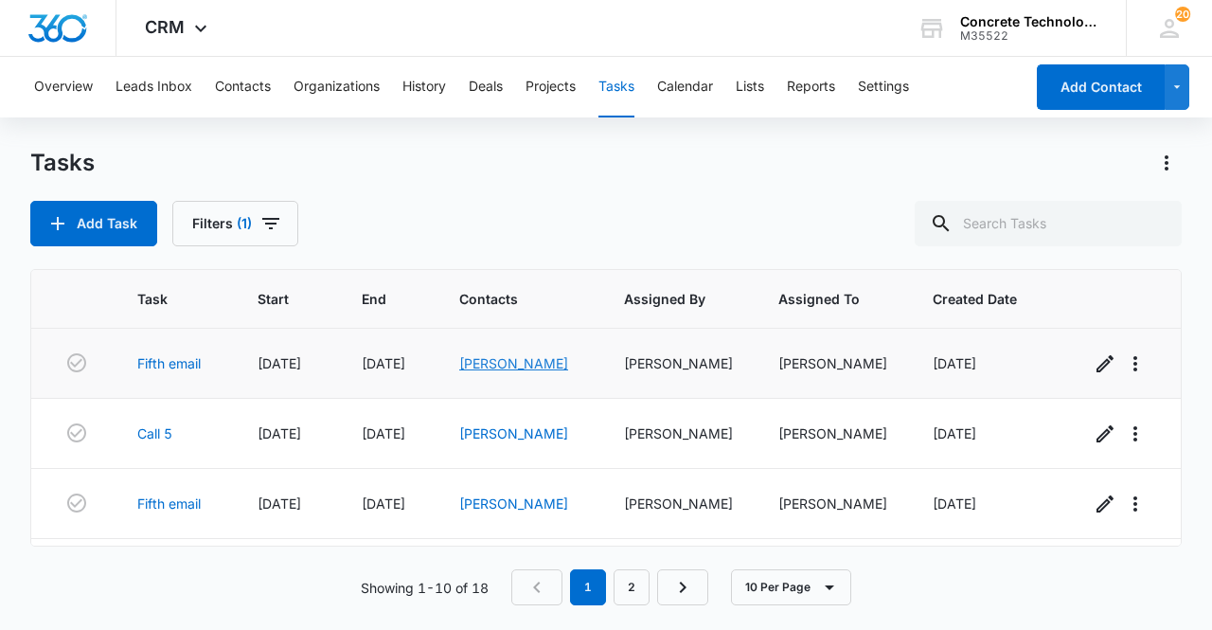
click at [519, 362] on link "[PERSON_NAME]" at bounding box center [513, 363] width 109 height 16
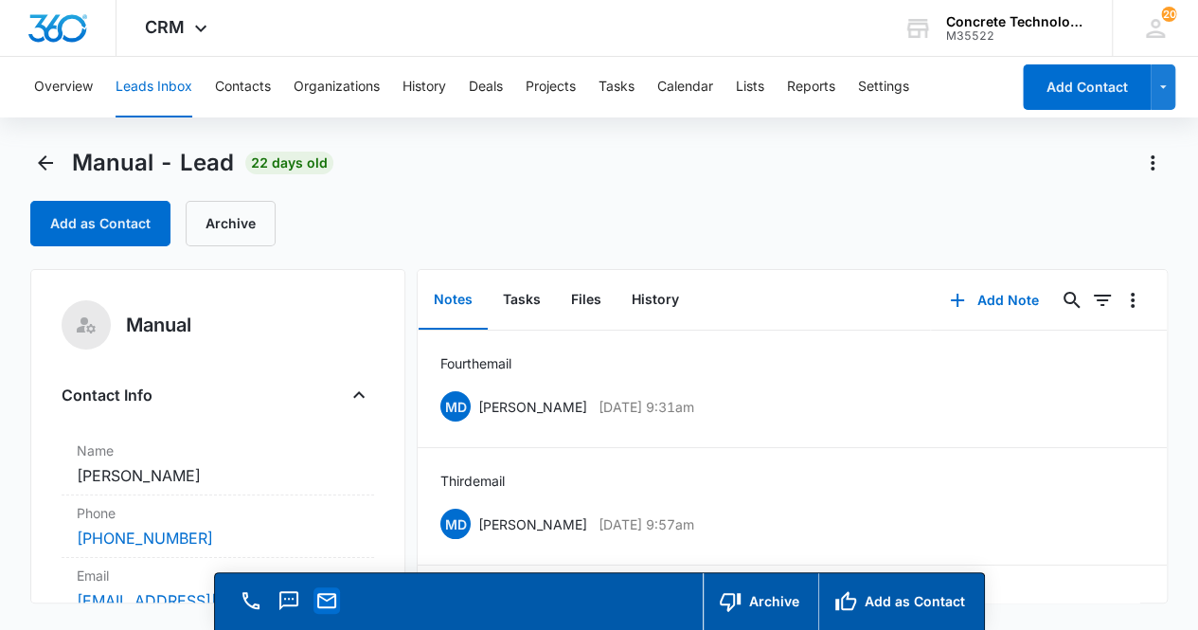
click at [324, 596] on icon "Email" at bounding box center [326, 600] width 23 height 23
click at [978, 302] on button "Add Note" at bounding box center [994, 300] width 126 height 45
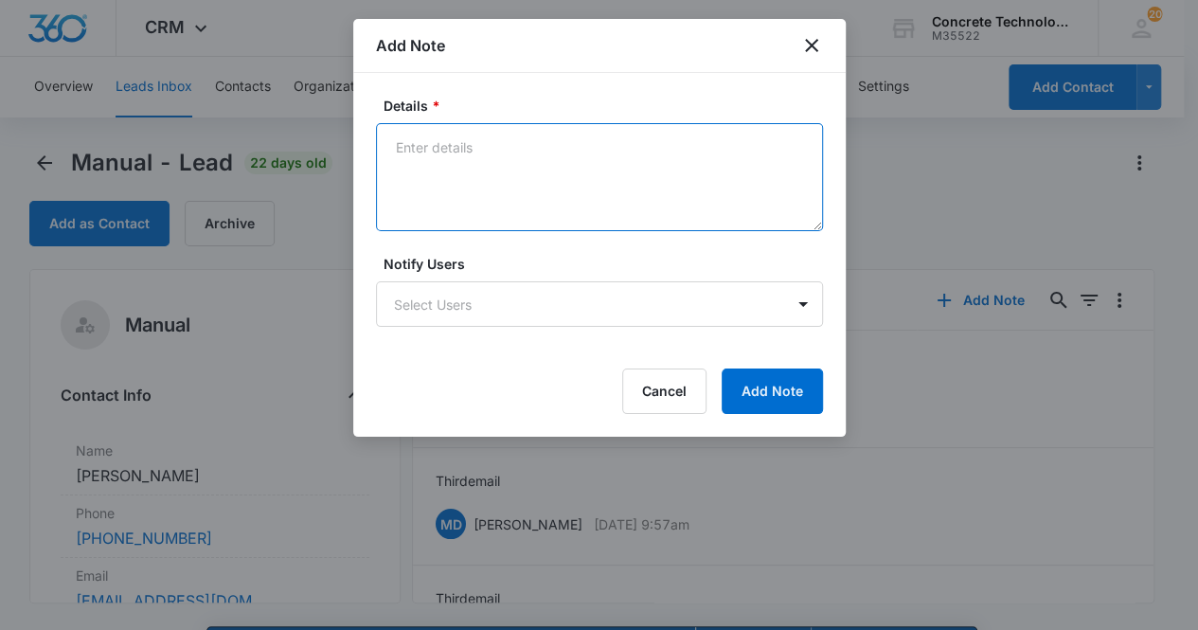
click at [489, 195] on textarea "Details *" at bounding box center [599, 177] width 447 height 108
type textarea "Fifth email"
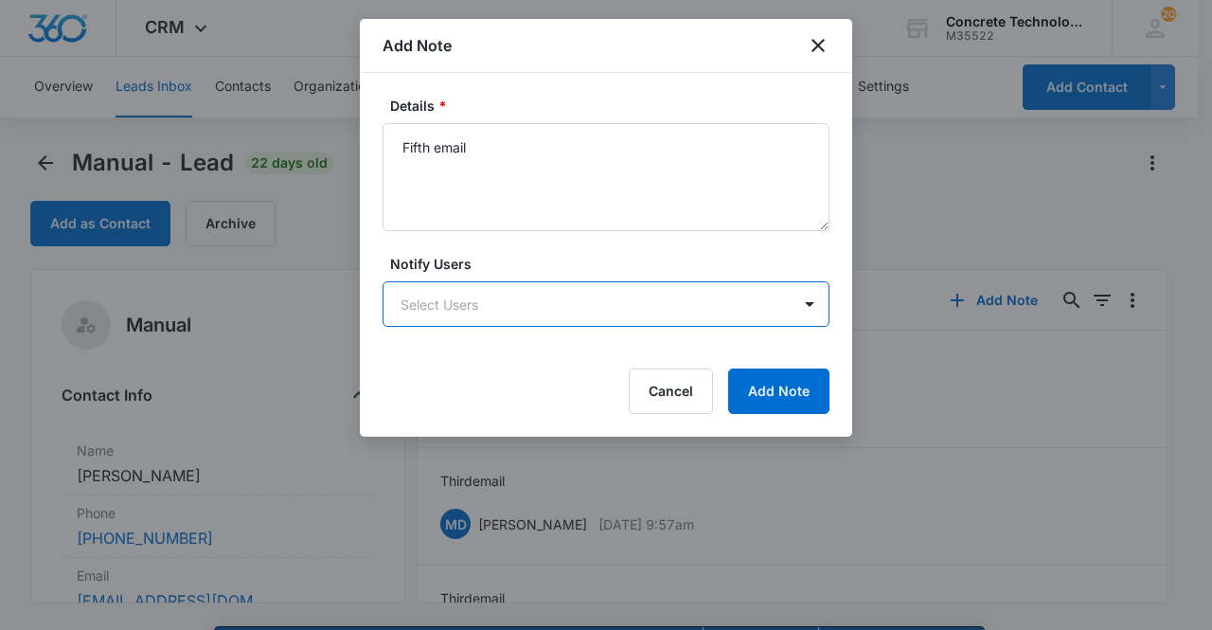
click at [492, 300] on body "CRM Apps Reputation Websites Forms CRM Email Social Content Ads Intelligence Fi…" at bounding box center [606, 342] width 1212 height 684
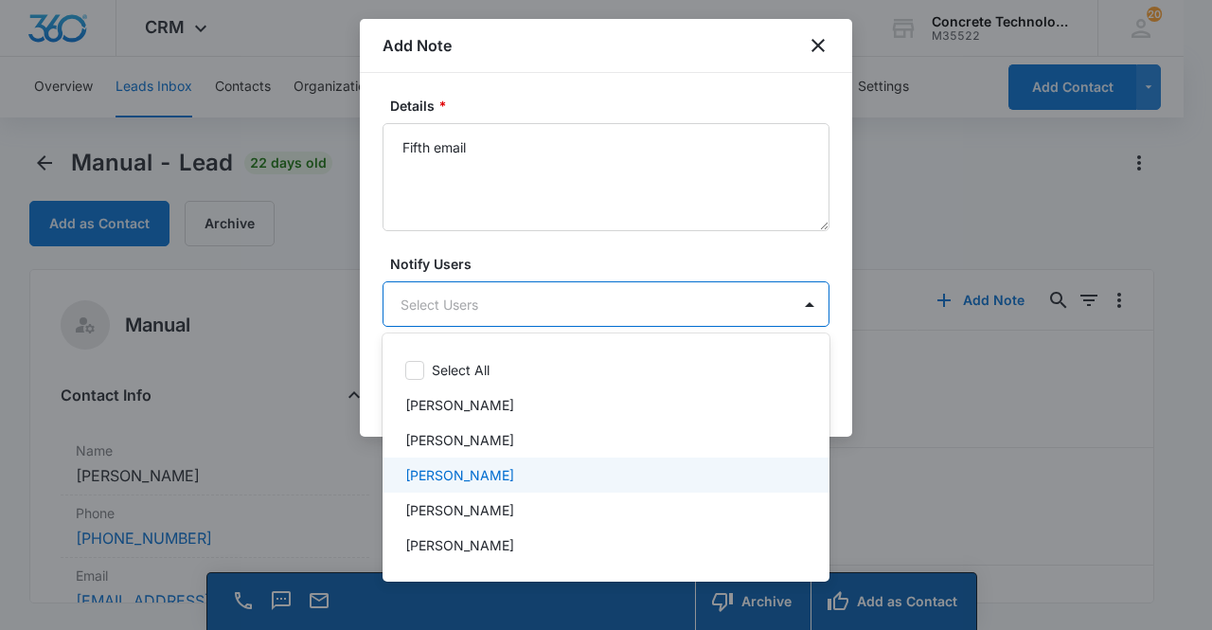
click at [506, 473] on div "[PERSON_NAME]" at bounding box center [604, 475] width 398 height 20
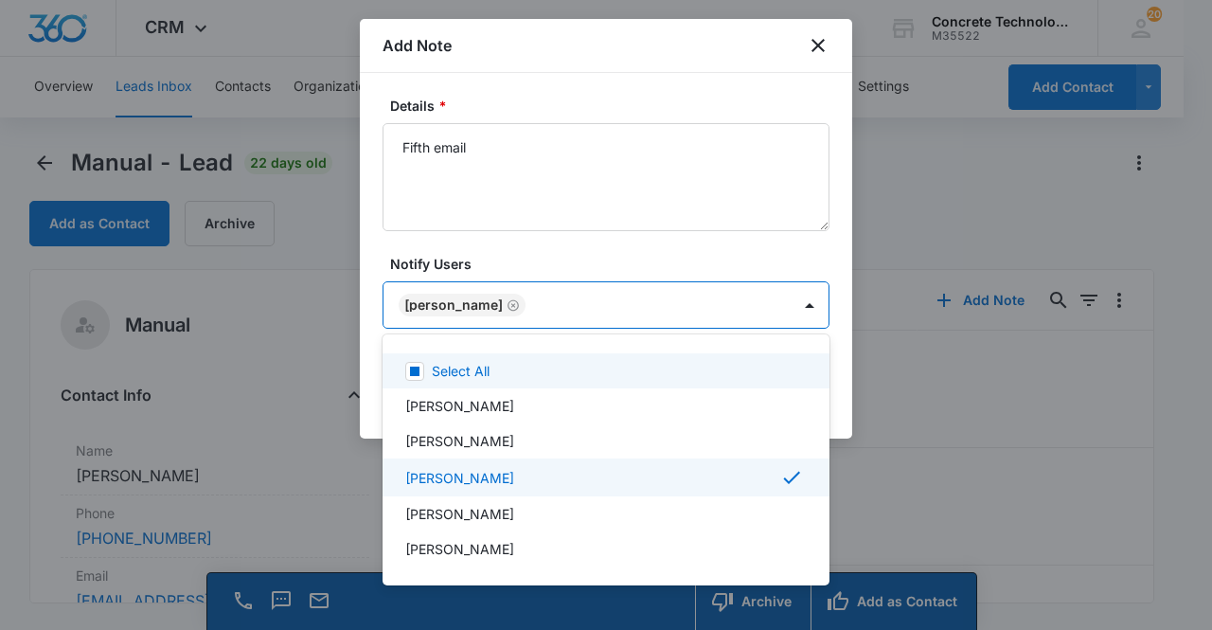
click at [446, 306] on div at bounding box center [606, 315] width 1212 height 630
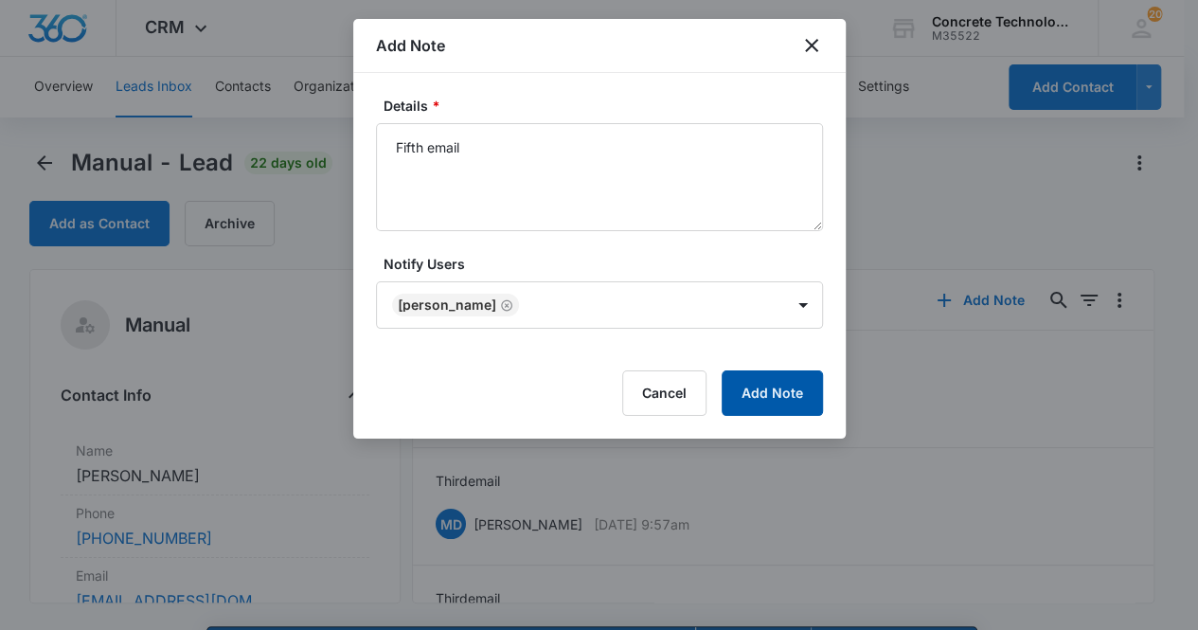
click at [786, 394] on button "Add Note" at bounding box center [772, 392] width 101 height 45
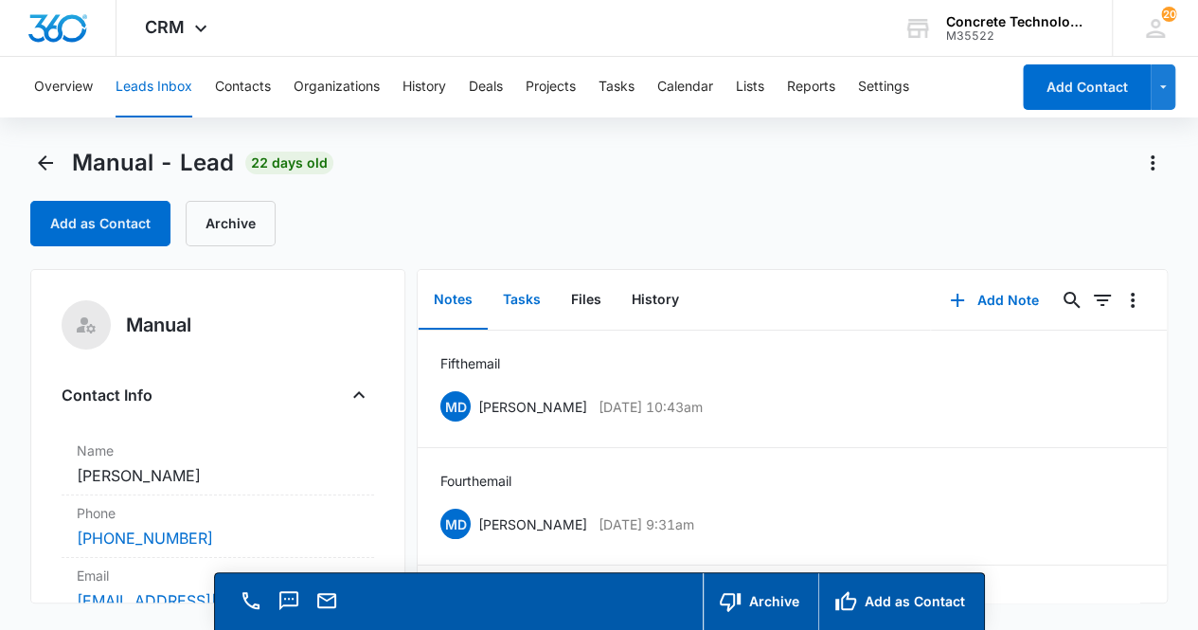
click at [529, 306] on button "Tasks" at bounding box center [522, 300] width 68 height 59
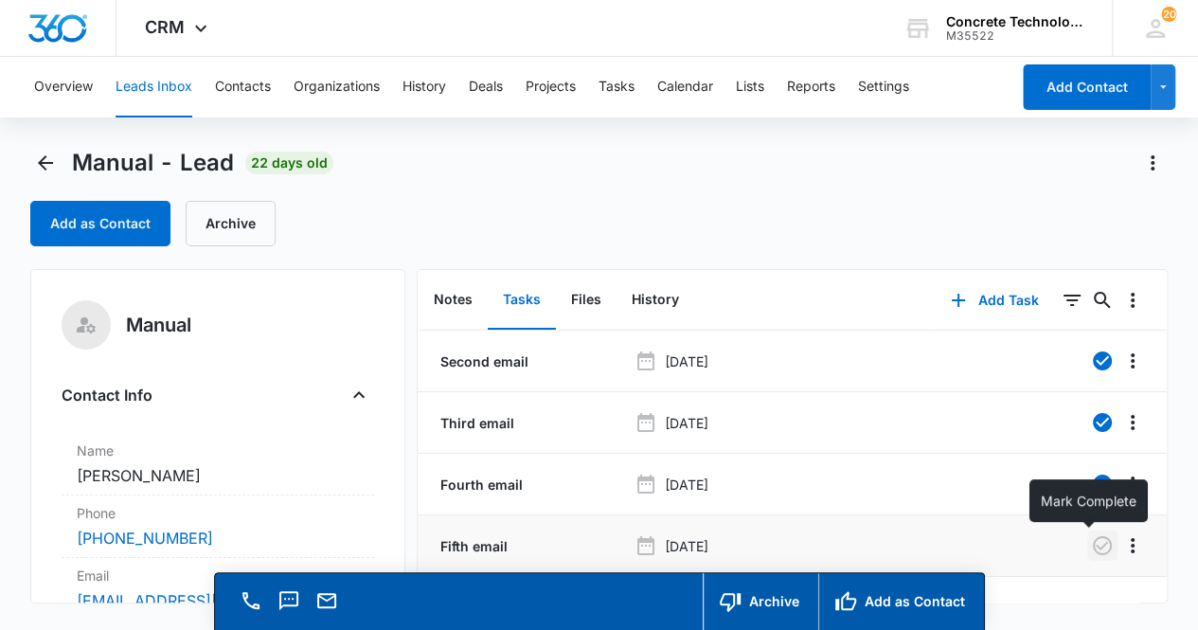
click at [1091, 543] on icon "button" at bounding box center [1102, 545] width 23 height 23
click at [453, 306] on button "Notes" at bounding box center [453, 300] width 69 height 59
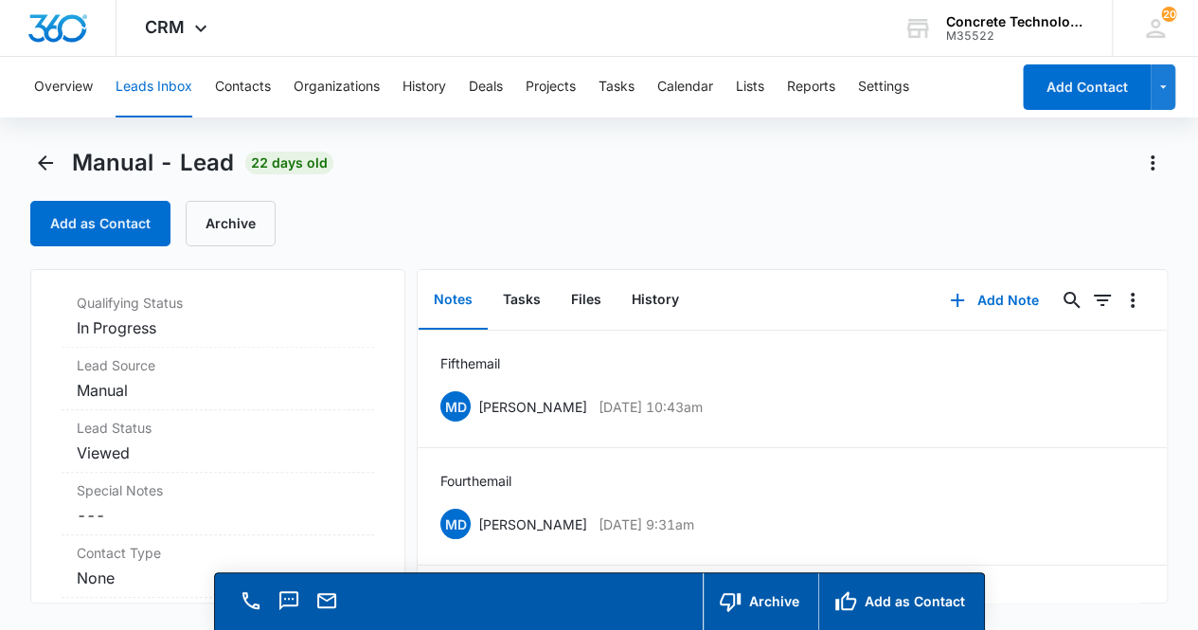
scroll to position [549, 0]
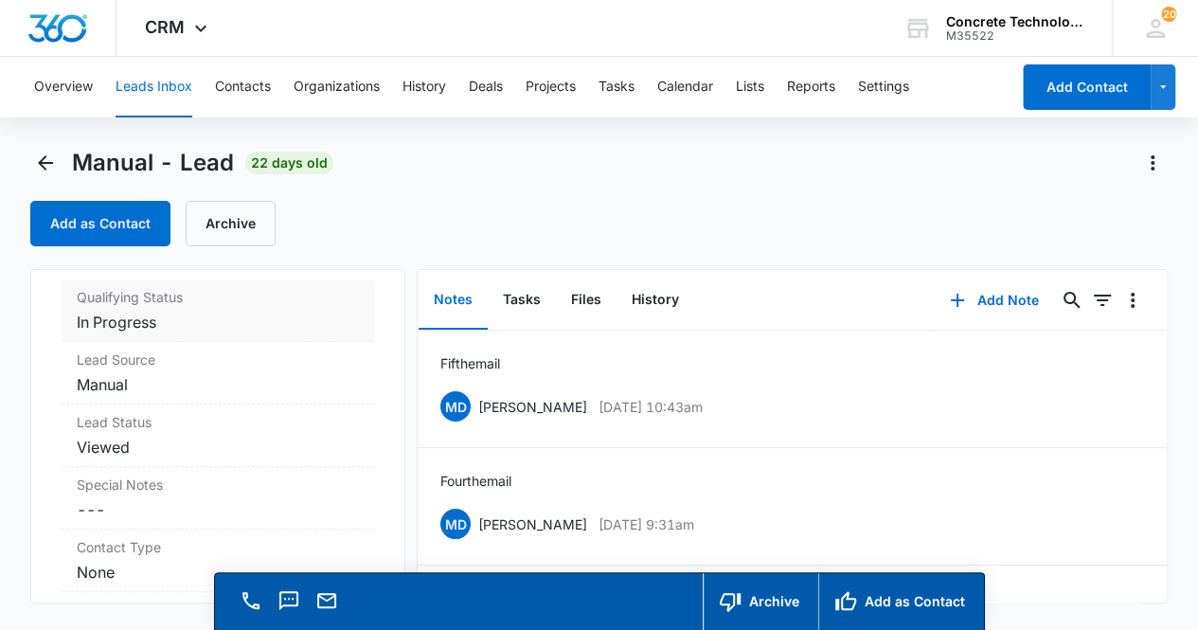
click at [227, 319] on dd "Cancel Save Changes In Progress" at bounding box center [218, 322] width 283 height 23
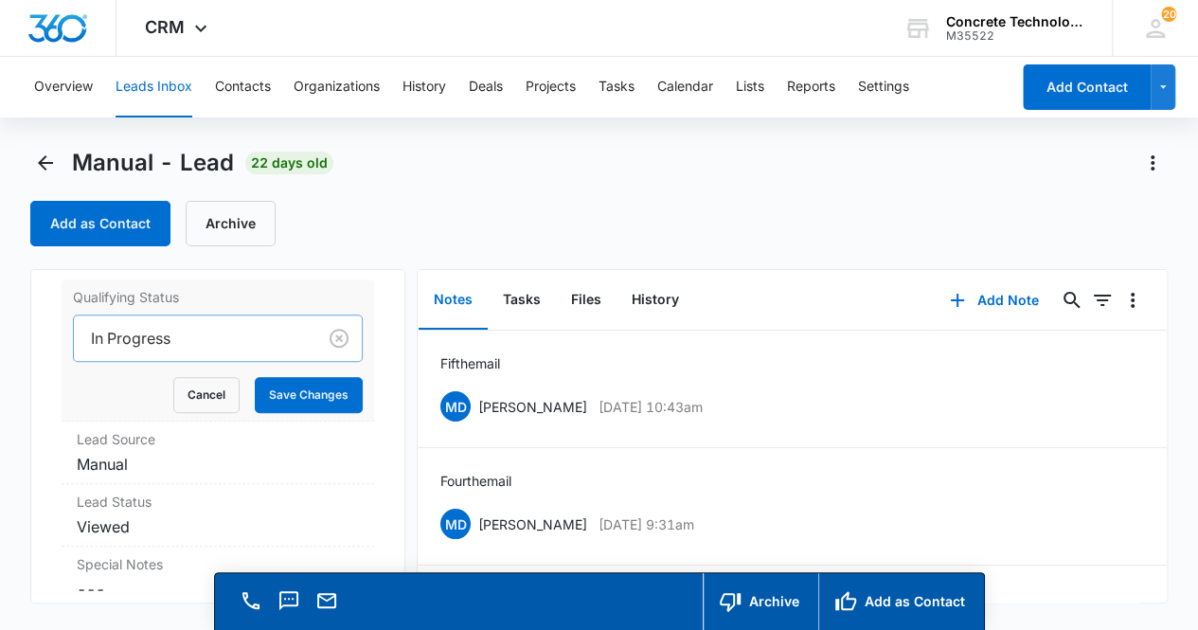
click at [206, 342] on div at bounding box center [192, 338] width 202 height 27
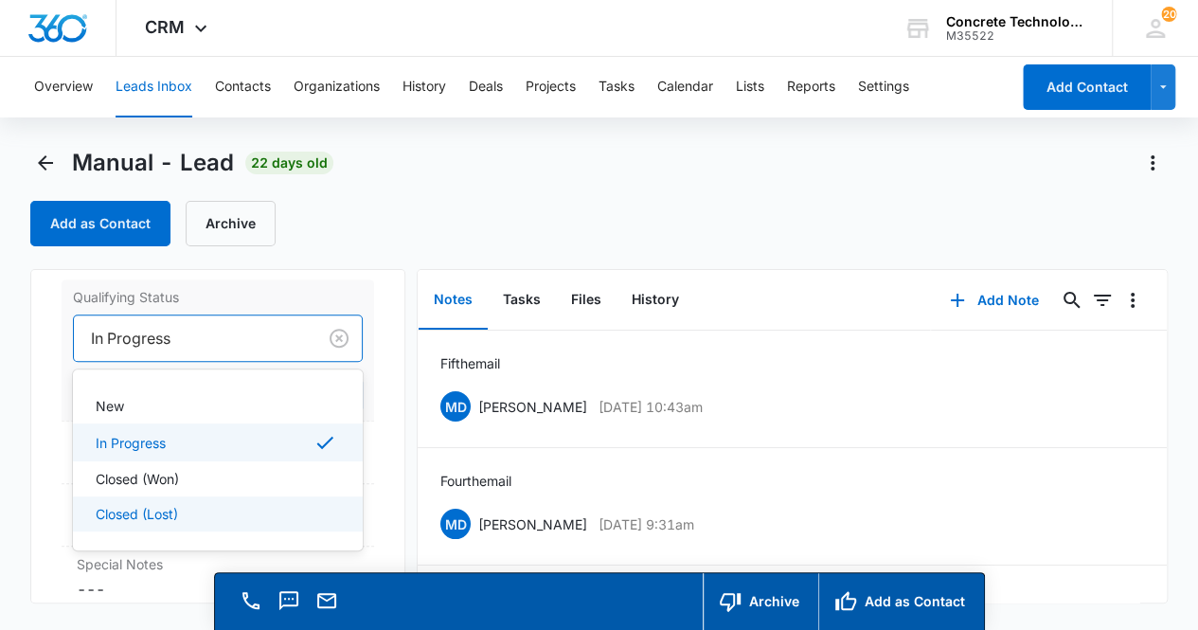
click at [193, 510] on div "Closed (Lost)" at bounding box center [217, 514] width 242 height 20
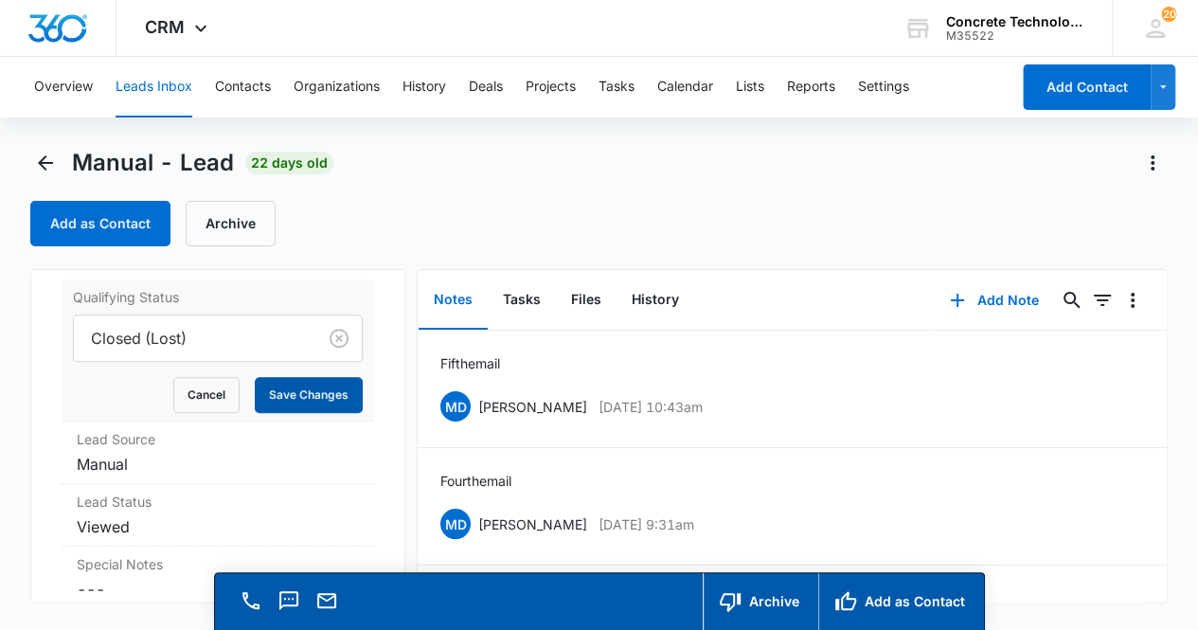
click at [273, 393] on button "Save Changes" at bounding box center [309, 395] width 108 height 36
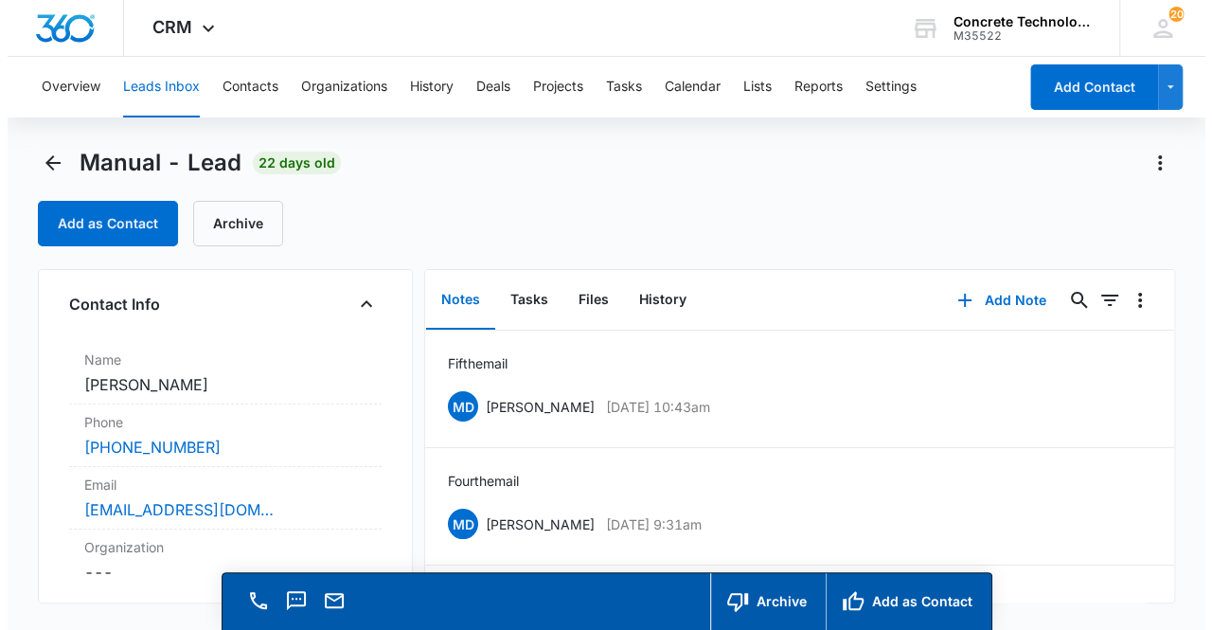
scroll to position [0, 0]
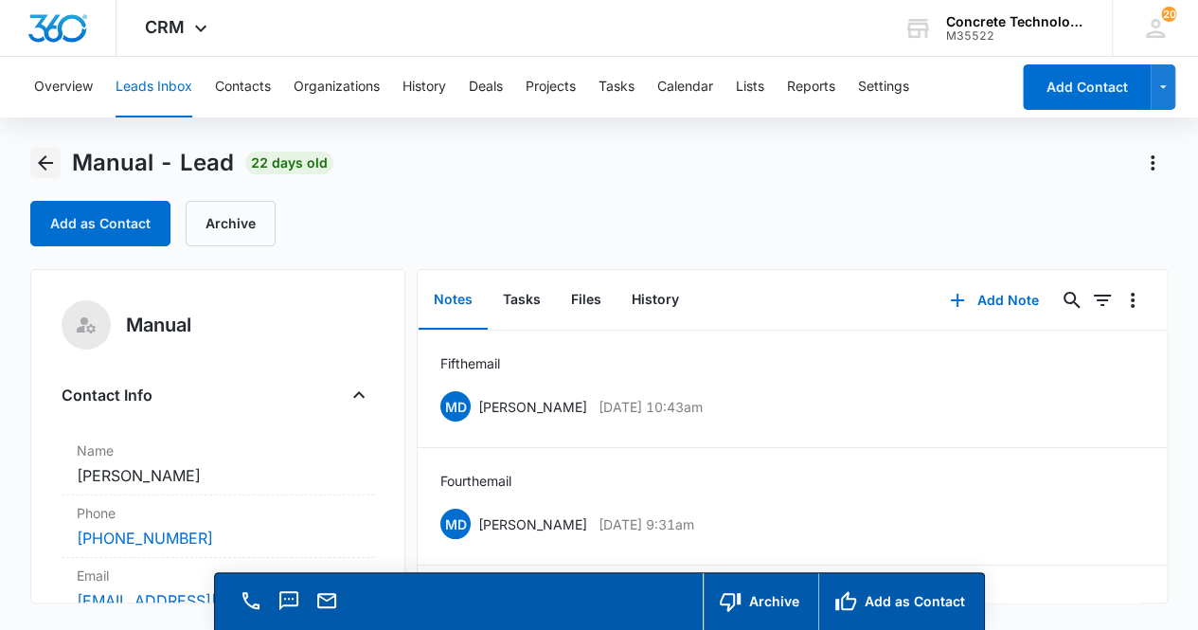
click at [48, 168] on icon "Back" at bounding box center [45, 163] width 23 height 23
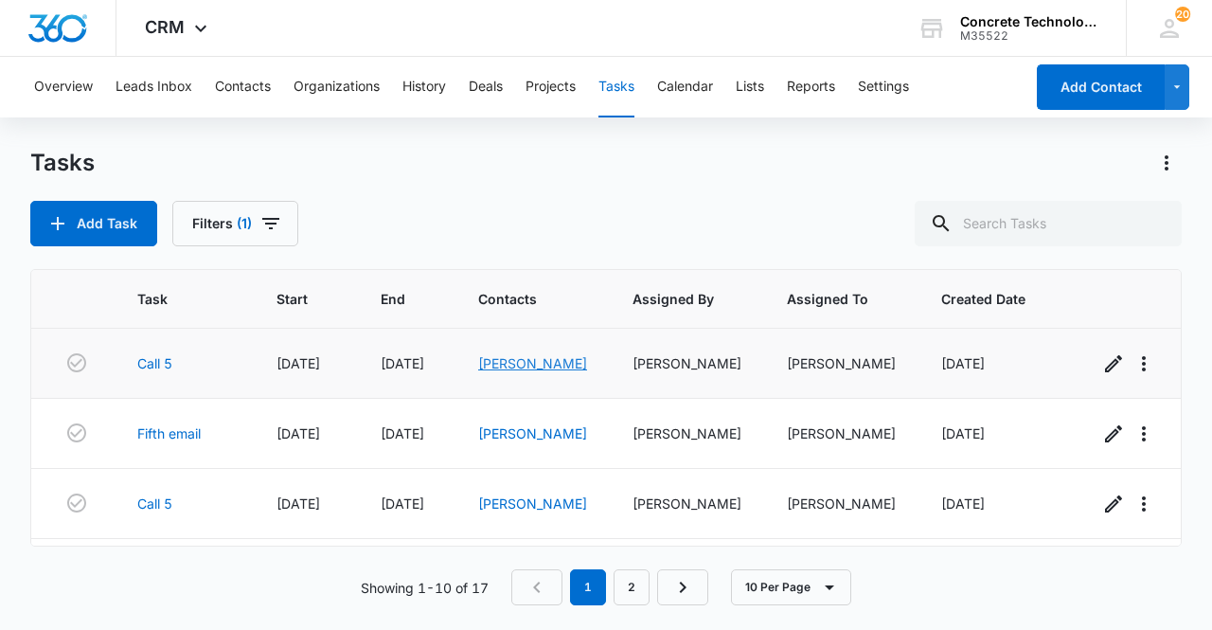
click at [530, 365] on link "[PERSON_NAME]" at bounding box center [532, 363] width 109 height 16
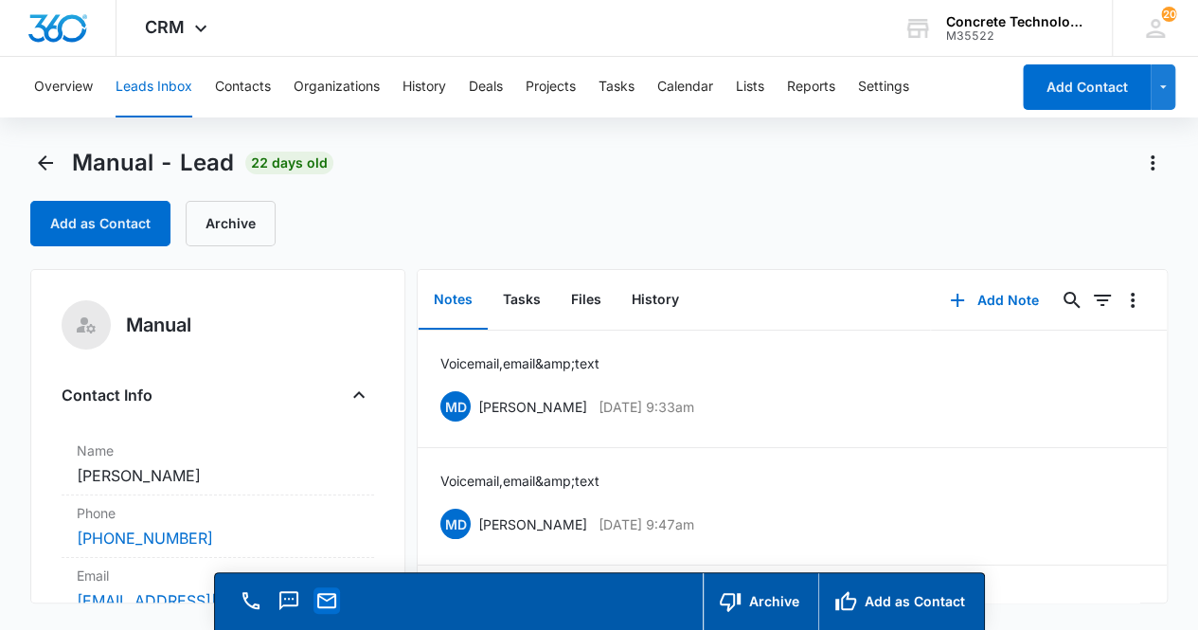
click at [323, 600] on icon "Email" at bounding box center [326, 600] width 23 height 23
click at [984, 293] on button "Add Note" at bounding box center [994, 300] width 126 height 45
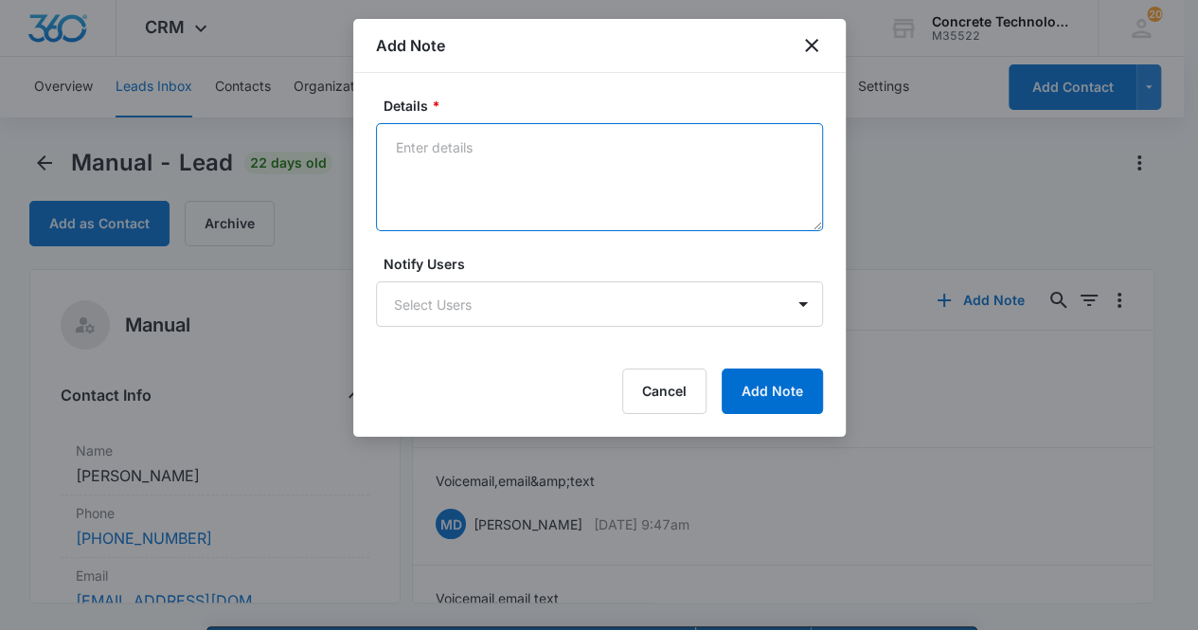
click at [652, 170] on textarea "Details *" at bounding box center [599, 177] width 447 height 108
type textarea "Voicemail, email & text"
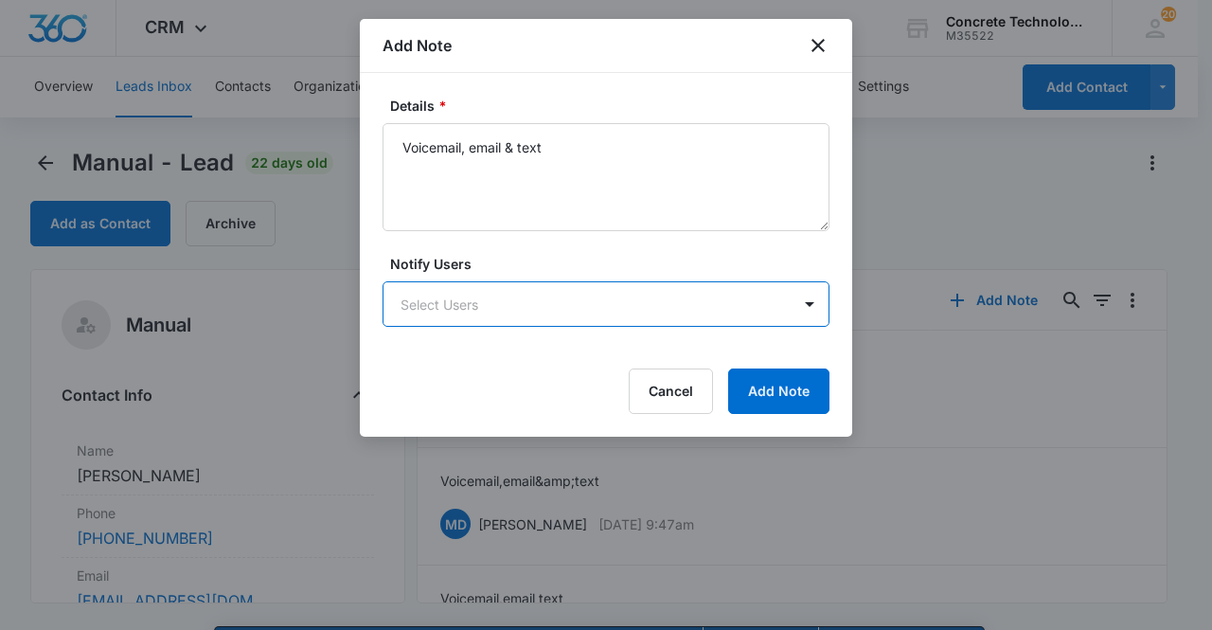
click at [583, 291] on body "CRM Apps Reputation Websites Forms CRM Email Social Content Ads Intelligence Fi…" at bounding box center [606, 342] width 1212 height 684
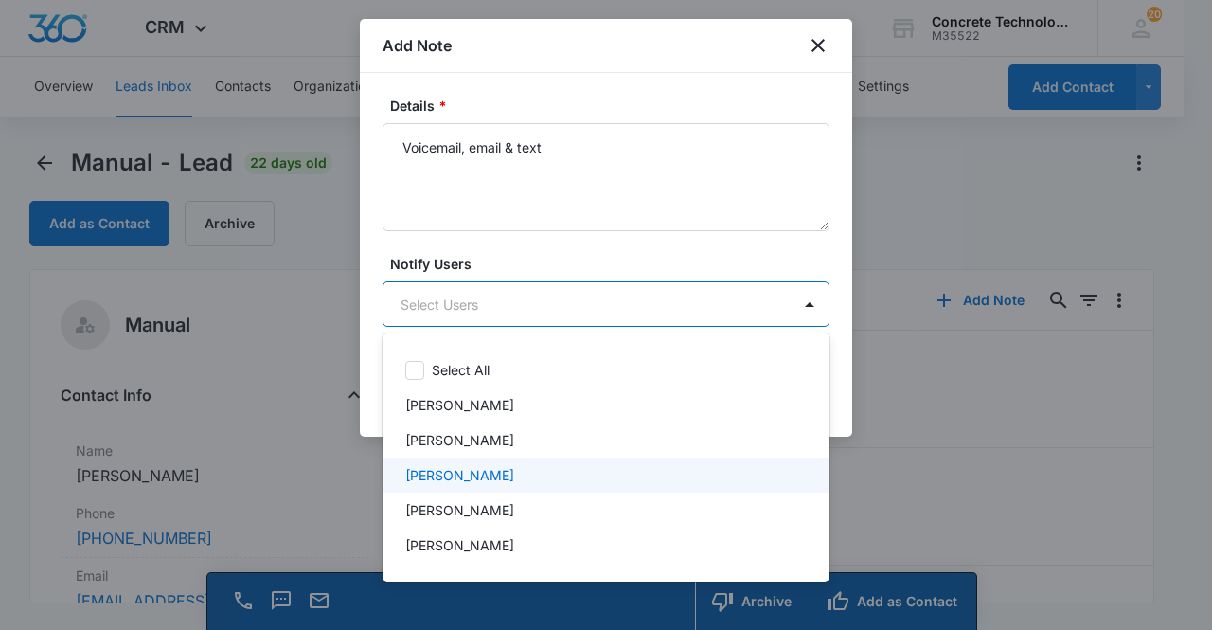
click at [568, 474] on div "[PERSON_NAME]" at bounding box center [604, 475] width 398 height 20
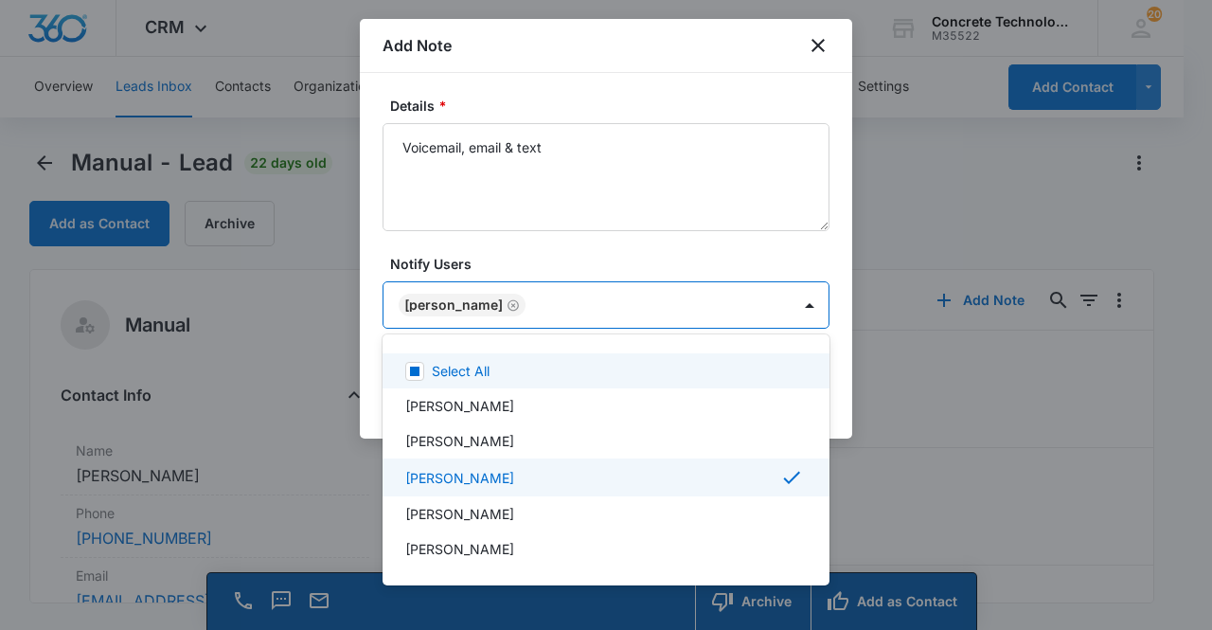
click at [555, 302] on div at bounding box center [606, 315] width 1212 height 630
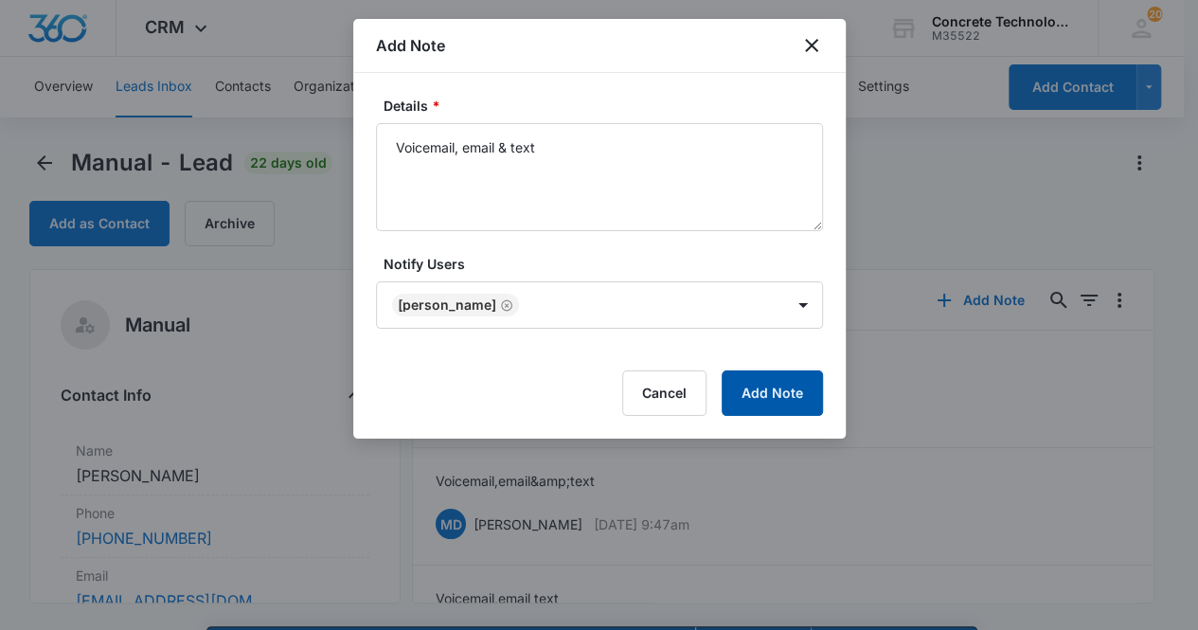
click at [748, 389] on button "Add Note" at bounding box center [772, 392] width 101 height 45
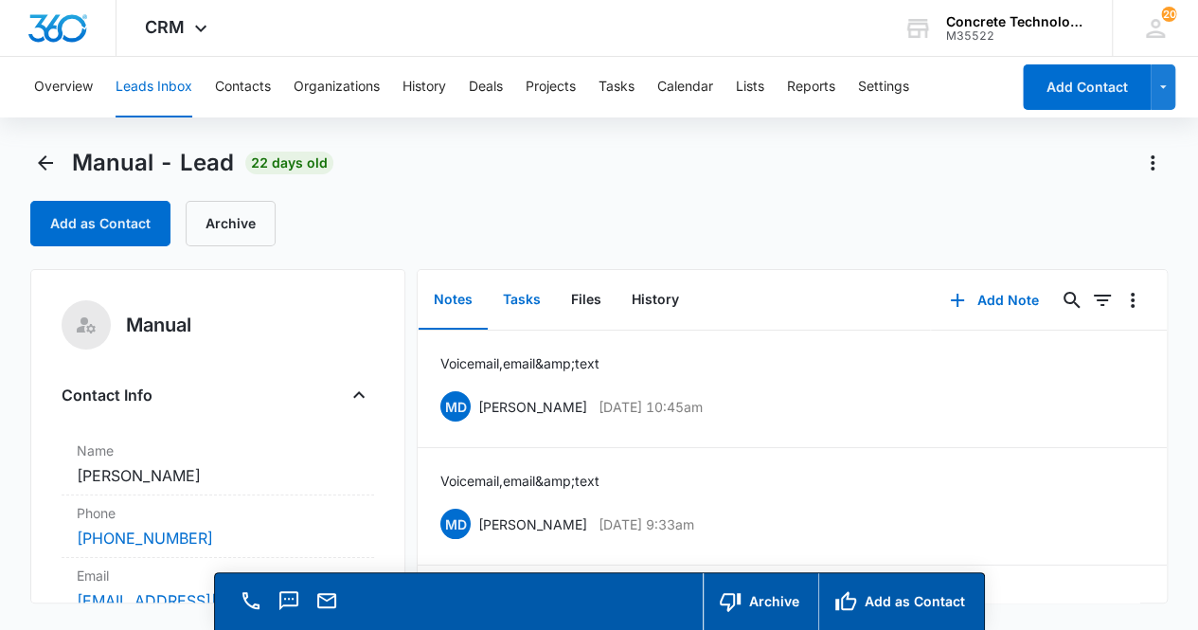
click at [530, 296] on button "Tasks" at bounding box center [522, 300] width 68 height 59
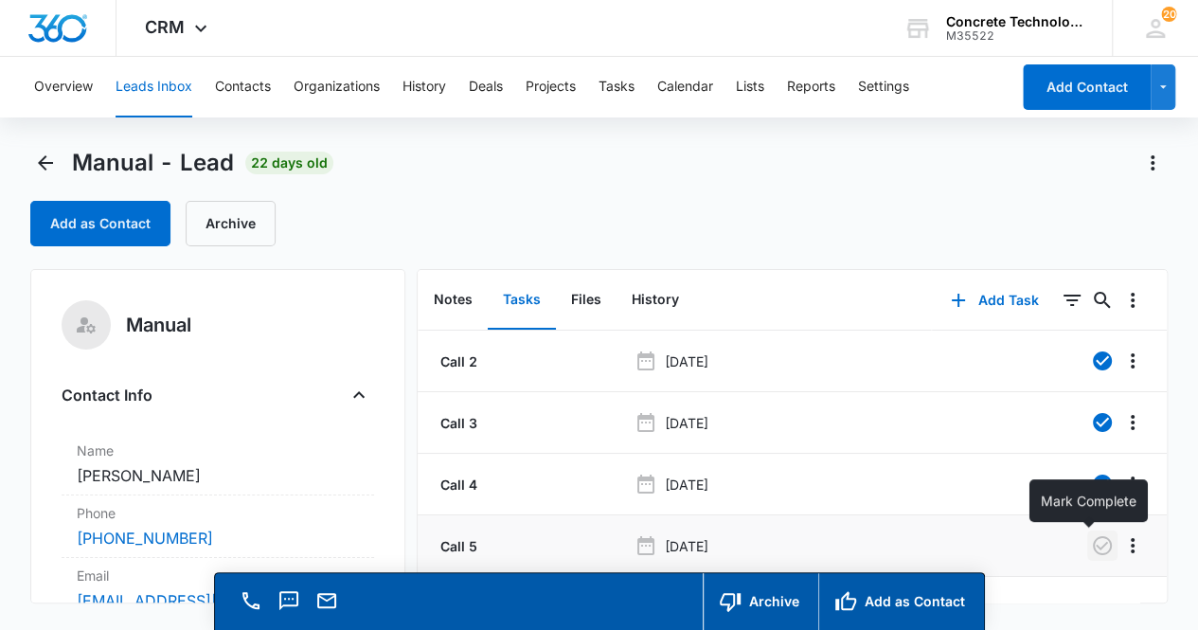
click at [1091, 541] on icon "button" at bounding box center [1102, 545] width 23 height 23
click at [441, 288] on button "Notes" at bounding box center [453, 300] width 69 height 59
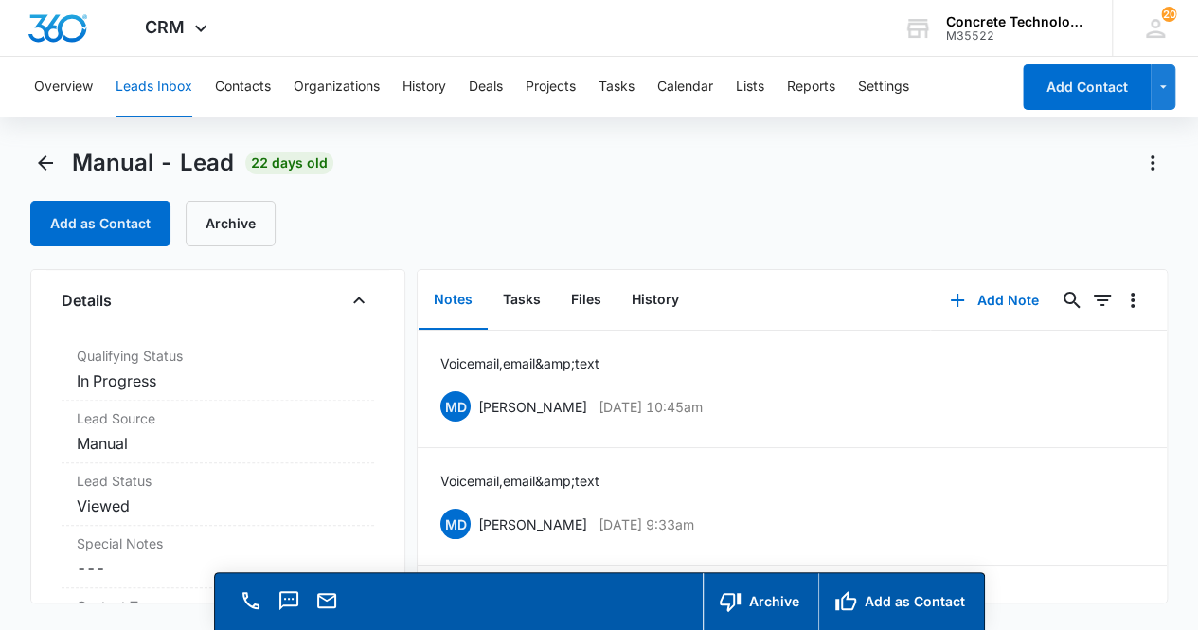
scroll to position [498, 0]
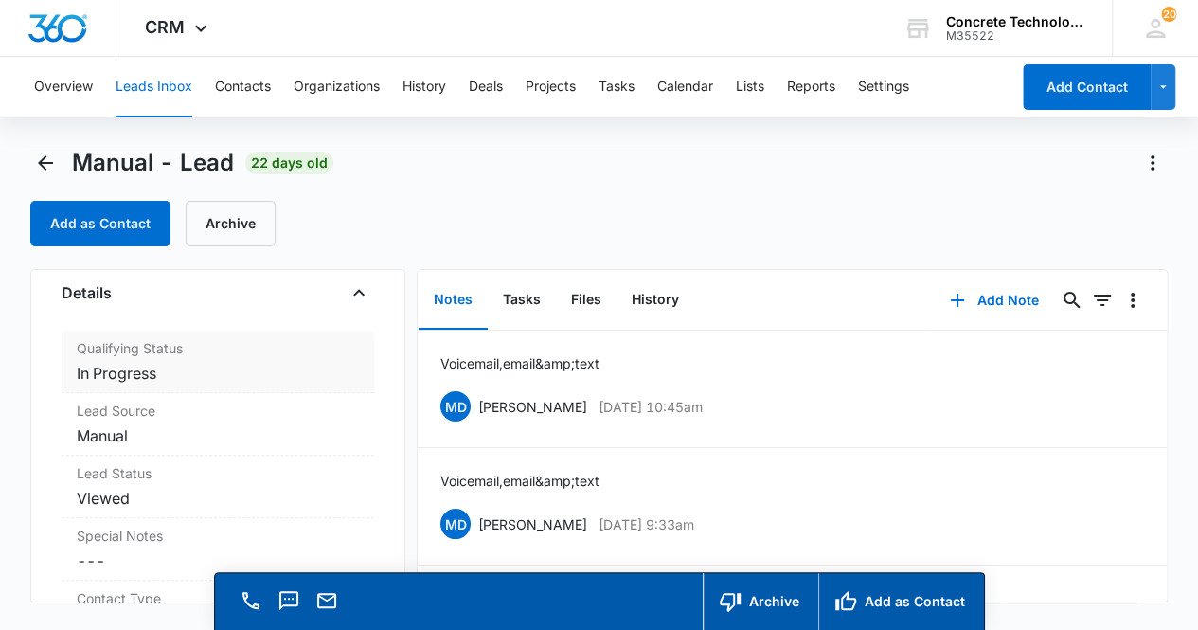
click at [235, 357] on div "Qualifying Status Cancel Save Changes In Progress" at bounding box center [219, 362] width 314 height 63
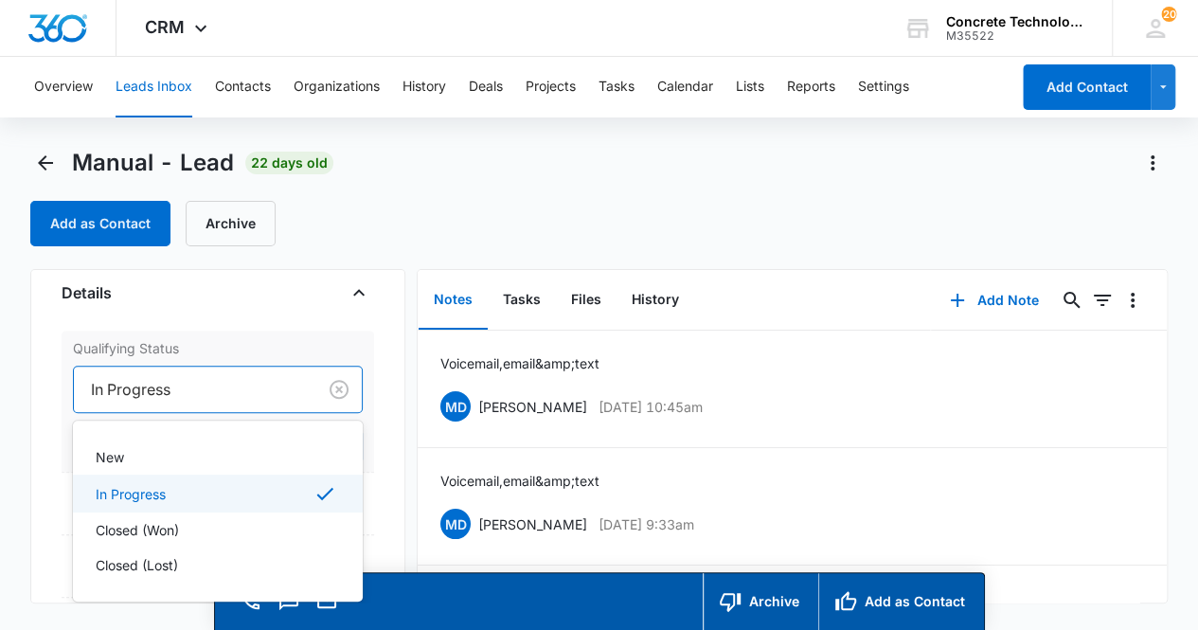
click at [224, 396] on div at bounding box center [192, 389] width 202 height 27
click at [193, 558] on div "Closed (Lost)" at bounding box center [217, 565] width 242 height 20
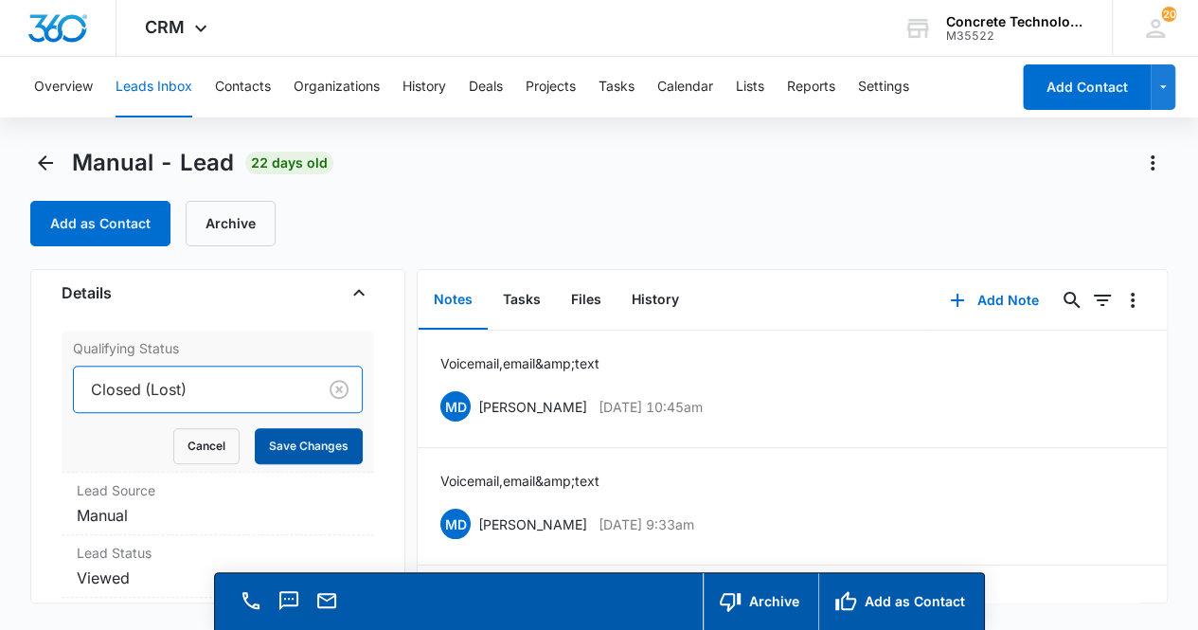
click at [290, 448] on button "Save Changes" at bounding box center [309, 446] width 108 height 36
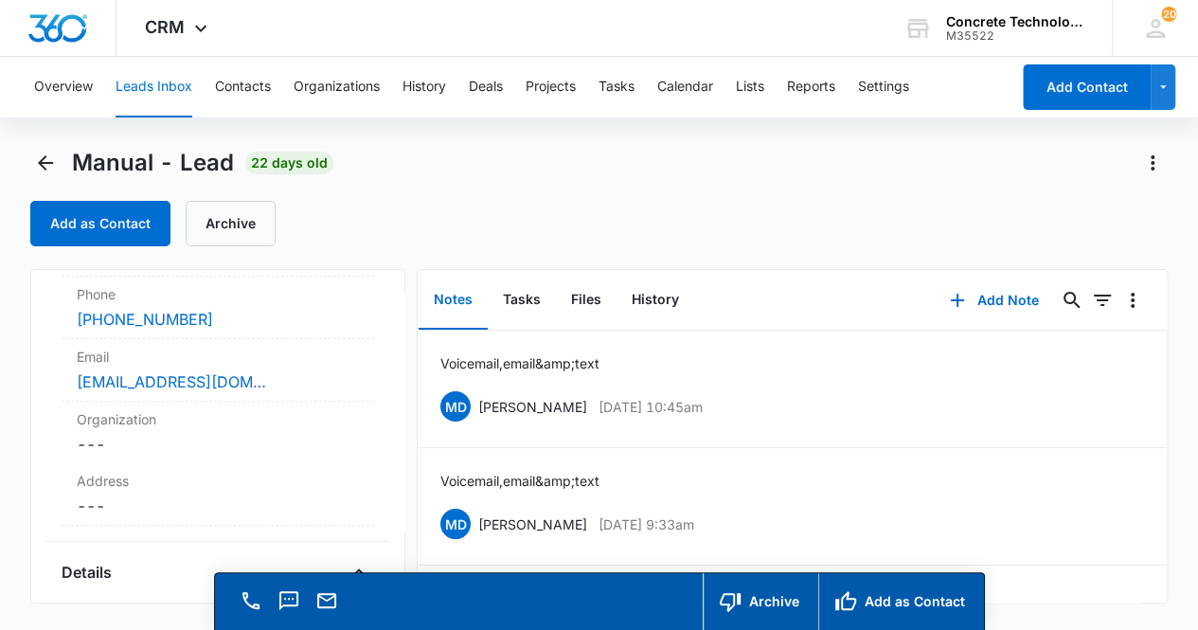
scroll to position [0, 0]
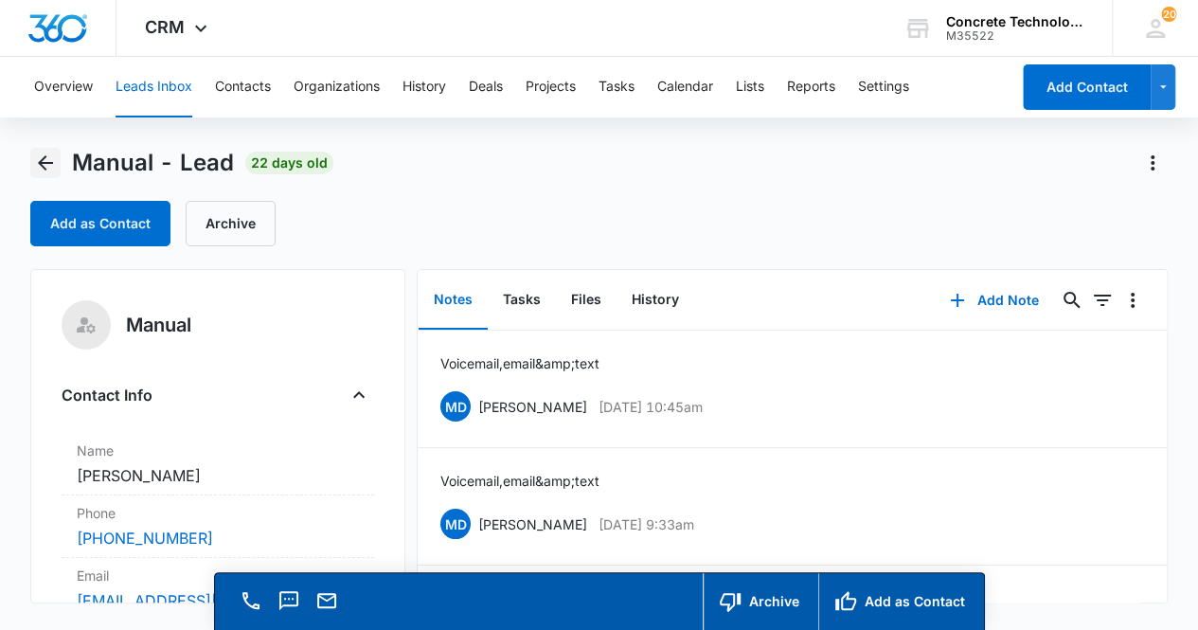
click at [36, 161] on icon "Back" at bounding box center [45, 163] width 23 height 23
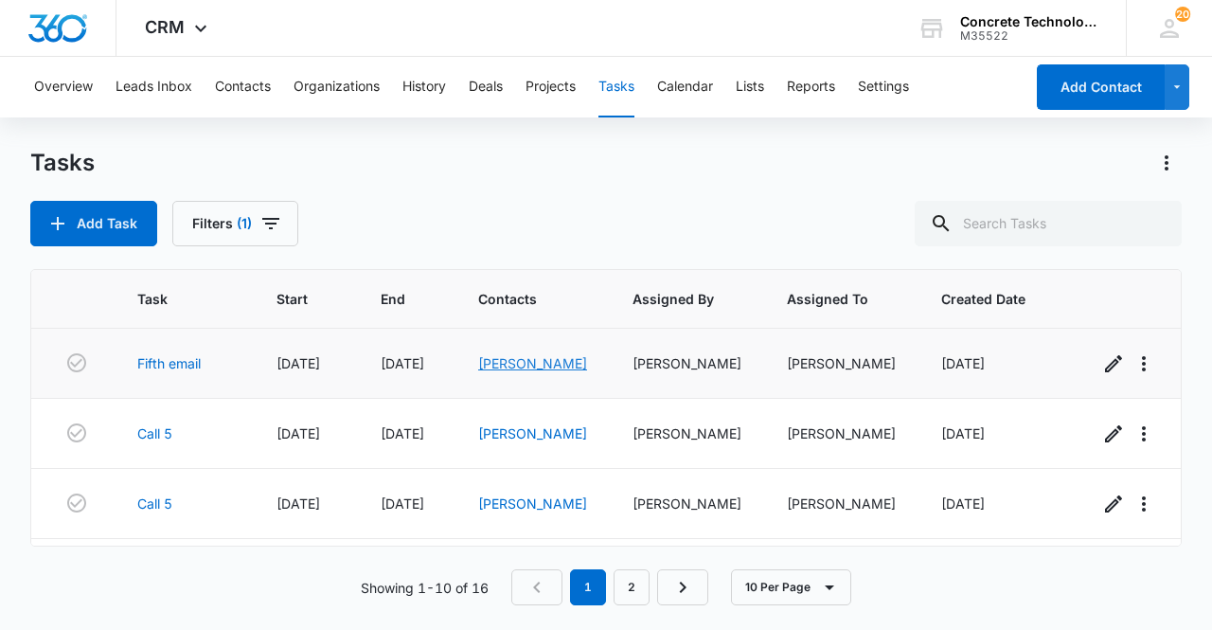
click at [519, 363] on link "[PERSON_NAME]" at bounding box center [532, 363] width 109 height 16
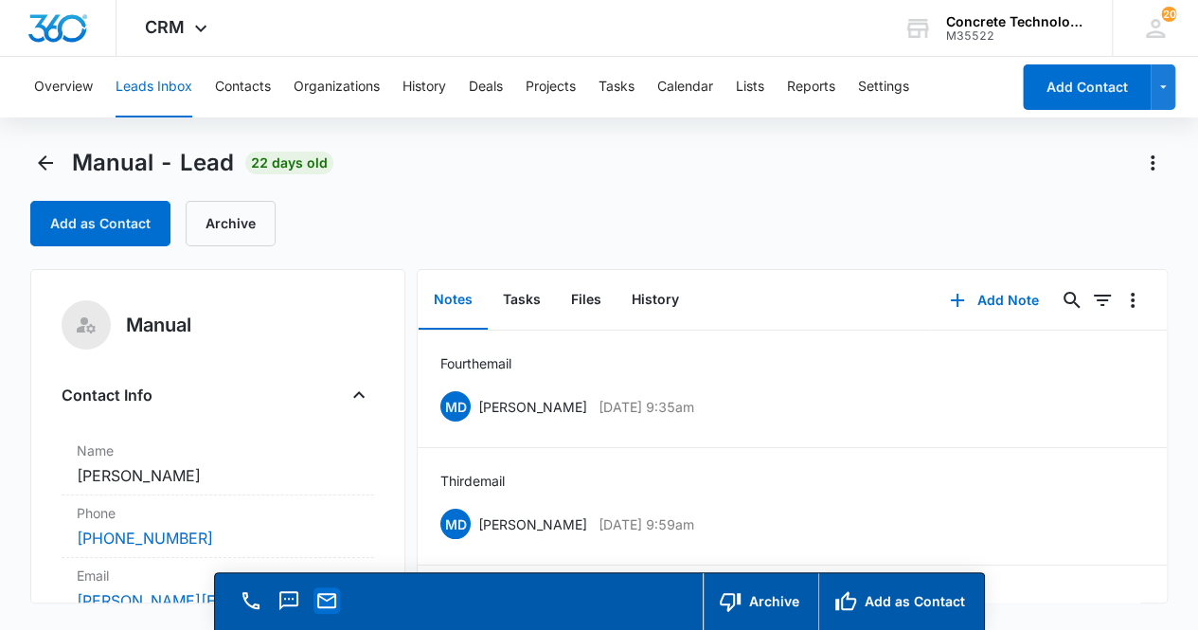
click at [330, 600] on icon "Email" at bounding box center [326, 600] width 23 height 23
click at [977, 296] on button "Add Note" at bounding box center [994, 300] width 126 height 45
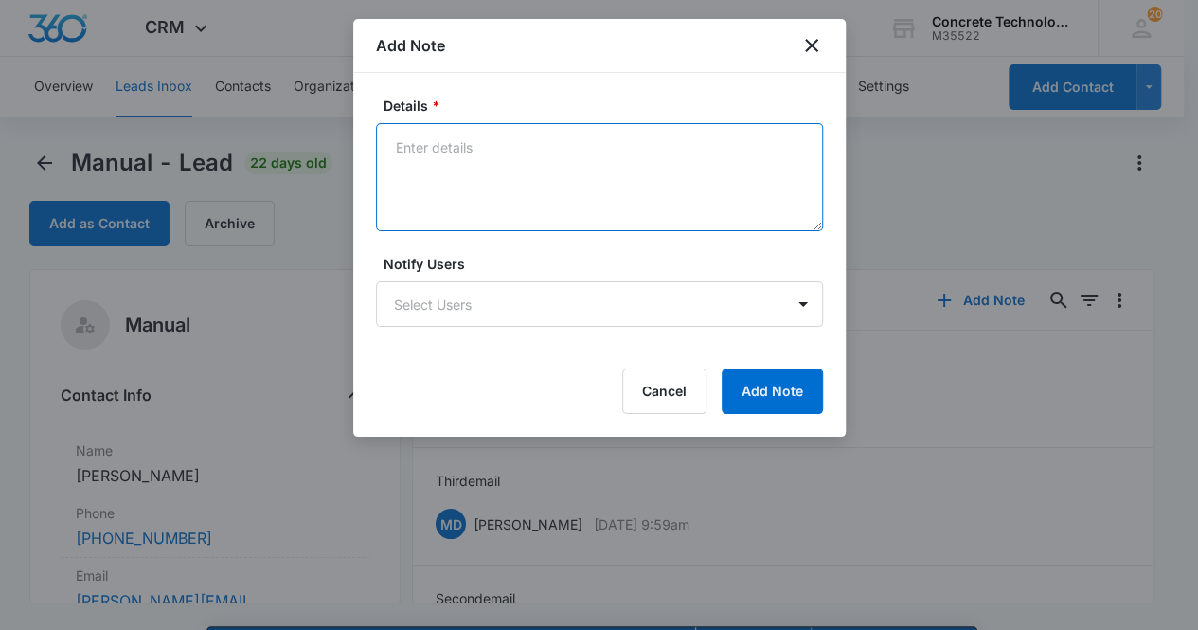
click at [421, 173] on textarea "Details *" at bounding box center [599, 177] width 447 height 108
type textarea "Fifth email"
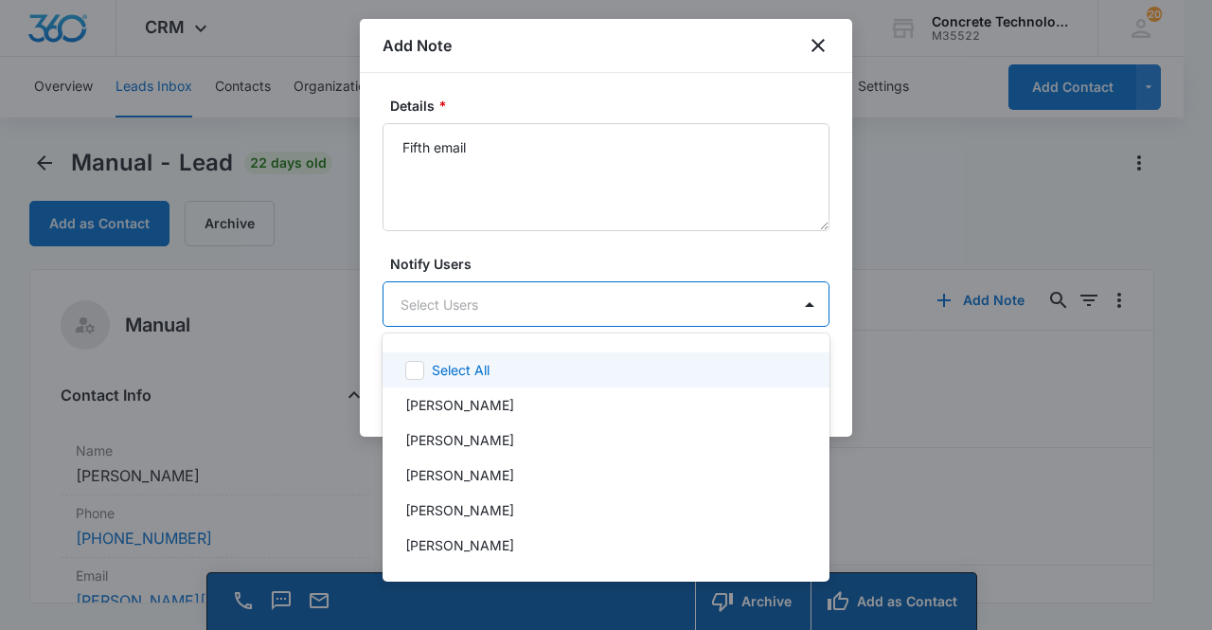
click at [477, 306] on body "CRM Apps Reputation Websites Forms CRM Email Social Content Ads Intelligence Fi…" at bounding box center [606, 315] width 1212 height 630
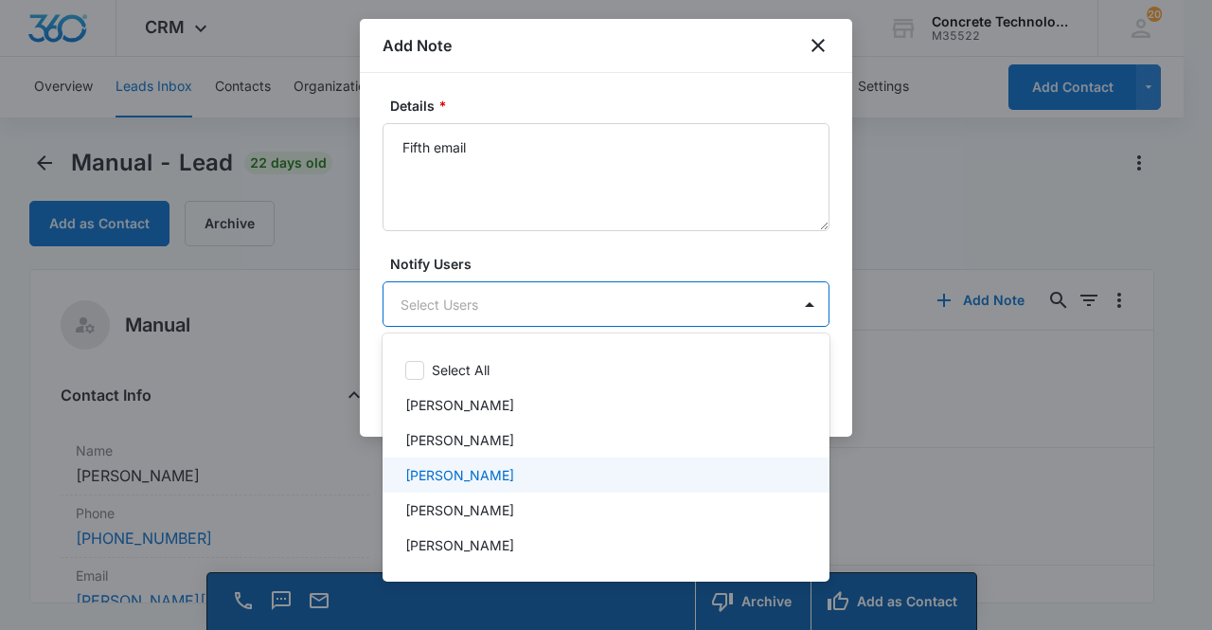
click at [492, 475] on div "[PERSON_NAME]" at bounding box center [604, 475] width 398 height 20
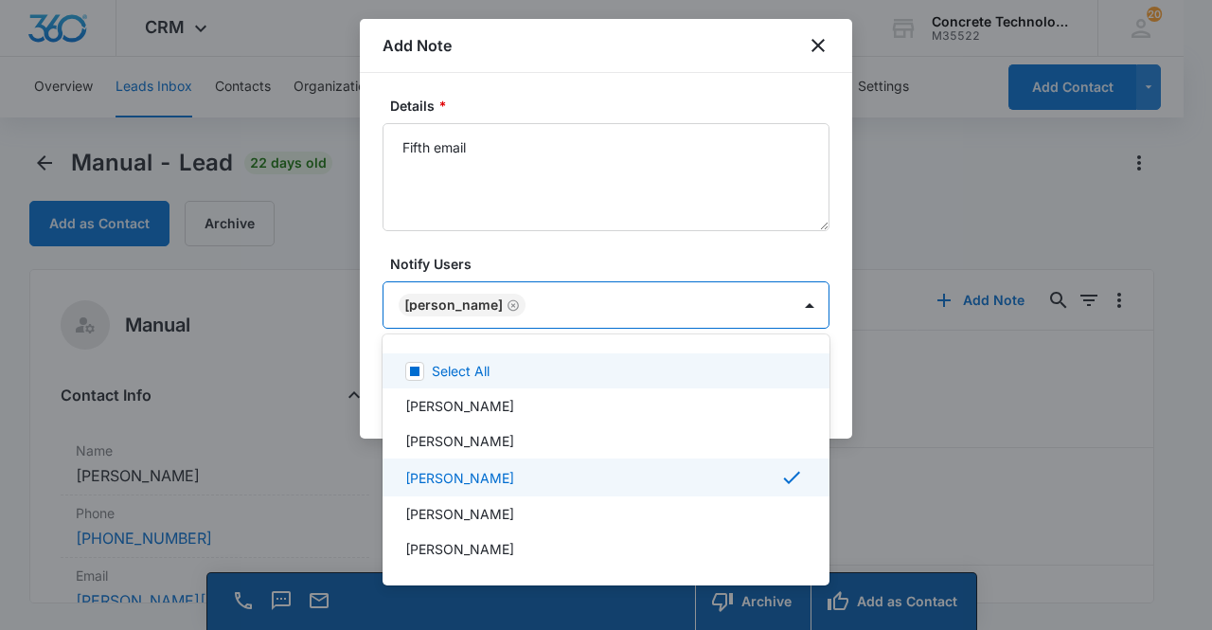
click at [450, 300] on div at bounding box center [606, 315] width 1212 height 630
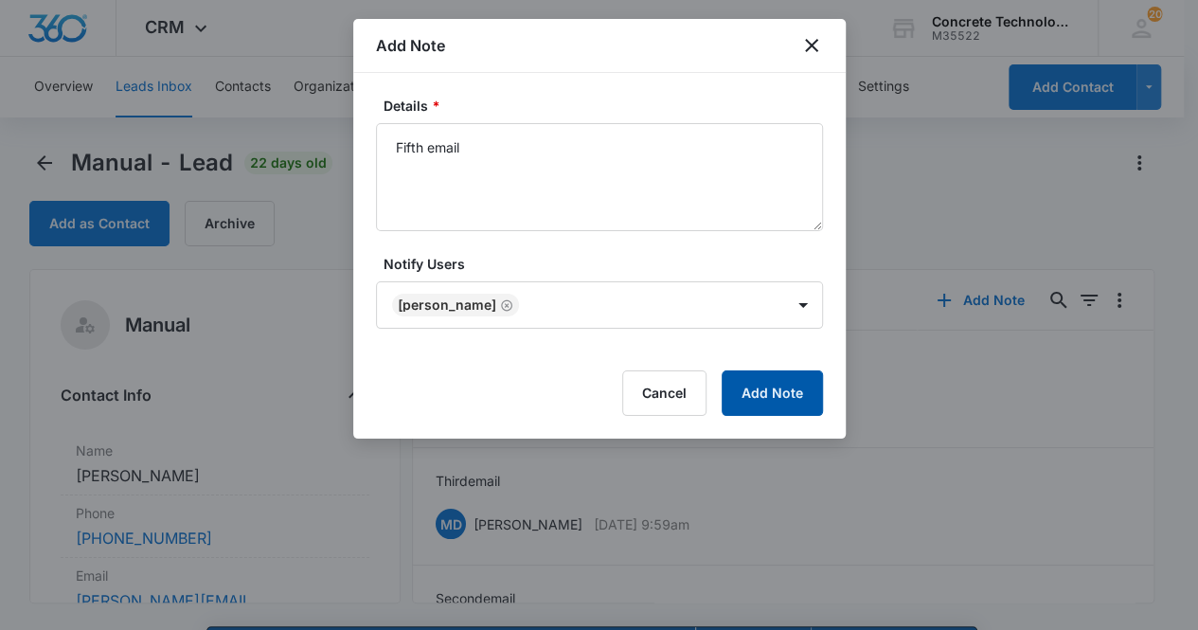
click at [773, 391] on button "Add Note" at bounding box center [772, 392] width 101 height 45
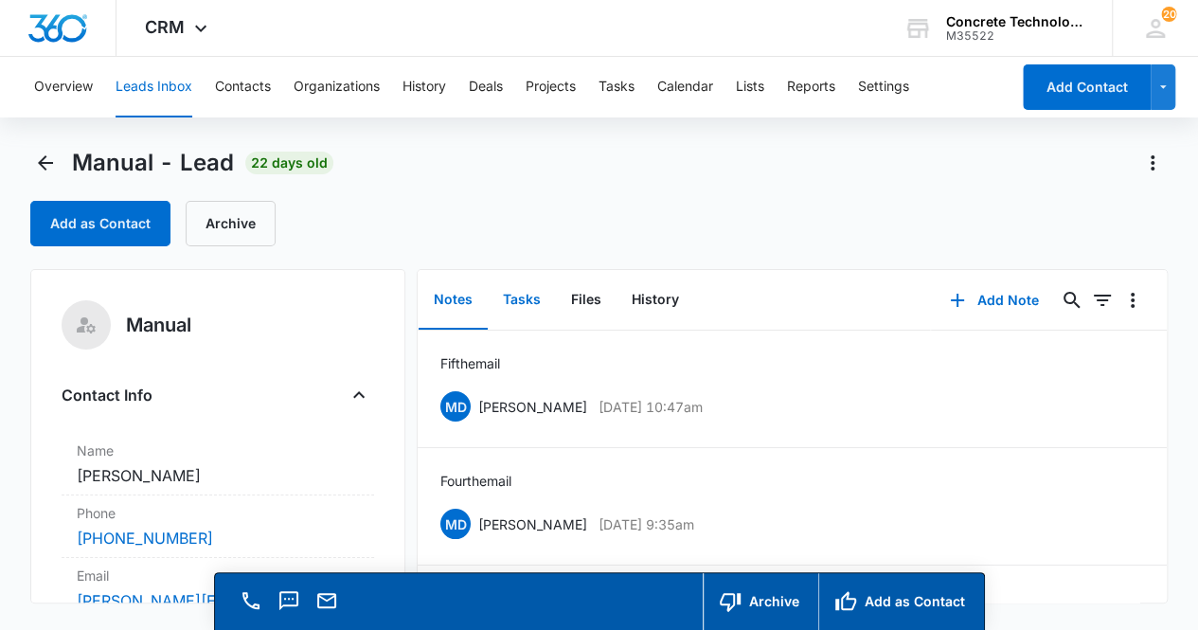
click at [520, 308] on button "Tasks" at bounding box center [522, 300] width 68 height 59
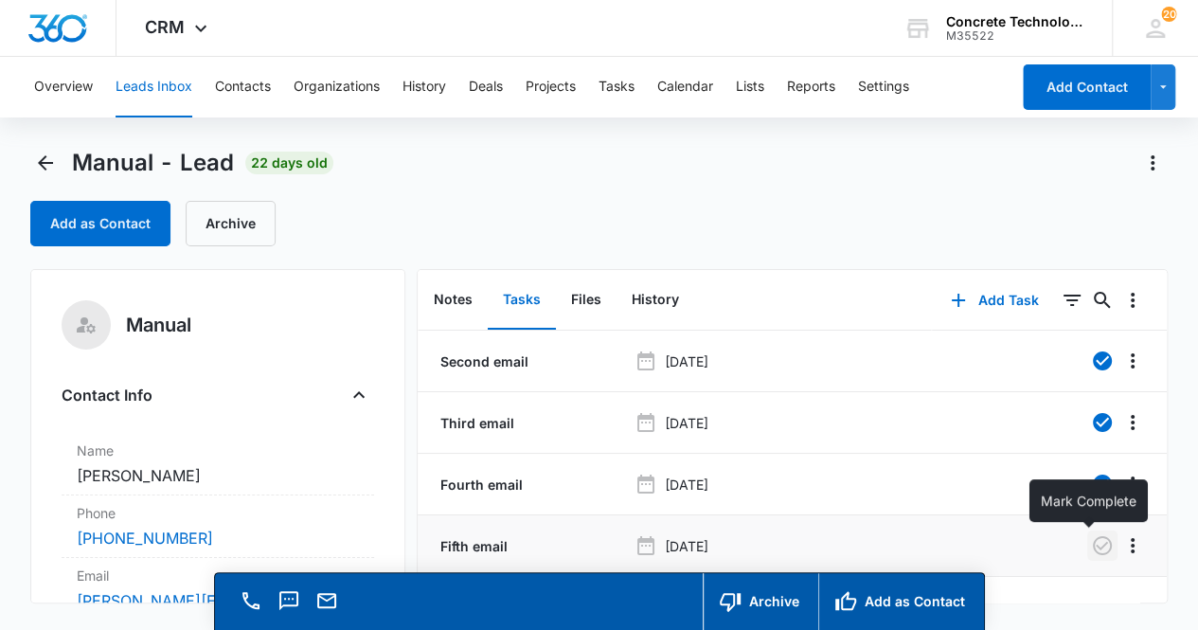
click at [1097, 545] on icon "button" at bounding box center [1102, 545] width 19 height 19
click at [458, 301] on button "Notes" at bounding box center [453, 300] width 69 height 59
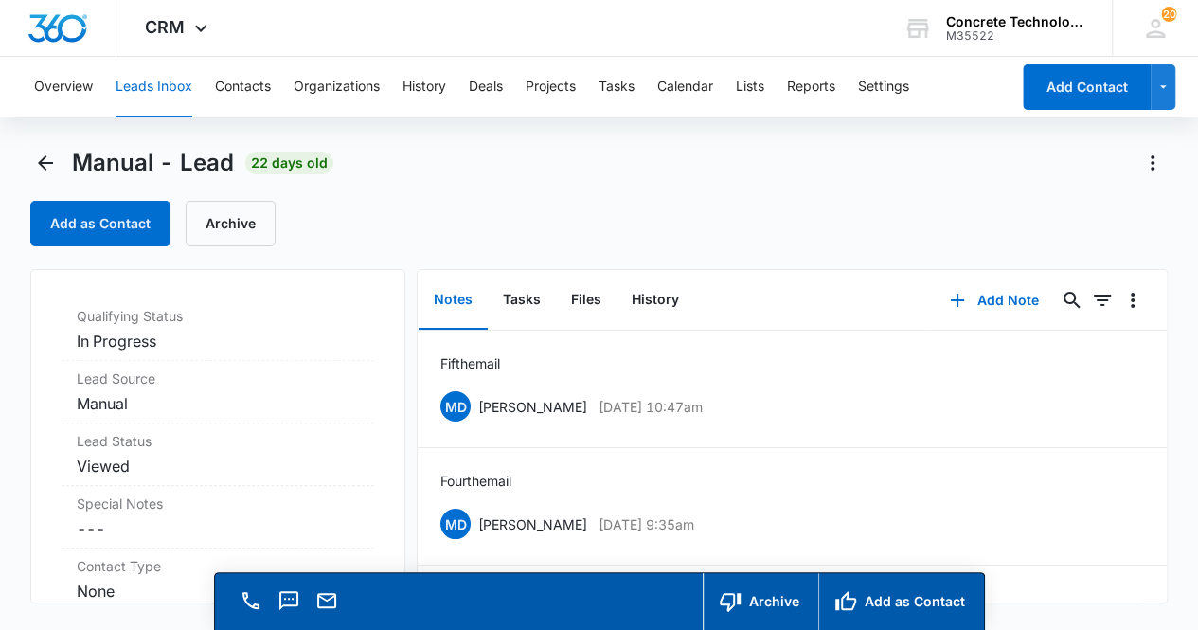
scroll to position [543, 0]
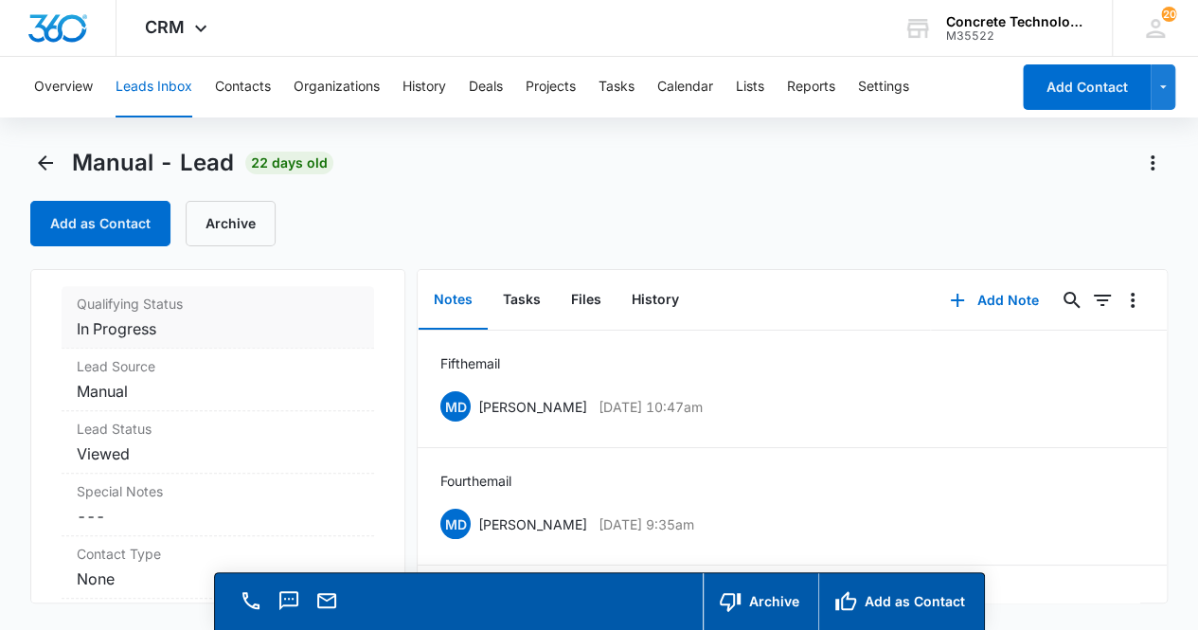
click at [185, 323] on dd "Cancel Save Changes In Progress" at bounding box center [218, 328] width 283 height 23
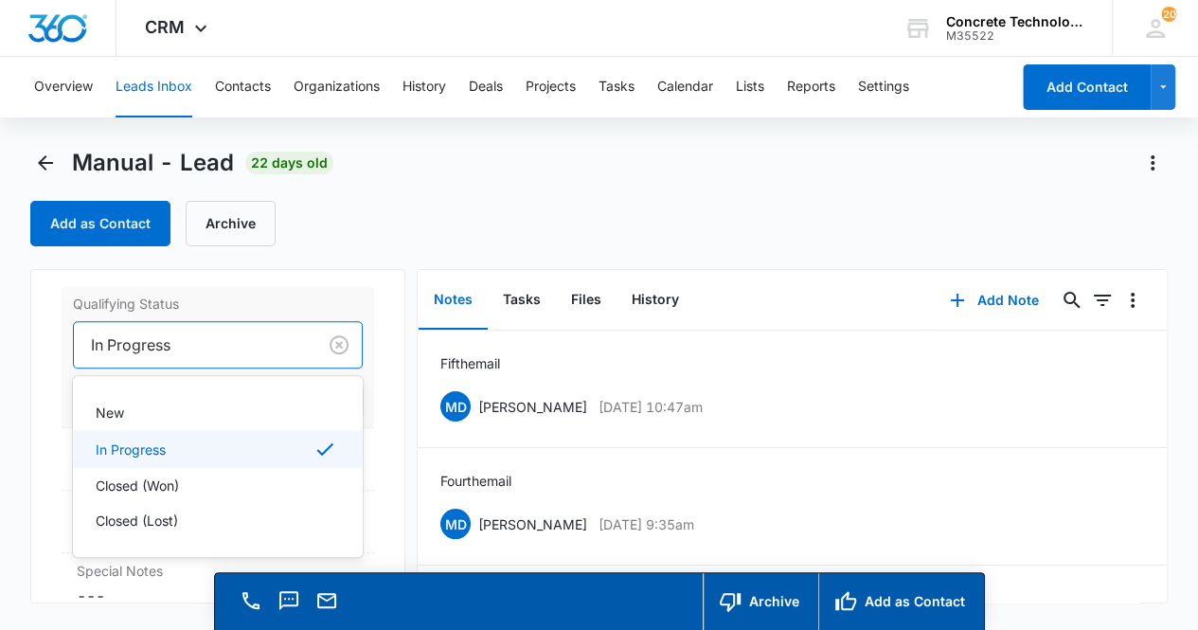
click at [195, 349] on div at bounding box center [192, 345] width 202 height 27
click at [215, 524] on div "Closed (Lost)" at bounding box center [217, 521] width 242 height 20
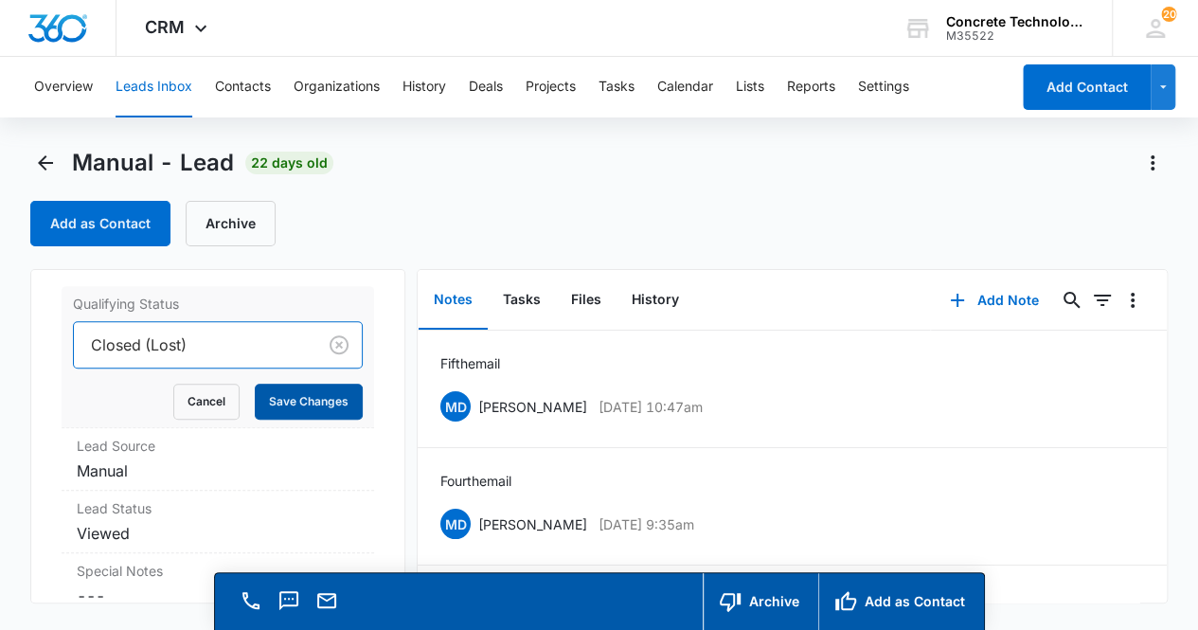
click at [291, 402] on button "Save Changes" at bounding box center [309, 402] width 108 height 36
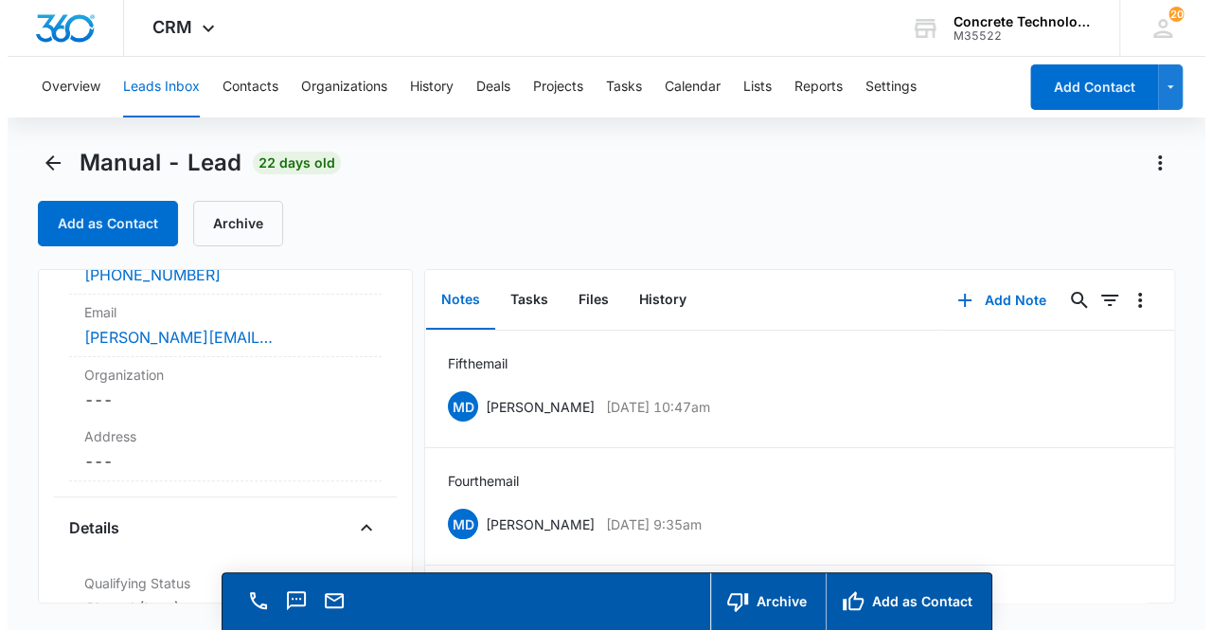
scroll to position [0, 0]
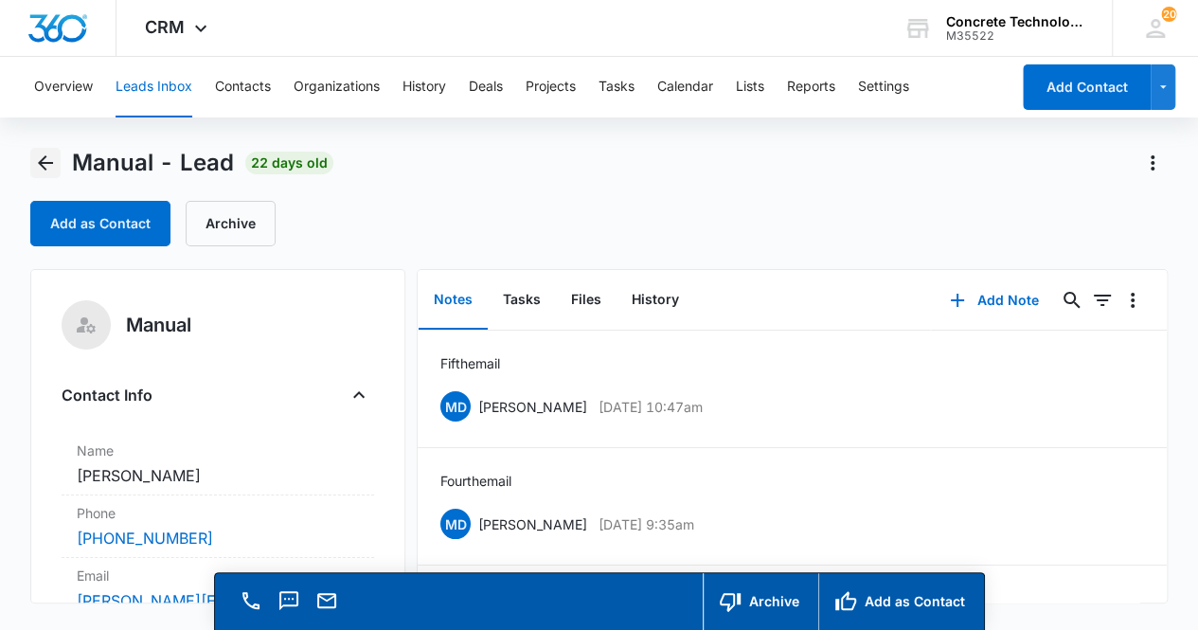
click at [51, 165] on icon "Back" at bounding box center [45, 163] width 23 height 23
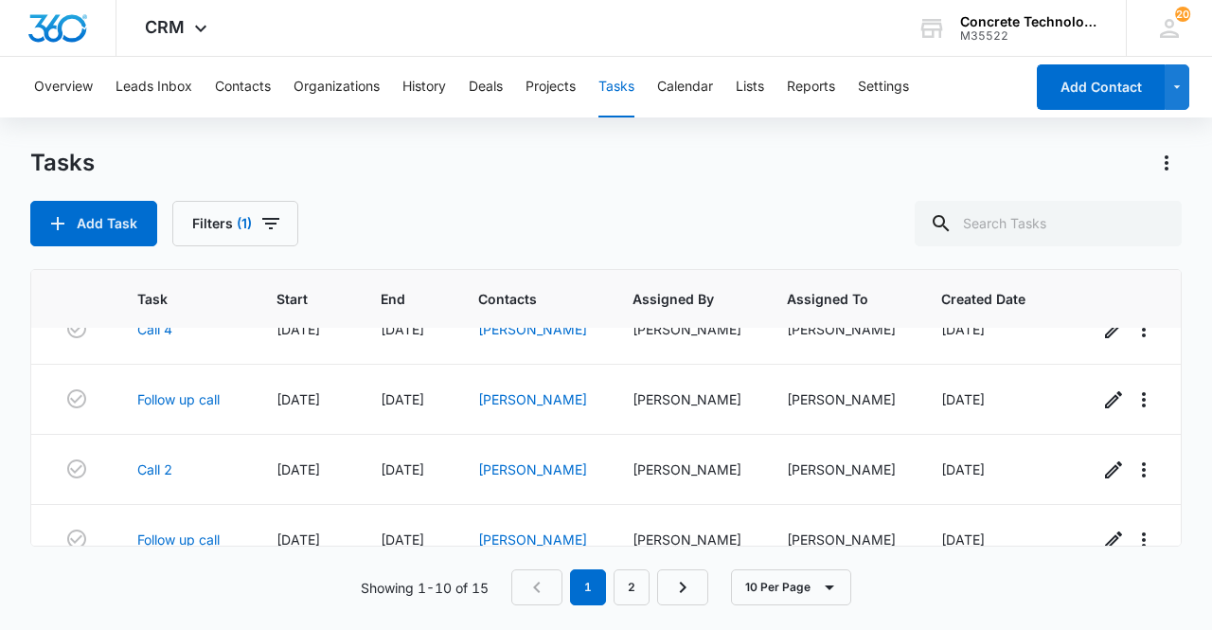
scroll to position [493, 0]
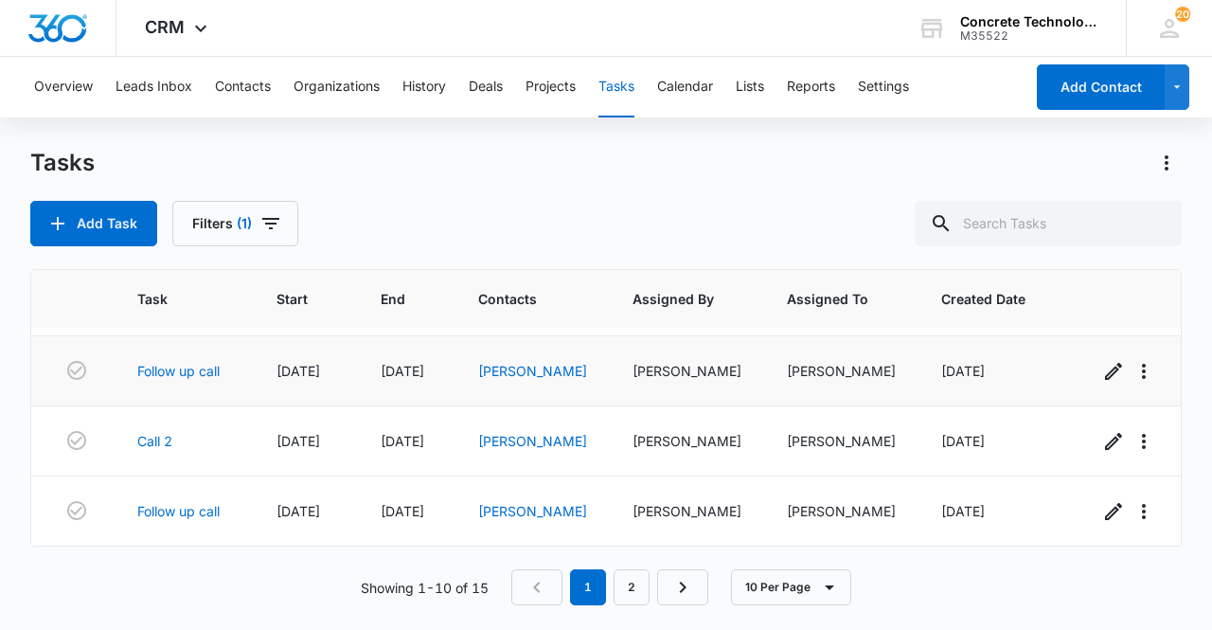
click at [505, 373] on td "[PERSON_NAME]" at bounding box center [533, 371] width 154 height 70
click at [504, 365] on link "[PERSON_NAME]" at bounding box center [532, 371] width 109 height 16
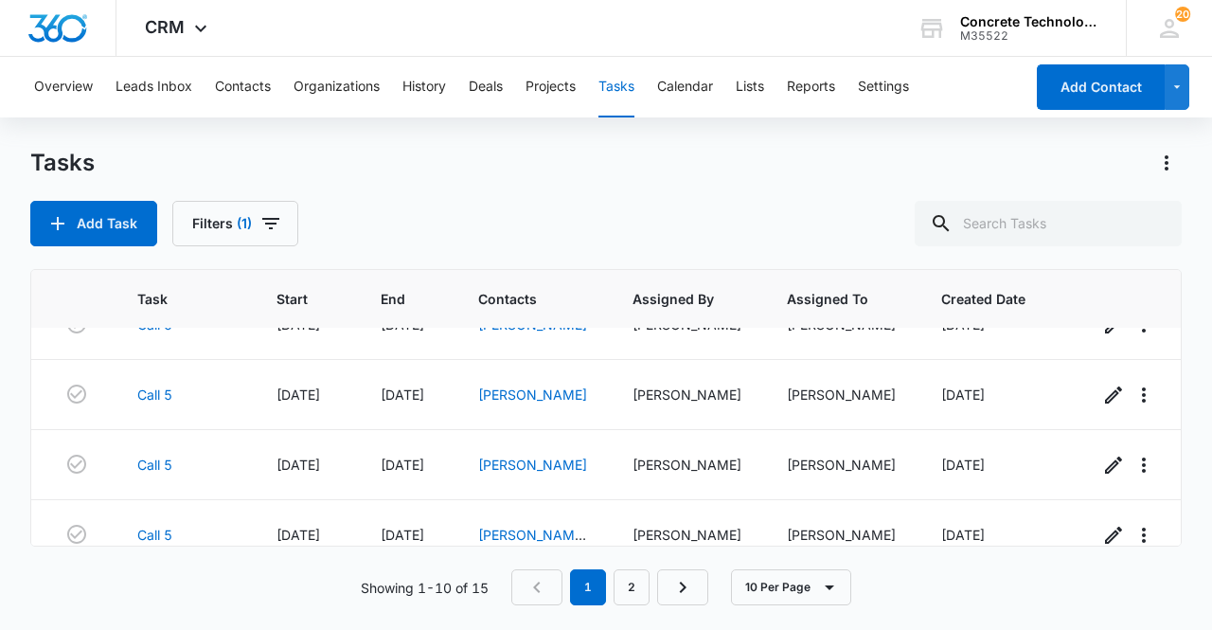
scroll to position [0, 0]
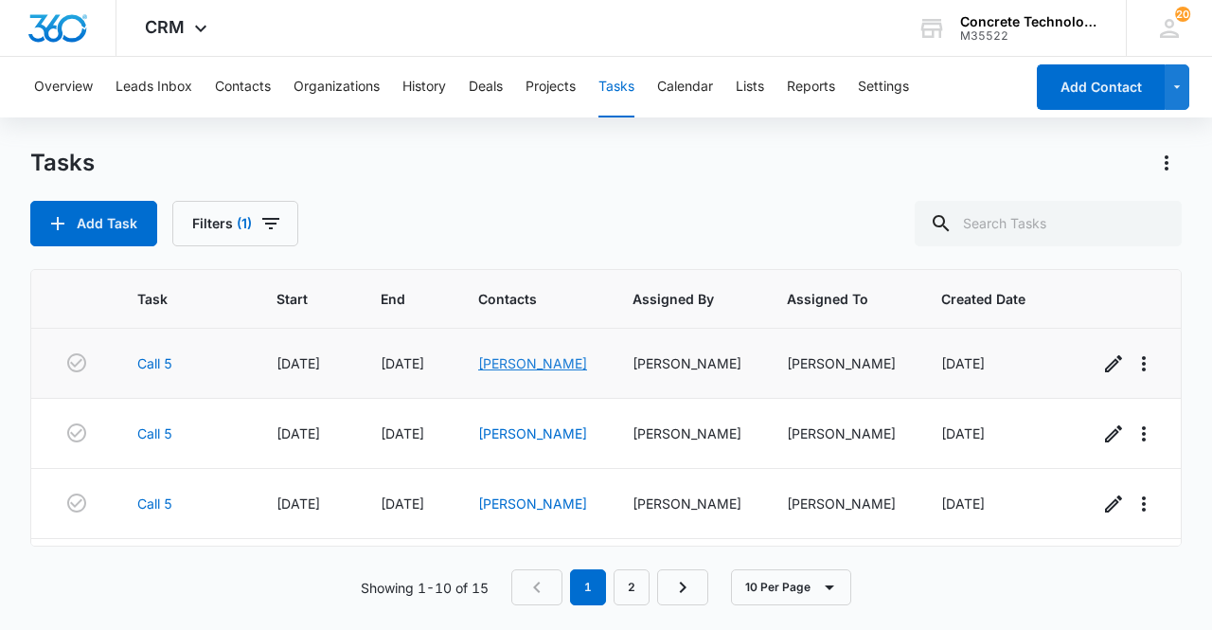
click at [523, 363] on link "[PERSON_NAME]" at bounding box center [532, 363] width 109 height 16
click at [529, 366] on link "[PERSON_NAME]" at bounding box center [532, 363] width 109 height 16
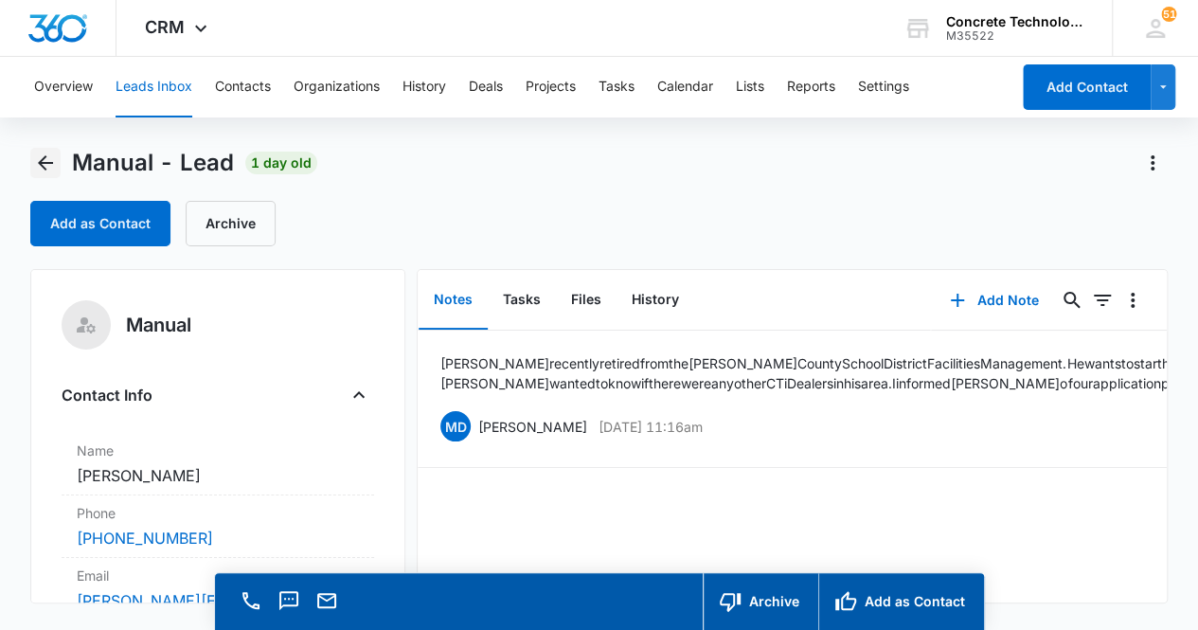
click at [46, 167] on icon "Back" at bounding box center [45, 163] width 23 height 23
click at [50, 164] on icon "Back" at bounding box center [45, 162] width 15 height 15
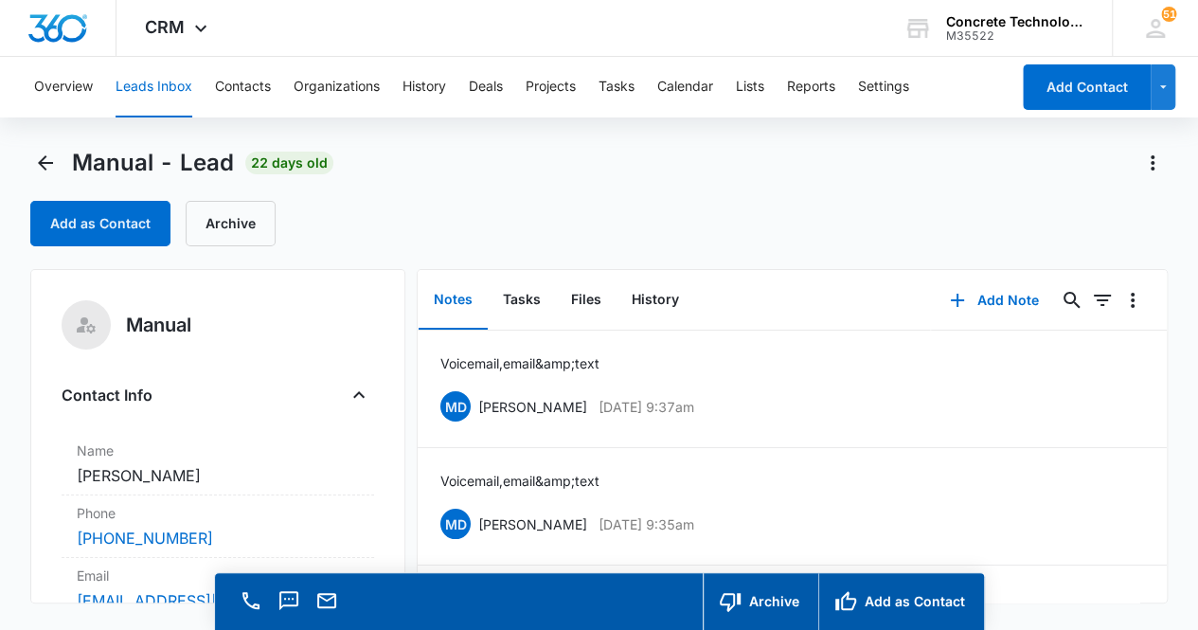
click at [328, 613] on link at bounding box center [327, 607] width 27 height 16
click at [1010, 297] on button "Add Note" at bounding box center [994, 300] width 126 height 45
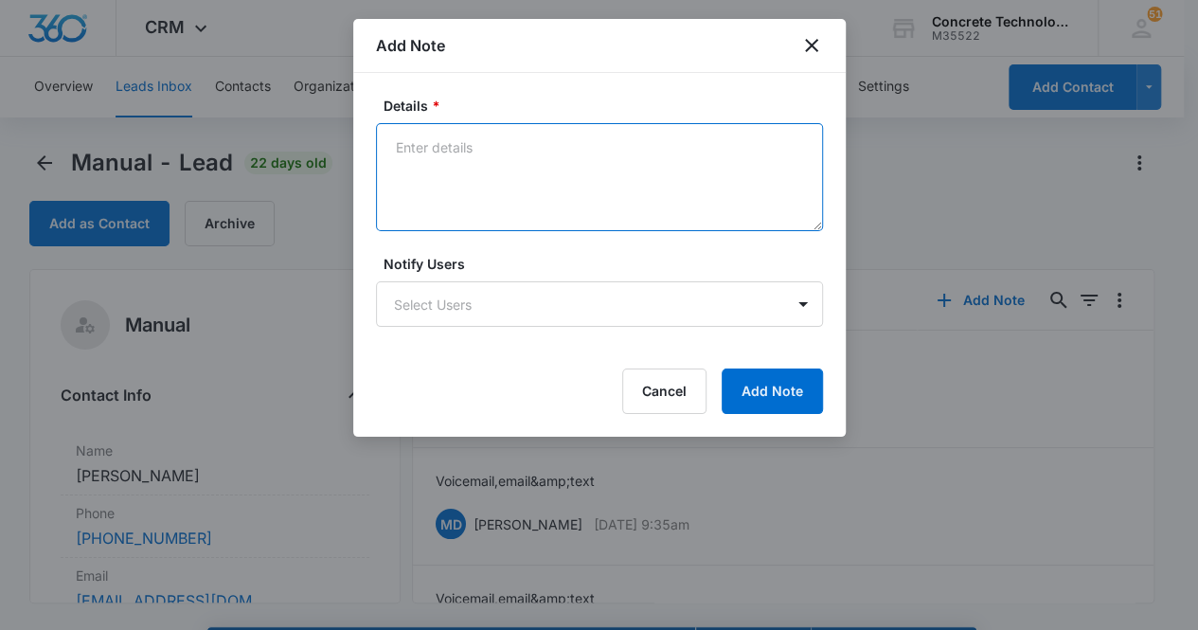
click at [430, 156] on textarea "Details *" at bounding box center [599, 177] width 447 height 108
type textarea "Voicemail, email & text"
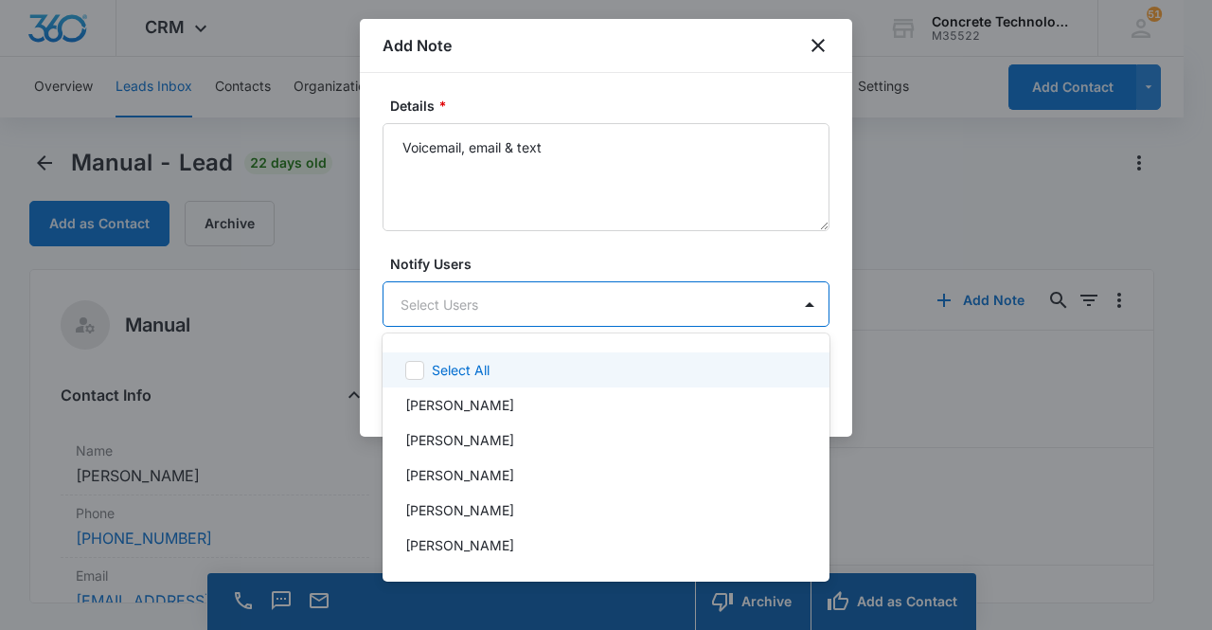
click at [479, 290] on body "CRM Apps Reputation Websites Forms CRM Email Social Content Ads Intelligence Fi…" at bounding box center [606, 315] width 1212 height 630
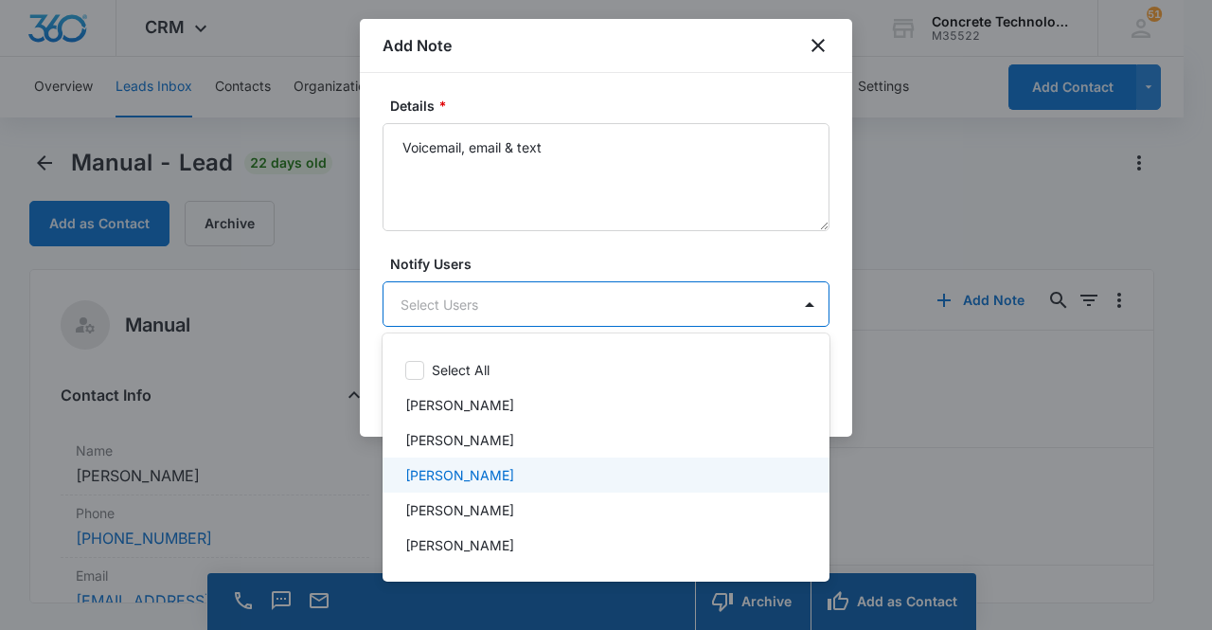
click at [510, 473] on div "[PERSON_NAME]" at bounding box center [604, 475] width 398 height 20
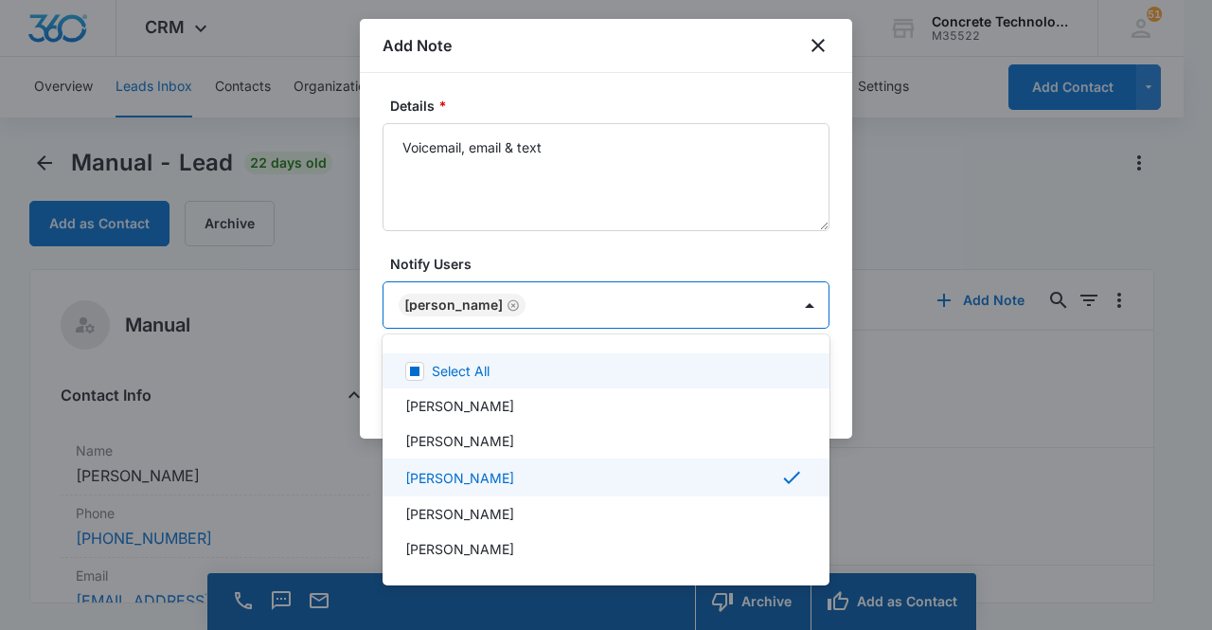
click at [445, 306] on div at bounding box center [606, 315] width 1212 height 630
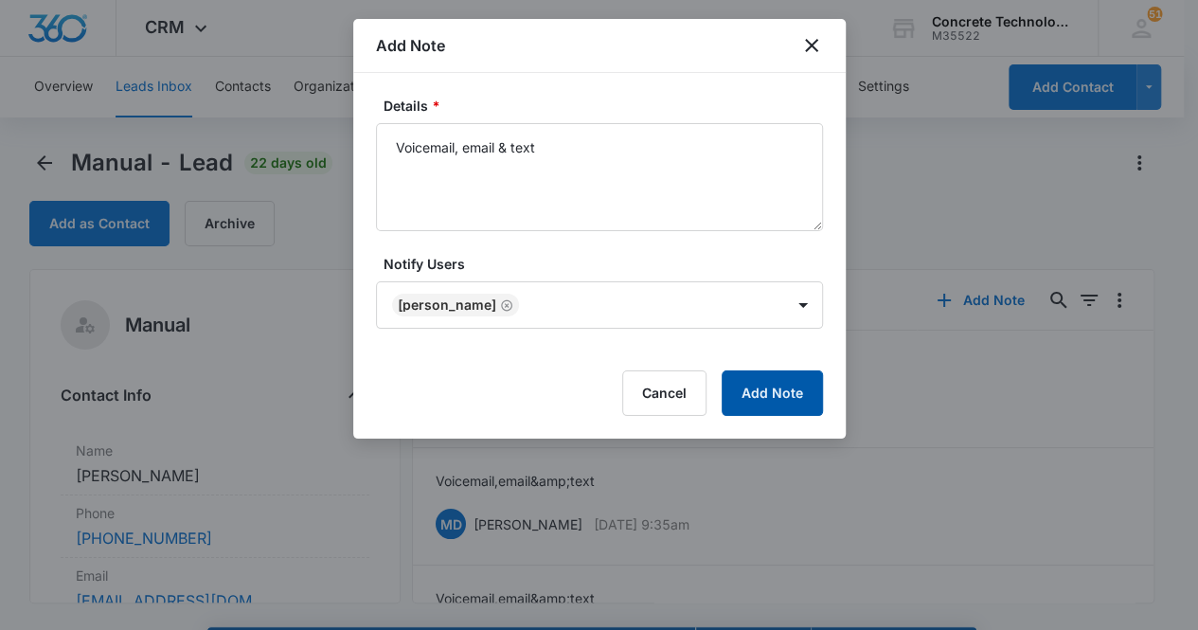
click at [757, 387] on button "Add Note" at bounding box center [772, 392] width 101 height 45
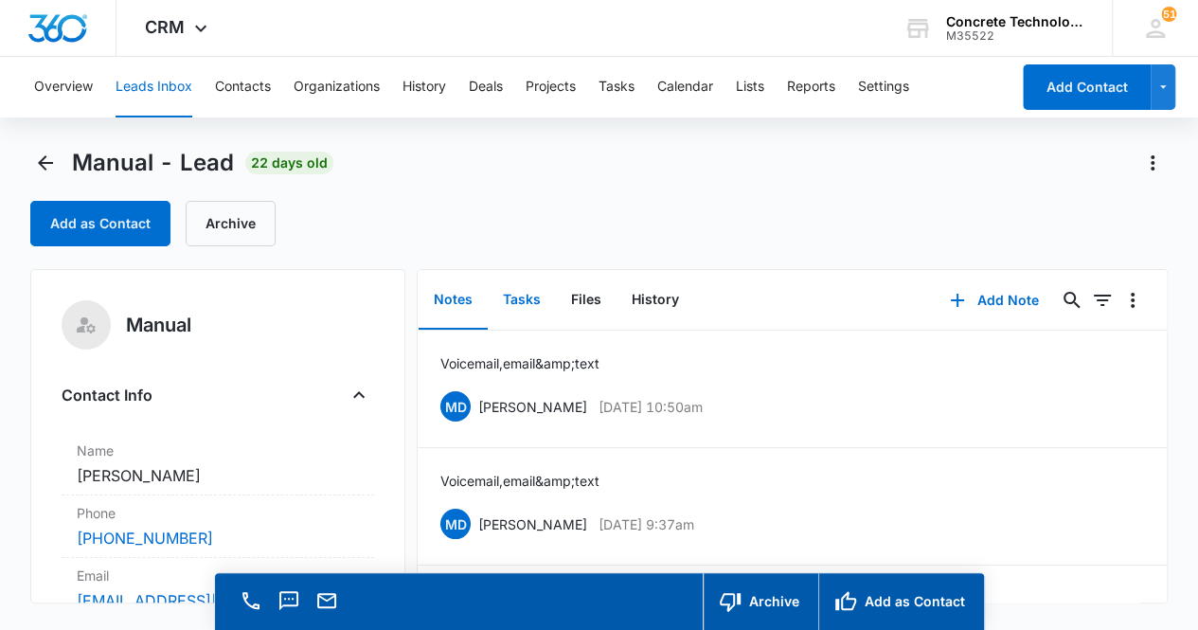
click at [518, 306] on button "Tasks" at bounding box center [522, 300] width 68 height 59
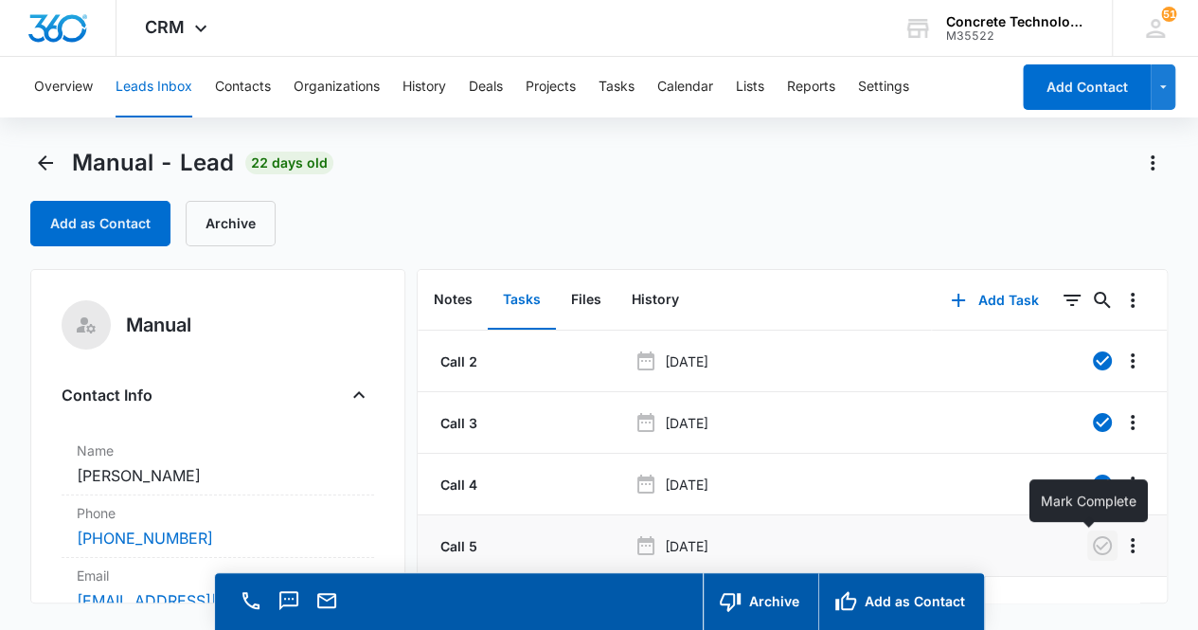
click at [1091, 552] on icon "button" at bounding box center [1102, 545] width 23 height 23
click at [458, 308] on button "Notes" at bounding box center [453, 300] width 69 height 59
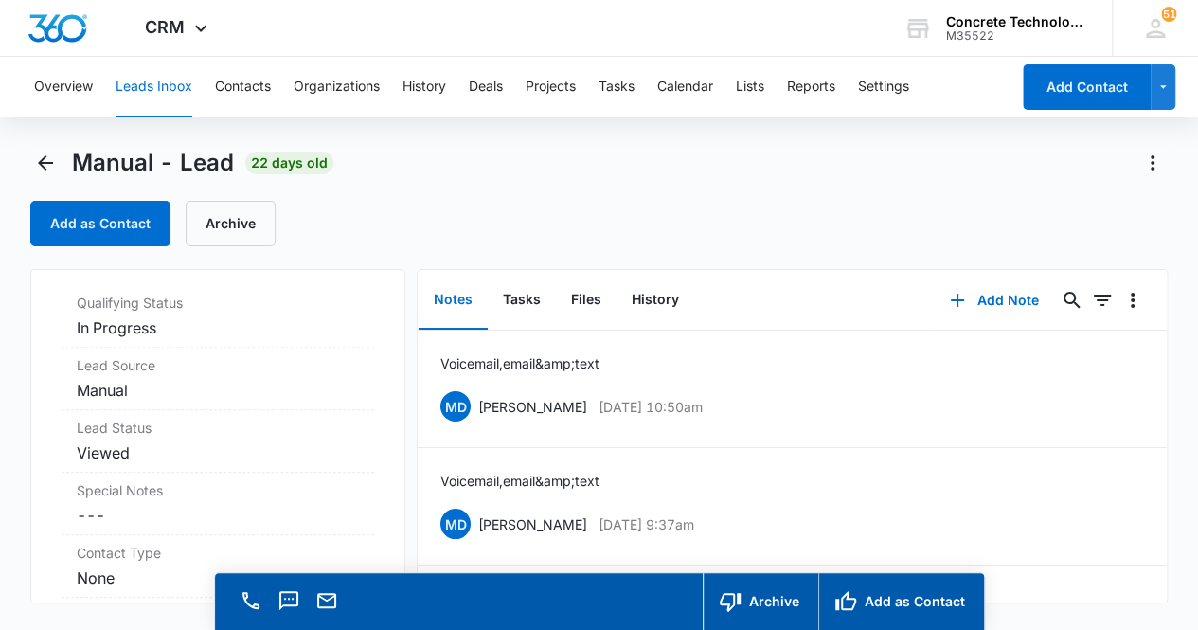
scroll to position [556, 0]
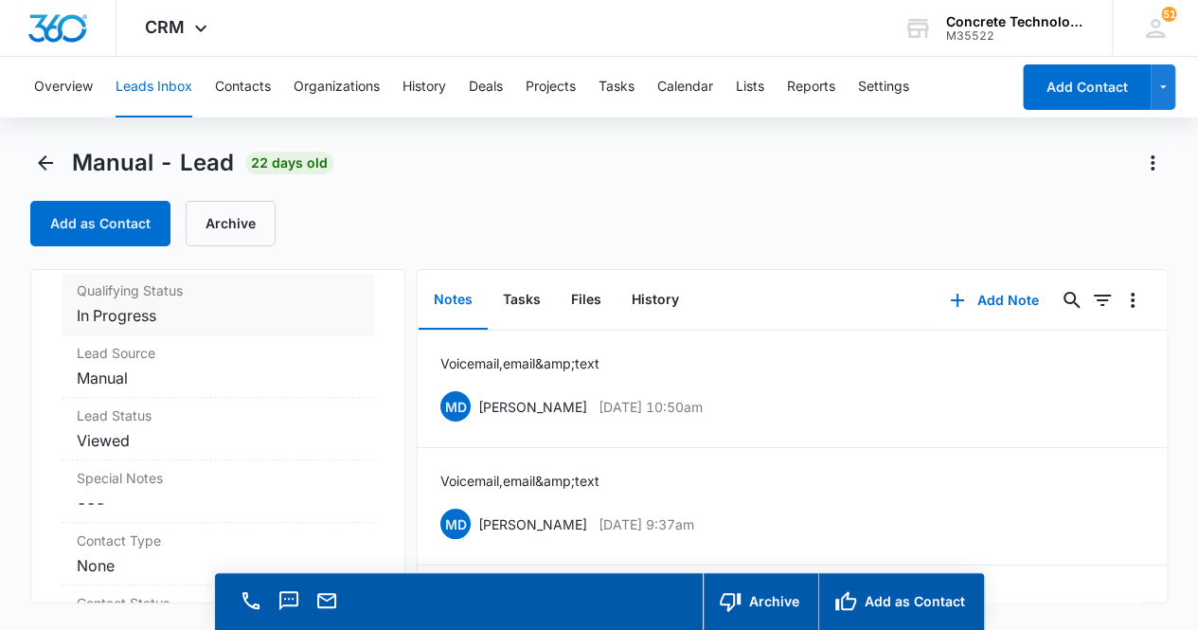
click at [256, 312] on dd "Cancel Save Changes In Progress" at bounding box center [218, 315] width 283 height 23
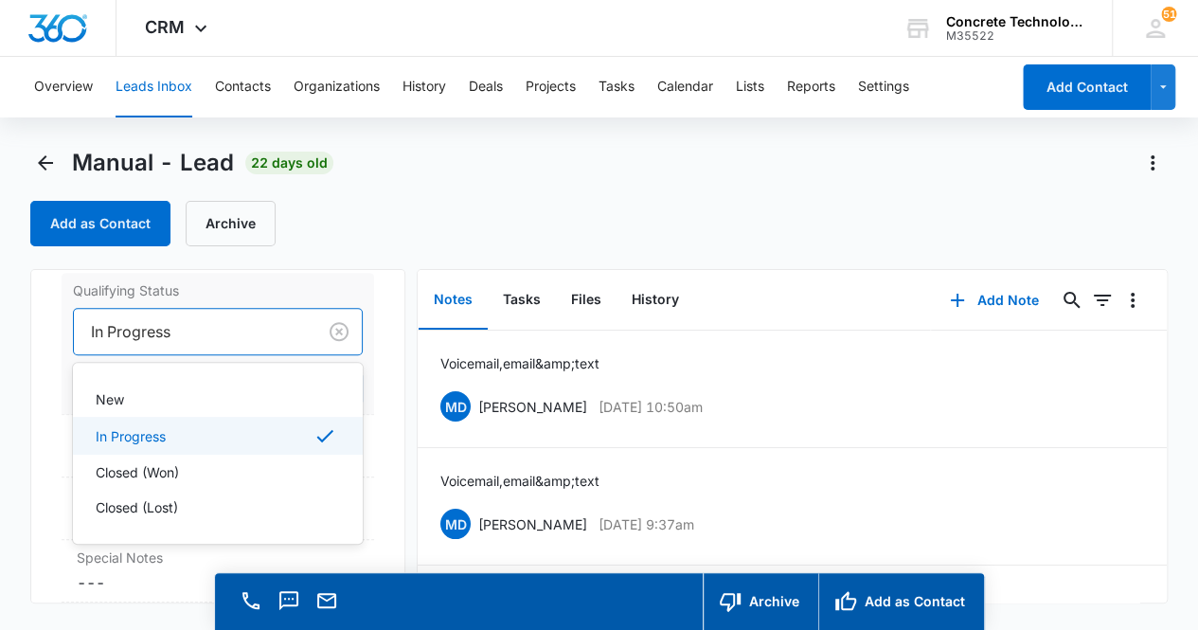
click at [227, 344] on div "In Progress" at bounding box center [195, 331] width 243 height 45
click at [208, 503] on div "Closed (Lost)" at bounding box center [217, 507] width 242 height 20
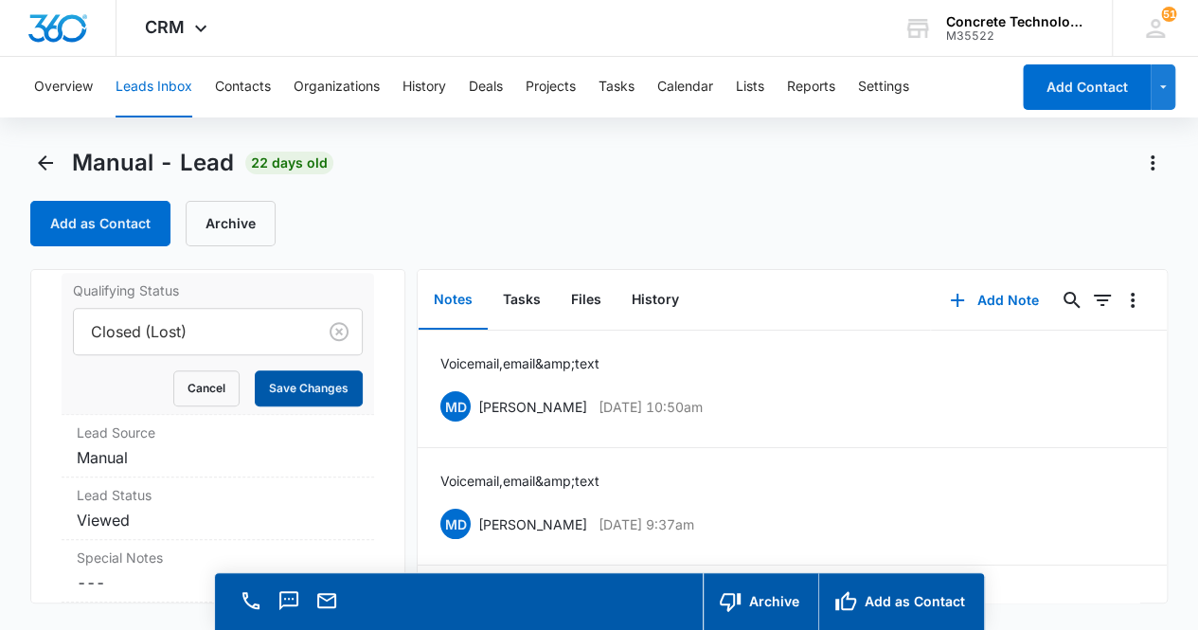
click at [296, 389] on button "Save Changes" at bounding box center [309, 388] width 108 height 36
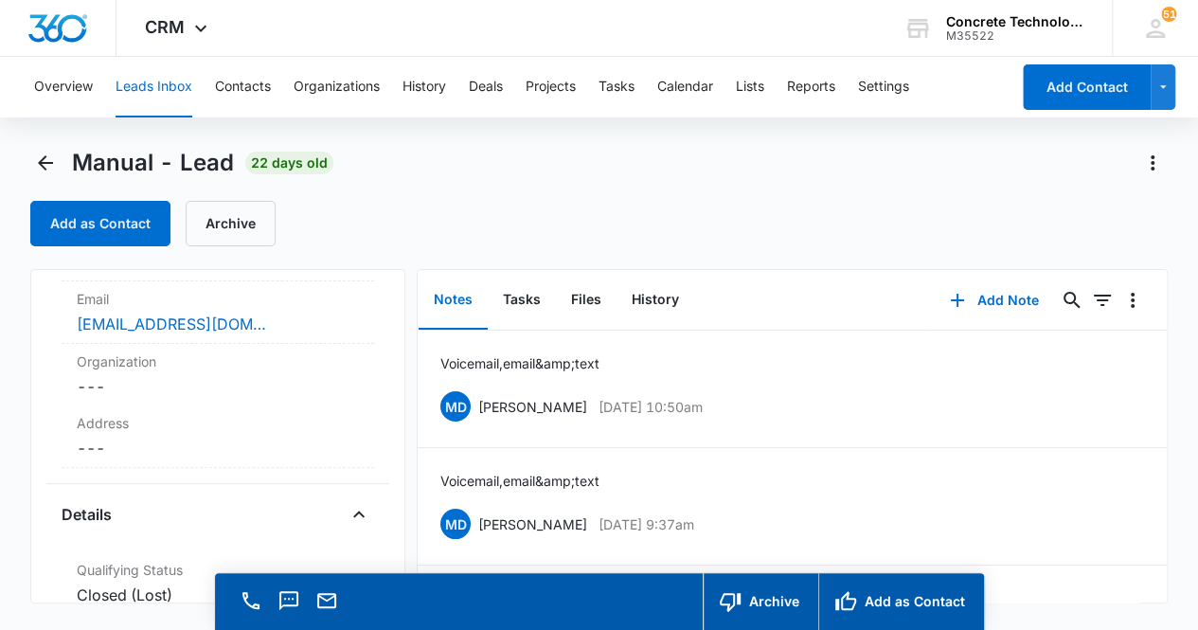
scroll to position [0, 0]
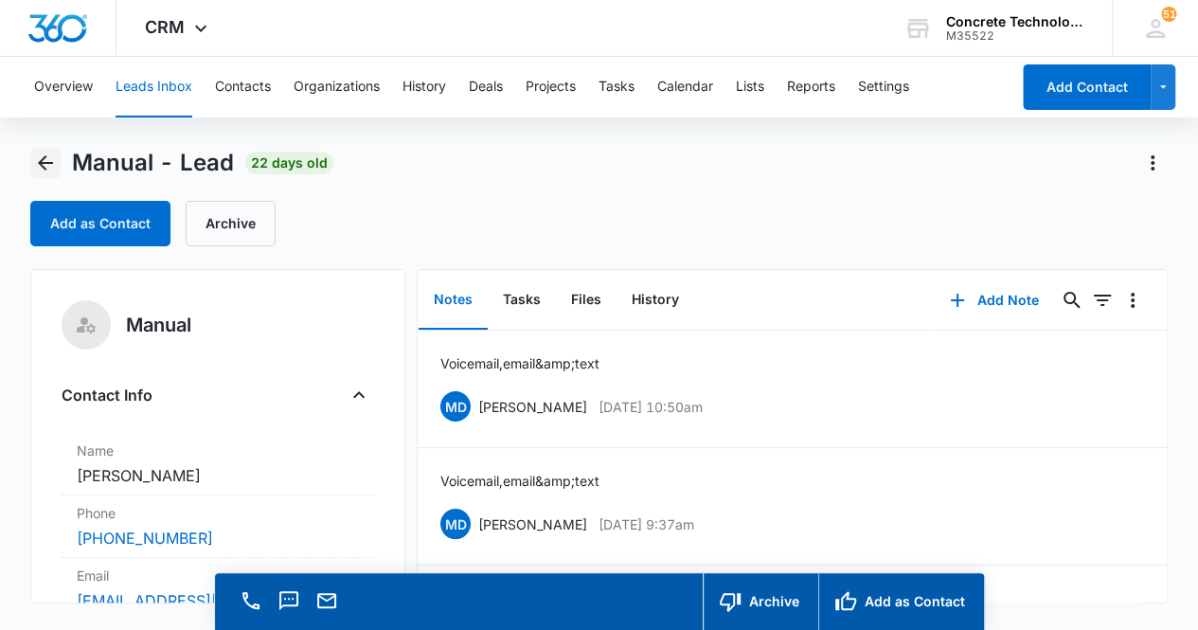
click at [40, 159] on icon "Back" at bounding box center [45, 163] width 23 height 23
click at [46, 166] on icon "Back" at bounding box center [45, 163] width 23 height 23
click at [519, 293] on button "Tasks" at bounding box center [522, 300] width 68 height 59
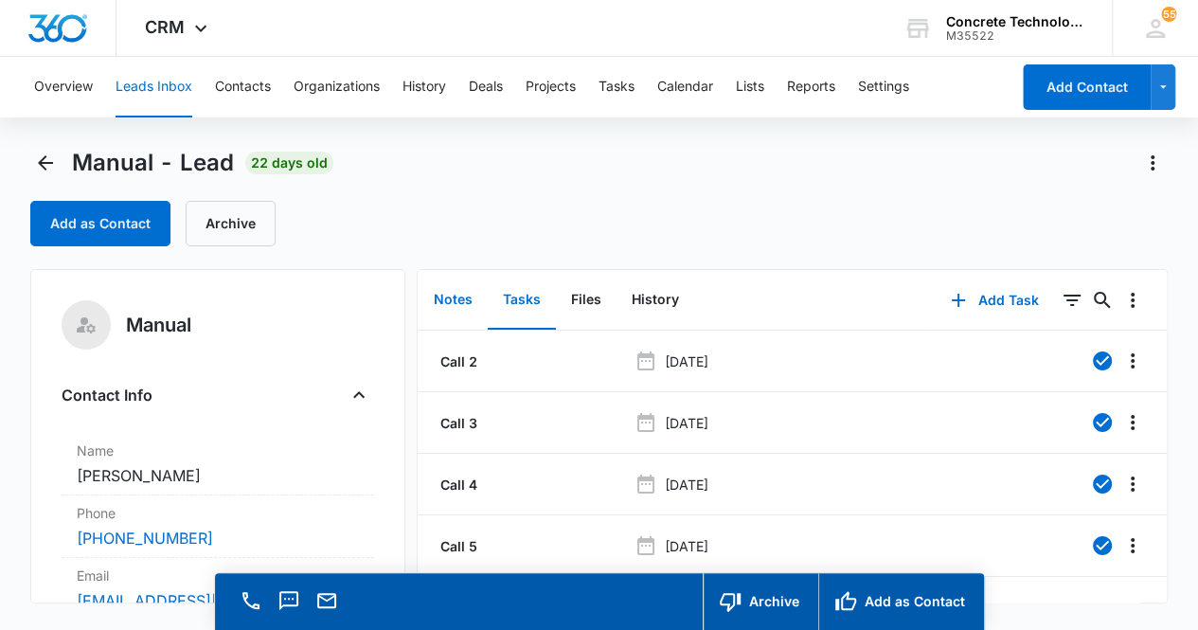
click at [449, 300] on button "Notes" at bounding box center [453, 300] width 69 height 59
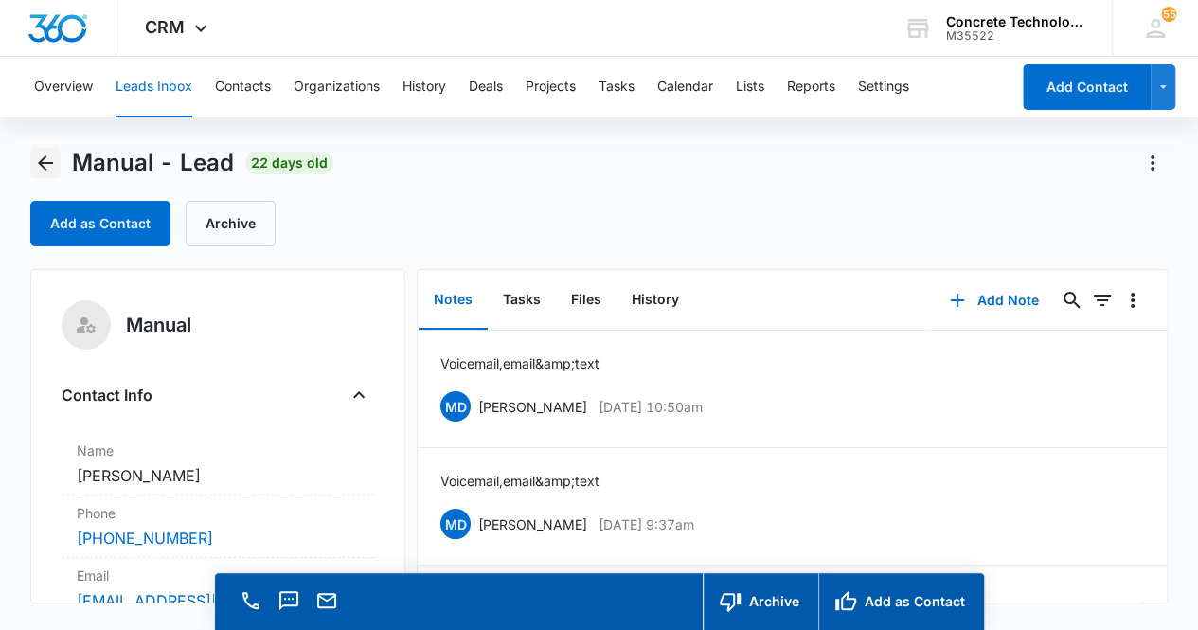
click at [44, 161] on icon "Back" at bounding box center [45, 163] width 23 height 23
click at [614, 88] on button "Tasks" at bounding box center [617, 87] width 36 height 61
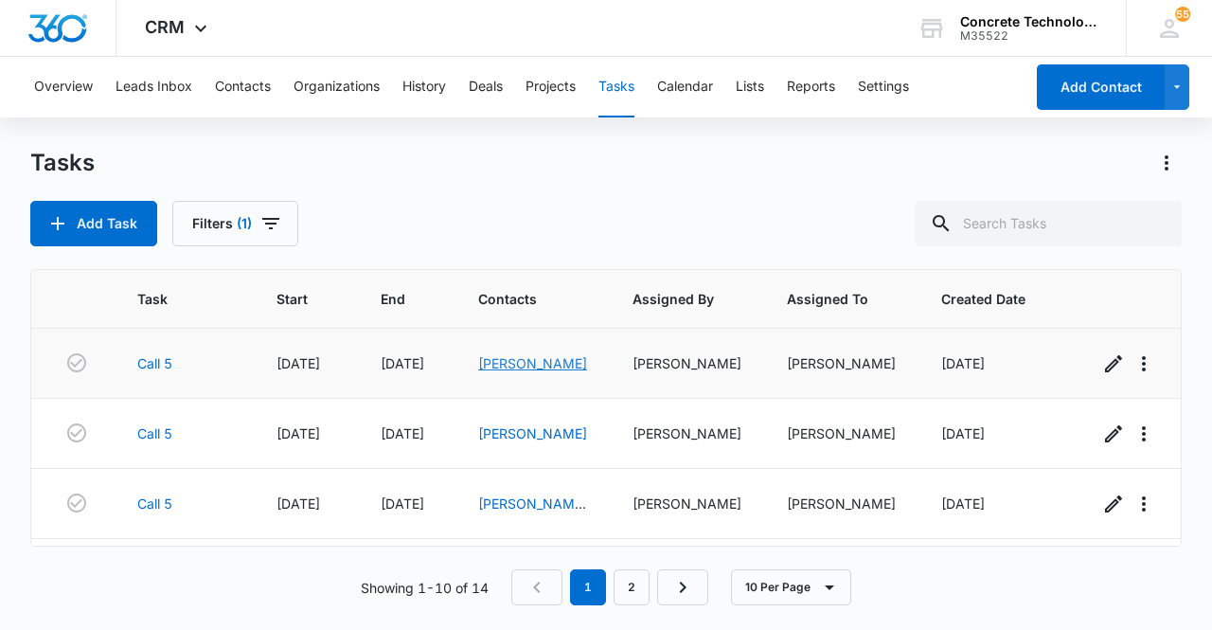
click at [527, 364] on link "[PERSON_NAME]" at bounding box center [532, 363] width 109 height 16
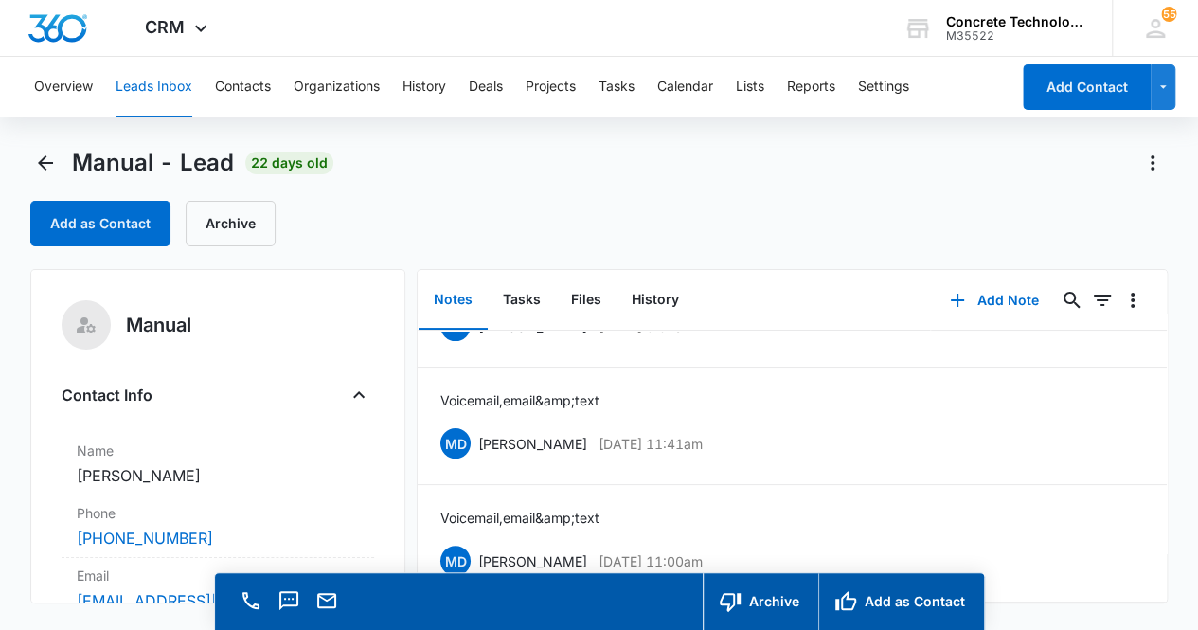
scroll to position [210, 0]
click at [334, 604] on icon "Email" at bounding box center [326, 600] width 19 height 15
click at [992, 304] on button "Add Note" at bounding box center [994, 300] width 126 height 45
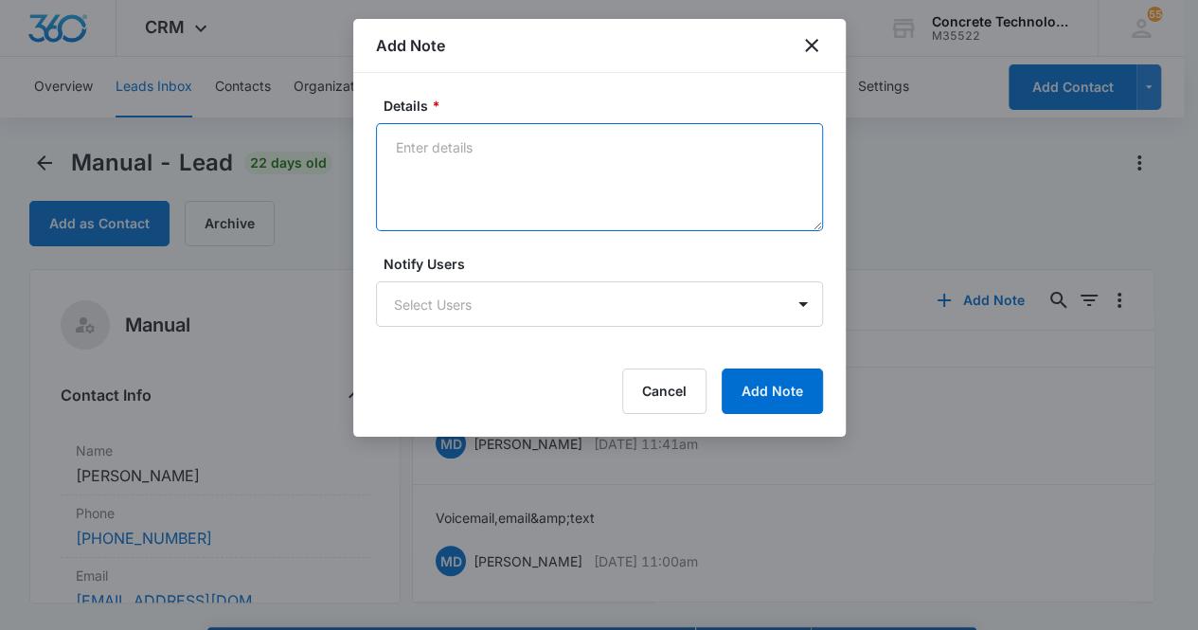
click at [487, 156] on textarea "Details *" at bounding box center [599, 177] width 447 height 108
type textarea "Voicemail, email & text"
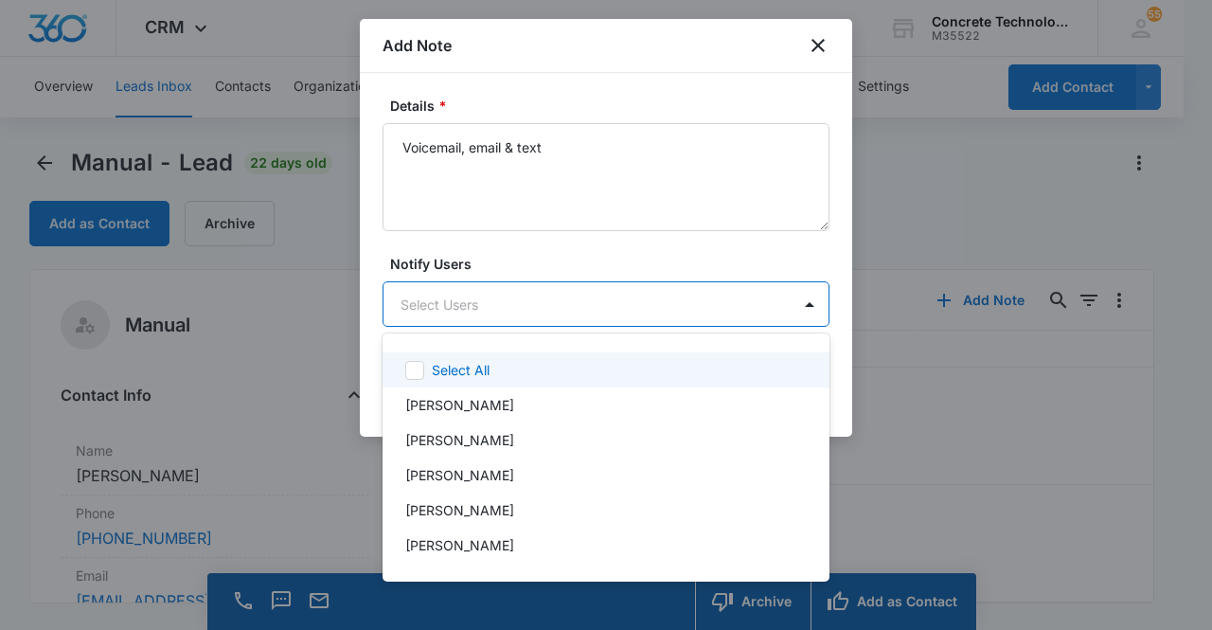
click at [485, 312] on body "CRM Apps Reputation Websites Forms CRM Email Social Content Ads Intelligence Fi…" at bounding box center [606, 315] width 1212 height 630
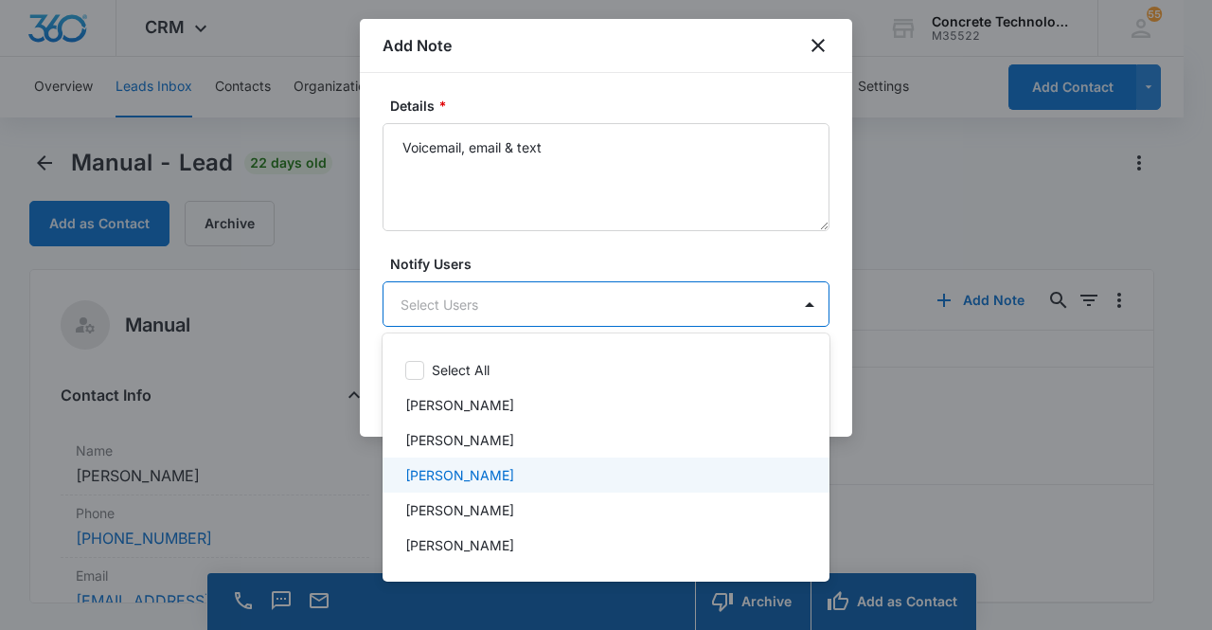
click at [511, 475] on div "[PERSON_NAME]" at bounding box center [604, 475] width 398 height 20
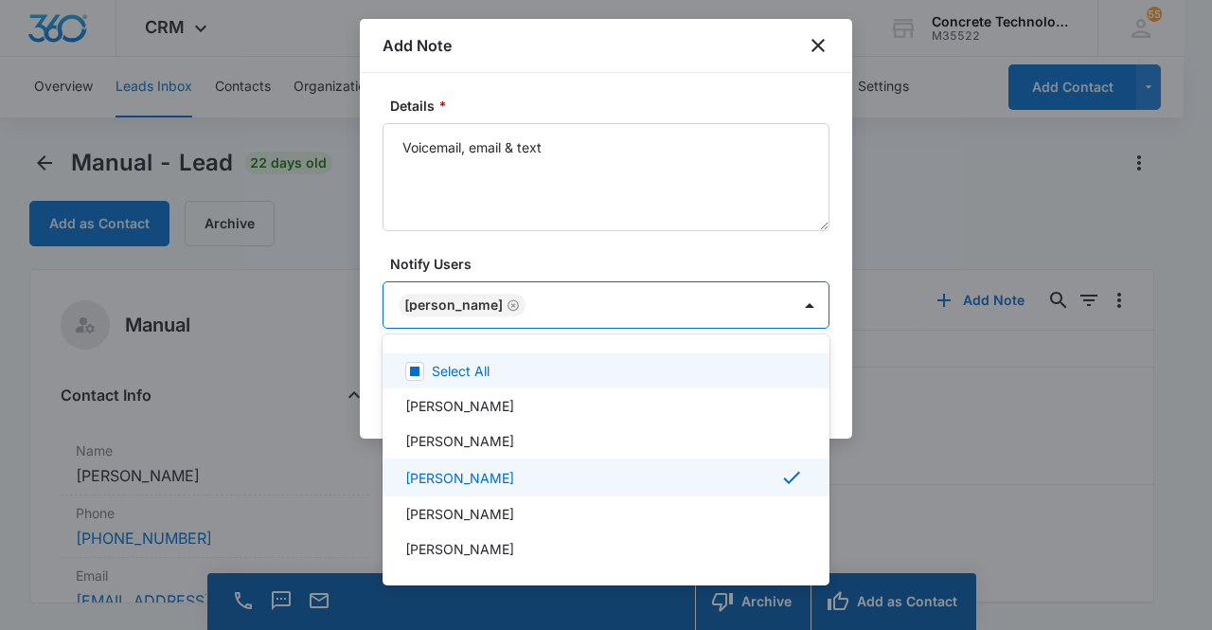
click at [432, 308] on div at bounding box center [606, 315] width 1212 height 630
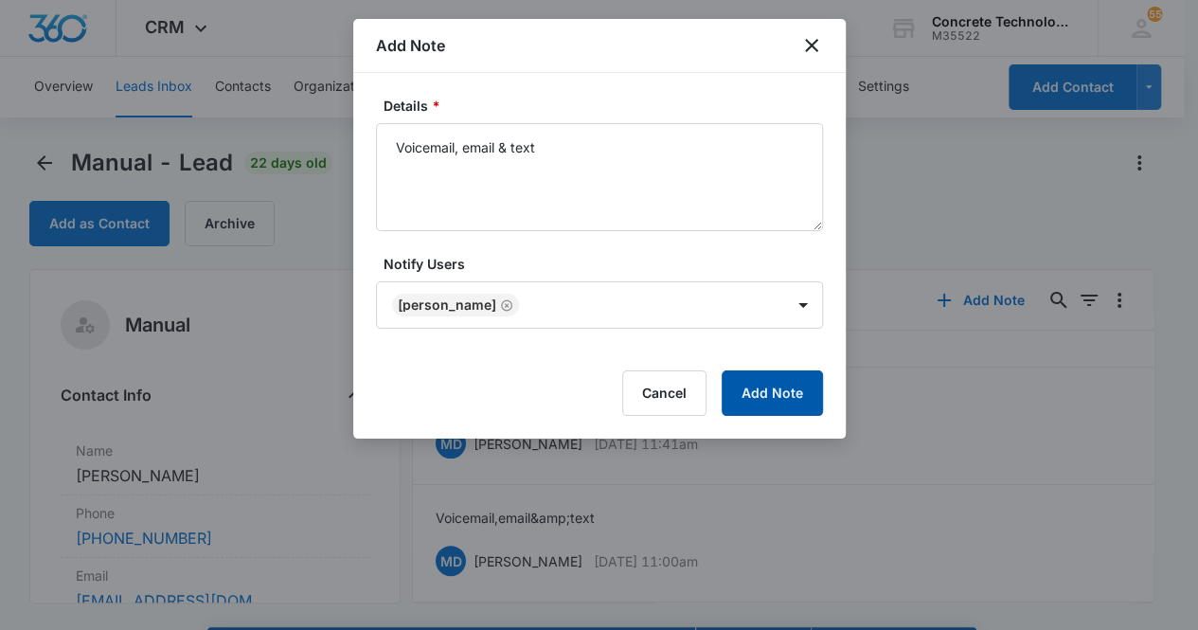
click at [769, 398] on button "Add Note" at bounding box center [772, 392] width 101 height 45
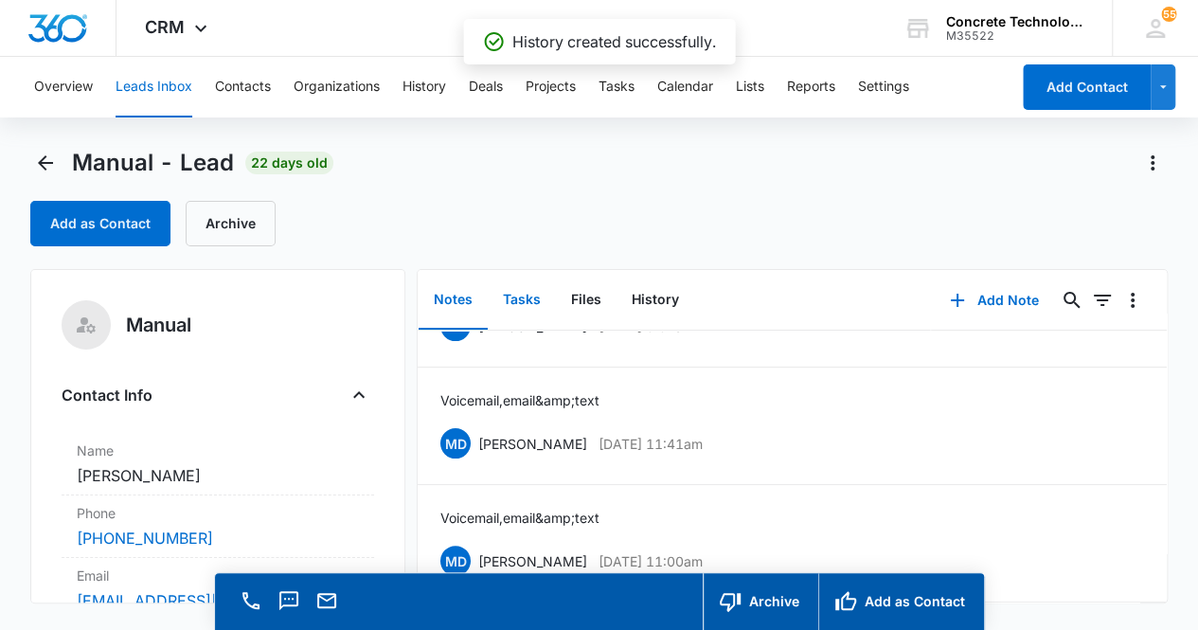
click at [532, 309] on button "Tasks" at bounding box center [522, 300] width 68 height 59
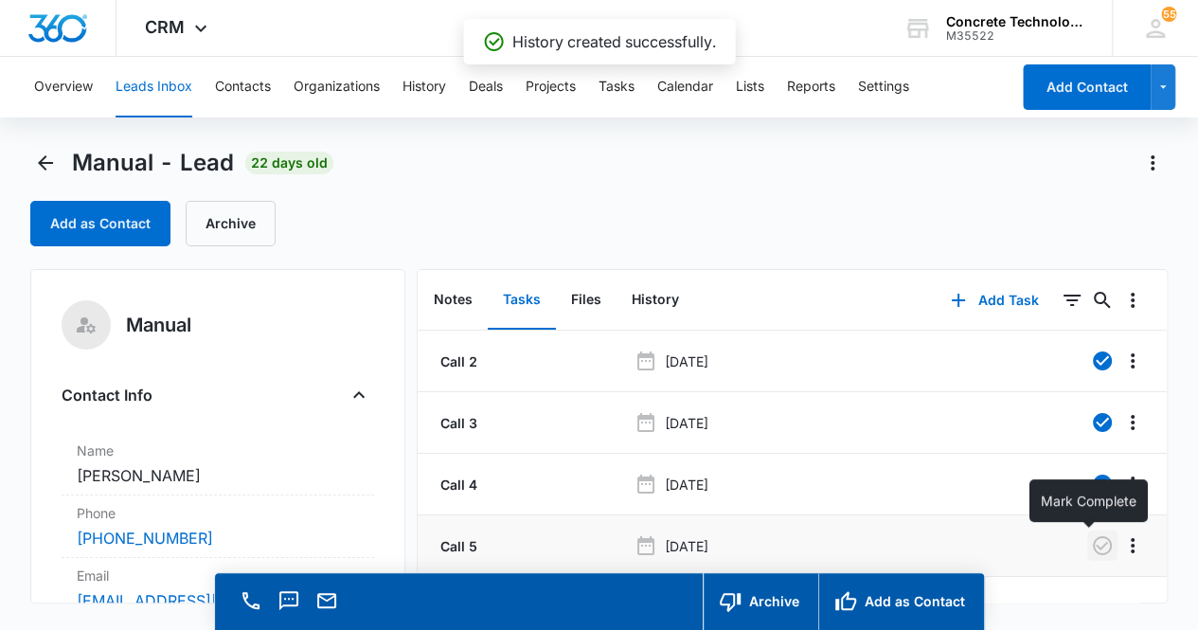
click at [1093, 545] on icon "button" at bounding box center [1102, 545] width 19 height 19
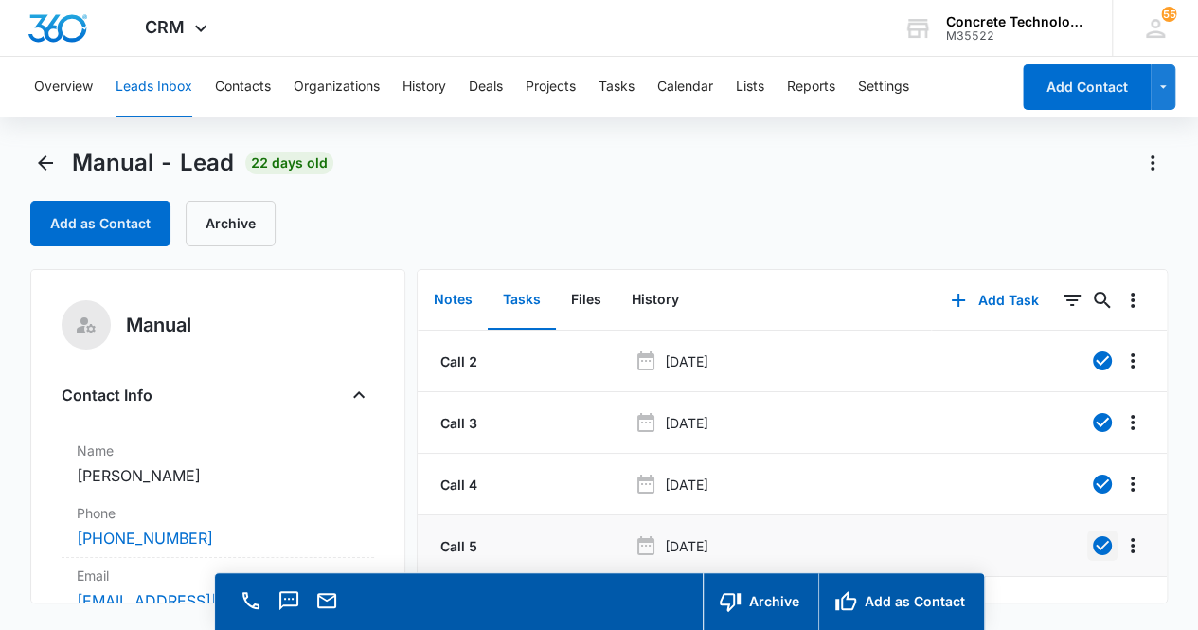
click at [457, 304] on button "Notes" at bounding box center [453, 300] width 69 height 59
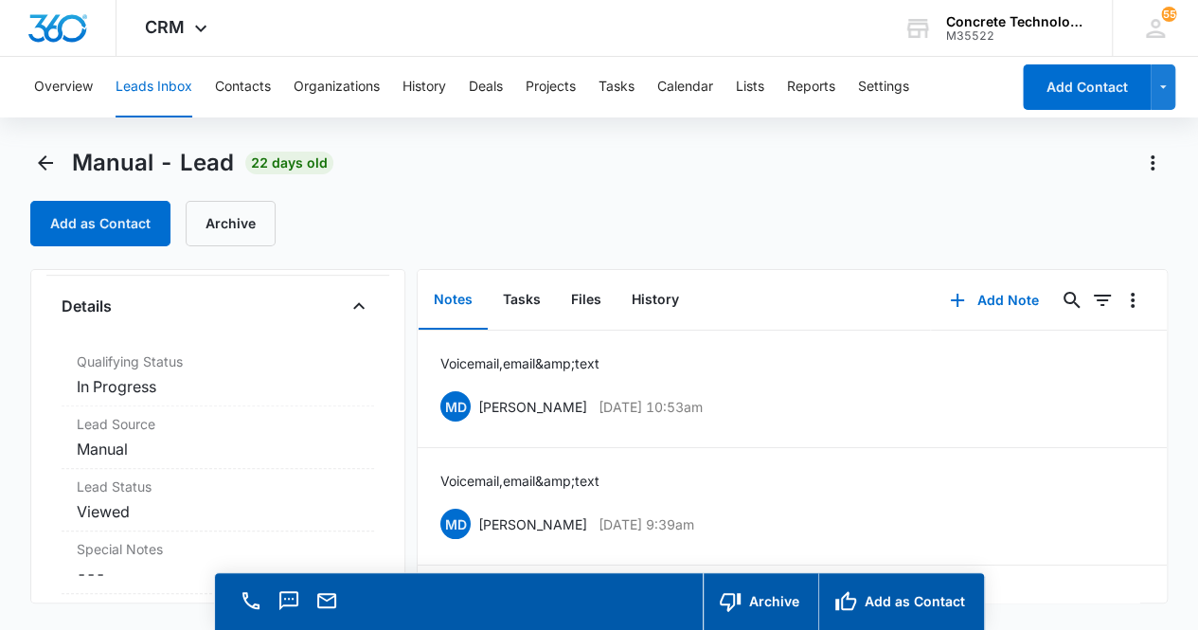
scroll to position [511, 0]
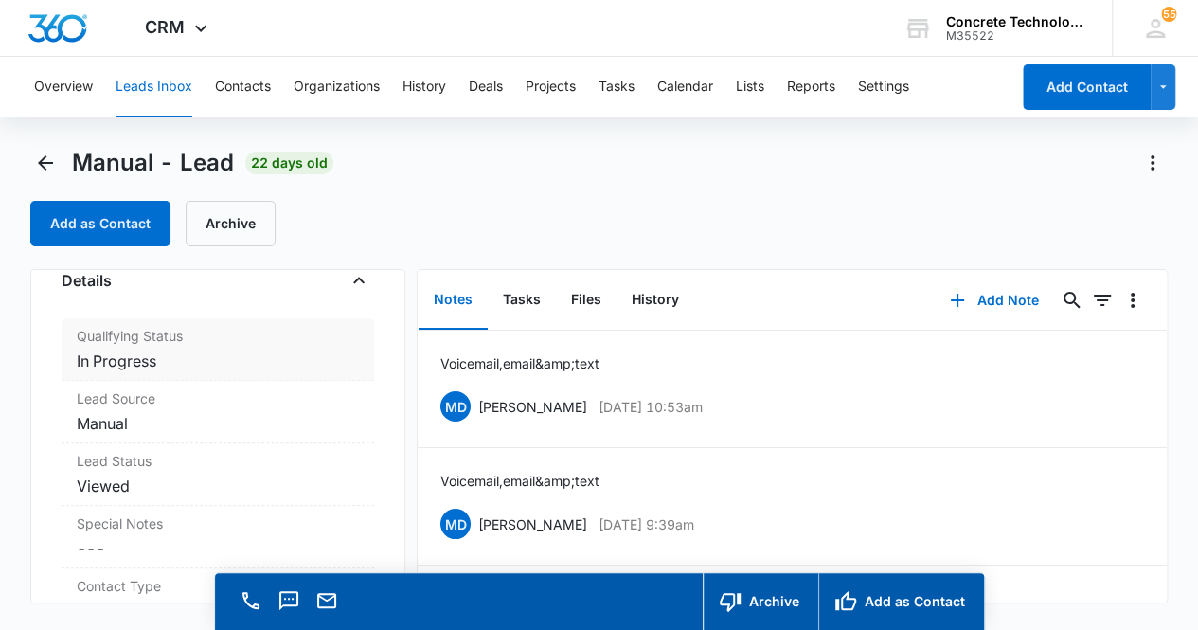
click at [265, 356] on dd "Cancel Save Changes In Progress" at bounding box center [218, 361] width 283 height 23
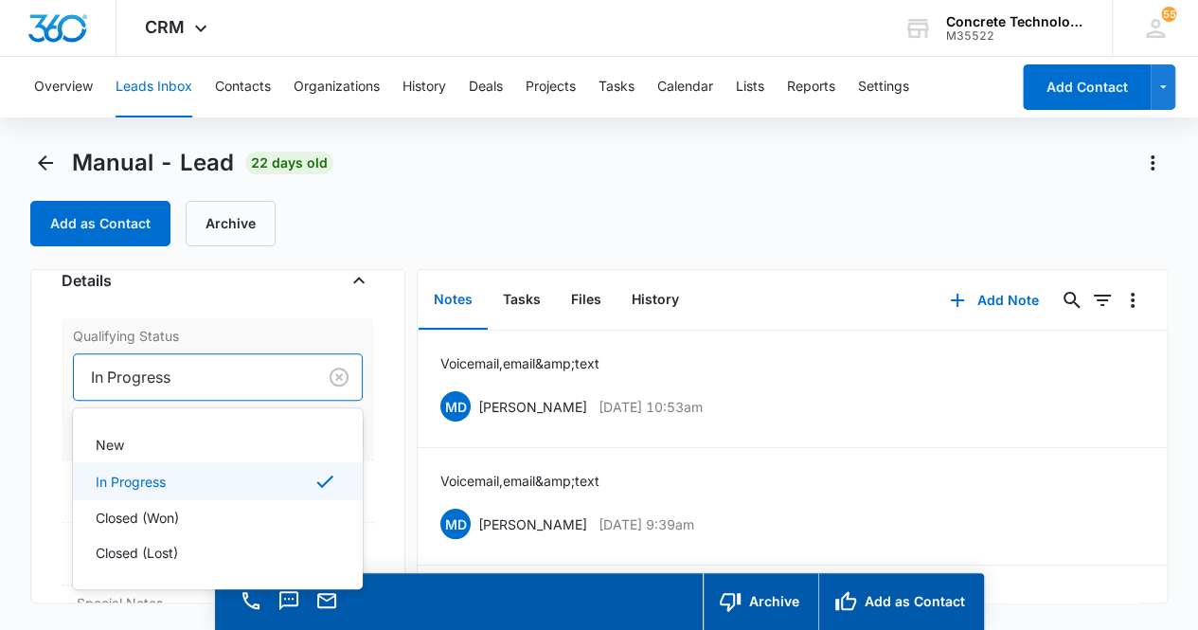
click at [242, 376] on div at bounding box center [192, 377] width 202 height 27
click at [224, 543] on div "Closed (Lost)" at bounding box center [217, 553] width 242 height 20
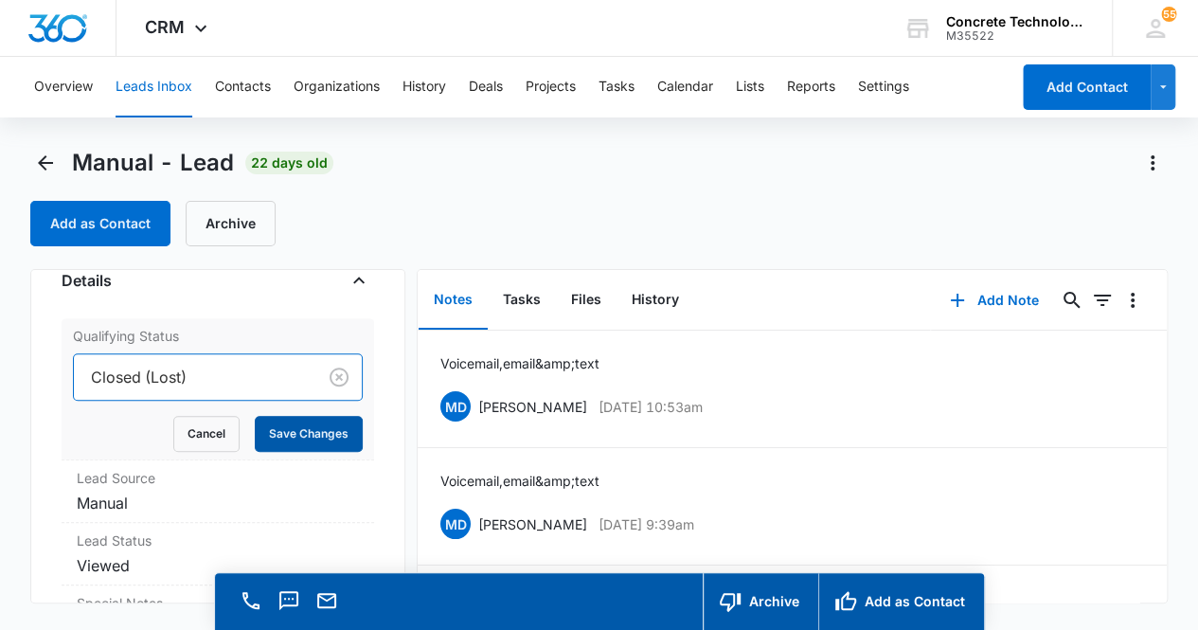
click at [293, 433] on button "Save Changes" at bounding box center [309, 434] width 108 height 36
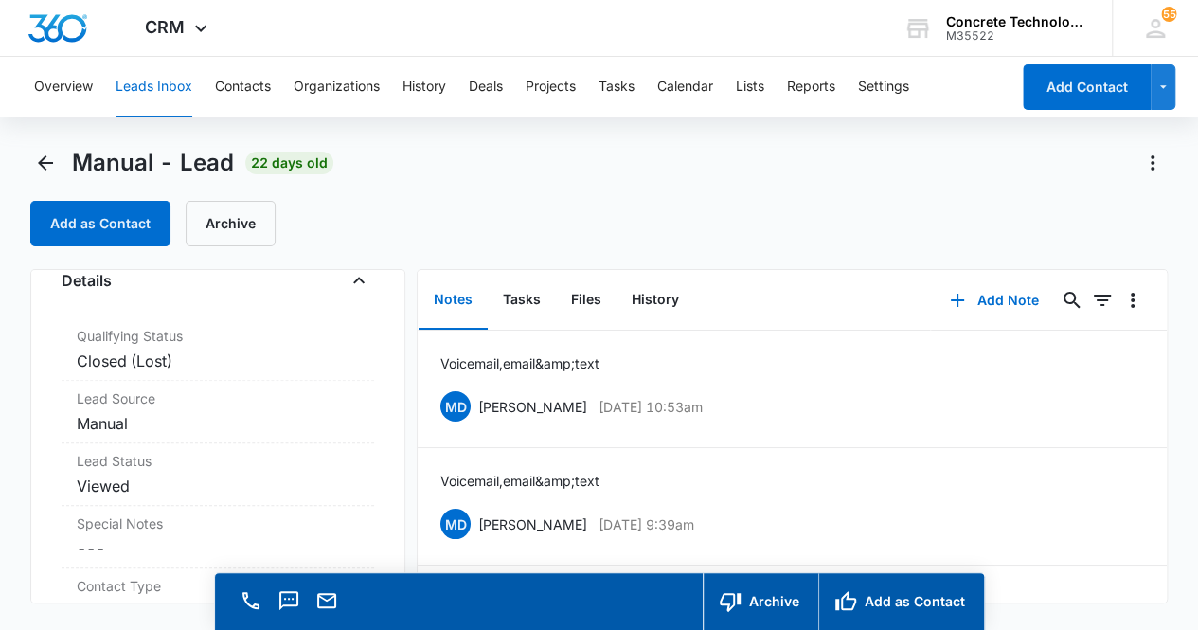
scroll to position [0, 0]
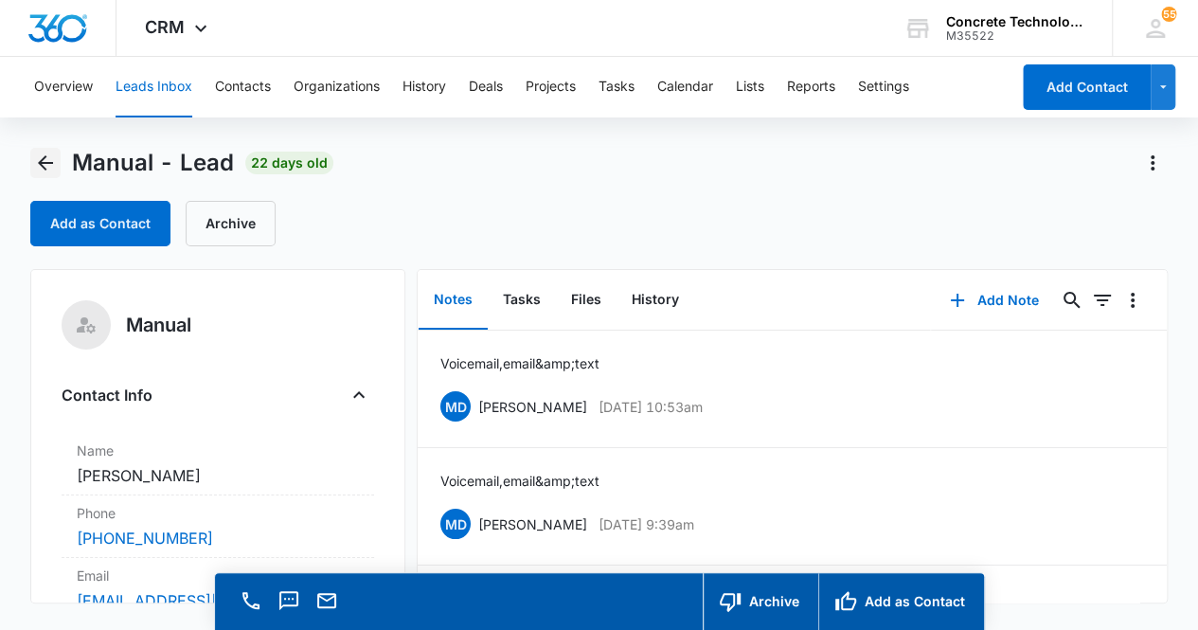
click at [45, 170] on icon "Back" at bounding box center [45, 163] width 23 height 23
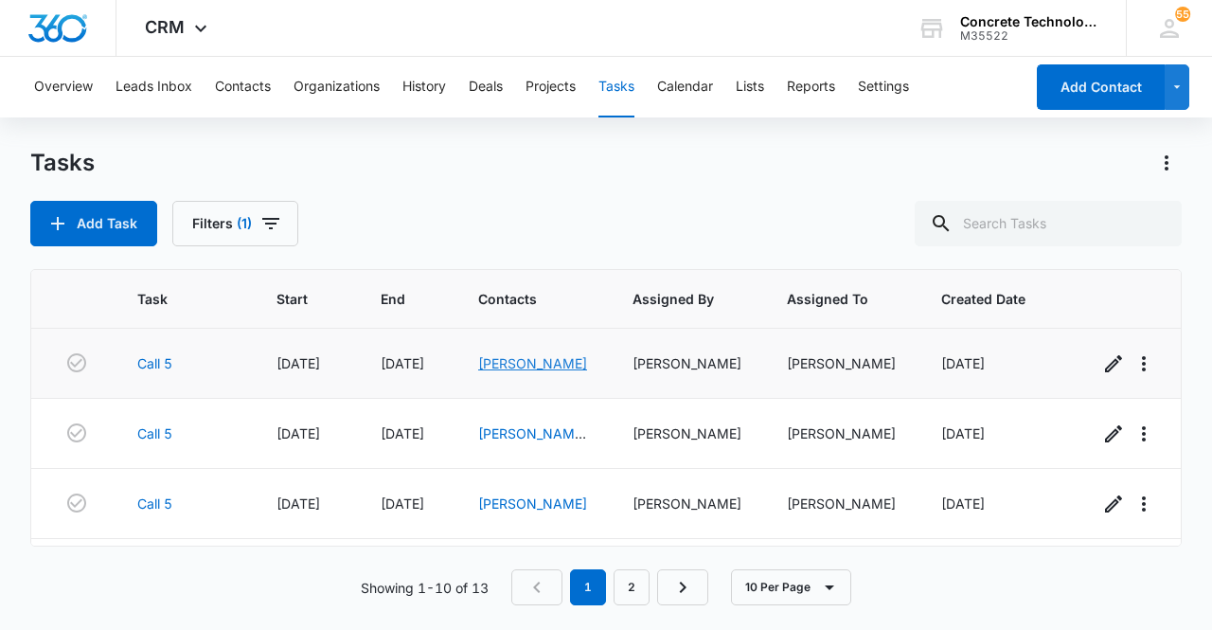
click at [531, 365] on link "[PERSON_NAME]" at bounding box center [532, 363] width 109 height 16
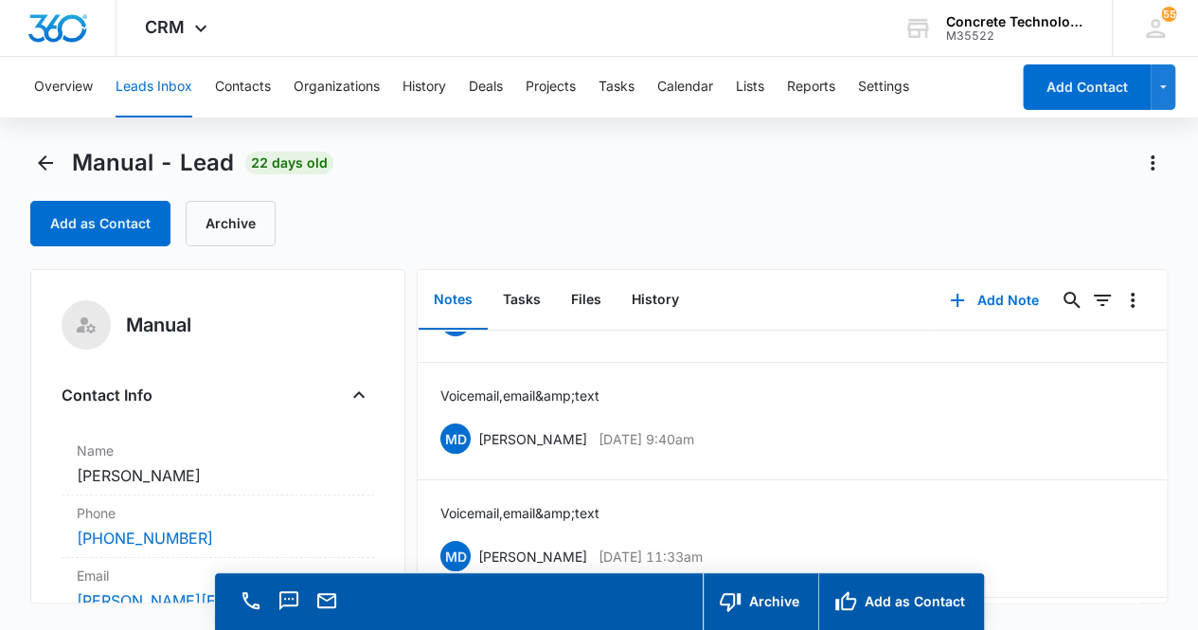
scroll to position [114, 0]
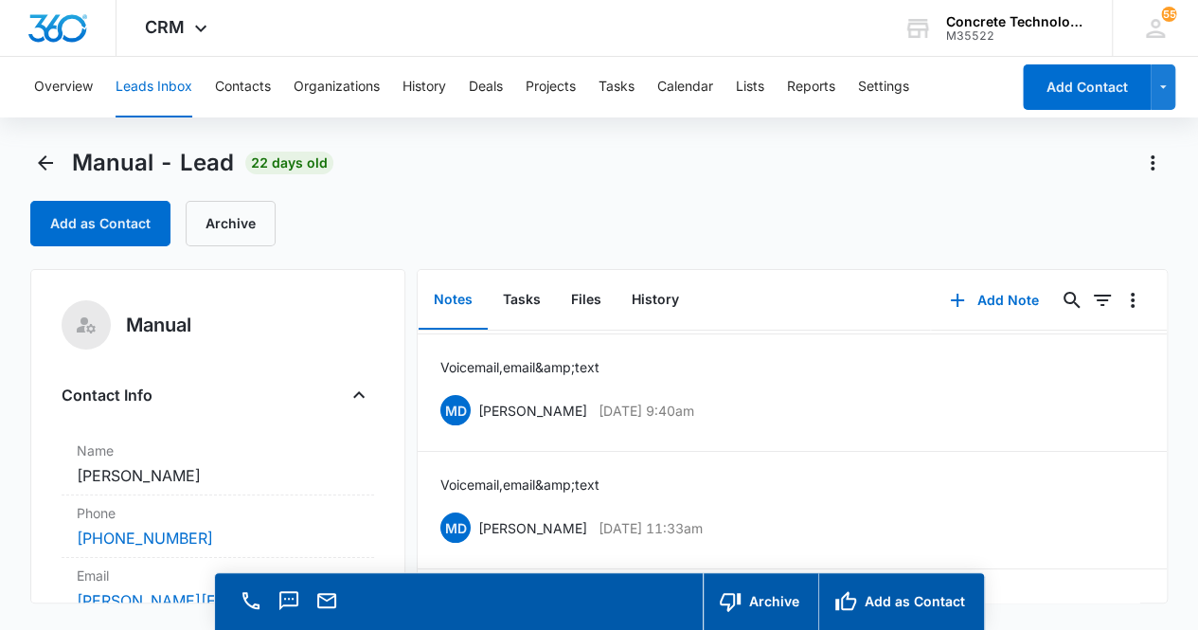
click at [1171, 583] on main "Manual - Lead 22 days old Add as Contact Archive Manual Contact Info Name Cance…" at bounding box center [599, 416] width 1198 height 536
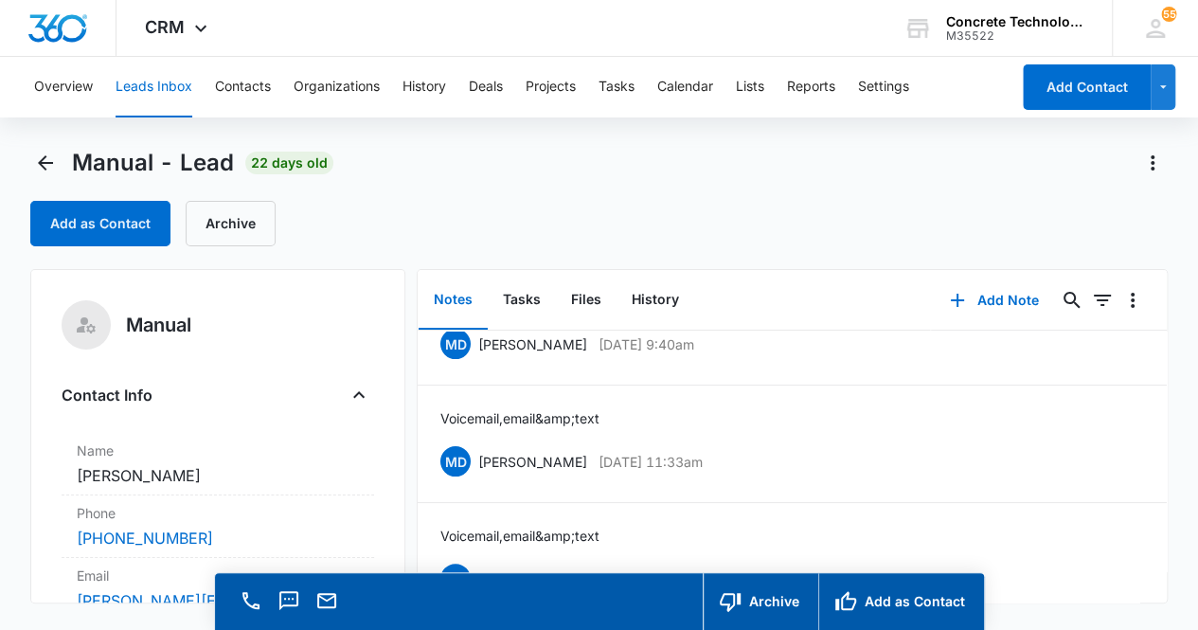
scroll to position [210, 0]
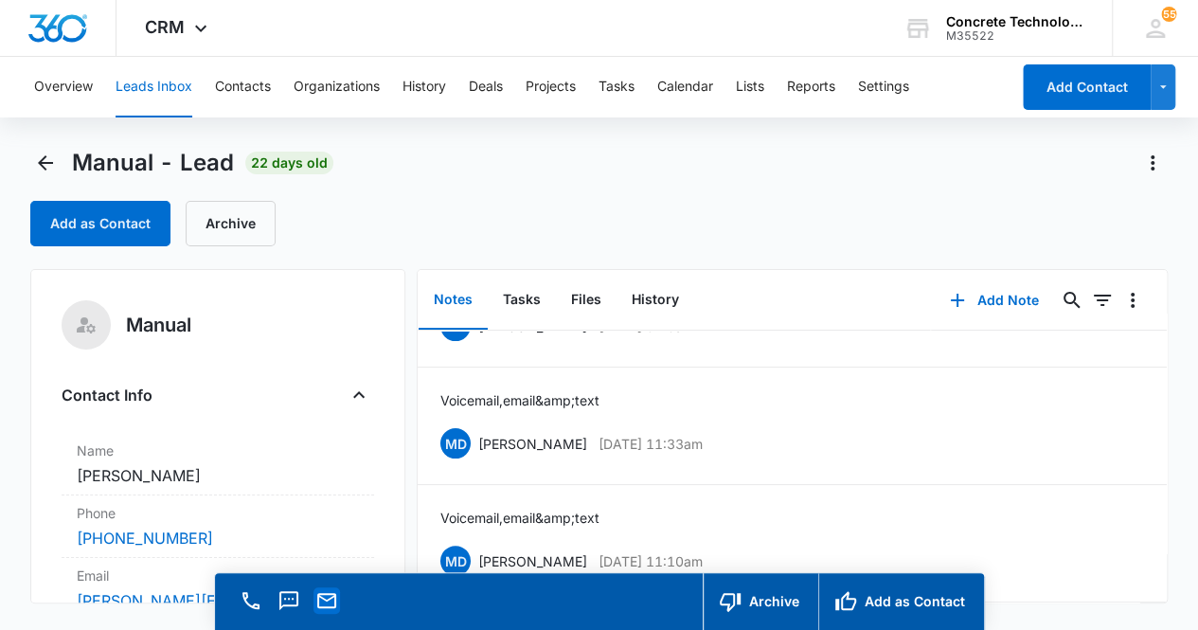
click at [328, 601] on icon "Email" at bounding box center [326, 600] width 23 height 23
click at [983, 302] on button "Add Note" at bounding box center [994, 300] width 126 height 45
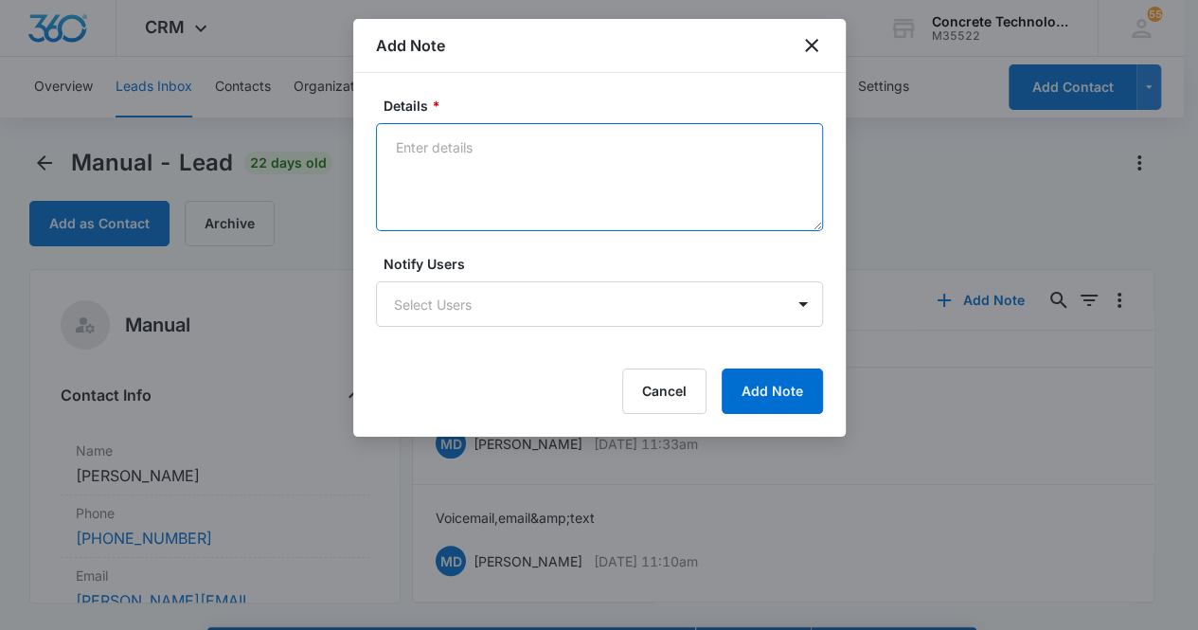
click at [436, 138] on textarea "Details *" at bounding box center [599, 177] width 447 height 108
type textarea "Voicemail, email & text"
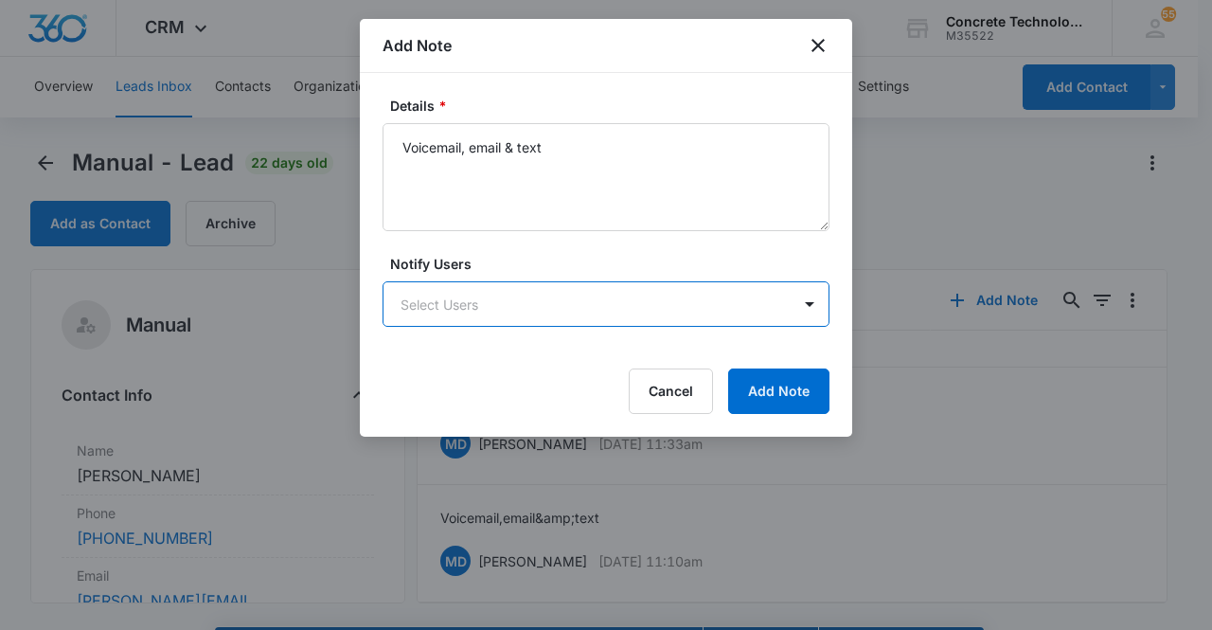
click at [482, 309] on body "CRM Apps Reputation Websites Forms CRM Email Social Content Ads Intelligence Fi…" at bounding box center [606, 342] width 1212 height 684
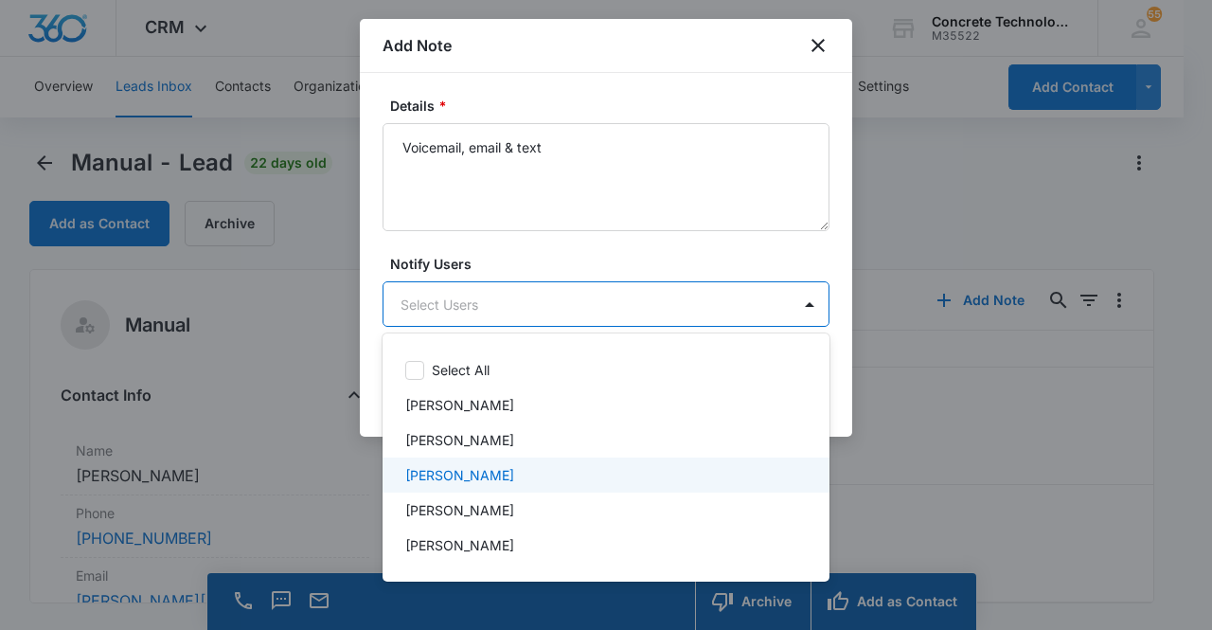
click at [493, 475] on div "[PERSON_NAME]" at bounding box center [604, 475] width 398 height 20
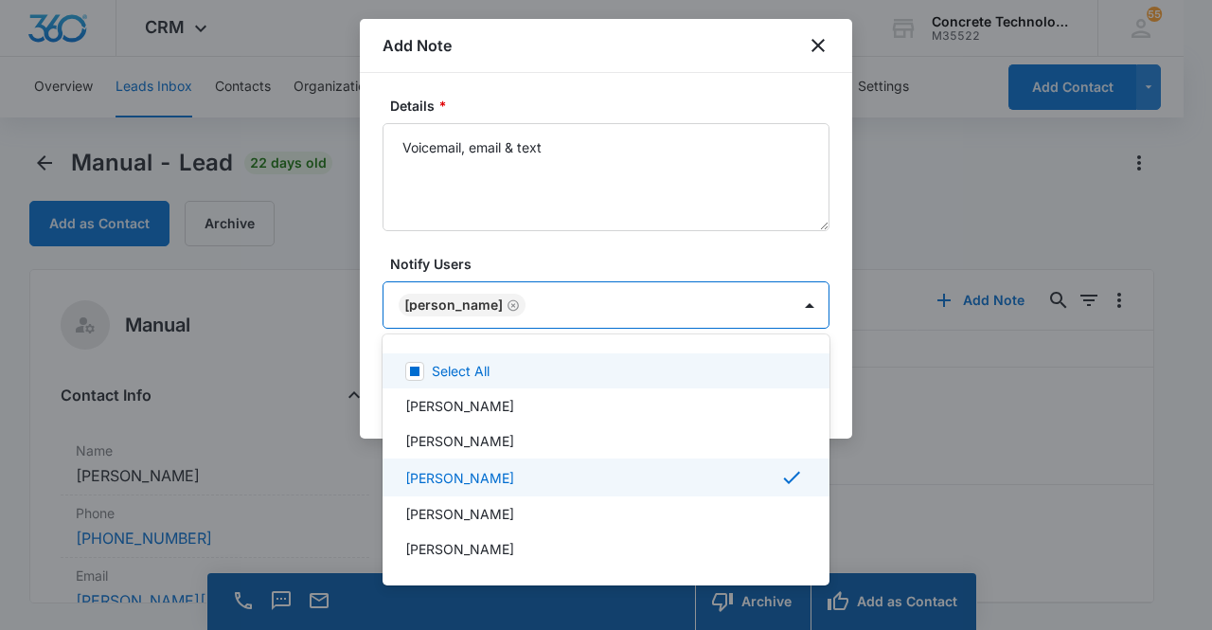
drag, startPoint x: 457, startPoint y: 299, endPoint x: 475, endPoint y: 292, distance: 20.4
click at [457, 298] on div at bounding box center [606, 315] width 1212 height 630
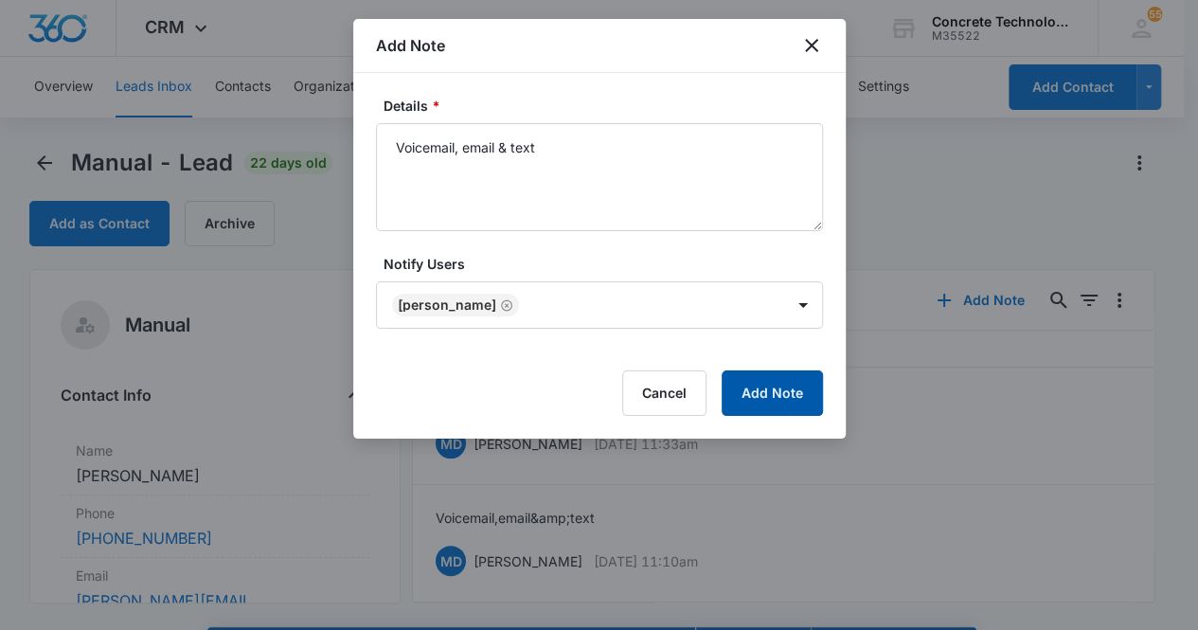
click at [742, 399] on button "Add Note" at bounding box center [772, 392] width 101 height 45
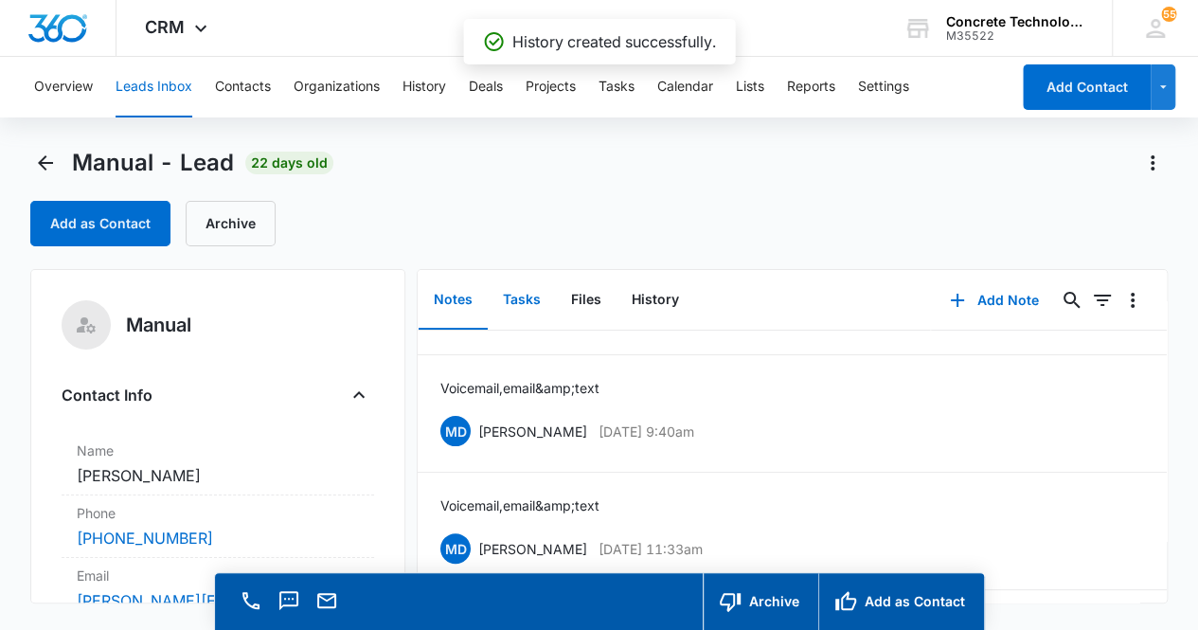
click at [516, 298] on button "Tasks" at bounding box center [522, 300] width 68 height 59
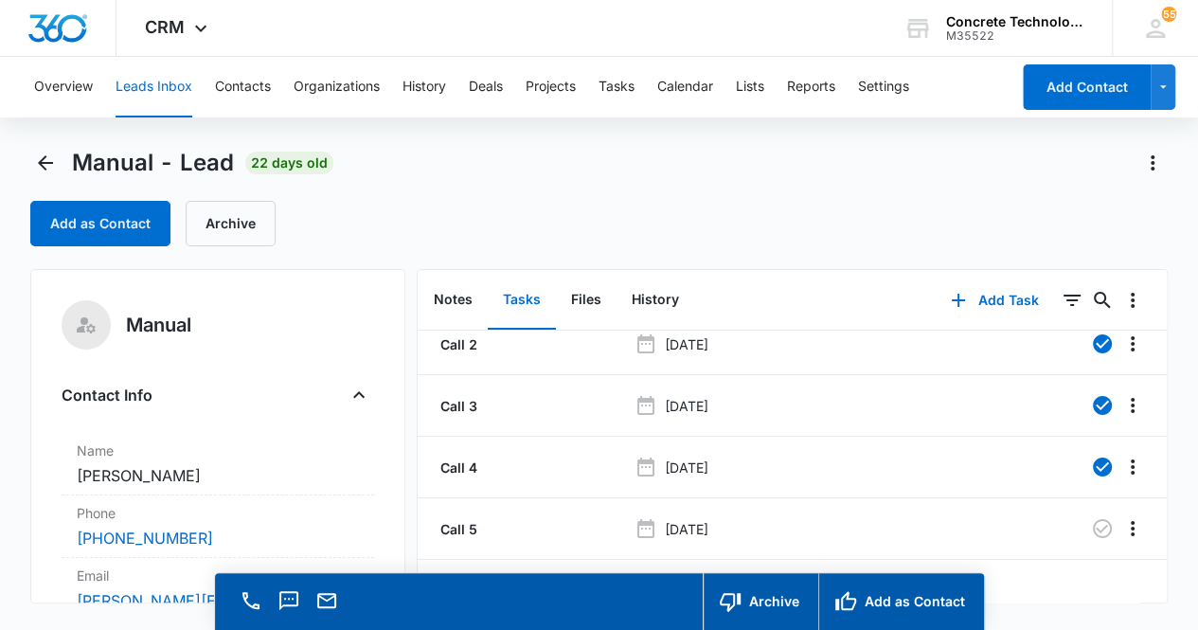
scroll to position [29, 0]
click at [1095, 519] on icon "button" at bounding box center [1102, 528] width 19 height 19
click at [464, 298] on button "Notes" at bounding box center [453, 300] width 69 height 59
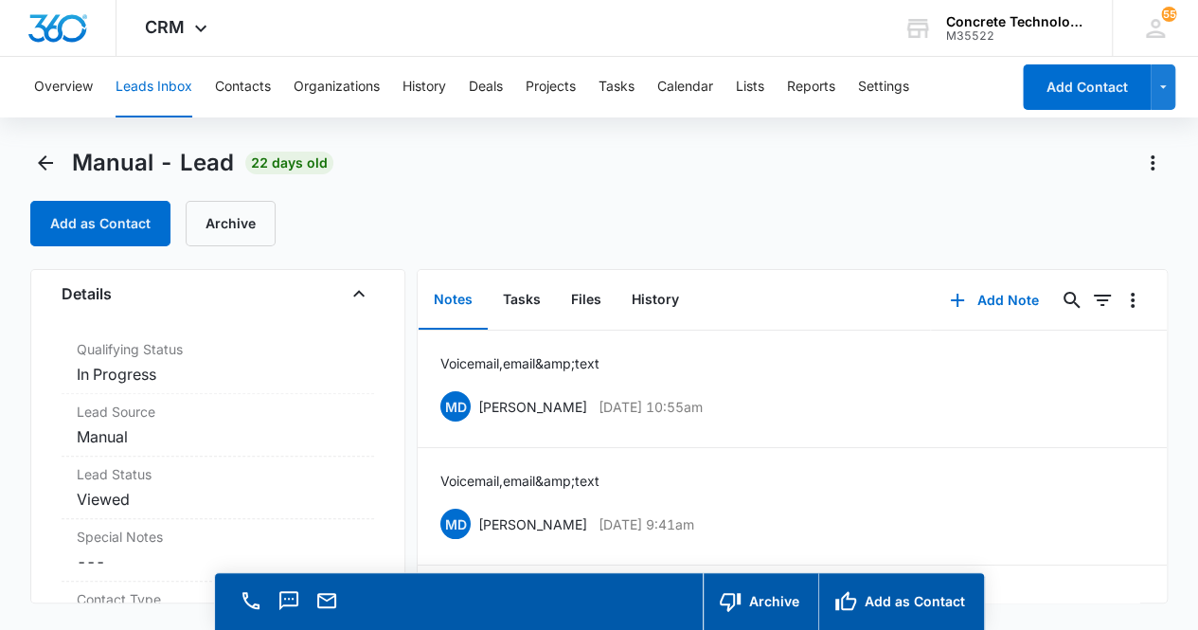
scroll to position [524, 0]
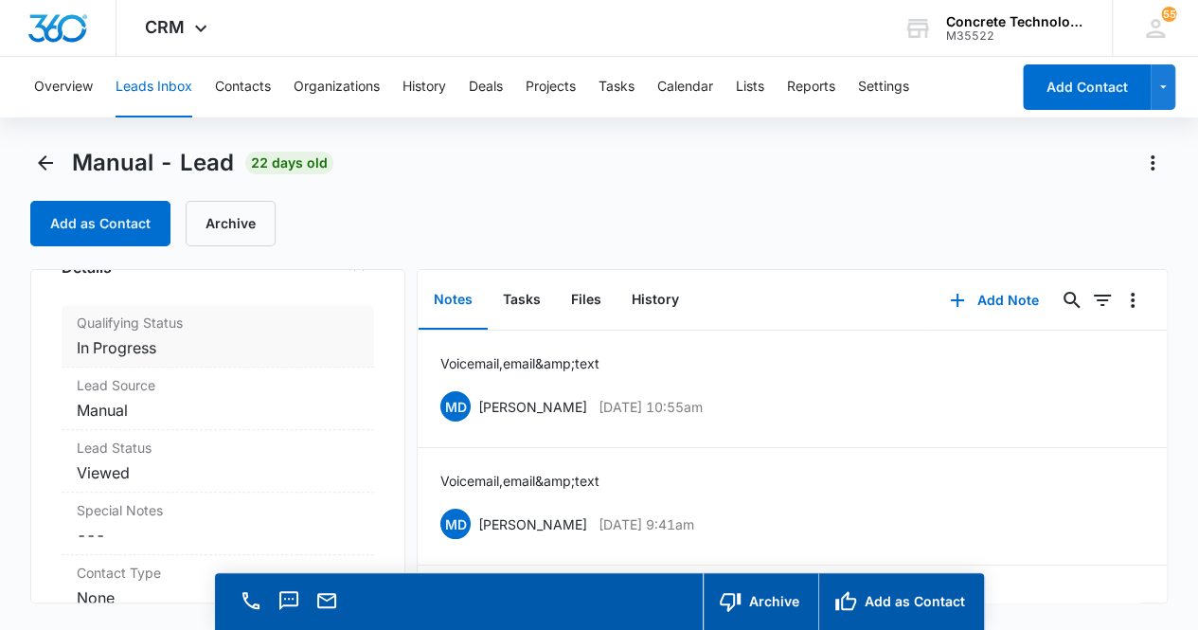
click at [264, 339] on dd "Cancel Save Changes In Progress" at bounding box center [218, 347] width 283 height 23
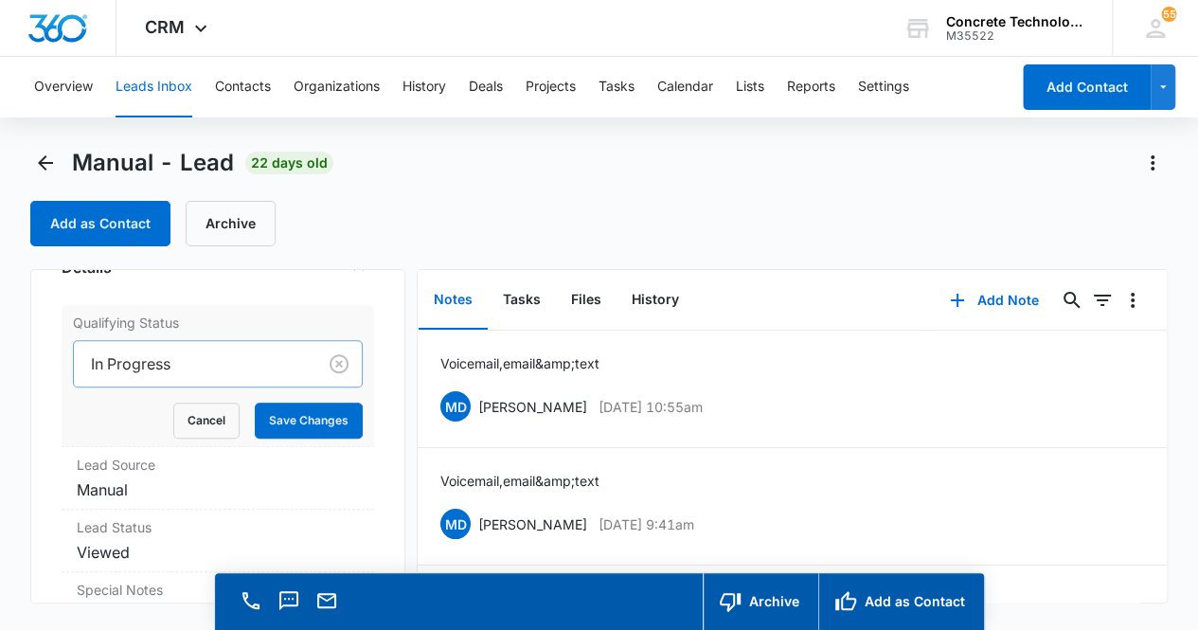
click at [229, 369] on div at bounding box center [192, 363] width 202 height 27
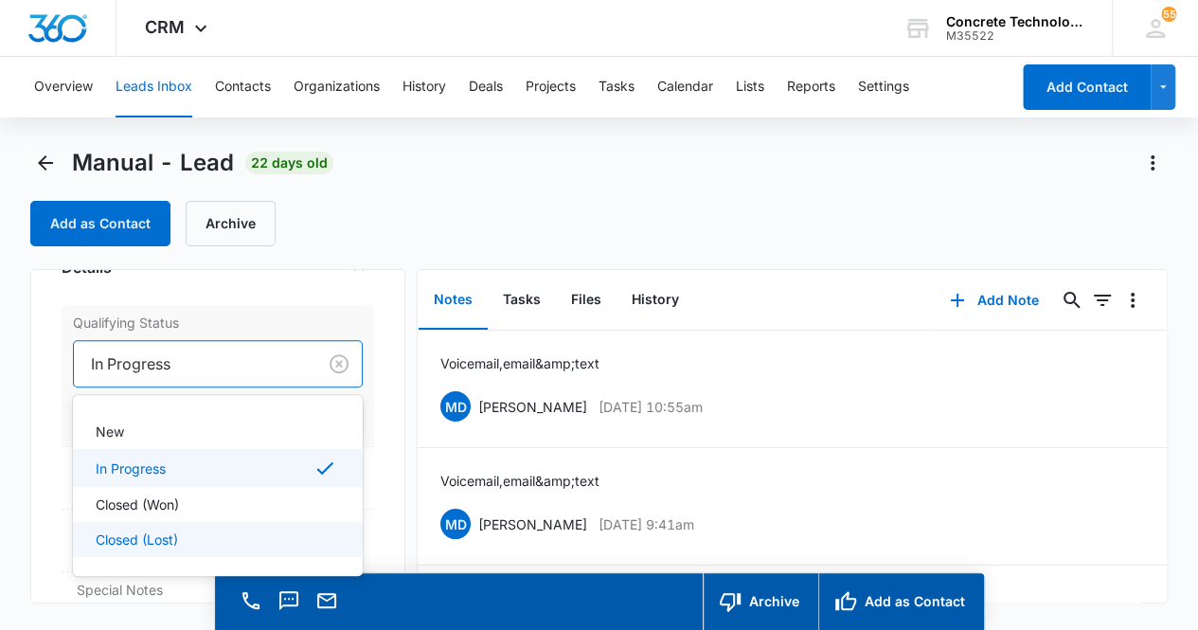
click at [210, 529] on div "Closed (Lost)" at bounding box center [217, 539] width 242 height 20
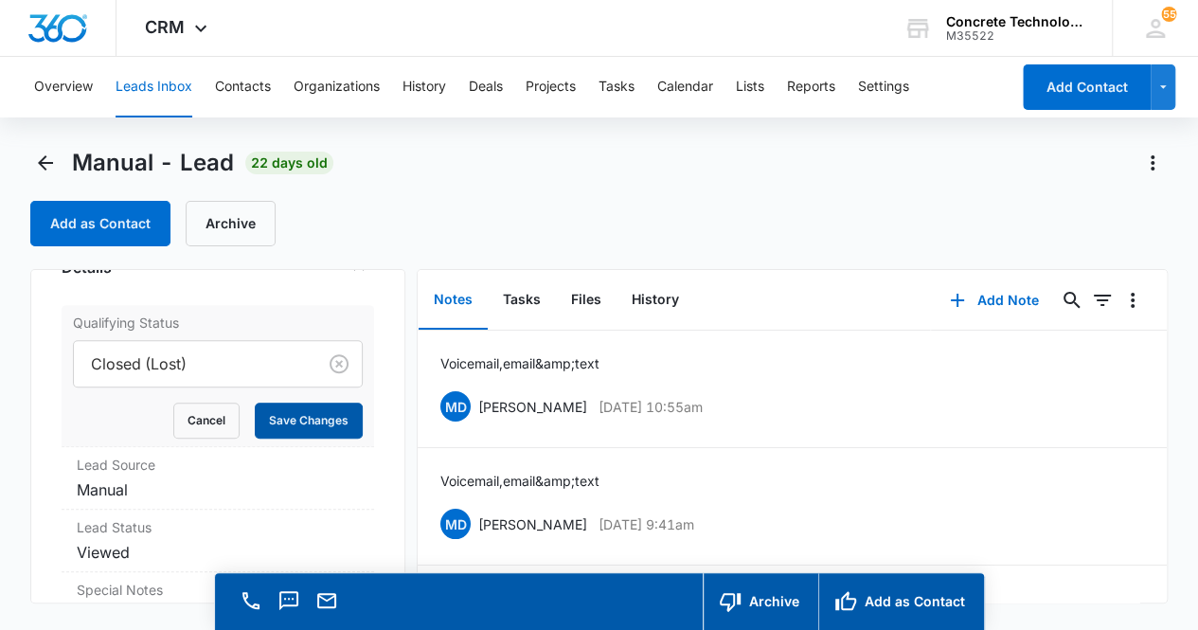
click at [298, 418] on button "Save Changes" at bounding box center [309, 421] width 108 height 36
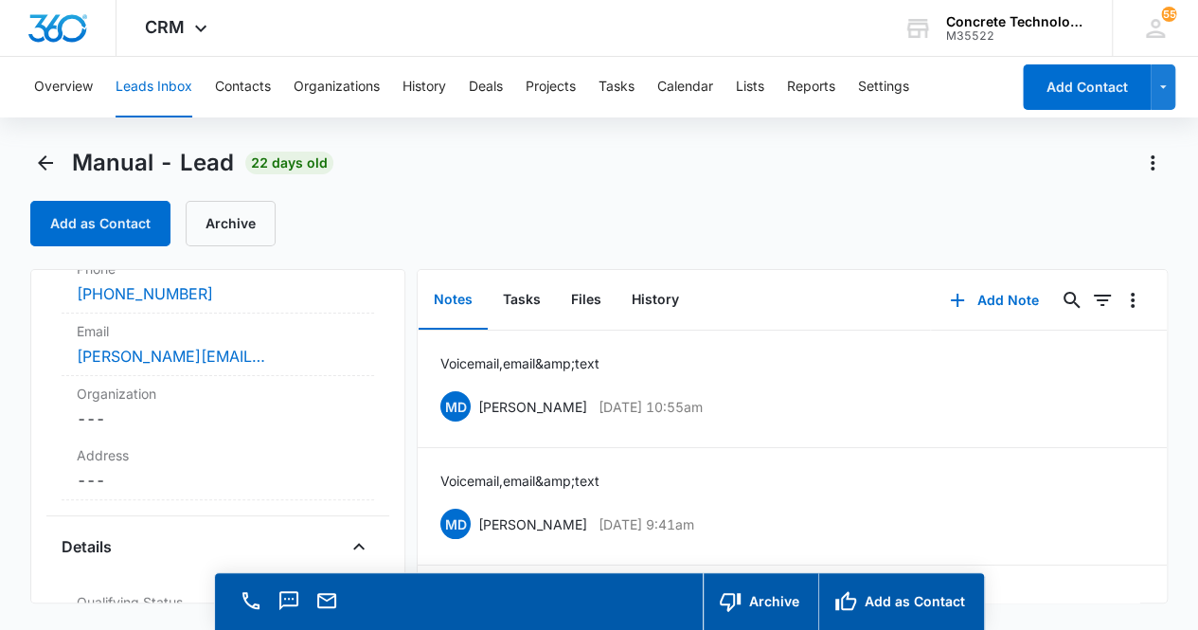
scroll to position [0, 0]
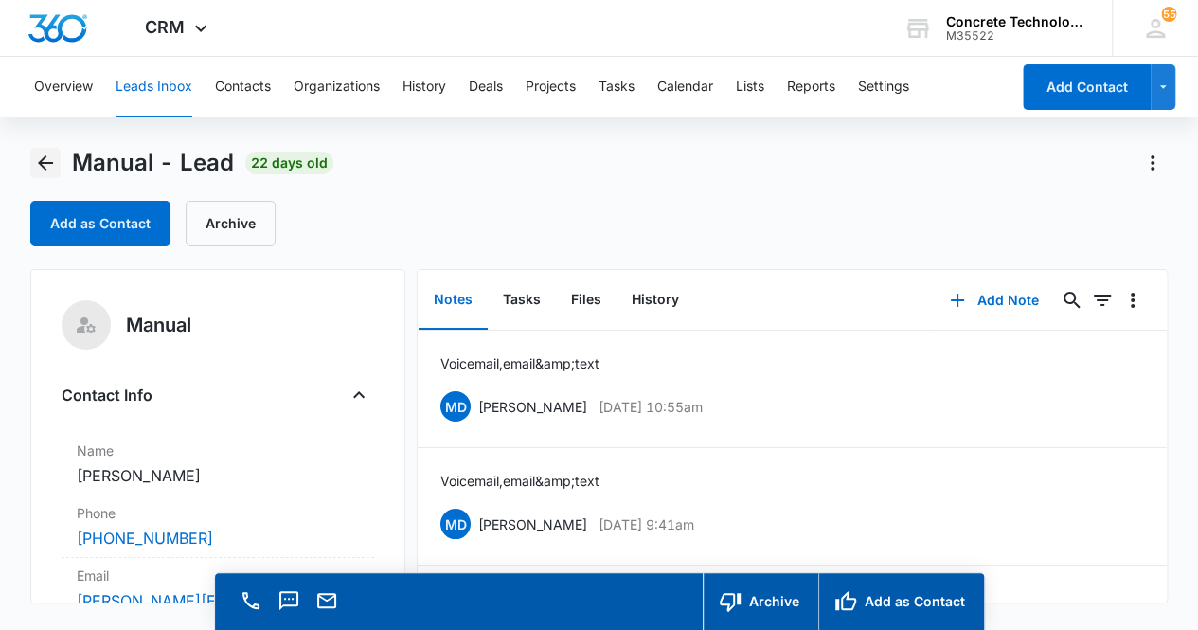
click at [38, 169] on icon "Back" at bounding box center [45, 163] width 23 height 23
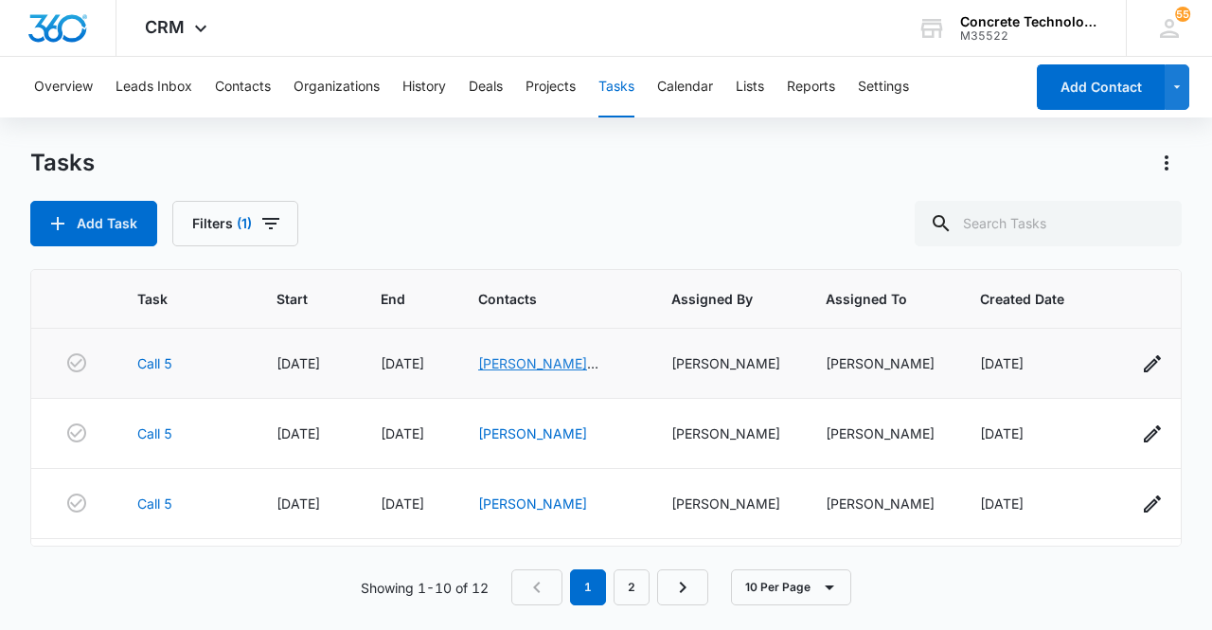
click at [545, 363] on link "[PERSON_NAME] [PERSON_NAME]" at bounding box center [538, 373] width 120 height 36
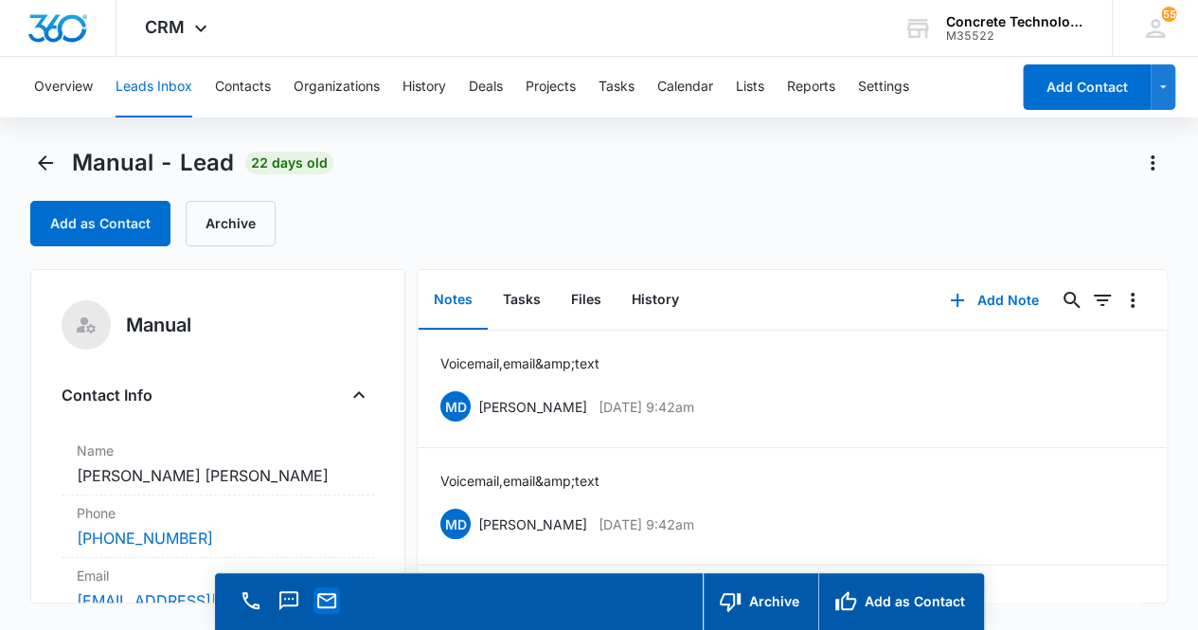
click at [320, 602] on icon "Email" at bounding box center [326, 600] width 23 height 23
click at [981, 295] on button "Add Note" at bounding box center [994, 300] width 126 height 45
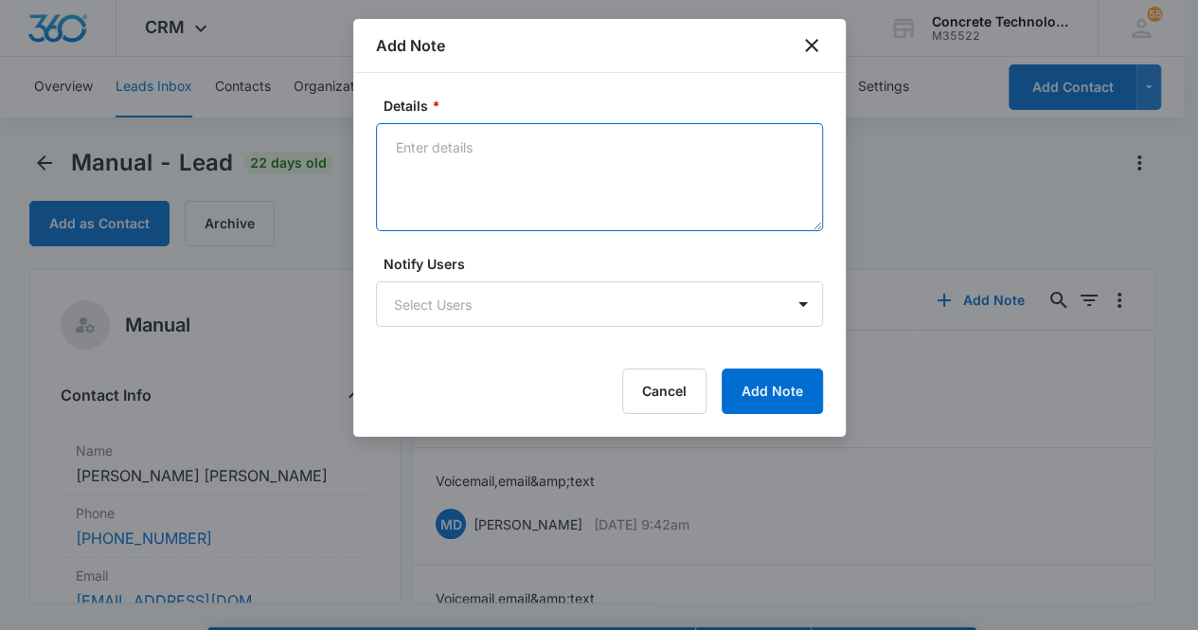
click at [521, 177] on textarea "Details *" at bounding box center [599, 177] width 447 height 108
type textarea "Mailbox is full, email & text"
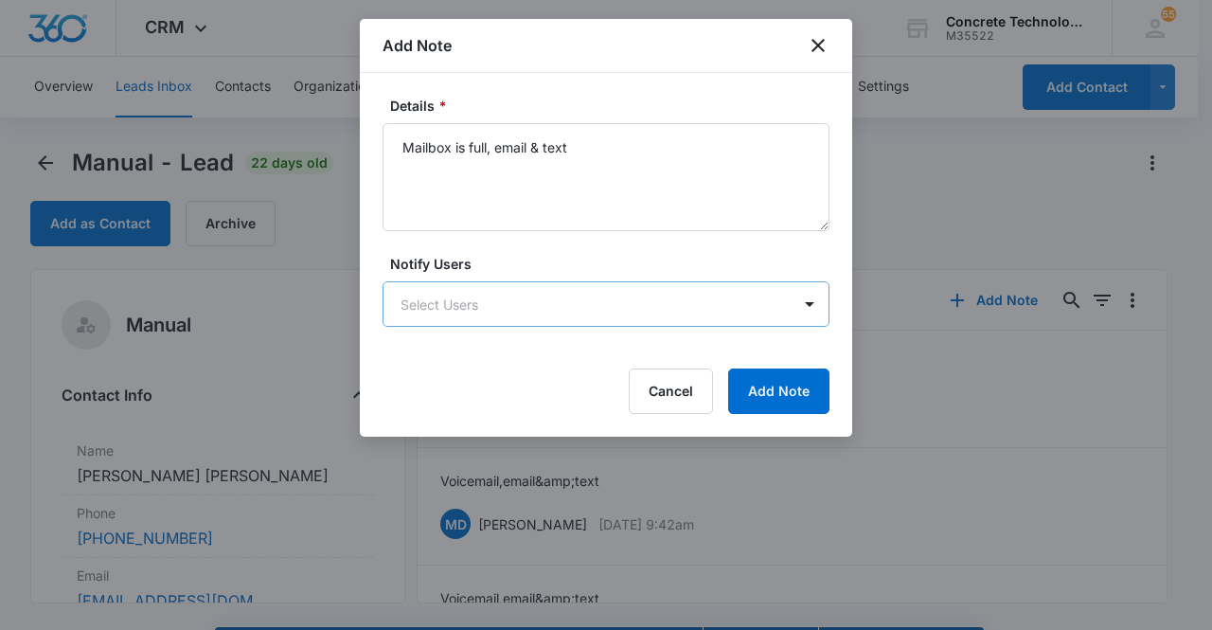
click at [596, 297] on body "CRM Apps Reputation Websites Forms CRM Email Social Content Ads Intelligence Fi…" at bounding box center [606, 342] width 1212 height 684
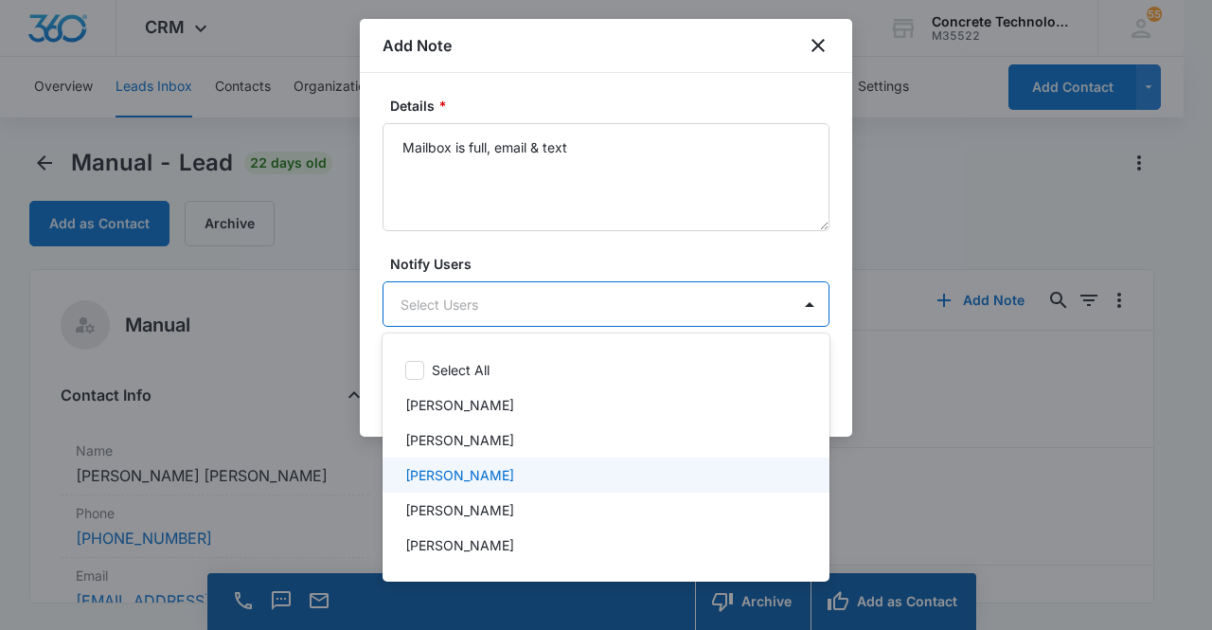
click at [559, 471] on div "[PERSON_NAME]" at bounding box center [604, 475] width 398 height 20
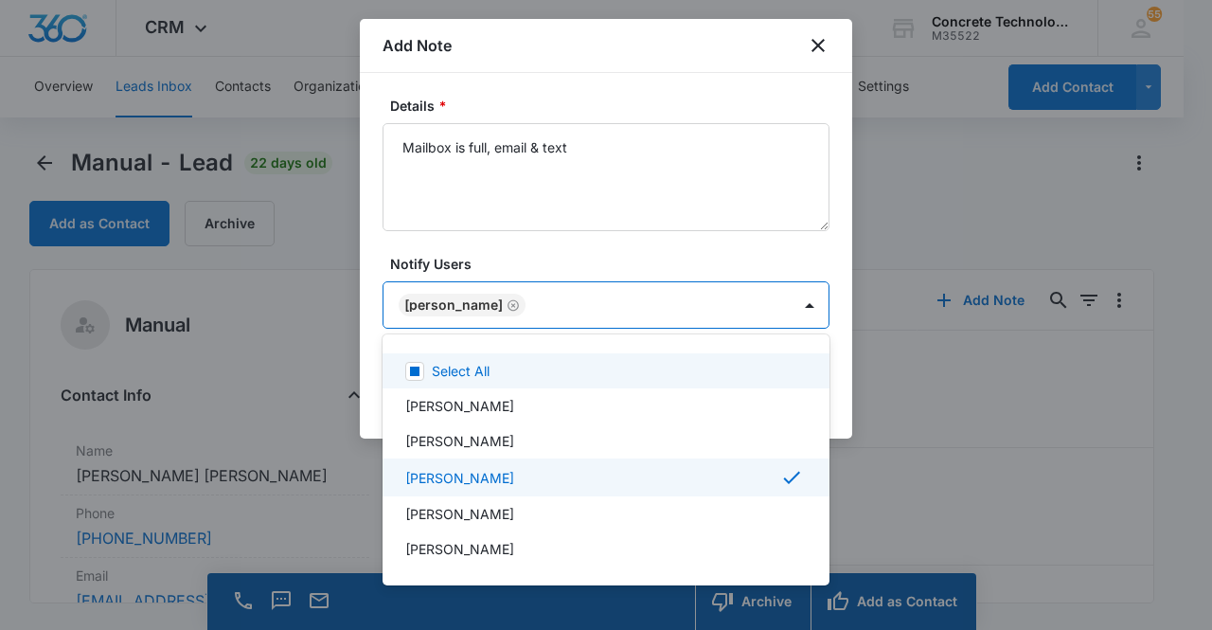
click at [482, 296] on div at bounding box center [606, 315] width 1212 height 630
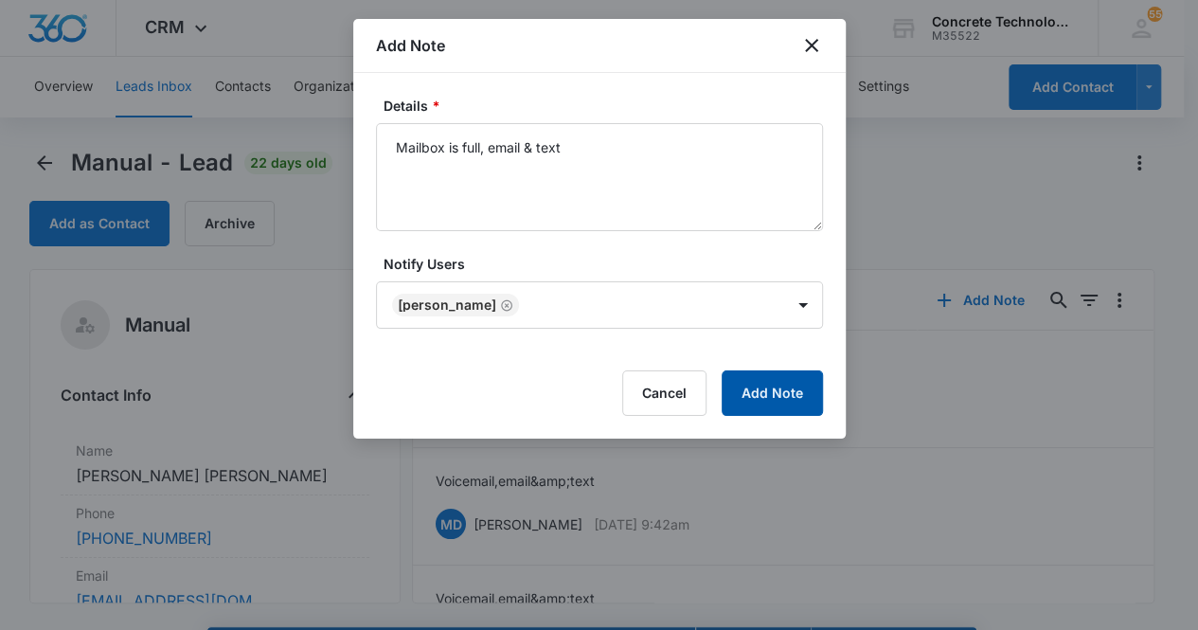
click at [792, 395] on button "Add Note" at bounding box center [772, 392] width 101 height 45
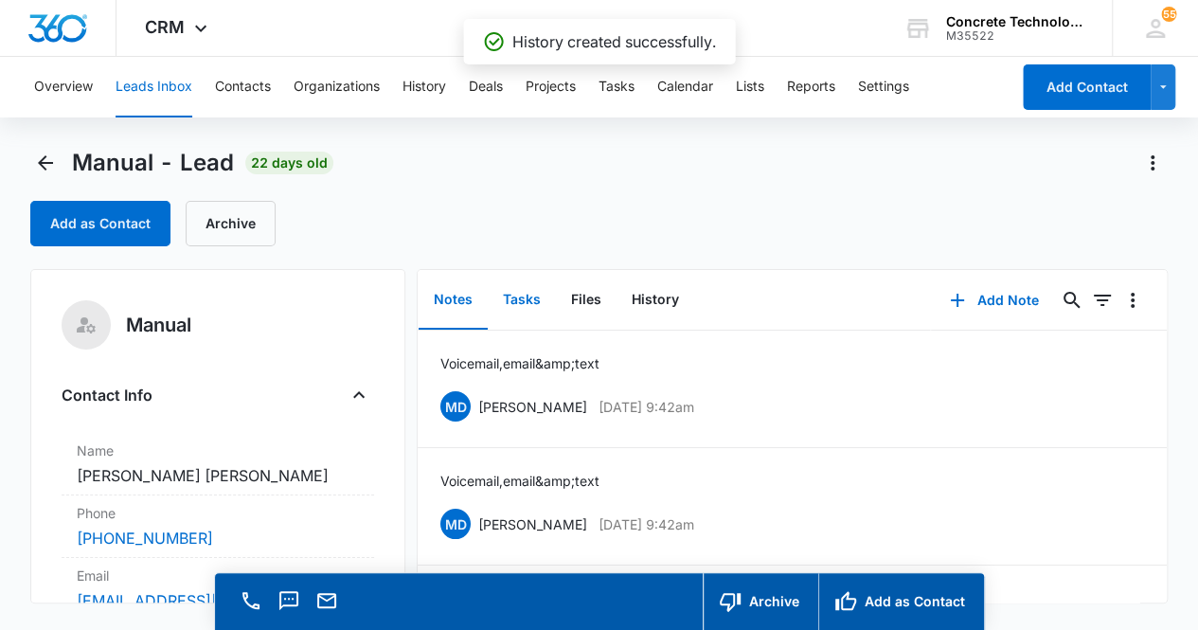
click at [518, 310] on button "Tasks" at bounding box center [522, 300] width 68 height 59
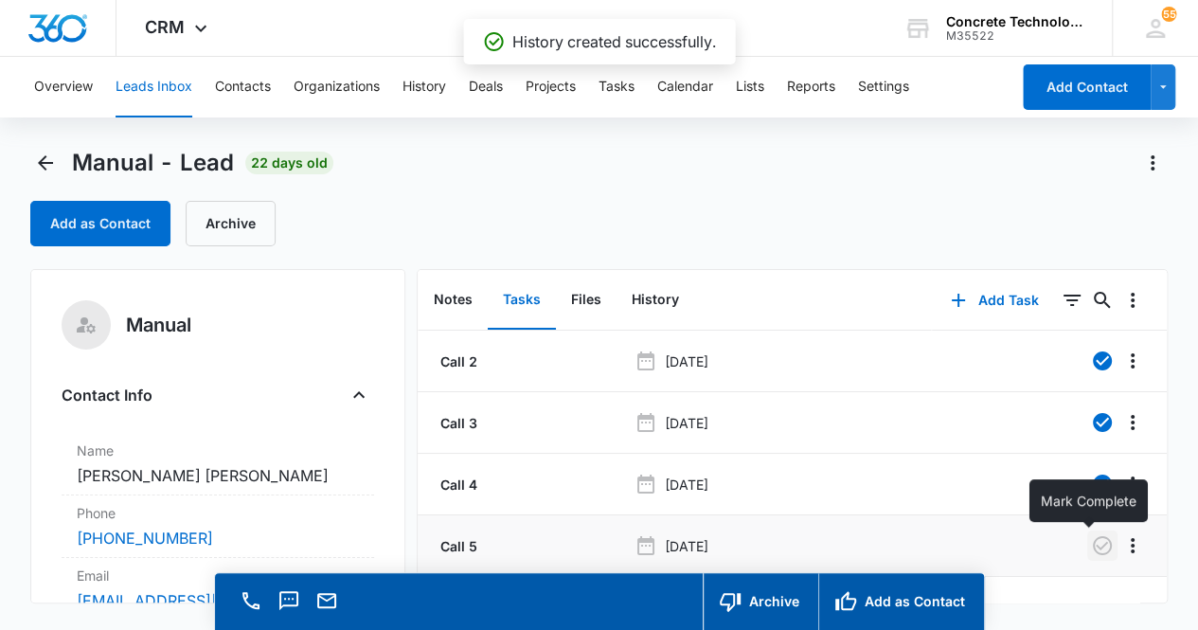
click at [1091, 549] on icon "button" at bounding box center [1102, 545] width 23 height 23
click at [983, 300] on button "Add Task" at bounding box center [994, 300] width 125 height 45
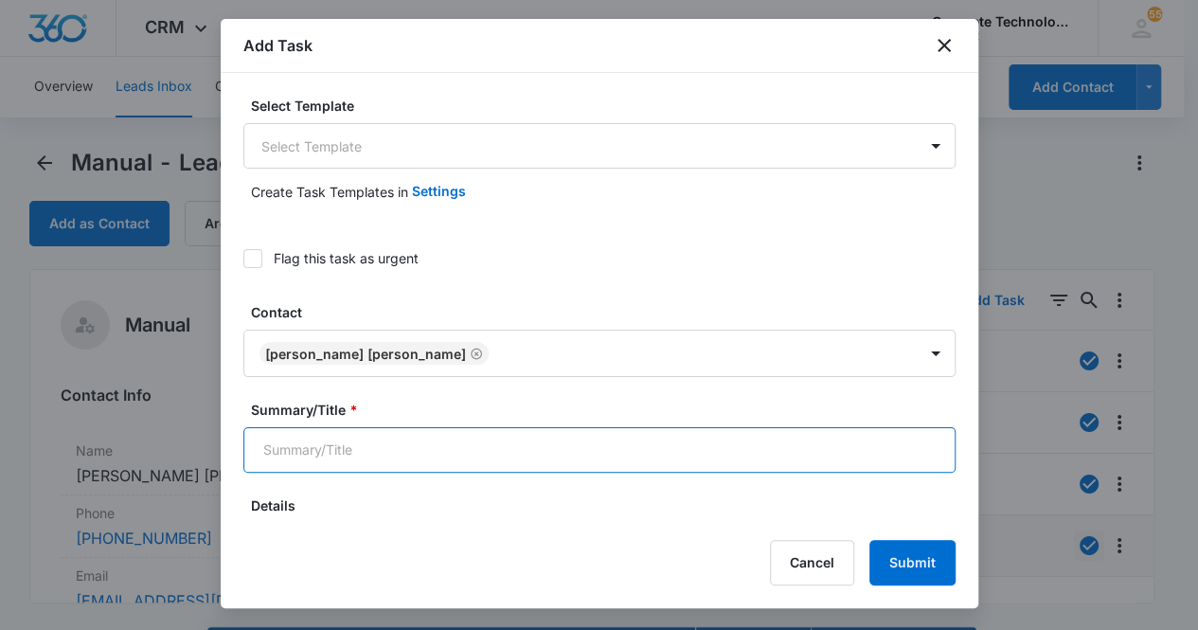
click at [398, 448] on input "Summary/Title *" at bounding box center [599, 449] width 712 height 45
type input "Follow up call"
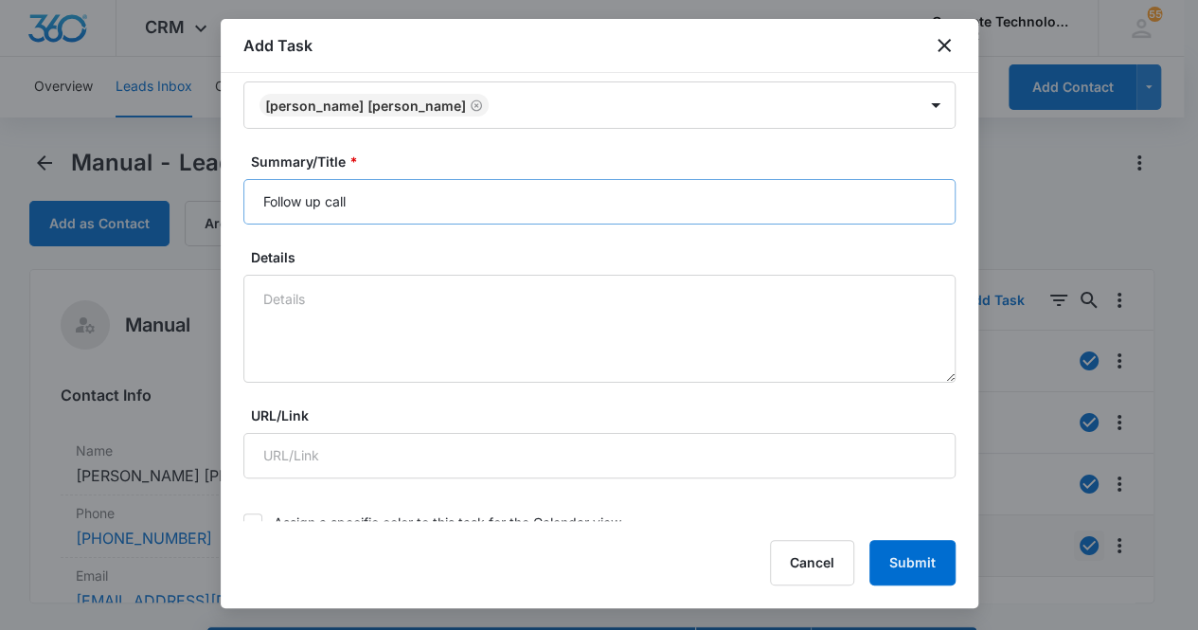
scroll to position [625, 0]
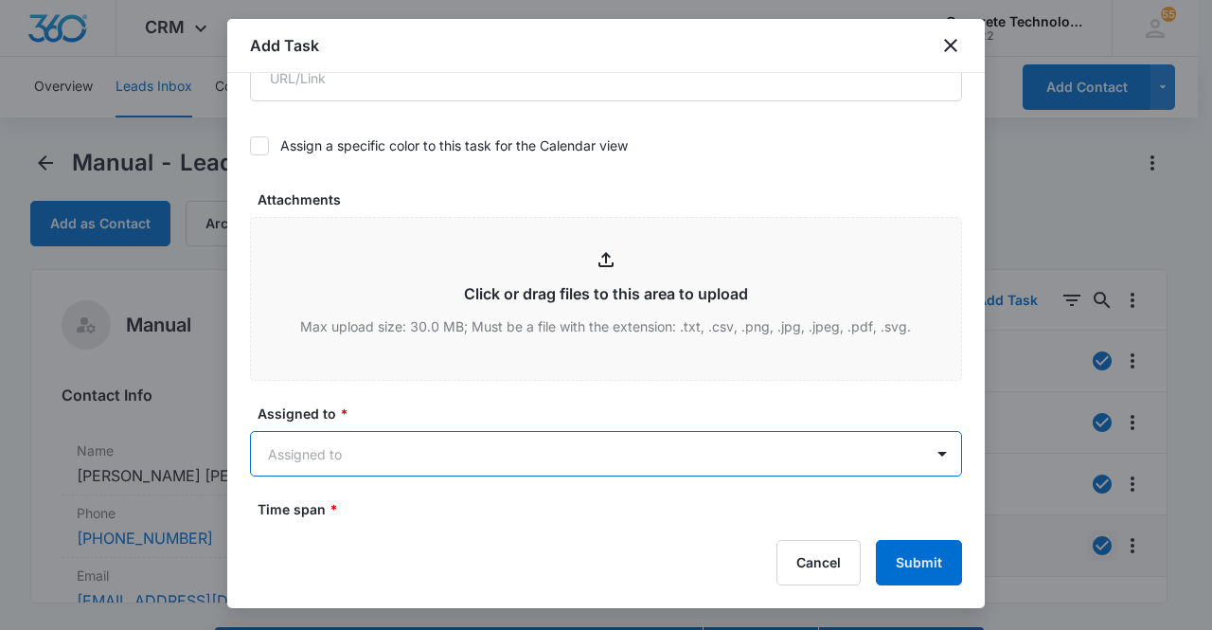
click at [417, 462] on body "CRM Apps Reputation Websites Forms CRM Email Social Content Ads Intelligence Fi…" at bounding box center [606, 342] width 1212 height 684
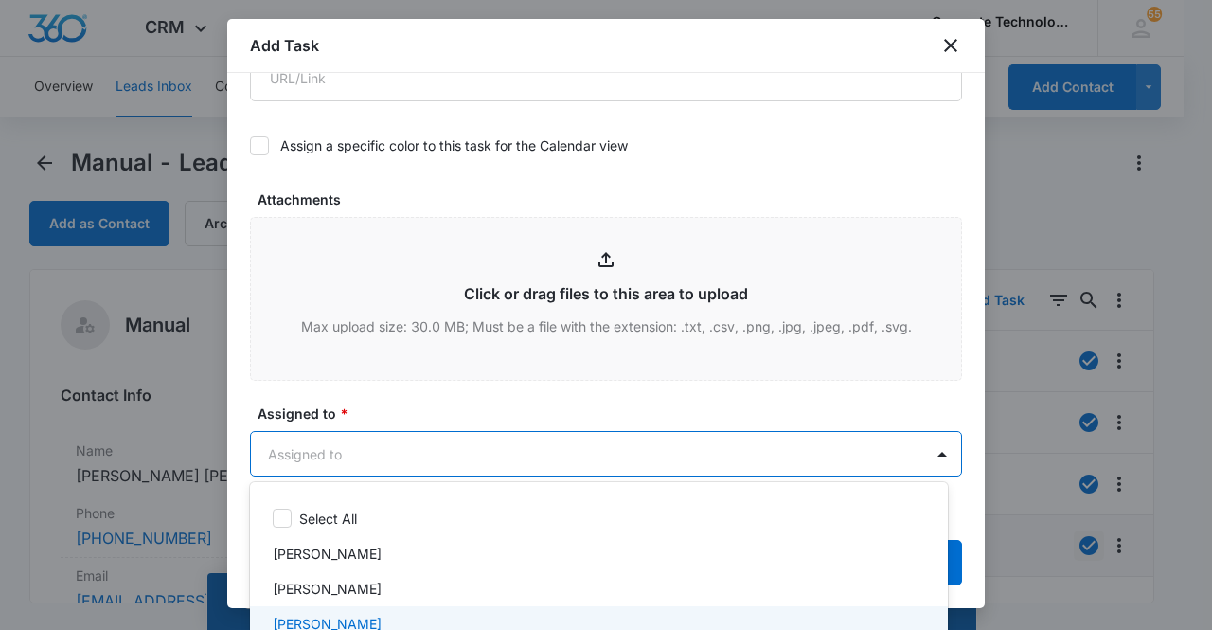
click at [381, 624] on div "[PERSON_NAME]" at bounding box center [597, 624] width 649 height 20
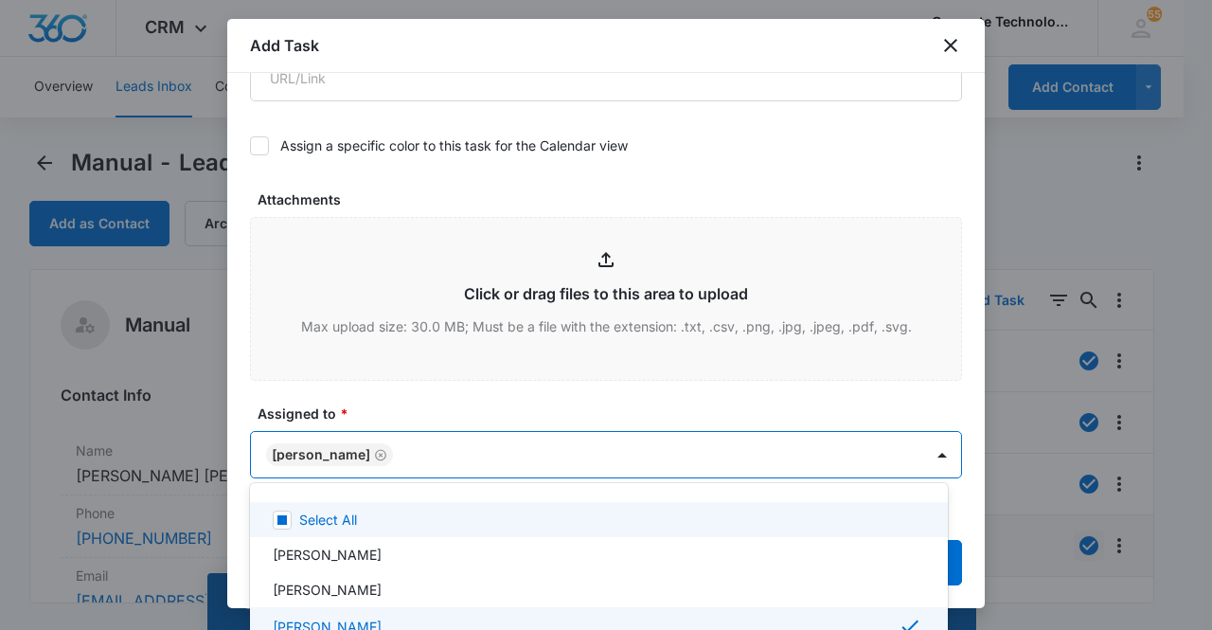
click at [316, 438] on div at bounding box center [606, 315] width 1212 height 630
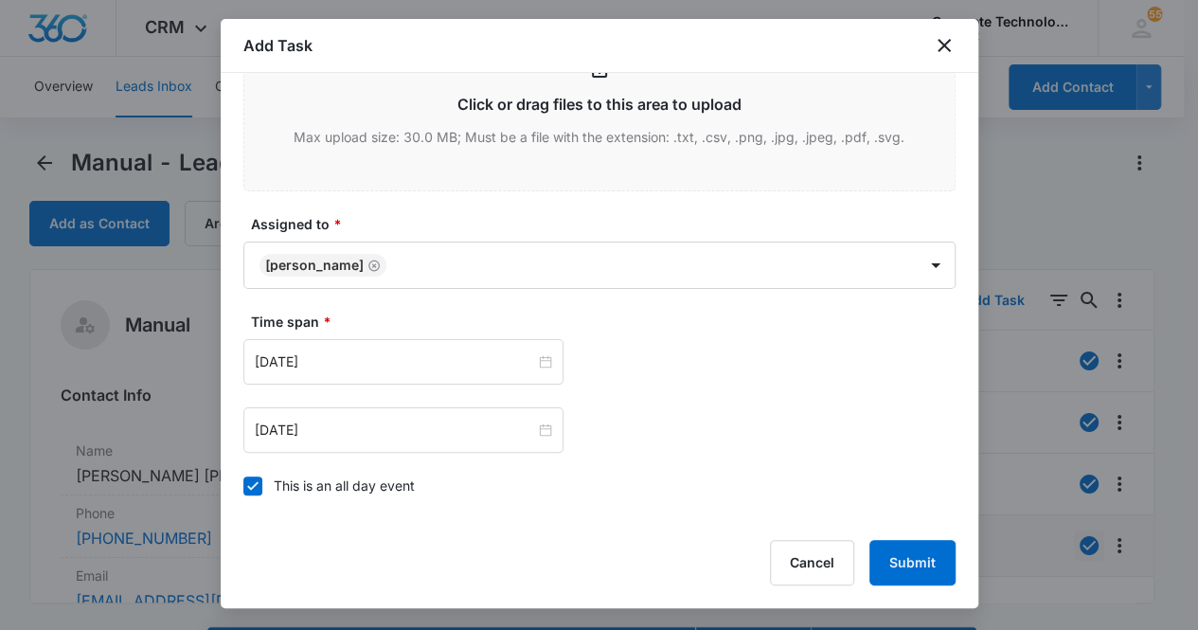
scroll to position [903, 0]
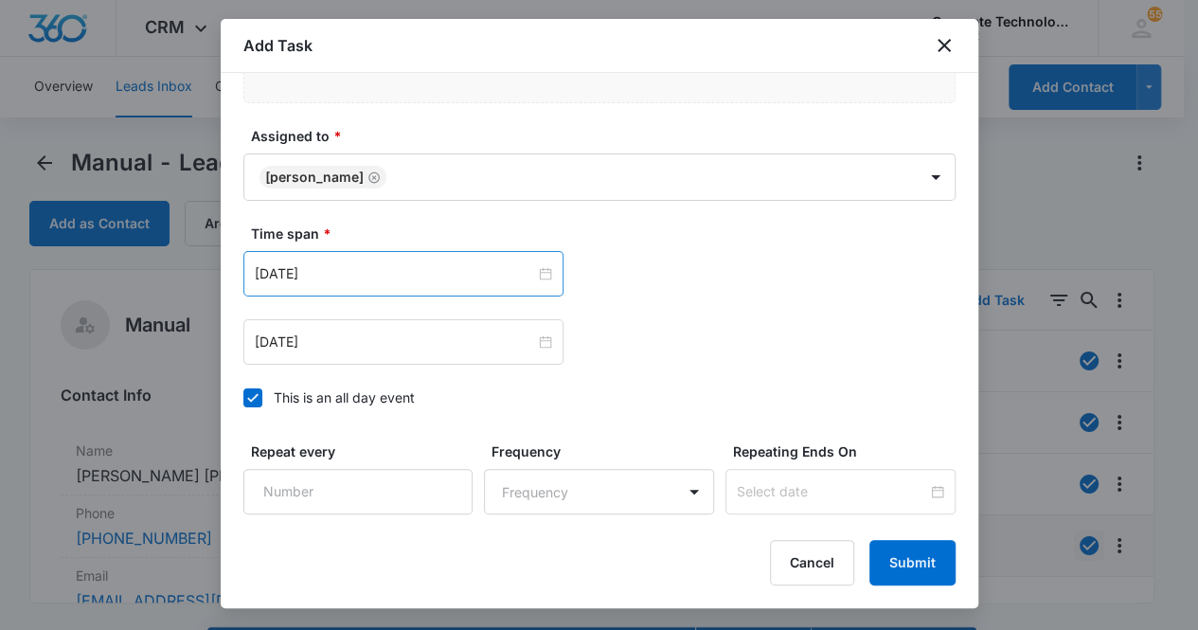
click at [408, 257] on div "[DATE]" at bounding box center [403, 273] width 320 height 45
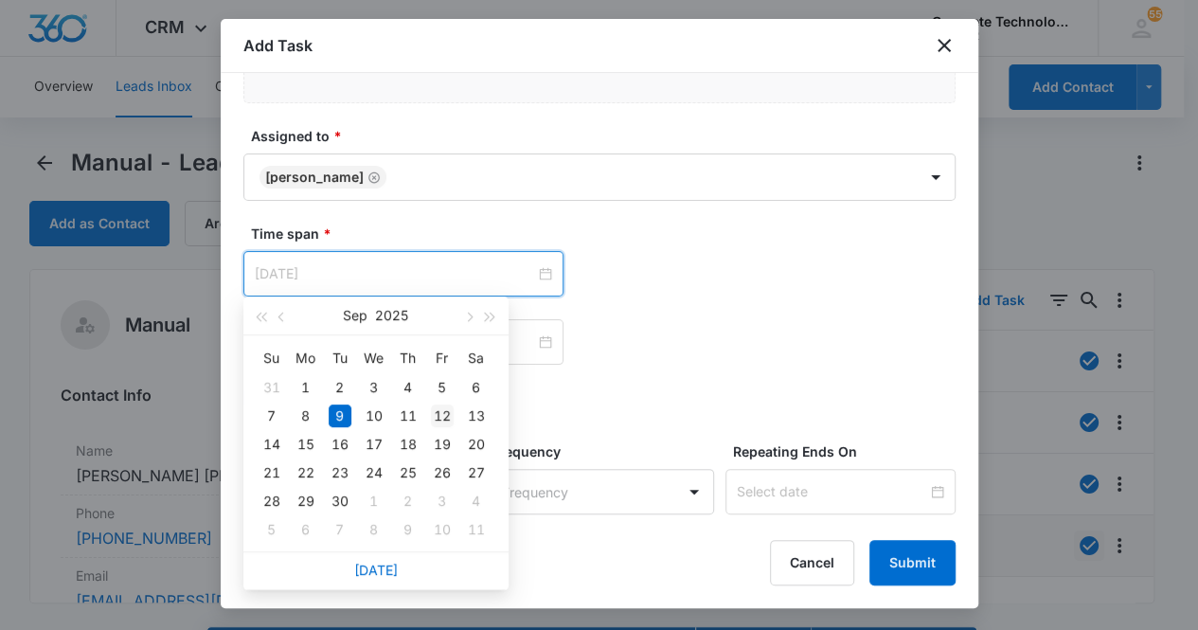
type input "[DATE]"
click at [443, 413] on div "12" at bounding box center [442, 415] width 23 height 23
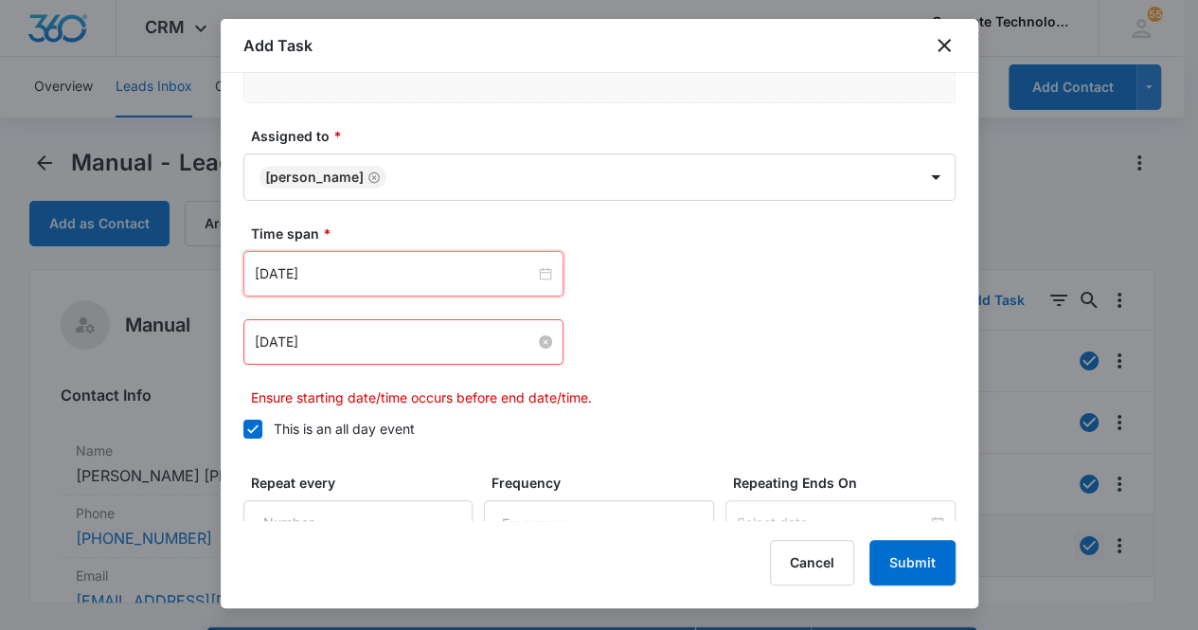
click at [392, 346] on input "[DATE]" at bounding box center [395, 342] width 280 height 21
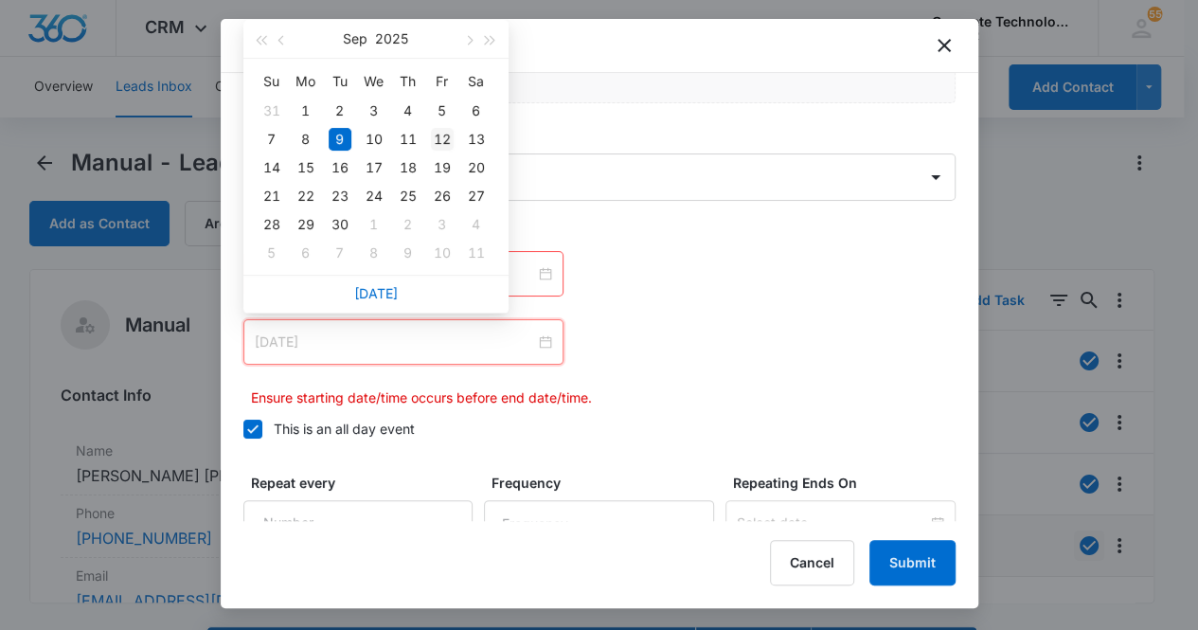
type input "[DATE]"
click at [443, 134] on div "12" at bounding box center [442, 139] width 23 height 23
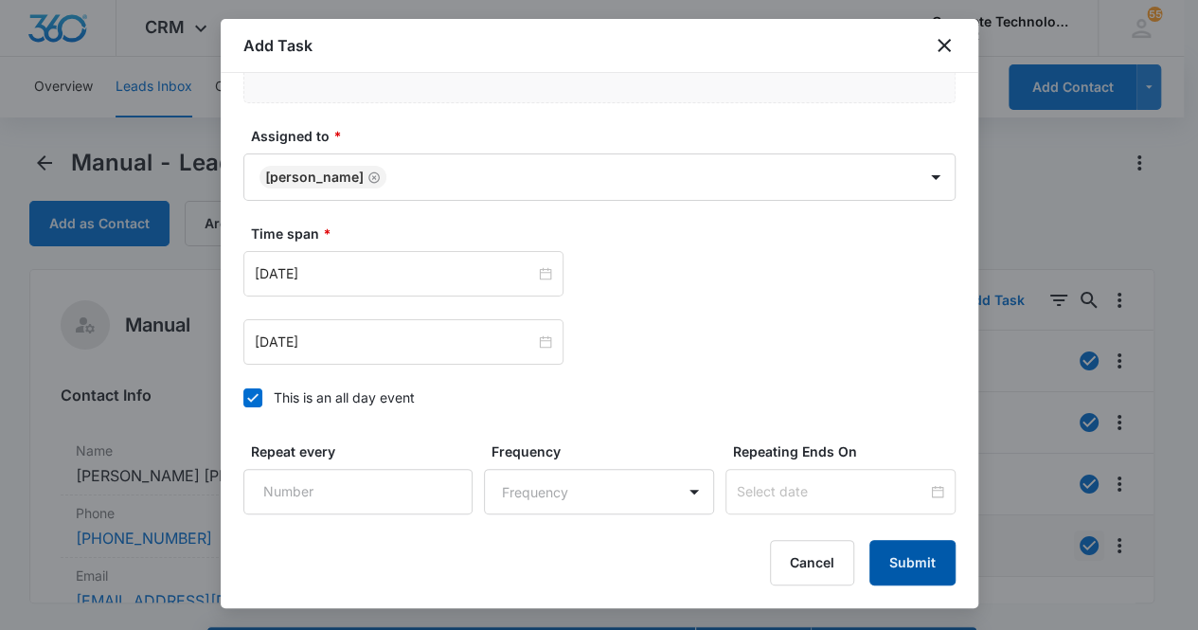
click at [911, 565] on button "Submit" at bounding box center [912, 562] width 86 height 45
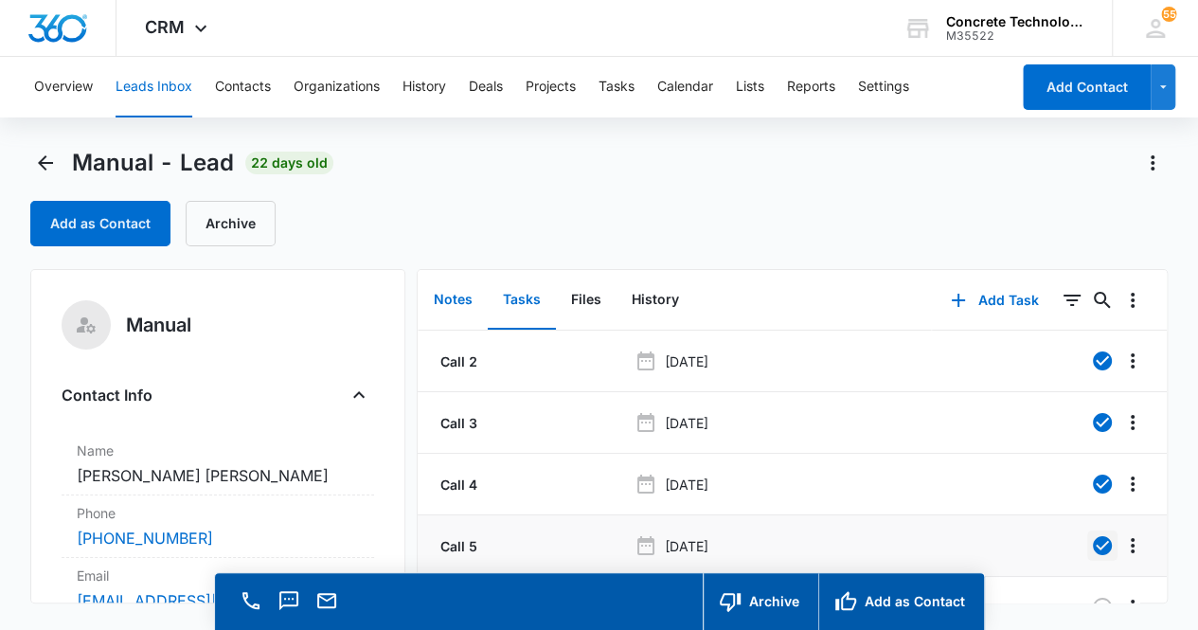
click at [456, 306] on button "Notes" at bounding box center [453, 300] width 69 height 59
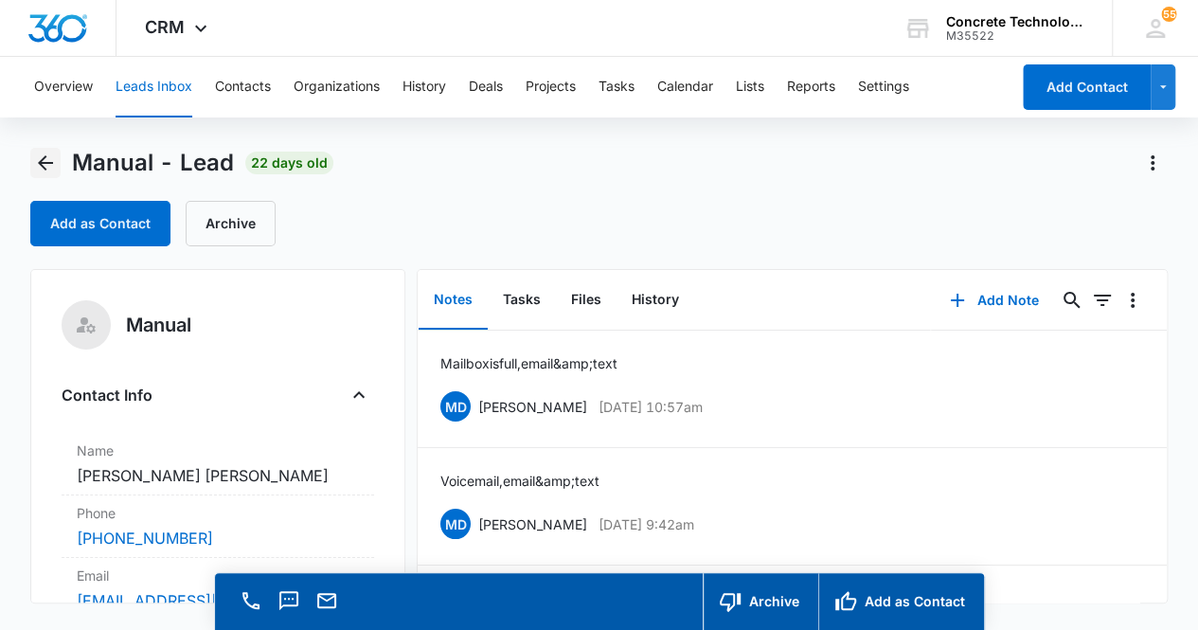
click at [51, 168] on icon "Back" at bounding box center [45, 163] width 23 height 23
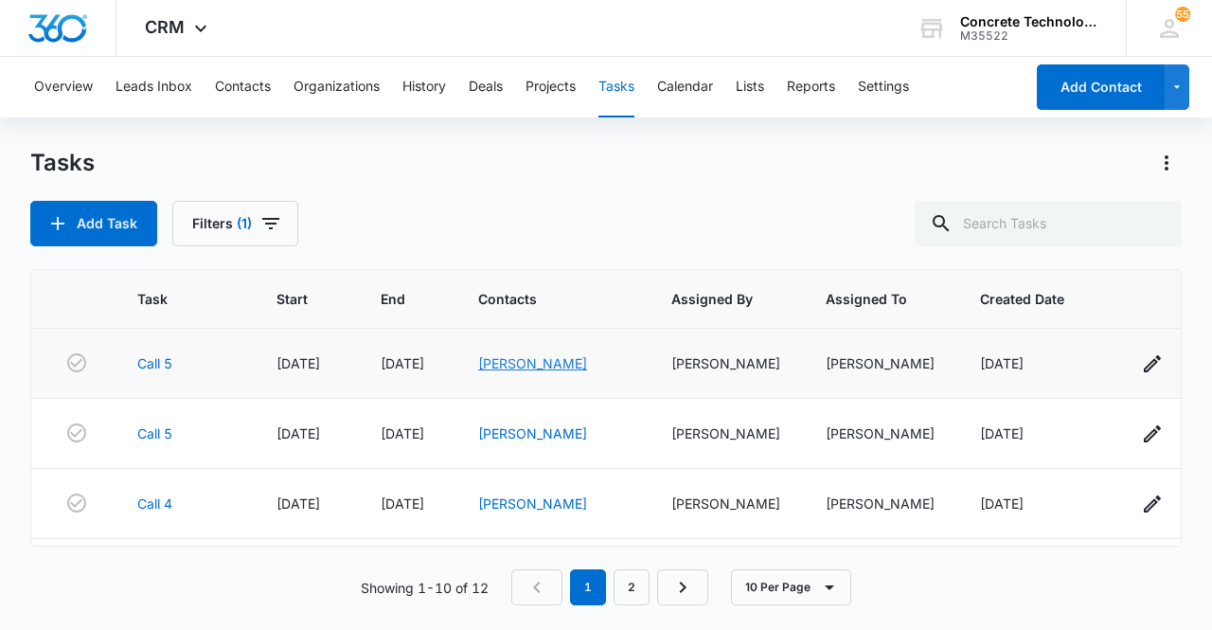
click at [537, 361] on link "[PERSON_NAME]" at bounding box center [532, 363] width 109 height 16
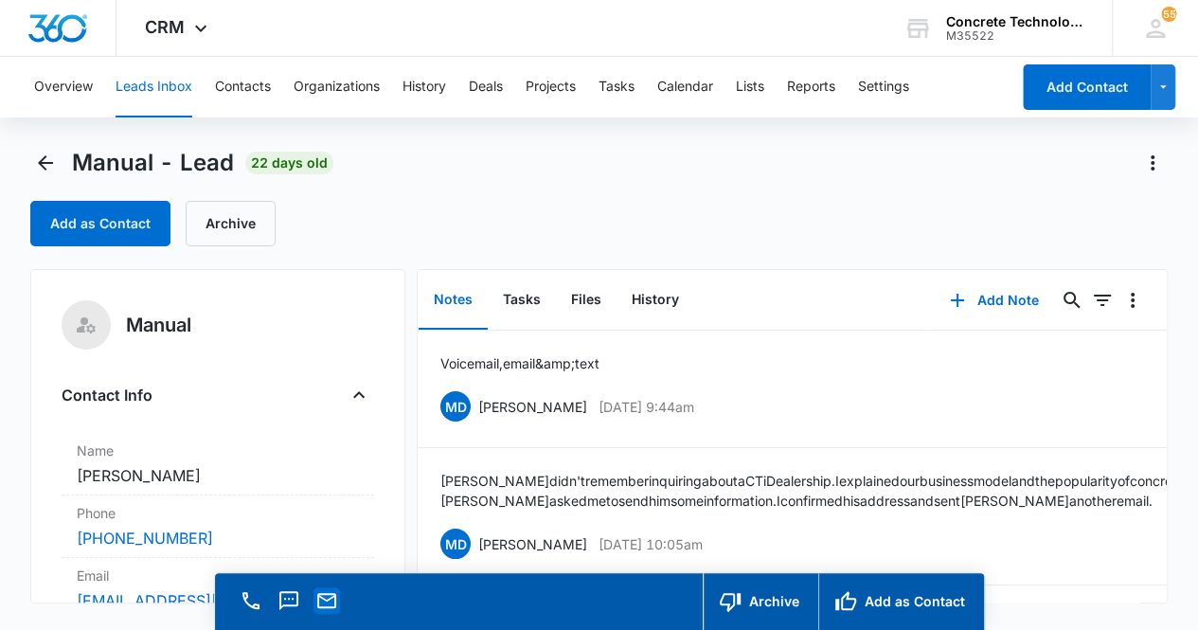
click at [329, 603] on icon "Email" at bounding box center [326, 600] width 23 height 23
click at [979, 302] on button "Add Note" at bounding box center [994, 300] width 126 height 45
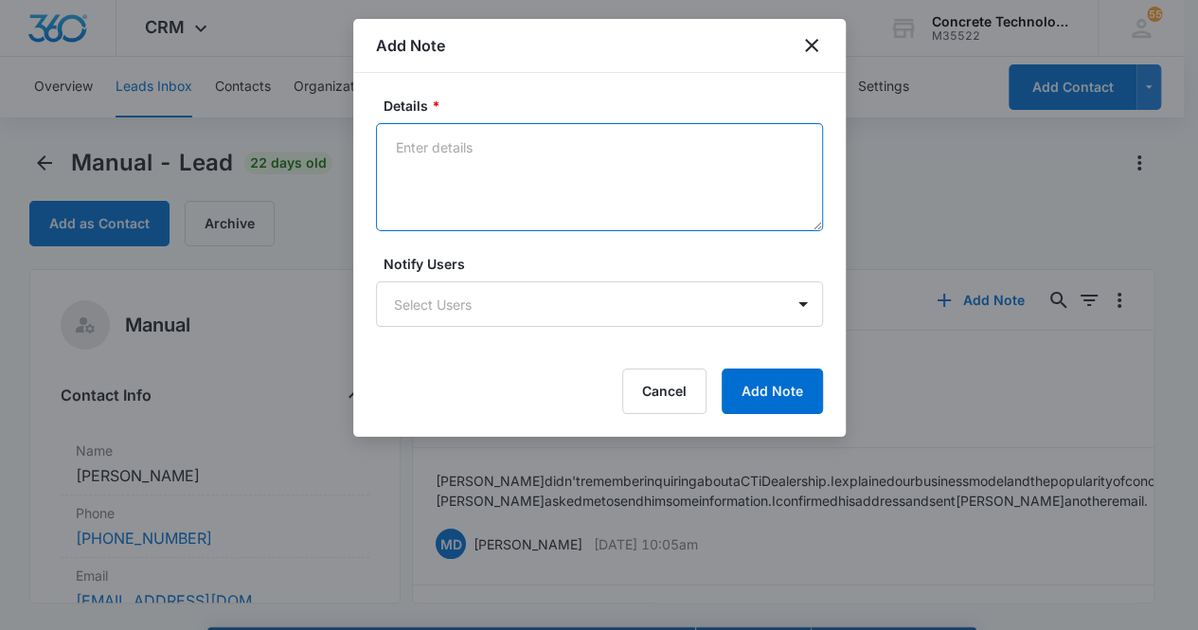
click at [509, 164] on textarea "Details *" at bounding box center [599, 177] width 447 height 108
type textarea "Voicemail, email & text"
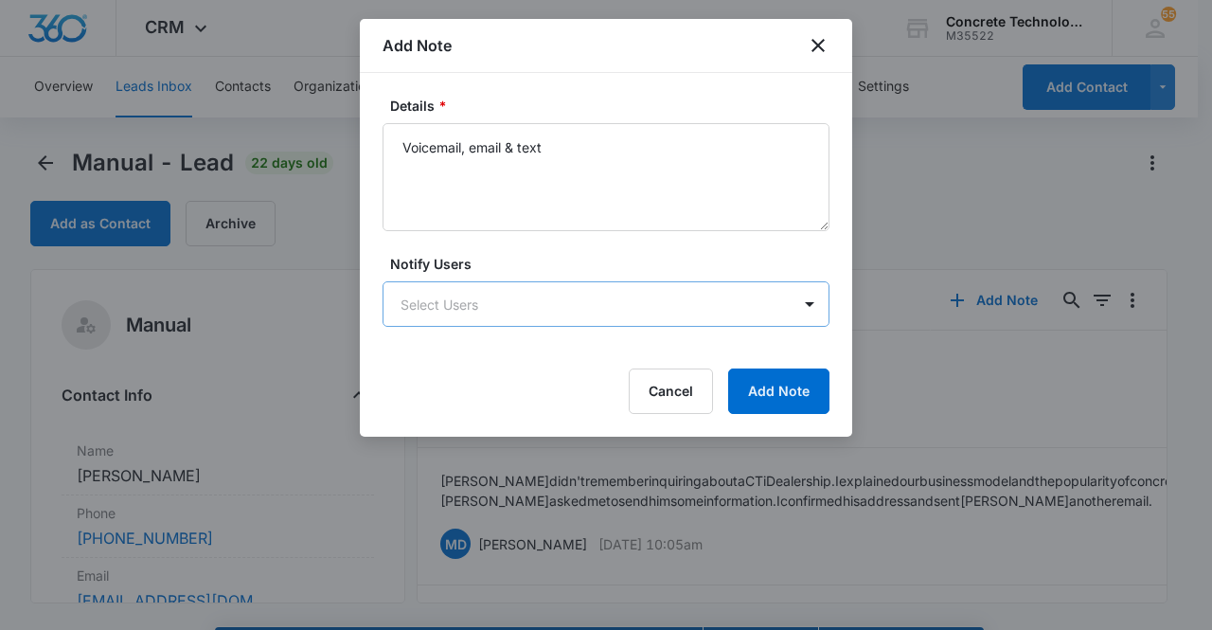
click at [578, 304] on body "CRM Apps Reputation Websites Forms CRM Email Social Content Ads Intelligence Fi…" at bounding box center [606, 342] width 1212 height 684
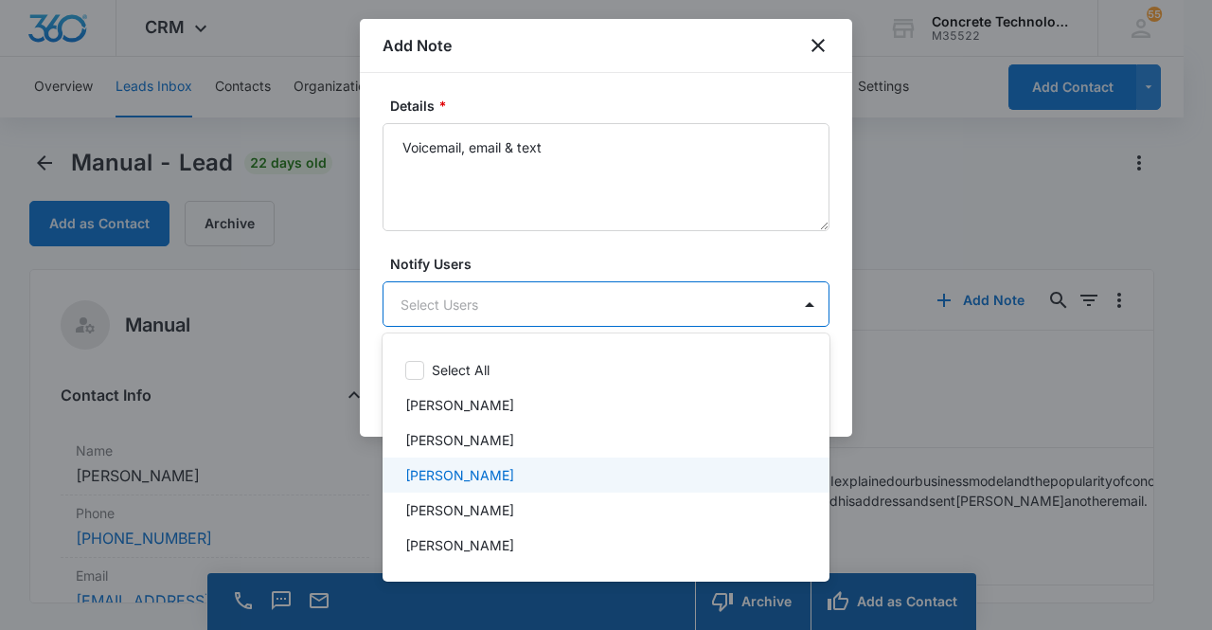
click at [541, 474] on div "[PERSON_NAME]" at bounding box center [604, 475] width 398 height 20
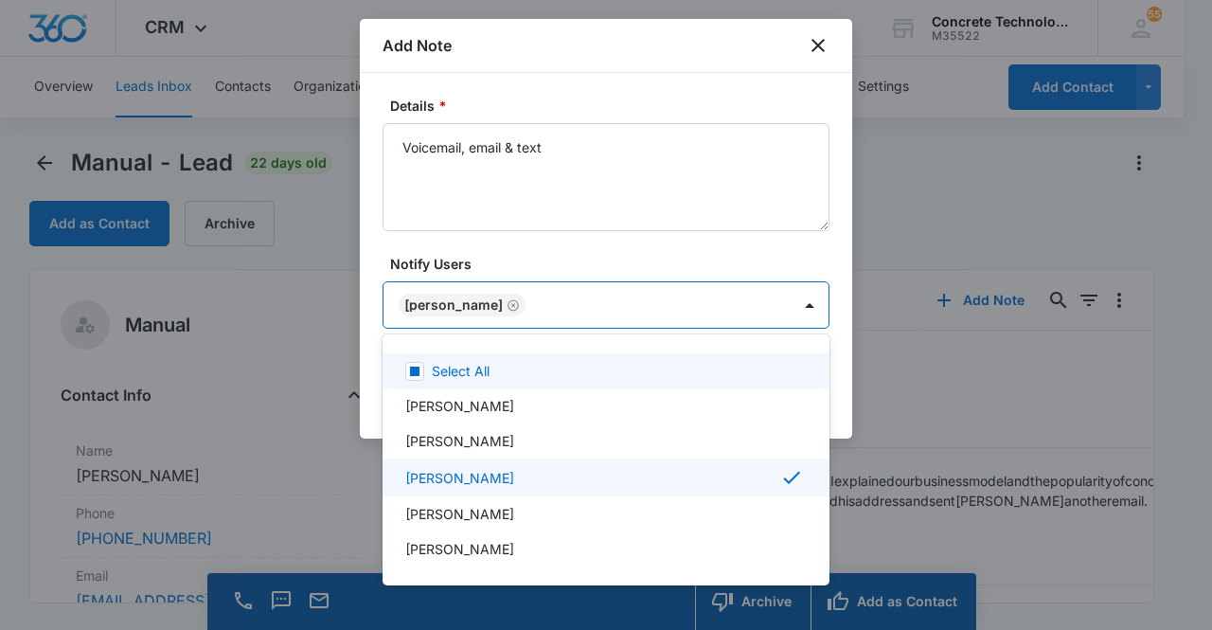
click at [561, 303] on div at bounding box center [606, 315] width 1212 height 630
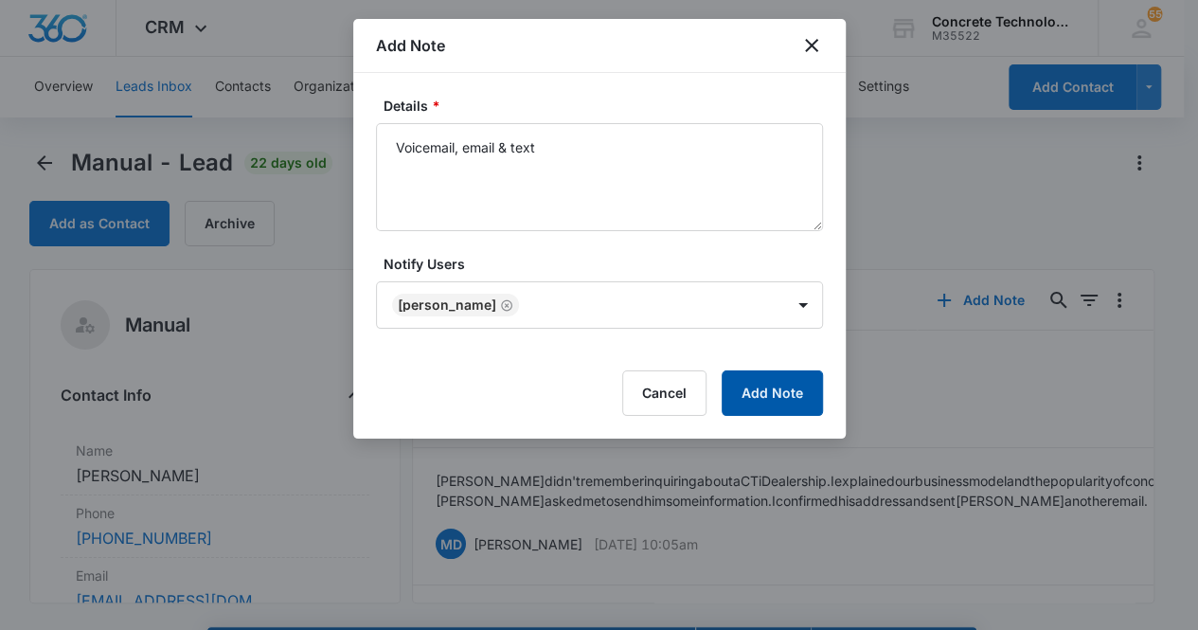
click at [756, 393] on button "Add Note" at bounding box center [772, 392] width 101 height 45
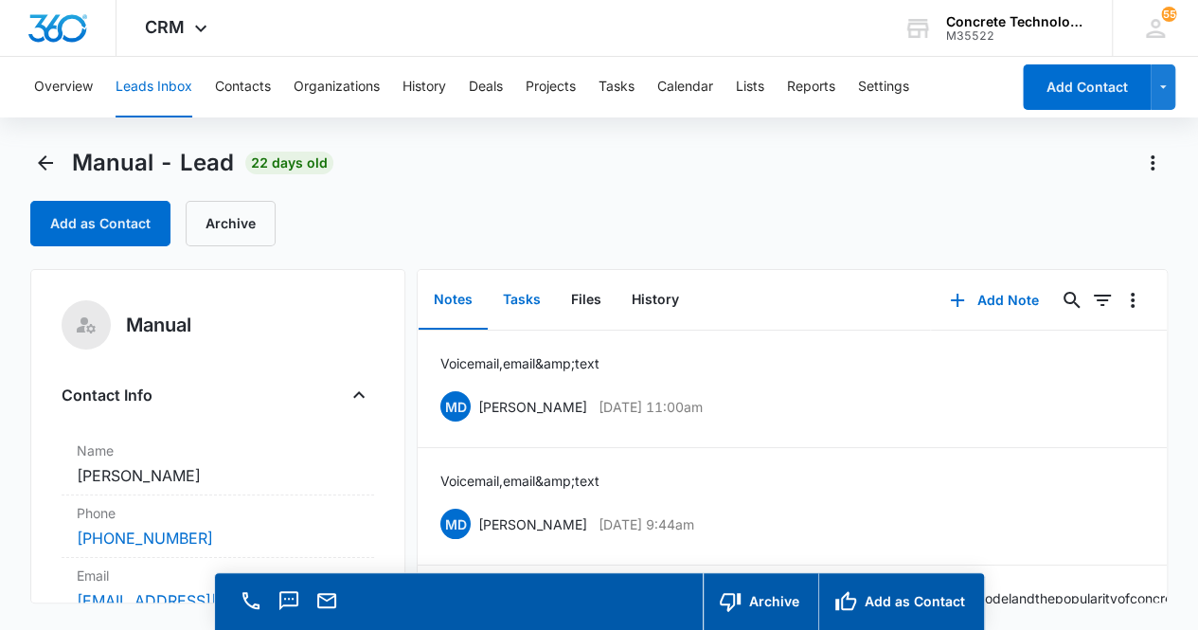
click at [524, 304] on button "Tasks" at bounding box center [522, 300] width 68 height 59
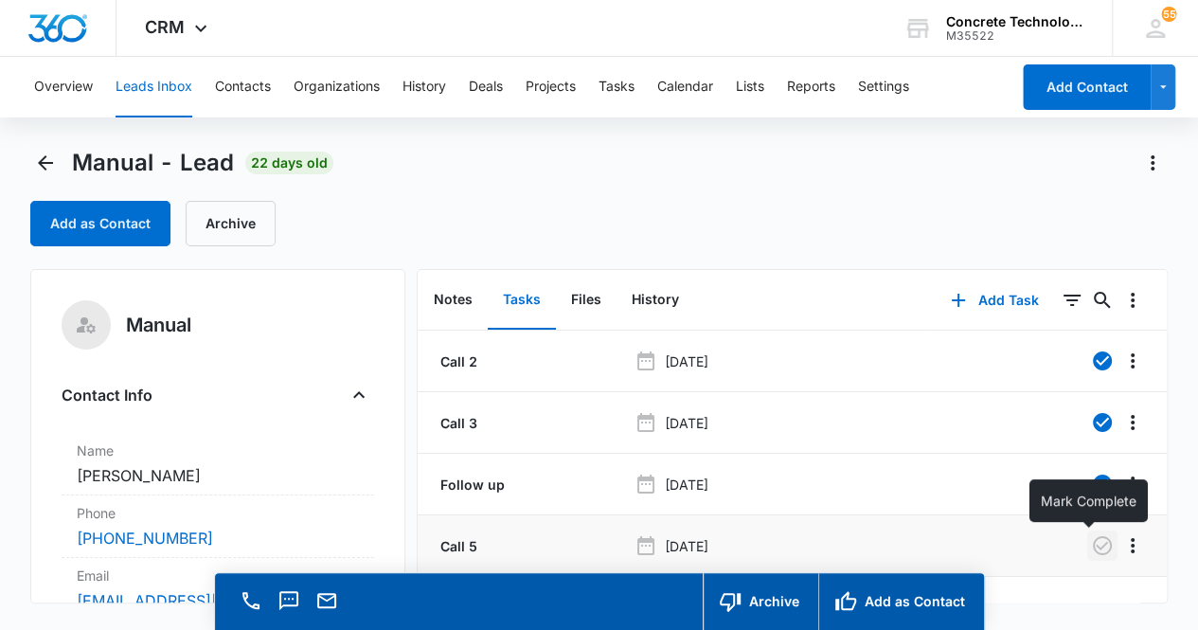
click at [1091, 546] on icon "button" at bounding box center [1102, 545] width 23 height 23
click at [980, 307] on button "Add Task" at bounding box center [994, 300] width 125 height 45
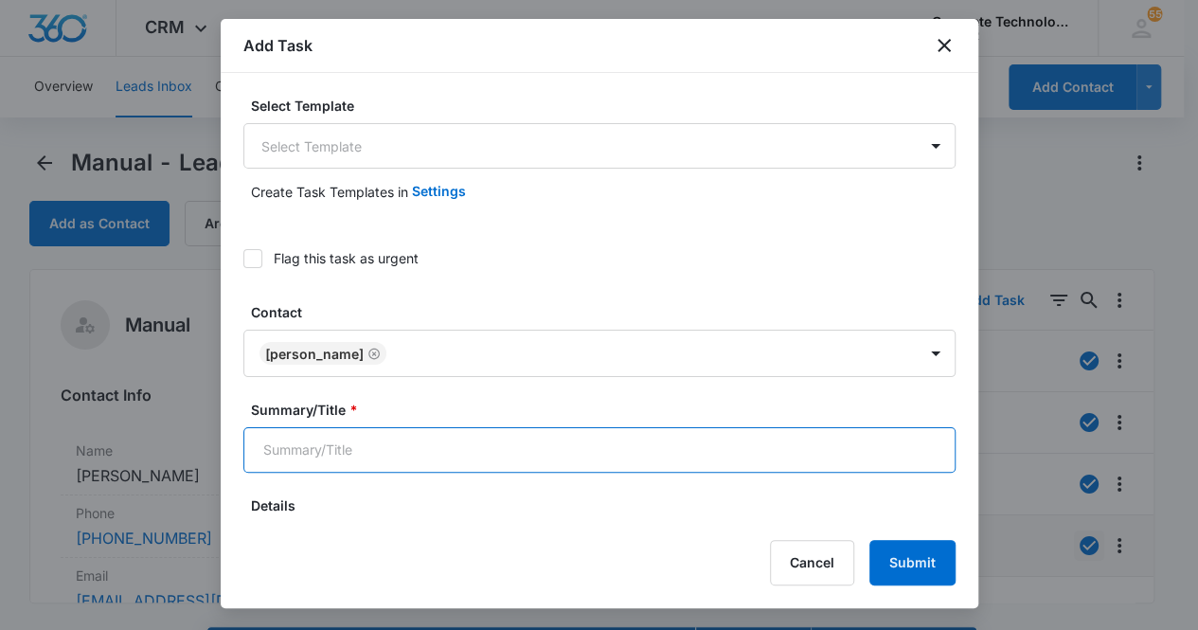
click at [502, 456] on input "Summary/Title *" at bounding box center [599, 449] width 712 height 45
type input "Follow up call"
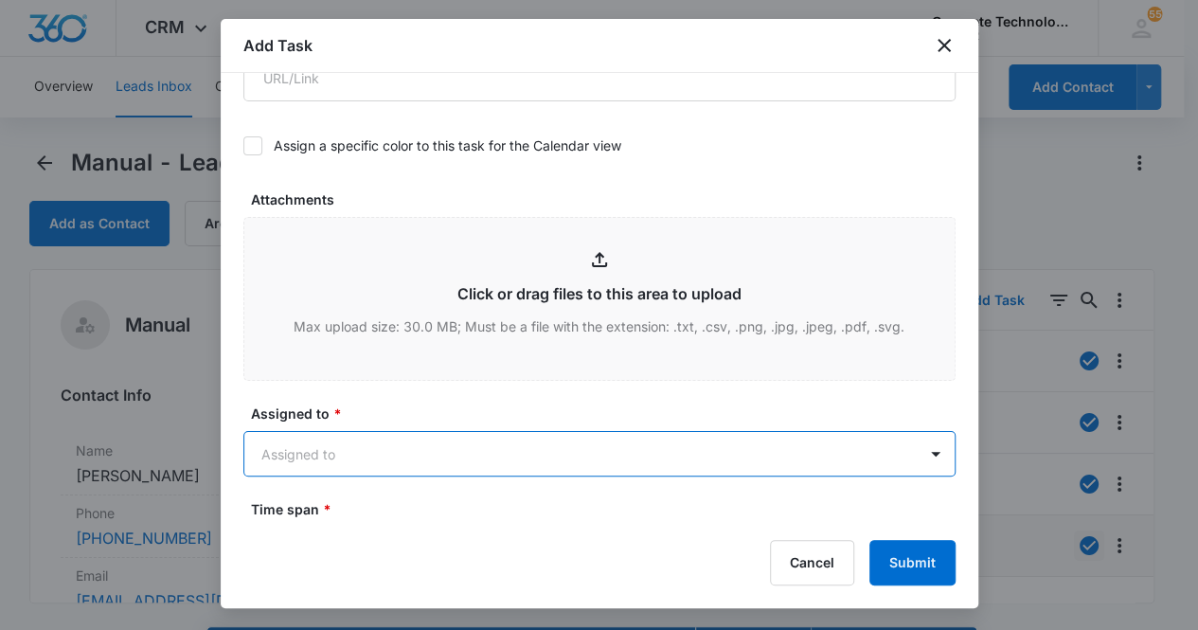
scroll to position [875, 0]
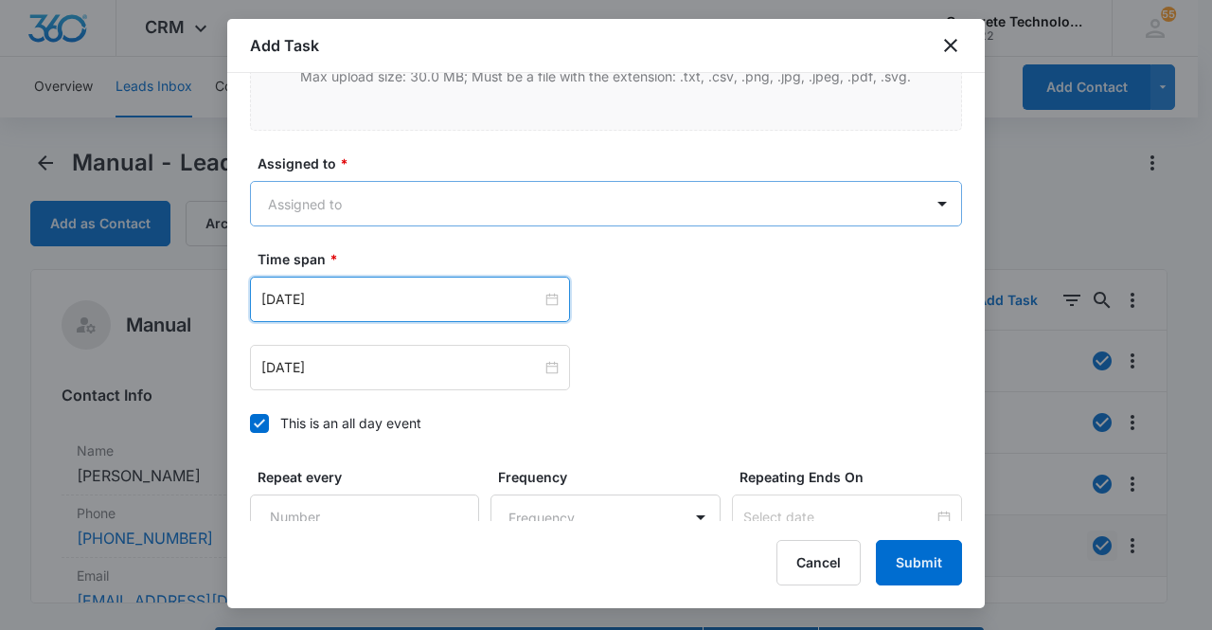
click at [348, 184] on body "CRM Apps Reputation Websites Forms CRM Email Social Content Ads Intelligence Fi…" at bounding box center [606, 342] width 1212 height 684
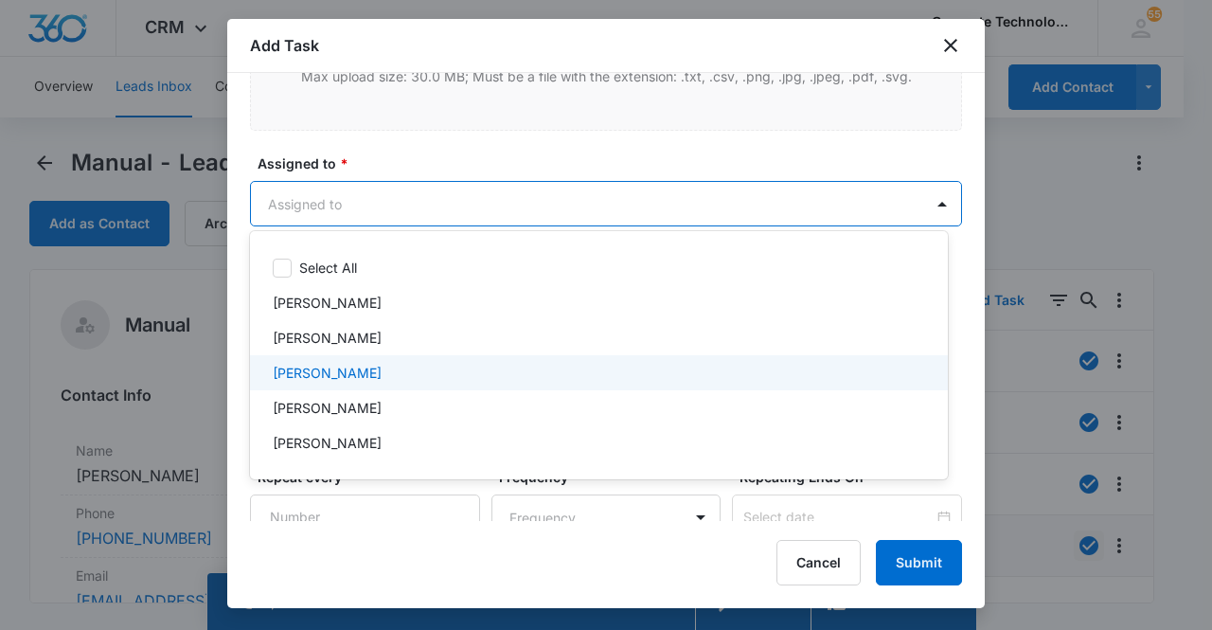
click at [344, 365] on p "[PERSON_NAME]" at bounding box center [327, 373] width 109 height 20
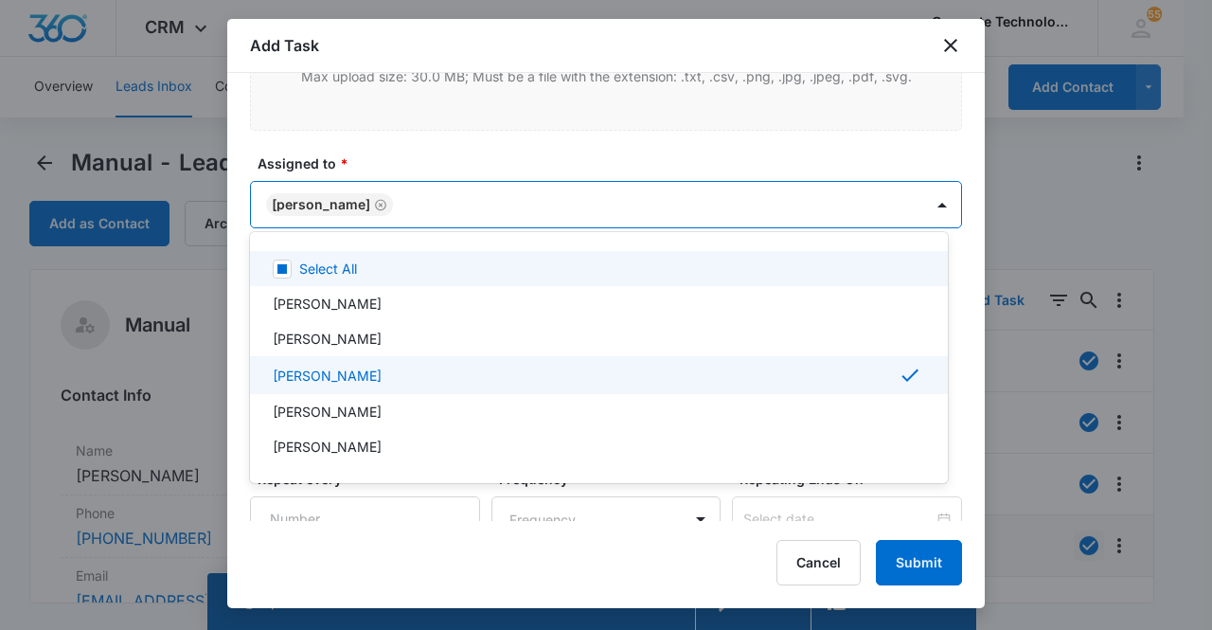
click at [307, 199] on div at bounding box center [606, 315] width 1212 height 630
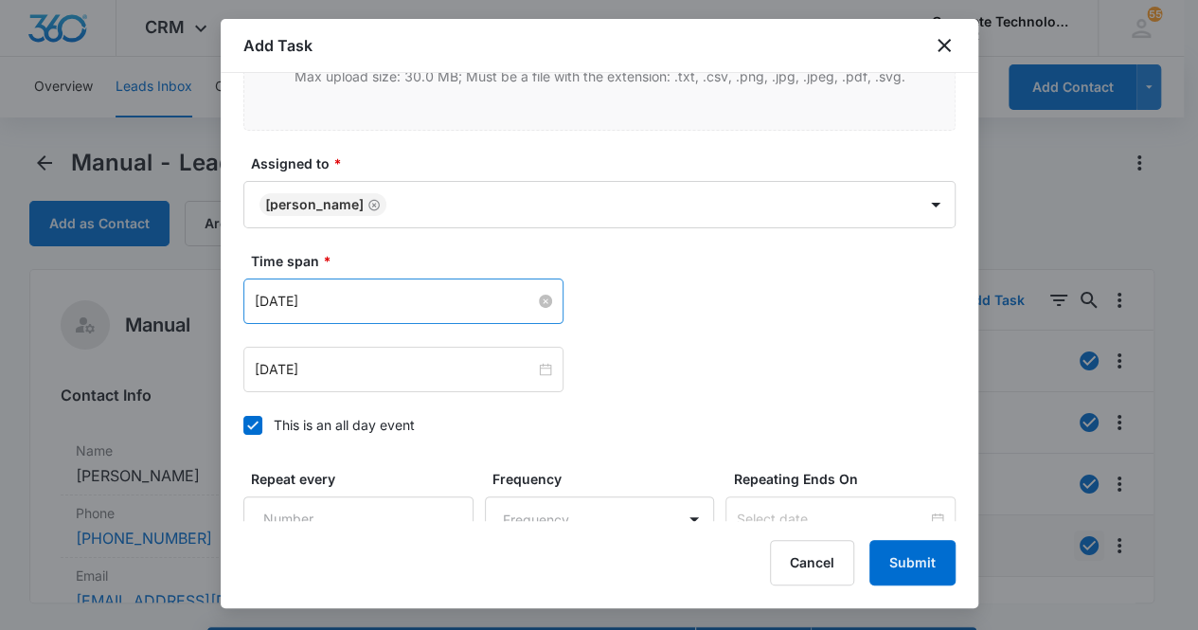
click at [384, 302] on input "[DATE]" at bounding box center [395, 301] width 280 height 21
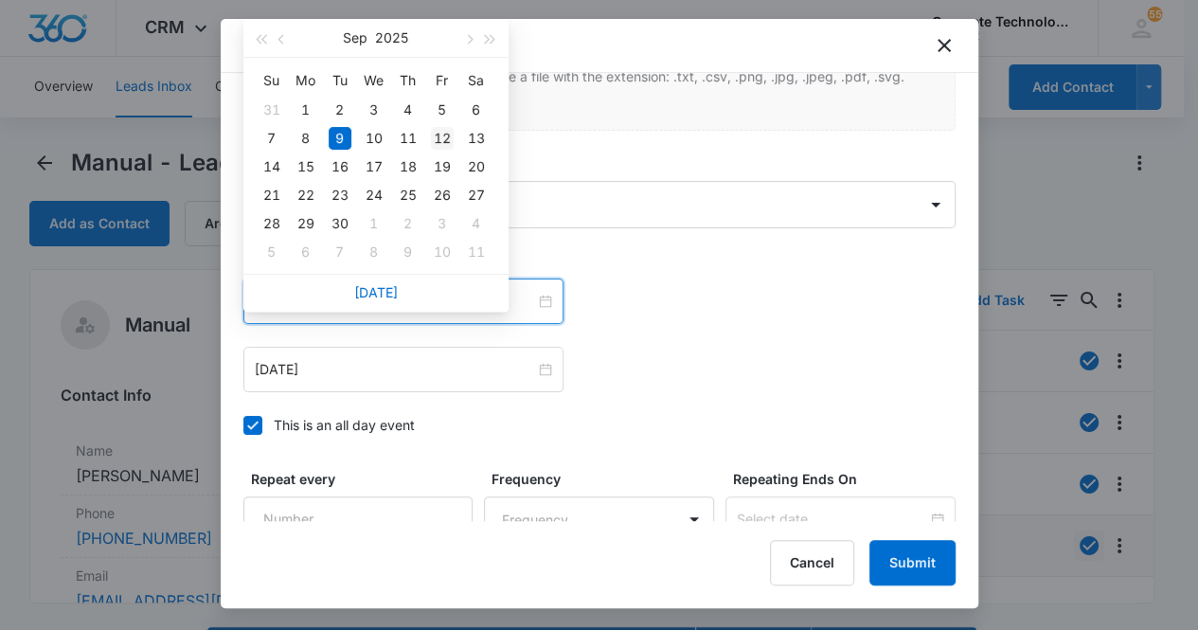
type input "[DATE]"
click at [442, 137] on div "12" at bounding box center [442, 138] width 23 height 23
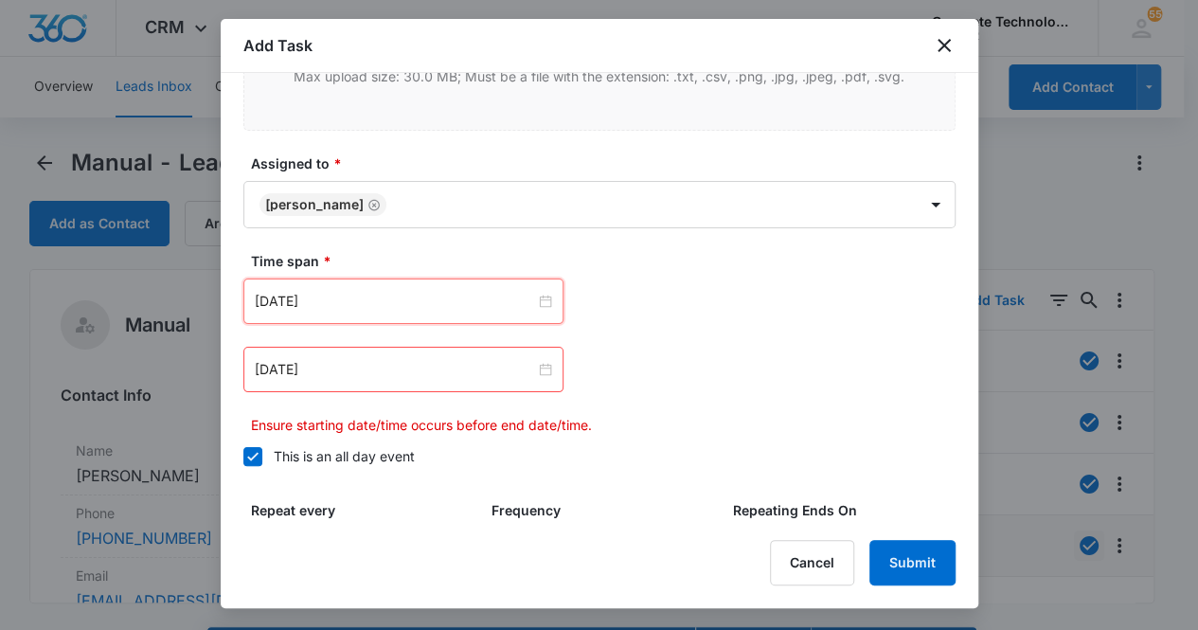
click at [404, 380] on div "[DATE]" at bounding box center [403, 369] width 320 height 45
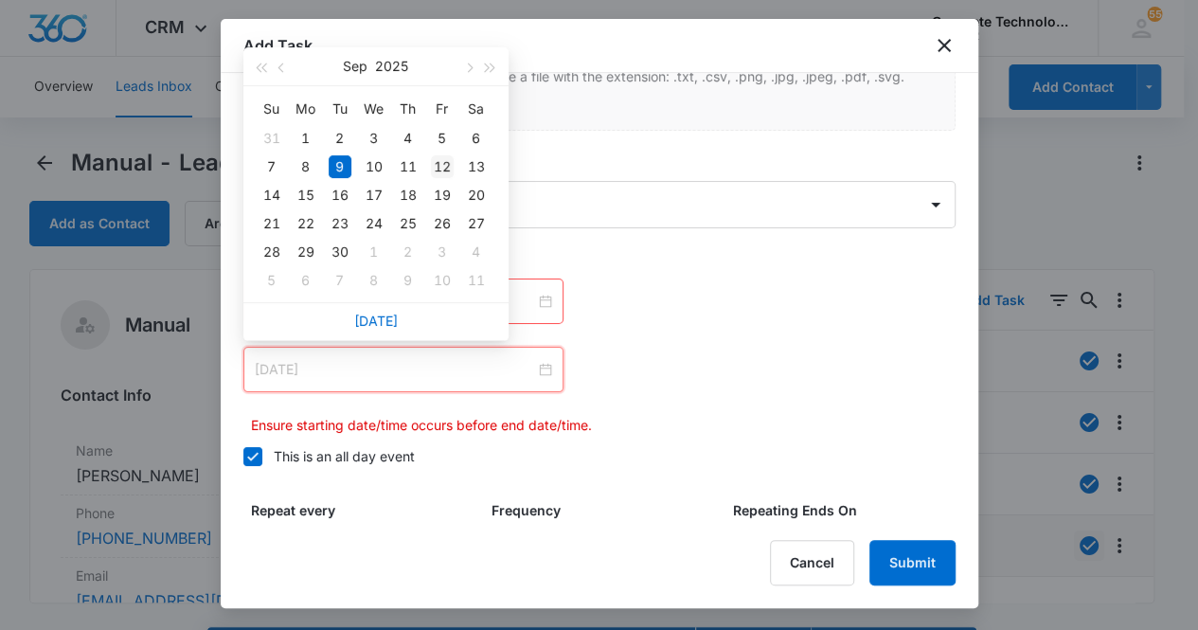
type input "[DATE]"
click at [439, 171] on div "12" at bounding box center [442, 166] width 23 height 23
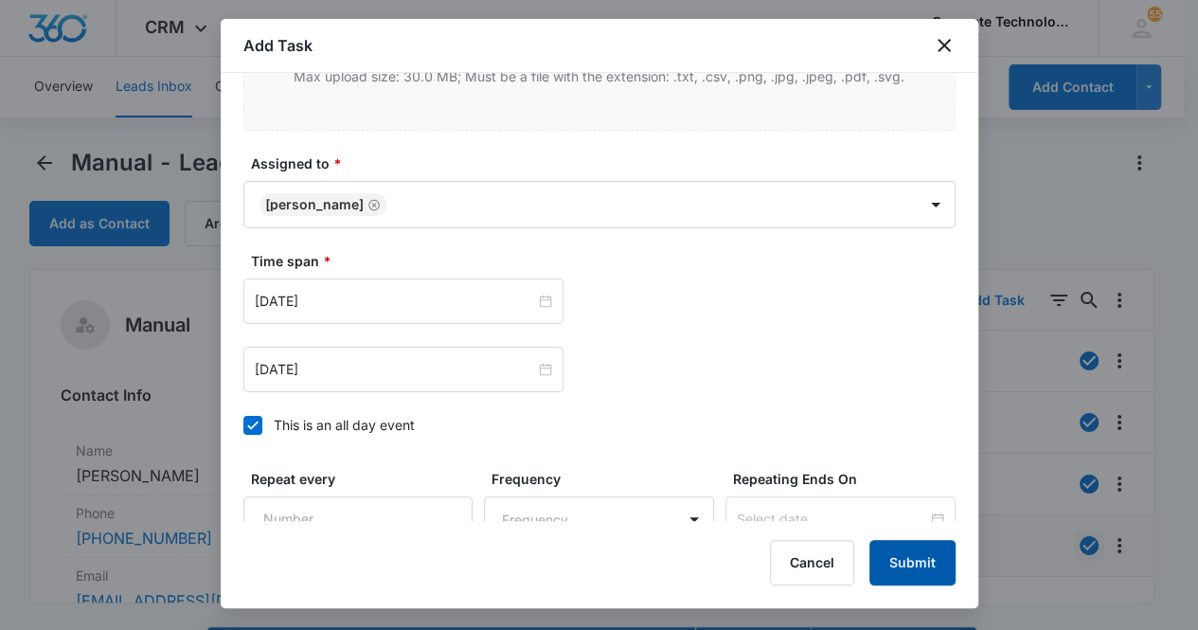
click at [930, 560] on button "Submit" at bounding box center [912, 562] width 86 height 45
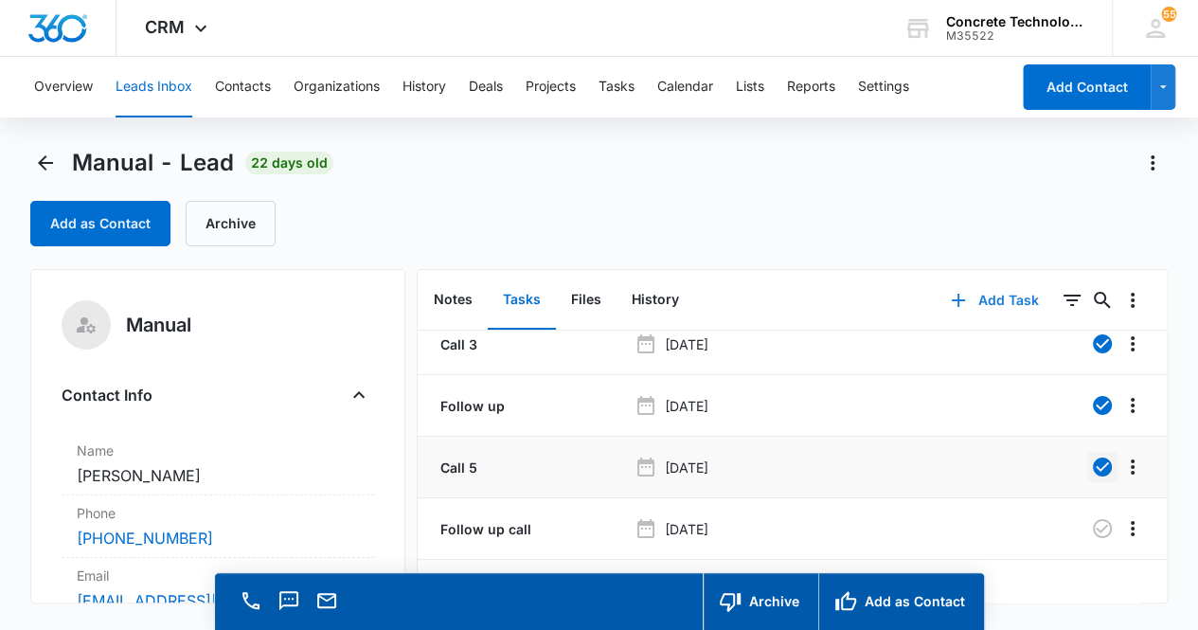
scroll to position [91, 0]
click at [457, 297] on button "Notes" at bounding box center [453, 300] width 69 height 59
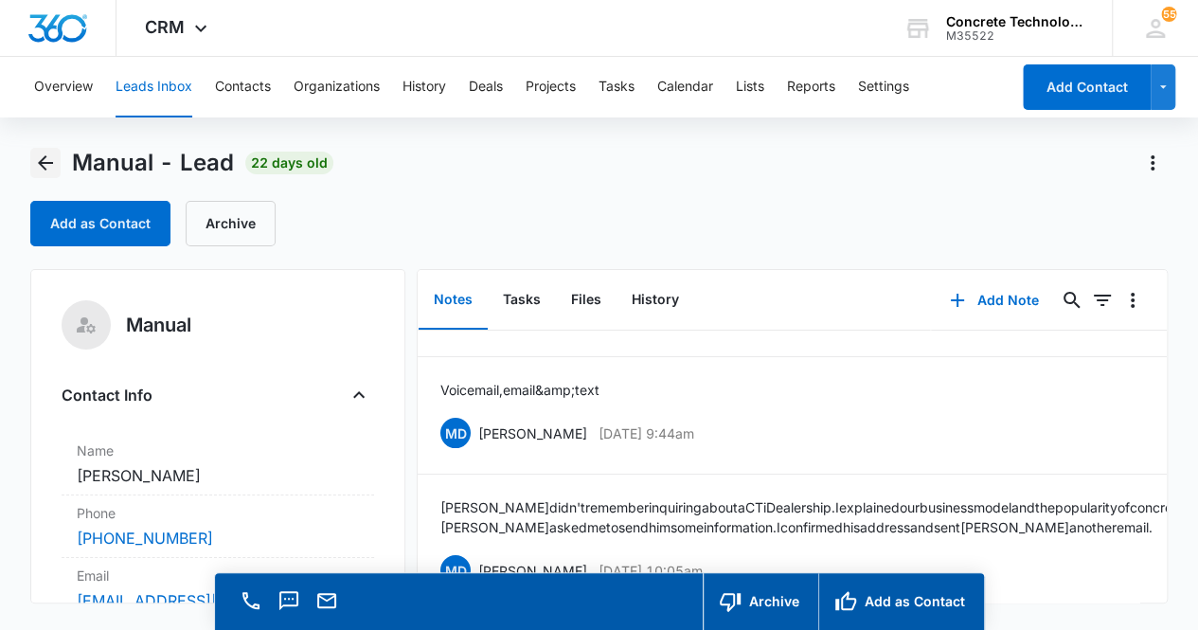
click at [45, 165] on icon "Back" at bounding box center [45, 163] width 23 height 23
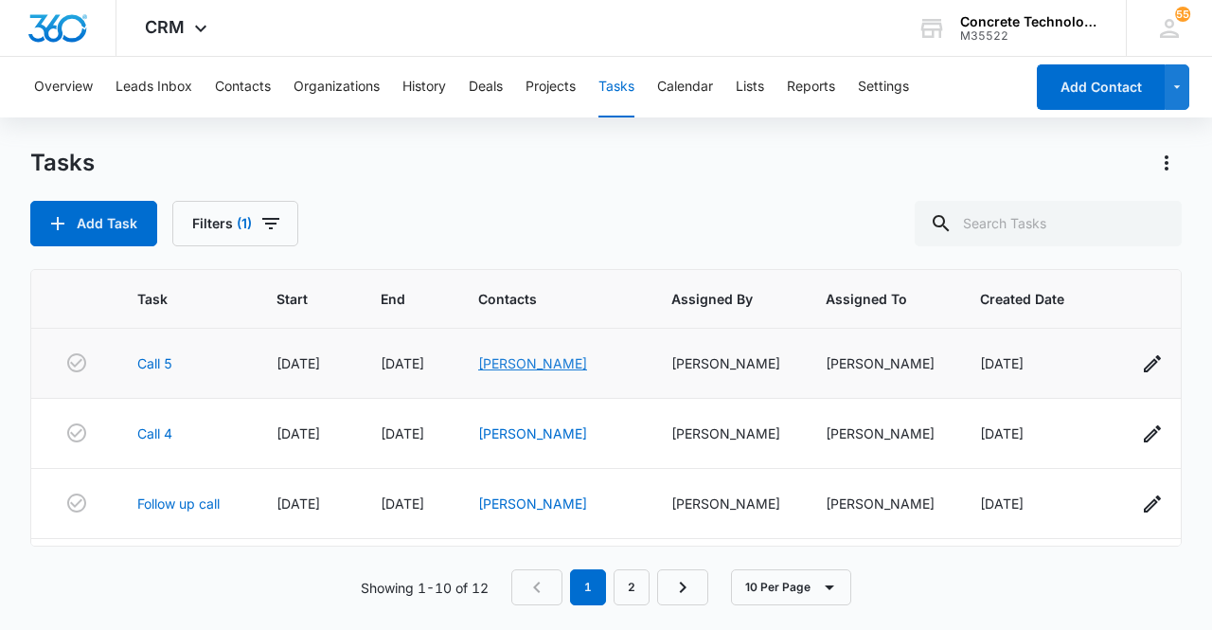
click at [526, 367] on link "[PERSON_NAME]" at bounding box center [532, 363] width 109 height 16
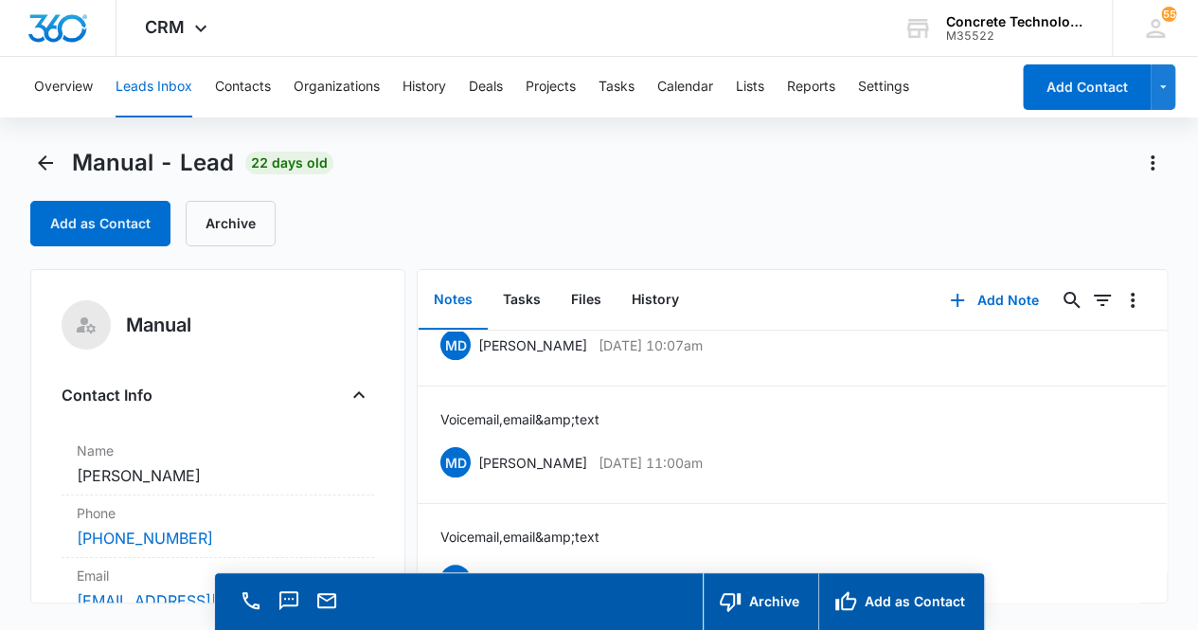
scroll to position [210, 0]
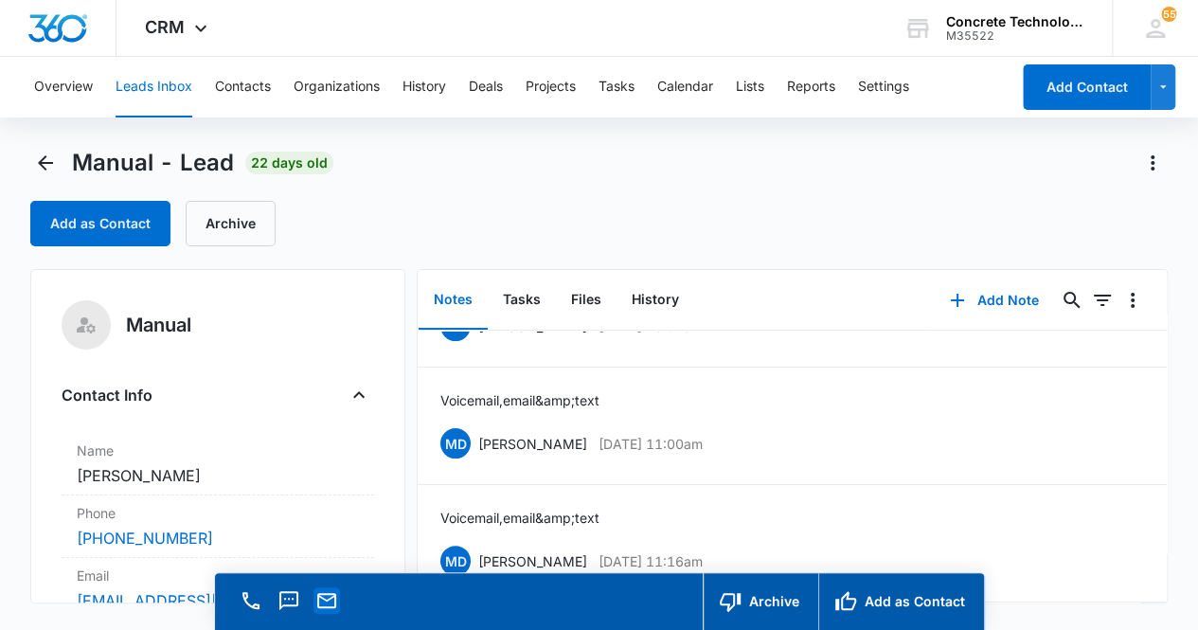
click at [330, 608] on icon "Email" at bounding box center [326, 600] width 23 height 23
click at [988, 298] on button "Add Note" at bounding box center [994, 300] width 126 height 45
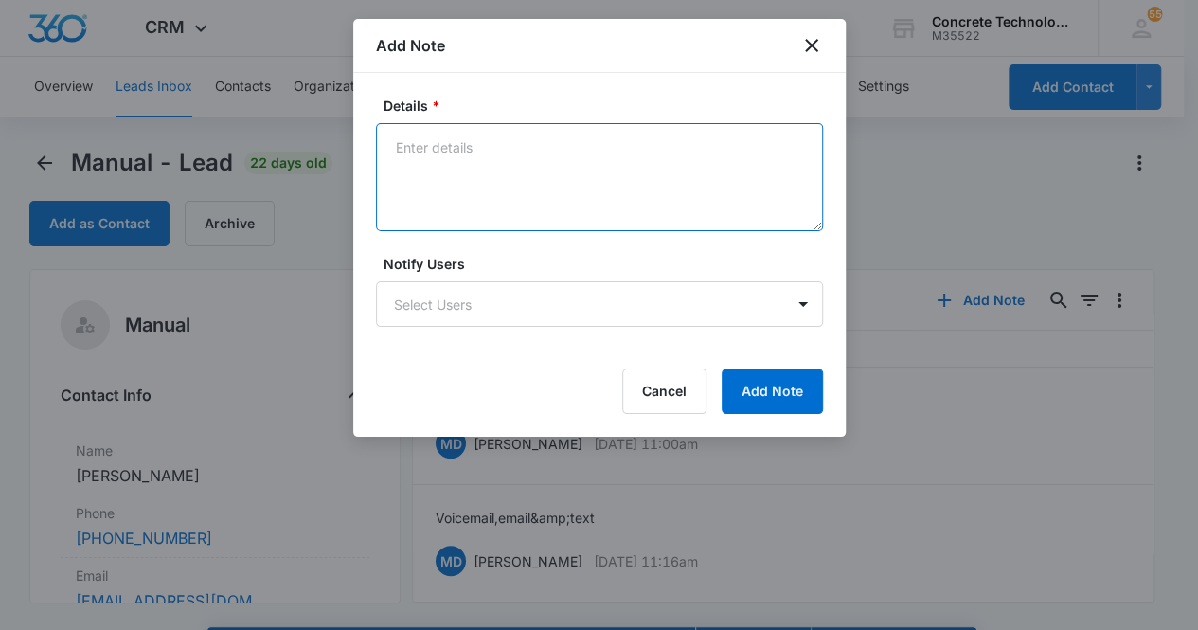
click at [415, 152] on textarea "Details *" at bounding box center [599, 177] width 447 height 108
type textarea "Voicemail, email & text"
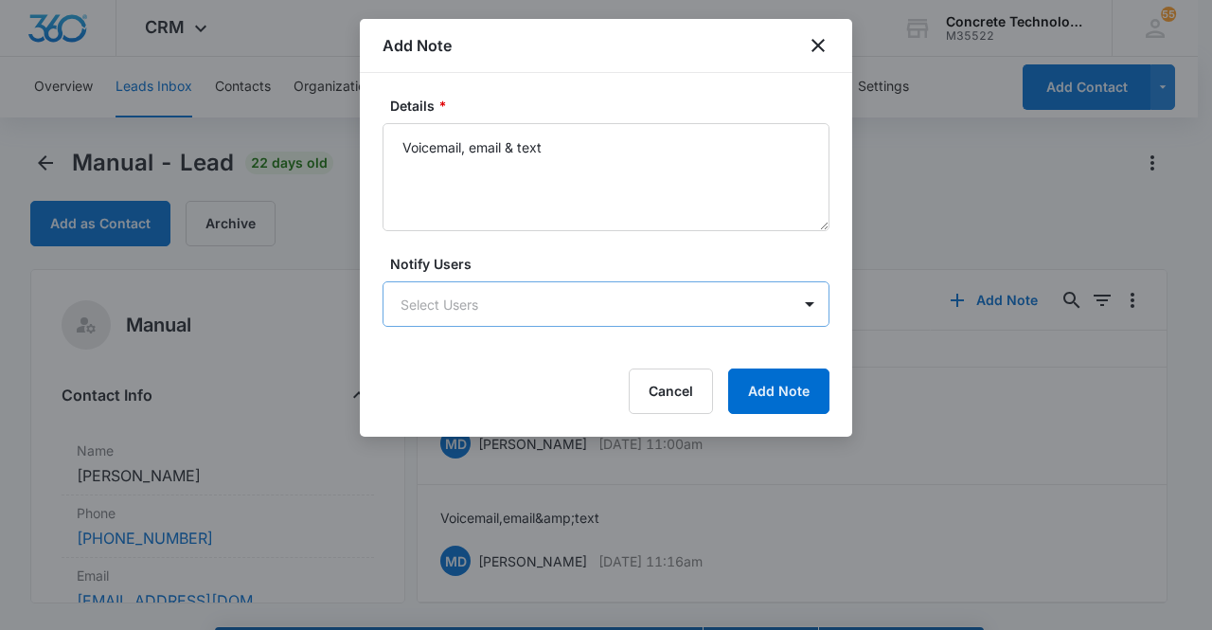
click at [574, 308] on body "CRM Apps Reputation Websites Forms CRM Email Social Content Ads Intelligence Fi…" at bounding box center [606, 342] width 1212 height 684
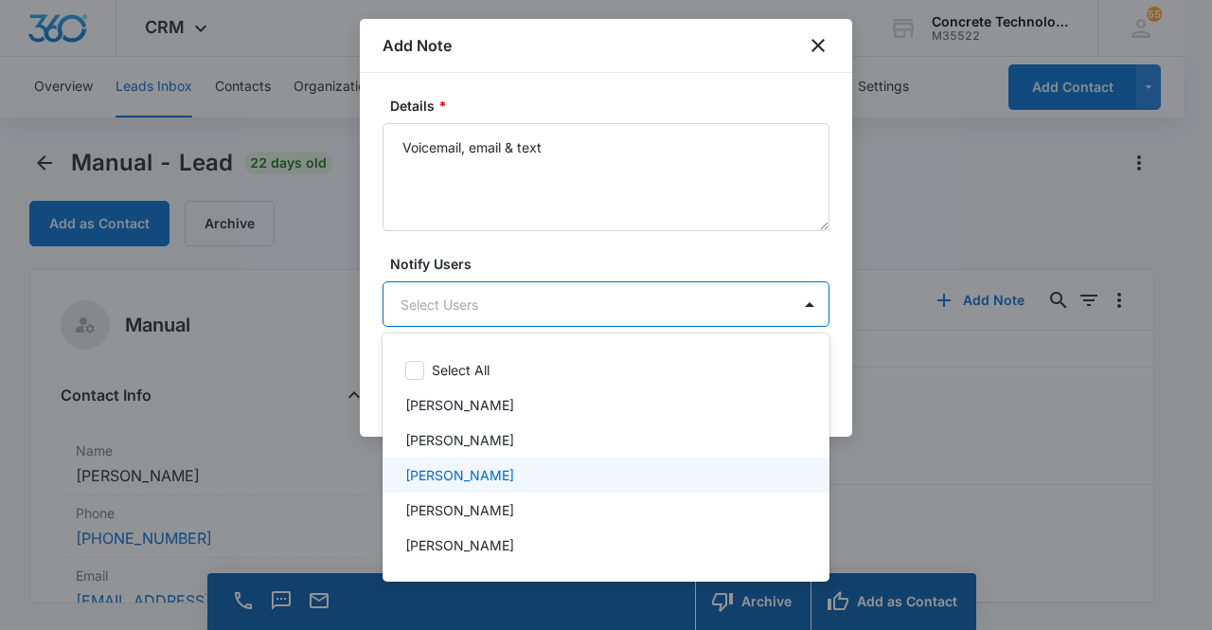
click at [506, 470] on div "[PERSON_NAME]" at bounding box center [604, 475] width 398 height 20
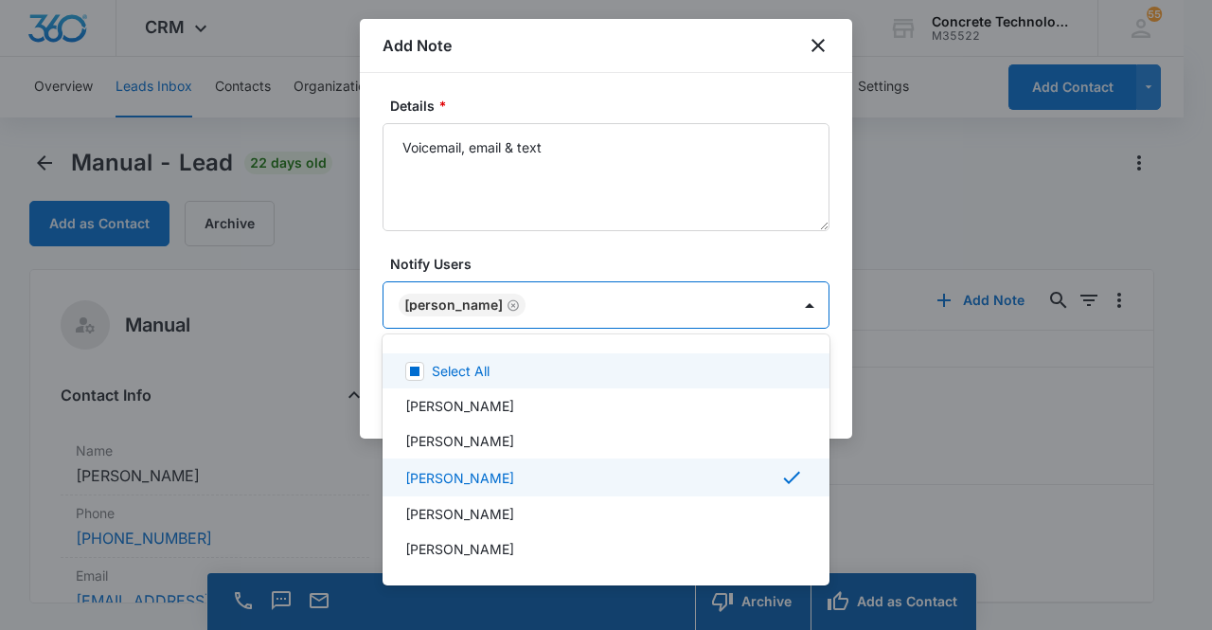
drag, startPoint x: 453, startPoint y: 300, endPoint x: 459, endPoint y: 293, distance: 10.1
click at [454, 296] on div at bounding box center [606, 315] width 1212 height 630
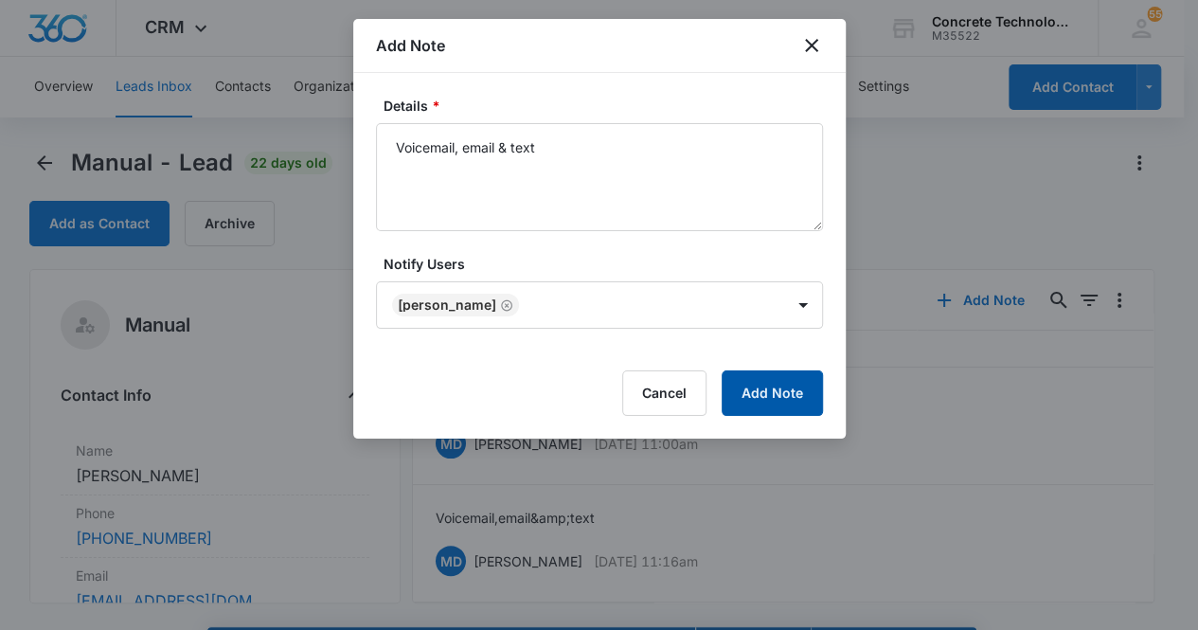
click at [790, 395] on button "Add Note" at bounding box center [772, 392] width 101 height 45
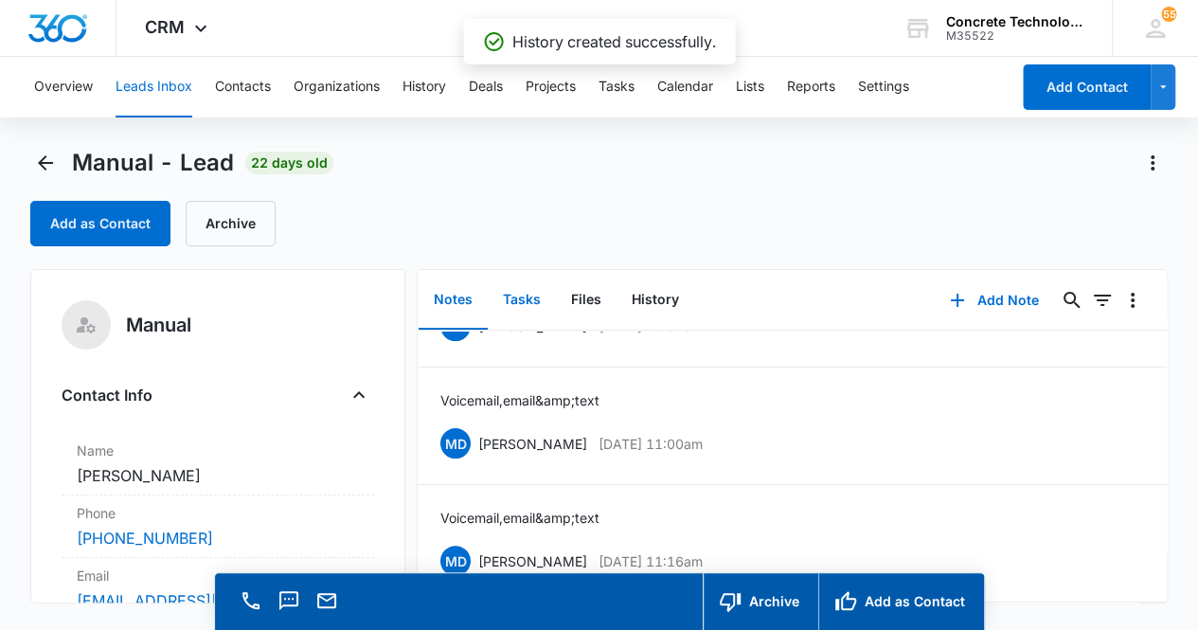
click at [517, 295] on button "Tasks" at bounding box center [522, 300] width 68 height 59
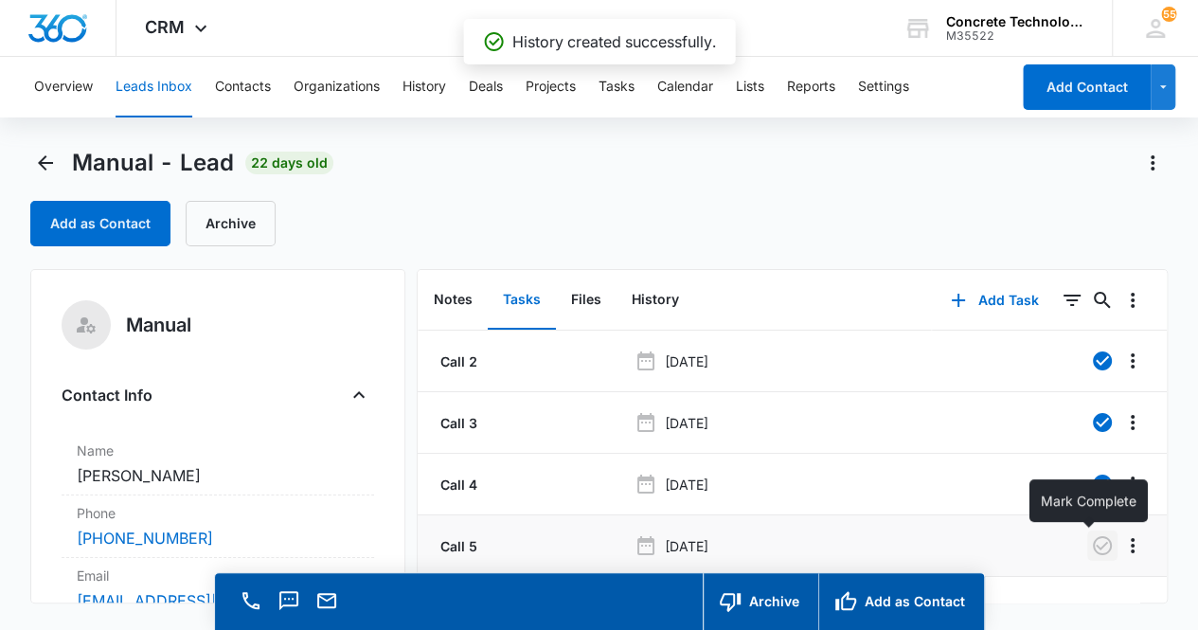
click at [1095, 544] on icon "button" at bounding box center [1102, 545] width 23 height 23
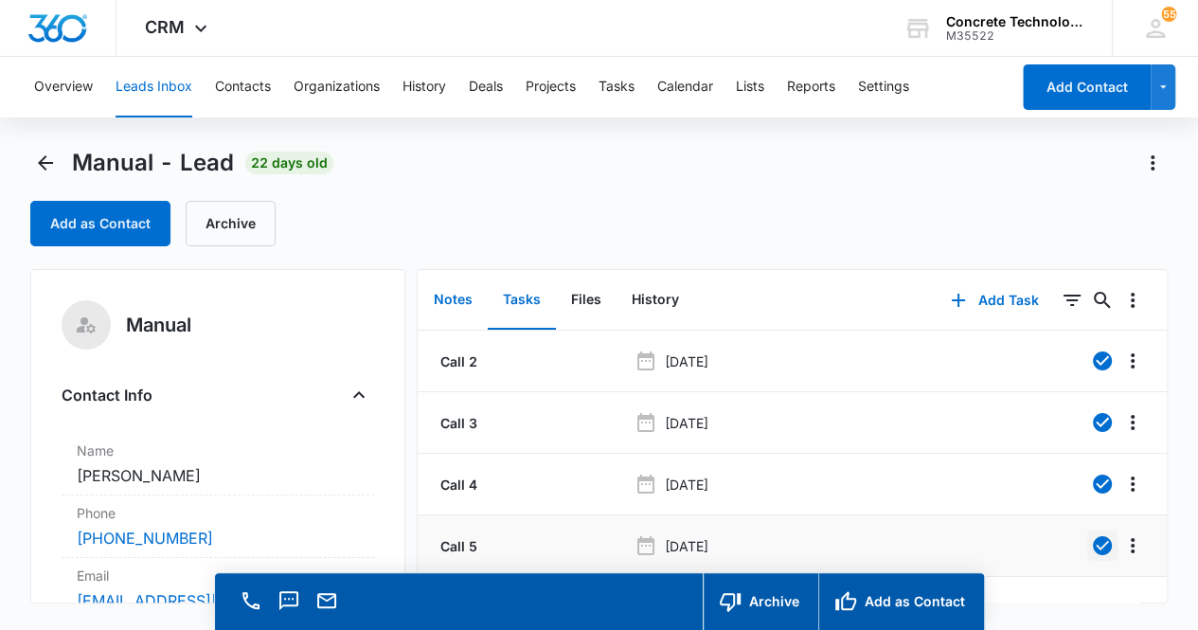
click at [460, 301] on button "Notes" at bounding box center [453, 300] width 69 height 59
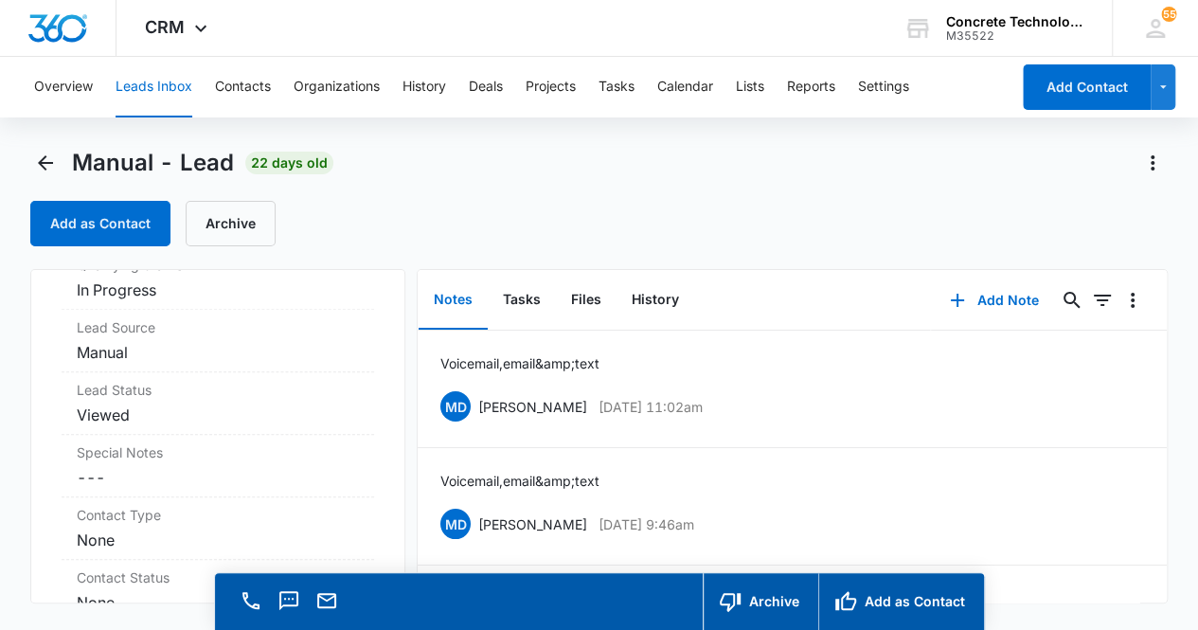
scroll to position [588, 0]
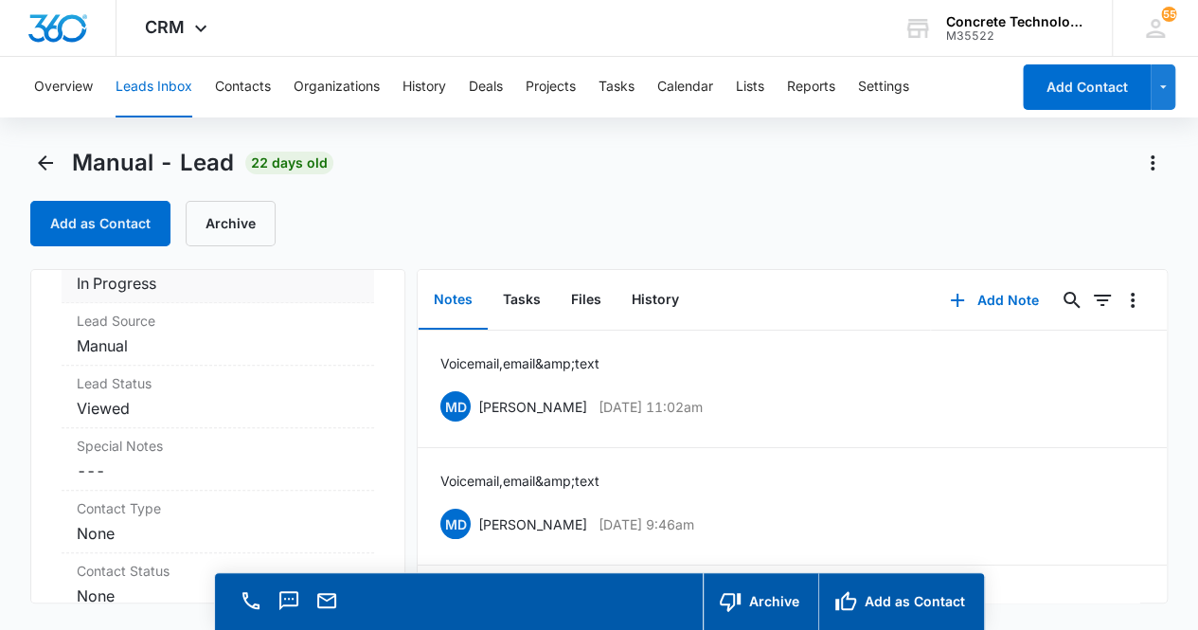
click at [241, 287] on dd "Cancel Save Changes In Progress" at bounding box center [218, 283] width 283 height 23
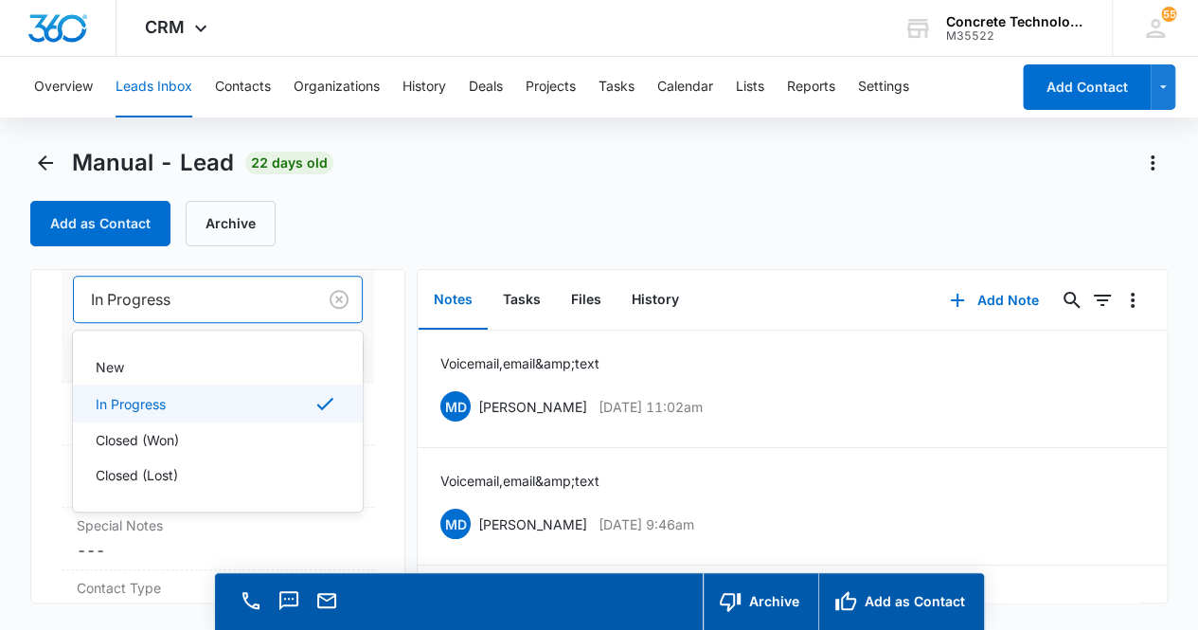
click at [235, 297] on div at bounding box center [192, 299] width 202 height 27
click at [233, 465] on div "Closed (Lost)" at bounding box center [217, 475] width 242 height 20
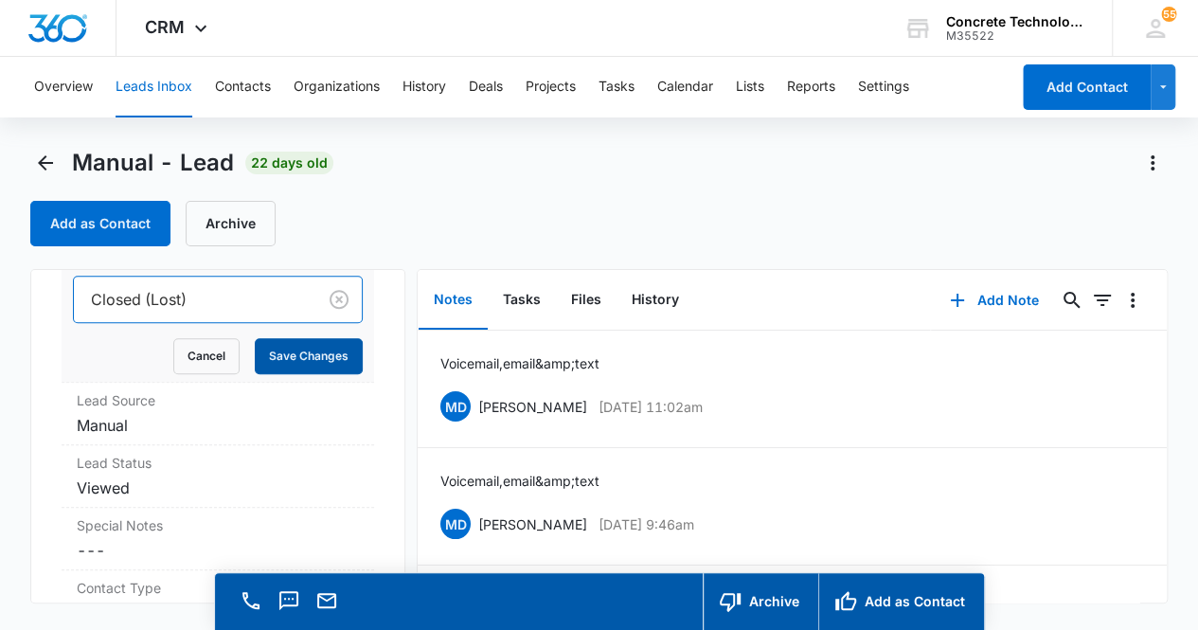
click at [305, 357] on button "Save Changes" at bounding box center [309, 356] width 108 height 36
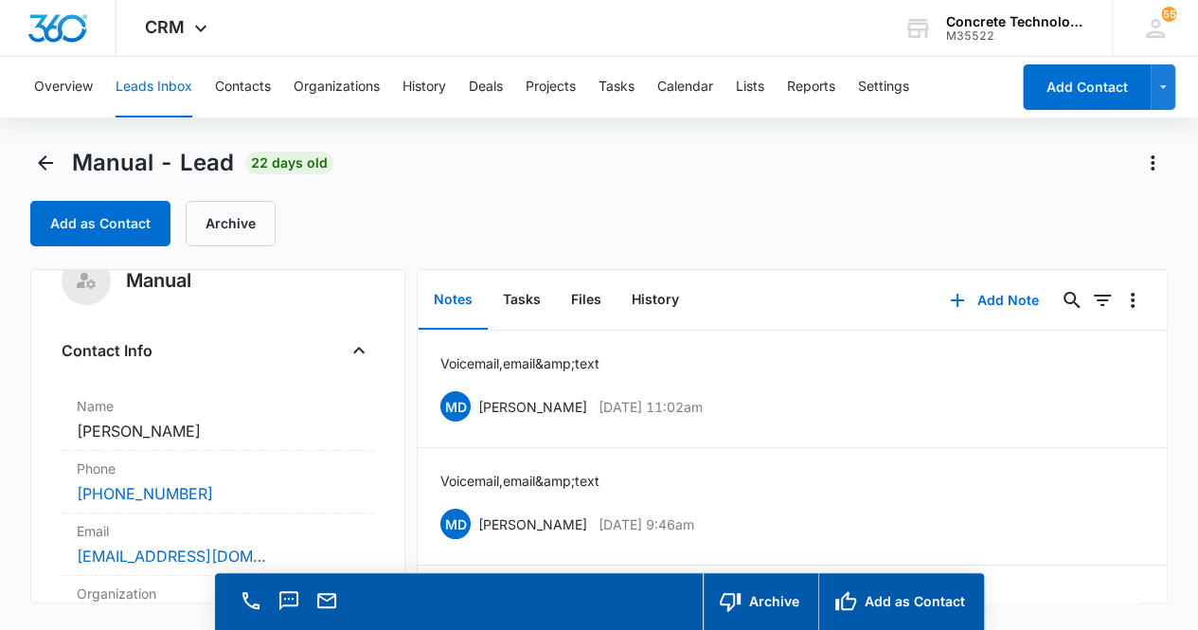
scroll to position [0, 0]
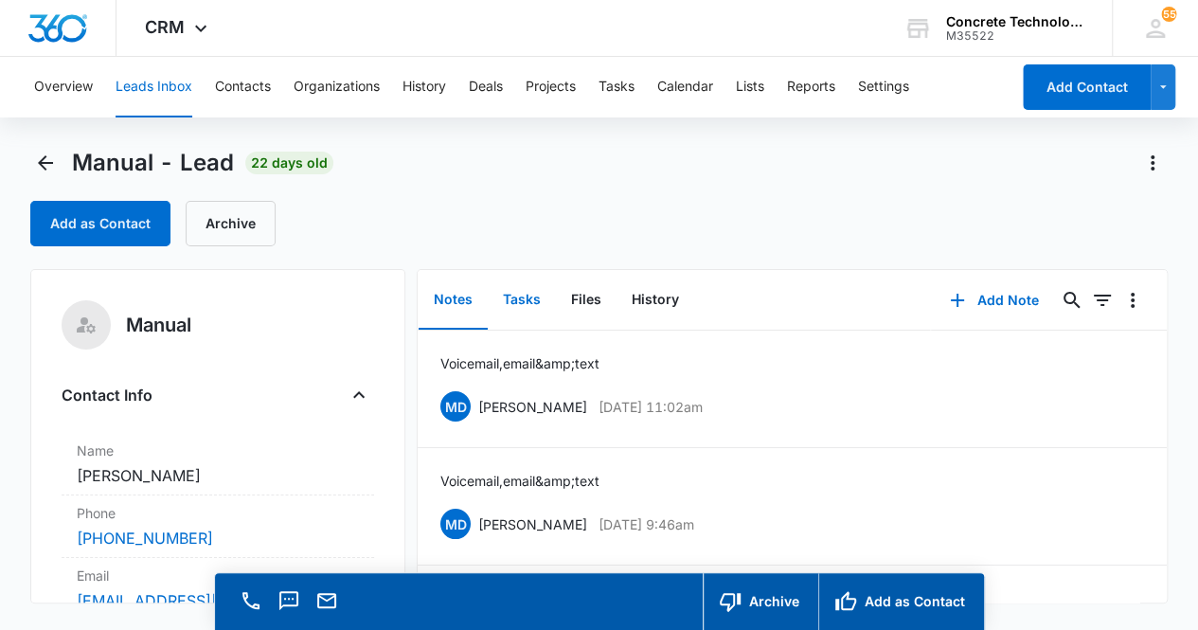
click at [529, 298] on button "Tasks" at bounding box center [522, 300] width 68 height 59
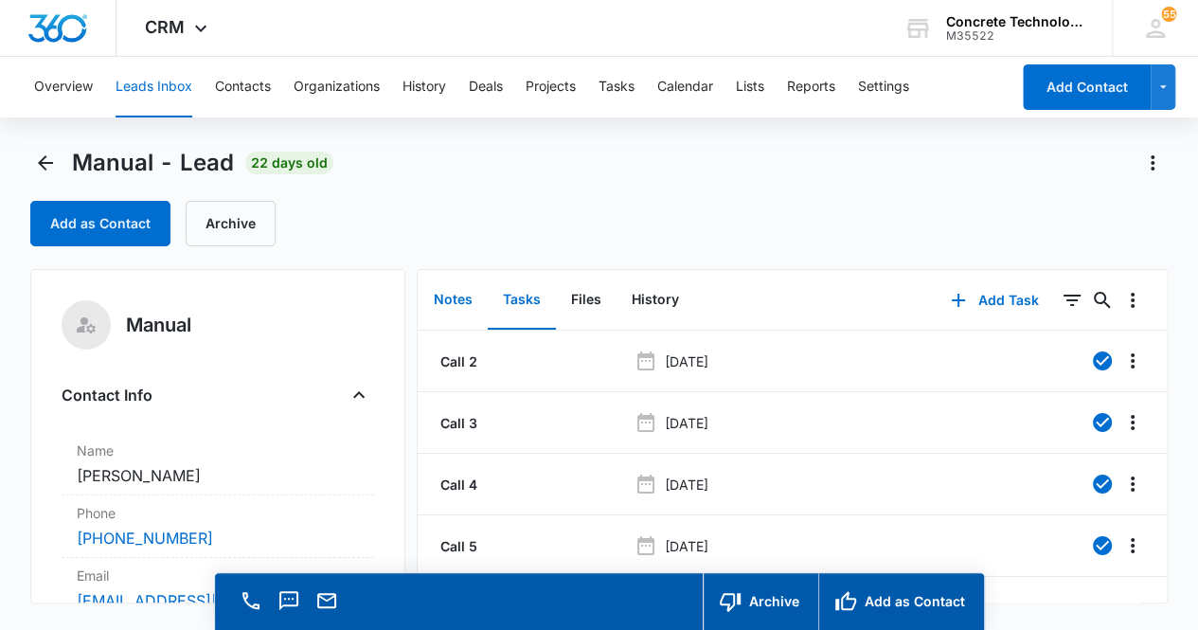
click at [437, 298] on button "Notes" at bounding box center [453, 300] width 69 height 59
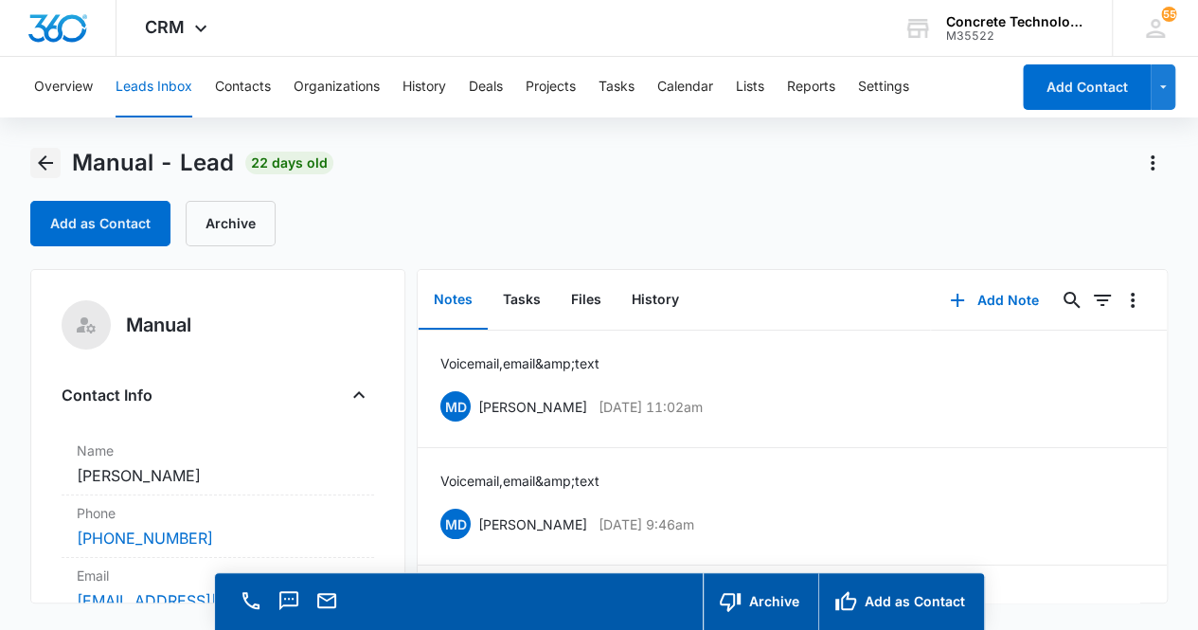
click at [31, 164] on button "Back" at bounding box center [45, 163] width 30 height 30
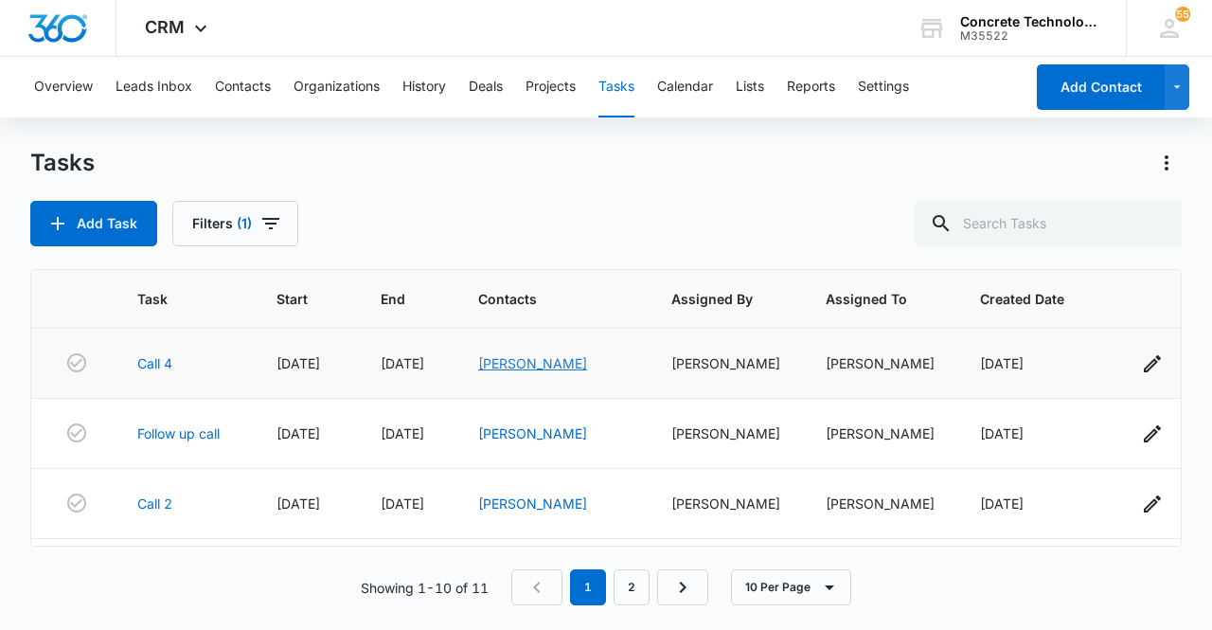
click at [520, 366] on link "[PERSON_NAME]" at bounding box center [532, 363] width 109 height 16
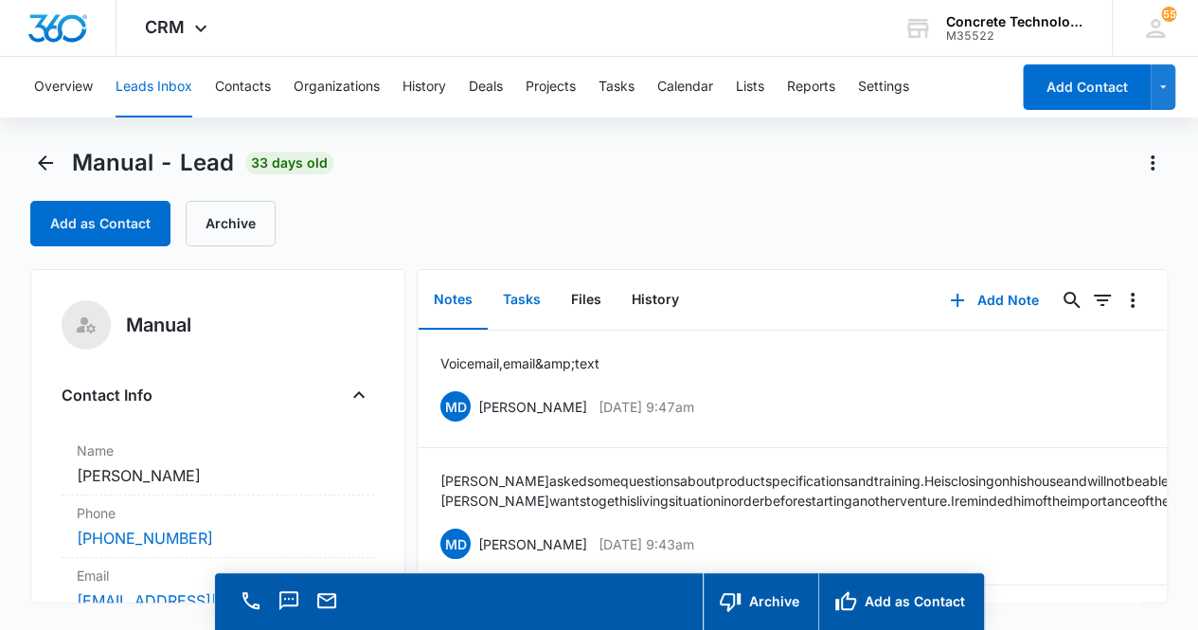
click at [529, 302] on button "Tasks" at bounding box center [522, 300] width 68 height 59
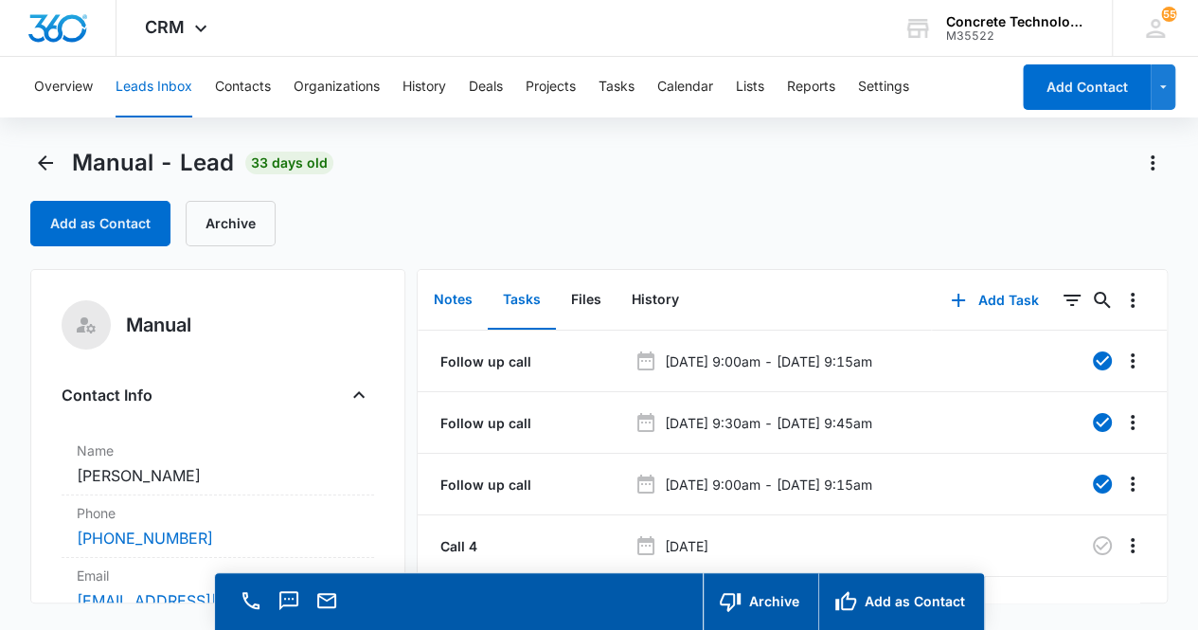
click at [457, 297] on button "Notes" at bounding box center [453, 300] width 69 height 59
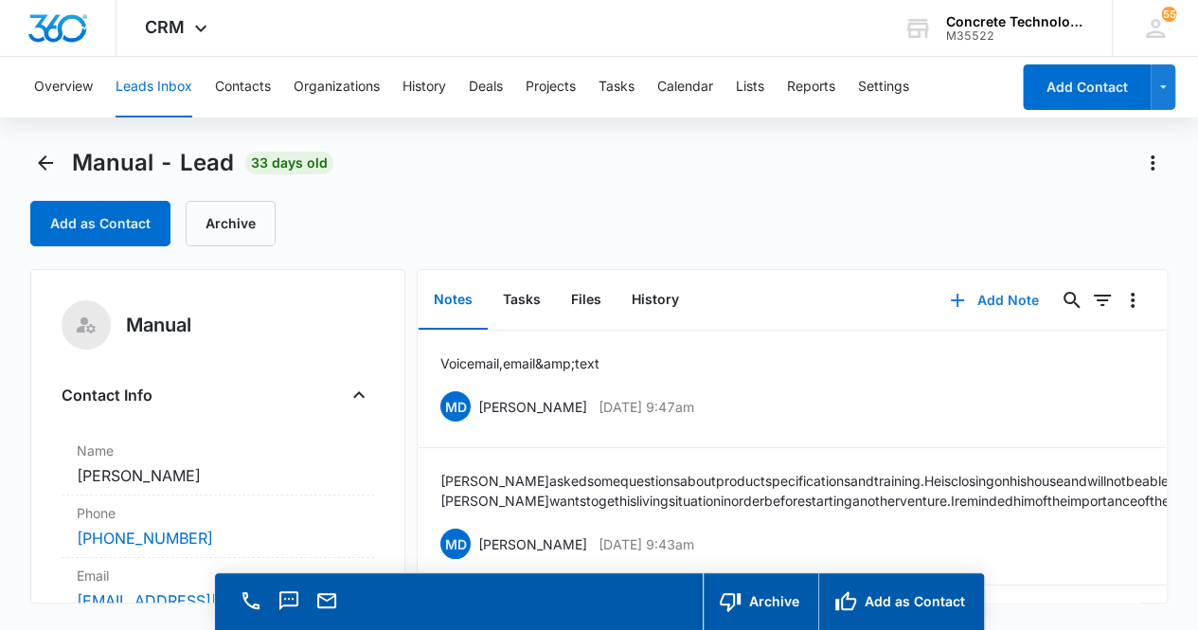
click at [995, 298] on button "Add Note" at bounding box center [994, 300] width 126 height 45
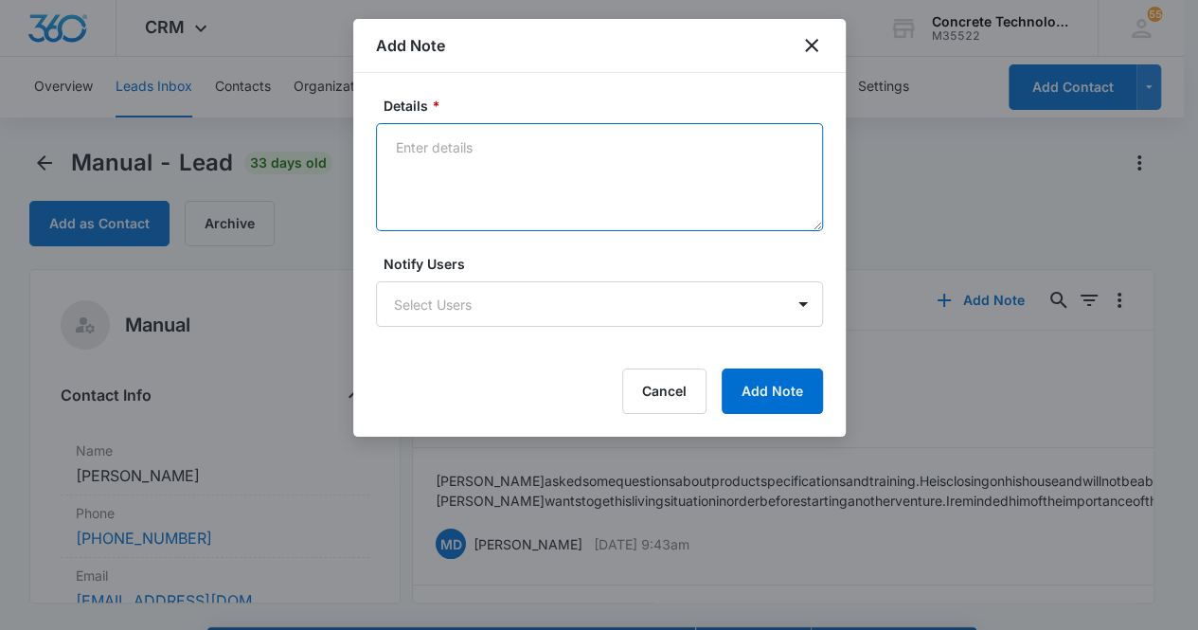
click at [594, 175] on textarea "Details *" at bounding box center [599, 177] width 447 height 108
type textarea "Telephone number is no longer in service. Sent email"
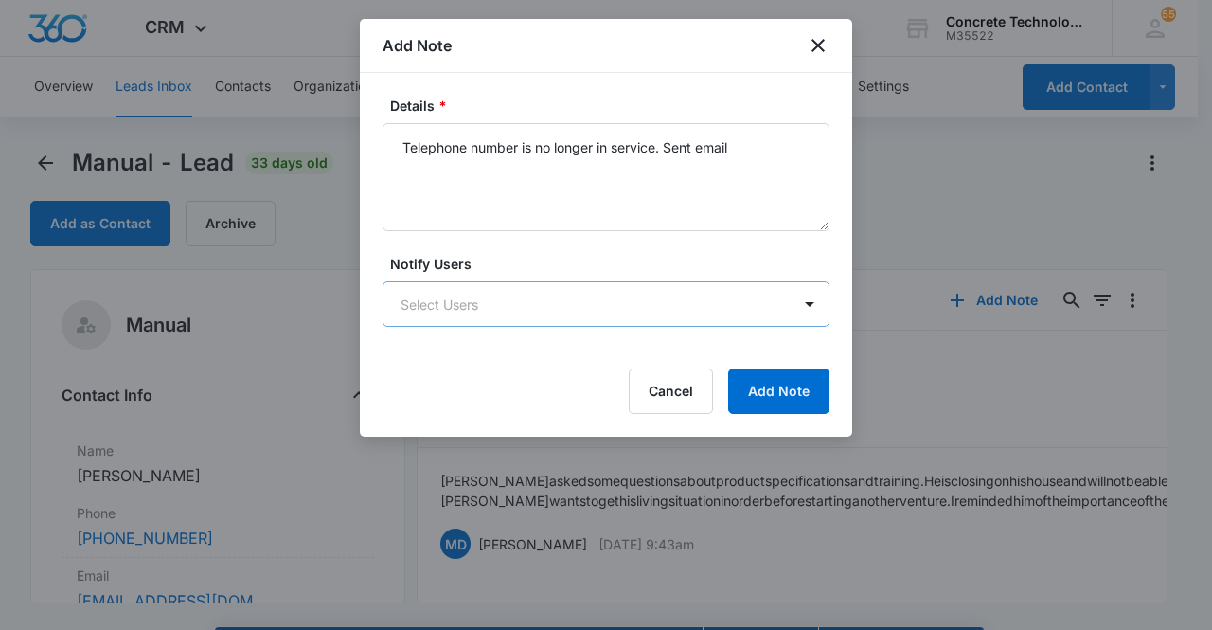
click at [645, 308] on body "CRM Apps Reputation Websites Forms CRM Email Social Content Ads Intelligence Fi…" at bounding box center [606, 342] width 1212 height 684
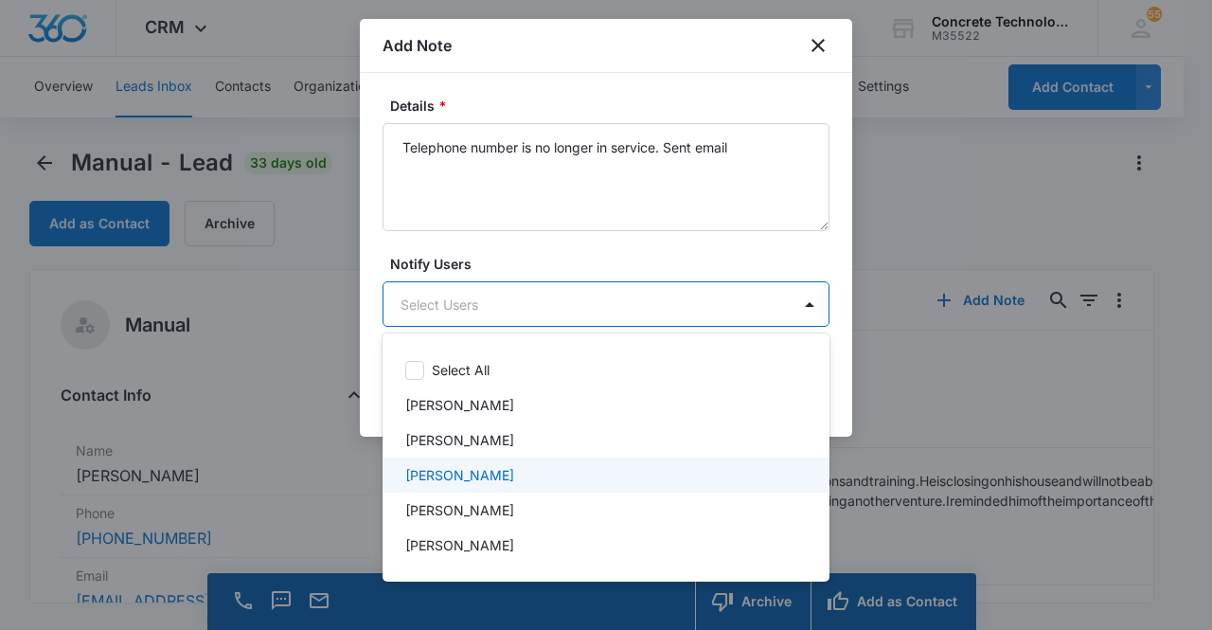
click at [585, 471] on div "[PERSON_NAME]" at bounding box center [604, 475] width 398 height 20
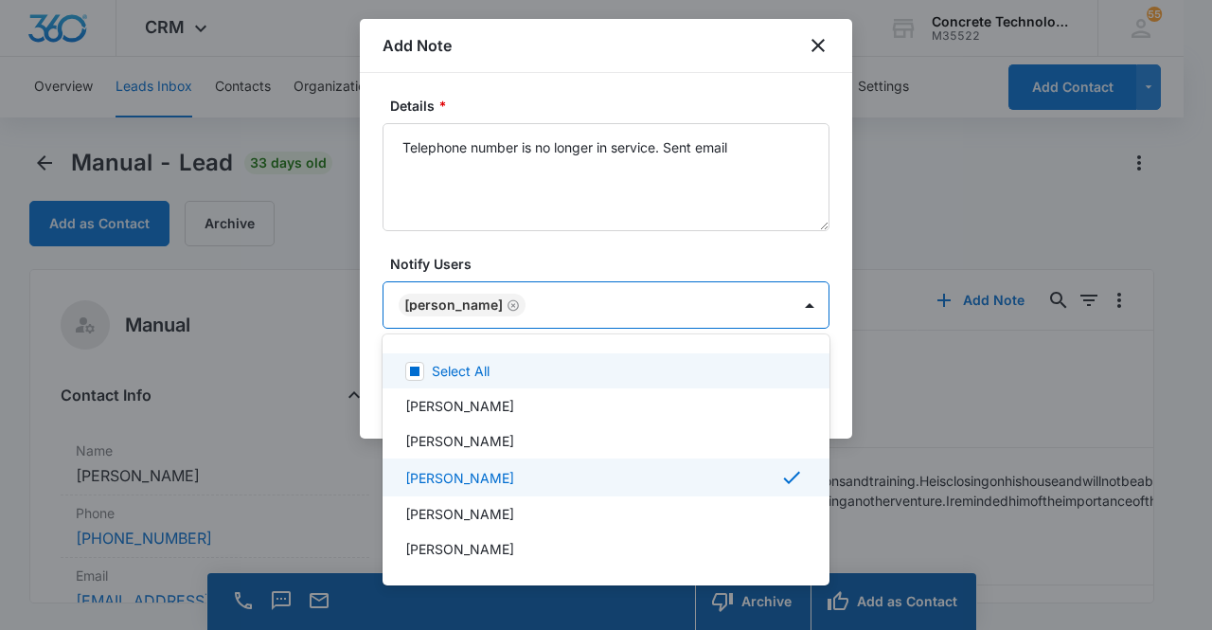
click at [582, 303] on div at bounding box center [606, 315] width 1212 height 630
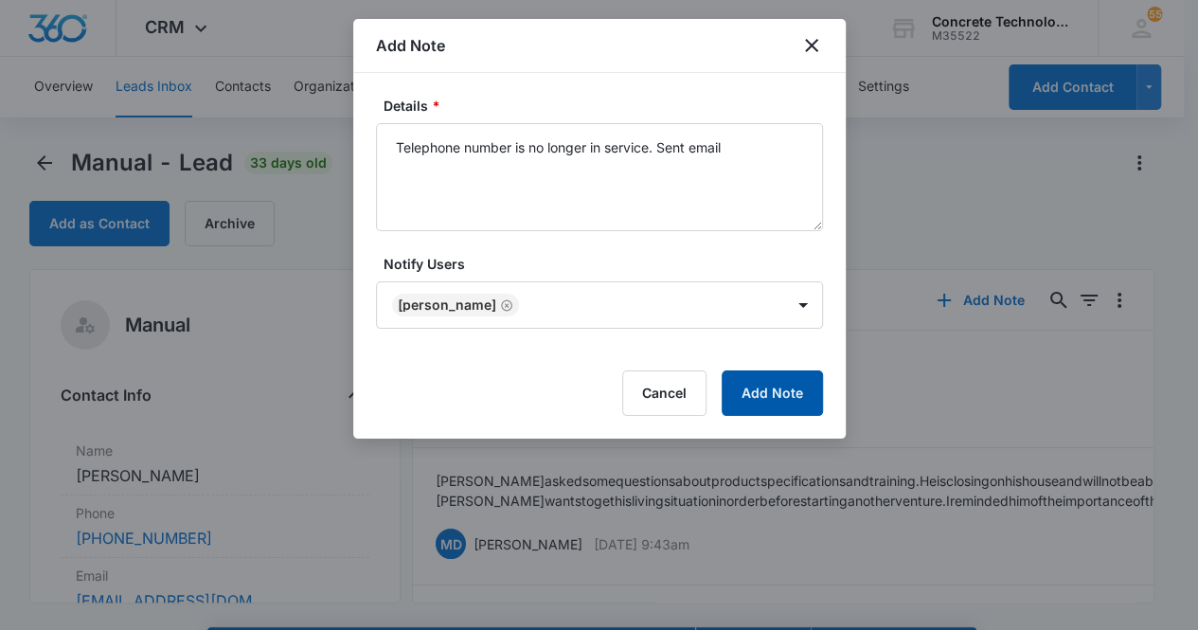
click at [773, 389] on button "Add Note" at bounding box center [772, 392] width 101 height 45
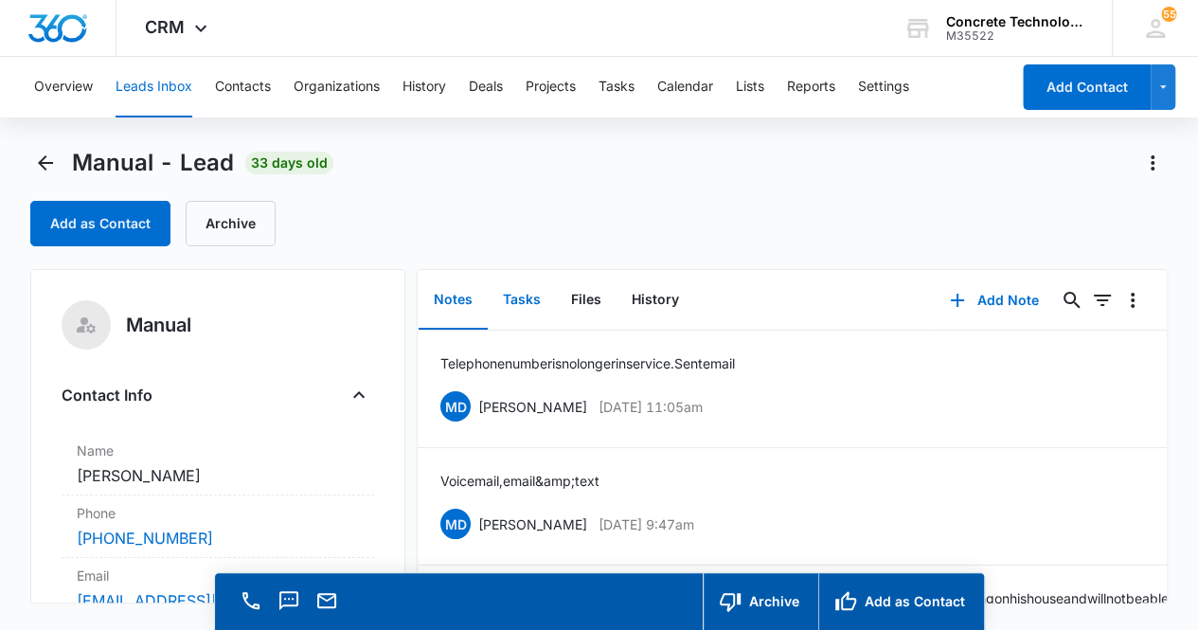
click at [532, 304] on button "Tasks" at bounding box center [522, 300] width 68 height 59
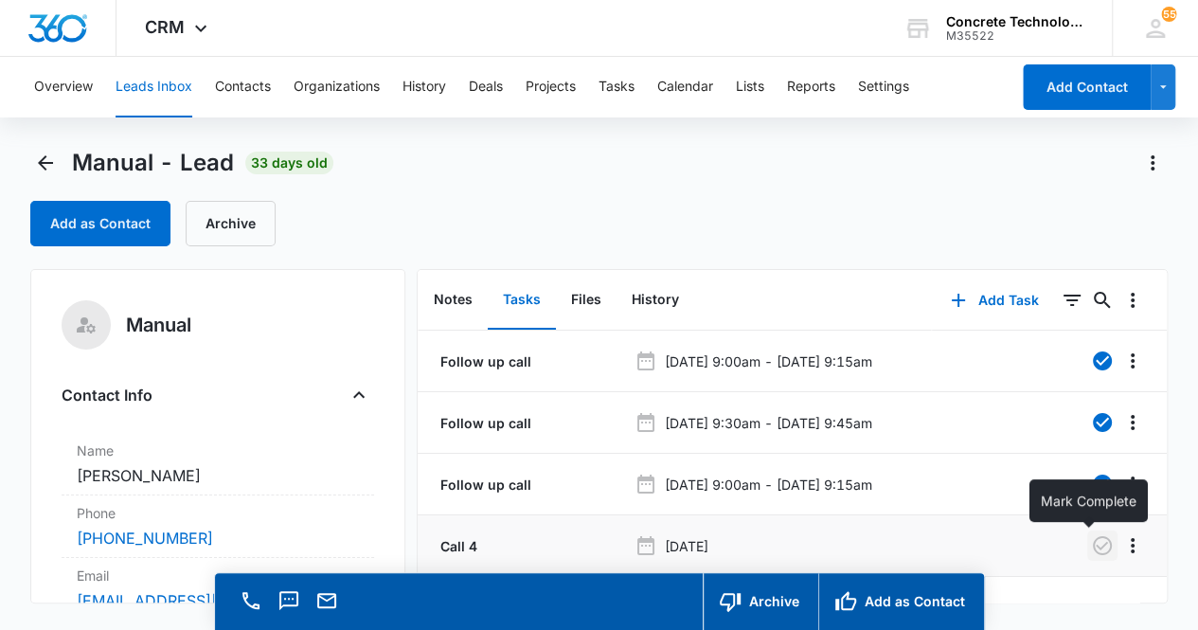
click at [1093, 552] on icon "button" at bounding box center [1102, 545] width 19 height 19
click at [452, 298] on button "Notes" at bounding box center [453, 300] width 69 height 59
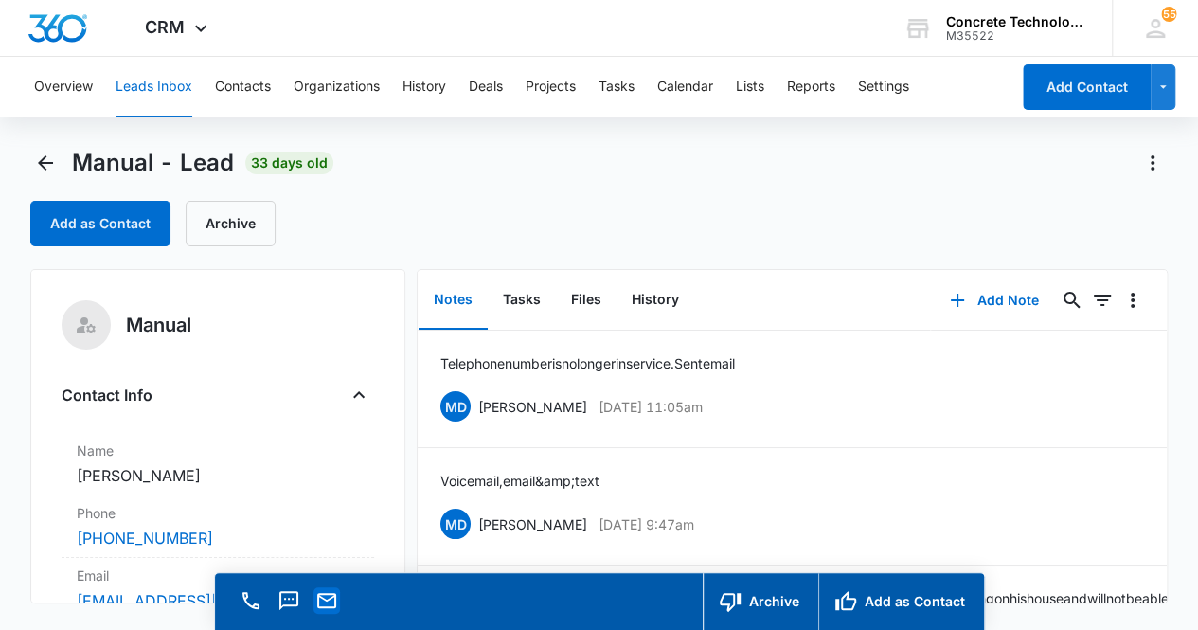
click at [331, 607] on icon "Email" at bounding box center [326, 600] width 23 height 23
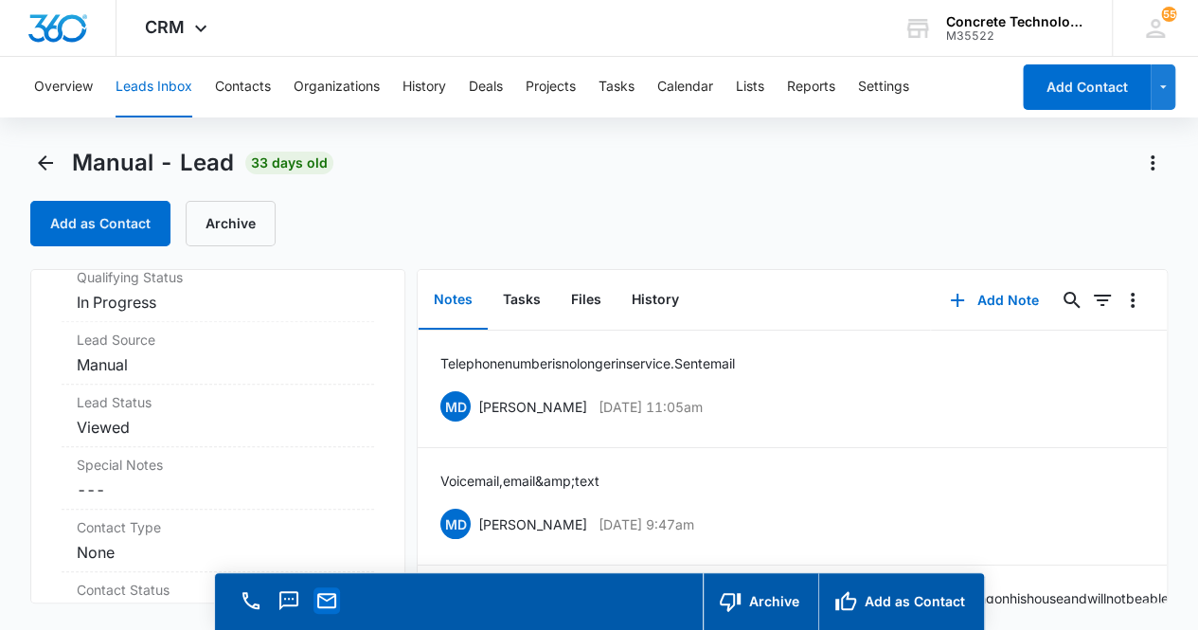
scroll to position [563, 0]
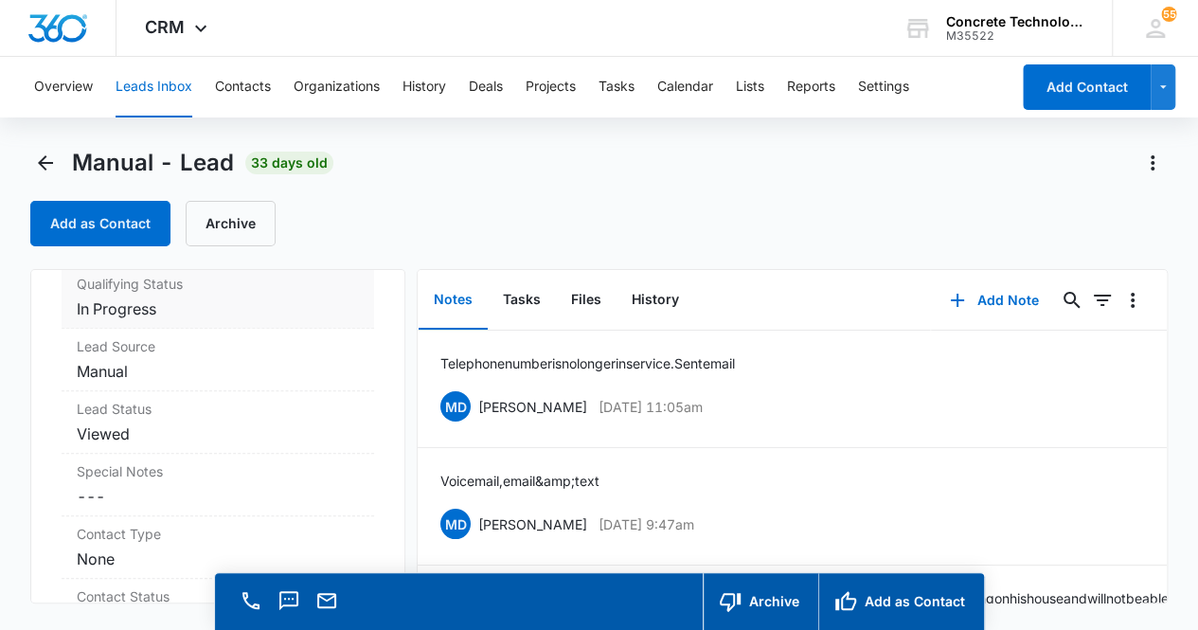
click at [225, 310] on dd "Cancel Save Changes In Progress" at bounding box center [218, 308] width 283 height 23
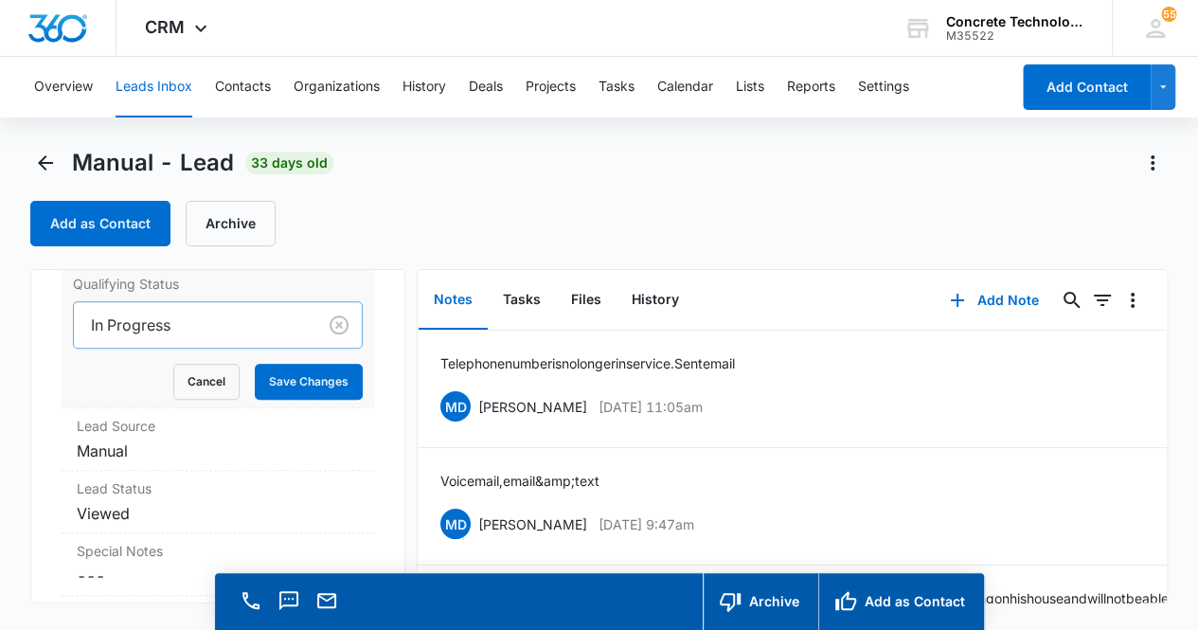
click at [197, 321] on div at bounding box center [192, 325] width 202 height 27
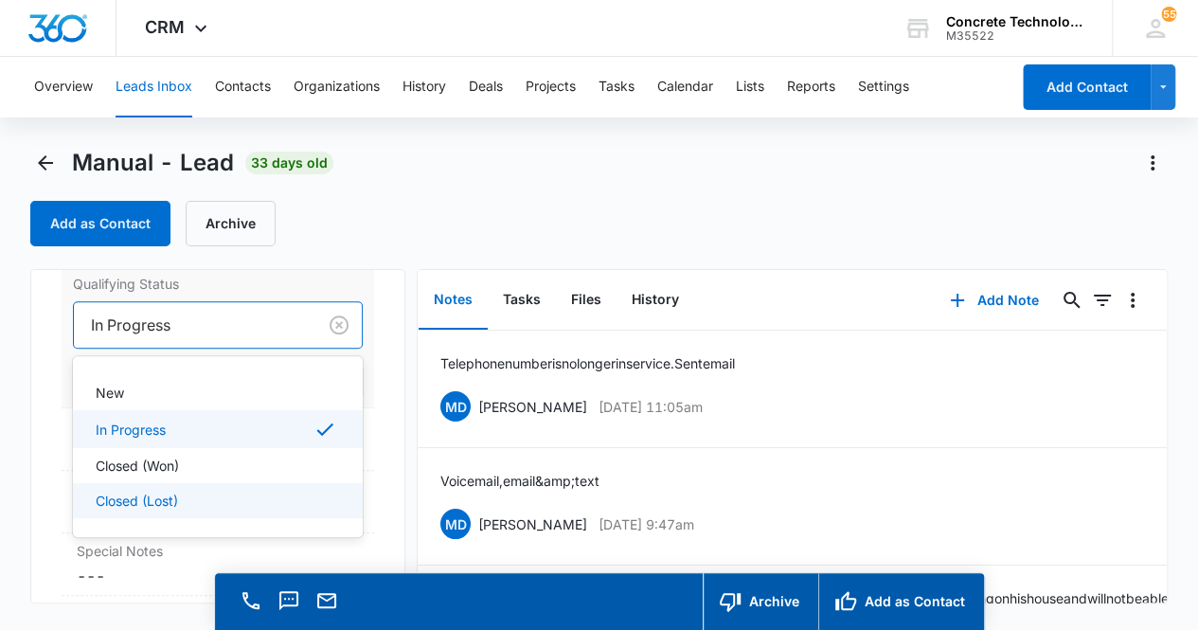
click at [225, 494] on div "Closed (Lost)" at bounding box center [217, 501] width 242 height 20
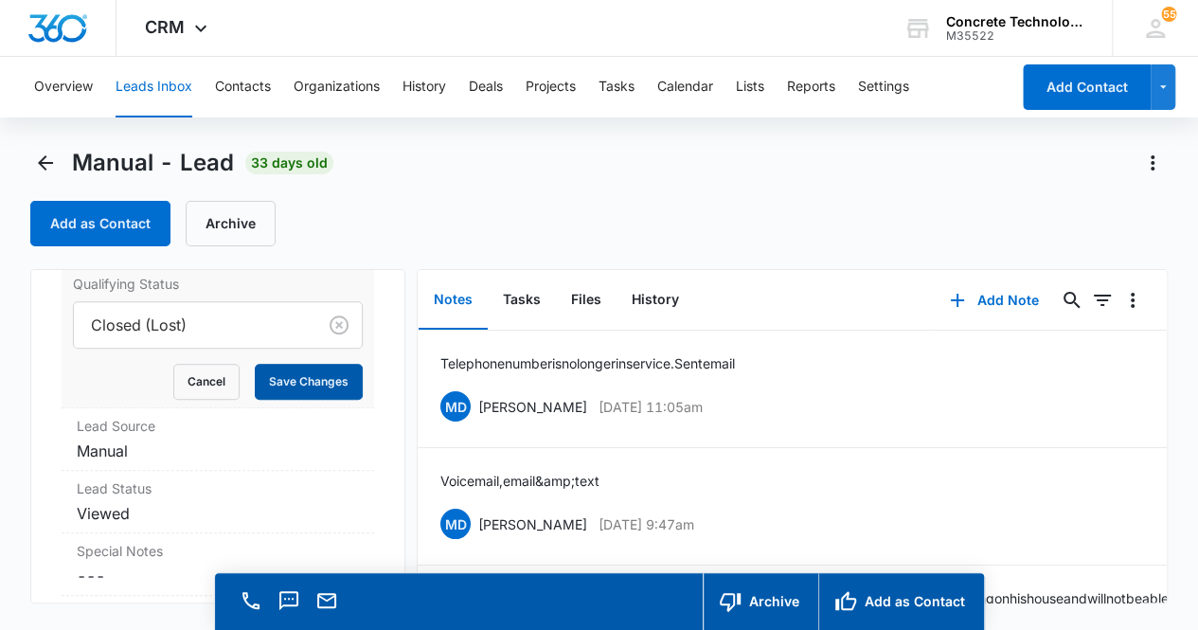
click at [291, 374] on button "Save Changes" at bounding box center [309, 382] width 108 height 36
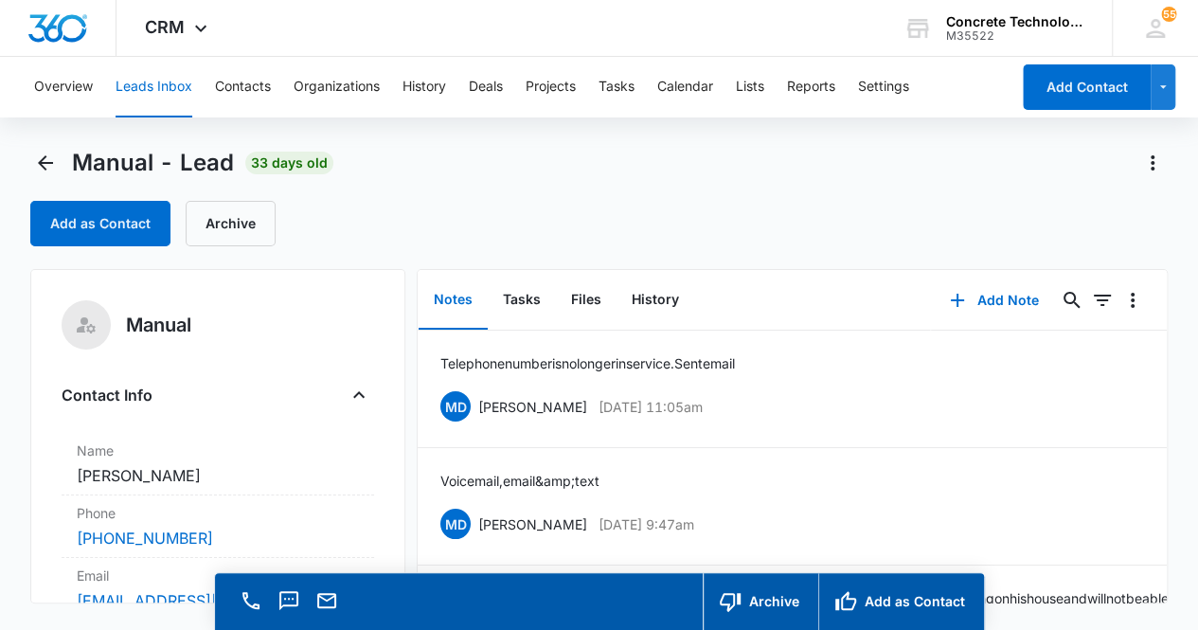
scroll to position [0, 0]
click at [45, 166] on icon "Back" at bounding box center [45, 163] width 23 height 23
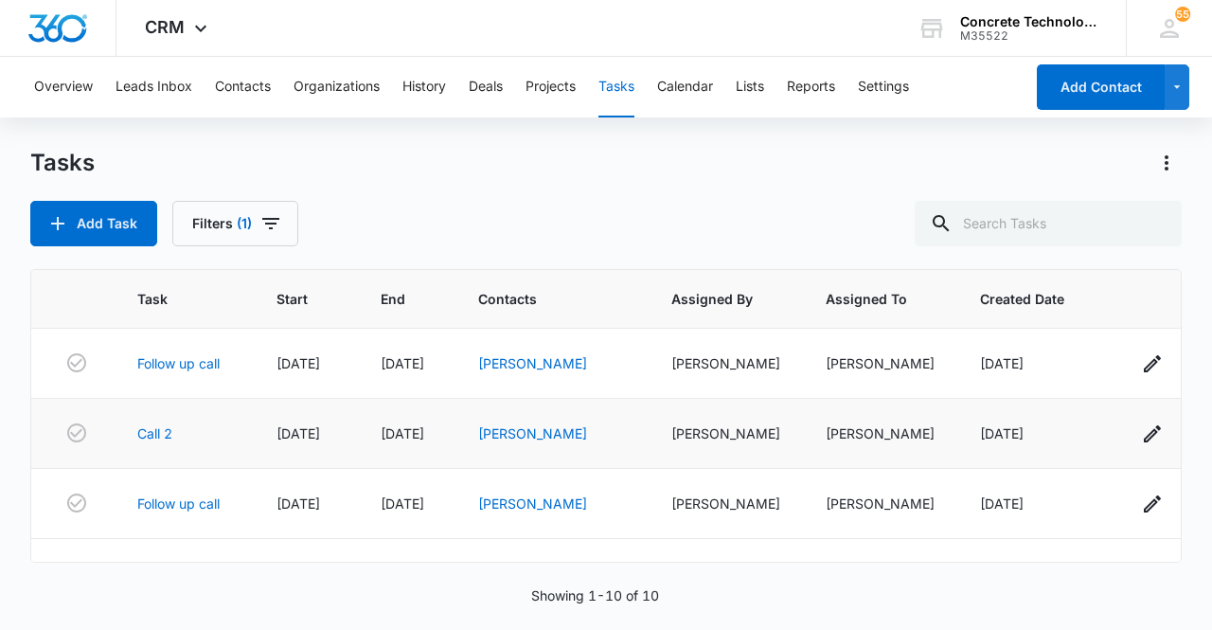
click at [541, 441] on div "[PERSON_NAME]" at bounding box center [552, 433] width 148 height 20
click at [513, 434] on link "[PERSON_NAME]" at bounding box center [532, 433] width 109 height 16
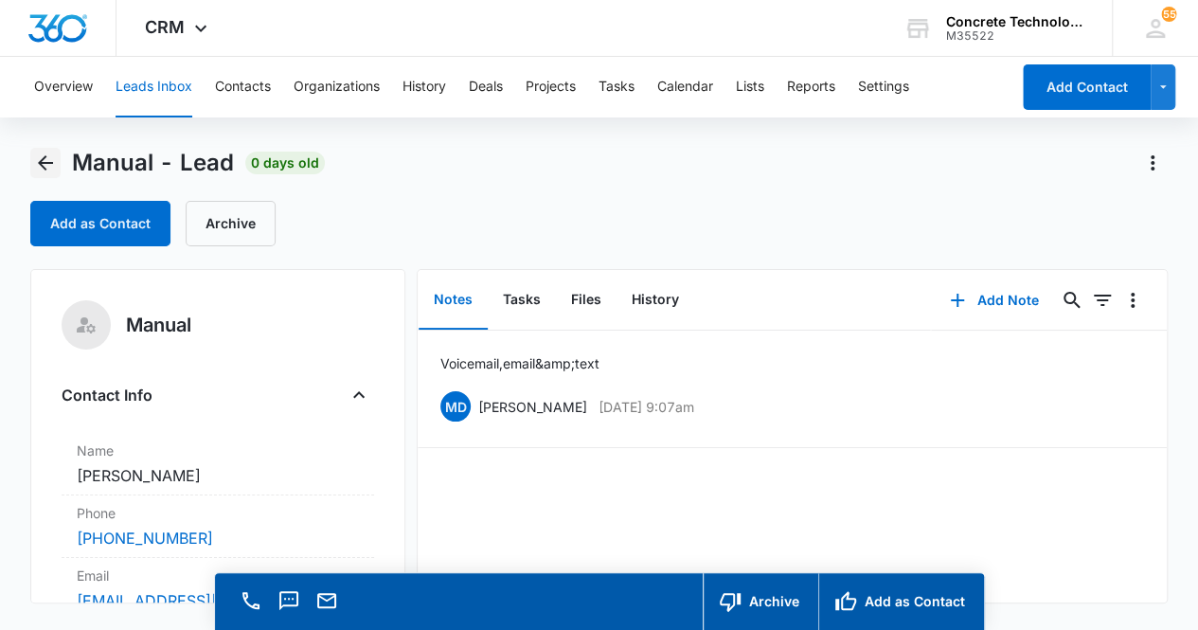
click at [46, 160] on icon "Back" at bounding box center [45, 163] width 23 height 23
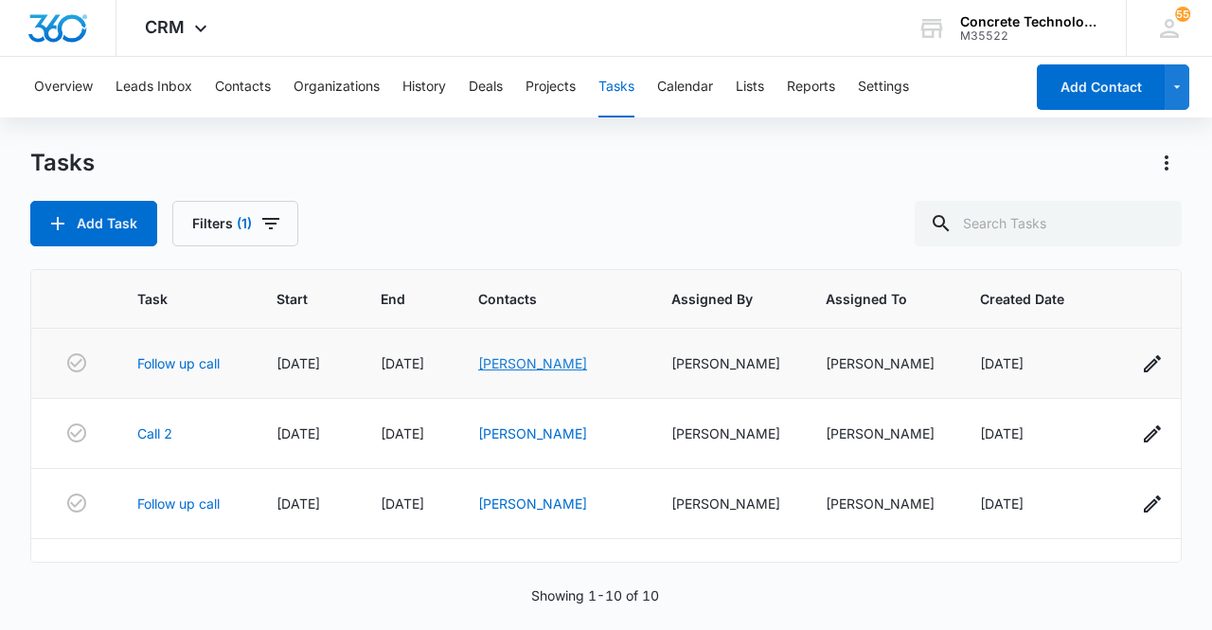
click at [503, 360] on link "[PERSON_NAME]" at bounding box center [532, 363] width 109 height 16
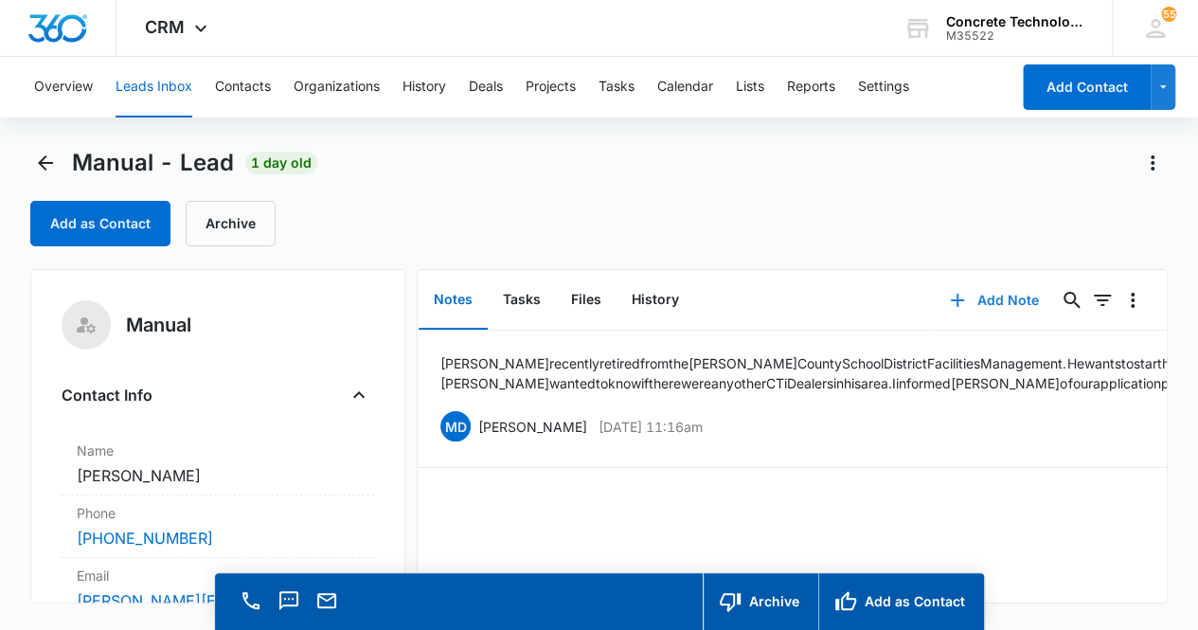
click at [995, 298] on button "Add Note" at bounding box center [994, 300] width 126 height 45
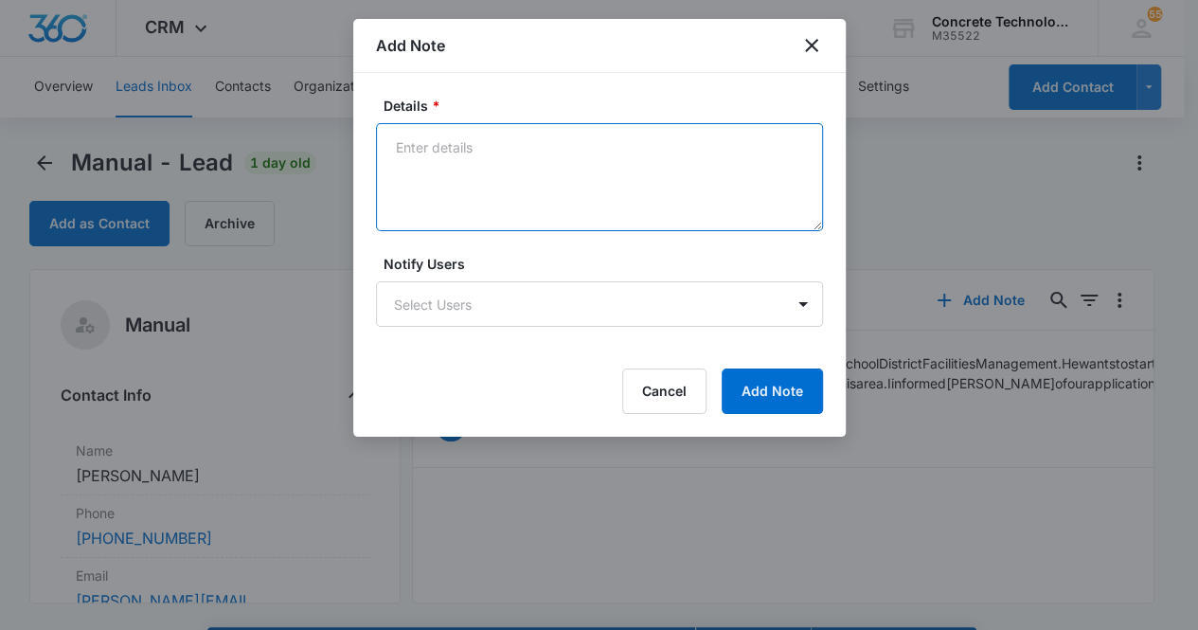
click at [464, 165] on textarea "Details *" at bounding box center [599, 177] width 447 height 108
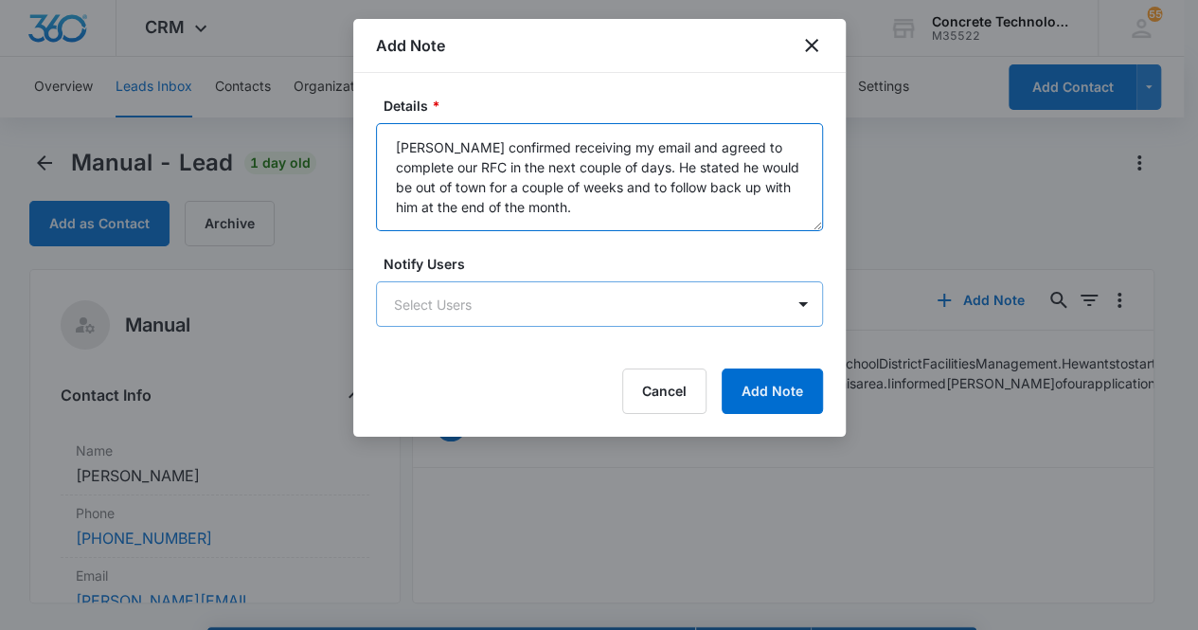
type textarea "[PERSON_NAME] confirmed receiving my email and agreed to complete our RFC in th…"
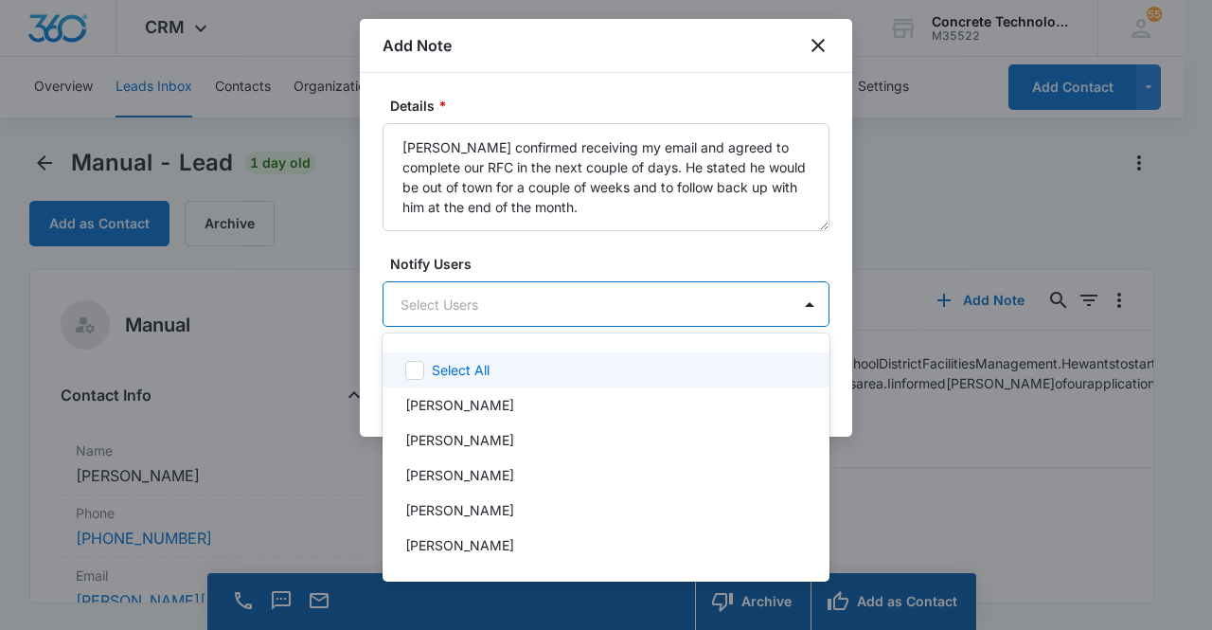
click at [589, 304] on body "CRM Apps Reputation Websites Forms CRM Email Social Content Ads Intelligence Fi…" at bounding box center [606, 315] width 1212 height 630
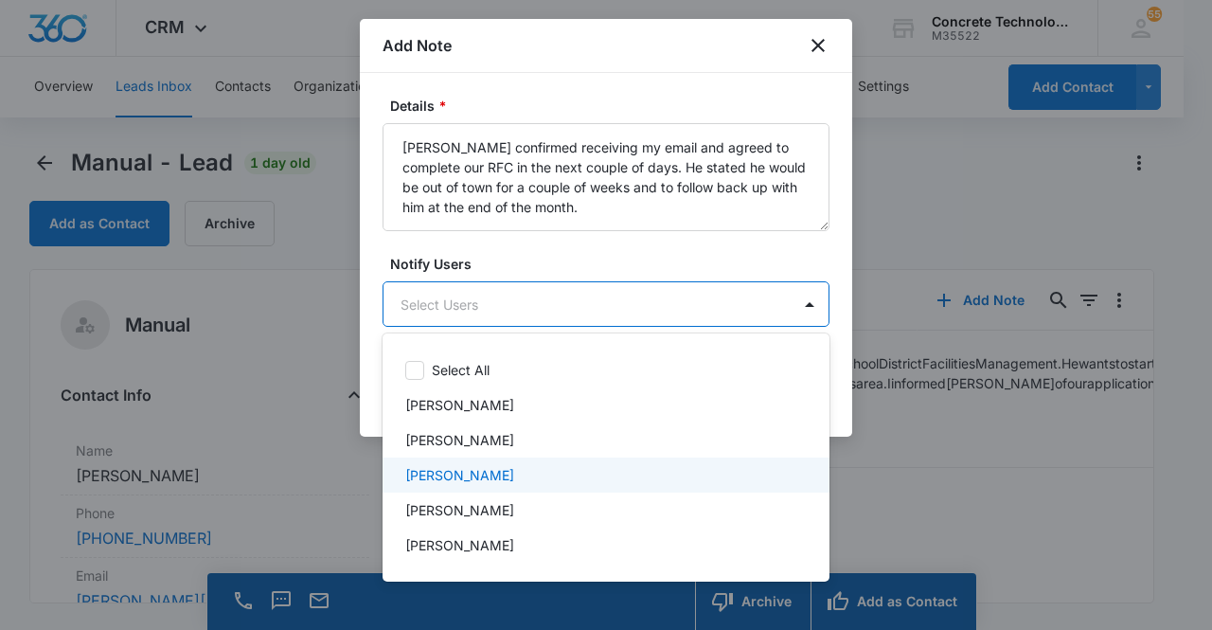
click at [562, 471] on div "[PERSON_NAME]" at bounding box center [604, 475] width 398 height 20
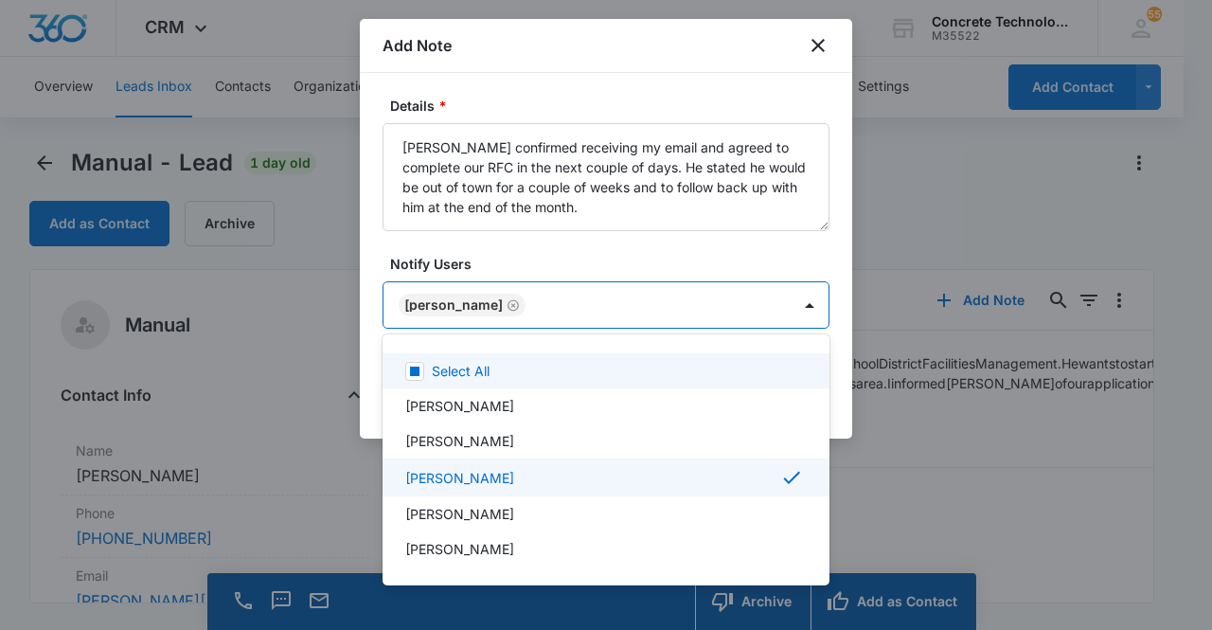
click at [439, 299] on div at bounding box center [606, 315] width 1212 height 630
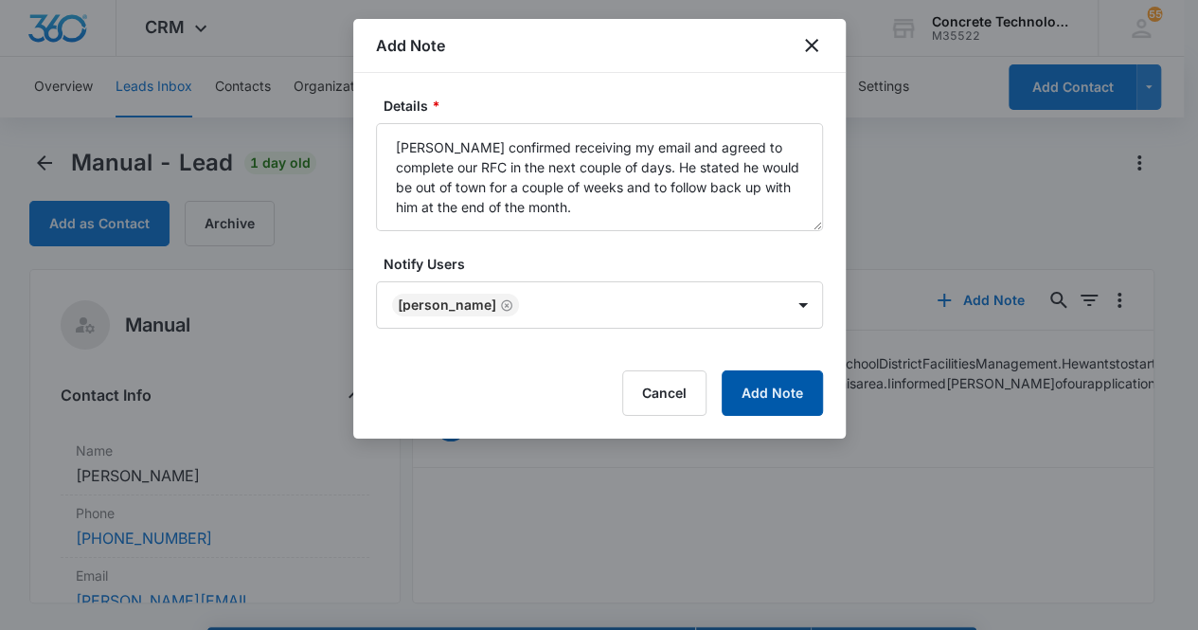
click at [748, 390] on button "Add Note" at bounding box center [772, 392] width 101 height 45
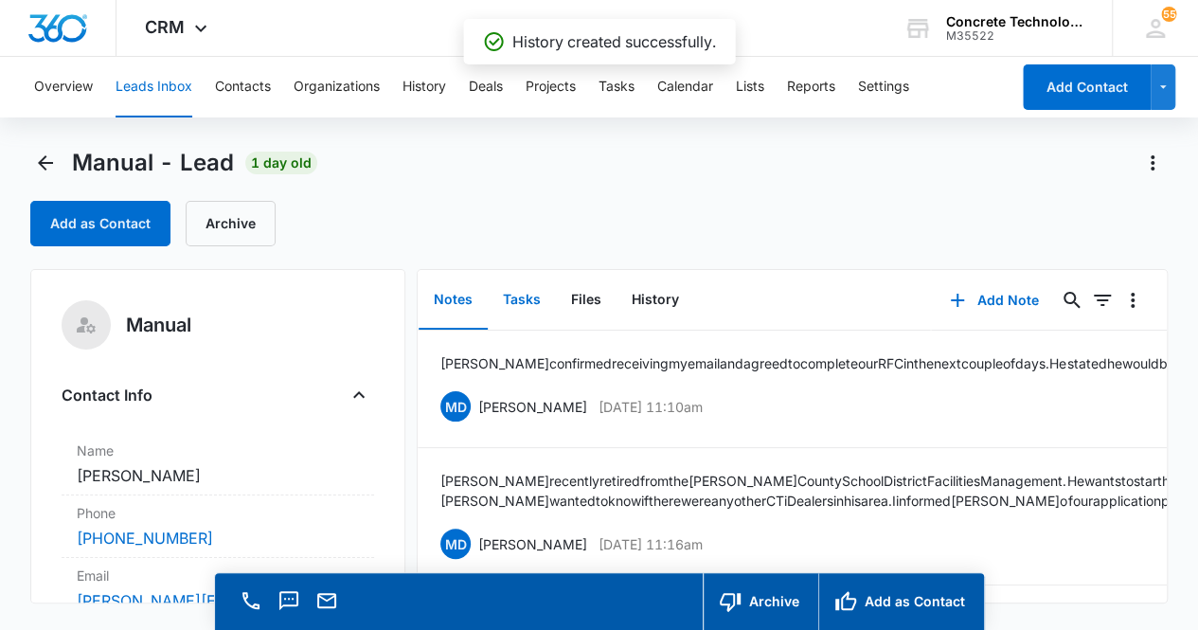
click at [527, 291] on button "Tasks" at bounding box center [522, 300] width 68 height 59
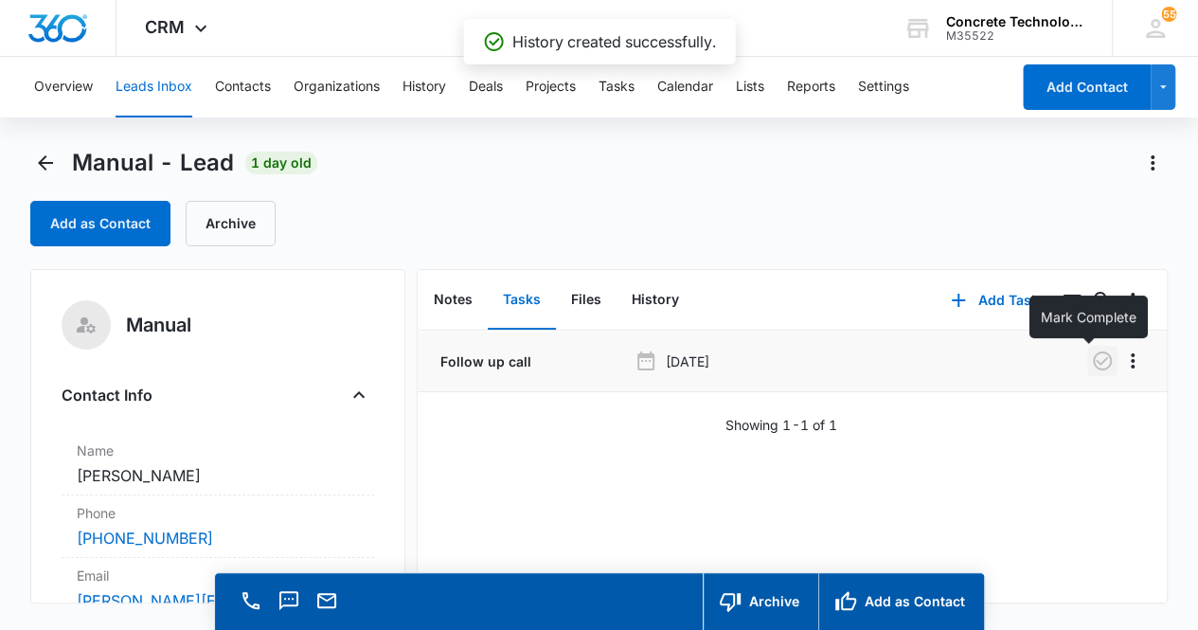
click at [1093, 353] on icon "button" at bounding box center [1102, 360] width 19 height 19
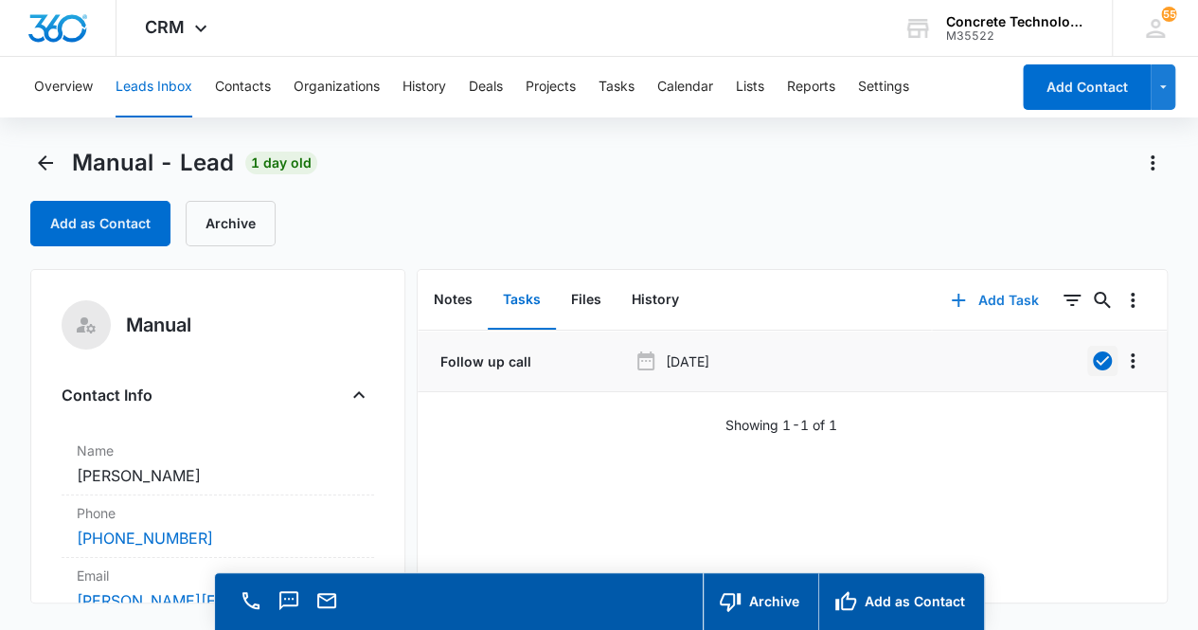
click at [1000, 298] on button "Add Task" at bounding box center [994, 300] width 125 height 45
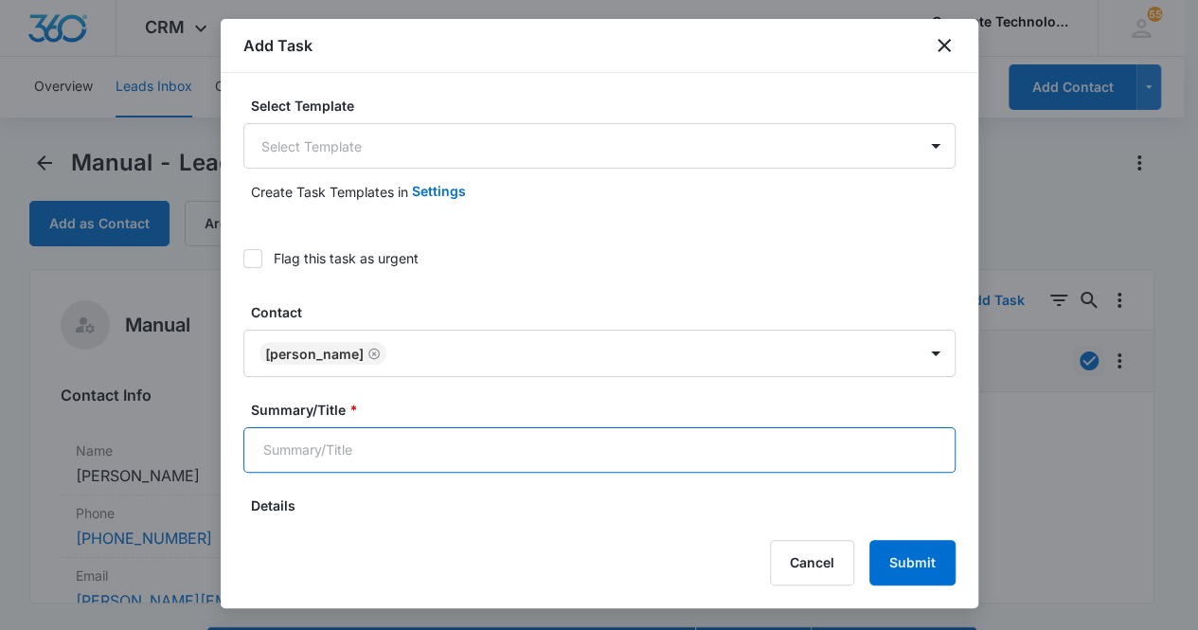
click at [373, 447] on input "Summary/Title *" at bounding box center [599, 449] width 712 height 45
type input "Follow up call"
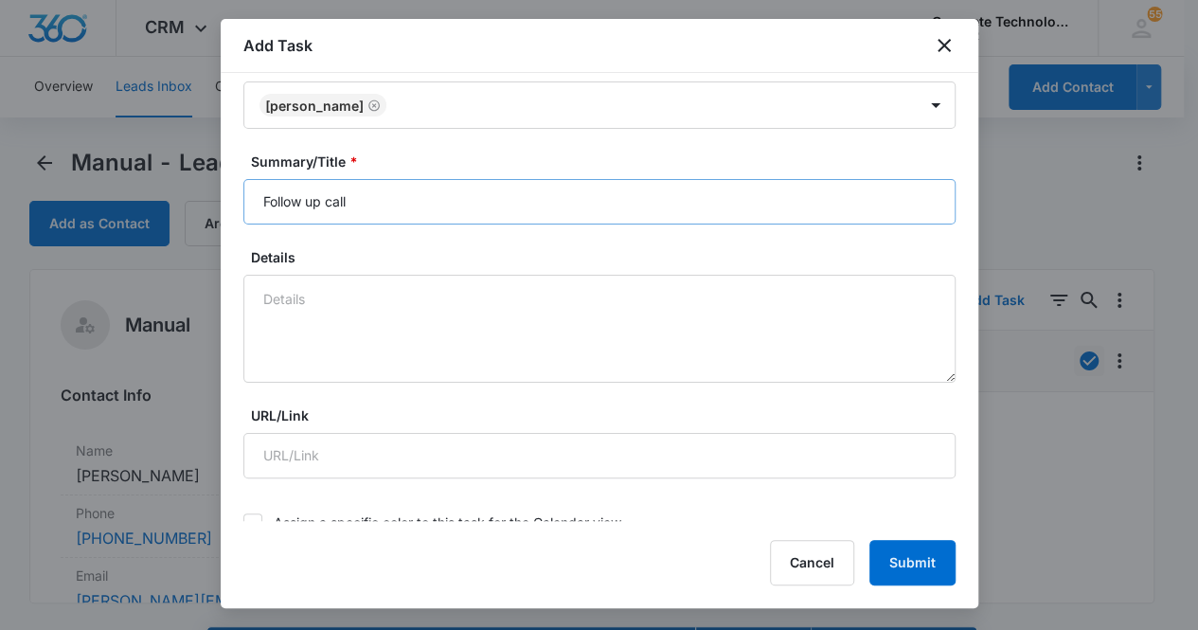
scroll to position [625, 0]
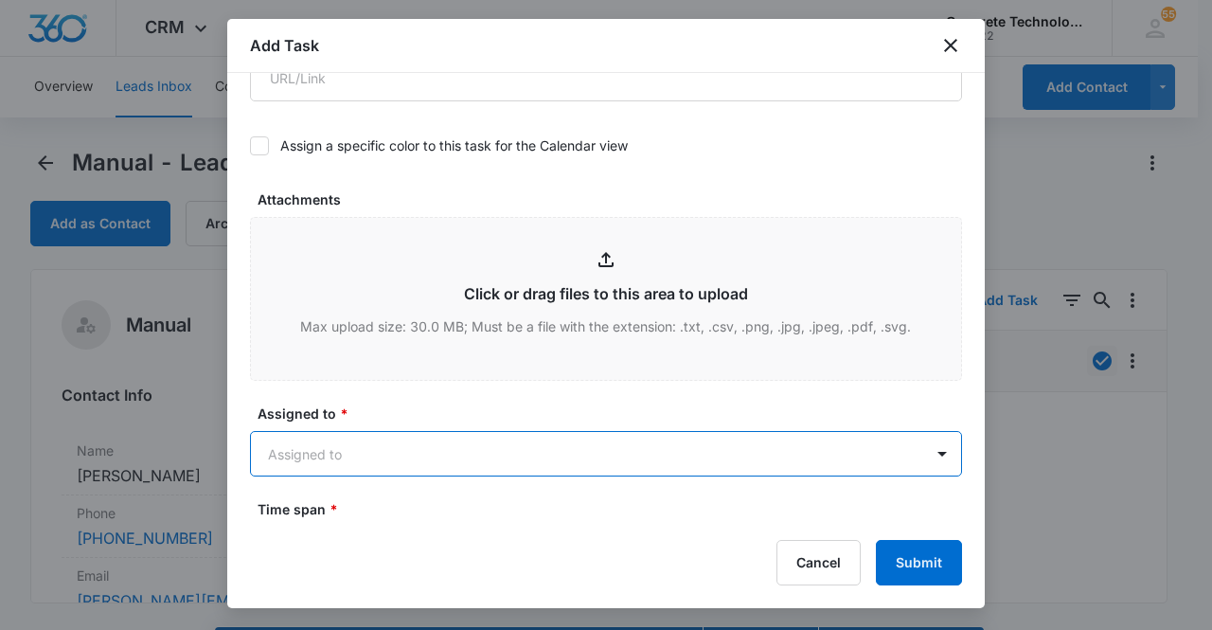
click at [375, 447] on body "CRM Apps Reputation Websites Forms CRM Email Social Content Ads Intelligence Fi…" at bounding box center [606, 342] width 1212 height 684
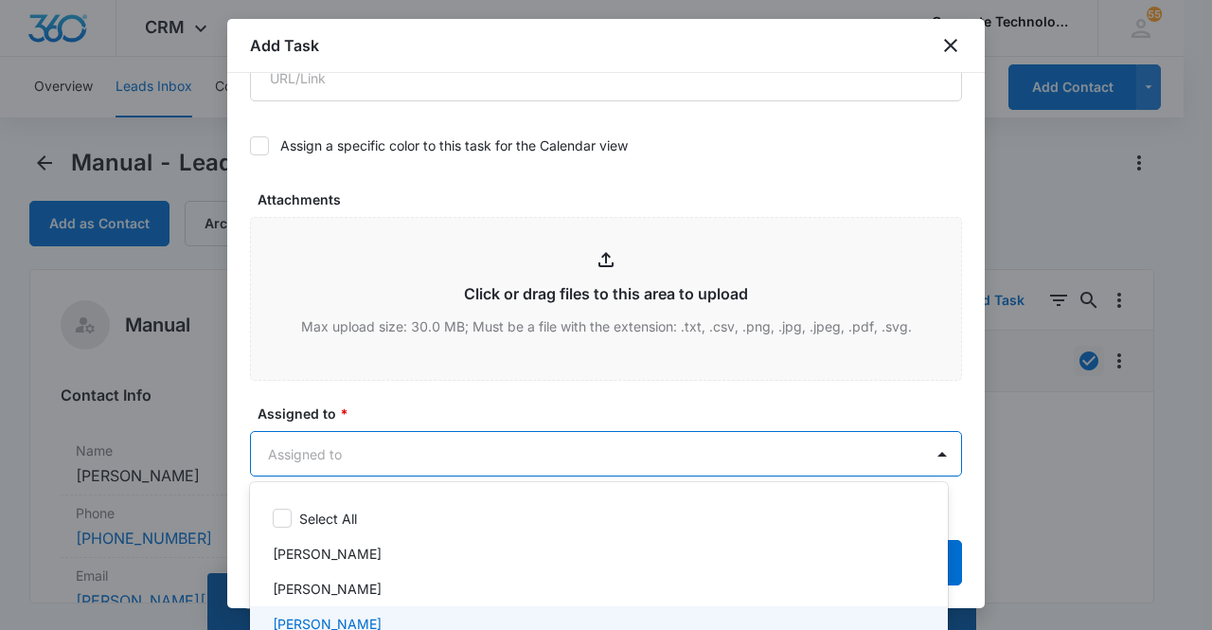
click at [384, 618] on div "[PERSON_NAME]" at bounding box center [597, 624] width 649 height 20
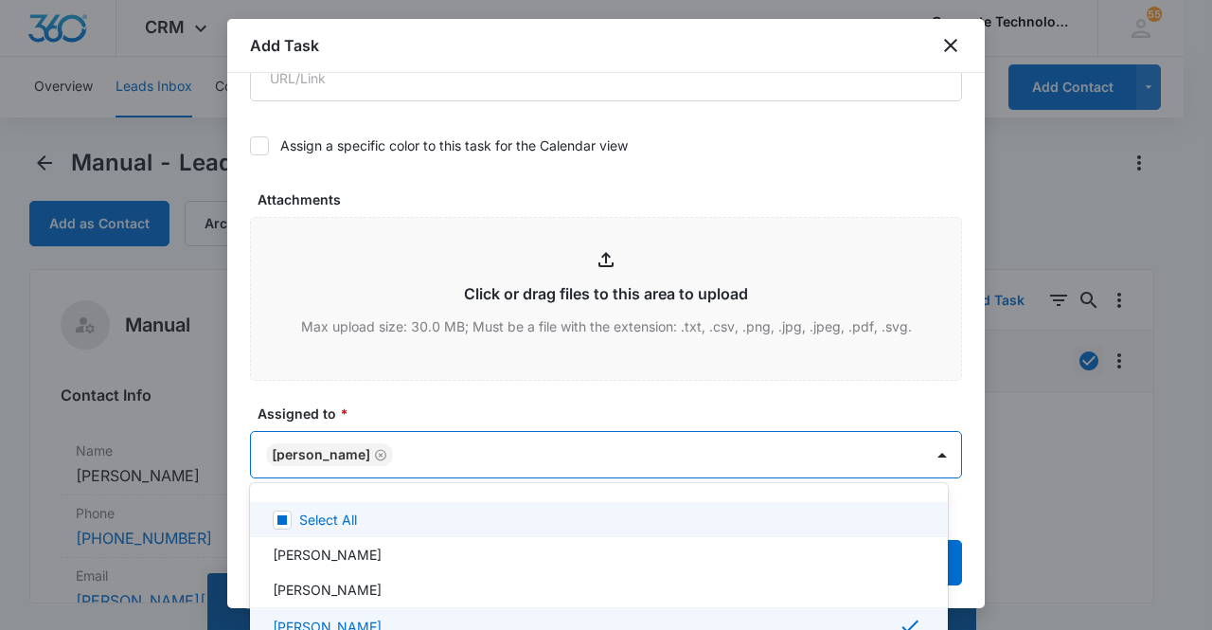
click at [329, 450] on div at bounding box center [606, 315] width 1212 height 630
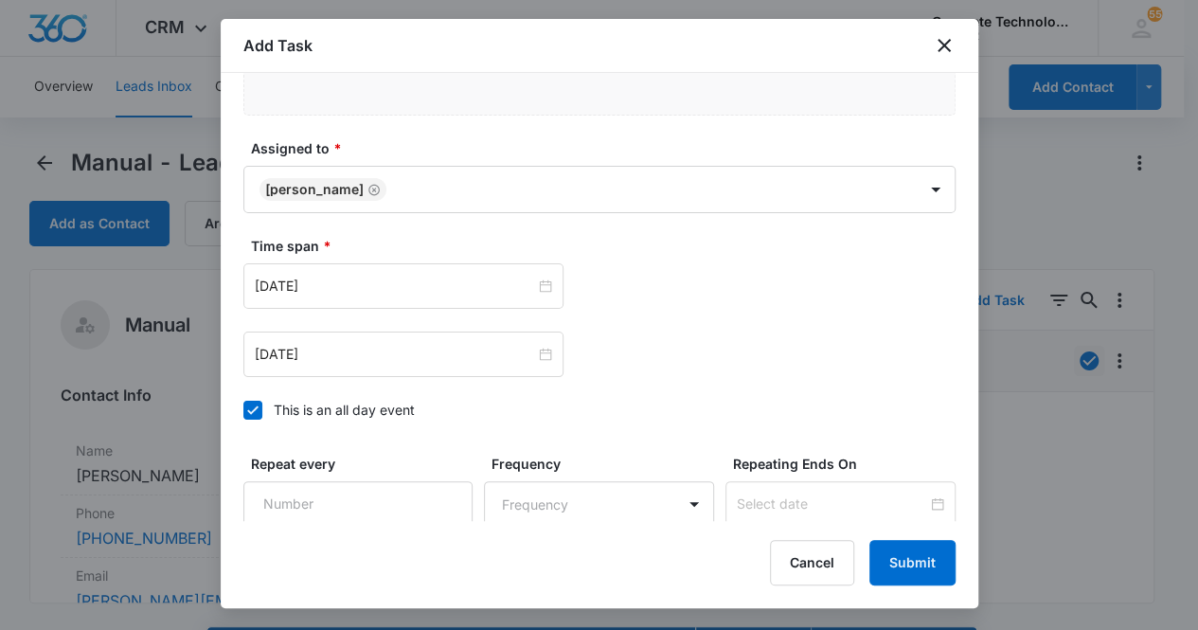
scroll to position [941, 0]
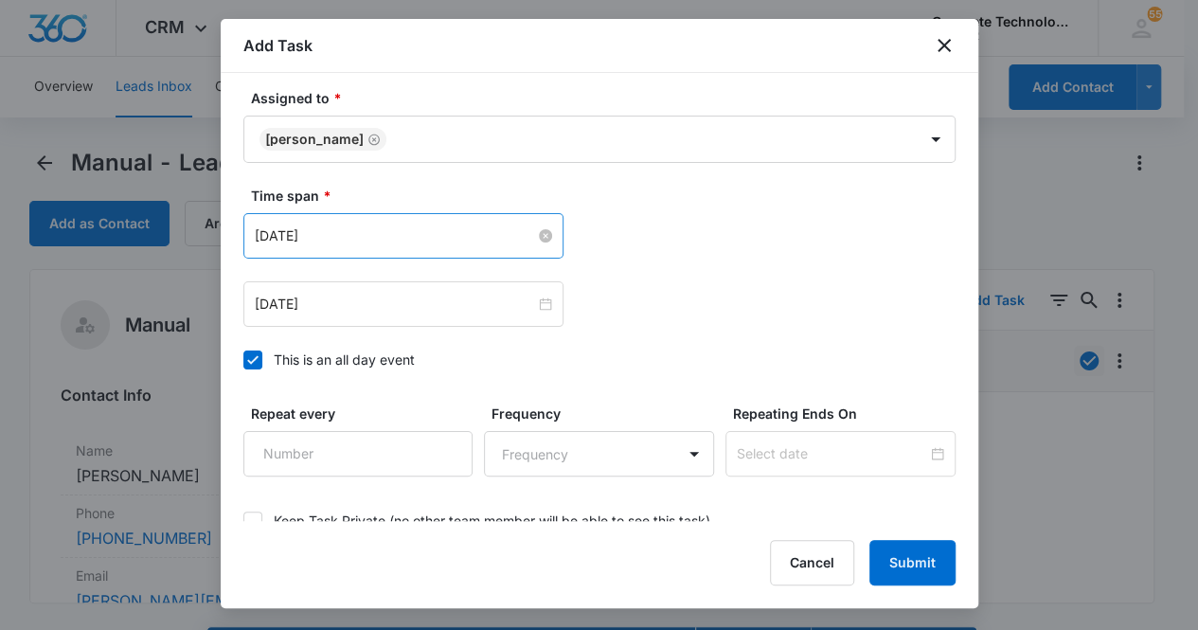
click at [461, 236] on input "[DATE]" at bounding box center [395, 235] width 280 height 21
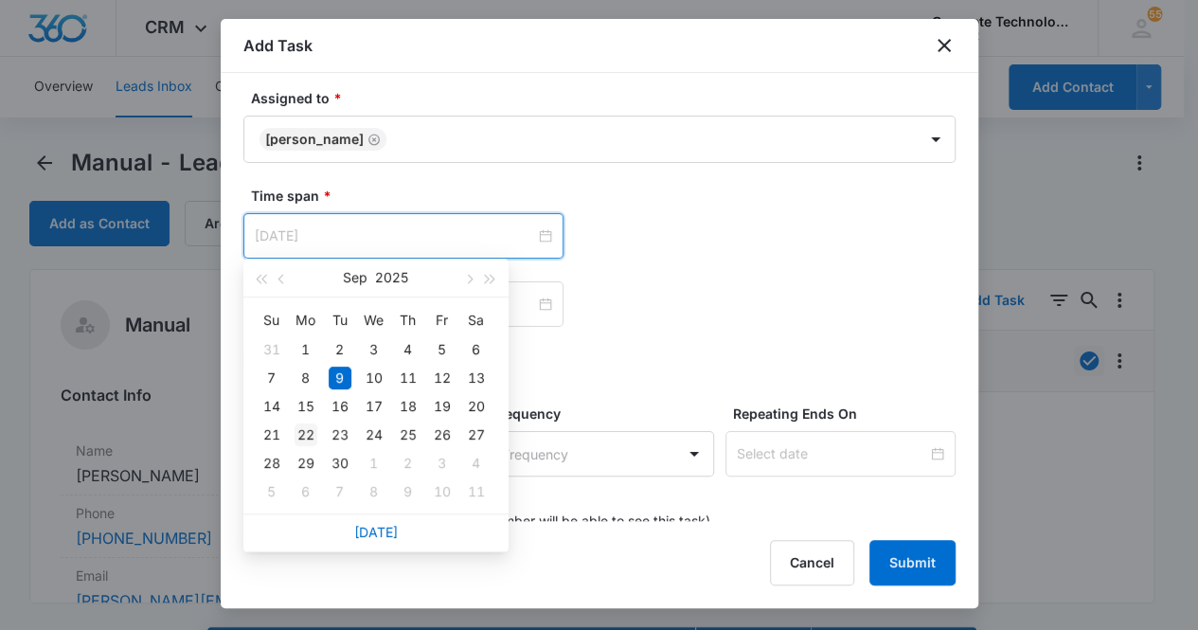
type input "[DATE]"
click at [311, 439] on div "22" at bounding box center [306, 434] width 23 height 23
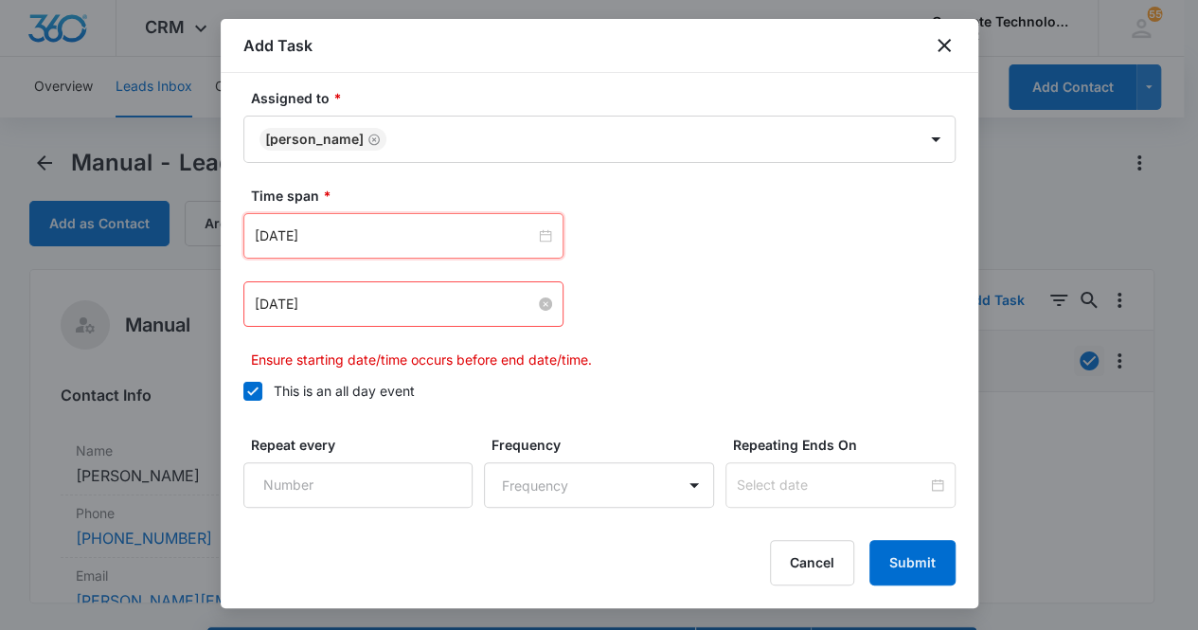
click at [396, 301] on input "[DATE]" at bounding box center [395, 304] width 280 height 21
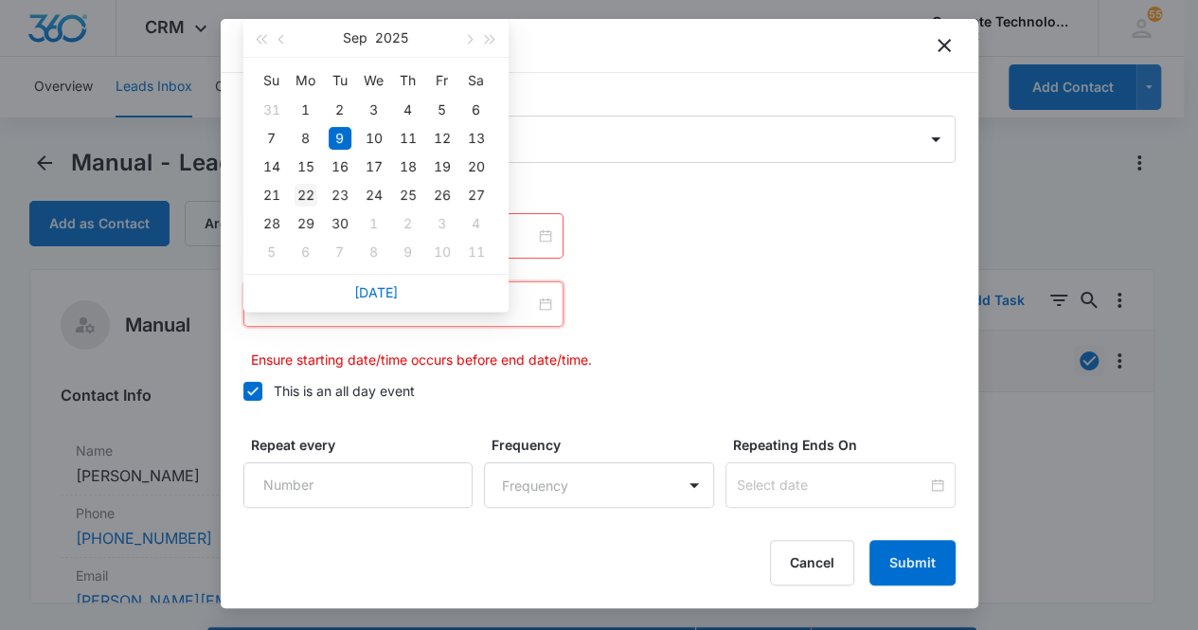
type input "[DATE]"
drag, startPoint x: 309, startPoint y: 194, endPoint x: 386, endPoint y: 266, distance: 105.9
click at [310, 194] on div "22" at bounding box center [306, 195] width 23 height 23
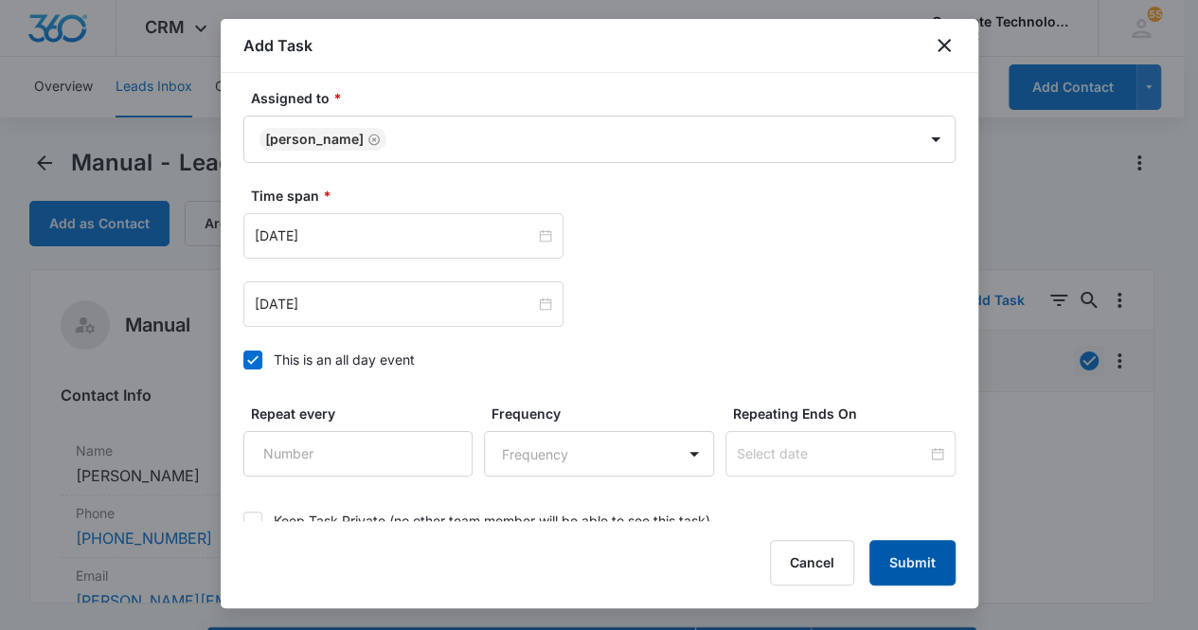
click at [924, 564] on button "Submit" at bounding box center [912, 562] width 86 height 45
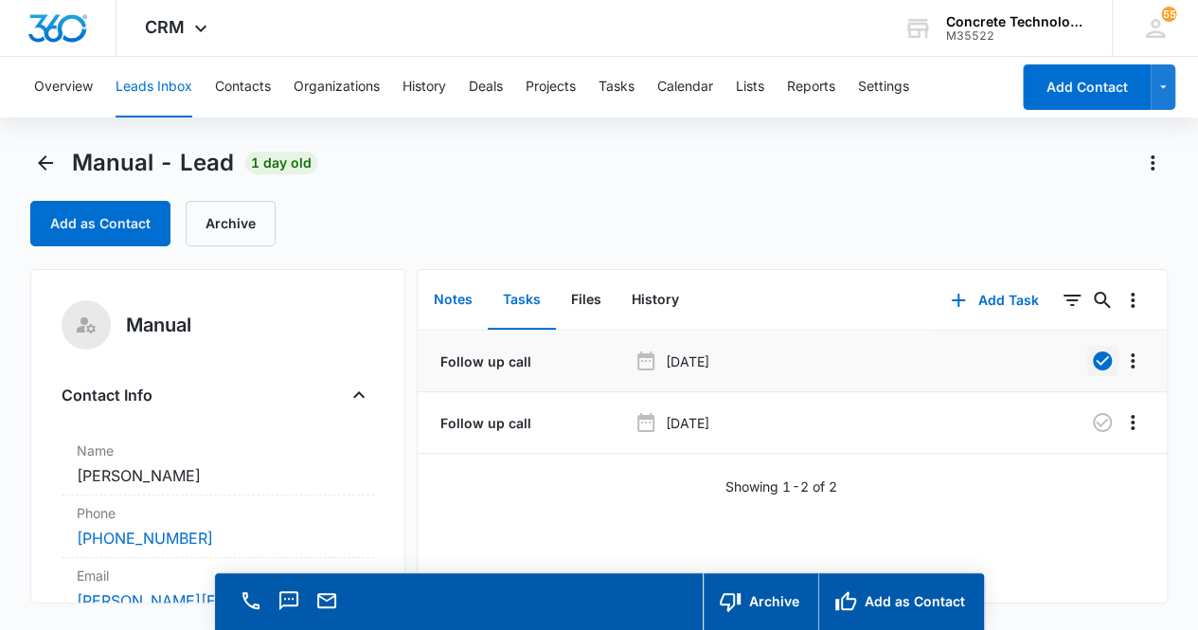
click at [449, 303] on button "Notes" at bounding box center [453, 300] width 69 height 59
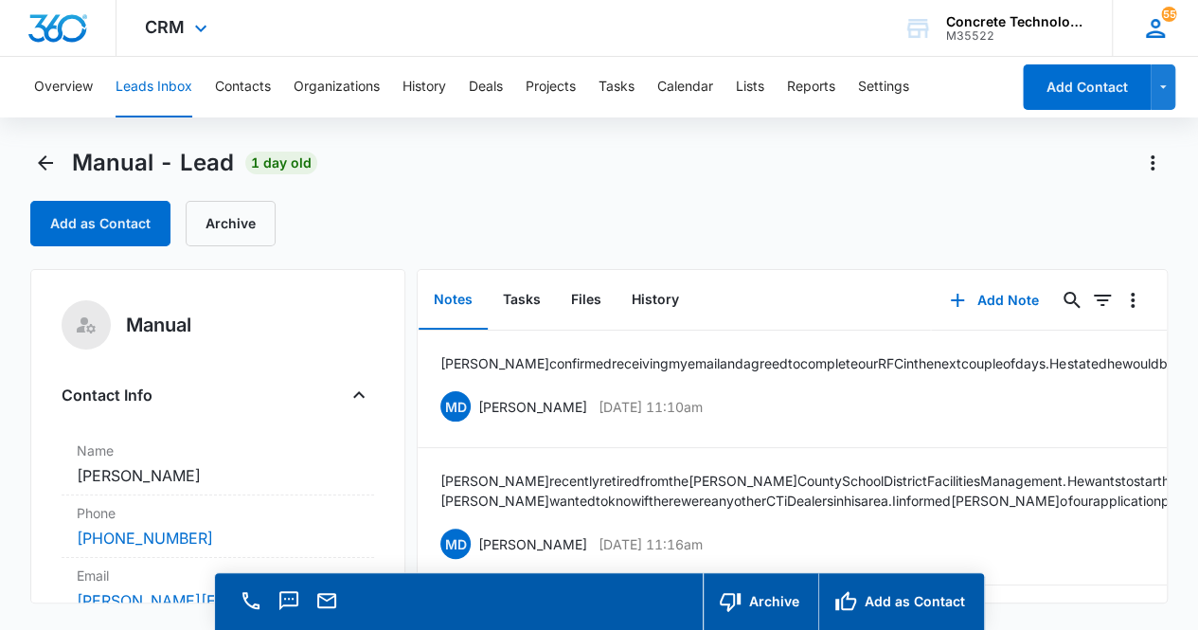
click at [1165, 37] on icon at bounding box center [1155, 28] width 28 height 28
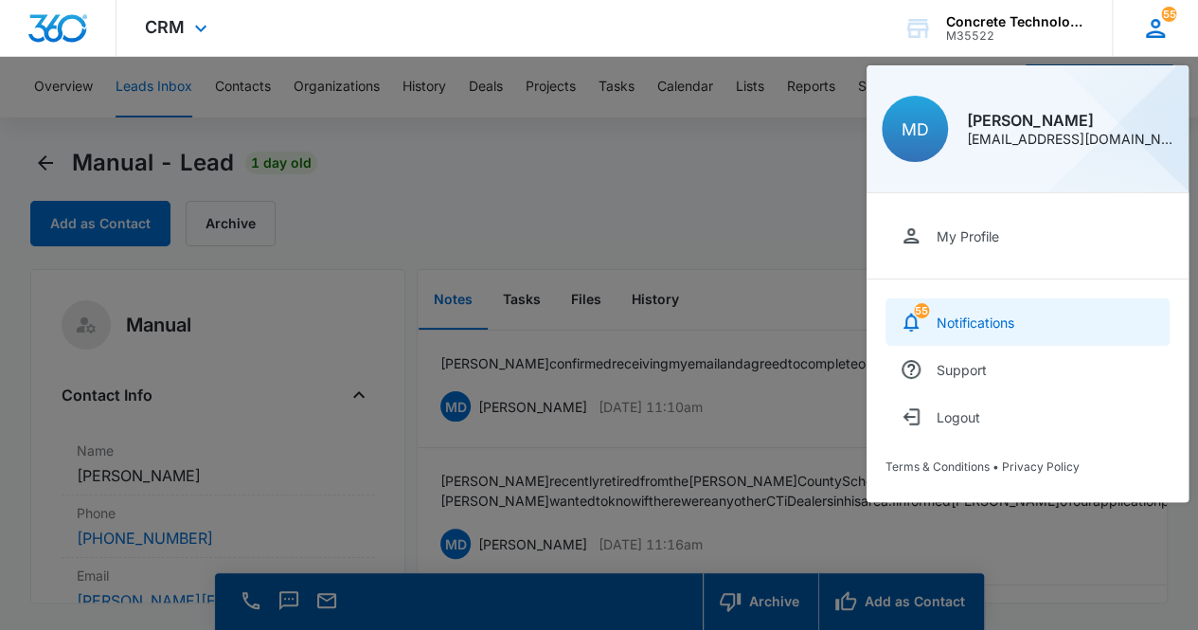
click at [987, 327] on div "Notifications" at bounding box center [976, 322] width 78 height 16
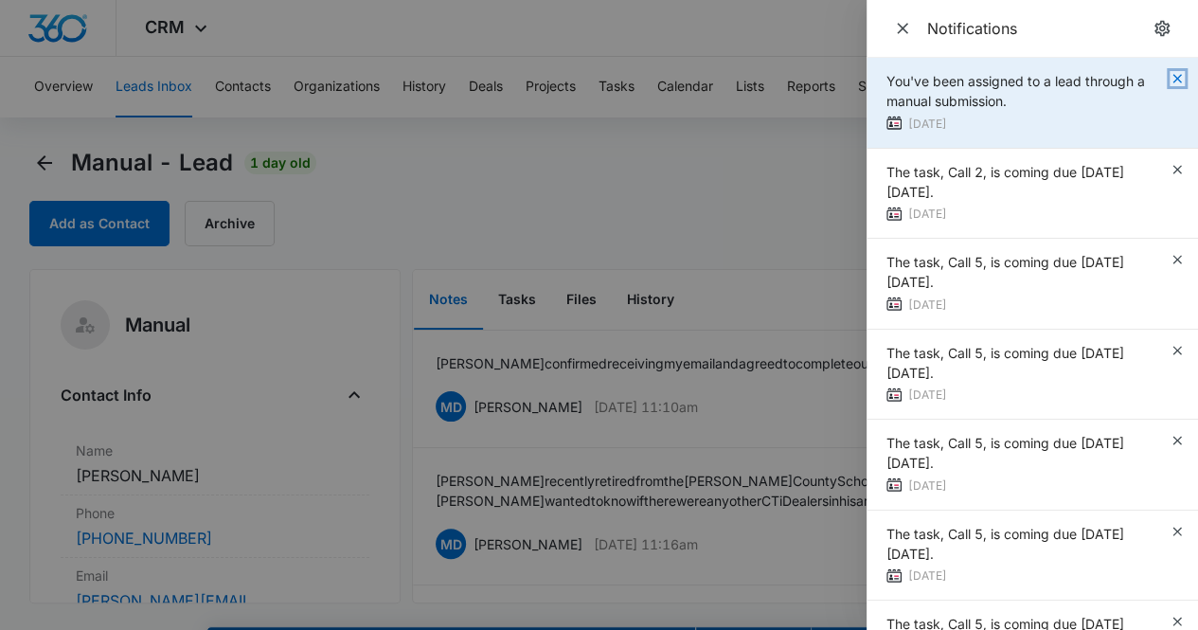
click at [1170, 79] on icon "button" at bounding box center [1177, 78] width 15 height 15
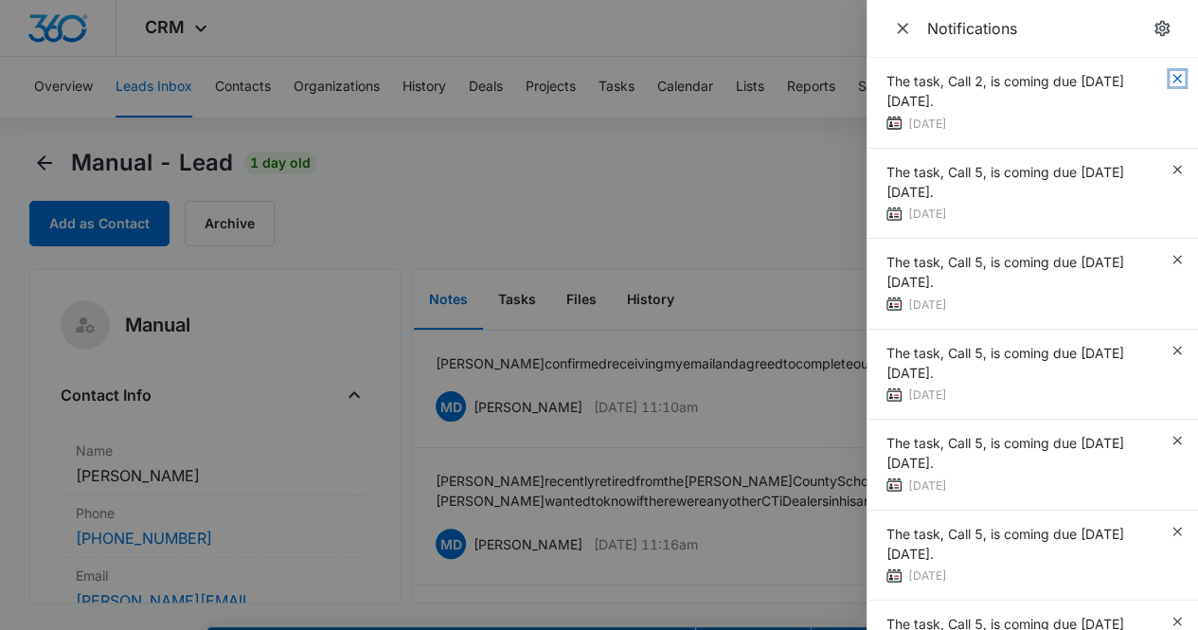
click at [1170, 79] on icon "button" at bounding box center [1177, 78] width 15 height 15
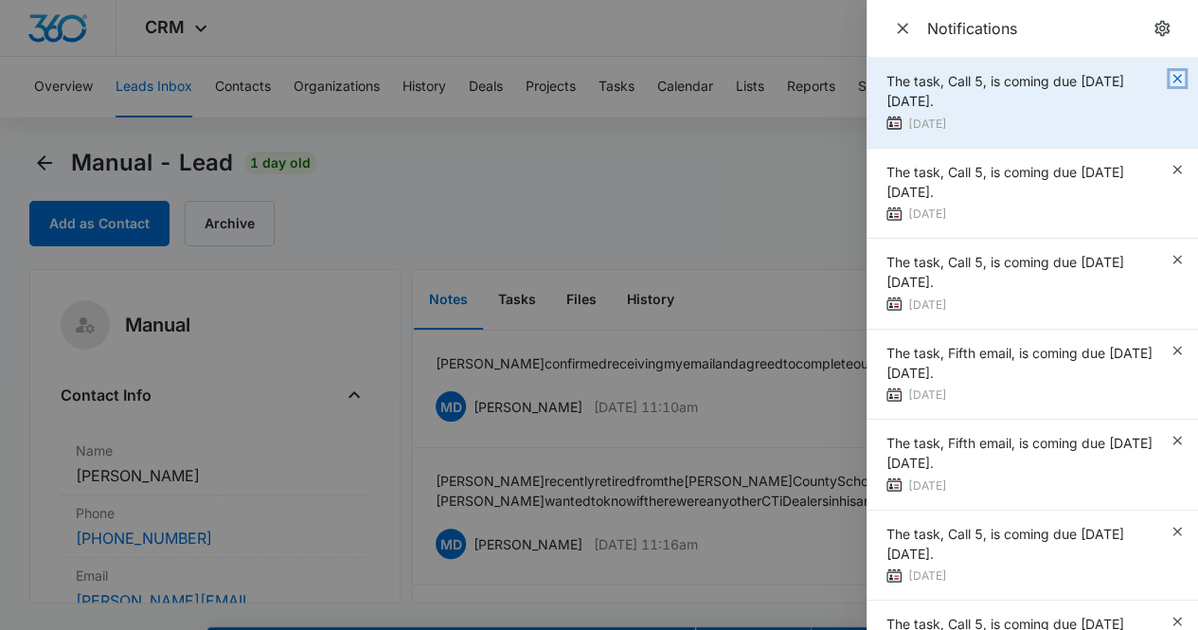
click at [1170, 79] on icon "button" at bounding box center [1177, 78] width 15 height 15
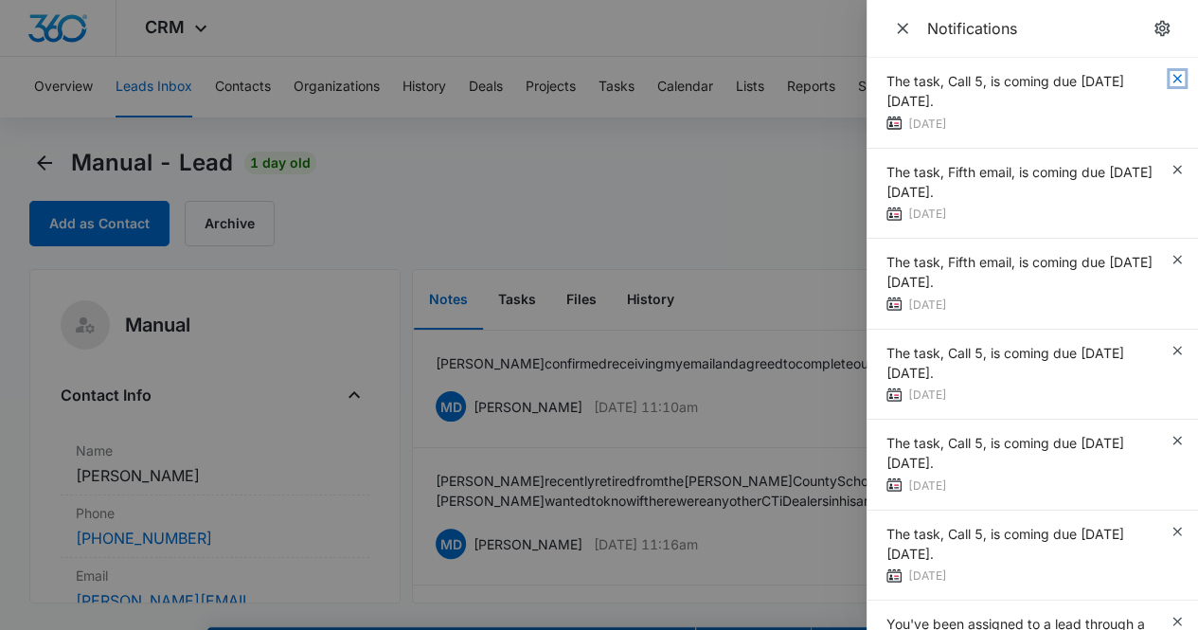
click at [1170, 79] on icon "button" at bounding box center [1177, 78] width 15 height 15
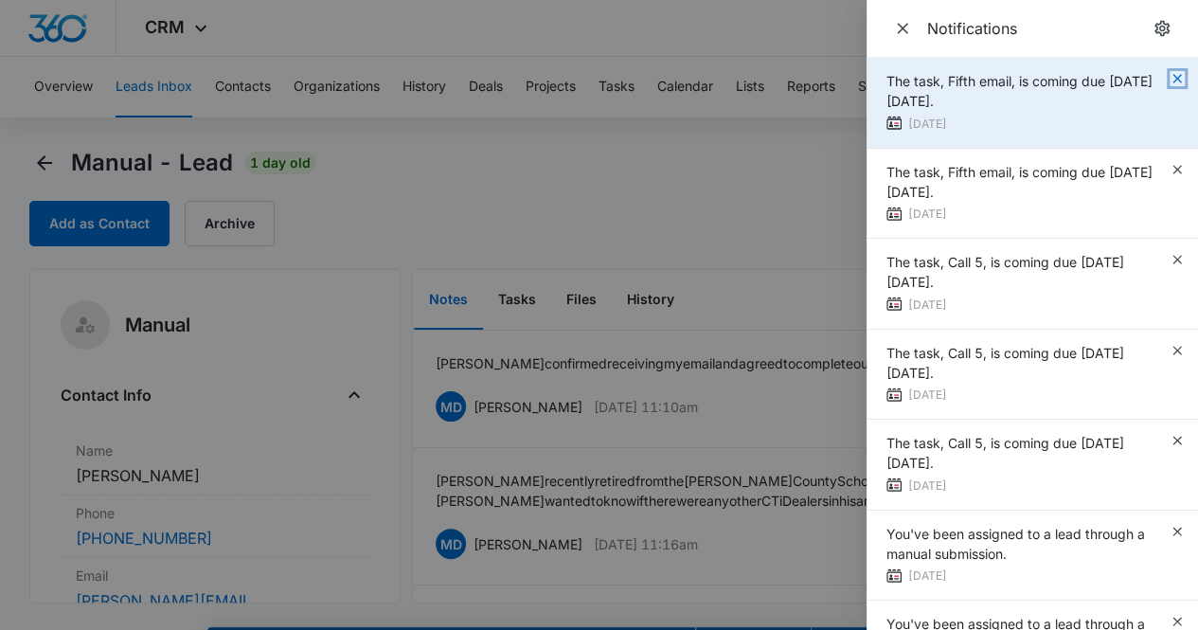
click at [1170, 79] on icon "button" at bounding box center [1177, 78] width 15 height 15
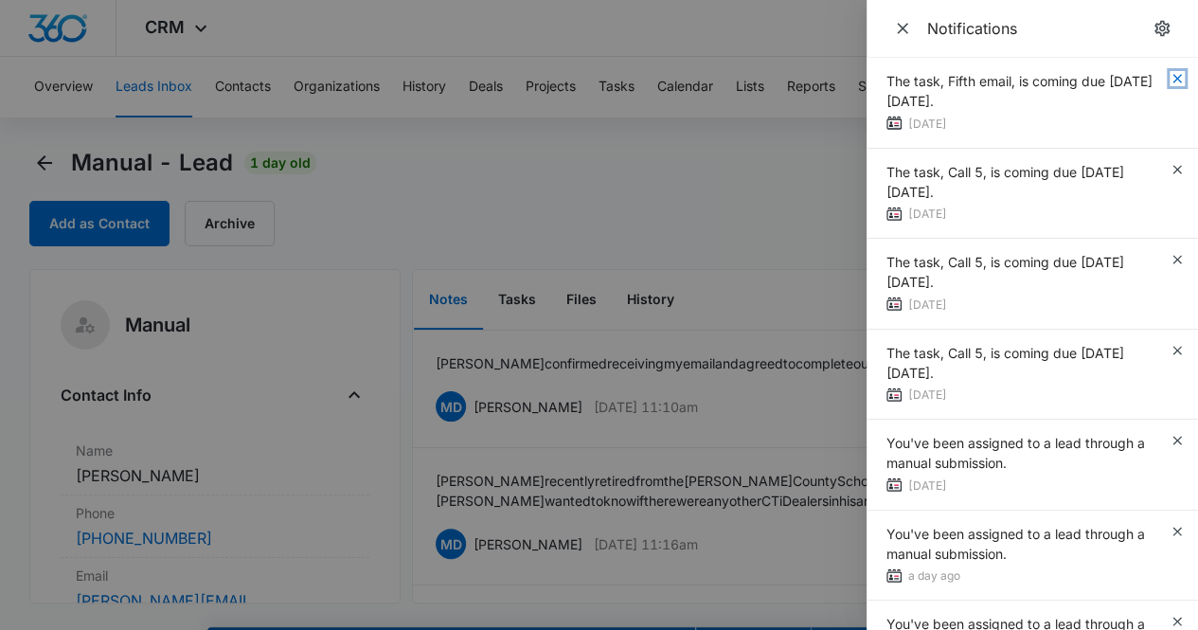
click at [1170, 78] on icon "button" at bounding box center [1177, 78] width 15 height 15
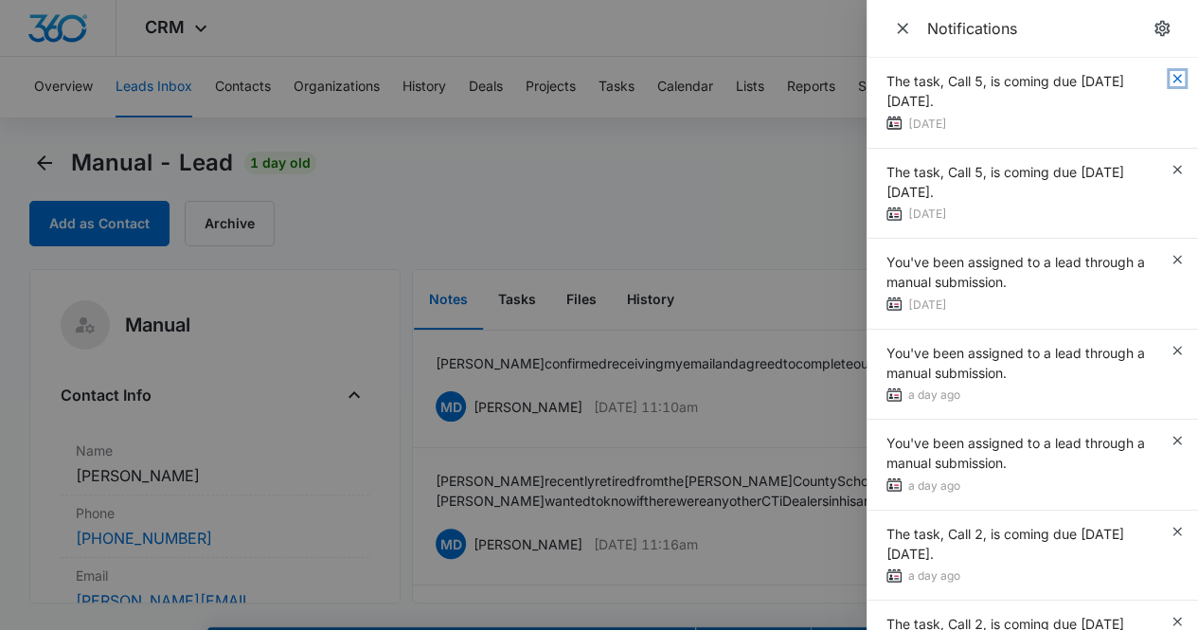
click at [1170, 78] on icon "button" at bounding box center [1177, 78] width 15 height 15
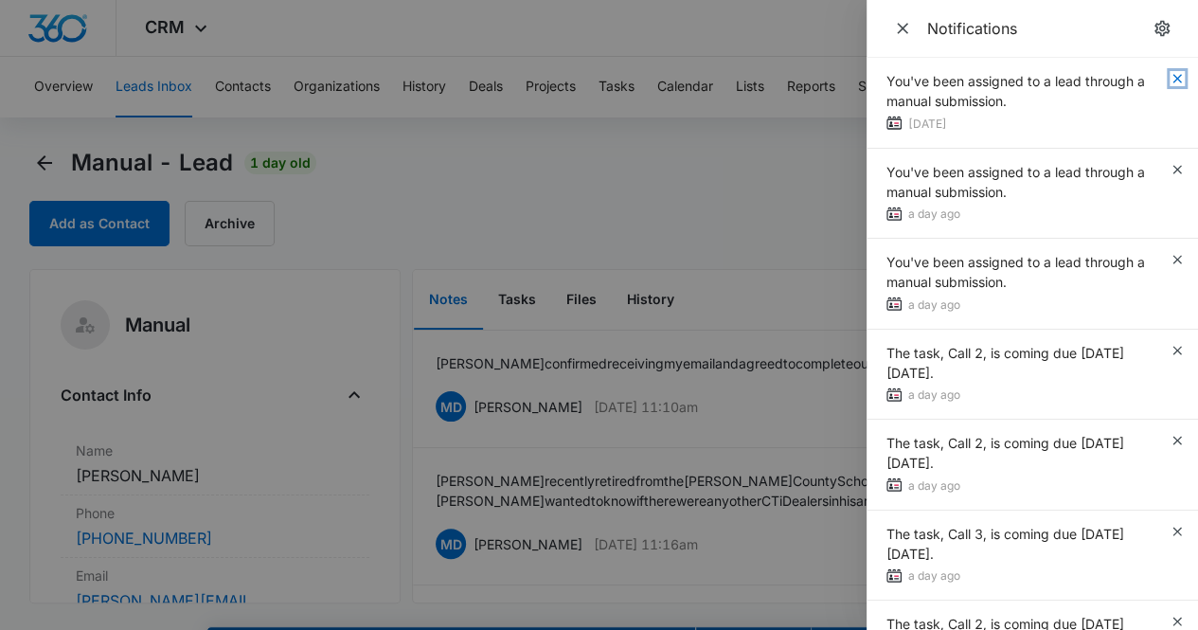
click at [1170, 78] on icon "button" at bounding box center [1177, 78] width 15 height 15
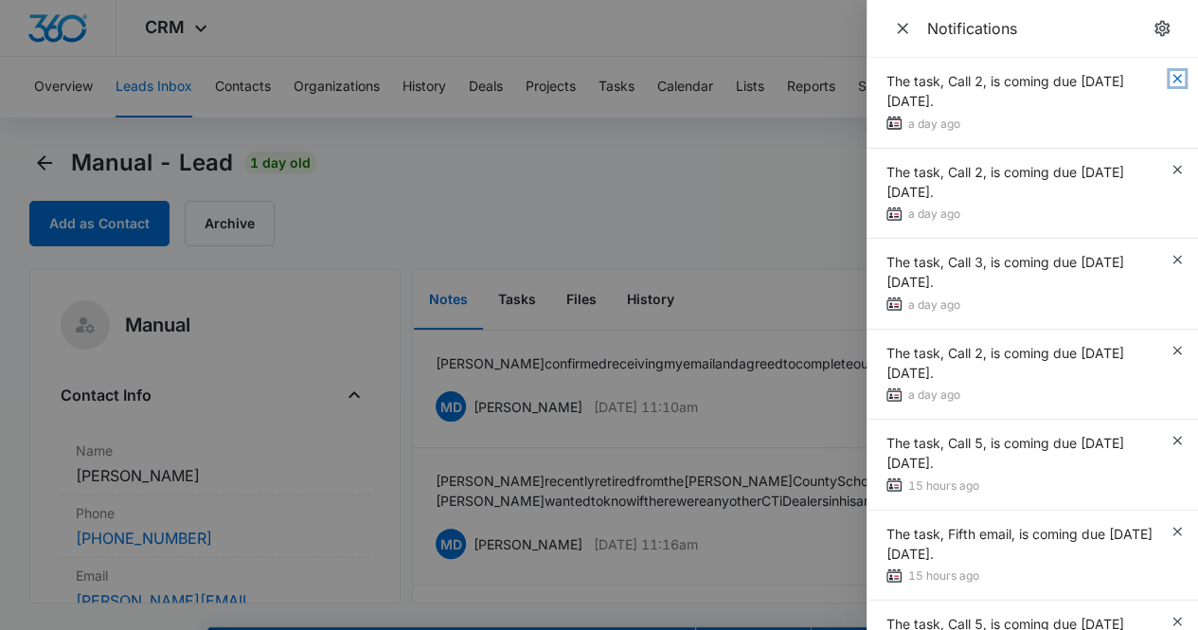
click at [1170, 78] on icon "button" at bounding box center [1177, 78] width 15 height 15
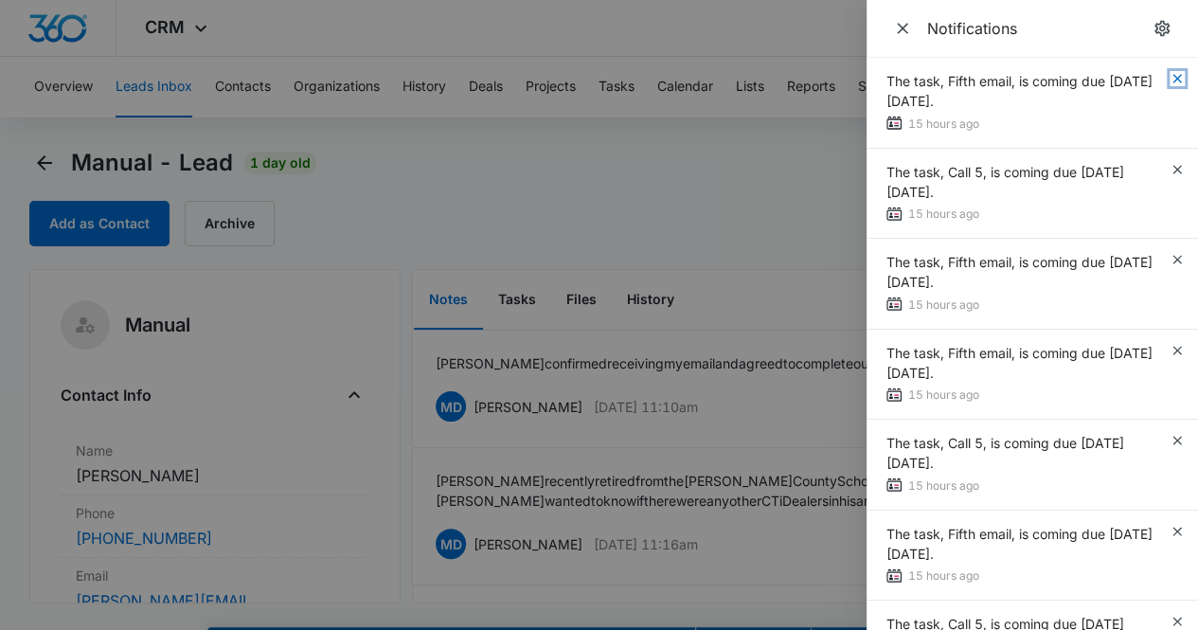
click at [1170, 78] on icon "button" at bounding box center [1177, 78] width 15 height 15
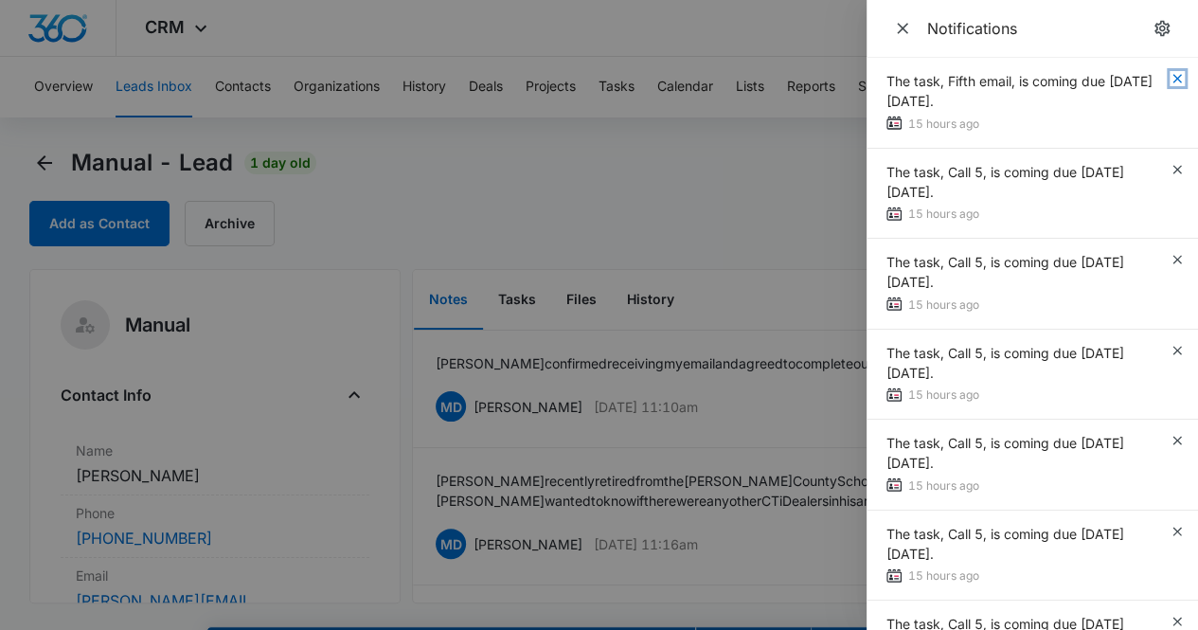
click at [1170, 78] on icon "button" at bounding box center [1177, 78] width 15 height 15
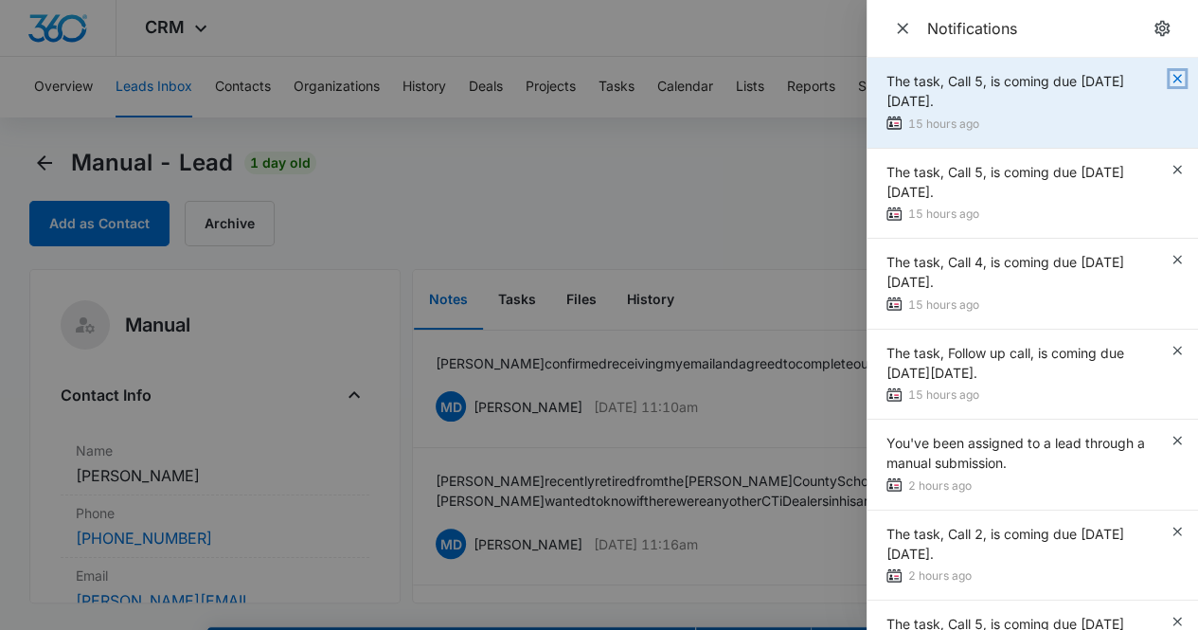
click at [1170, 78] on icon "button" at bounding box center [1177, 78] width 15 height 15
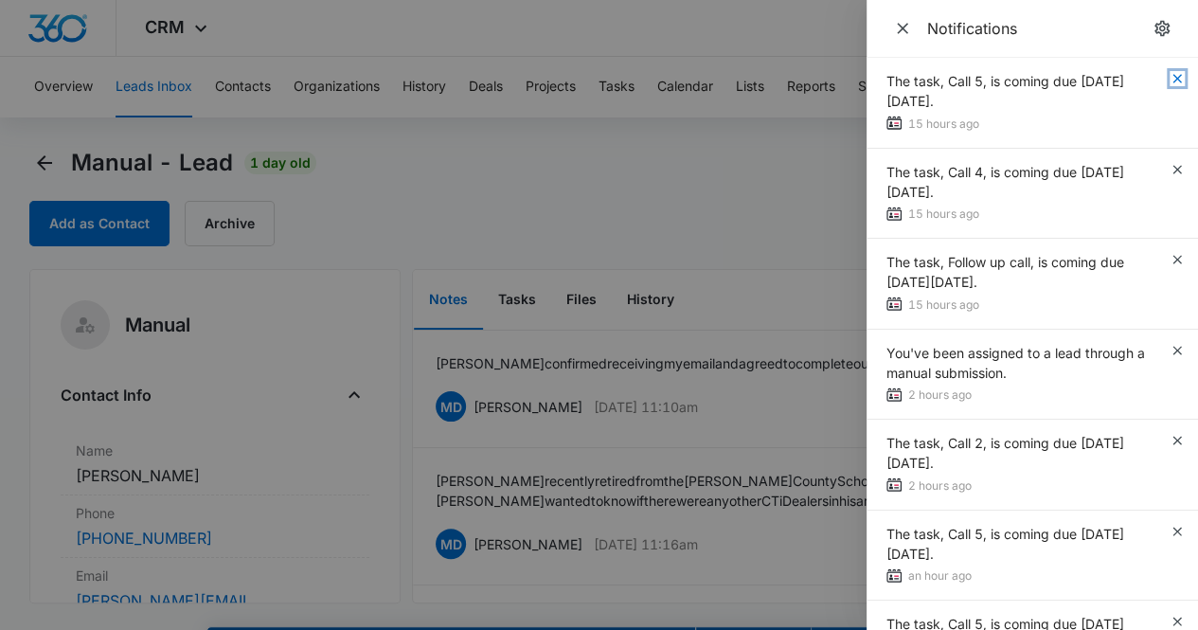
click at [1170, 78] on icon "button" at bounding box center [1177, 78] width 15 height 15
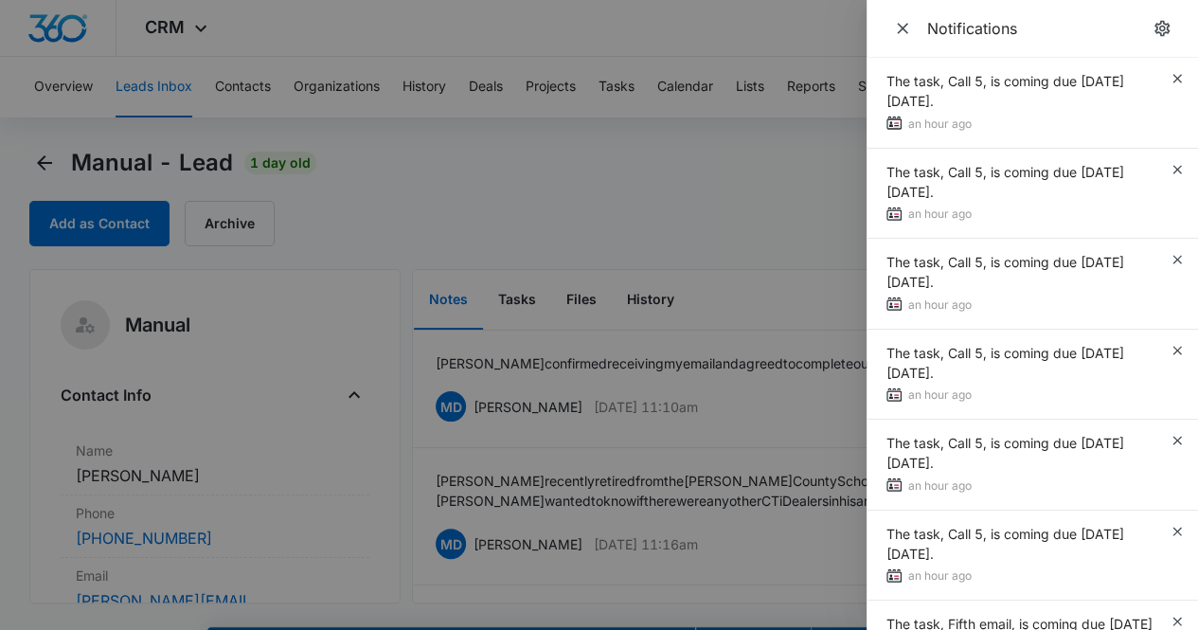
click at [1170, 77] on div "The task, Call 5, is coming due [DATE][DATE]. an hour ago" at bounding box center [1033, 103] width 332 height 91
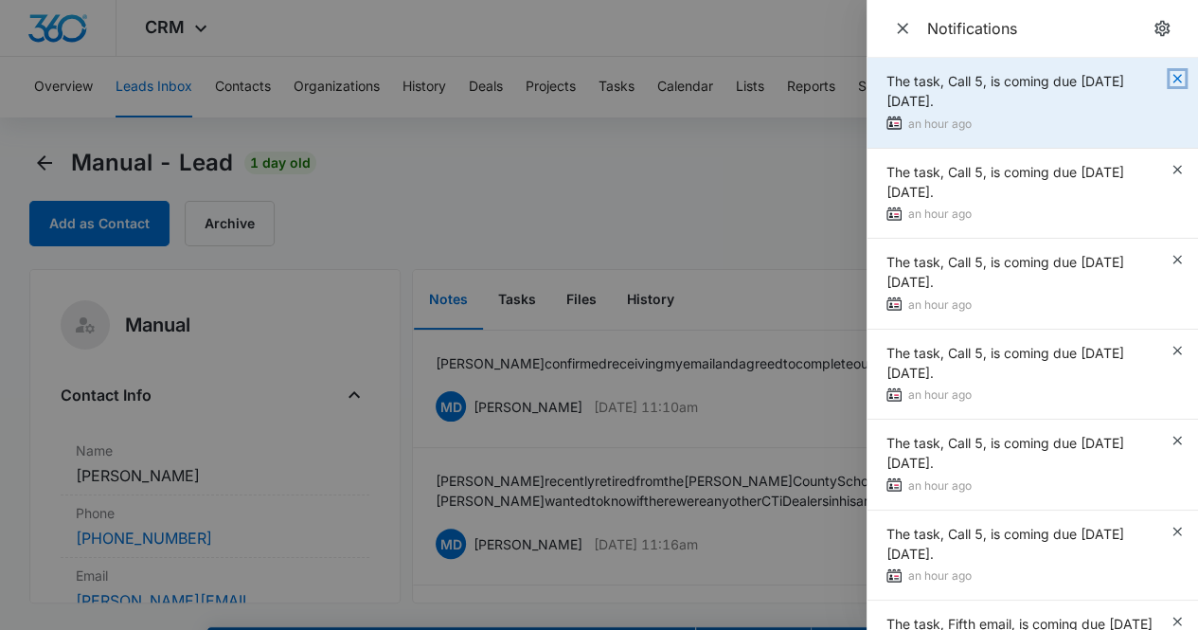
click at [1170, 75] on icon "button" at bounding box center [1177, 78] width 15 height 15
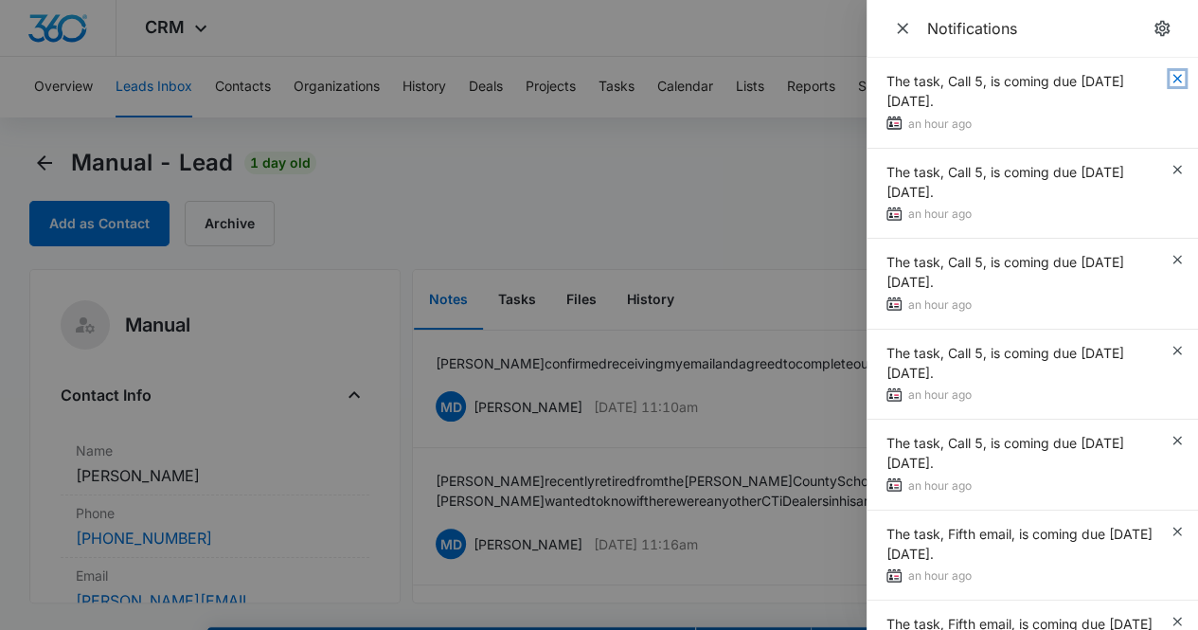
click at [1170, 75] on icon "button" at bounding box center [1177, 78] width 15 height 15
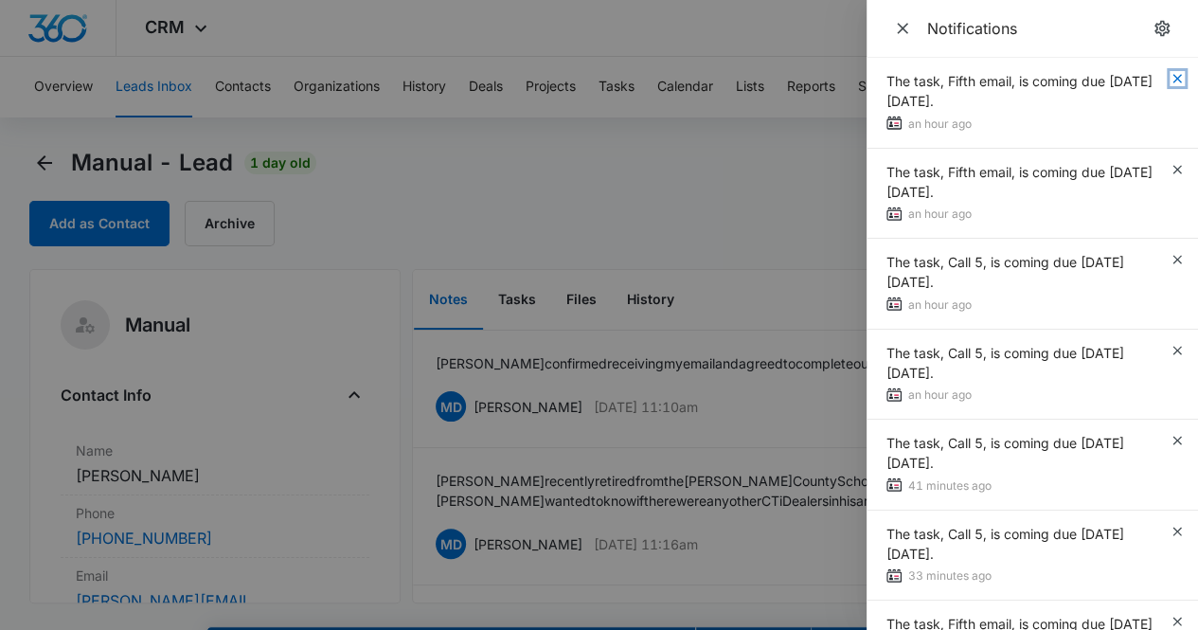
click at [1170, 75] on icon "button" at bounding box center [1177, 78] width 15 height 15
click at [1170, 74] on icon "button" at bounding box center [1177, 78] width 15 height 15
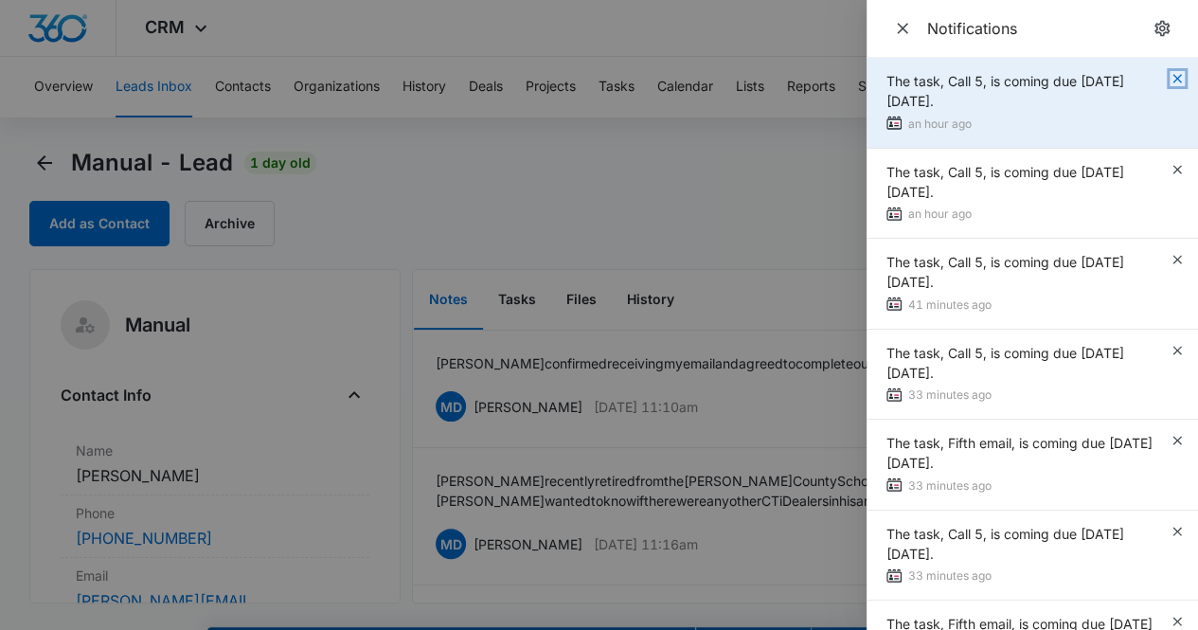
click at [1173, 79] on icon "button" at bounding box center [1177, 78] width 9 height 9
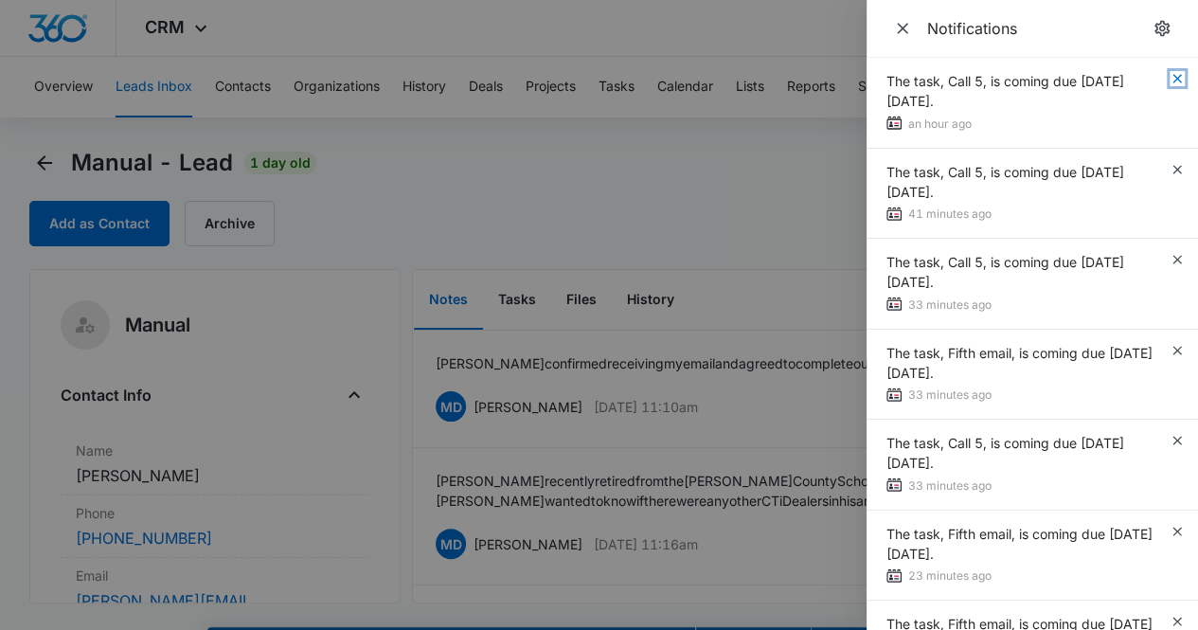
click at [1173, 79] on icon "button" at bounding box center [1177, 78] width 9 height 9
click at [1170, 79] on icon "button" at bounding box center [1177, 78] width 15 height 15
click at [1163, 79] on div "The task, Fifth email, is coming due [DATE][DATE]." at bounding box center [1028, 91] width 283 height 40
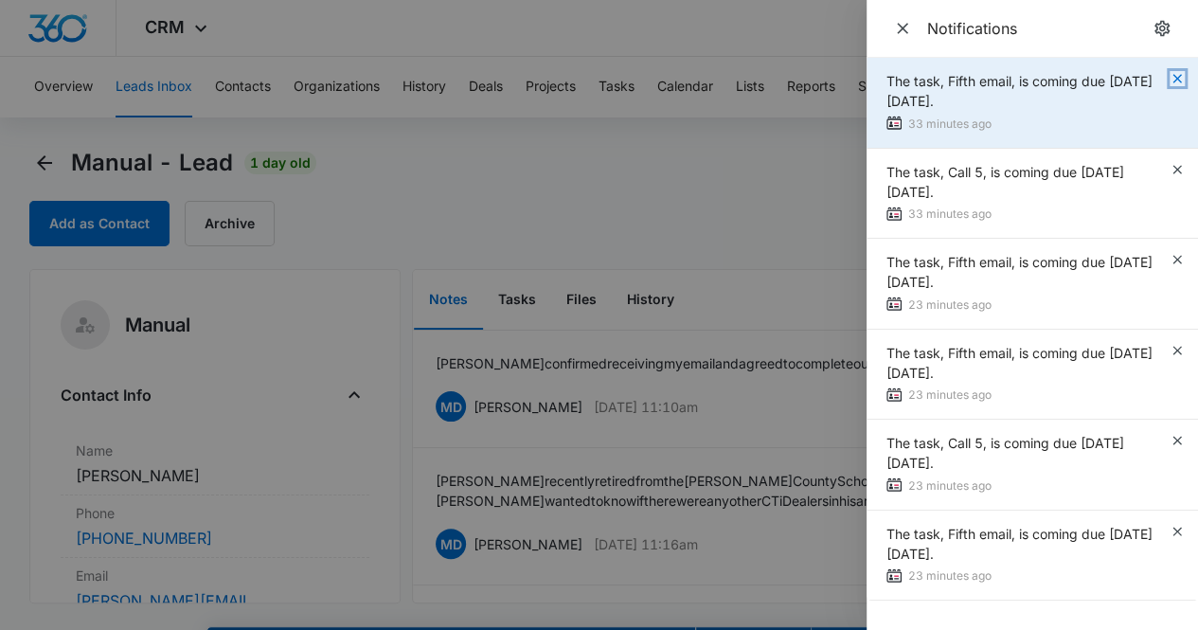
click at [1178, 76] on icon "button" at bounding box center [1177, 78] width 9 height 9
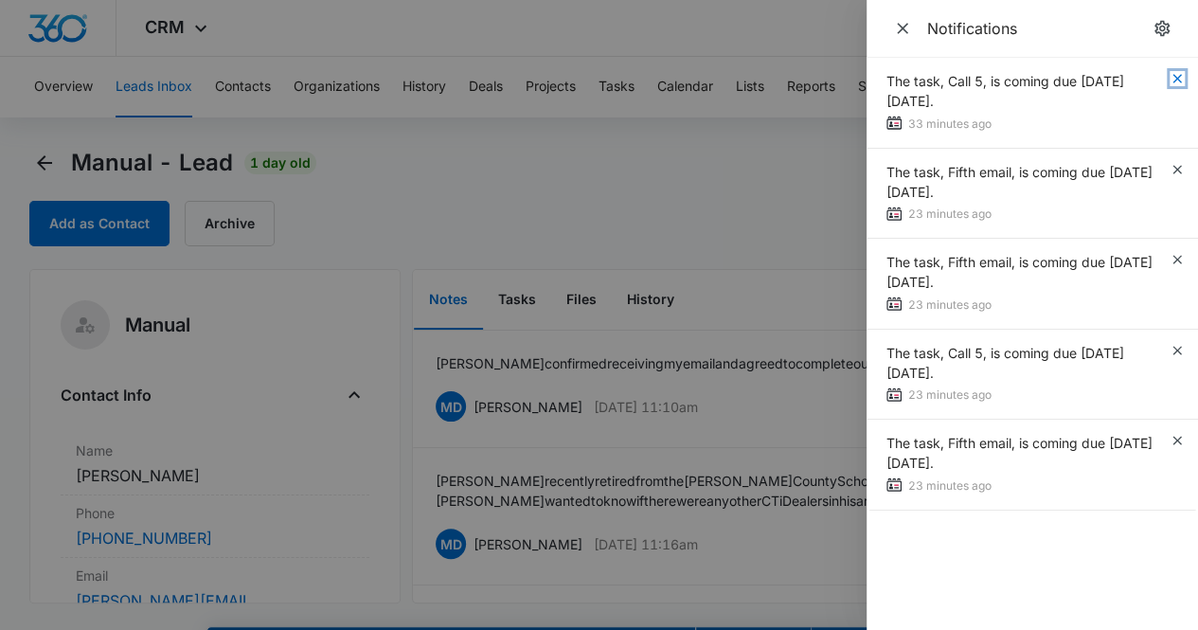
click at [1178, 76] on icon "button" at bounding box center [1177, 78] width 9 height 9
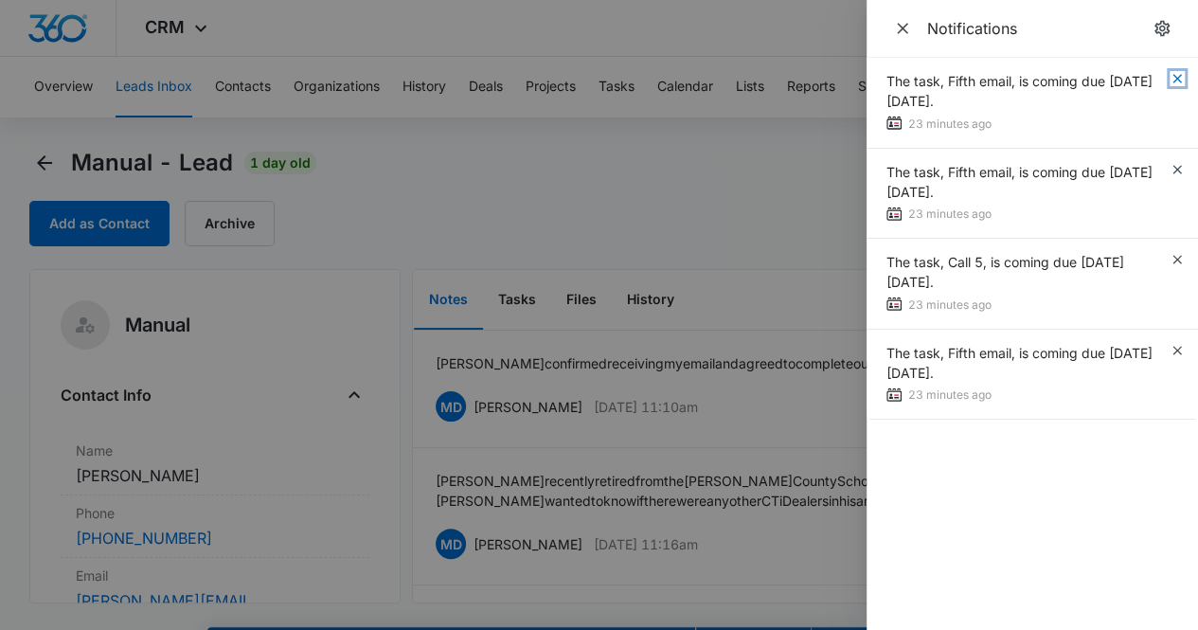
click at [1178, 76] on icon "button" at bounding box center [1177, 78] width 9 height 9
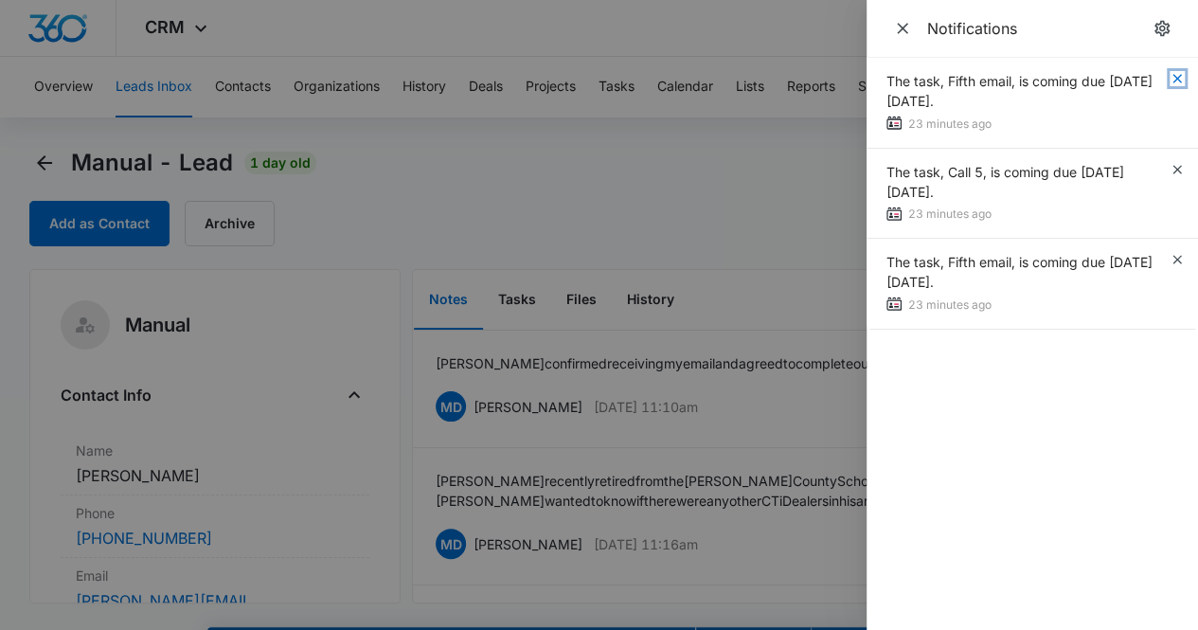
click at [1178, 76] on icon "button" at bounding box center [1177, 78] width 9 height 9
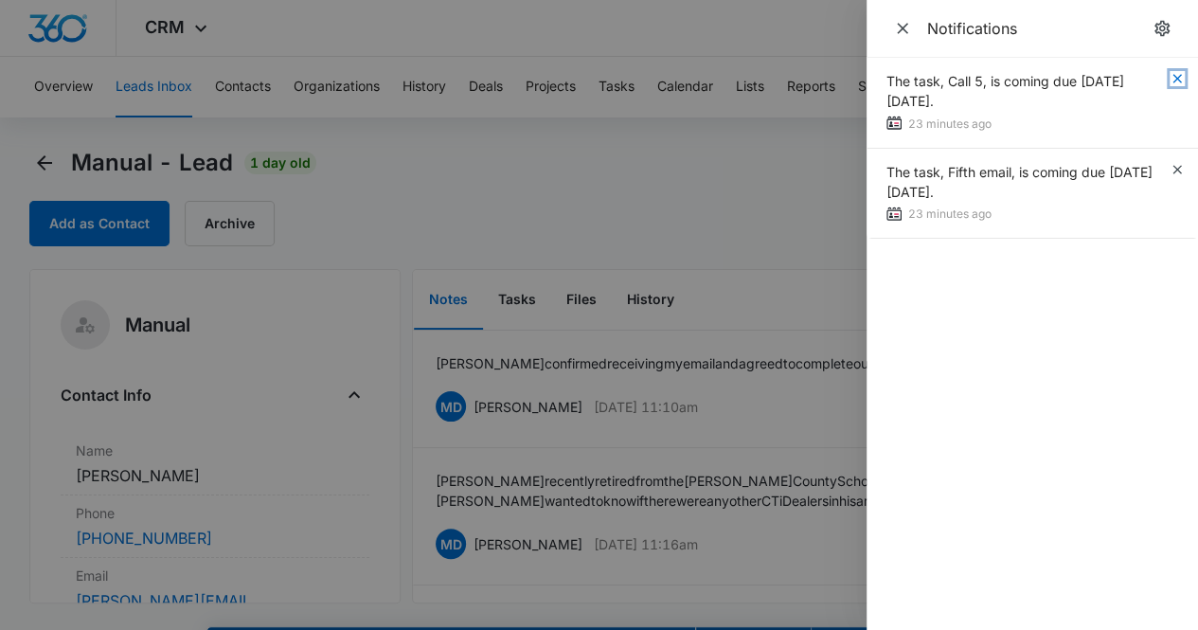
click at [1178, 76] on icon "button" at bounding box center [1177, 78] width 9 height 9
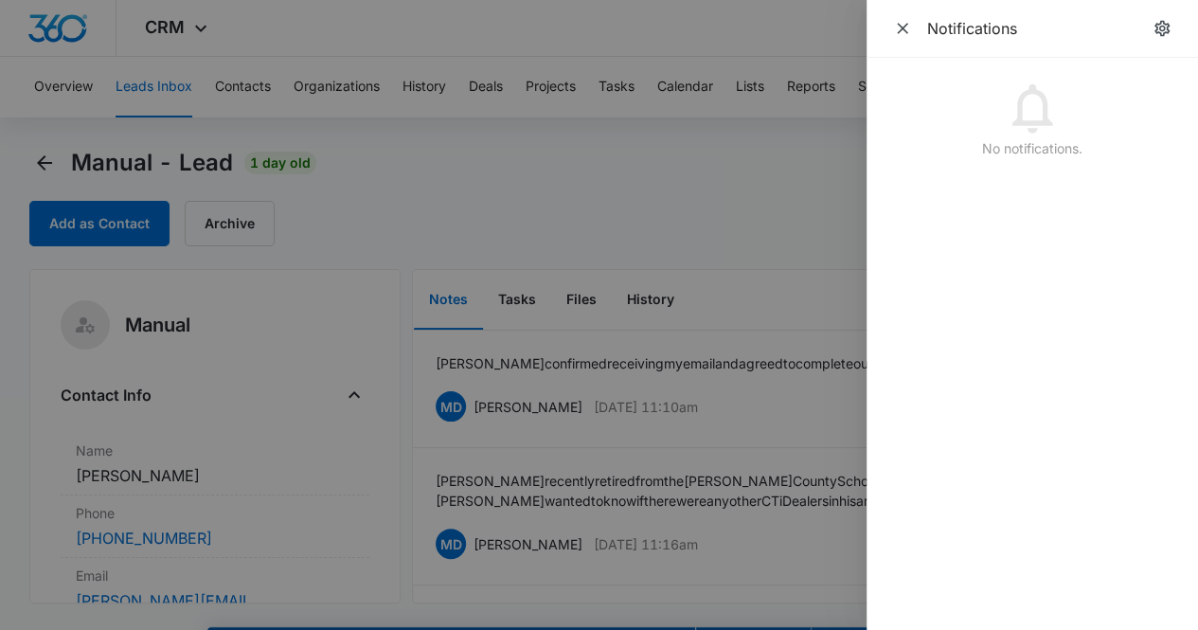
click at [771, 185] on div at bounding box center [599, 315] width 1198 height 630
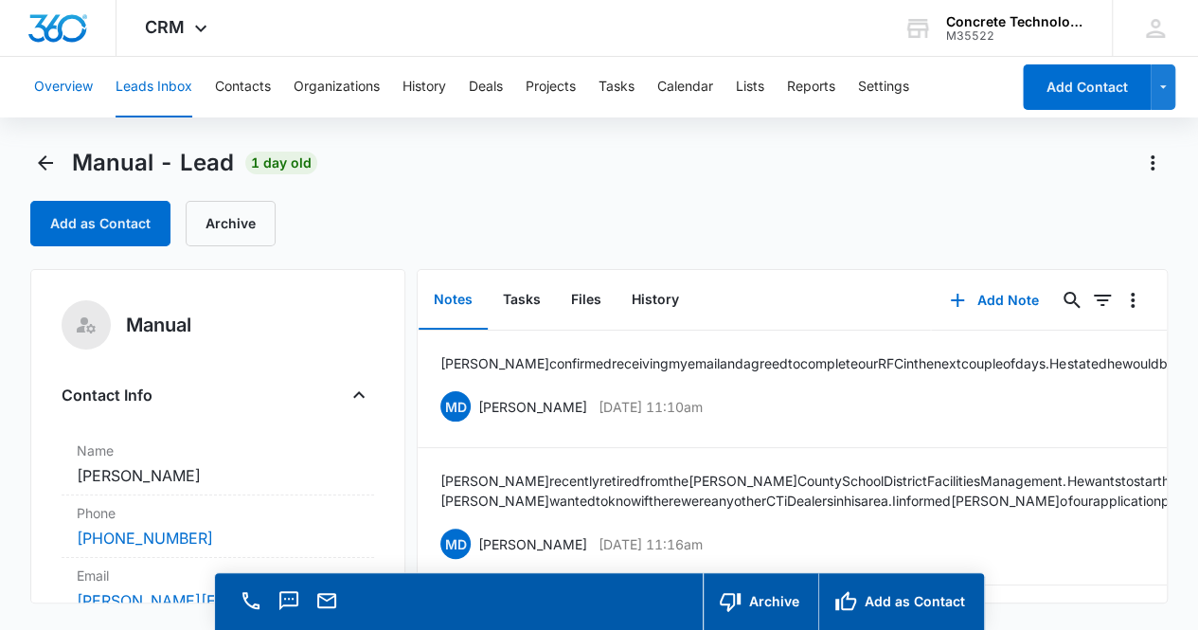
click at [74, 90] on button "Overview" at bounding box center [63, 87] width 59 height 61
